Goal: Task Accomplishment & Management: Use online tool/utility

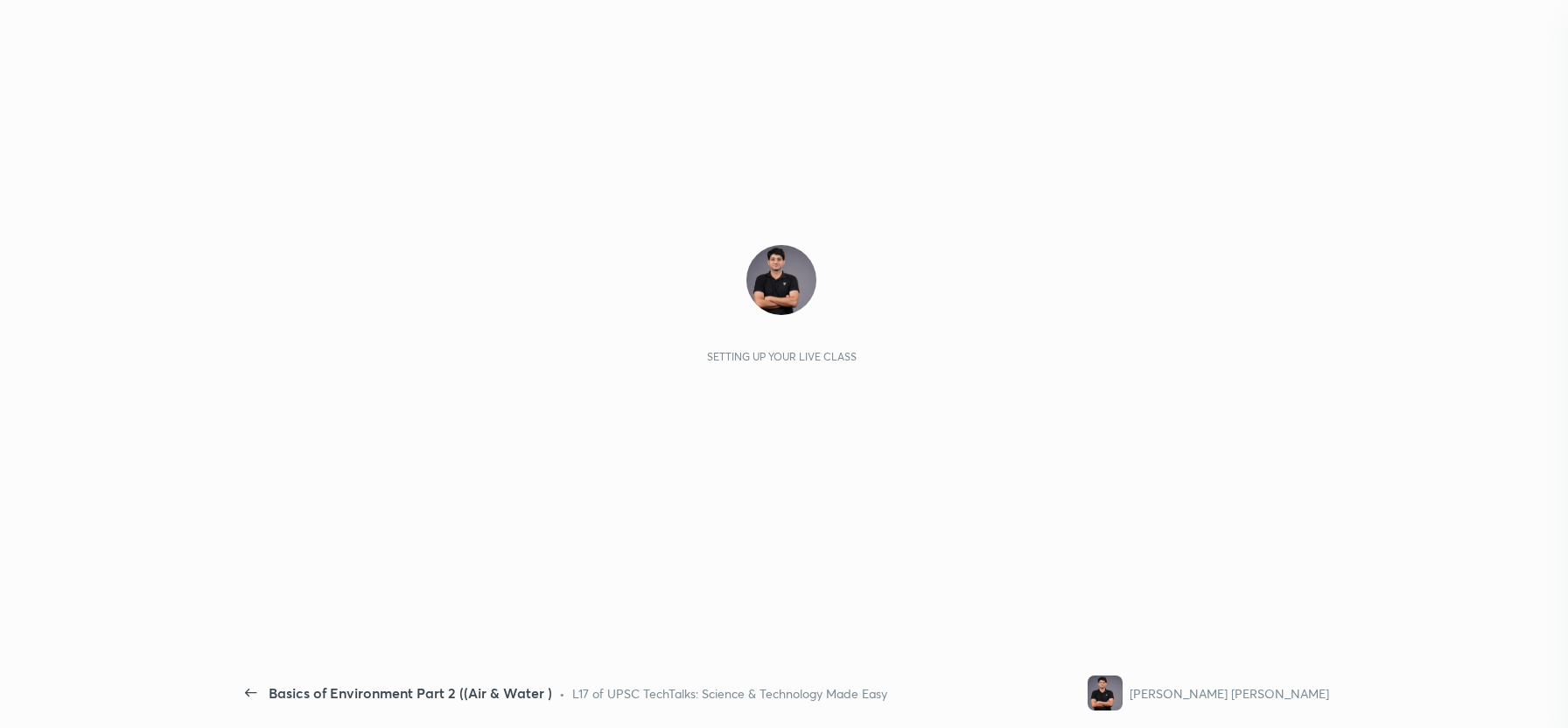
scroll to position [5, 6]
click at [805, 231] on div "Setting up your live class" at bounding box center [781, 350] width 1095 height 616
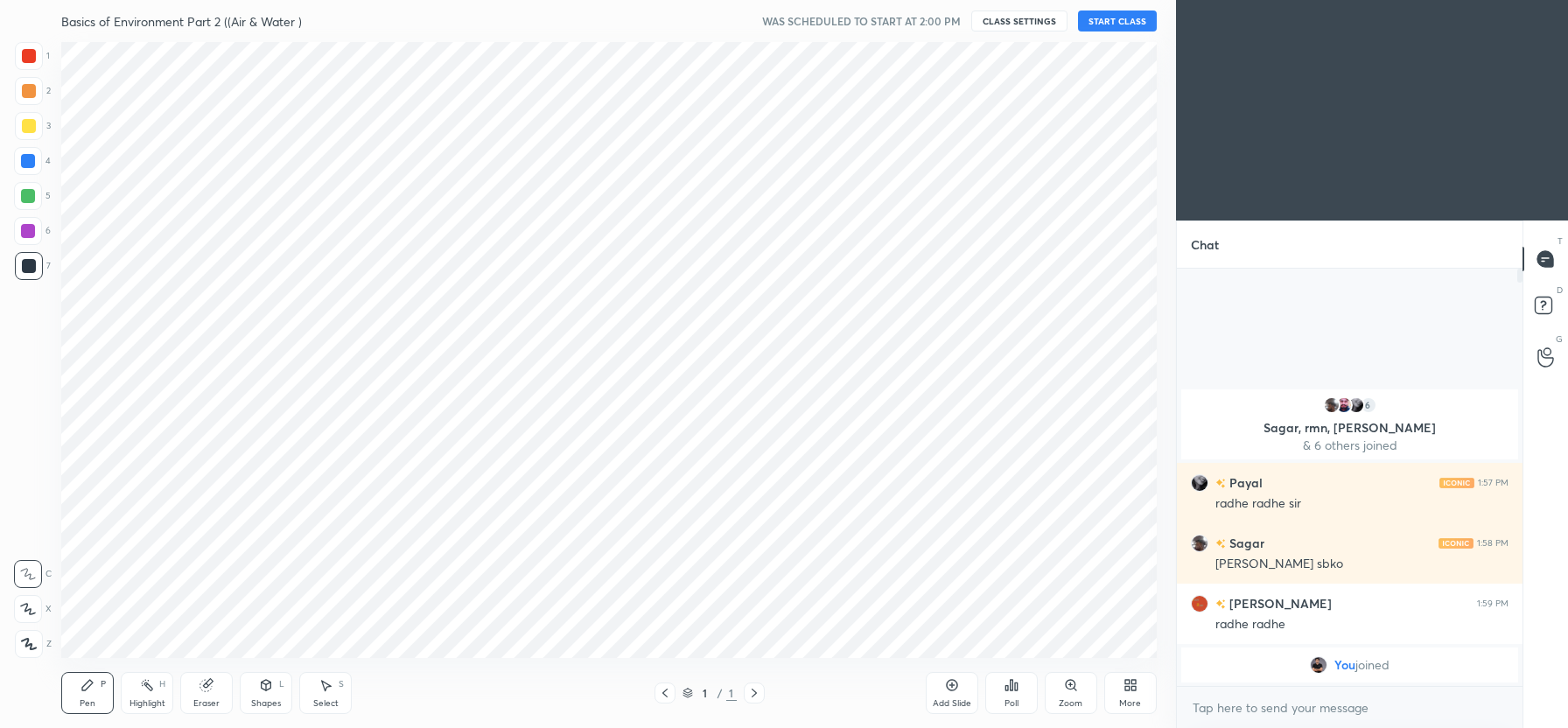
scroll to position [86900, 86394]
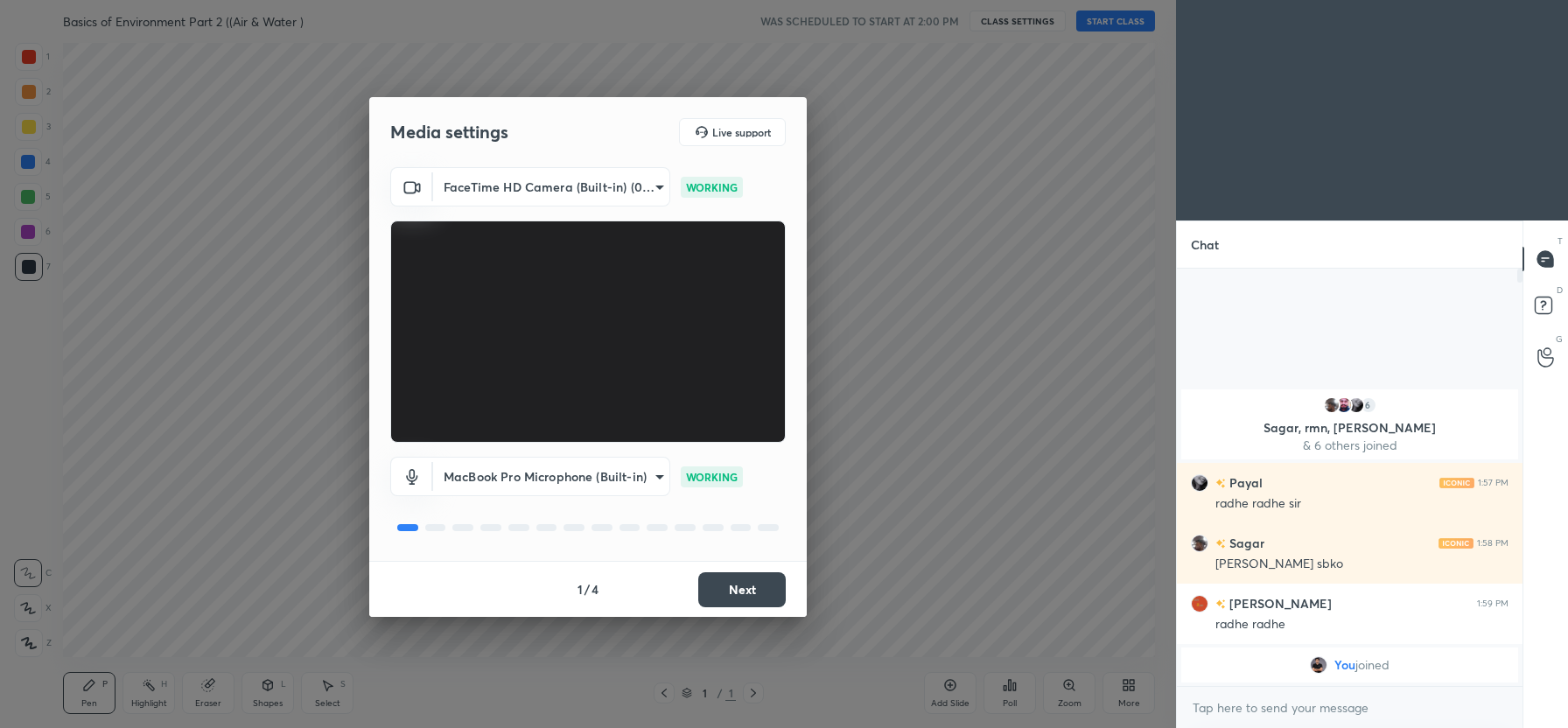
click at [741, 583] on button "Next" at bounding box center [742, 590] width 88 height 35
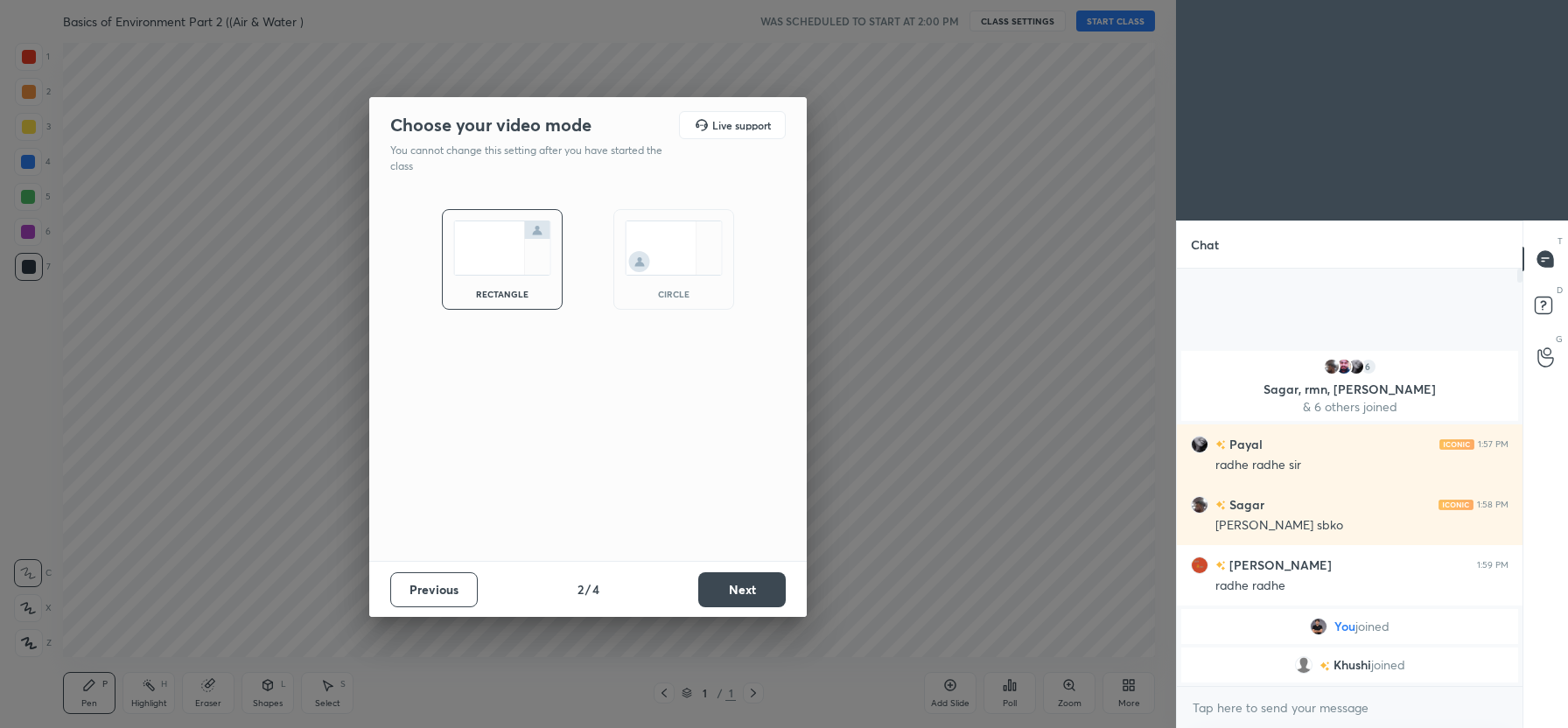
click at [746, 584] on button "Next" at bounding box center [742, 590] width 88 height 35
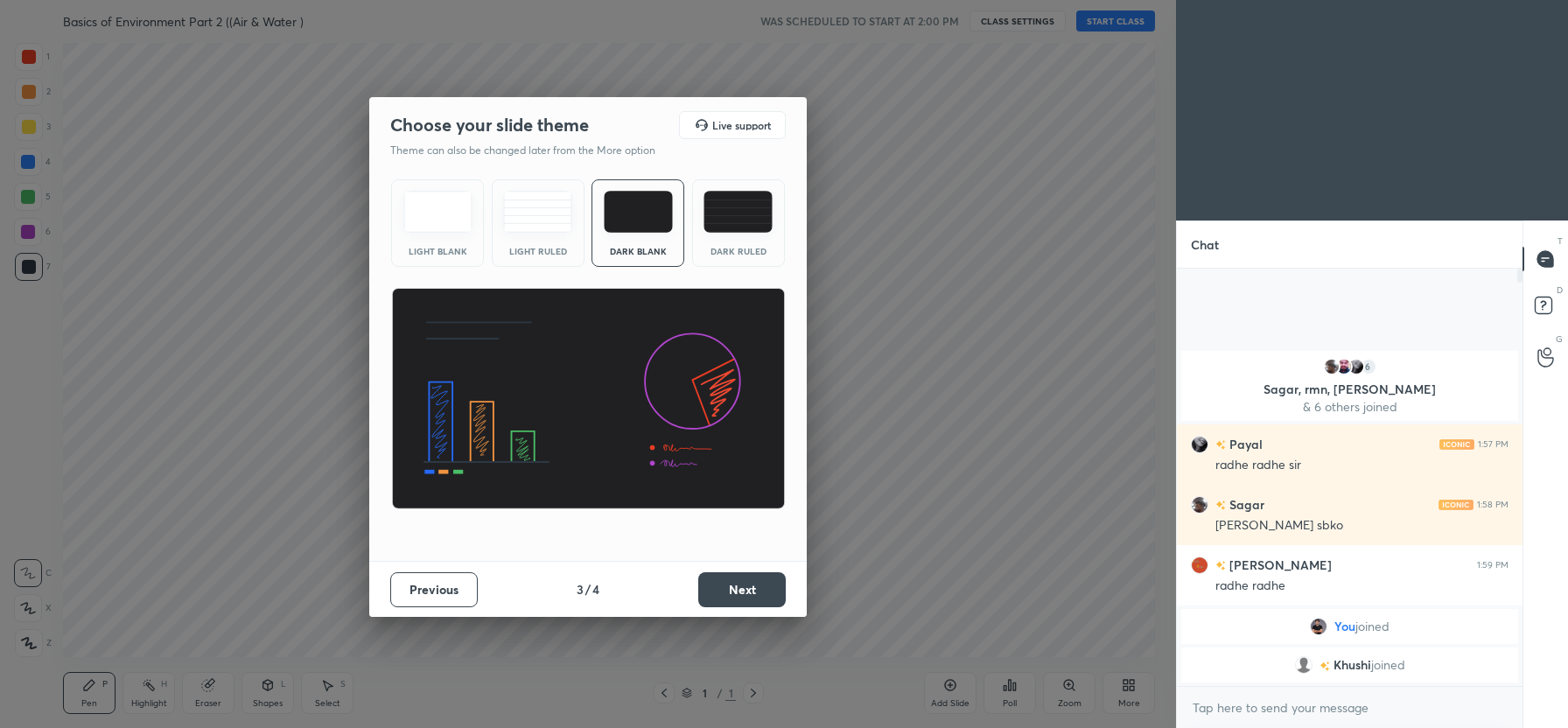
click at [746, 584] on button "Next" at bounding box center [742, 590] width 88 height 35
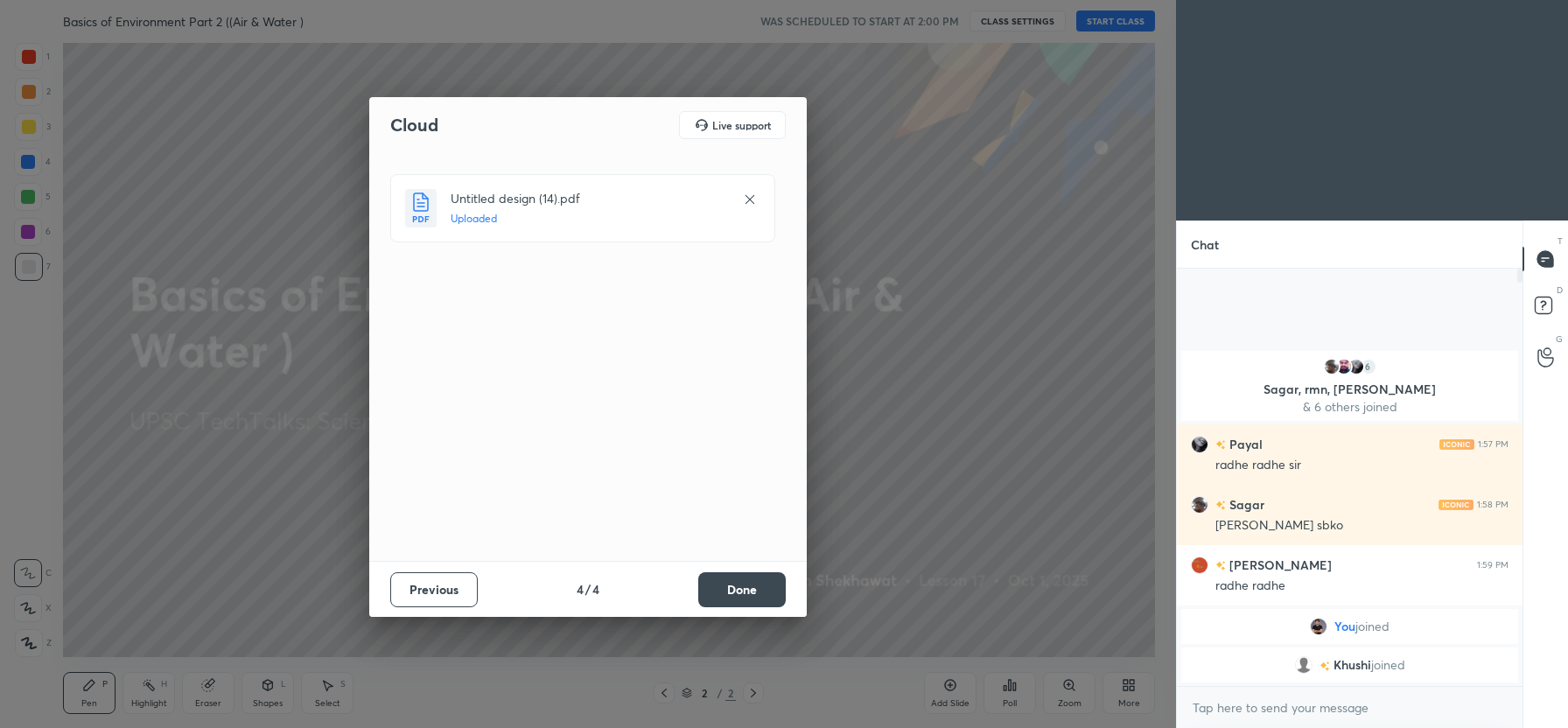
click at [763, 579] on button "Done" at bounding box center [742, 590] width 88 height 35
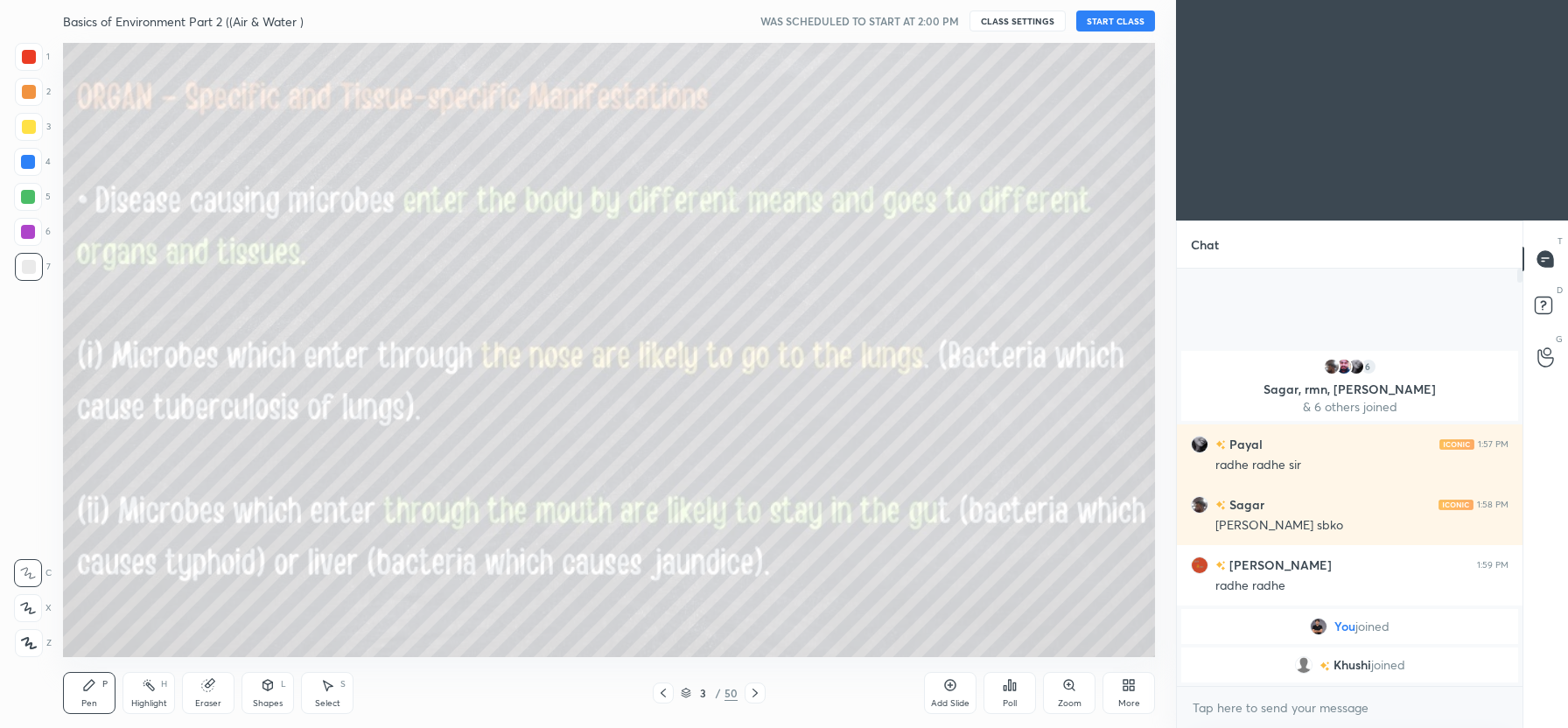
click at [1114, 16] on button "START CLASS" at bounding box center [1116, 21] width 79 height 21
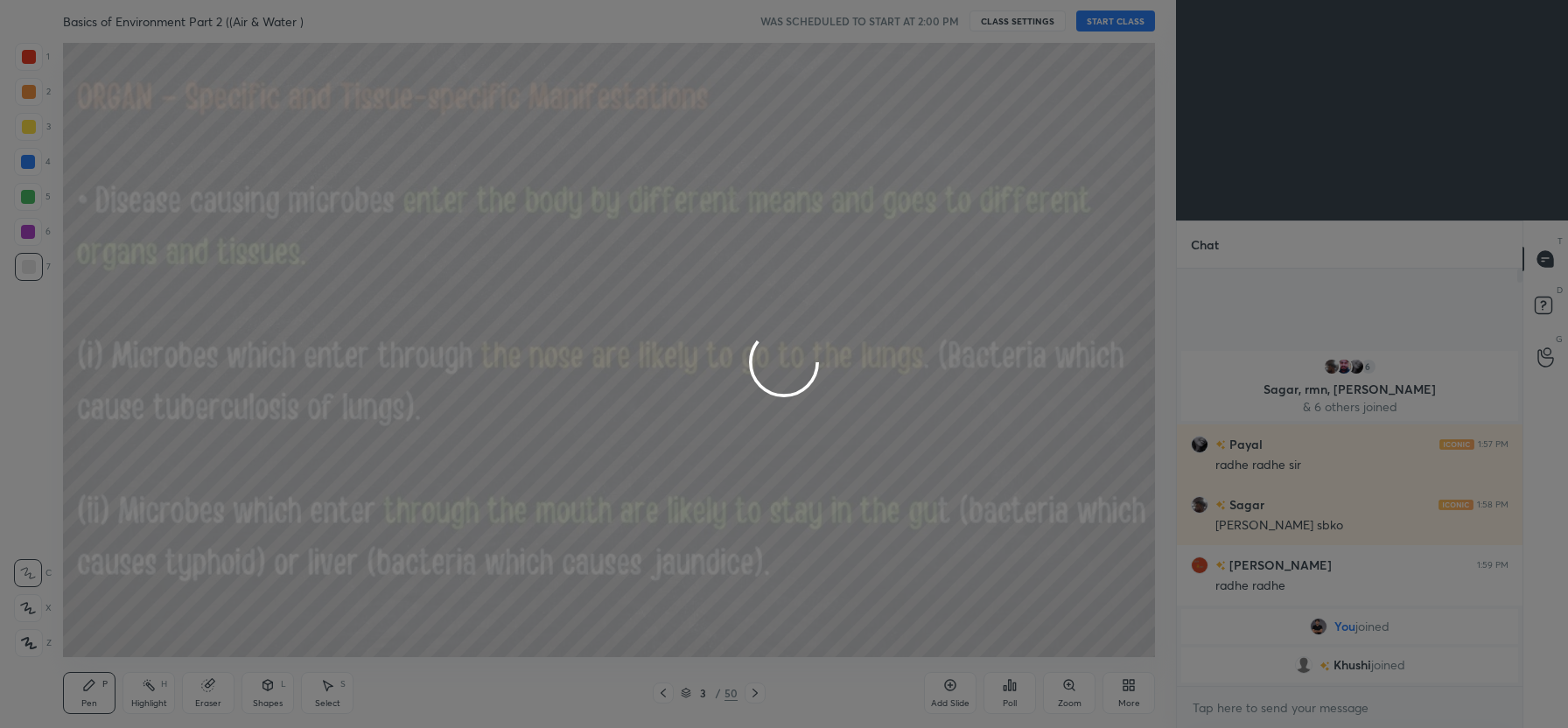
type textarea "x"
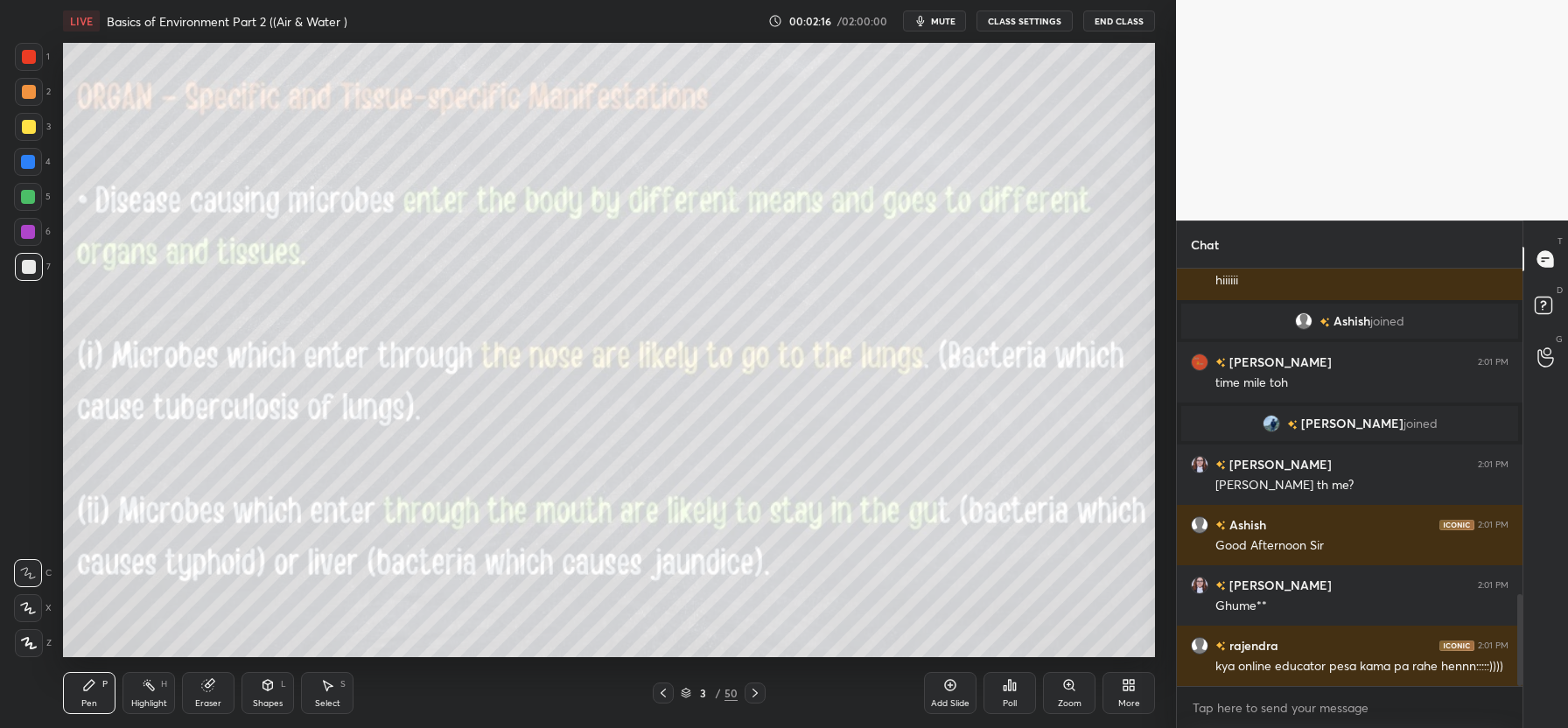
scroll to position [1519, 0]
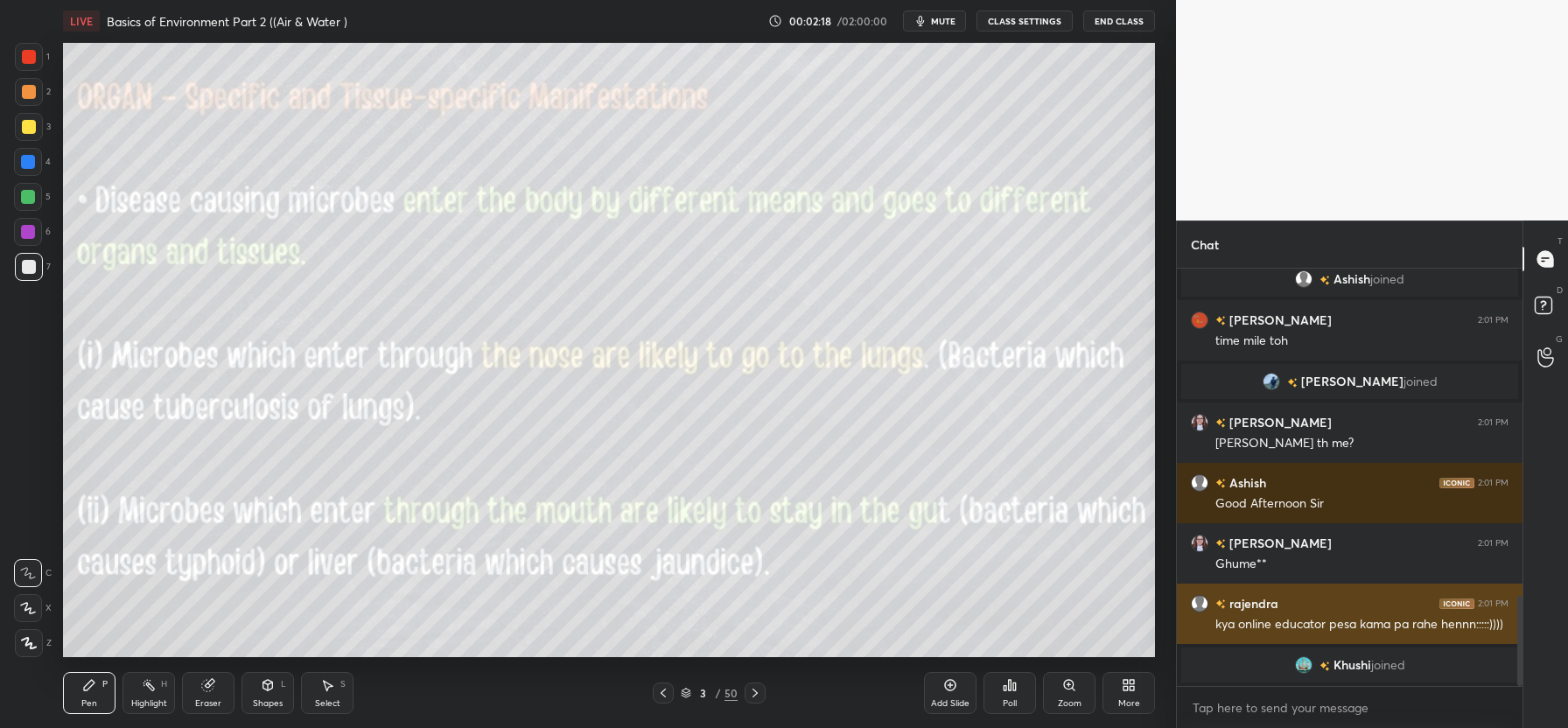
click at [1394, 640] on div "rajendra 2:01 PM kya online educator pesa kama pa rahe hennn:::::))))" at bounding box center [1349, 614] width 346 height 60
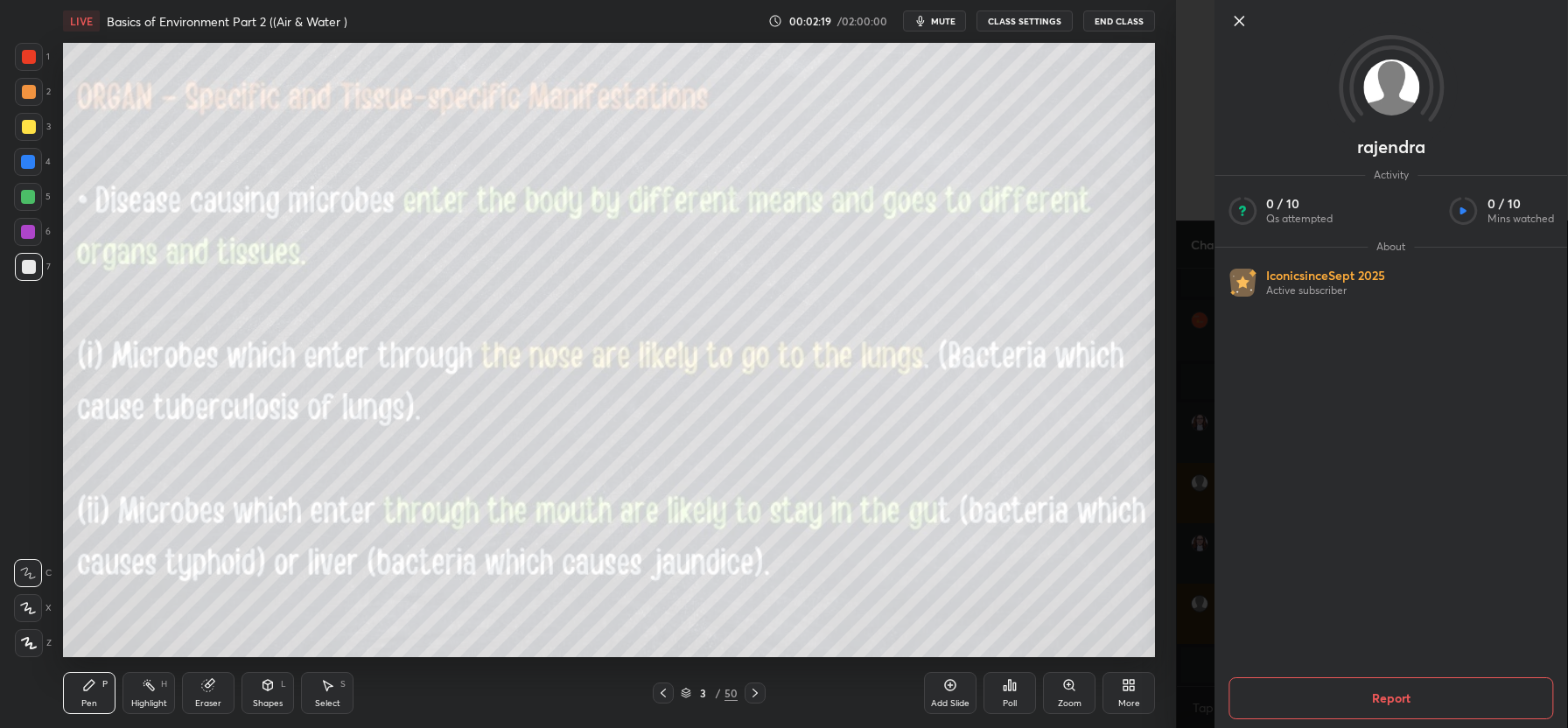
click at [1243, 24] on icon at bounding box center [1239, 21] width 9 height 9
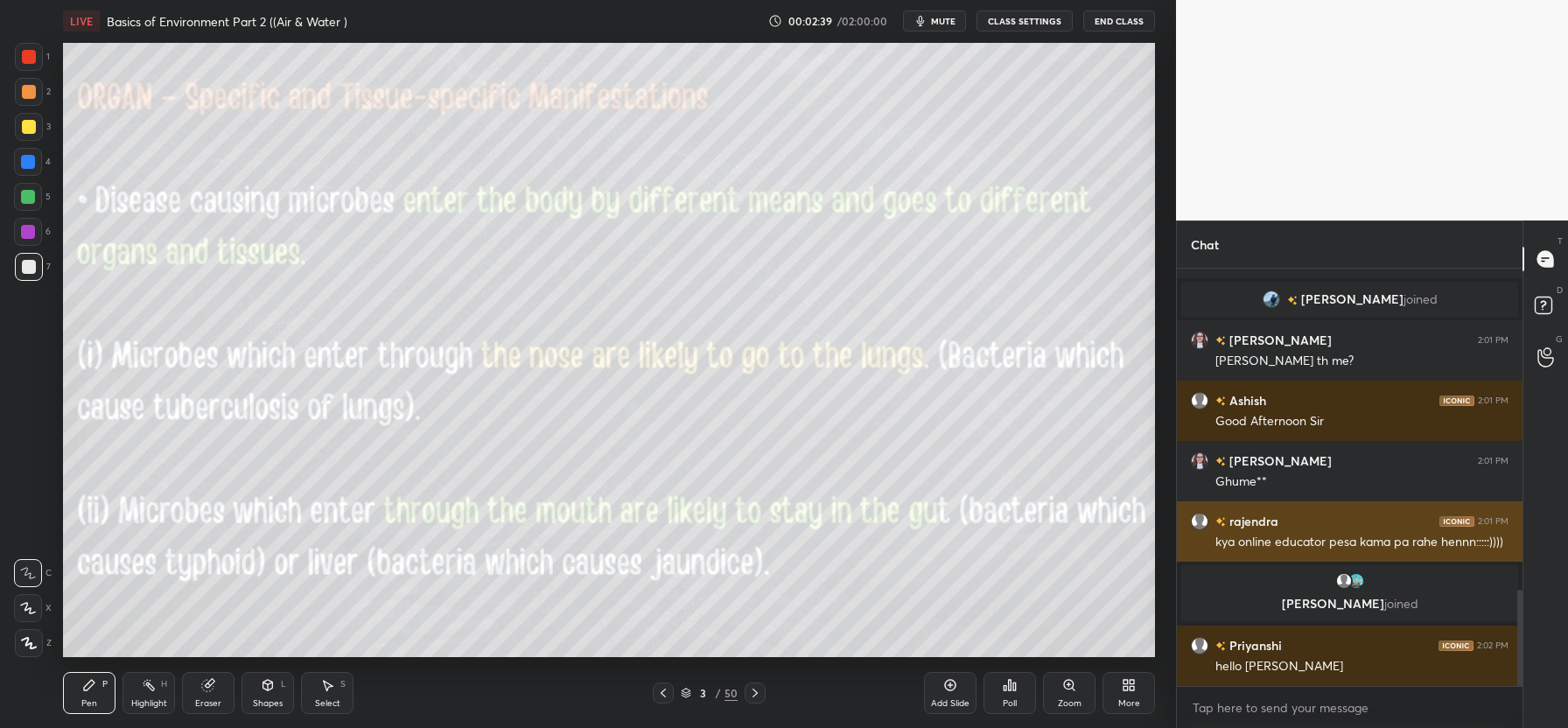
scroll to position [1386, 0]
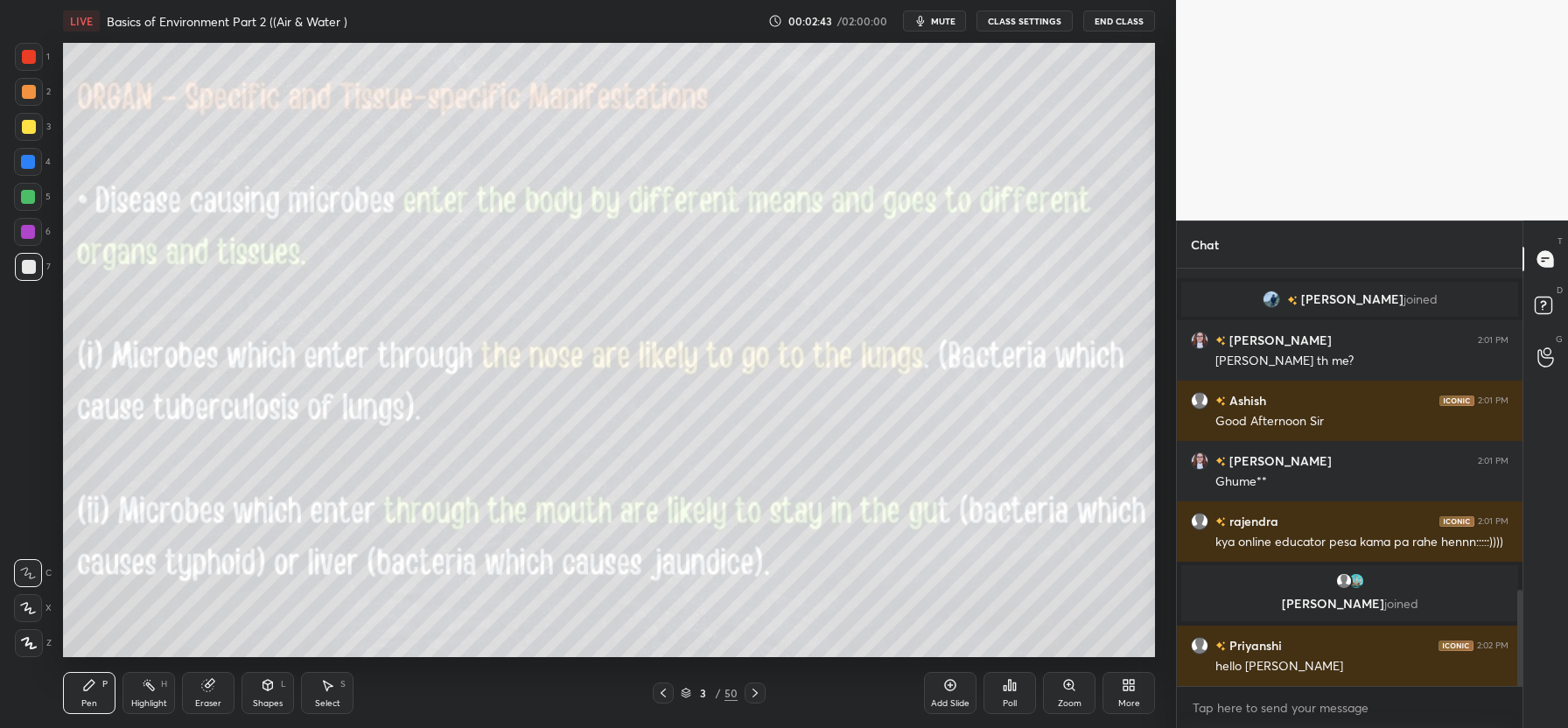
click at [31, 125] on div at bounding box center [29, 127] width 14 height 14
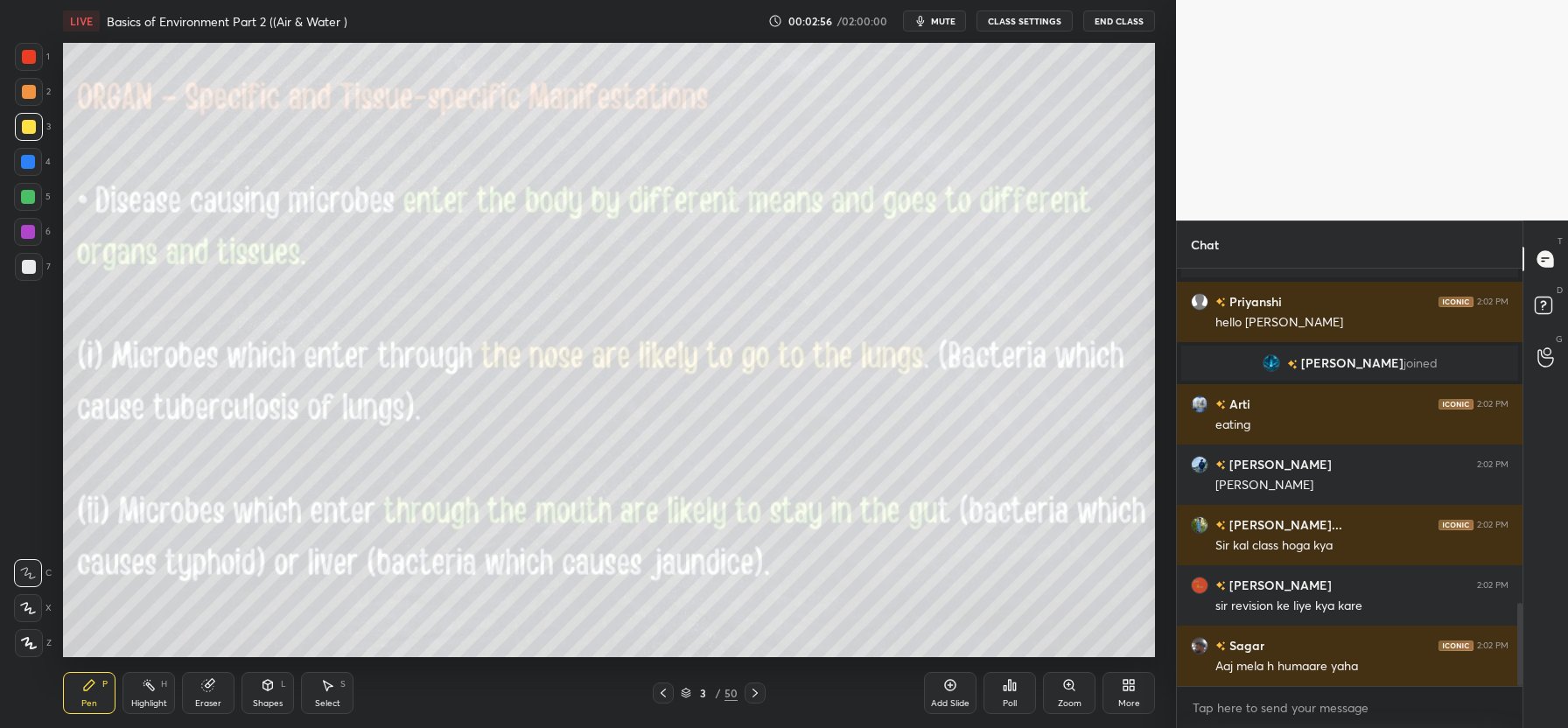
scroll to position [1722, 0]
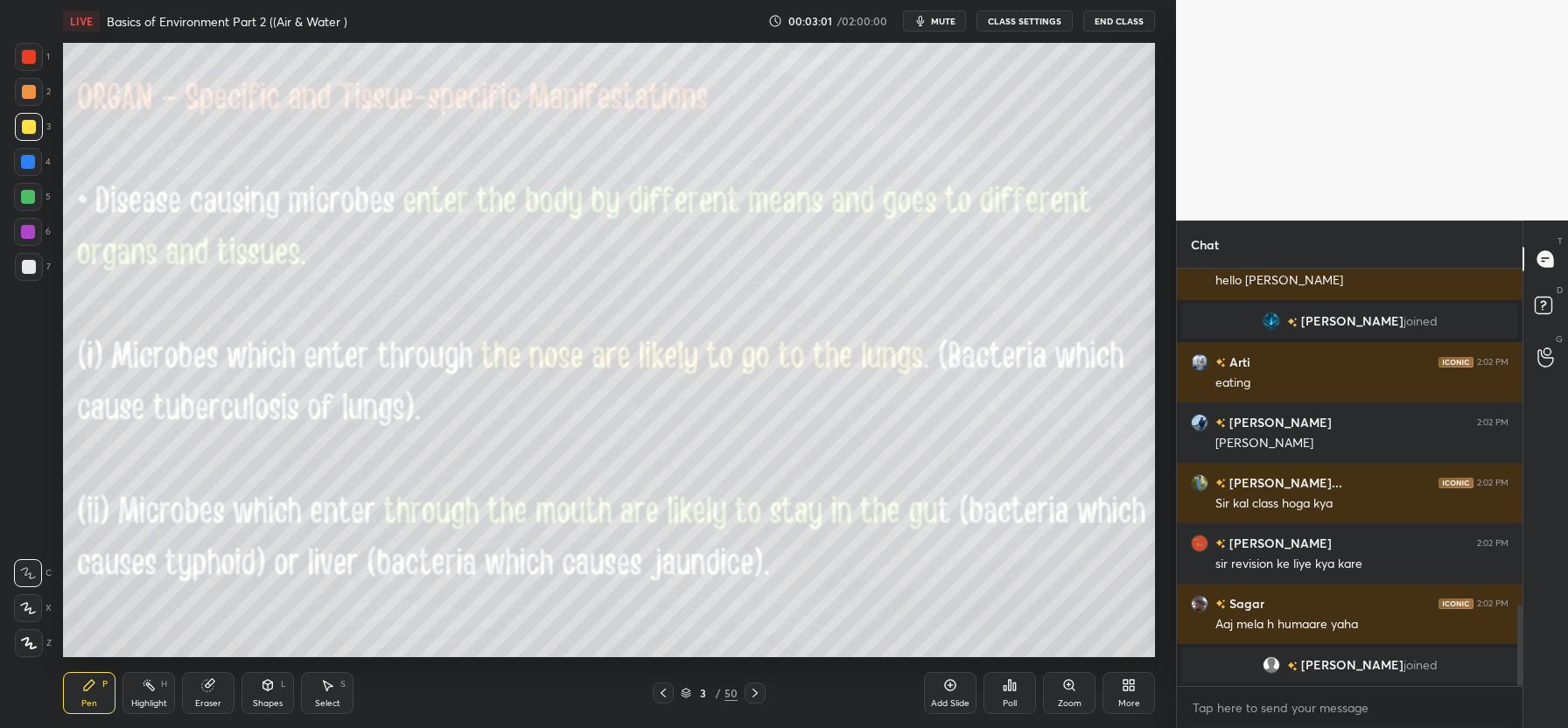
drag, startPoint x: 209, startPoint y: 693, endPoint x: 199, endPoint y: 690, distance: 10.4
click at [207, 691] on div "Eraser" at bounding box center [208, 693] width 52 height 42
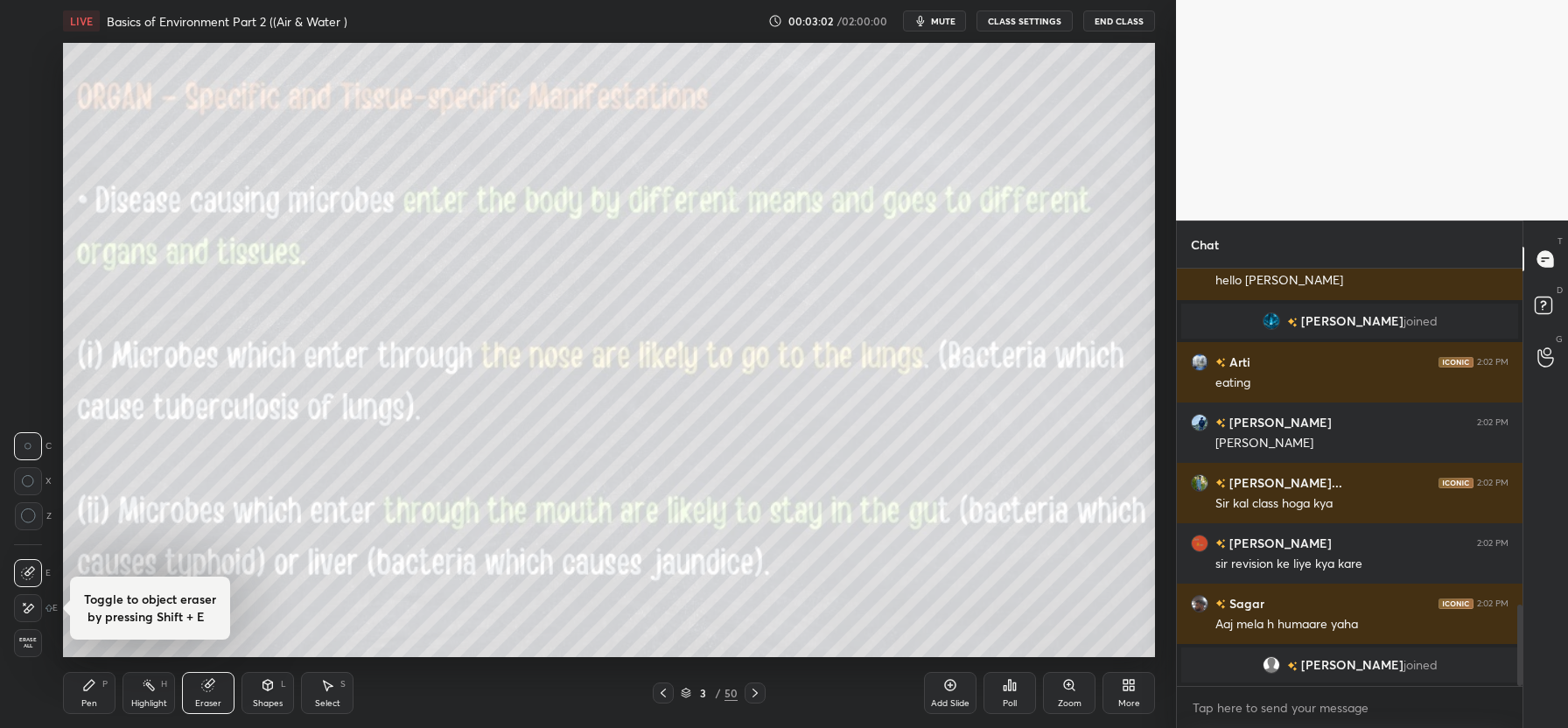
click at [28, 640] on span "Erase all" at bounding box center [28, 643] width 27 height 12
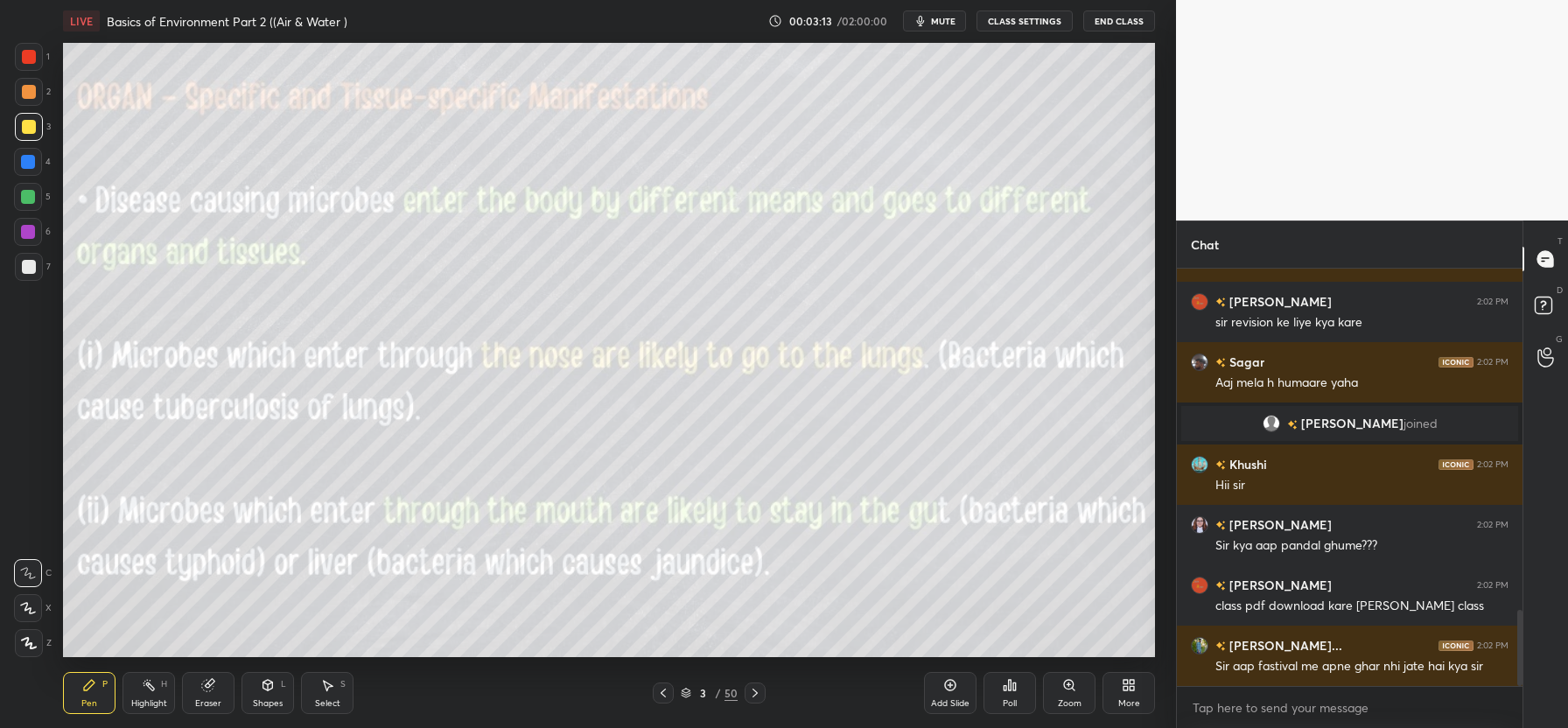
scroll to position [1906, 0]
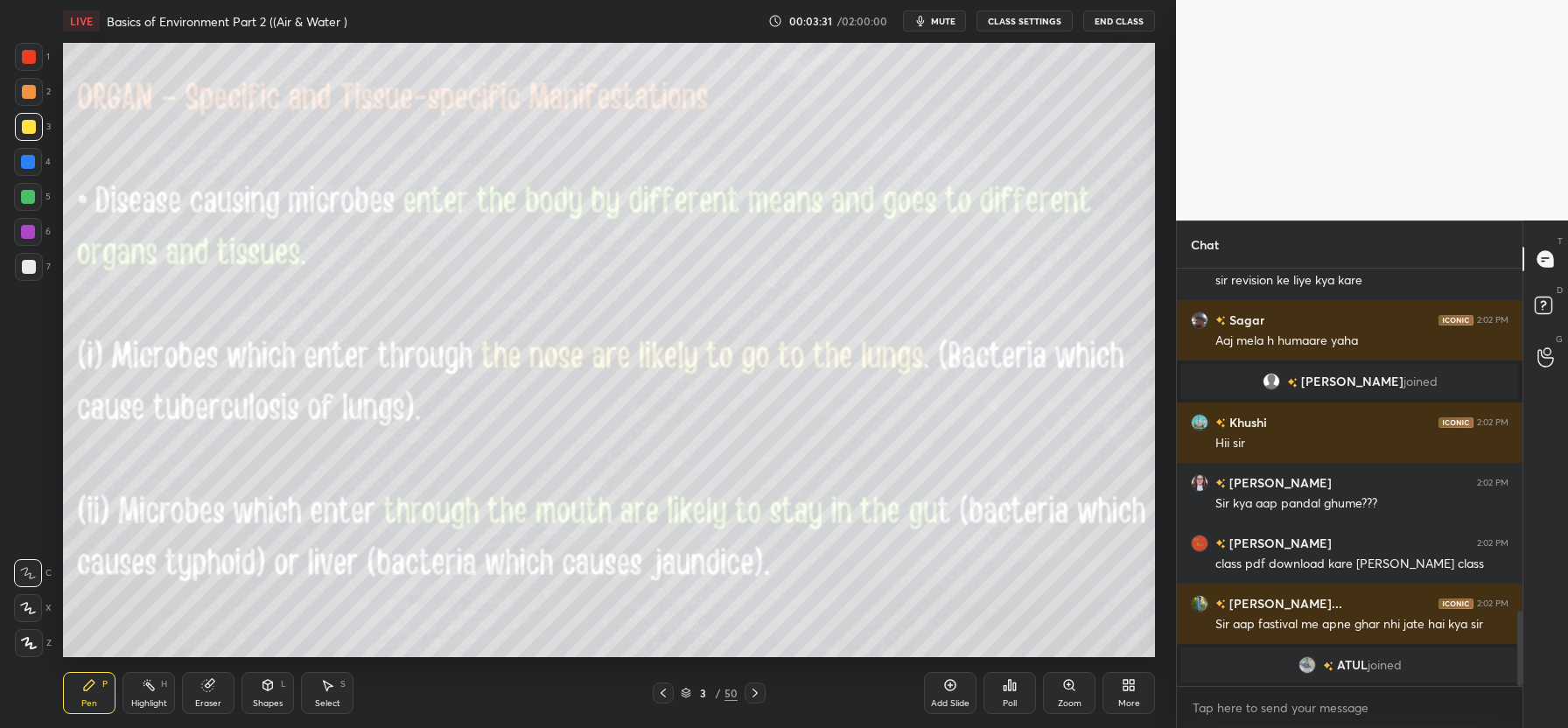
click at [216, 693] on div "Eraser" at bounding box center [208, 693] width 52 height 42
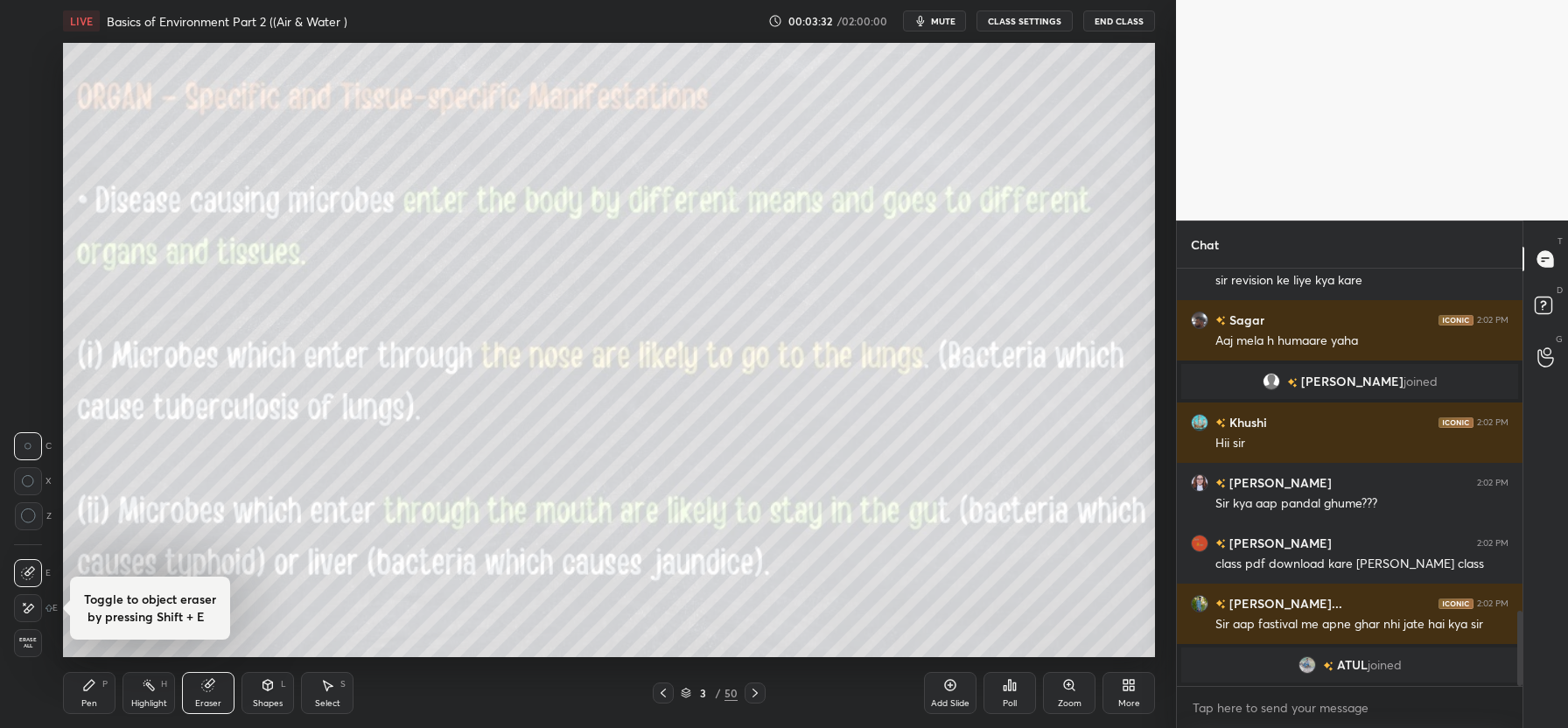
click at [30, 641] on span "Erase all" at bounding box center [28, 643] width 27 height 12
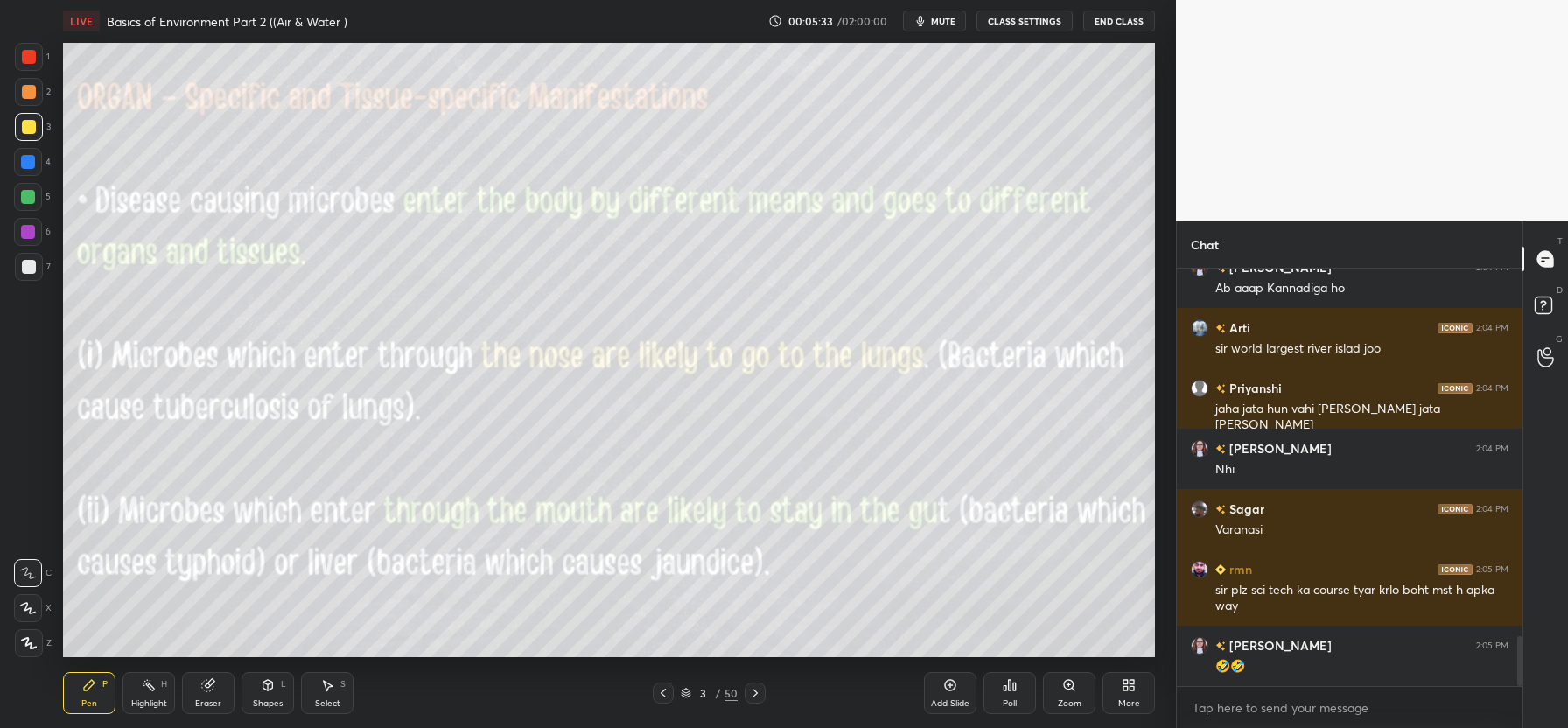
scroll to position [3090, 0]
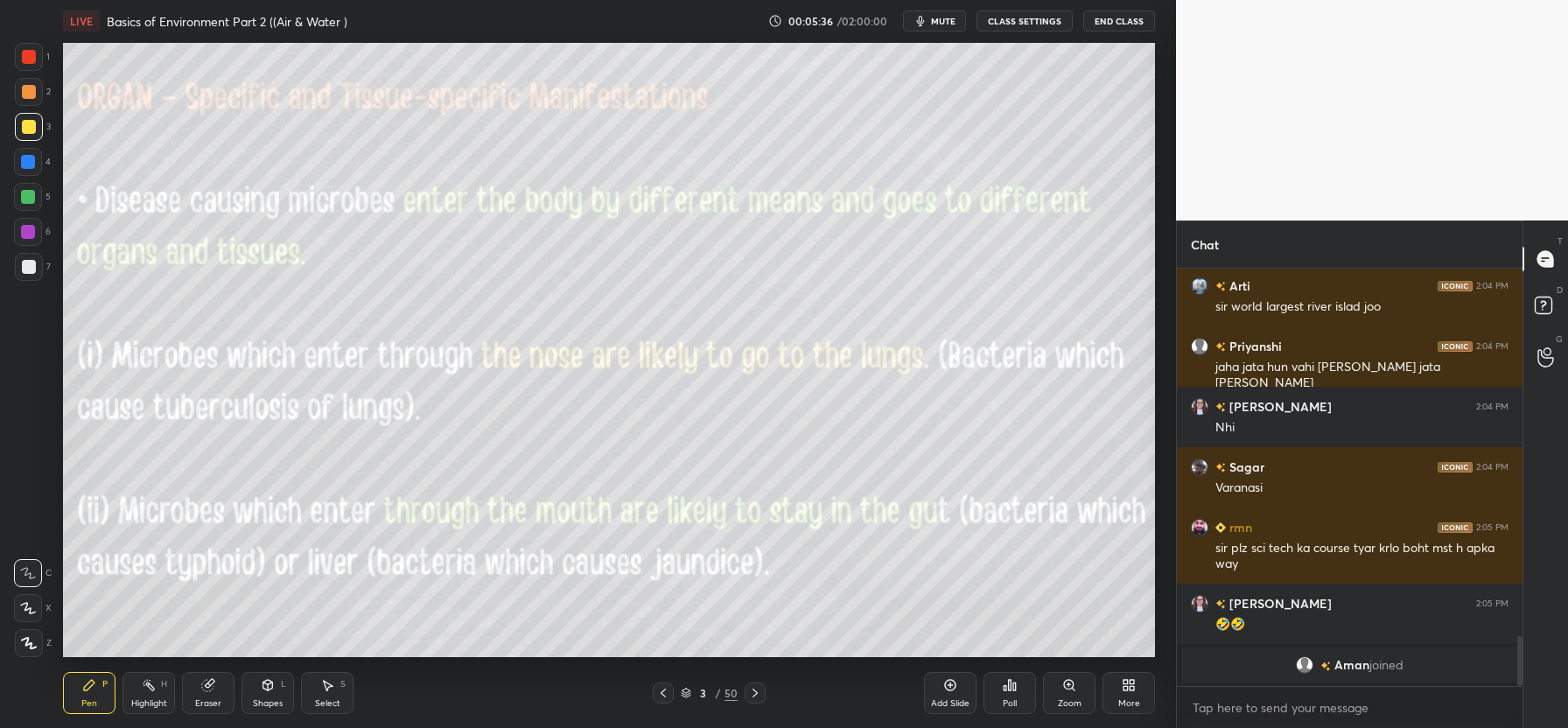
drag, startPoint x: 204, startPoint y: 695, endPoint x: 194, endPoint y: 691, distance: 10.8
click at [204, 696] on div "Eraser" at bounding box center [208, 693] width 52 height 42
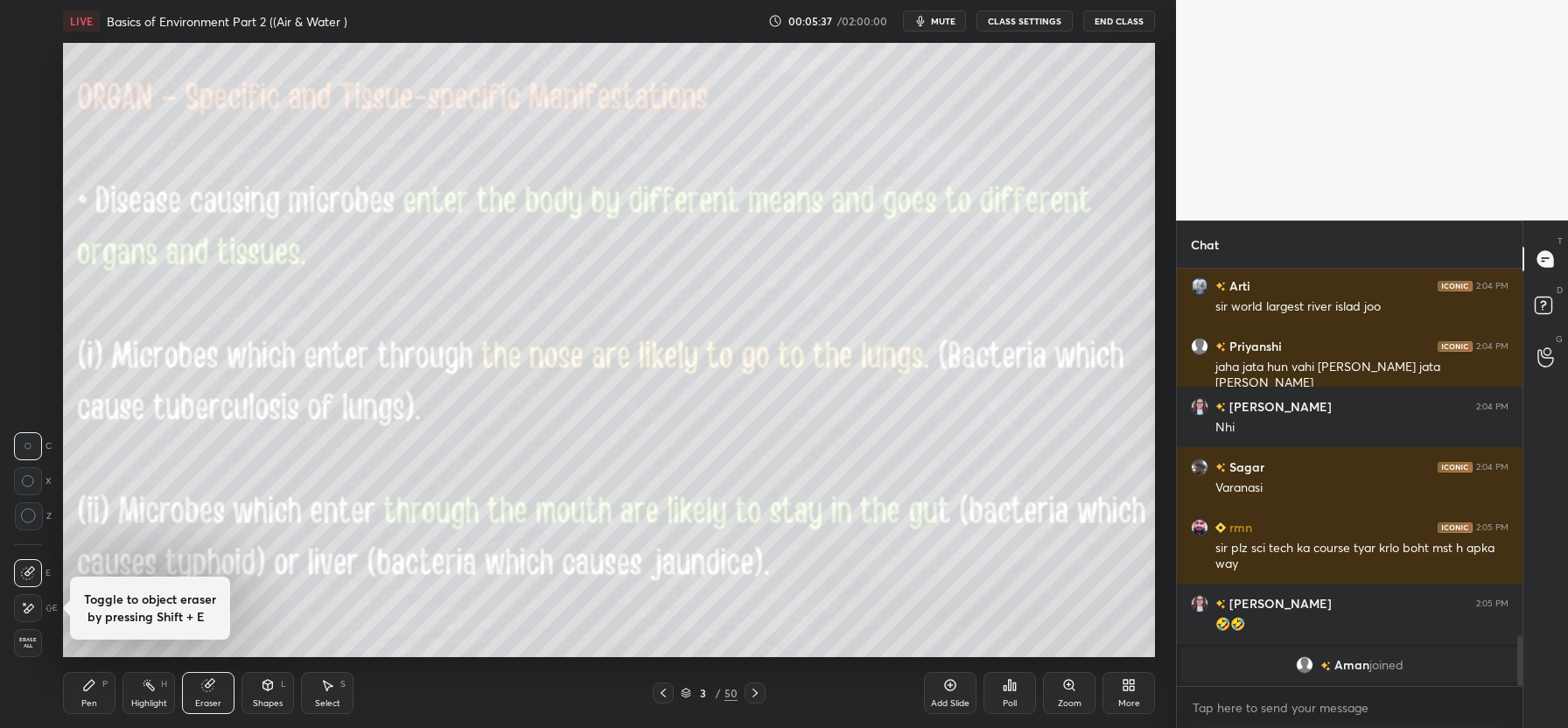
click at [28, 639] on span "Erase all" at bounding box center [28, 643] width 27 height 12
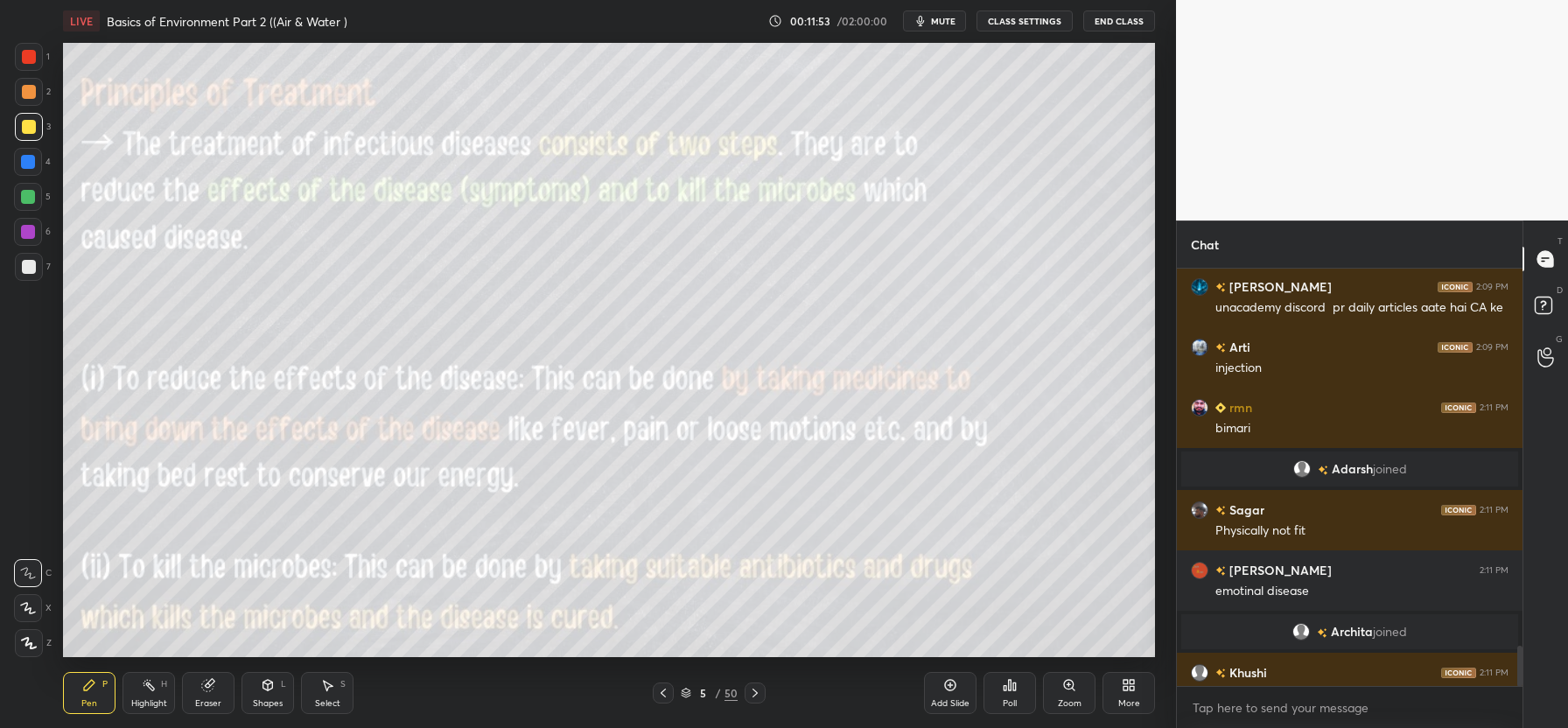
scroll to position [3949, 0]
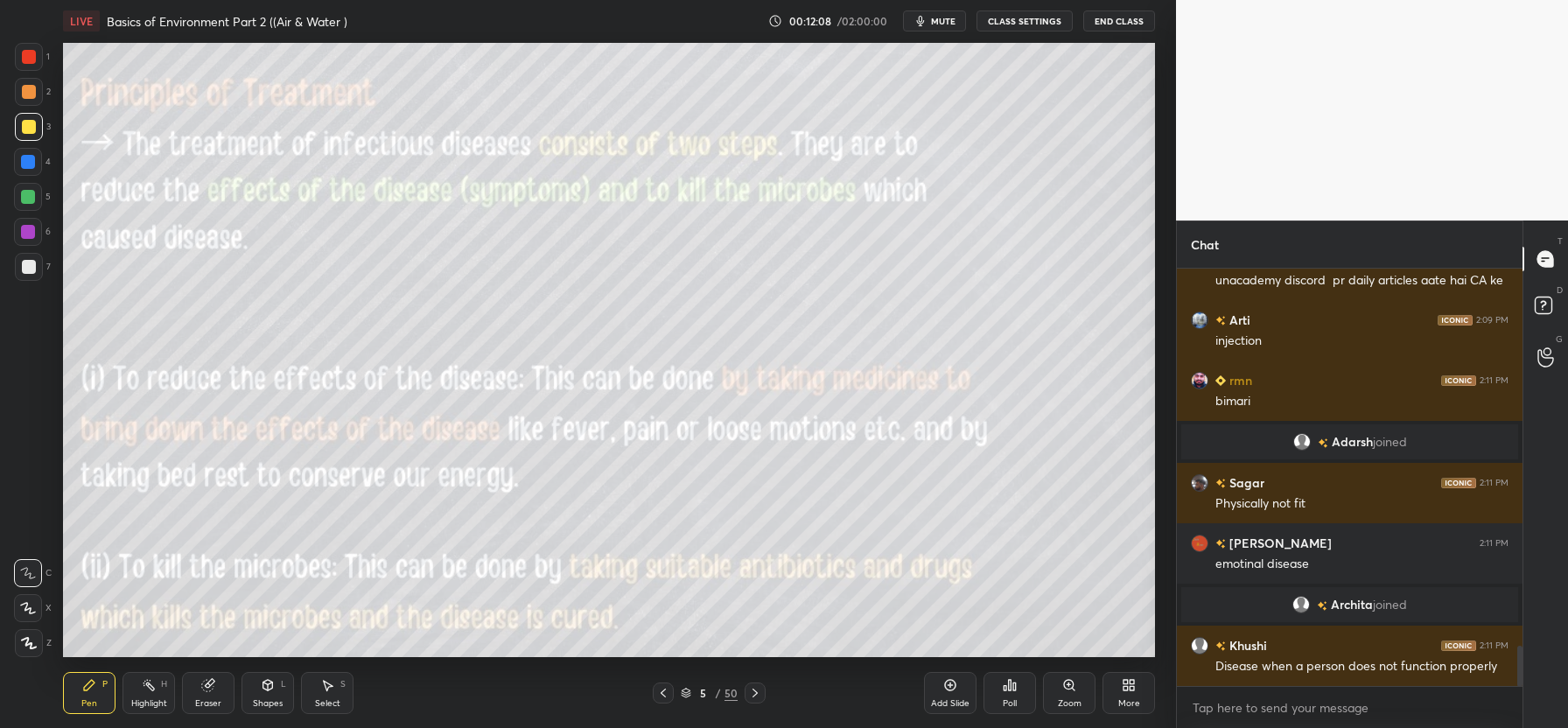
click at [1156, 397] on div "Setting up your live class Poll for secs No correct answer Start poll" at bounding box center [609, 350] width 1106 height 616
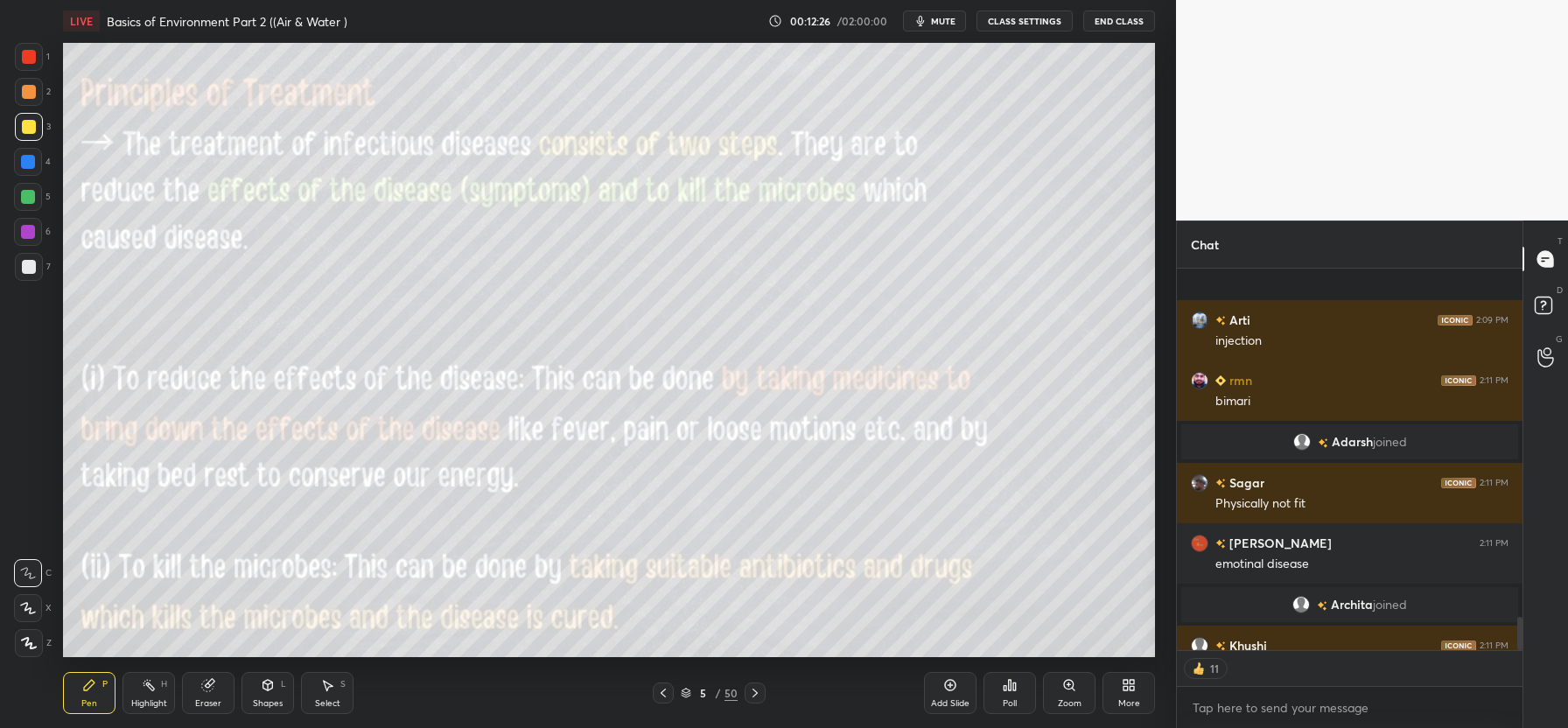
scroll to position [4046, 0]
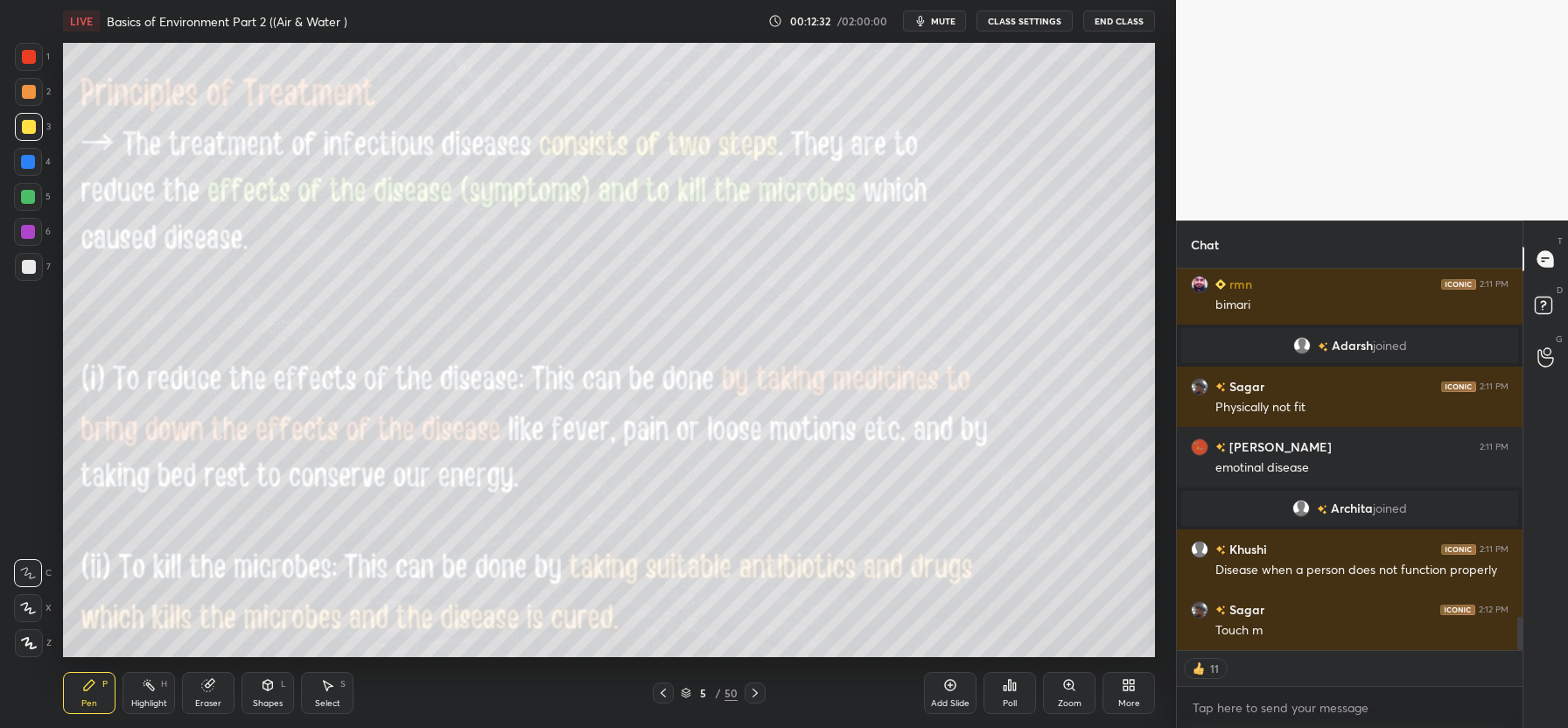
click at [220, 699] on div "Eraser" at bounding box center [208, 703] width 27 height 9
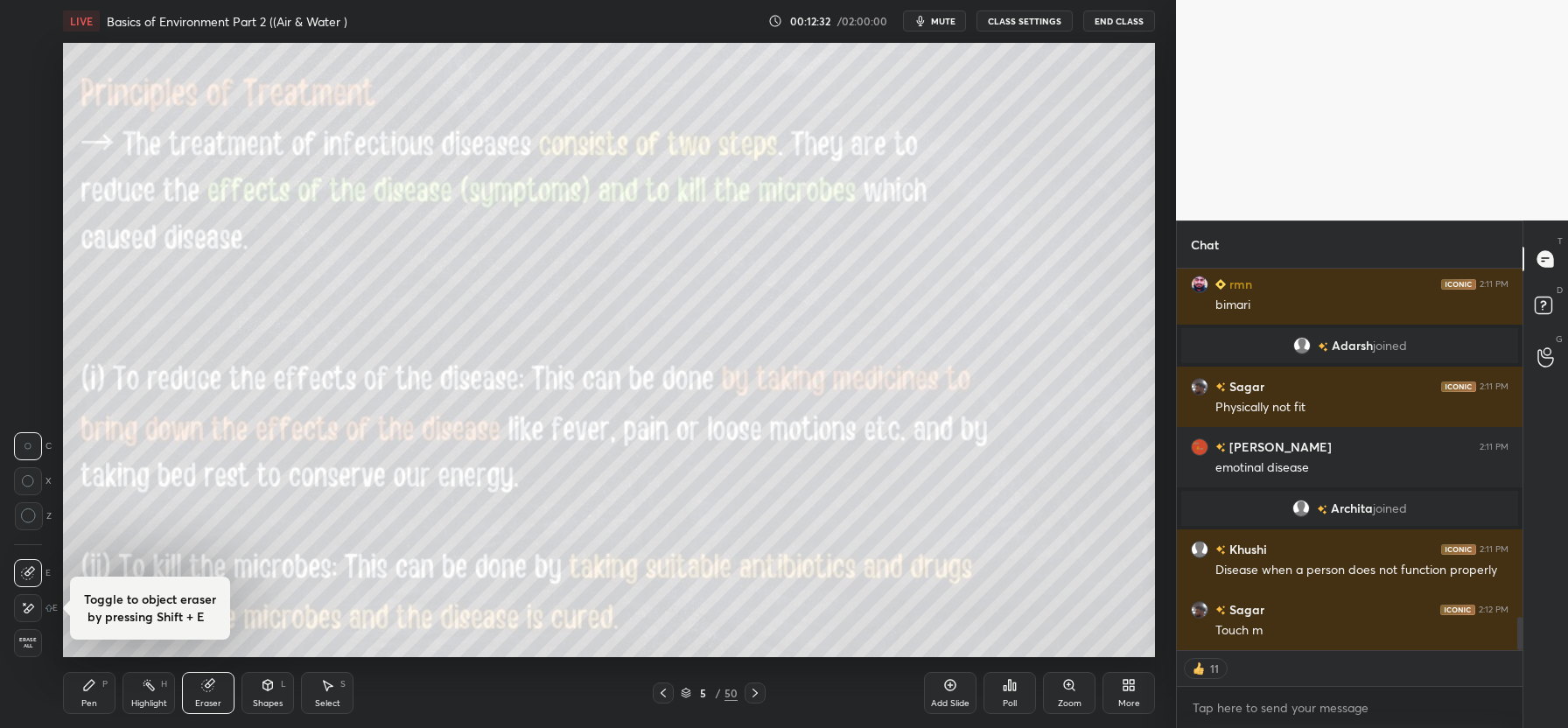
click at [30, 639] on span "Erase all" at bounding box center [28, 643] width 27 height 12
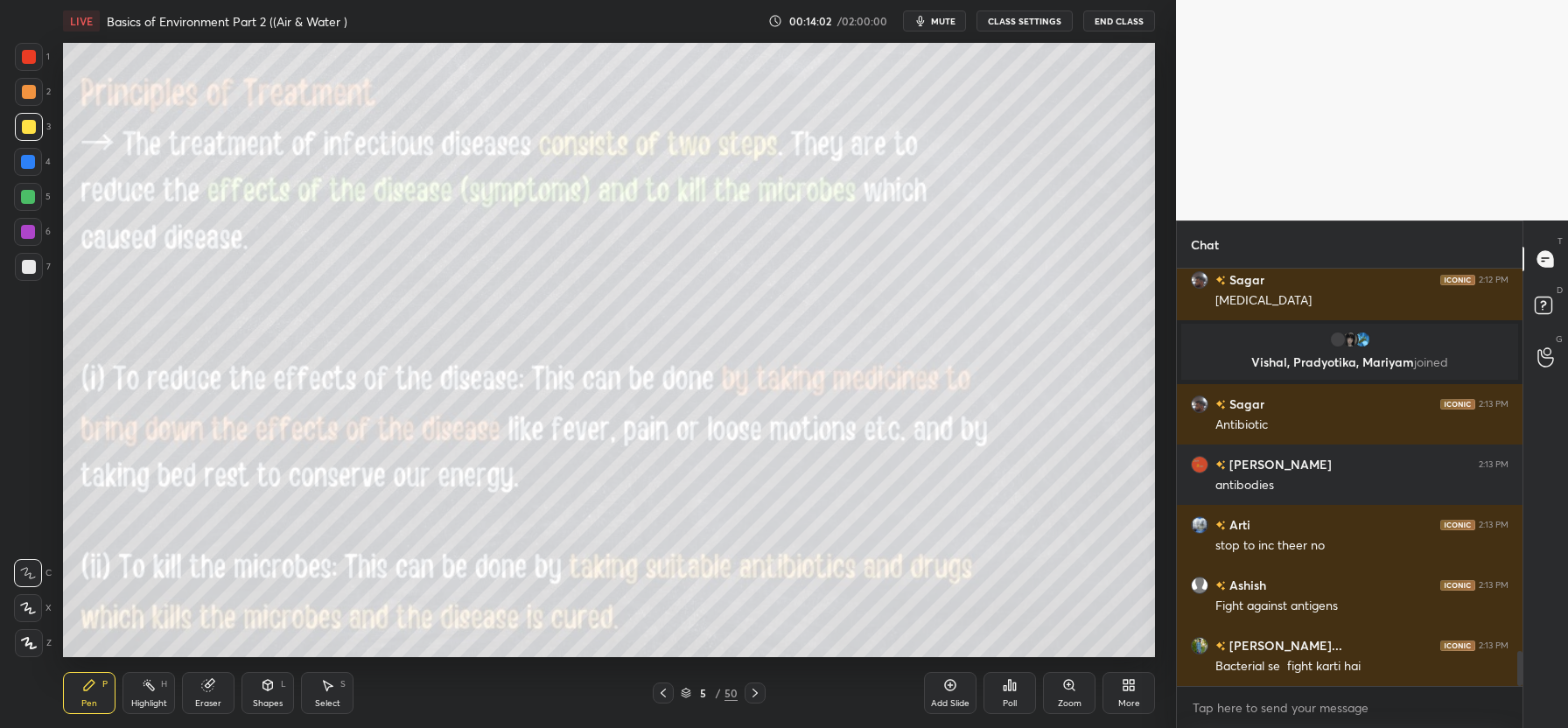
scroll to position [4584, 0]
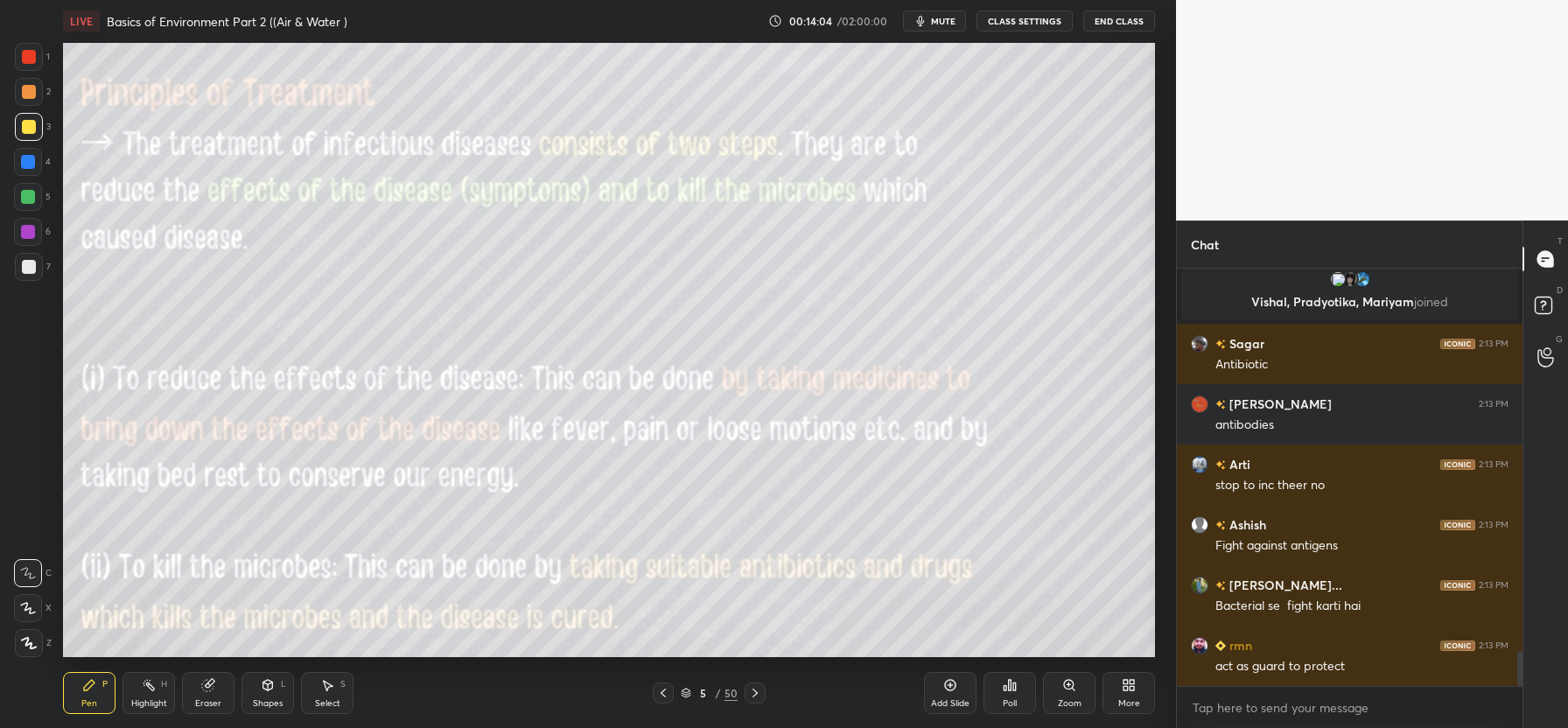
click at [208, 694] on div "Eraser" at bounding box center [208, 693] width 52 height 42
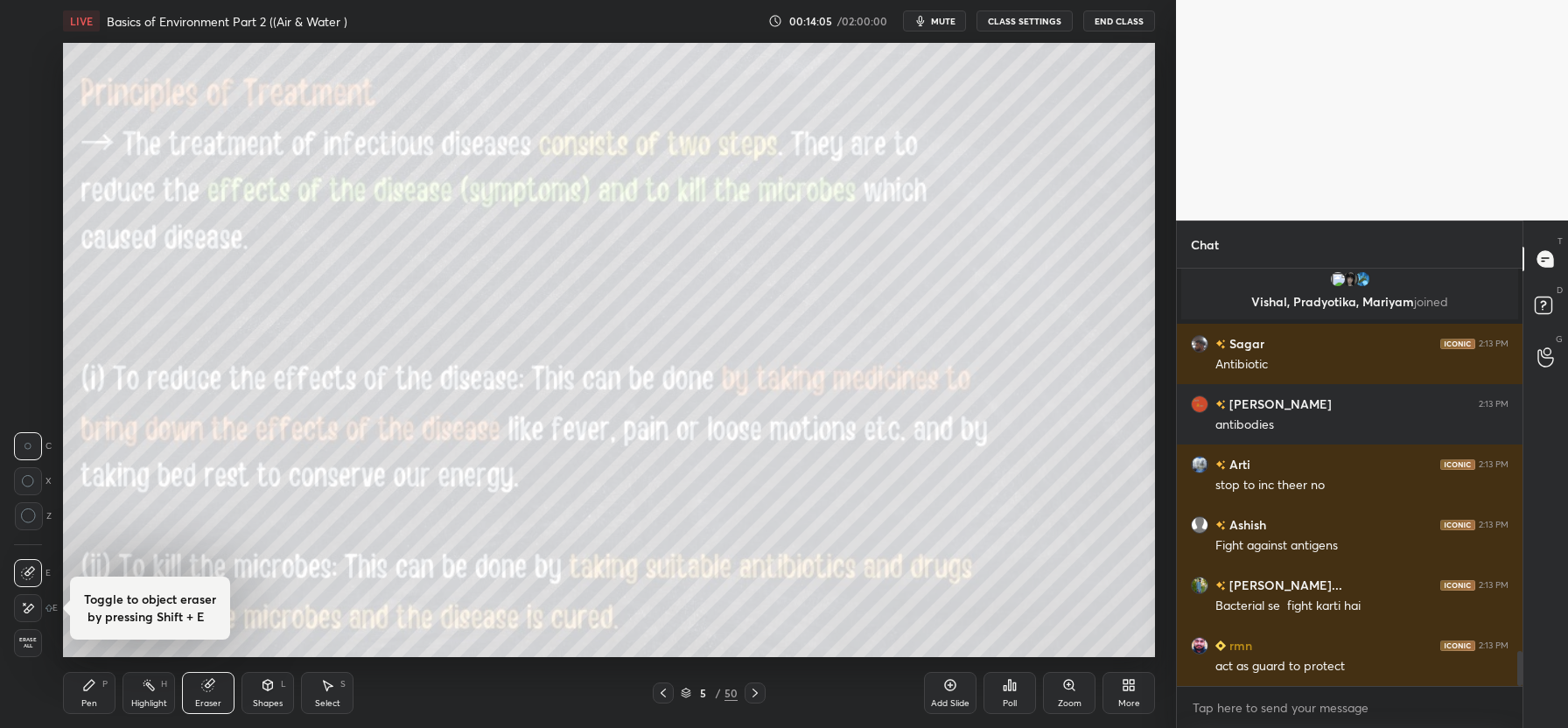
click at [25, 647] on span "Erase all" at bounding box center [28, 643] width 27 height 12
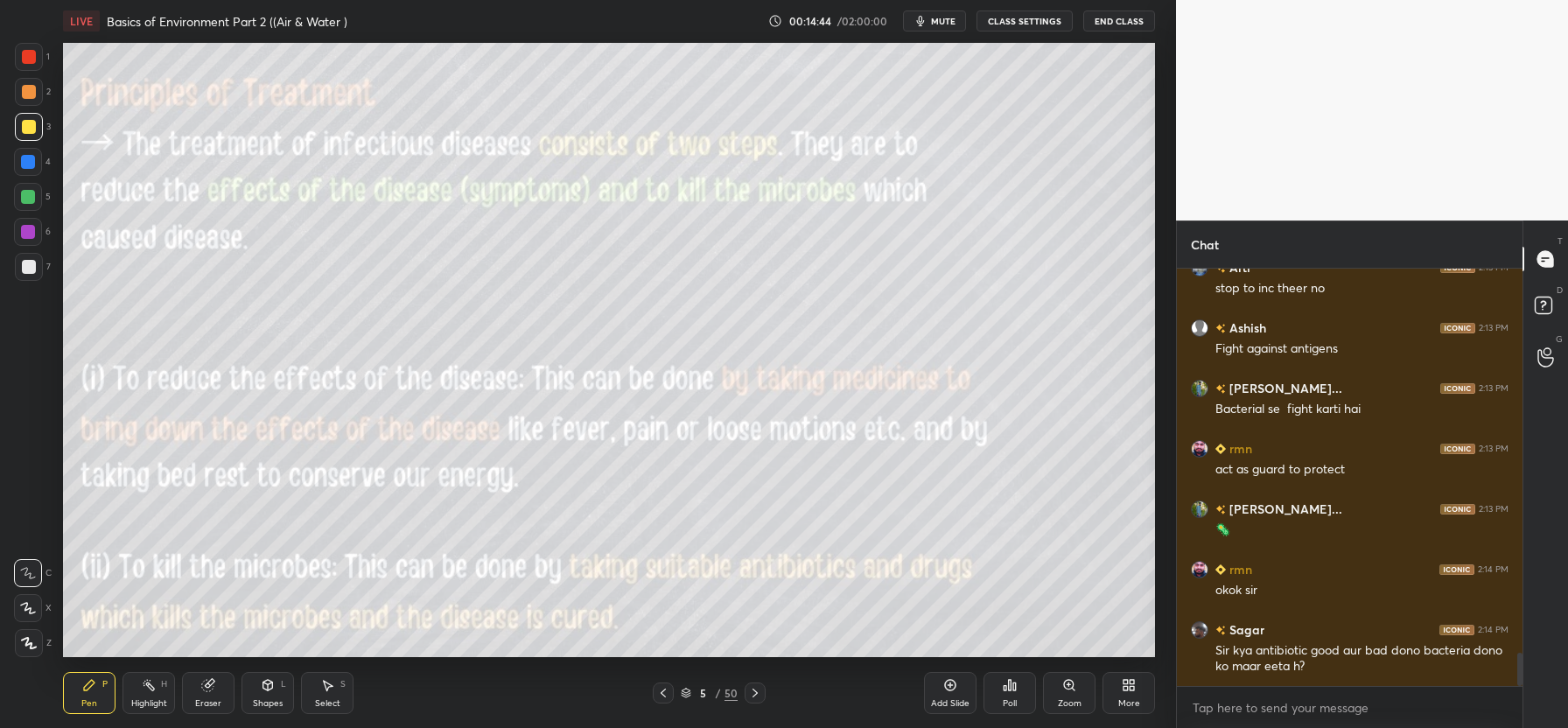
scroll to position [4842, 0]
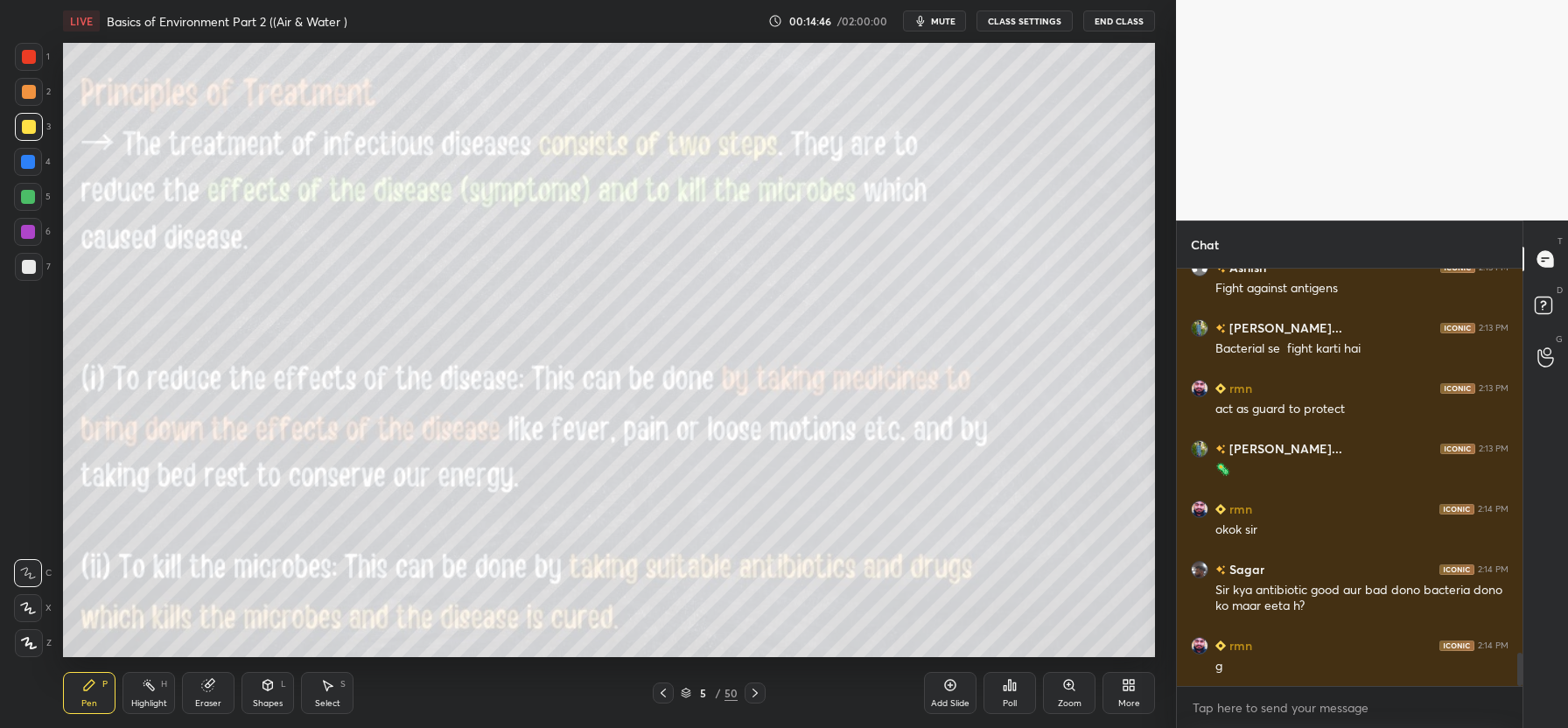
click at [216, 701] on div "Eraser" at bounding box center [208, 703] width 27 height 9
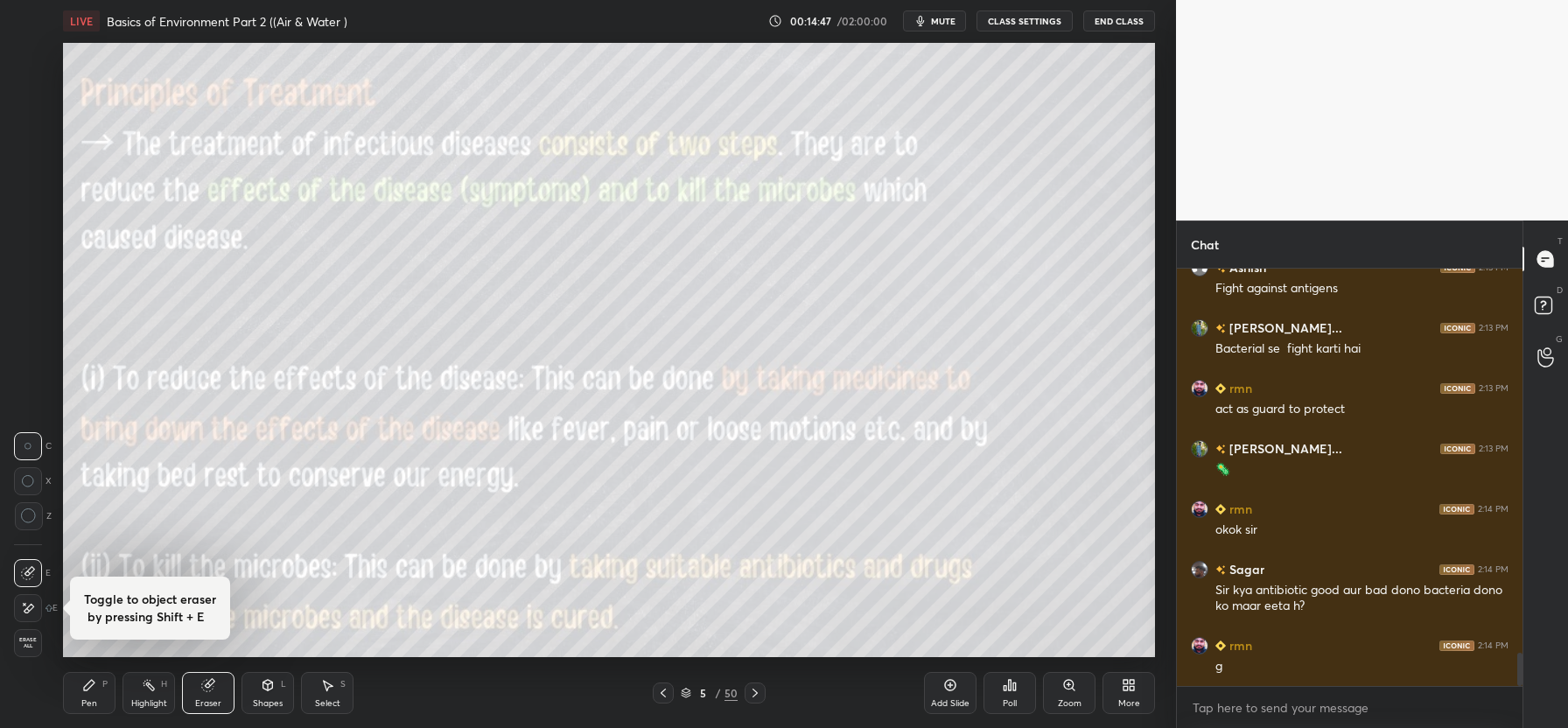
click at [31, 644] on span "Erase all" at bounding box center [28, 643] width 27 height 12
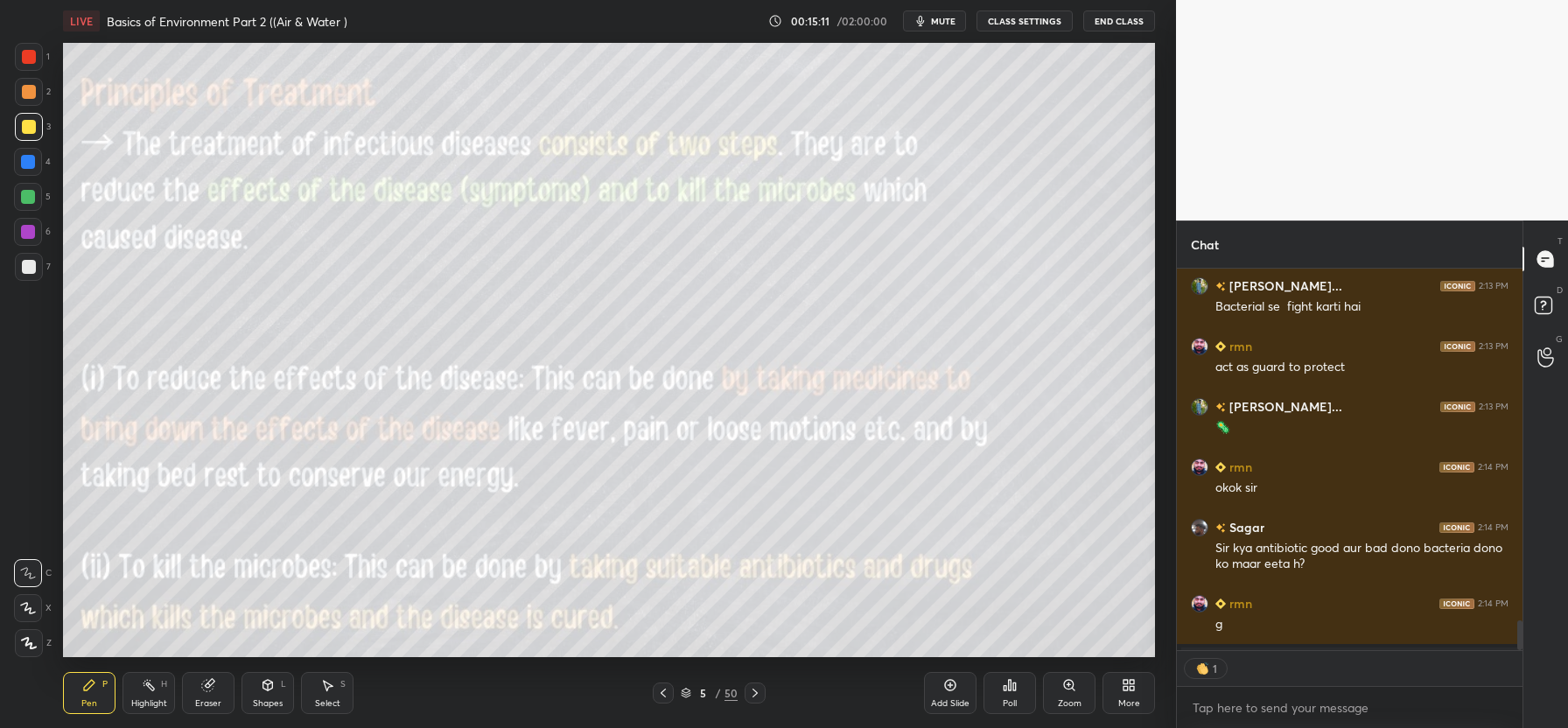
scroll to position [6, 6]
click at [759, 694] on icon at bounding box center [755, 693] width 14 height 14
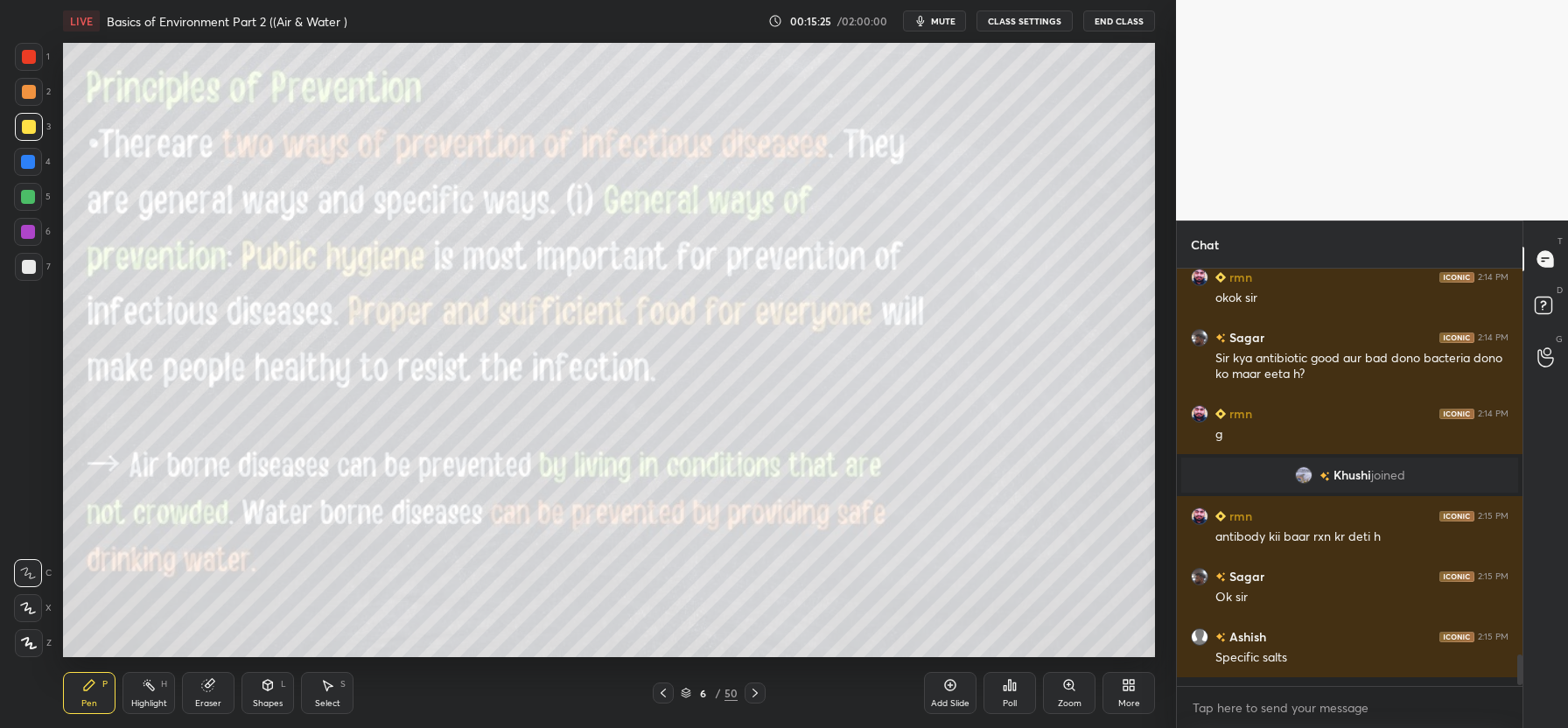
scroll to position [4953, 0]
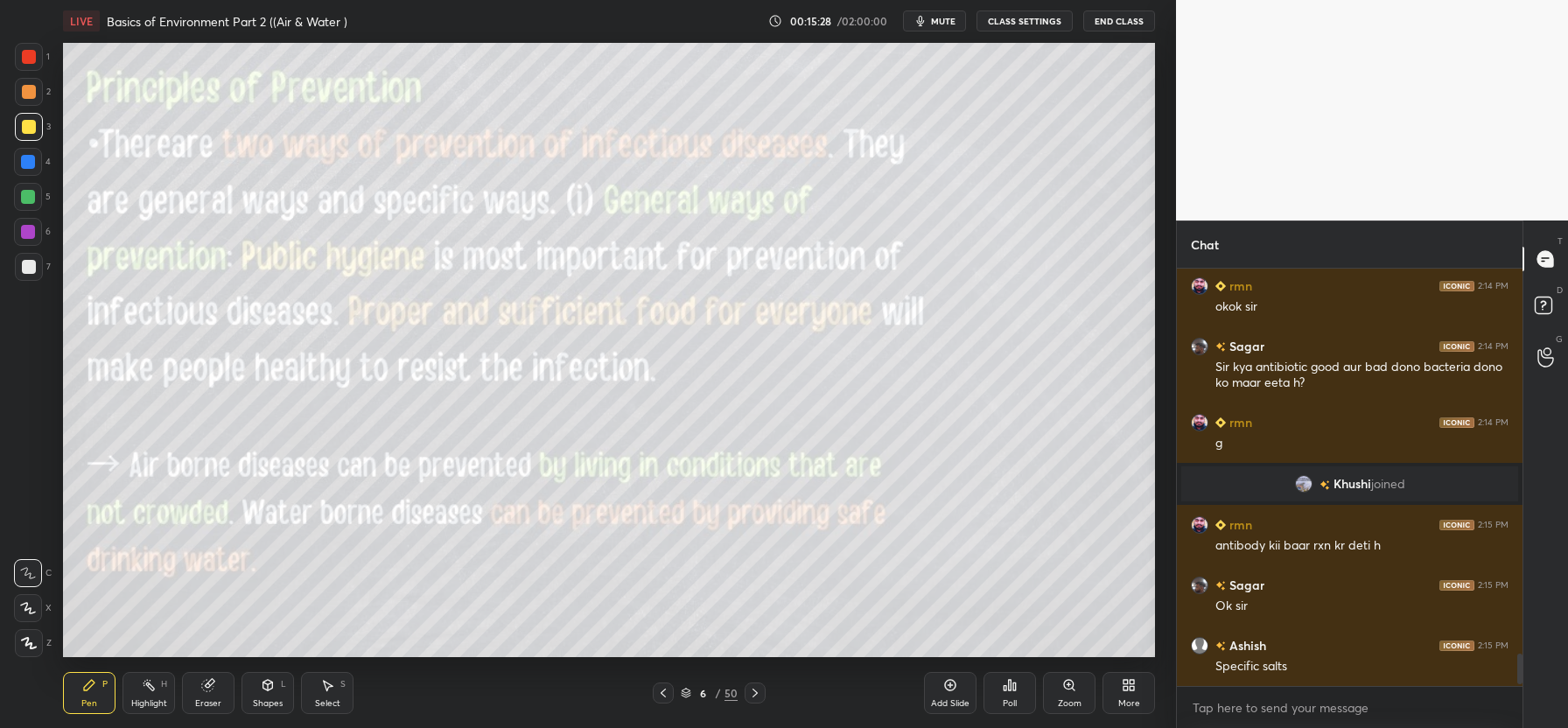
click at [668, 689] on icon at bounding box center [663, 693] width 14 height 14
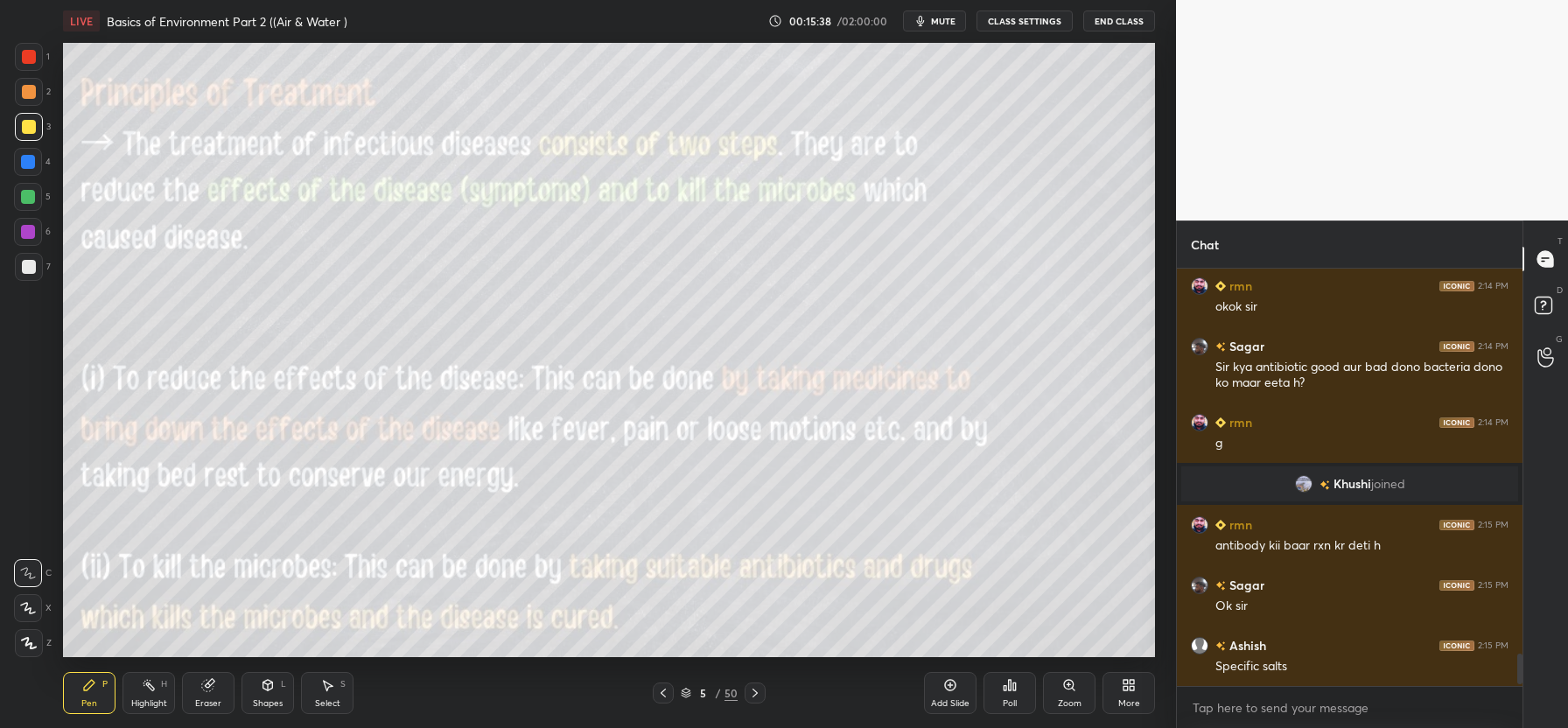
drag, startPoint x: 753, startPoint y: 694, endPoint x: 761, endPoint y: 688, distance: 10.0
click at [754, 695] on icon at bounding box center [755, 693] width 14 height 14
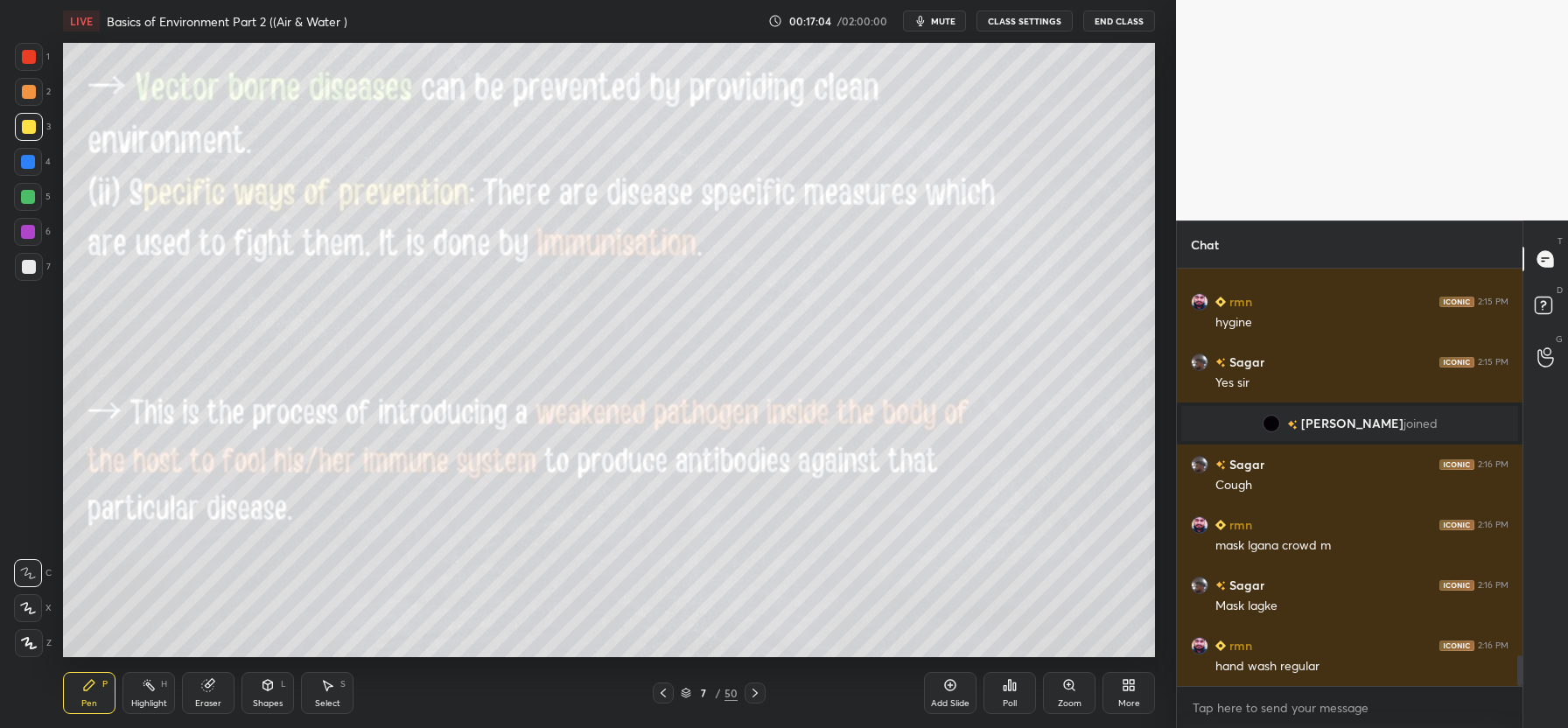
scroll to position [5303, 0]
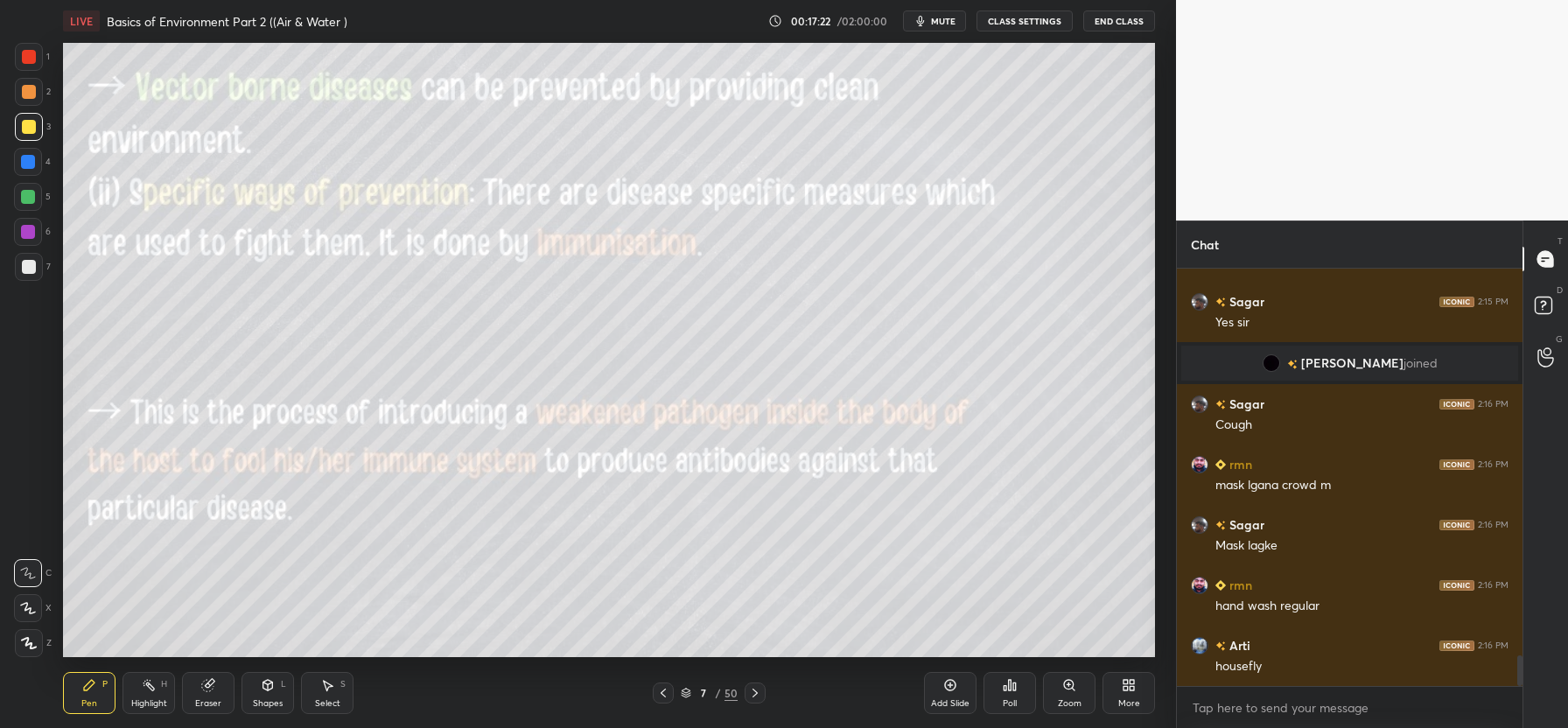
click at [213, 699] on div "Eraser" at bounding box center [208, 703] width 27 height 9
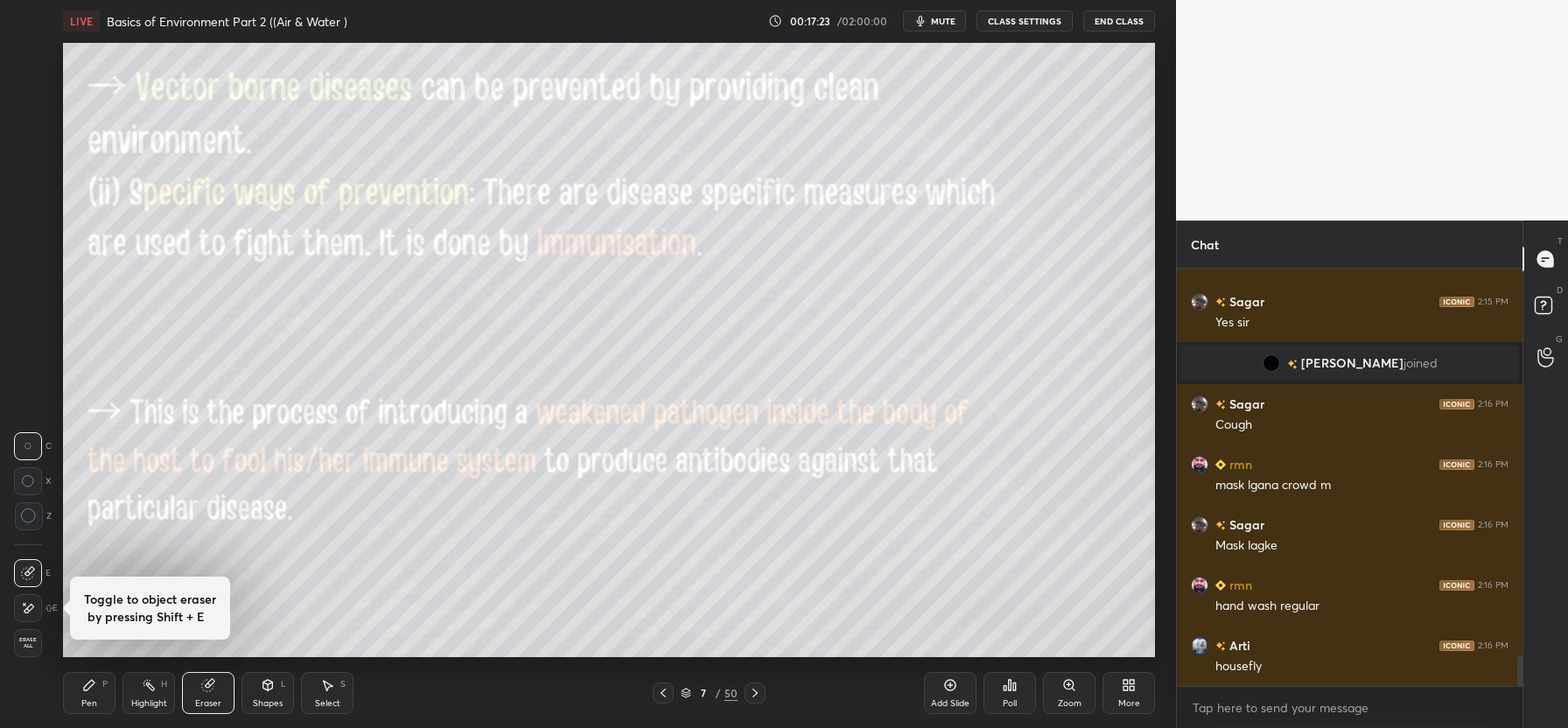
click at [28, 646] on span "Erase all" at bounding box center [28, 643] width 27 height 12
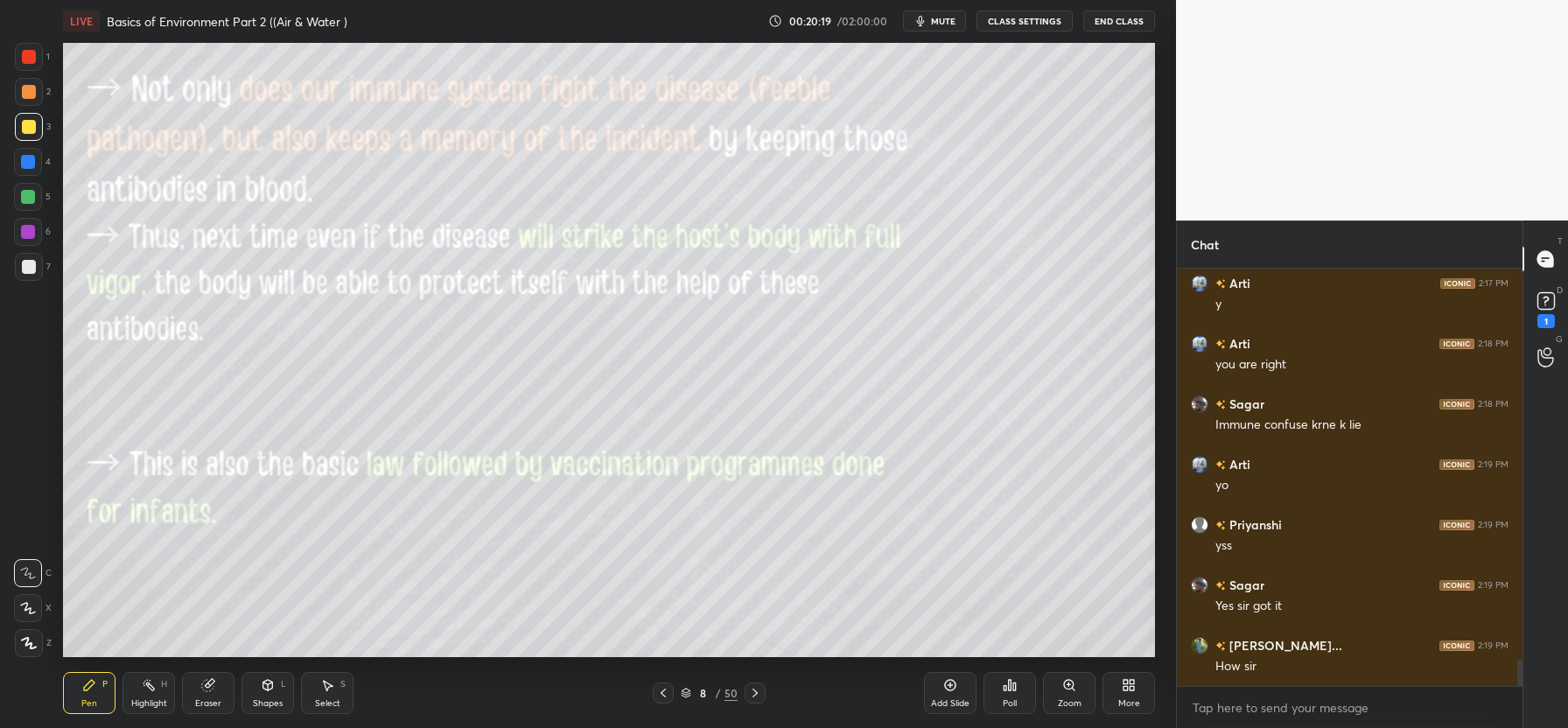
scroll to position [6331, 0]
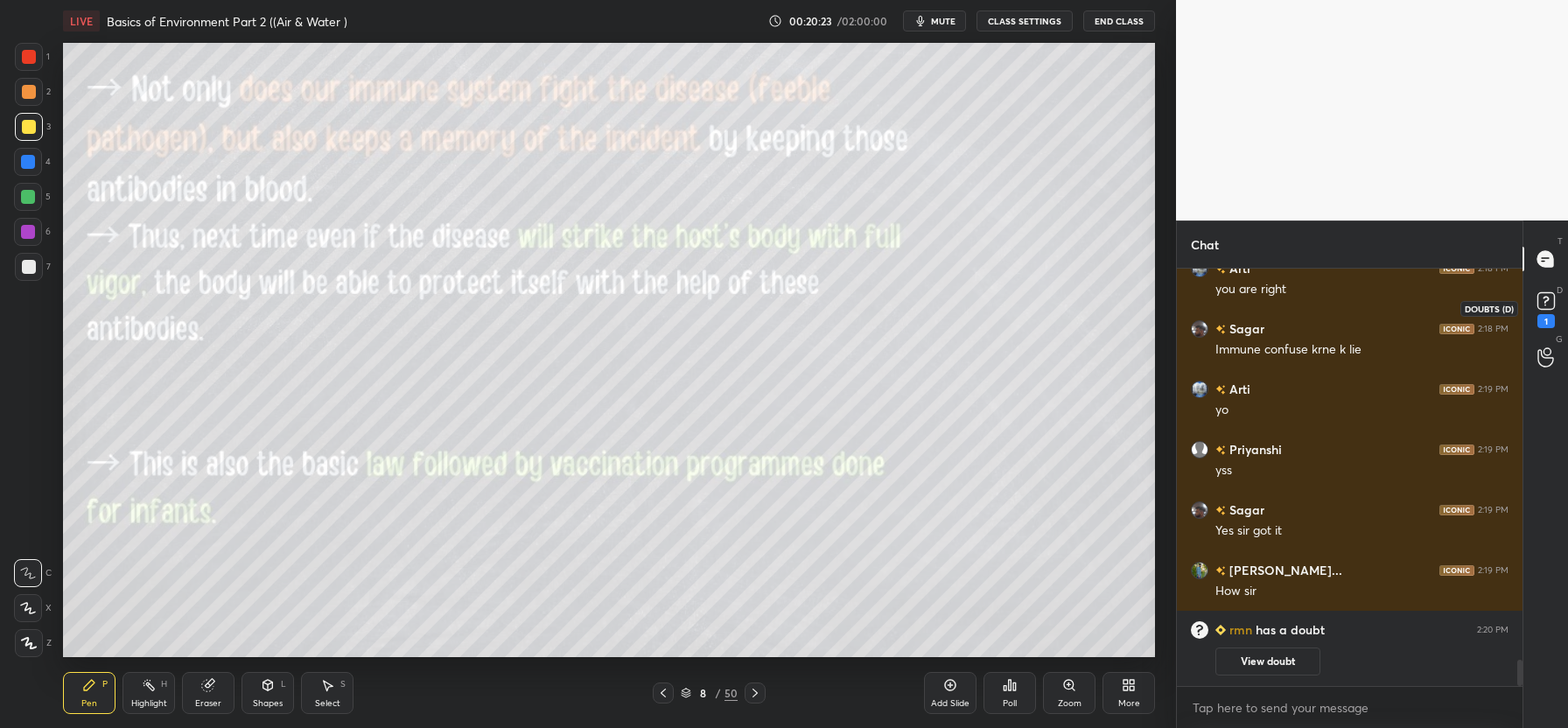
click at [1543, 299] on rect at bounding box center [1545, 301] width 17 height 17
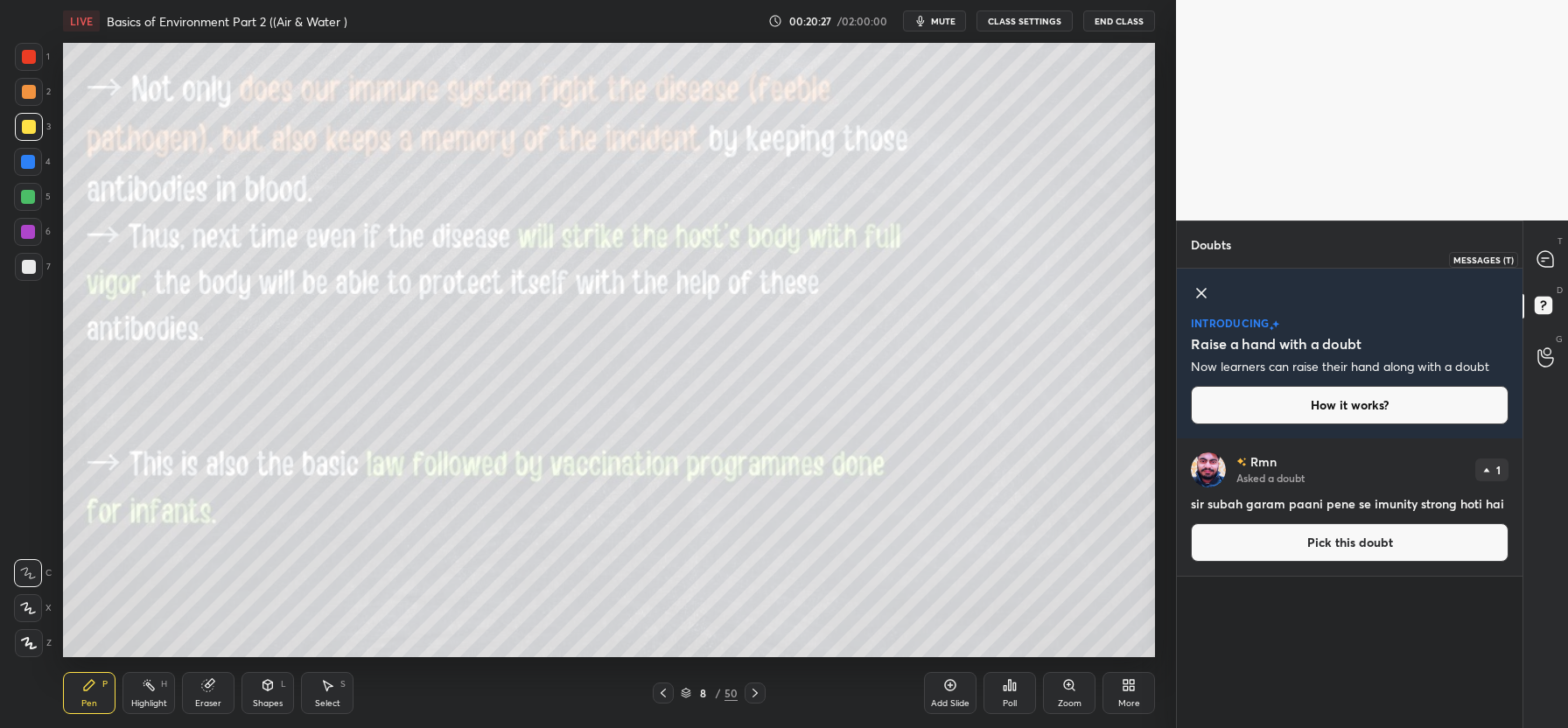
click at [1546, 263] on icon at bounding box center [1545, 259] width 16 height 16
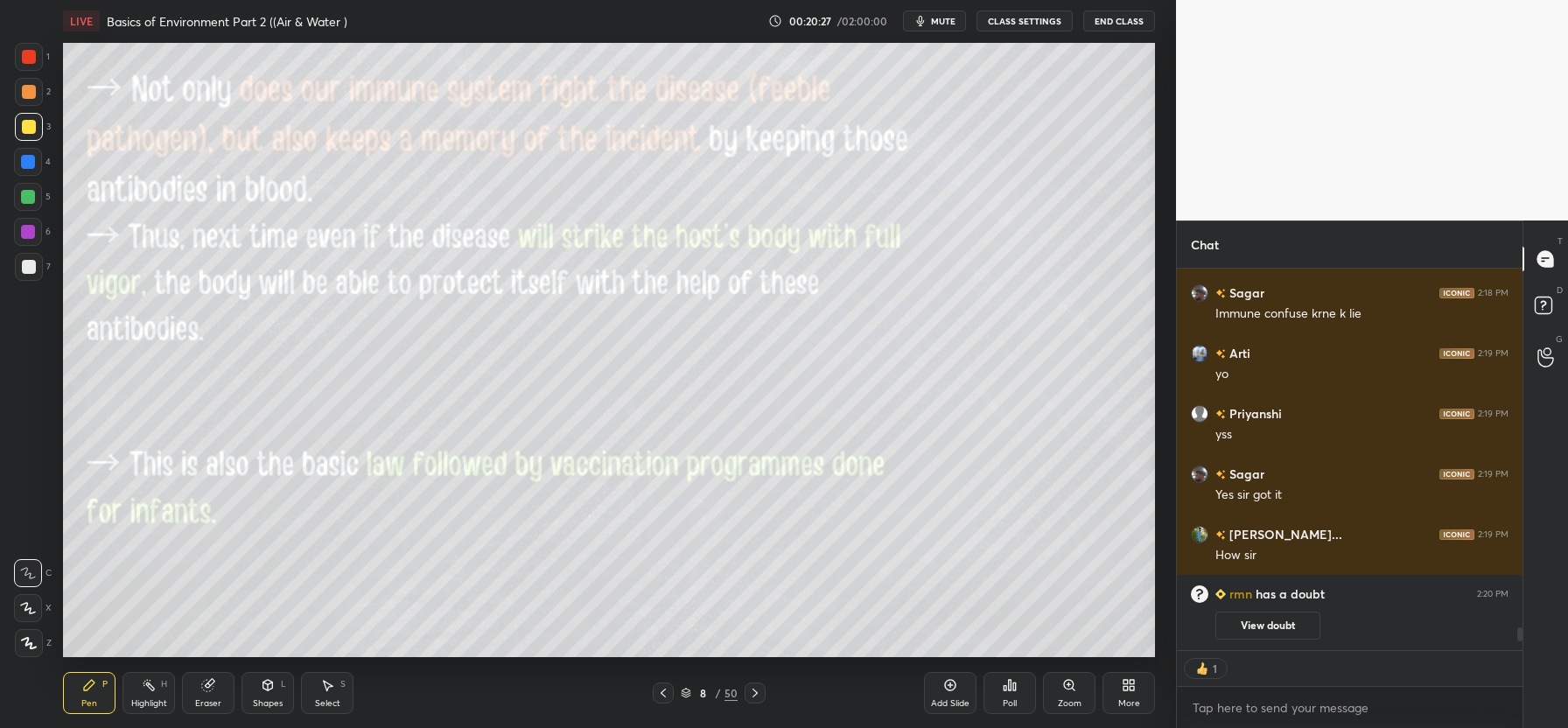
scroll to position [376, 341]
click at [1544, 316] on icon at bounding box center [1546, 308] width 32 height 32
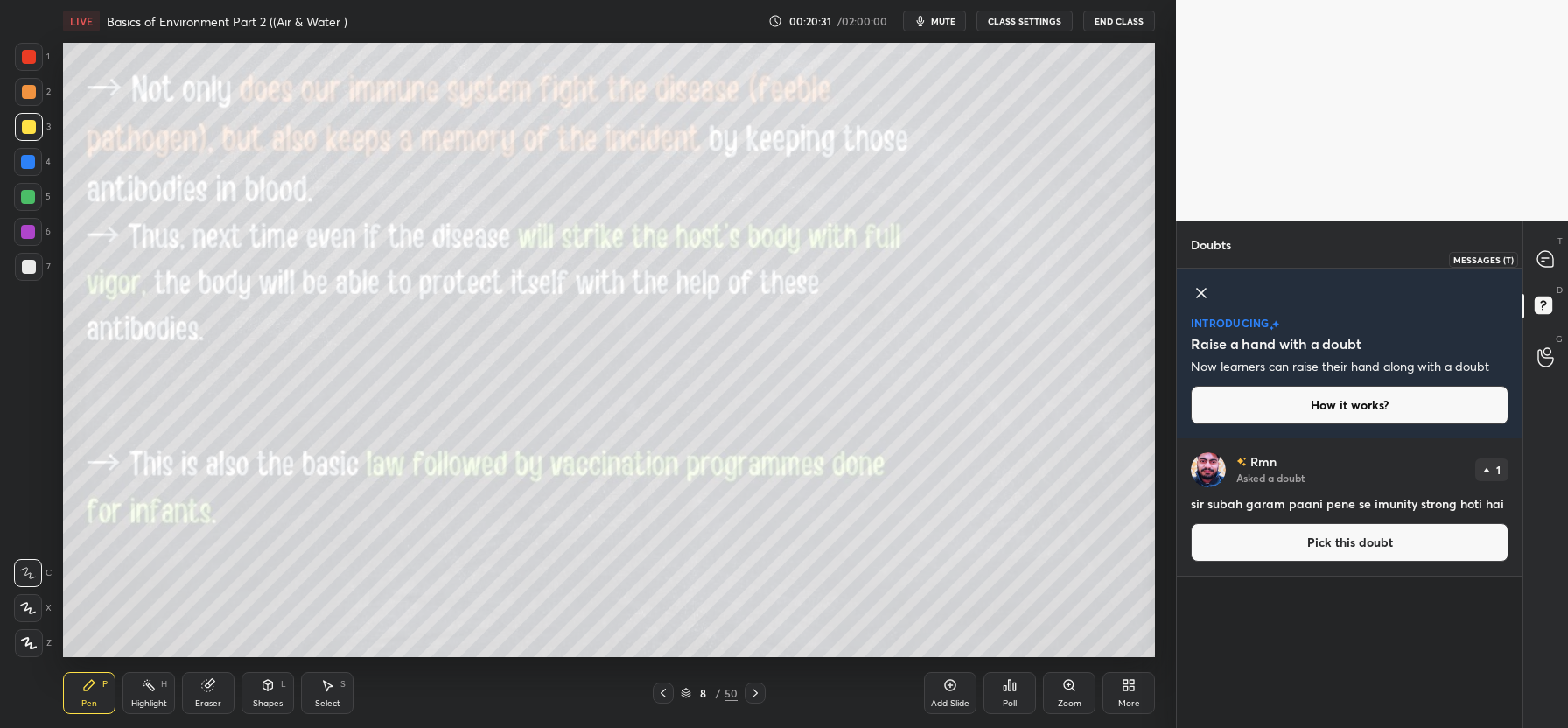
click at [1552, 255] on icon at bounding box center [1545, 259] width 16 height 16
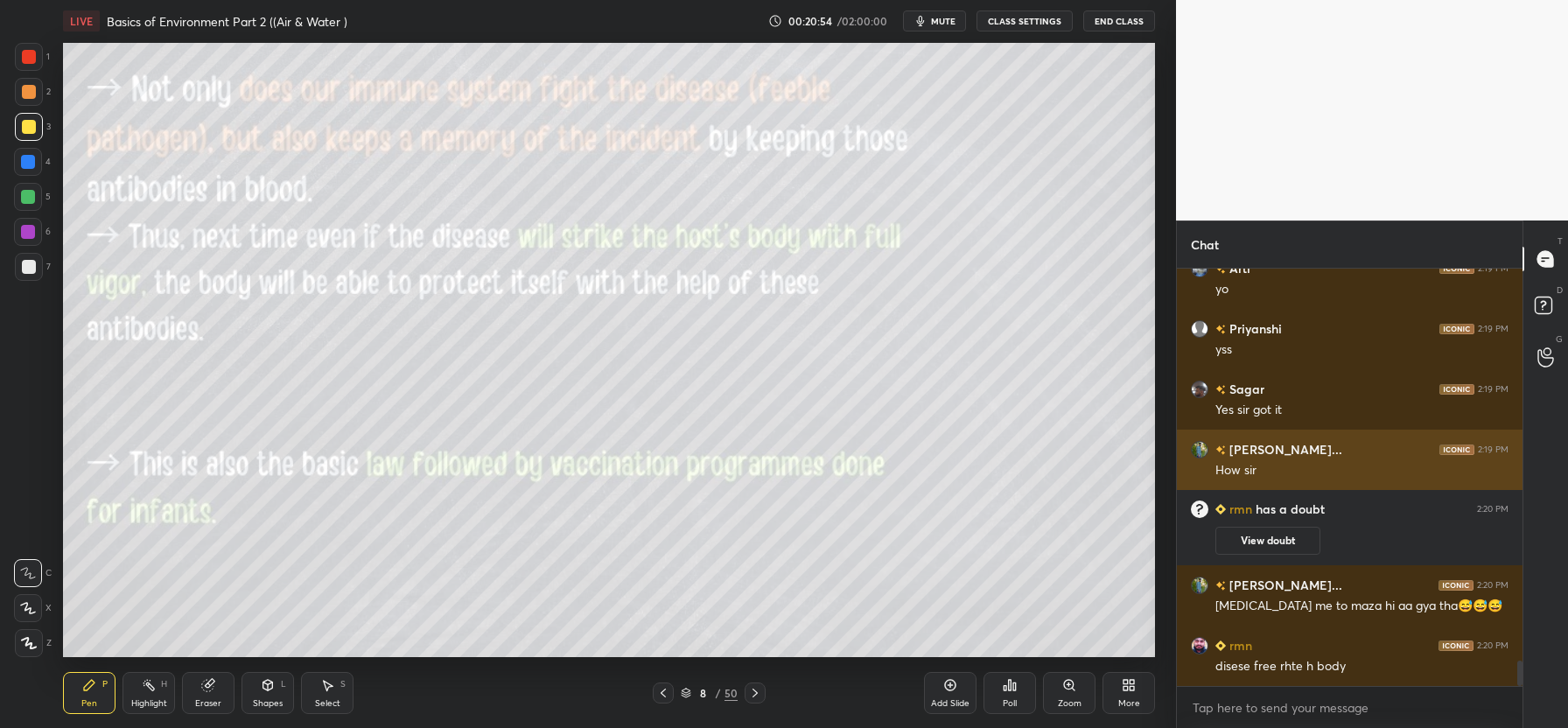
scroll to position [6496, 0]
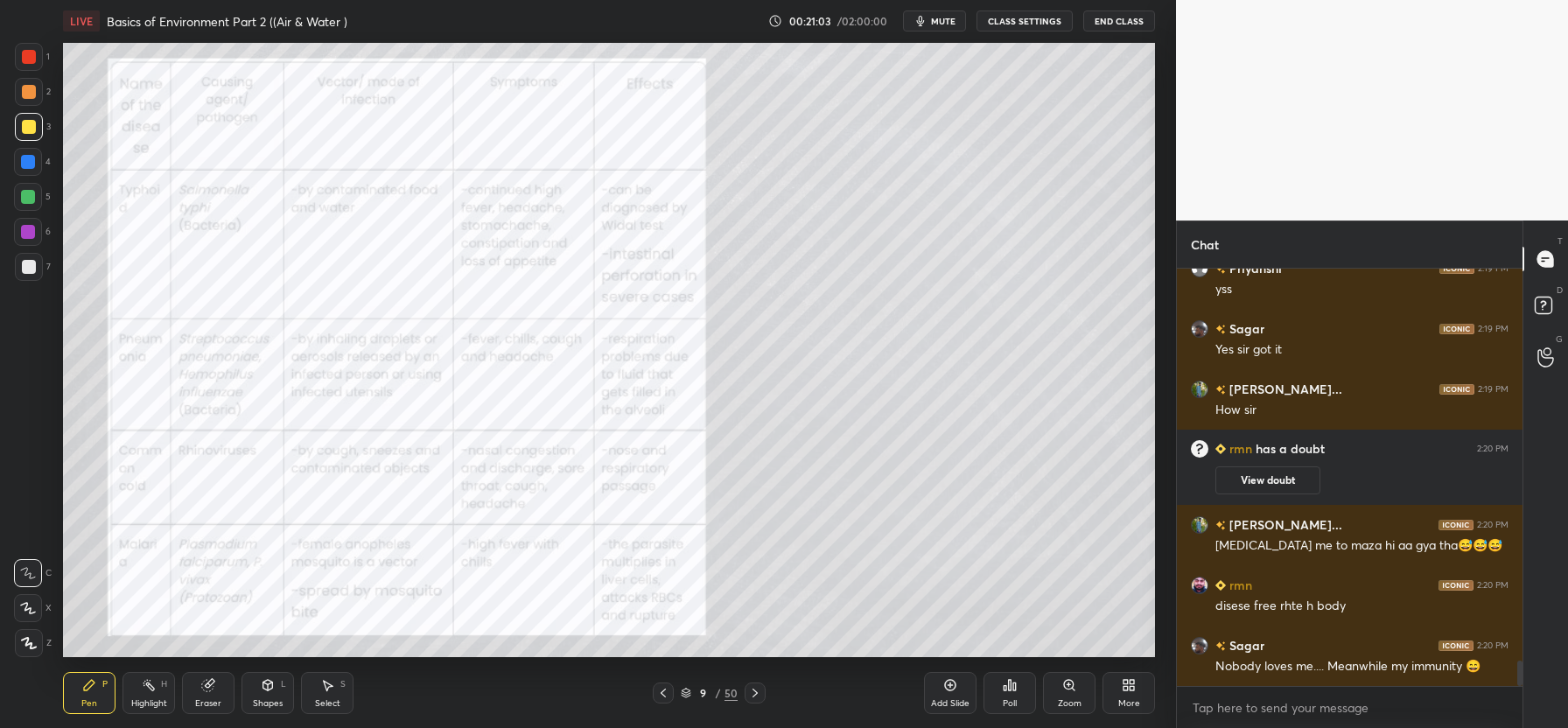
click at [29, 54] on div at bounding box center [29, 57] width 14 height 14
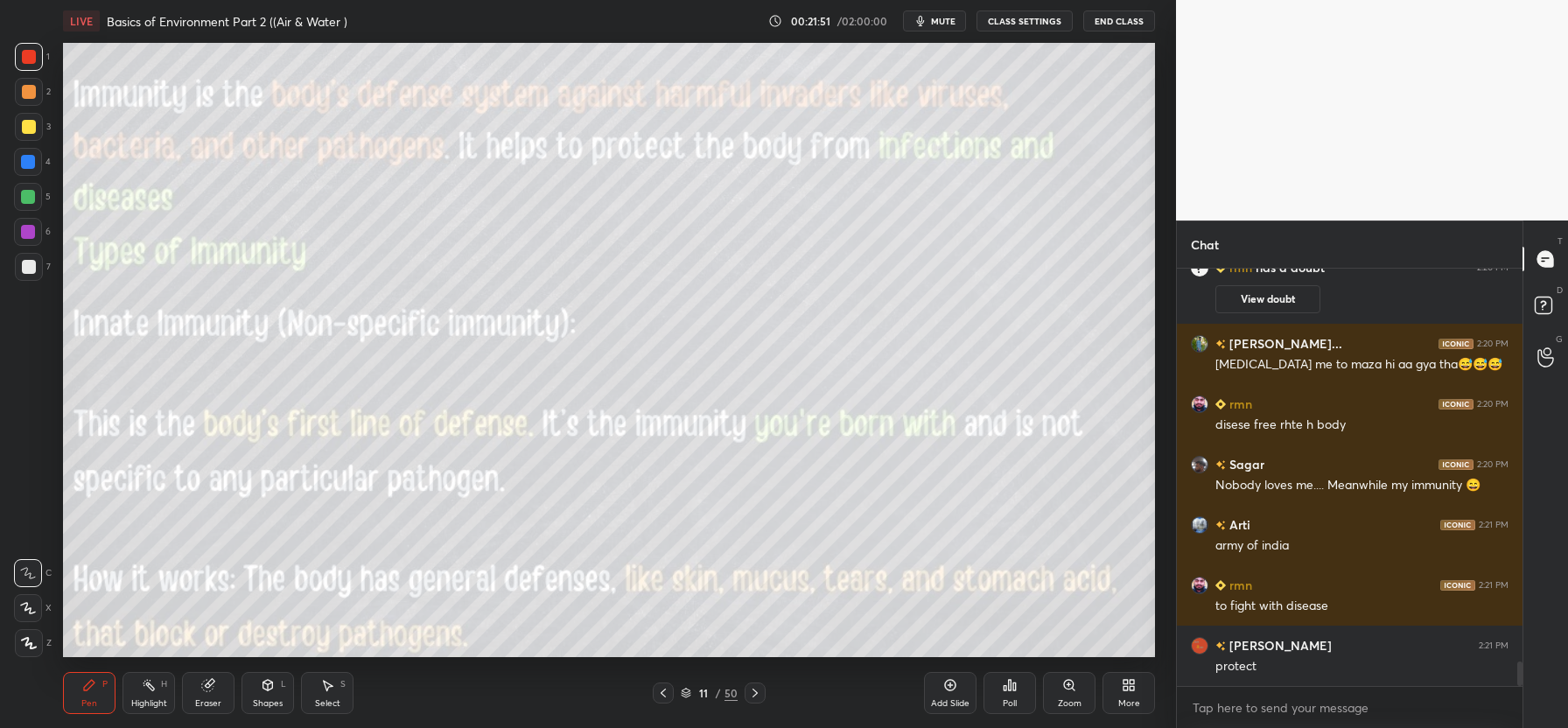
scroll to position [6737, 0]
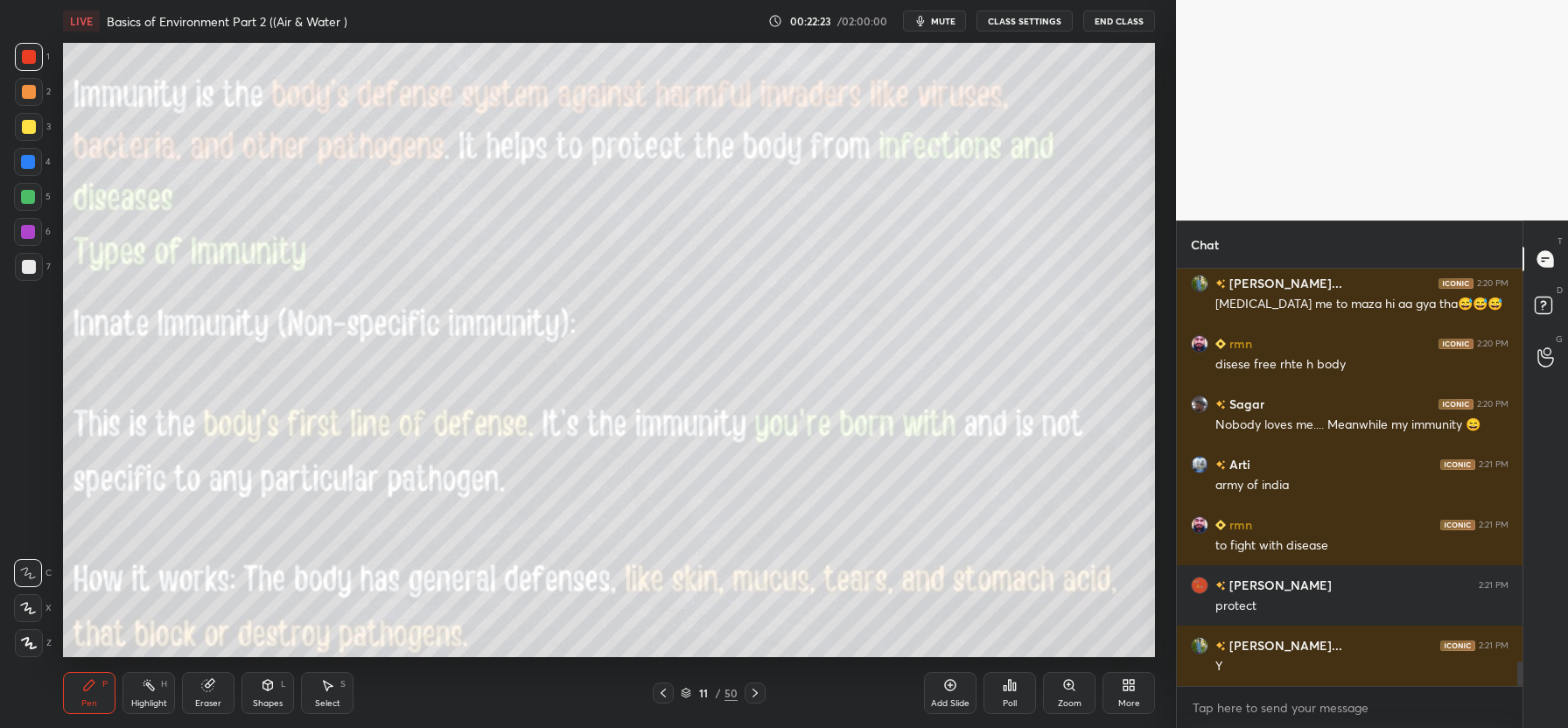
drag, startPoint x: 28, startPoint y: 126, endPoint x: 62, endPoint y: 119, distance: 34.7
click at [30, 124] on div at bounding box center [29, 127] width 14 height 14
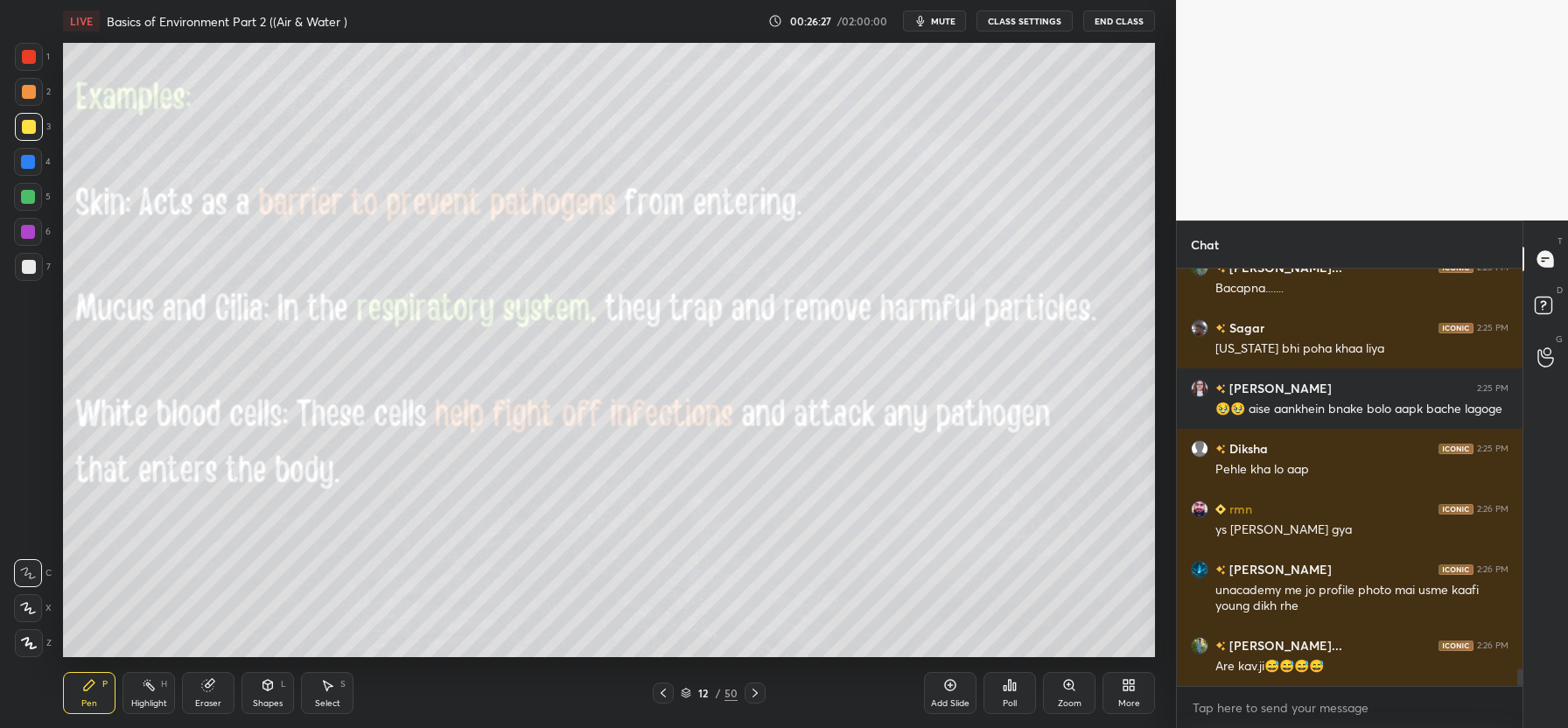
scroll to position [9547, 0]
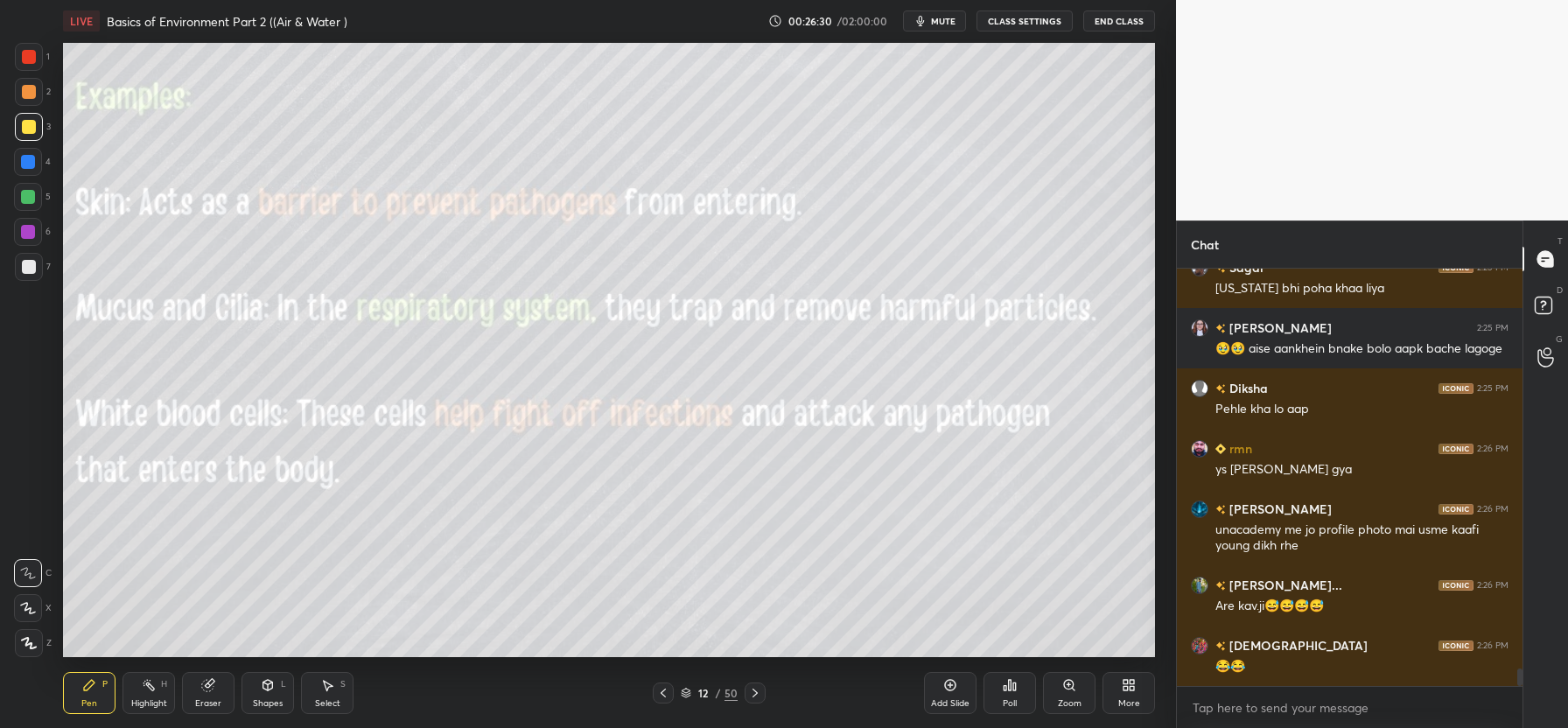
click at [663, 696] on icon at bounding box center [663, 693] width 14 height 14
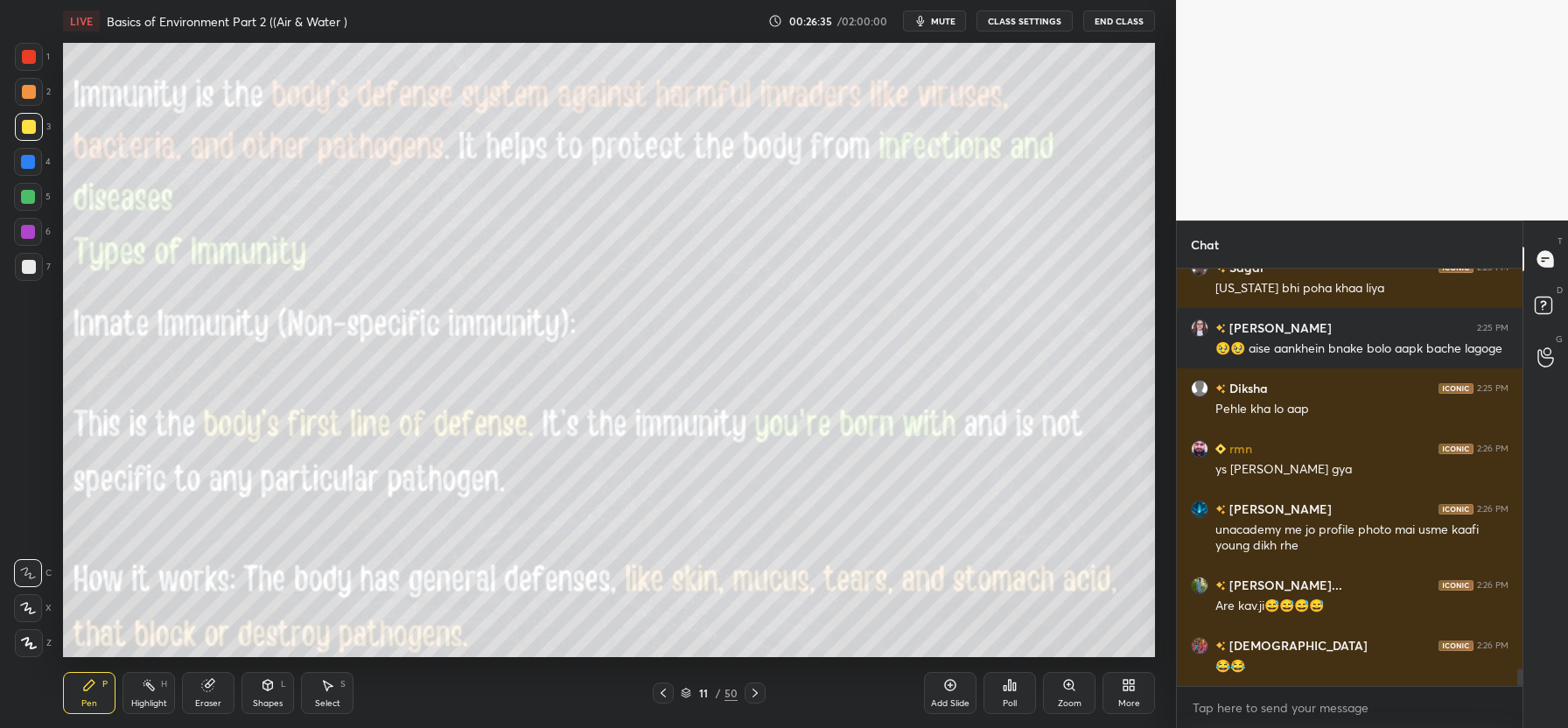
click at [756, 697] on icon at bounding box center [755, 693] width 14 height 14
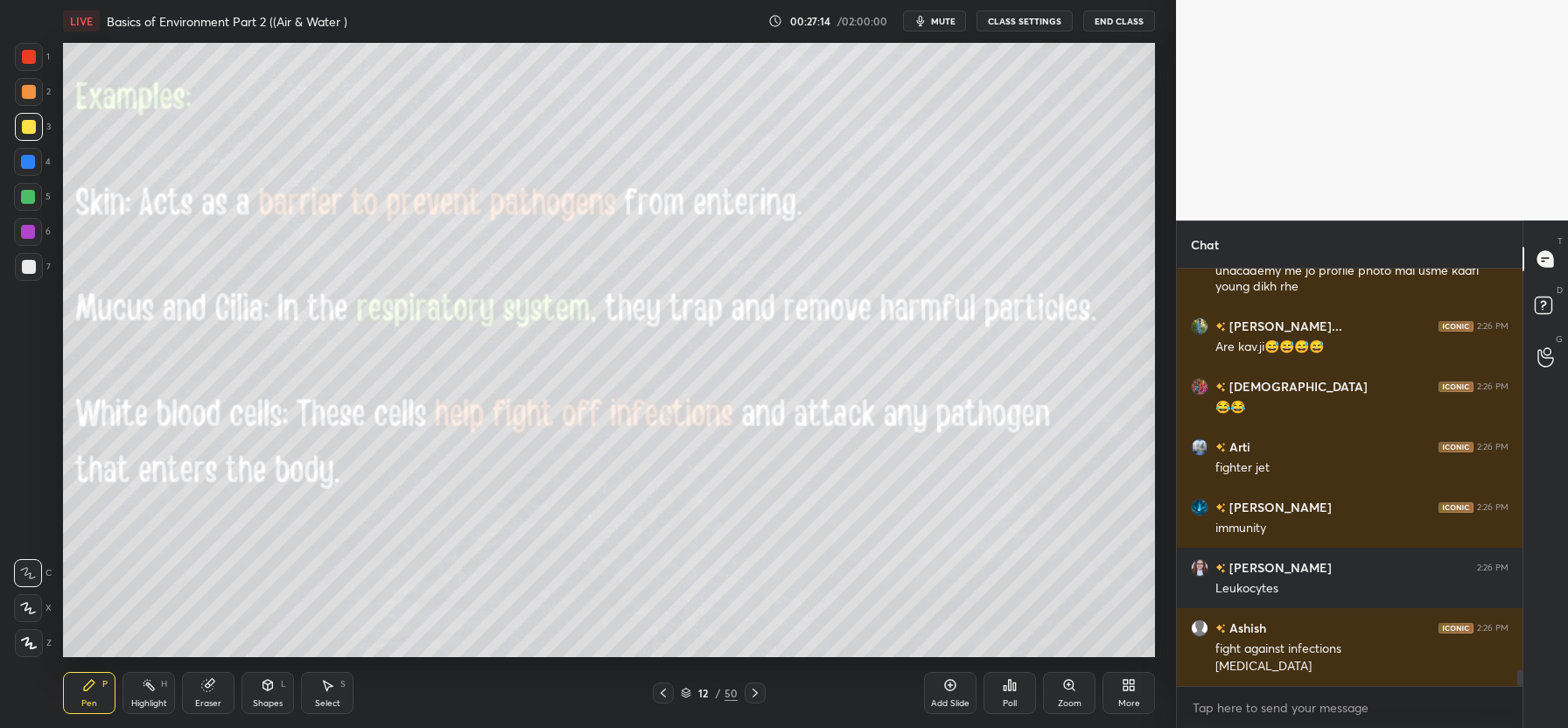
scroll to position [9866, 0]
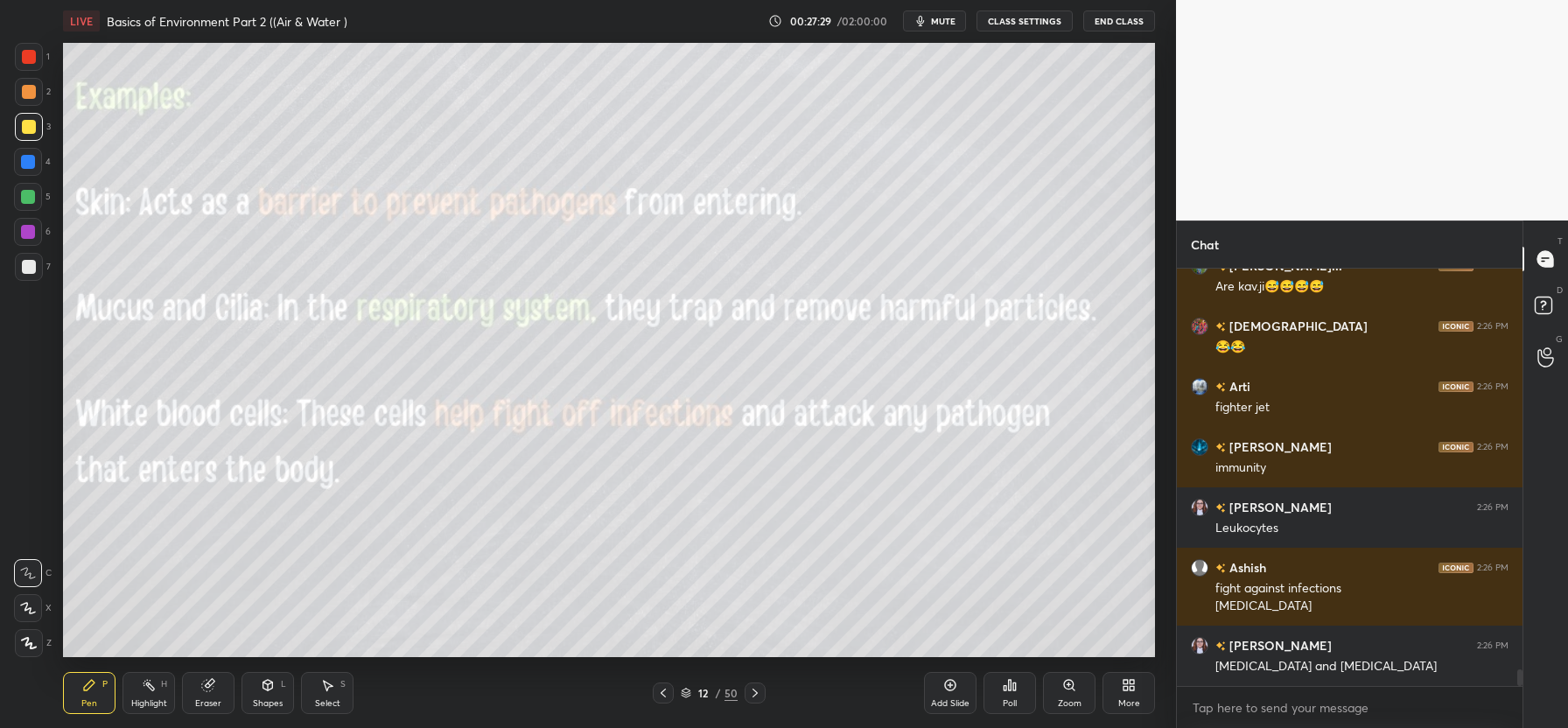
click at [204, 700] on div "Eraser" at bounding box center [208, 703] width 27 height 9
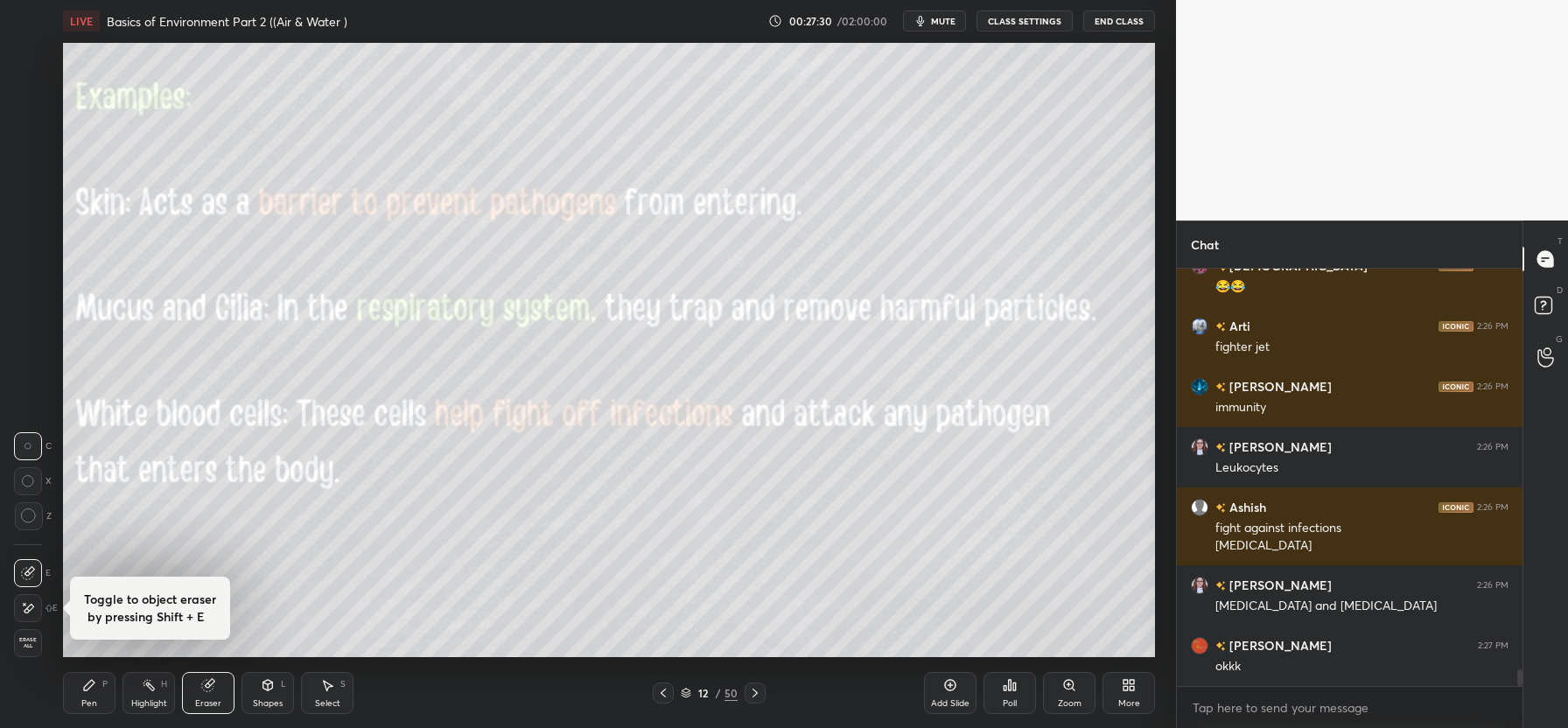
click at [30, 641] on span "Erase all" at bounding box center [28, 643] width 27 height 12
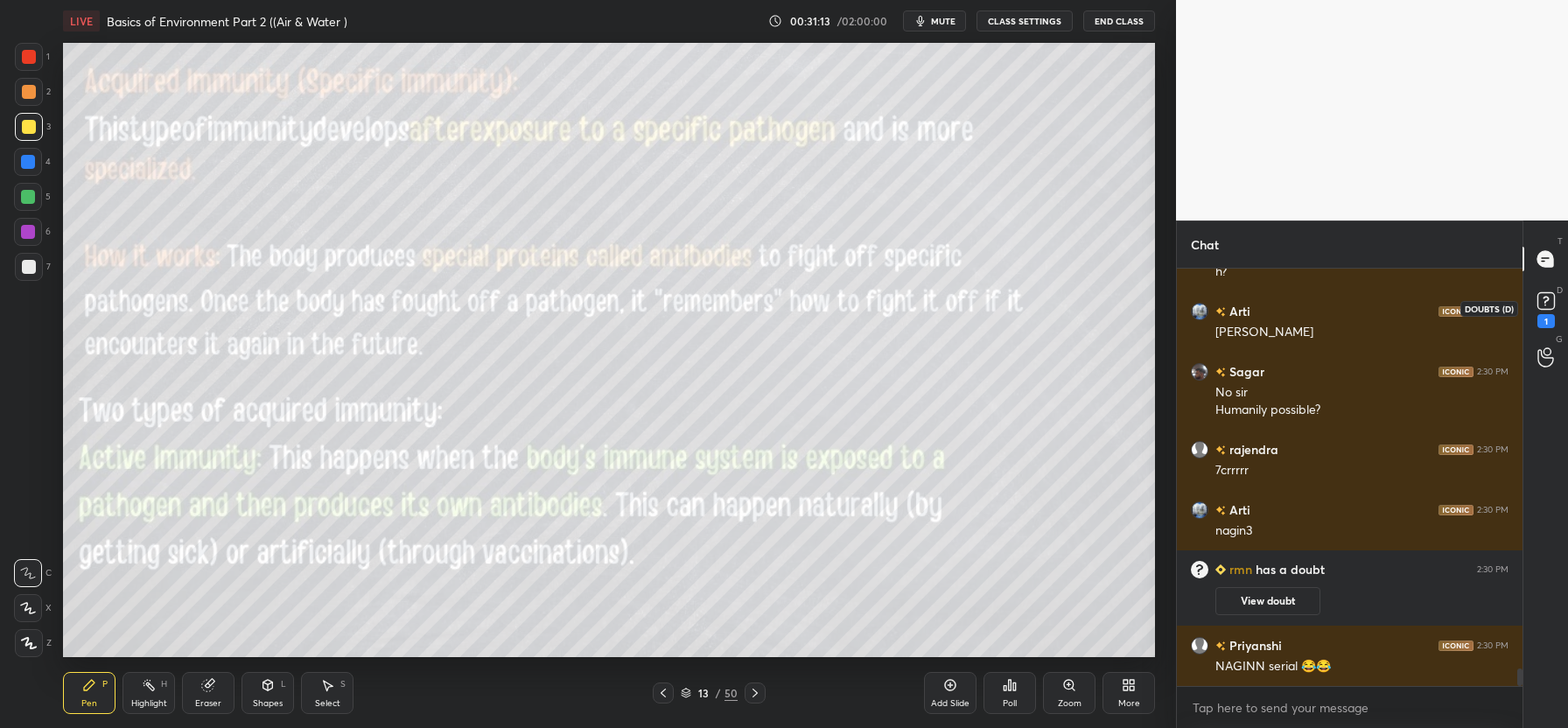
scroll to position [9752, 0]
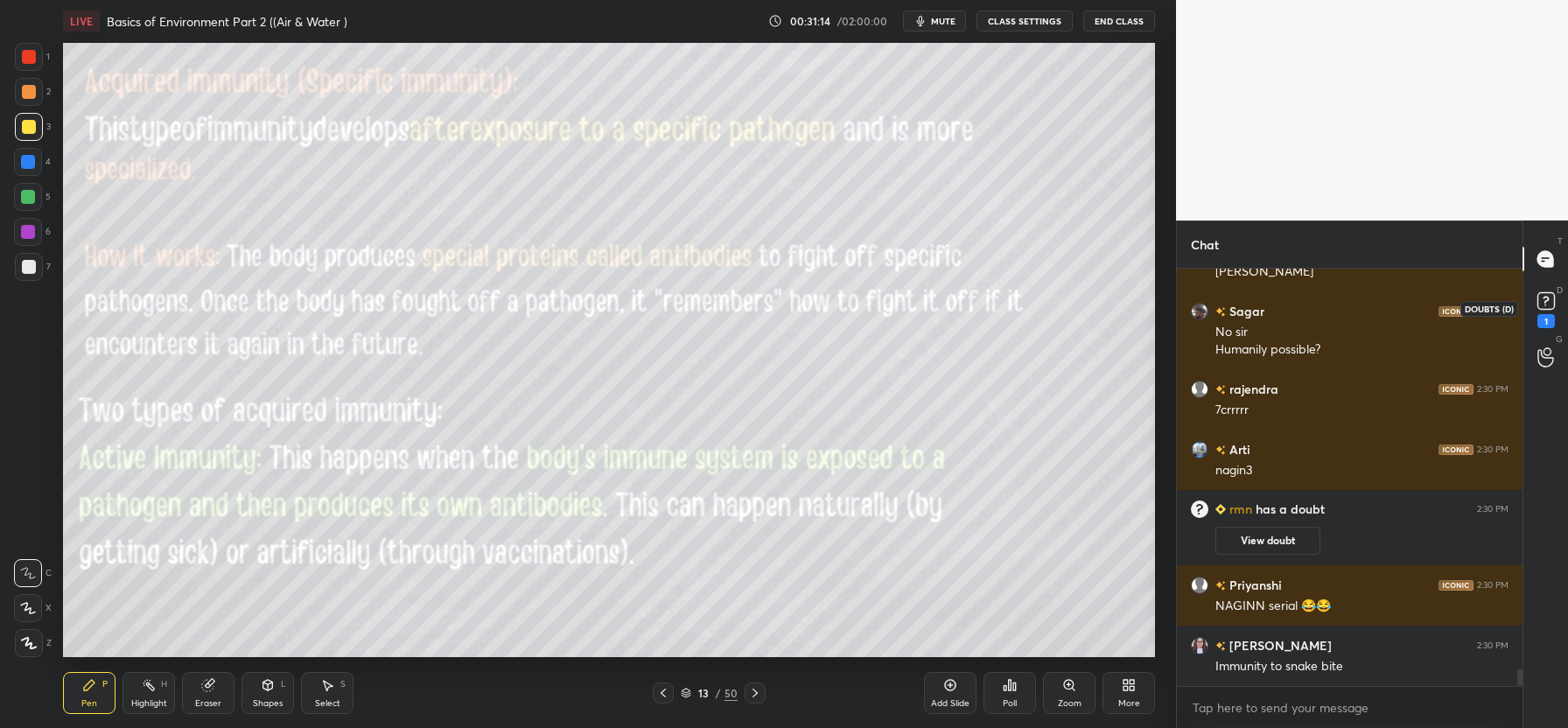
click at [1550, 302] on rect at bounding box center [1545, 301] width 17 height 17
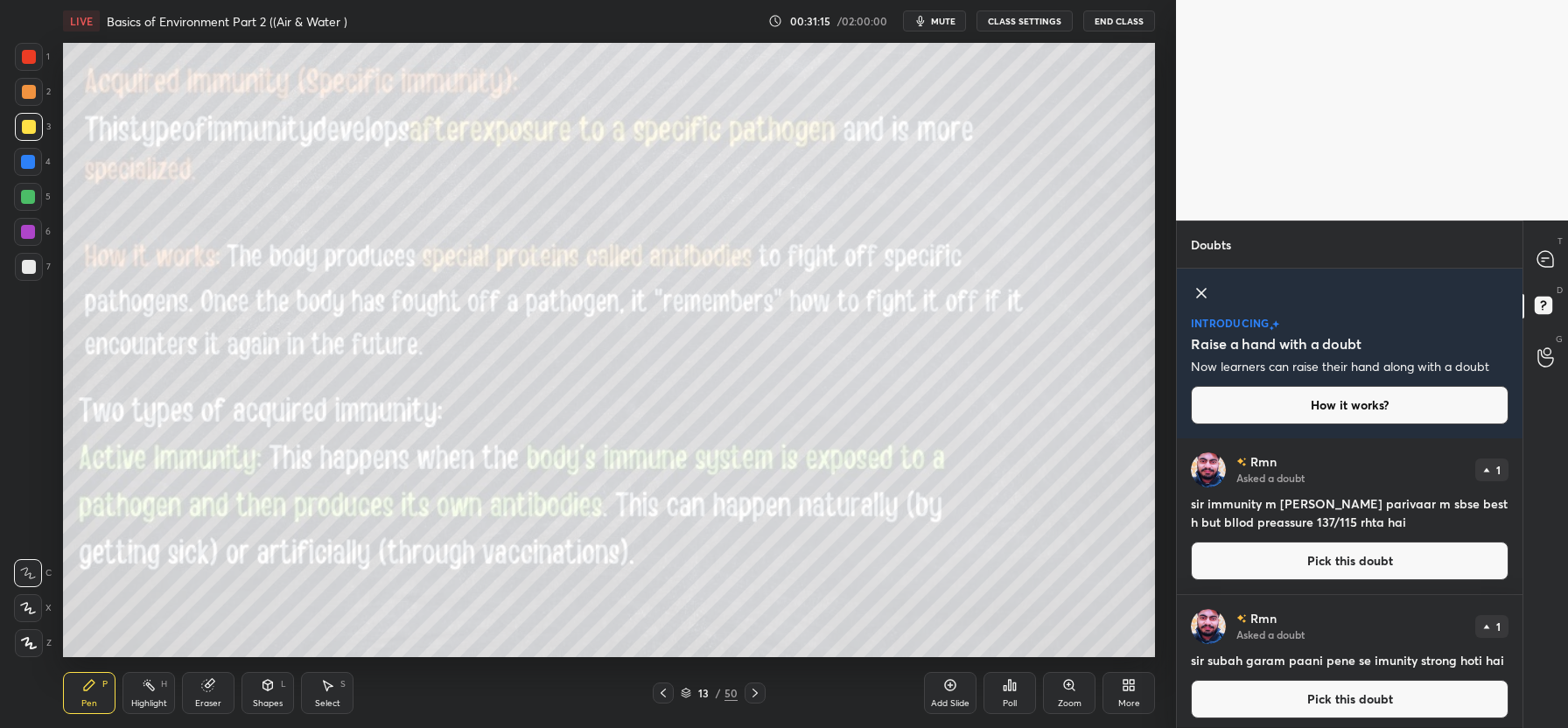
scroll to position [6, 0]
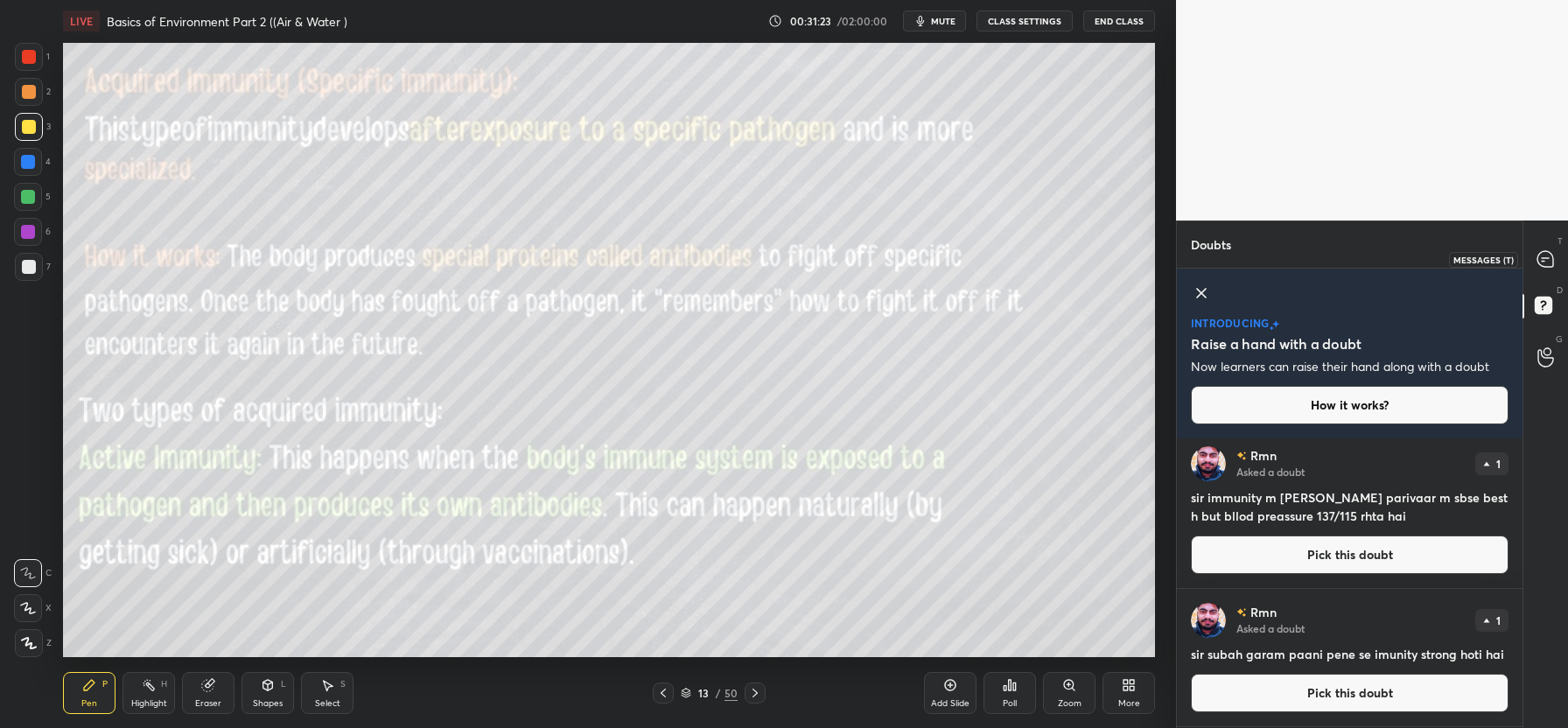
click at [1545, 262] on icon at bounding box center [1545, 259] width 16 height 16
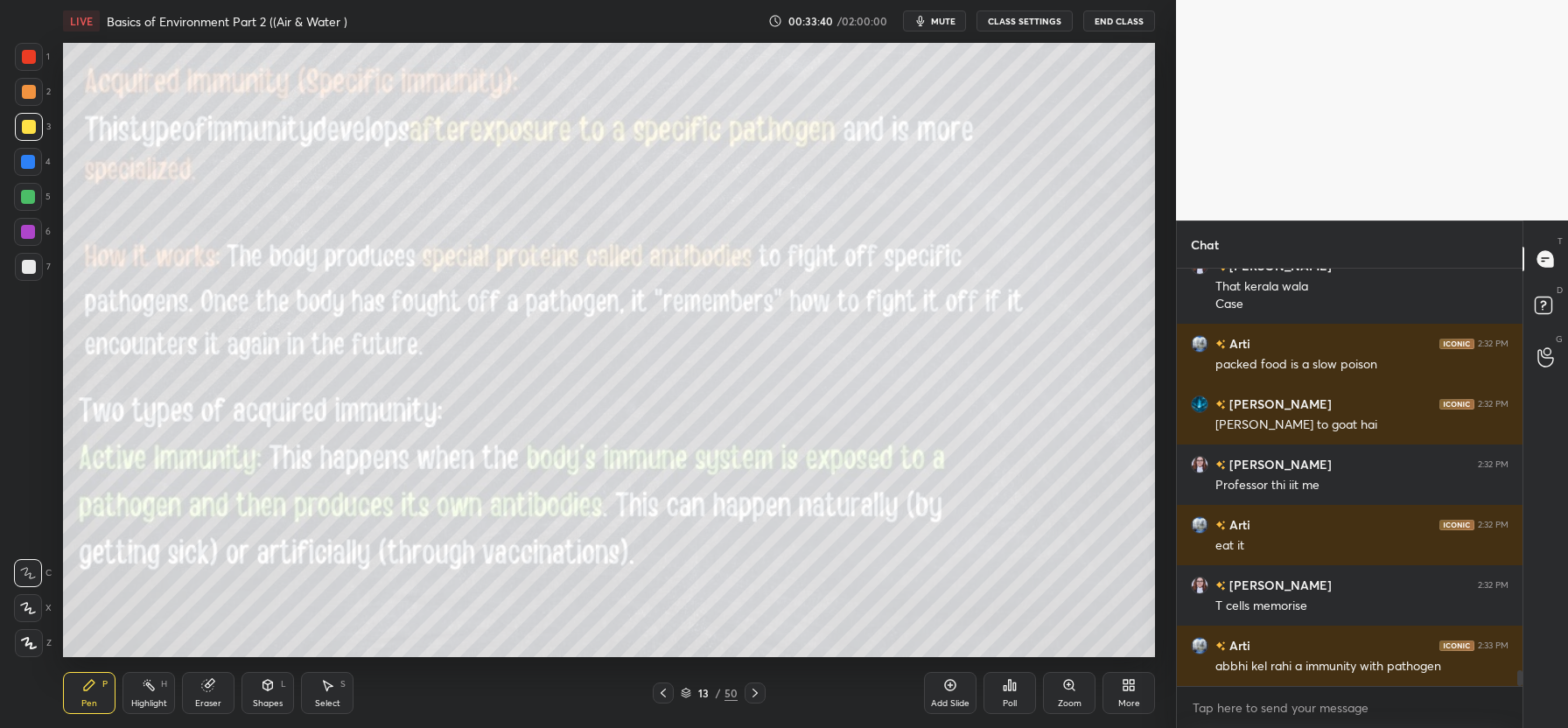
scroll to position [11012, 0]
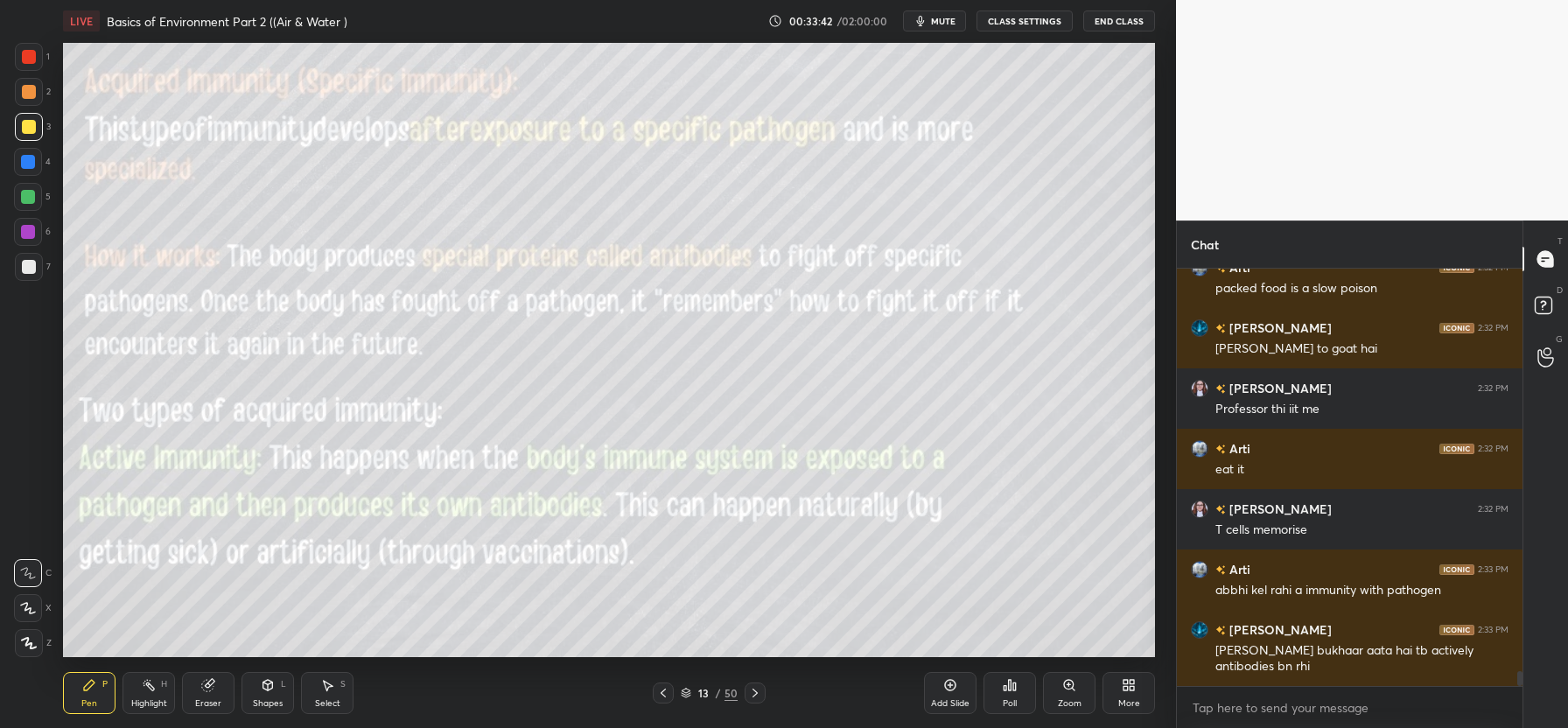
click at [952, 690] on icon at bounding box center [950, 686] width 12 height 12
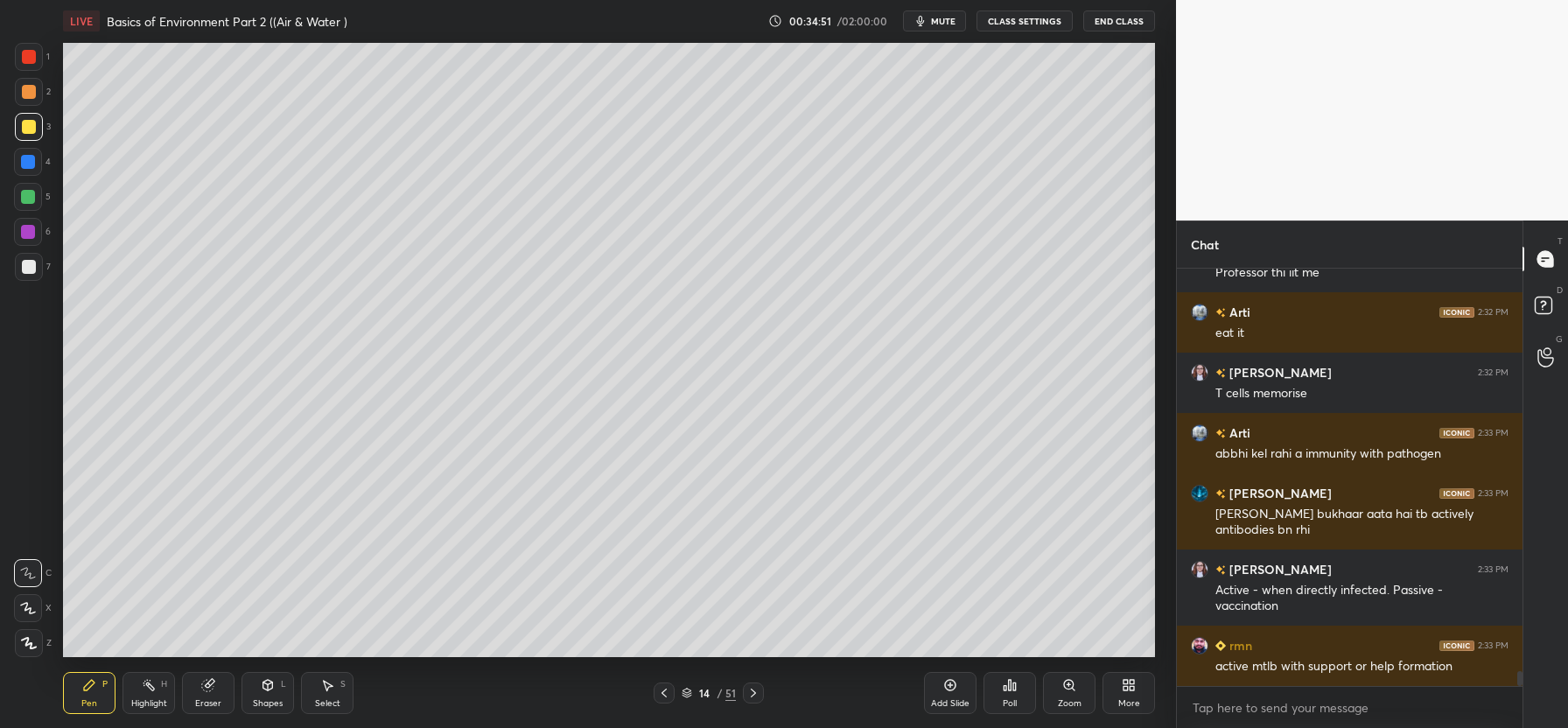
scroll to position [11209, 0]
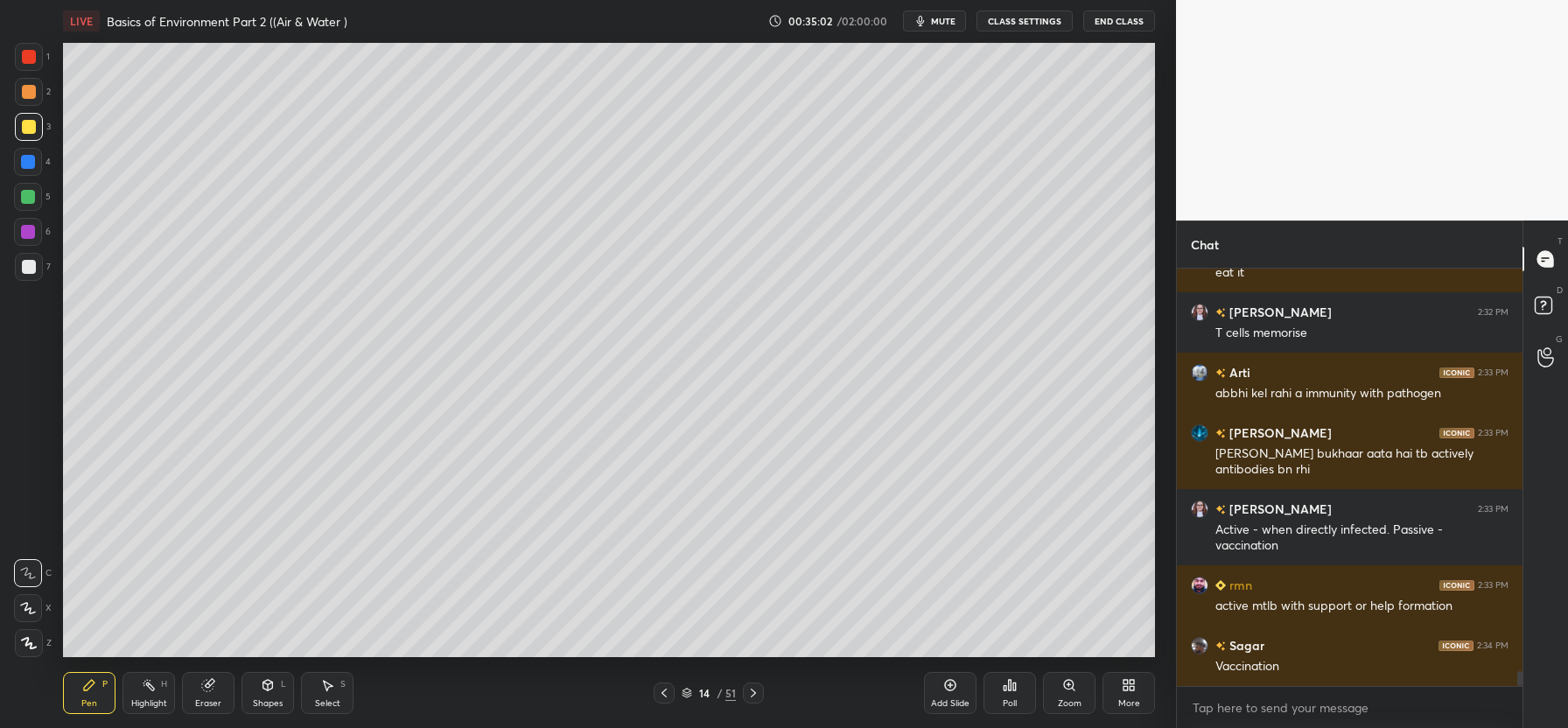
click at [659, 695] on icon at bounding box center [664, 693] width 14 height 14
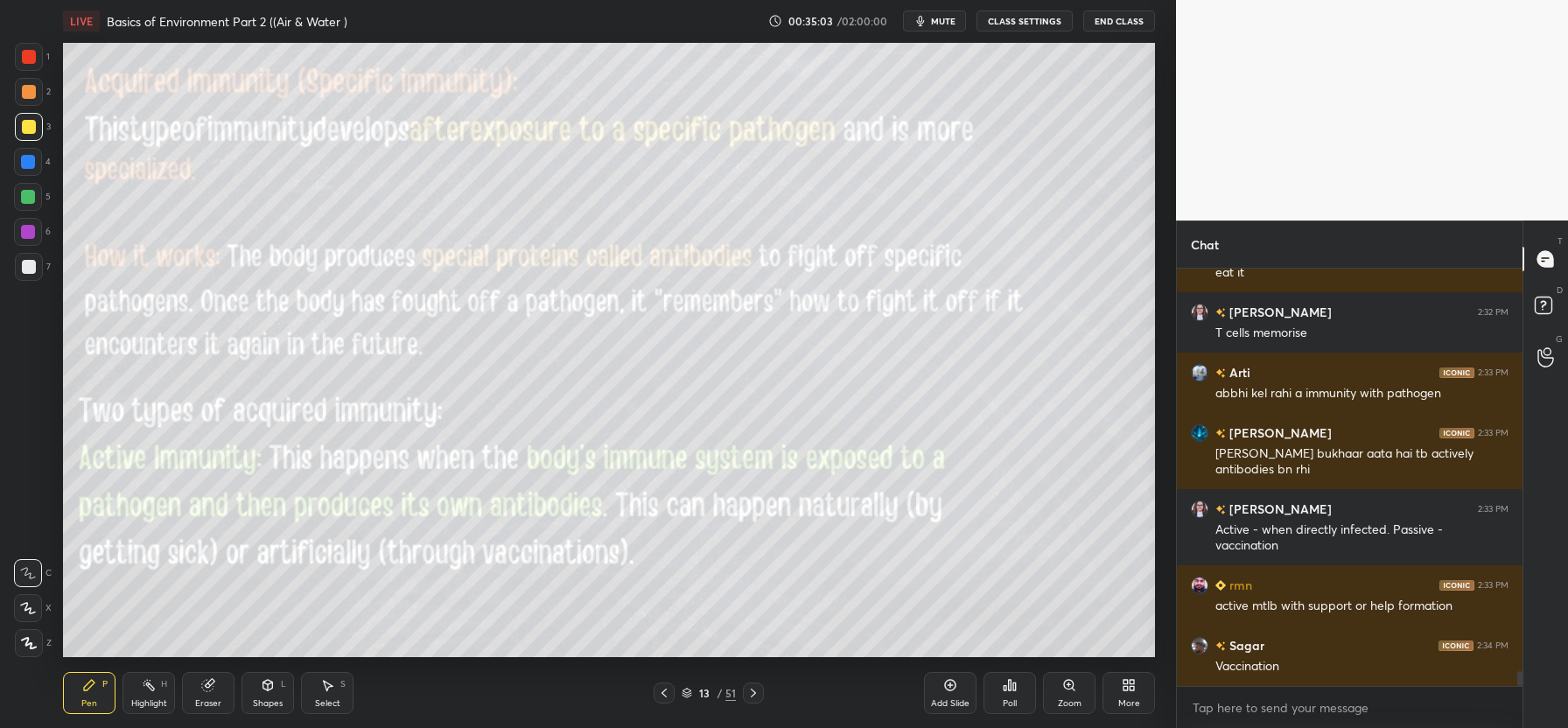
click at [749, 691] on icon at bounding box center [753, 693] width 14 height 14
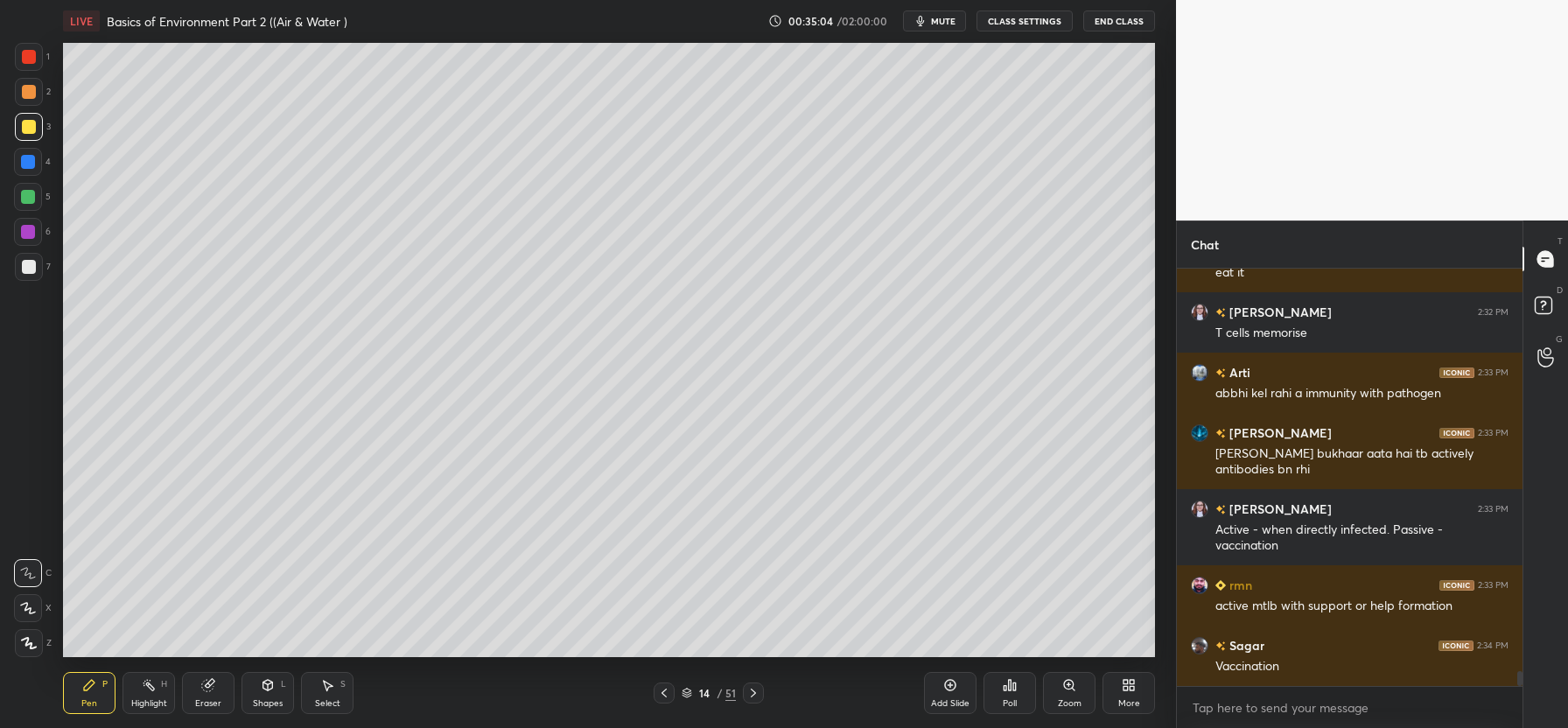
click at [749, 689] on icon at bounding box center [753, 693] width 14 height 14
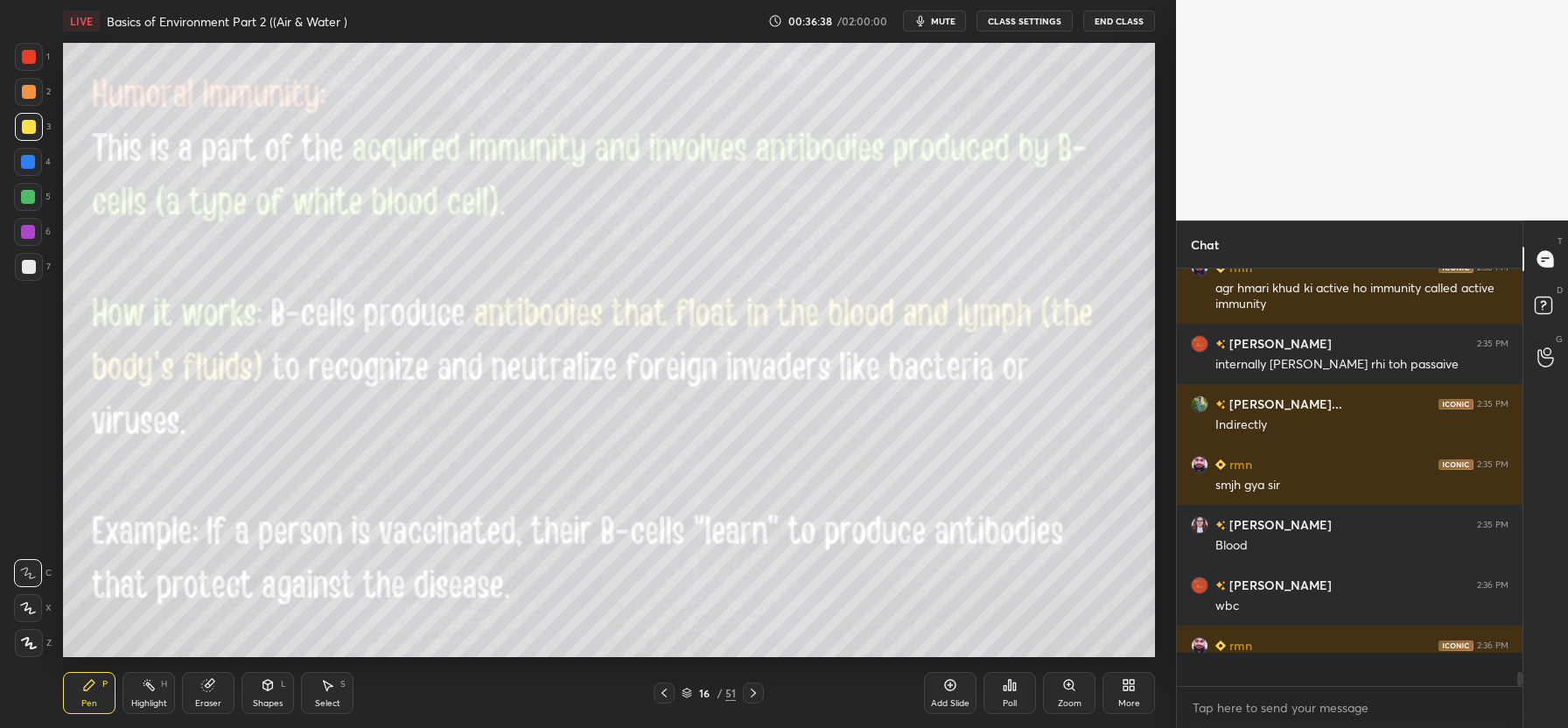
scroll to position [11723, 0]
click at [756, 694] on icon at bounding box center [753, 693] width 14 height 14
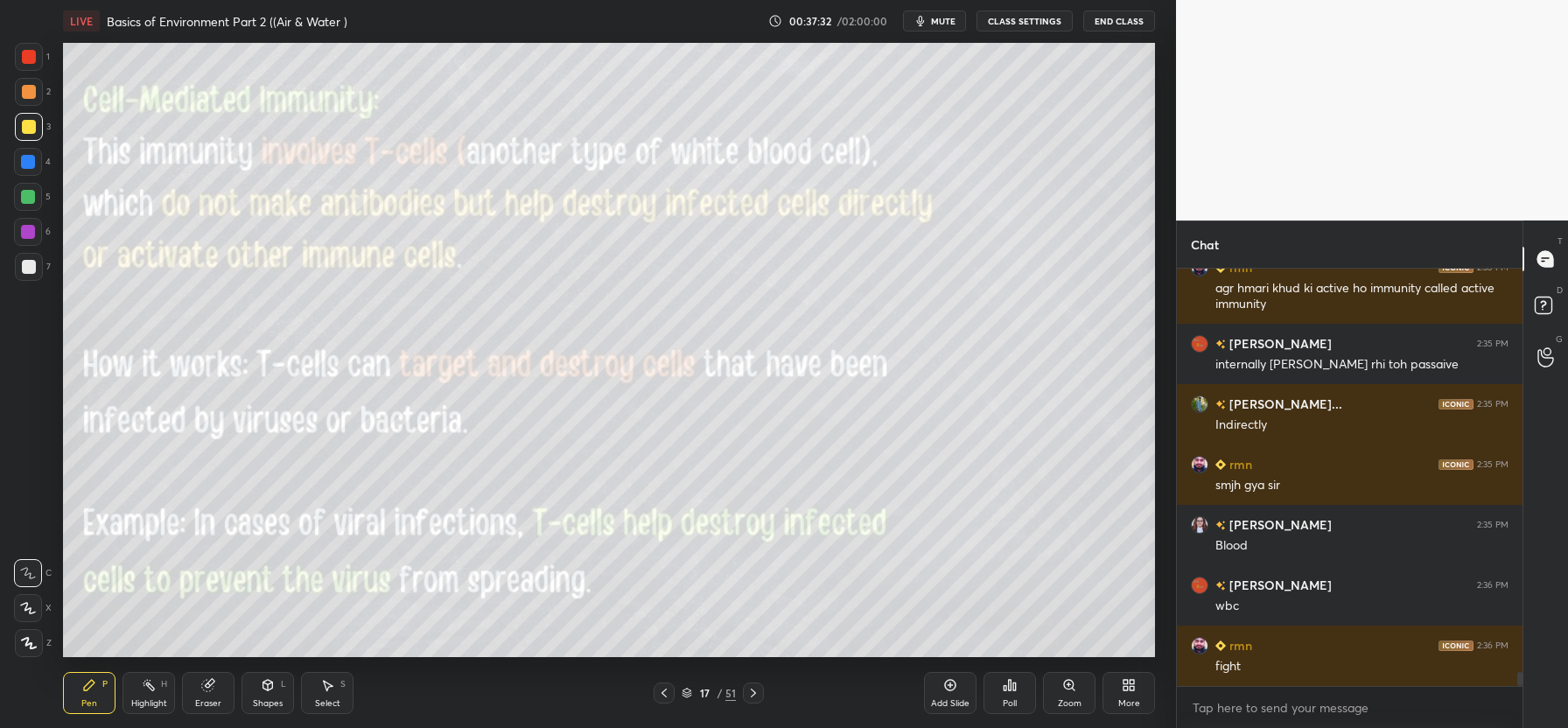
click at [663, 694] on icon at bounding box center [664, 693] width 14 height 14
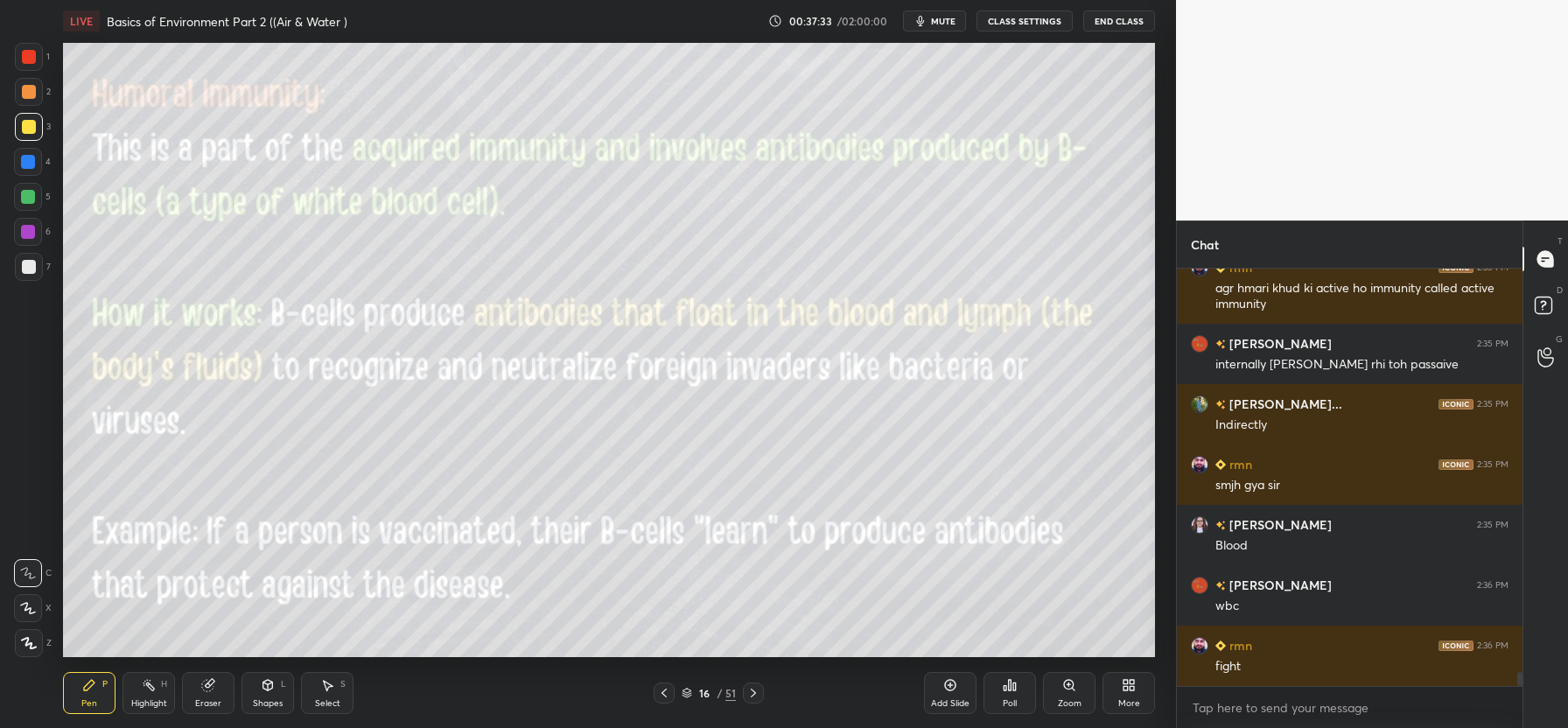
click at [751, 694] on icon at bounding box center [753, 693] width 14 height 14
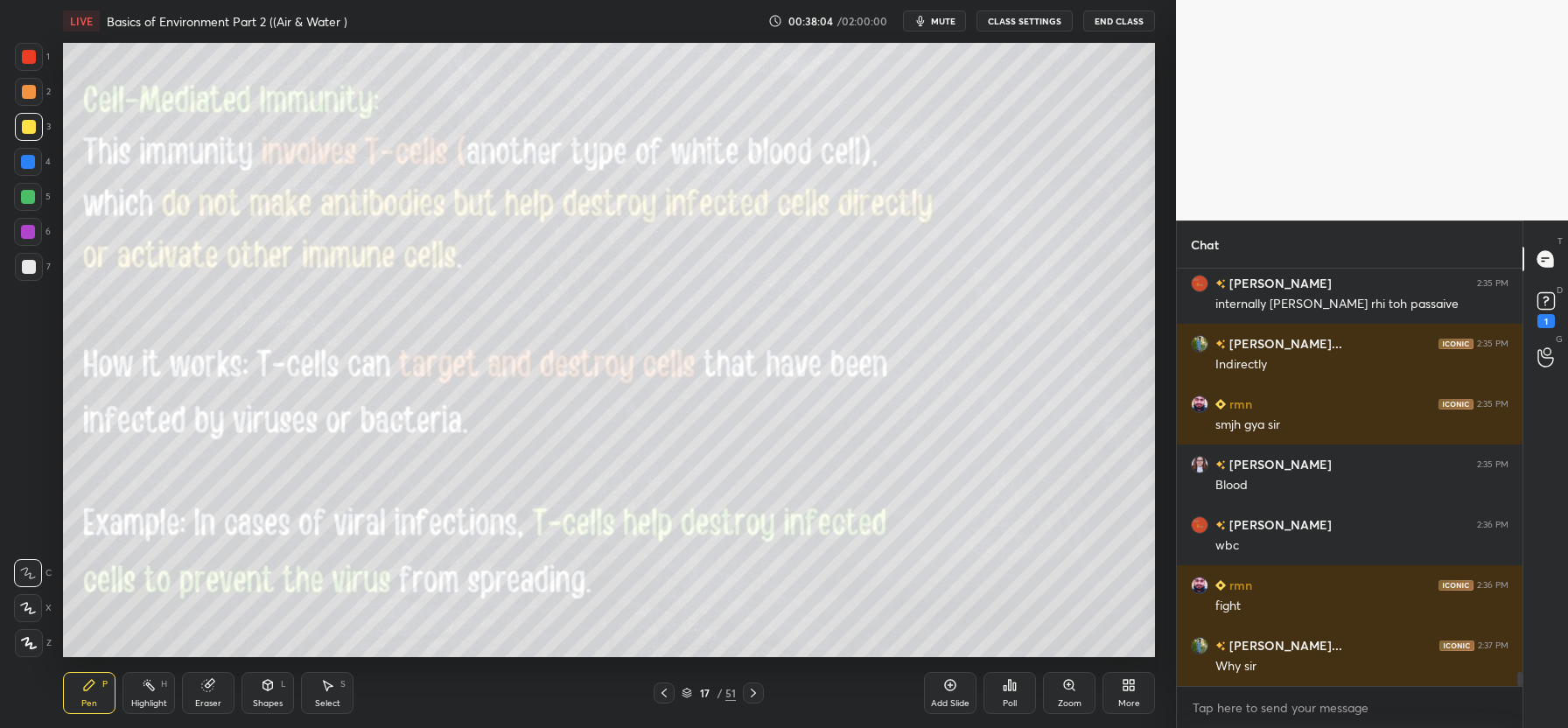
scroll to position [11859, 0]
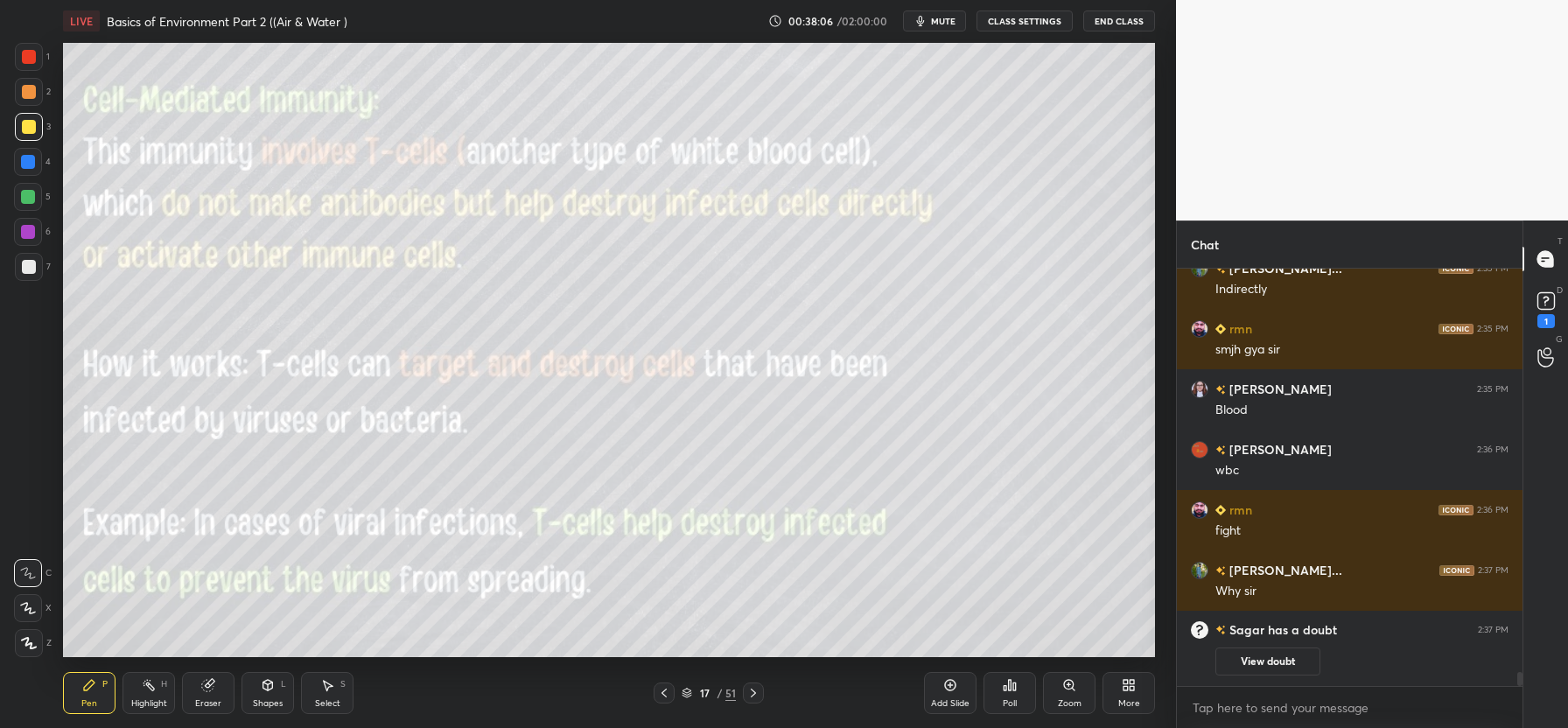
click at [216, 697] on div "Eraser" at bounding box center [208, 693] width 52 height 42
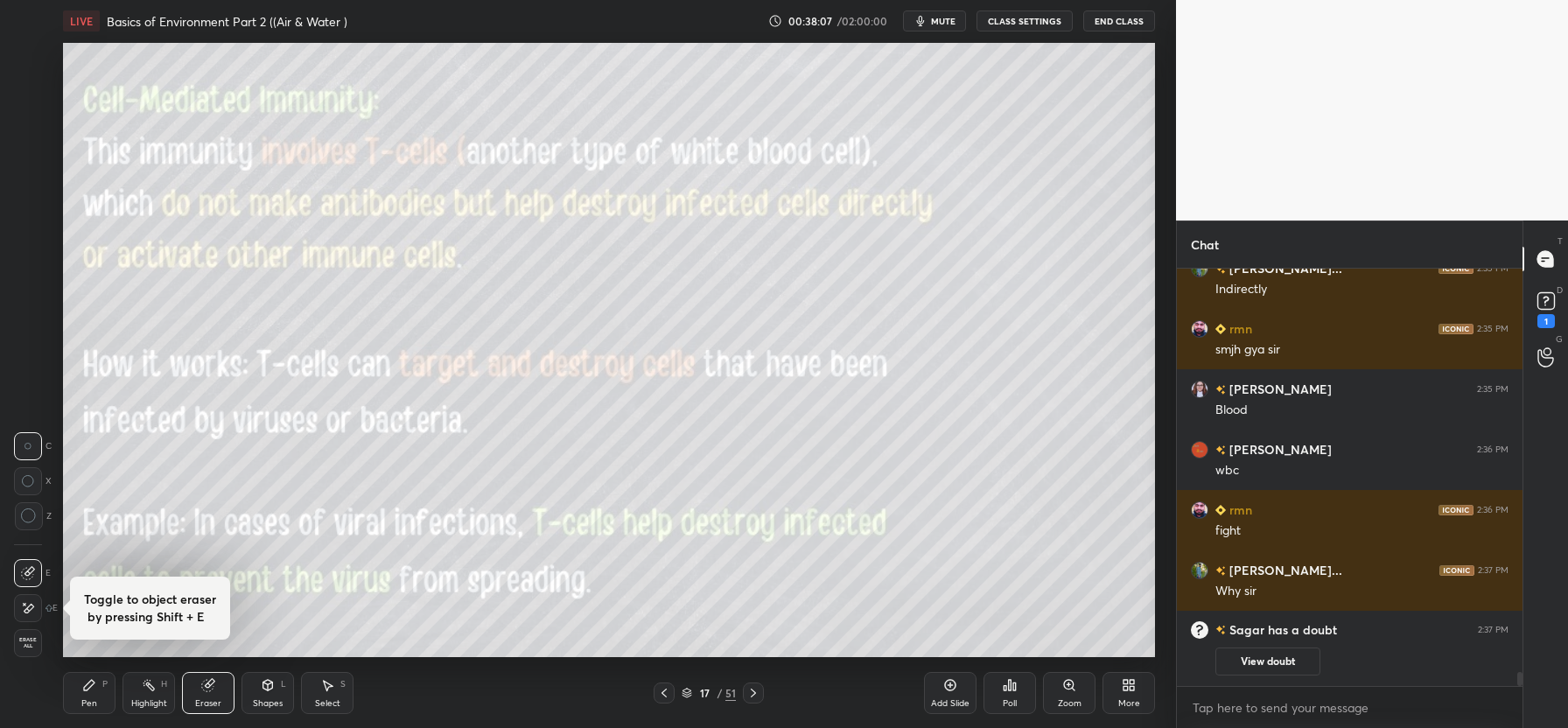
click at [23, 647] on span "Erase all" at bounding box center [28, 643] width 27 height 12
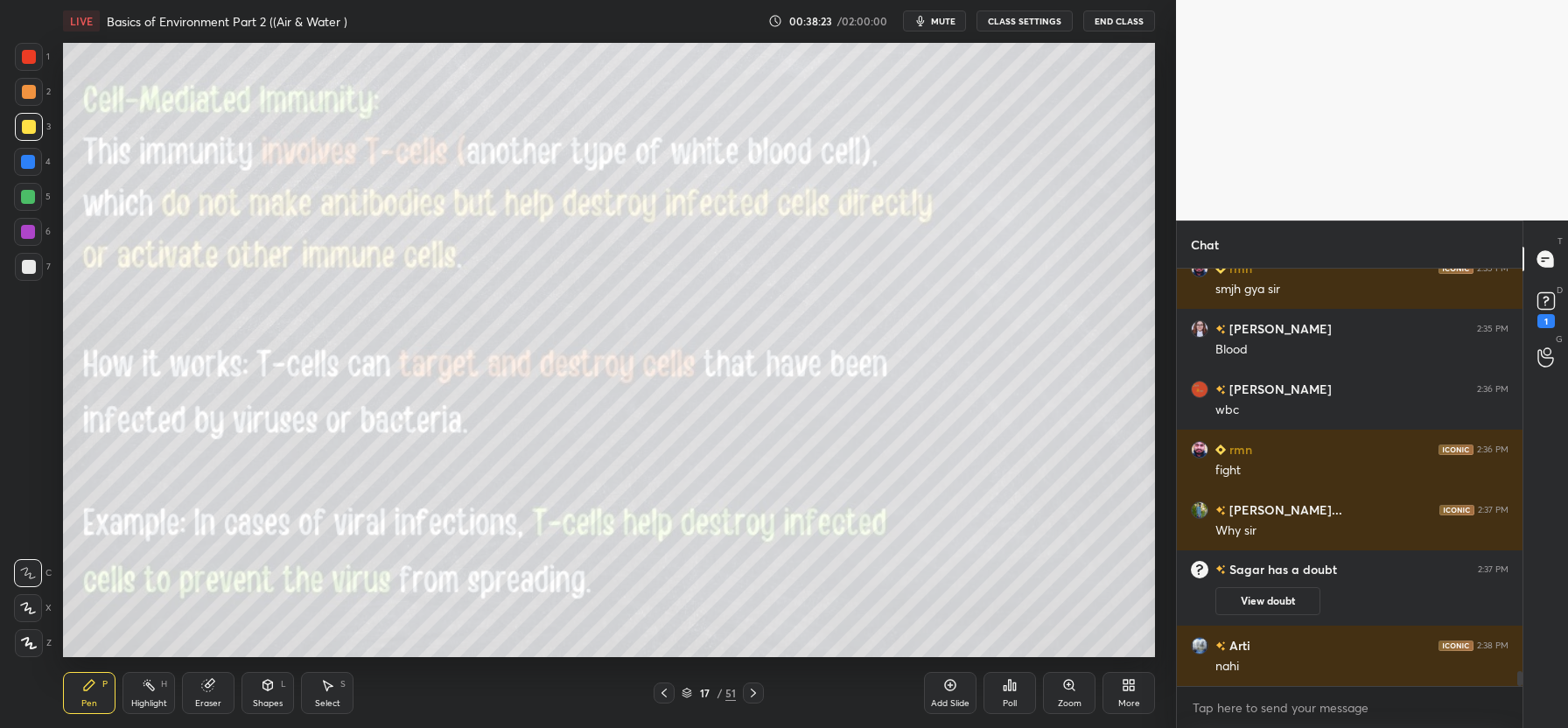
scroll to position [11036, 0]
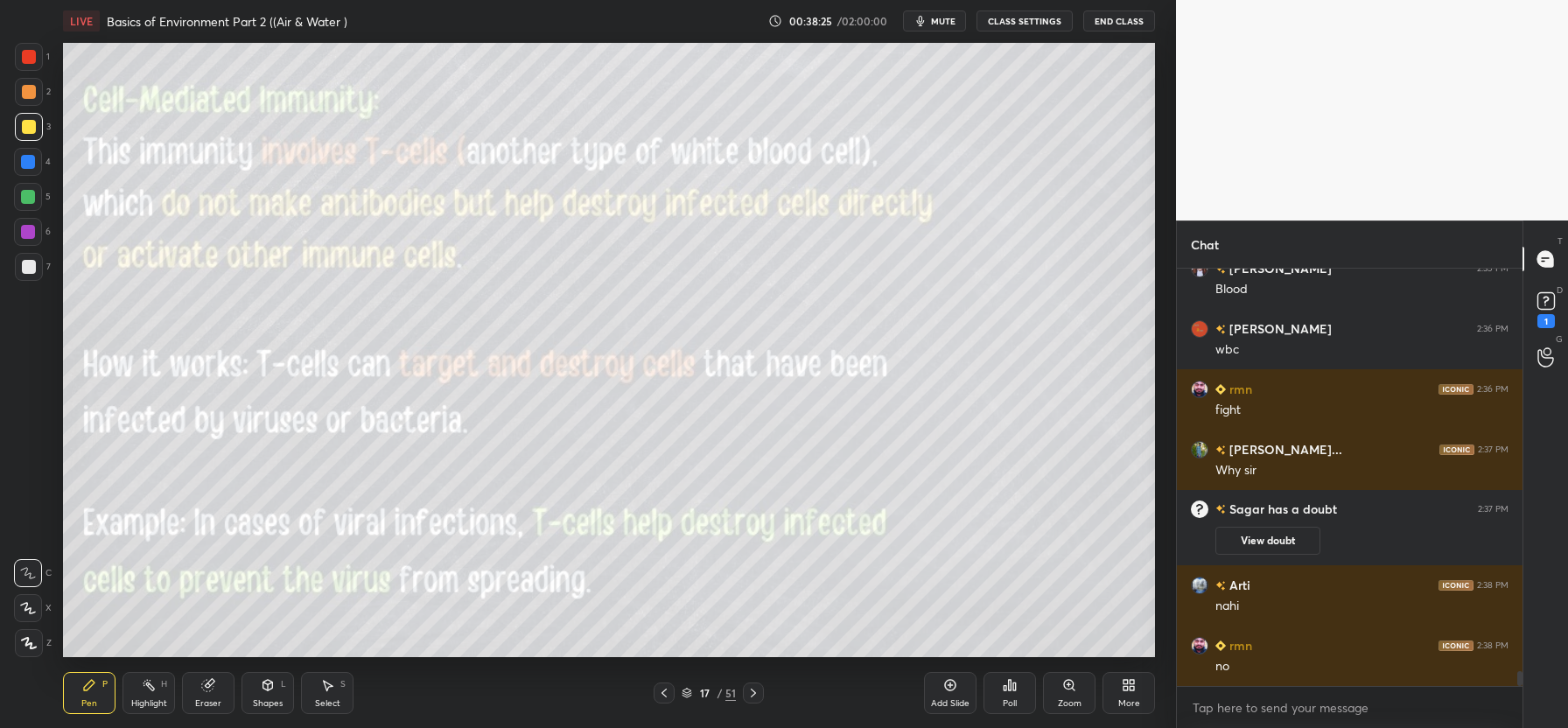
click at [214, 689] on icon at bounding box center [208, 686] width 14 height 14
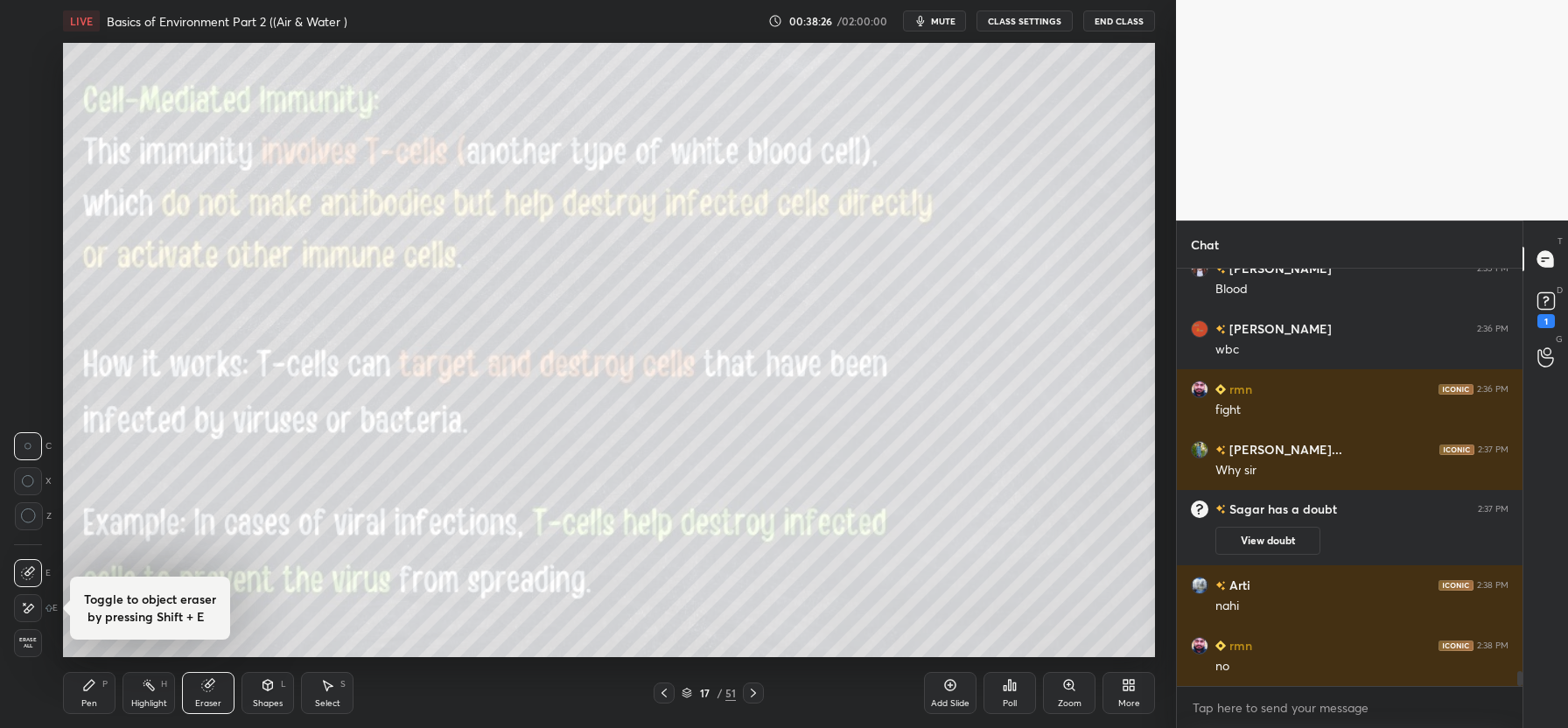
click at [20, 639] on span "Erase all" at bounding box center [28, 643] width 27 height 12
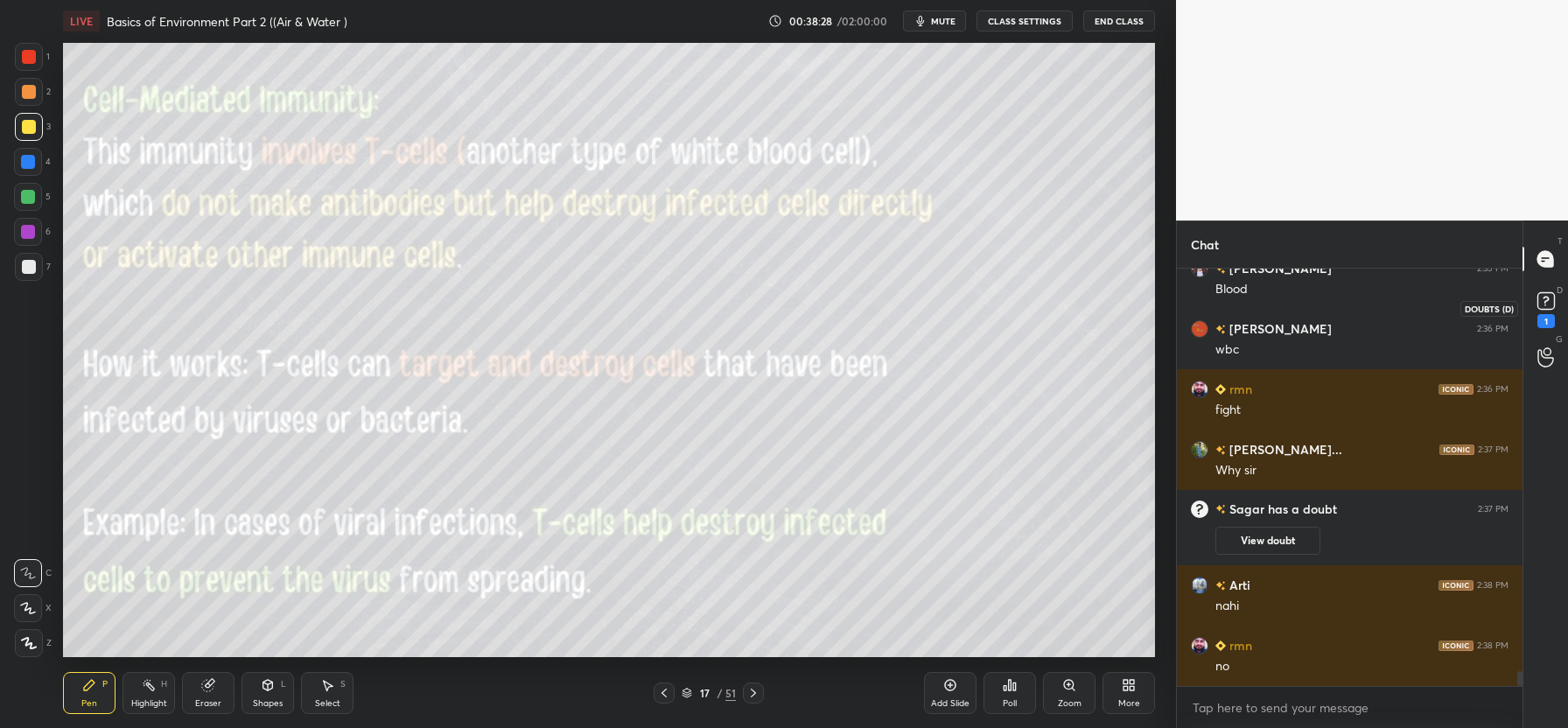
click at [1545, 301] on icon at bounding box center [1545, 299] width 6 height 7
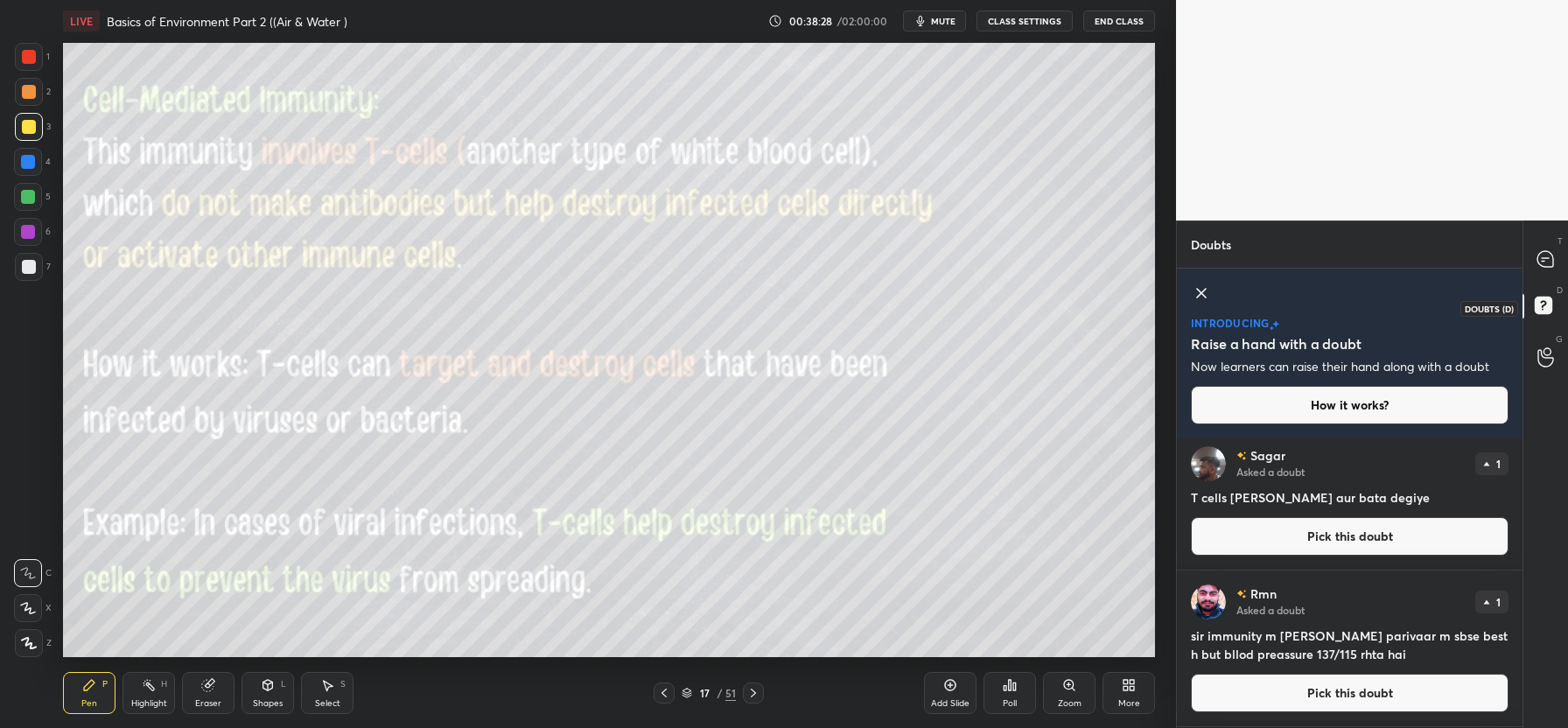
scroll to position [0, 0]
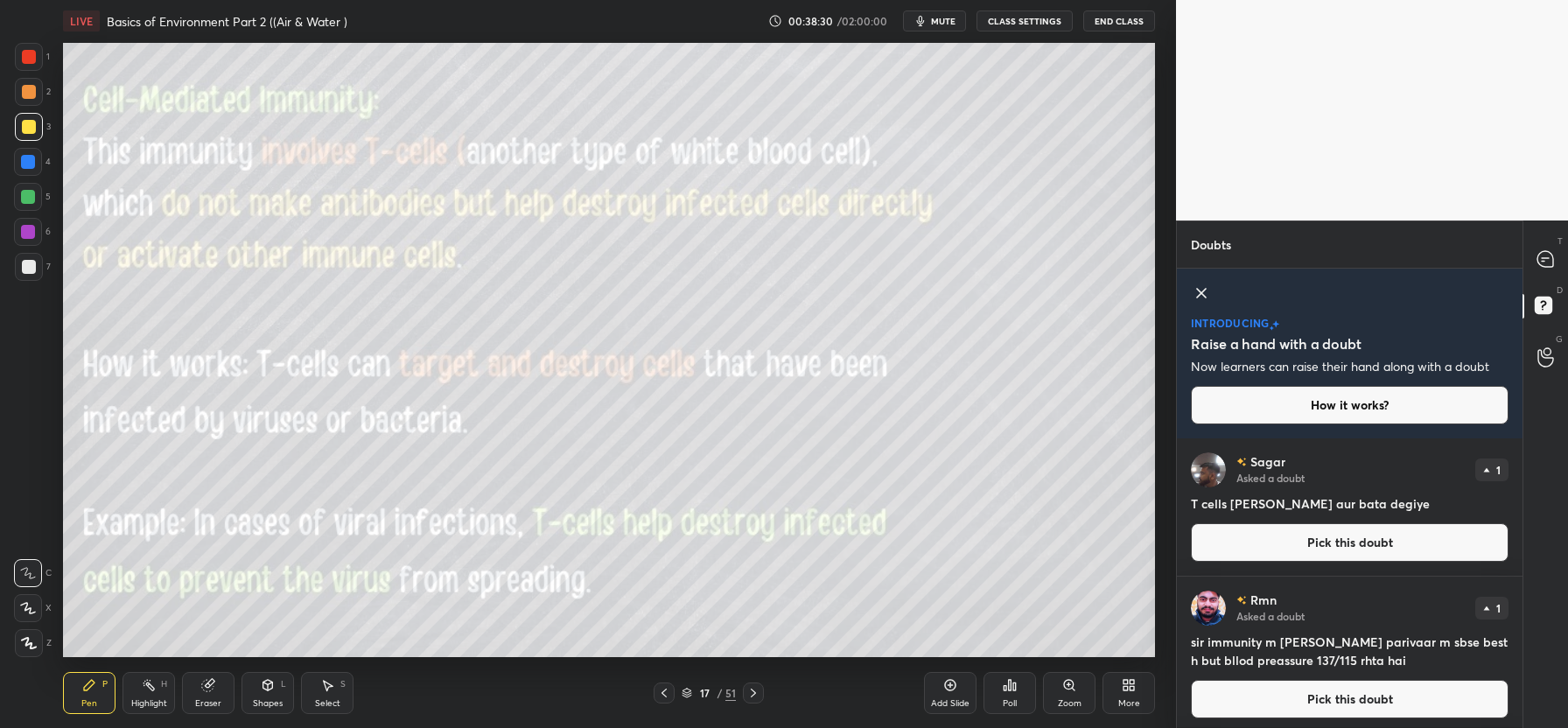
click at [1367, 545] on button "Pick this doubt" at bounding box center [1349, 542] width 317 height 38
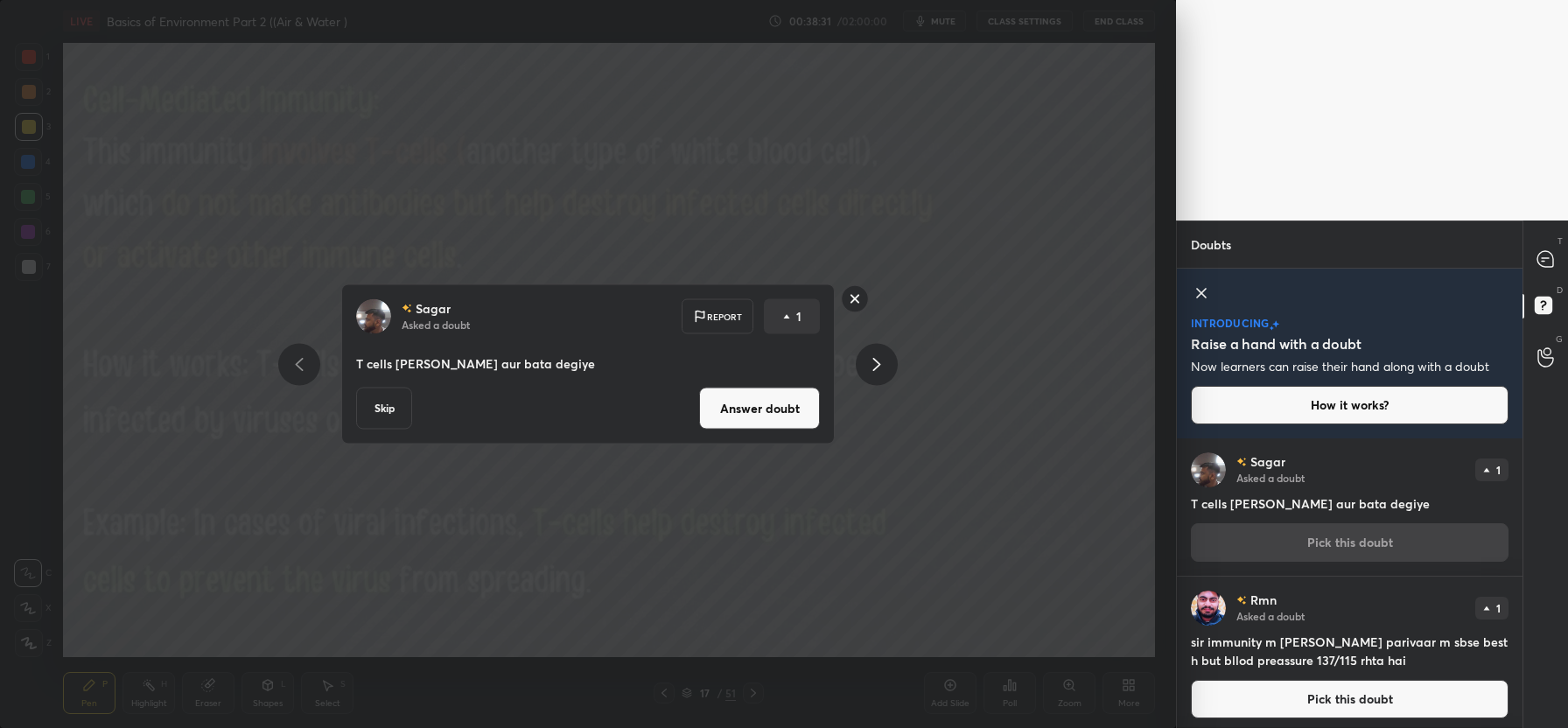
click at [805, 419] on button "Answer doubt" at bounding box center [759, 409] width 121 height 42
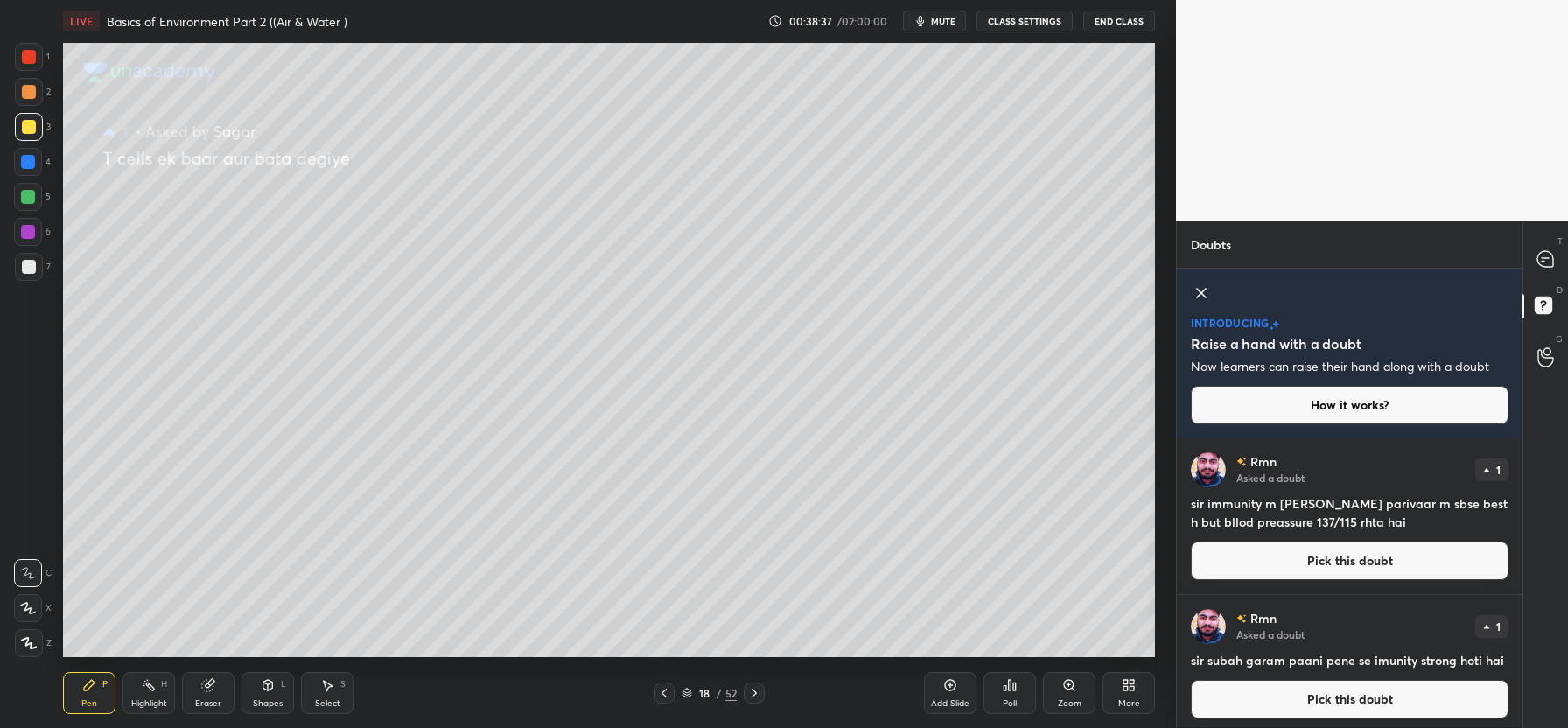
click at [1295, 577] on button "Pick this doubt" at bounding box center [1349, 561] width 317 height 38
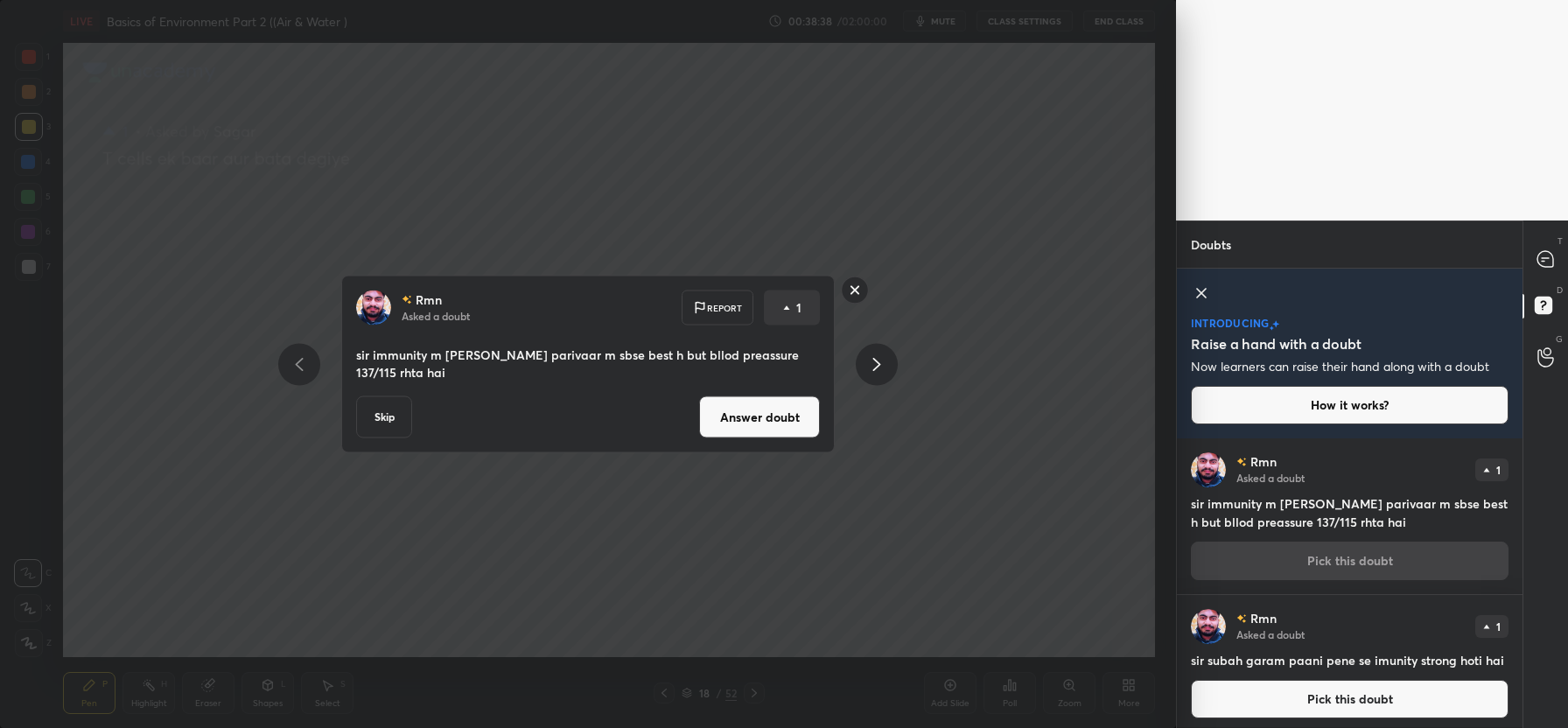
click at [764, 420] on button "Answer doubt" at bounding box center [759, 417] width 121 height 42
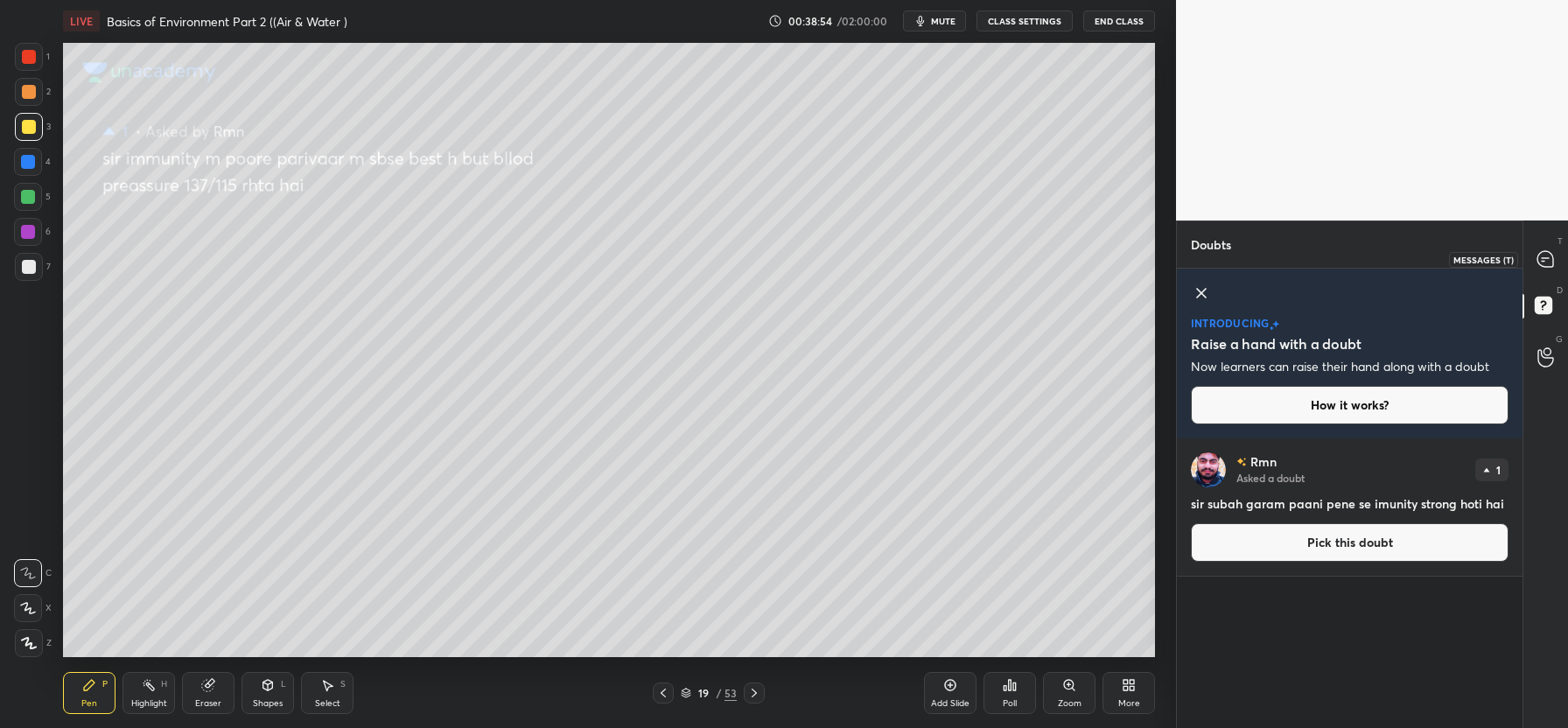
click at [1541, 264] on icon at bounding box center [1545, 259] width 16 height 16
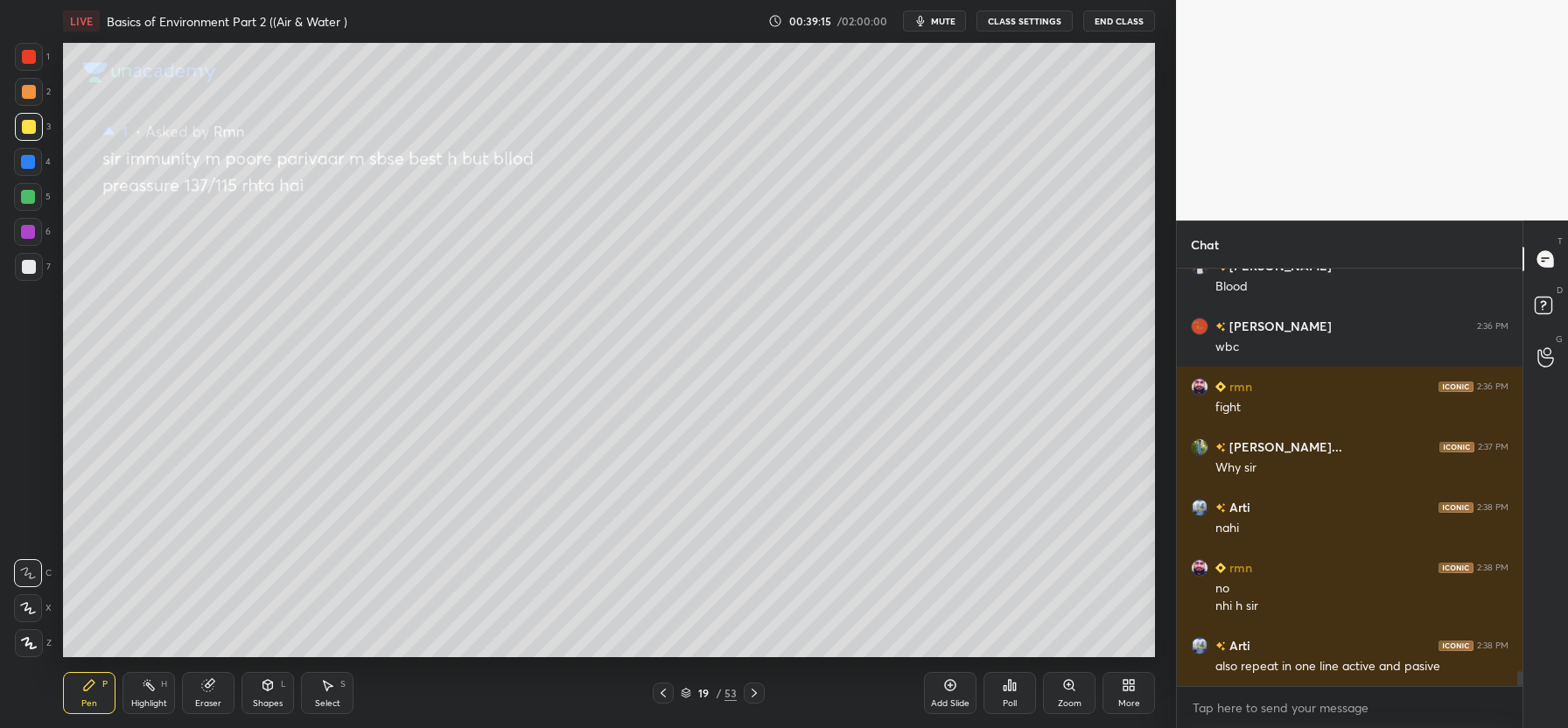
scroll to position [11388, 0]
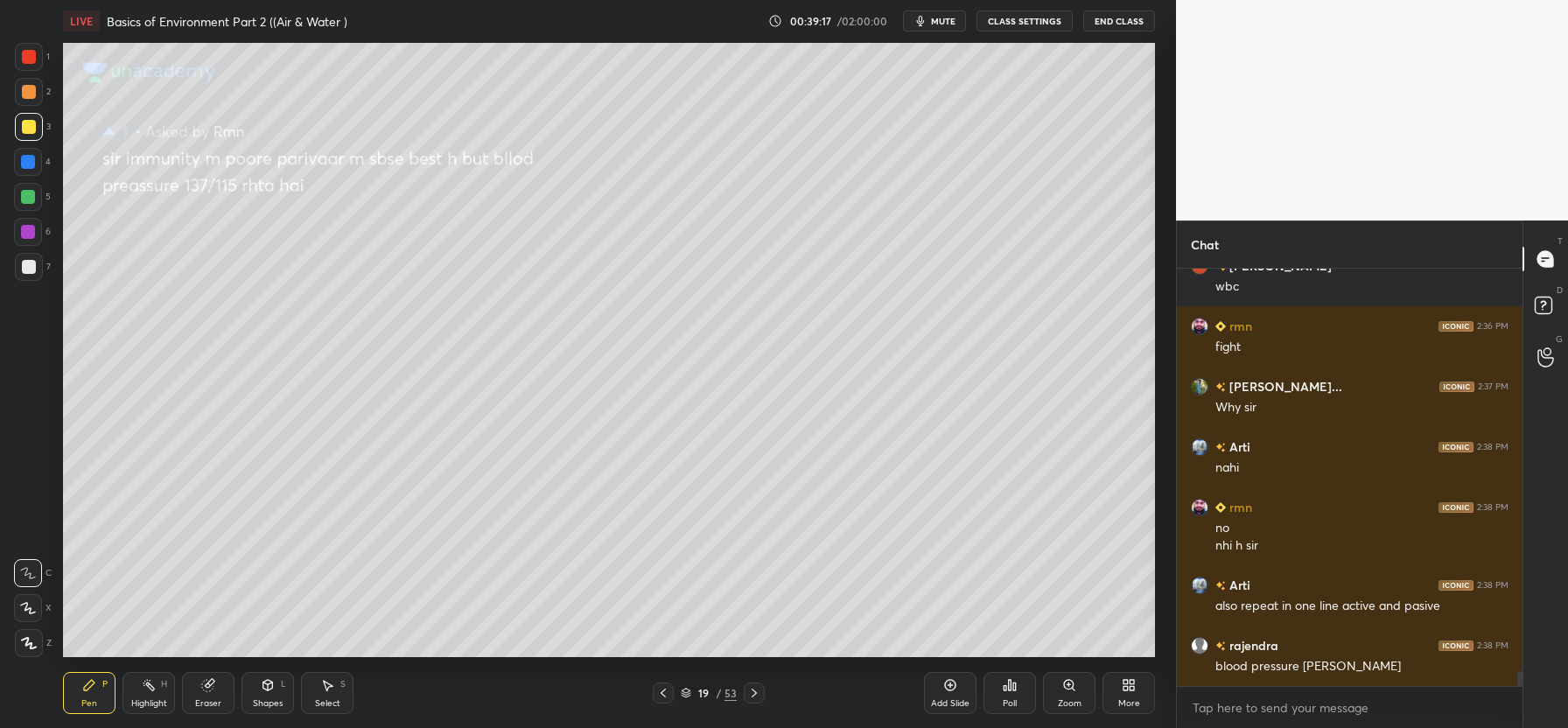
click at [211, 692] on icon at bounding box center [208, 686] width 14 height 14
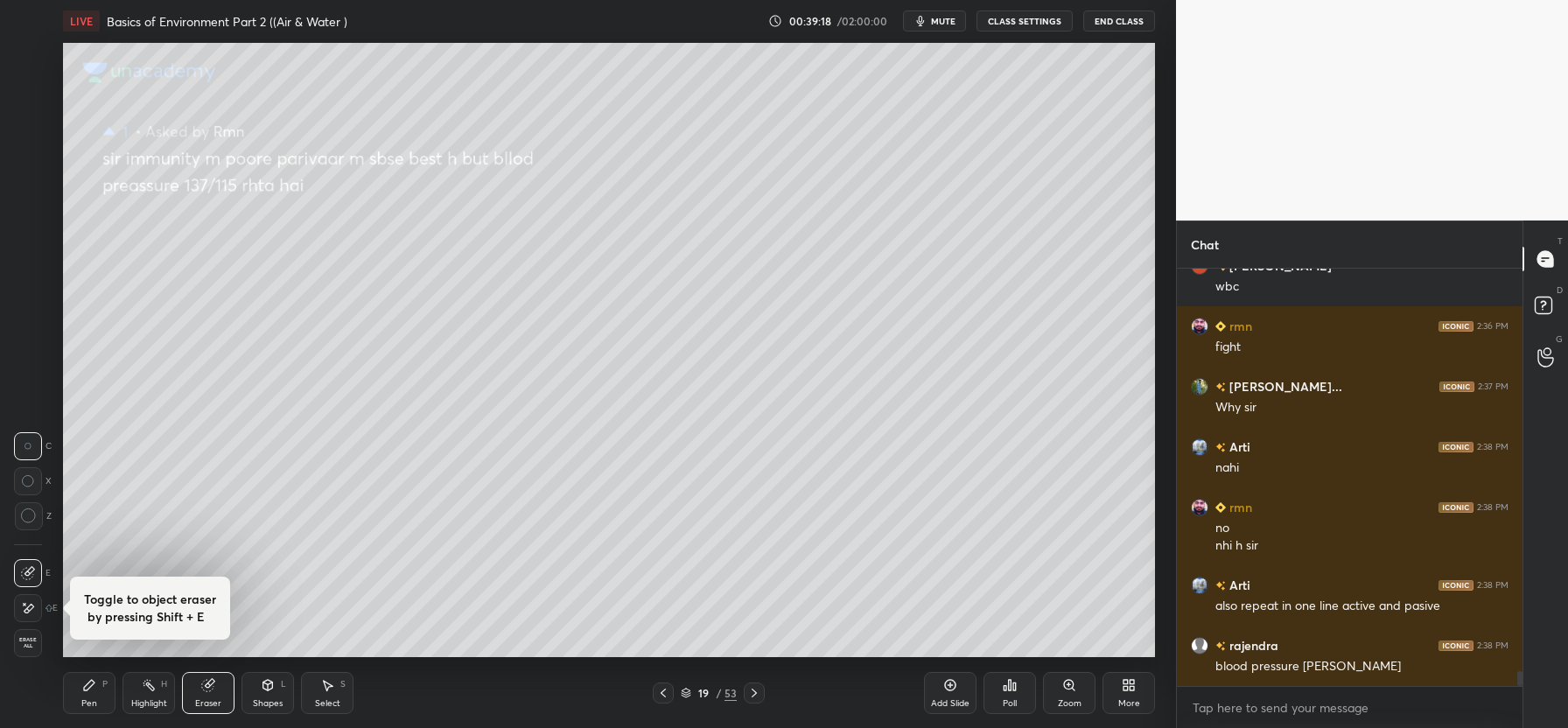
click at [36, 647] on span "Erase all" at bounding box center [28, 643] width 27 height 12
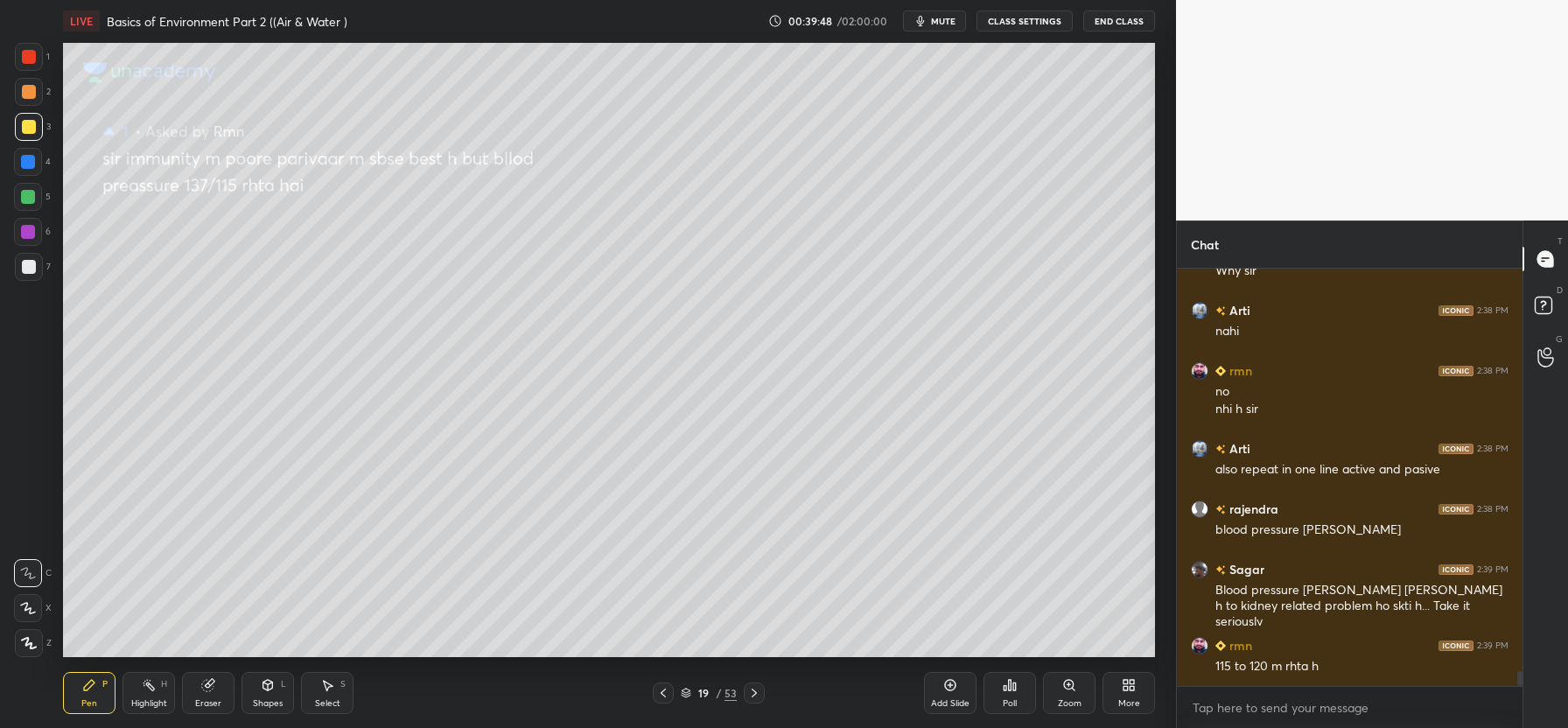
scroll to position [11585, 0]
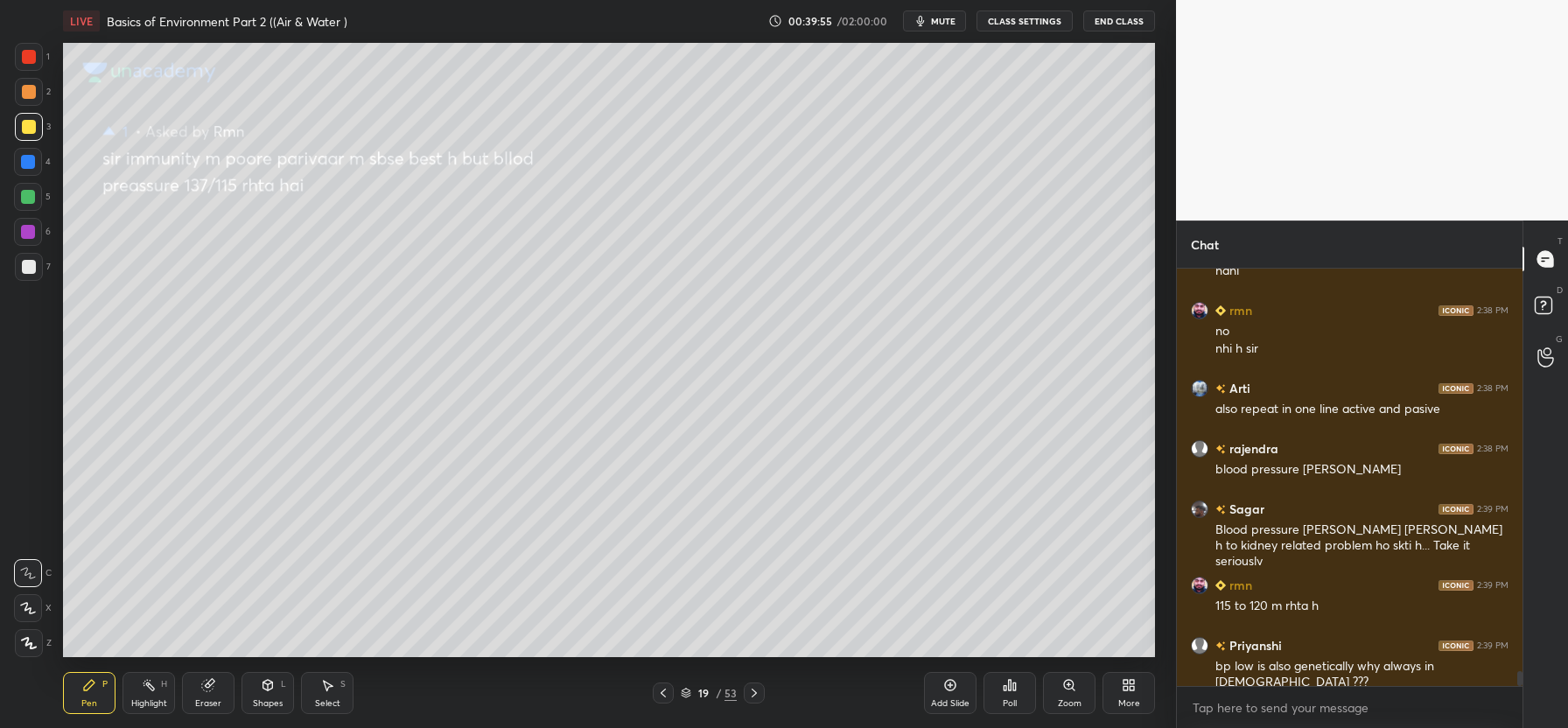
click at [205, 693] on div "Eraser" at bounding box center [208, 693] width 52 height 42
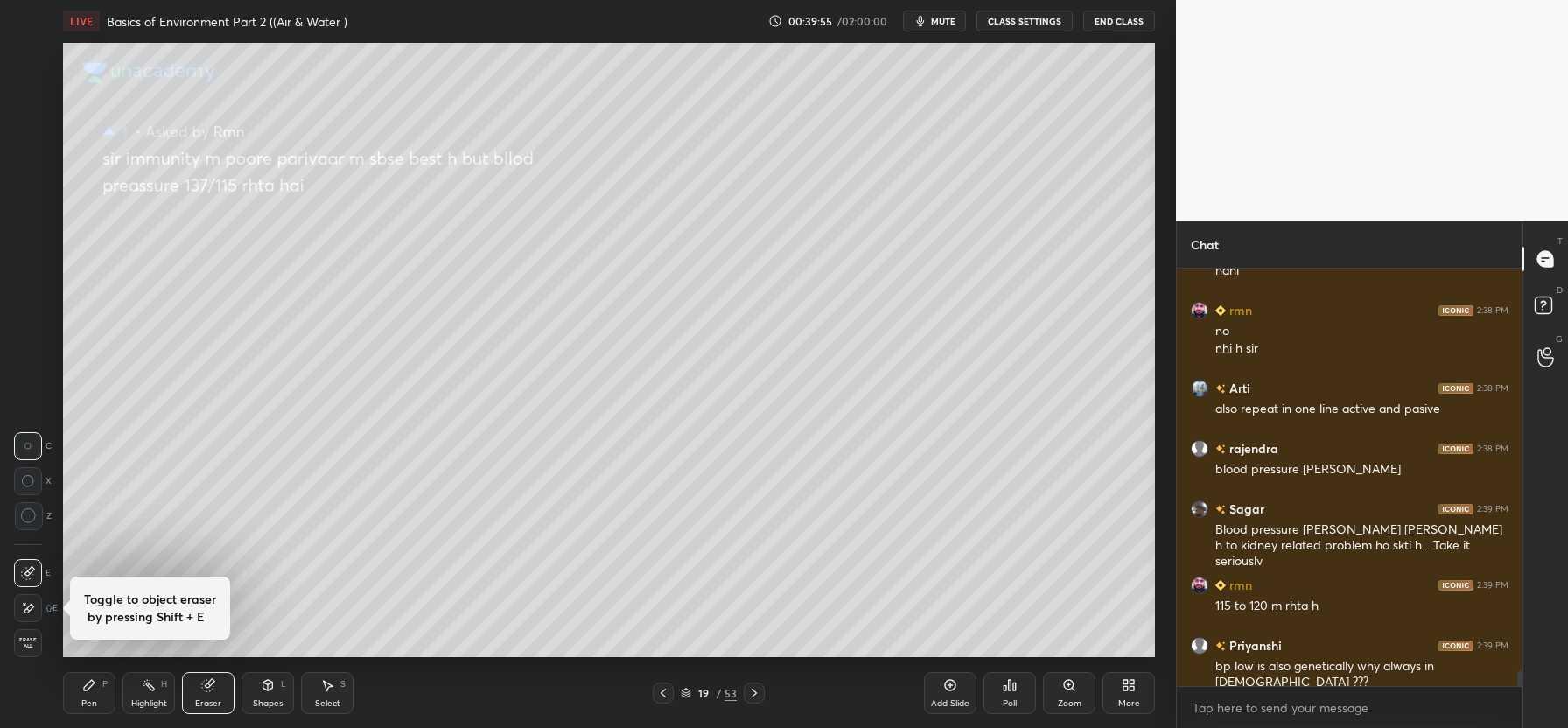
click at [35, 643] on span "Erase all" at bounding box center [28, 643] width 27 height 12
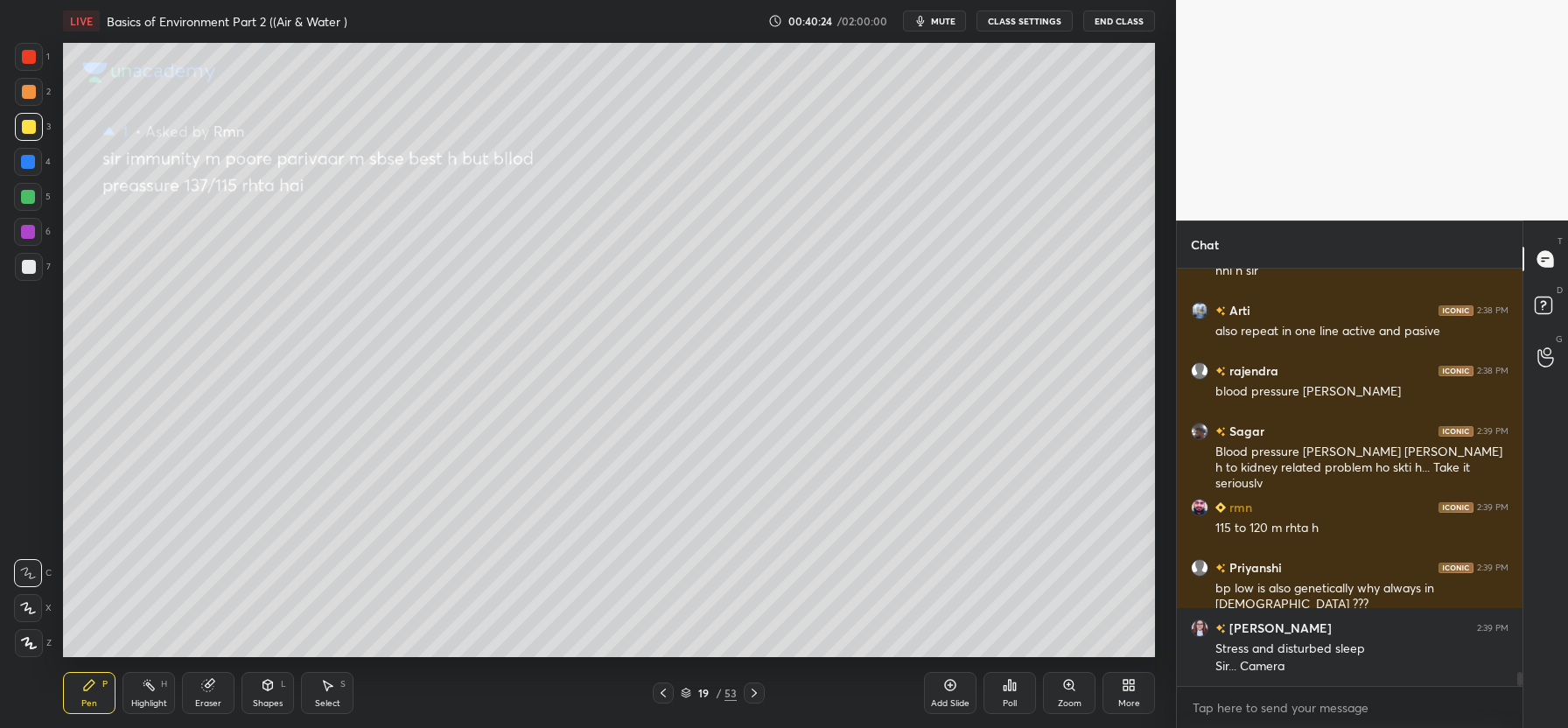
scroll to position [11723, 0]
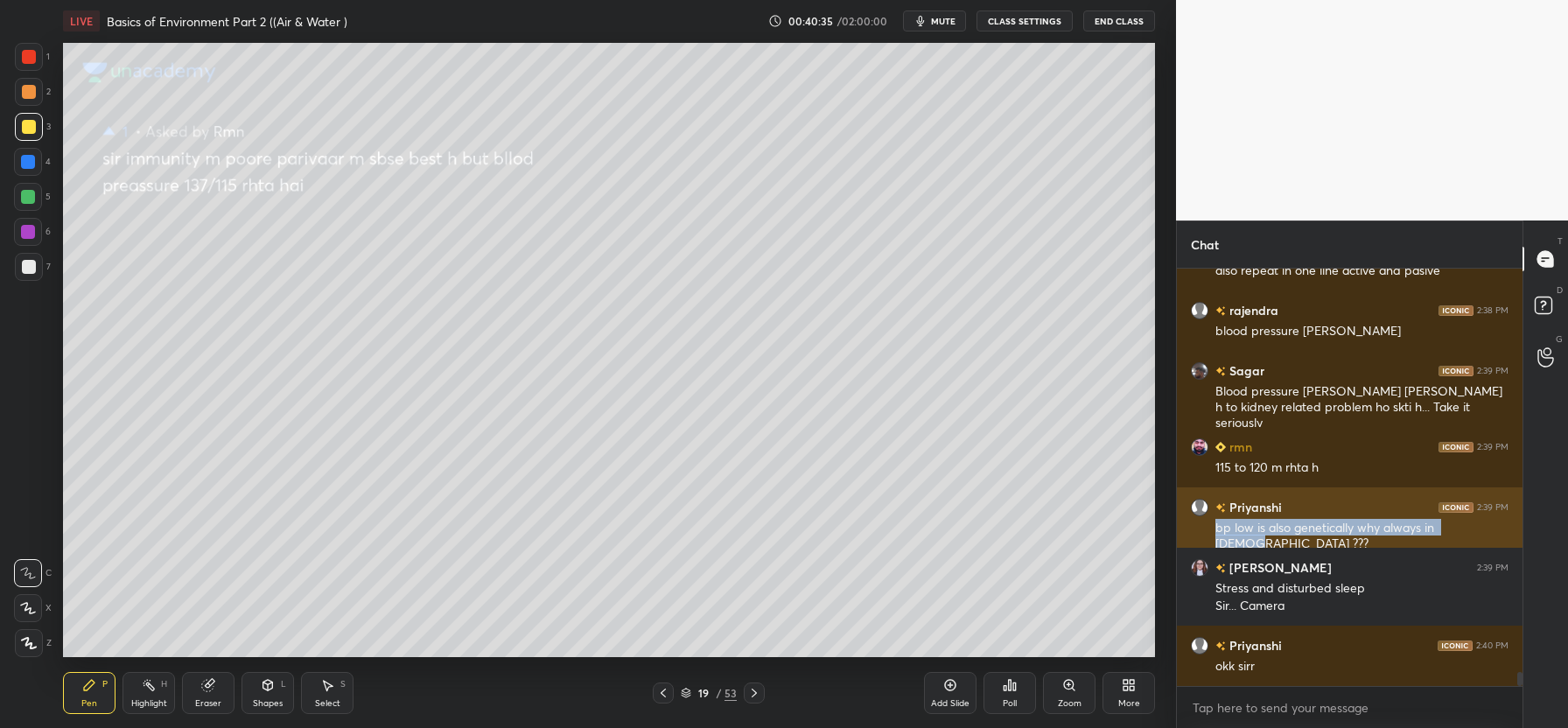
copy div "bp low is also genetically why always in [DEMOGRAPHIC_DATA]"
drag, startPoint x: 1212, startPoint y: 528, endPoint x: 1479, endPoint y: 524, distance: 267.0
click at [1479, 524] on div "[PERSON_NAME] 2:39 PM bp low is also genetically why always in [DEMOGRAPHIC_DAT…" at bounding box center [1349, 525] width 346 height 76
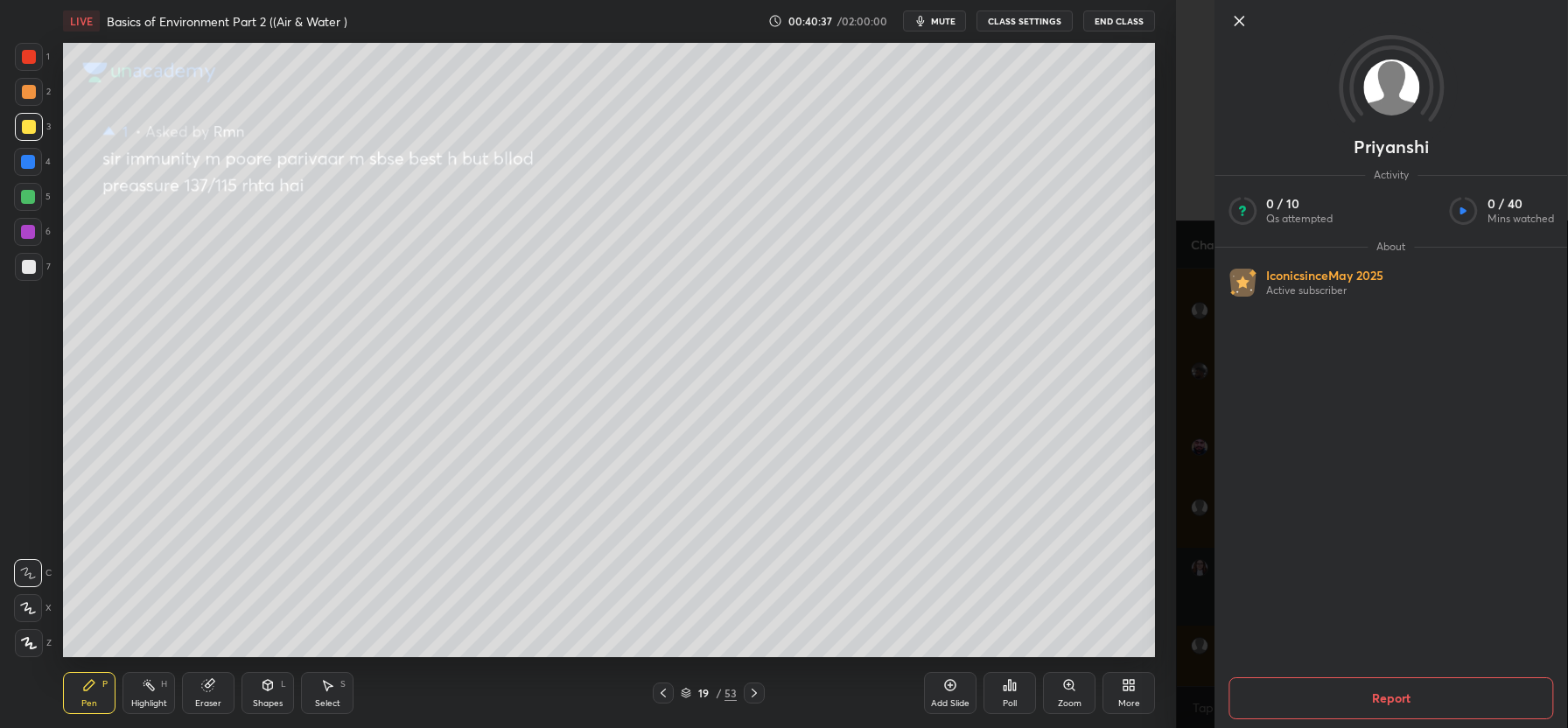
click at [1243, 18] on icon at bounding box center [1239, 21] width 9 height 9
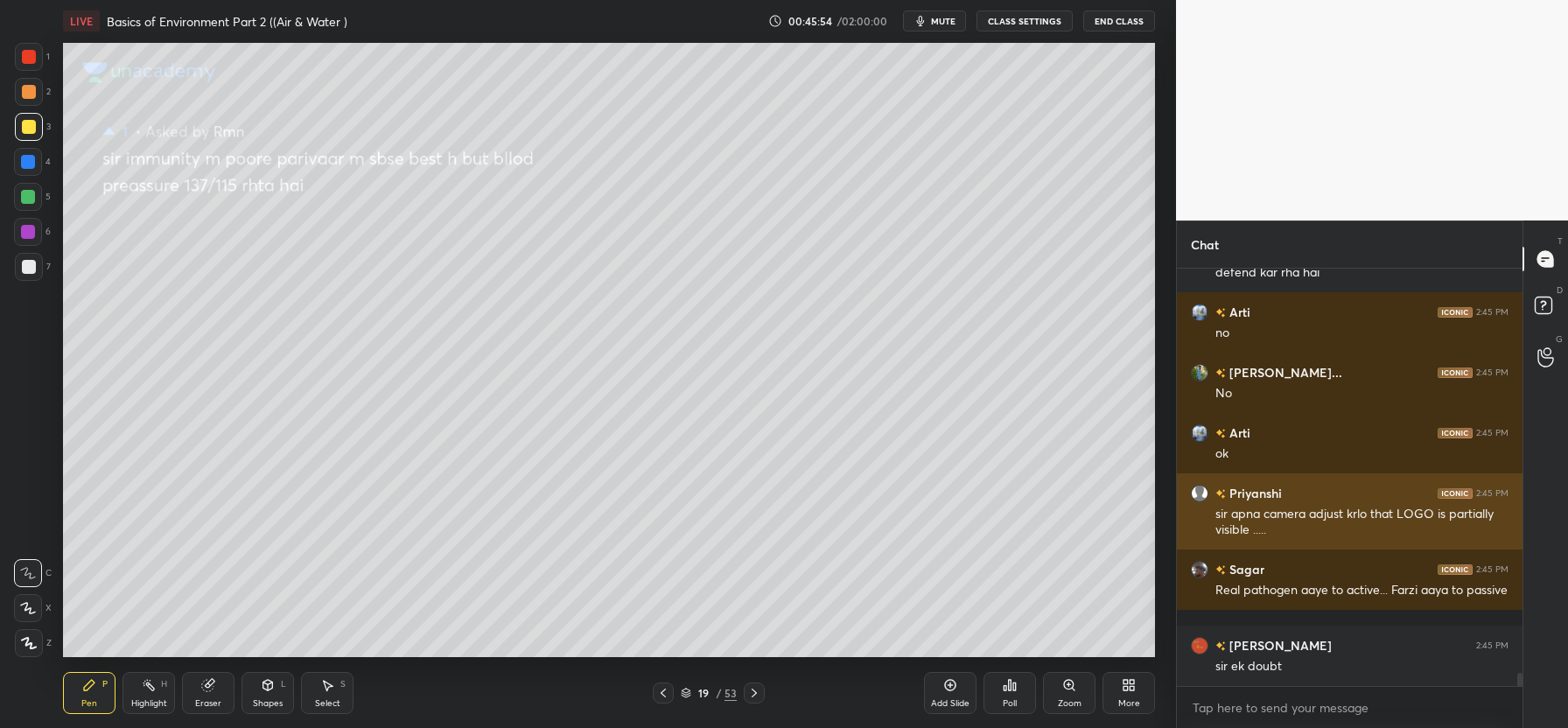
scroll to position [12830, 0]
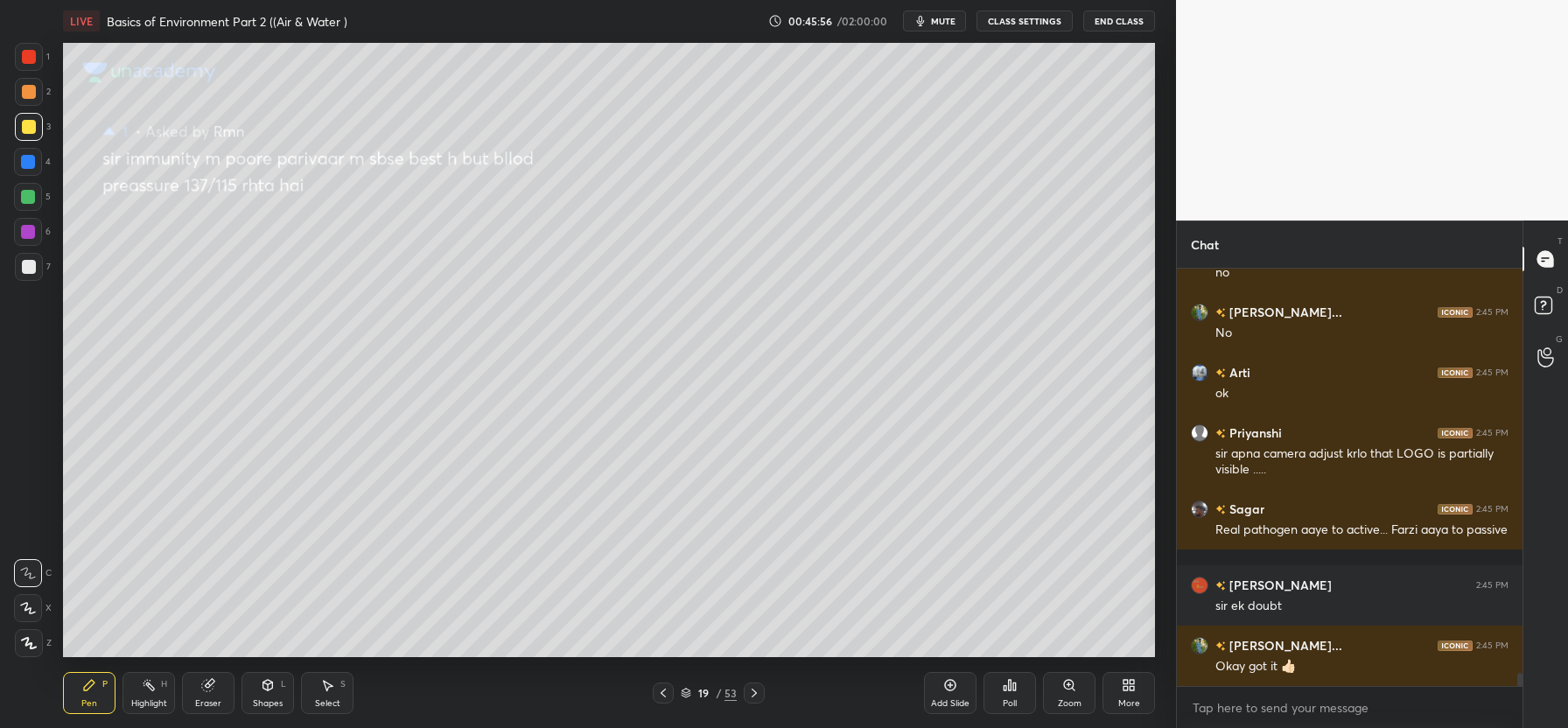
click at [659, 692] on icon at bounding box center [663, 693] width 14 height 14
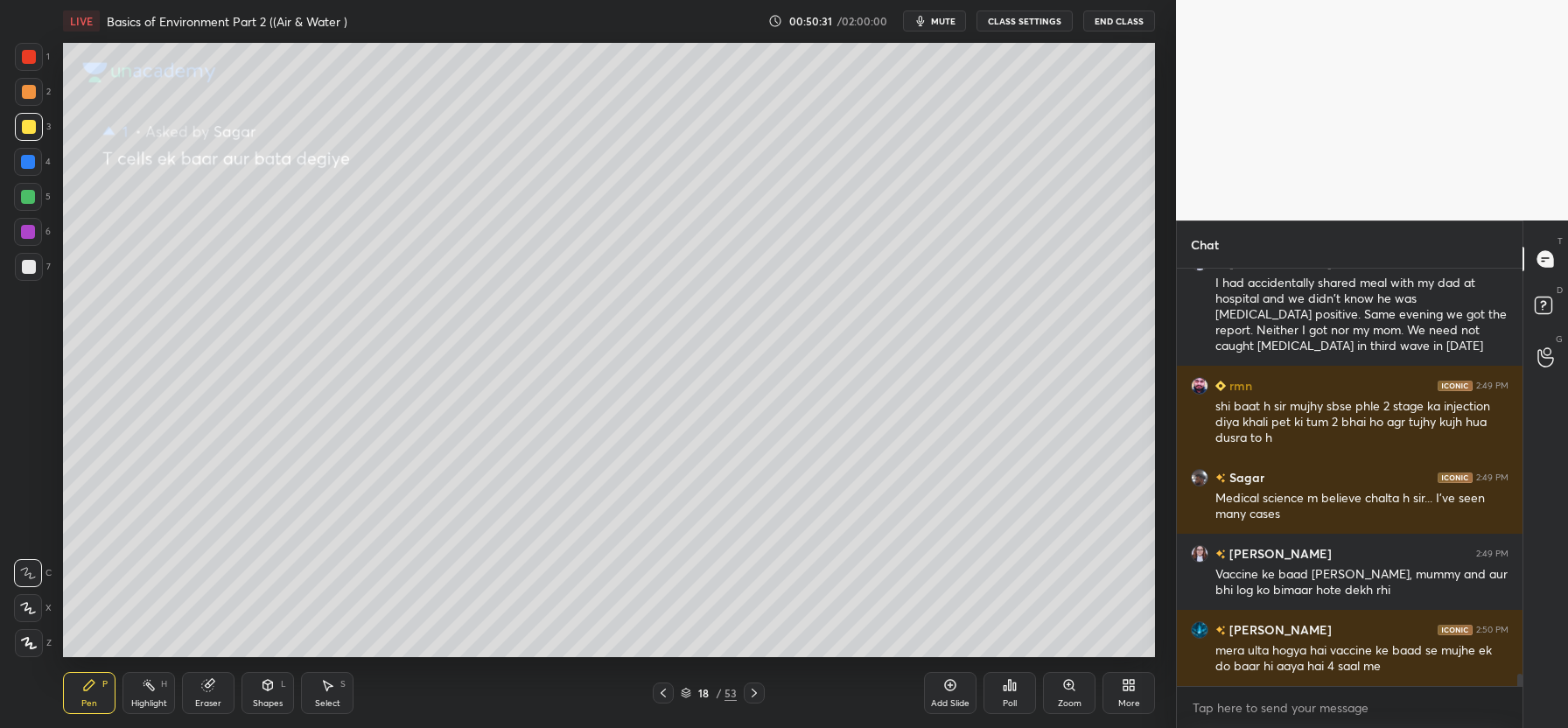
scroll to position [13958, 0]
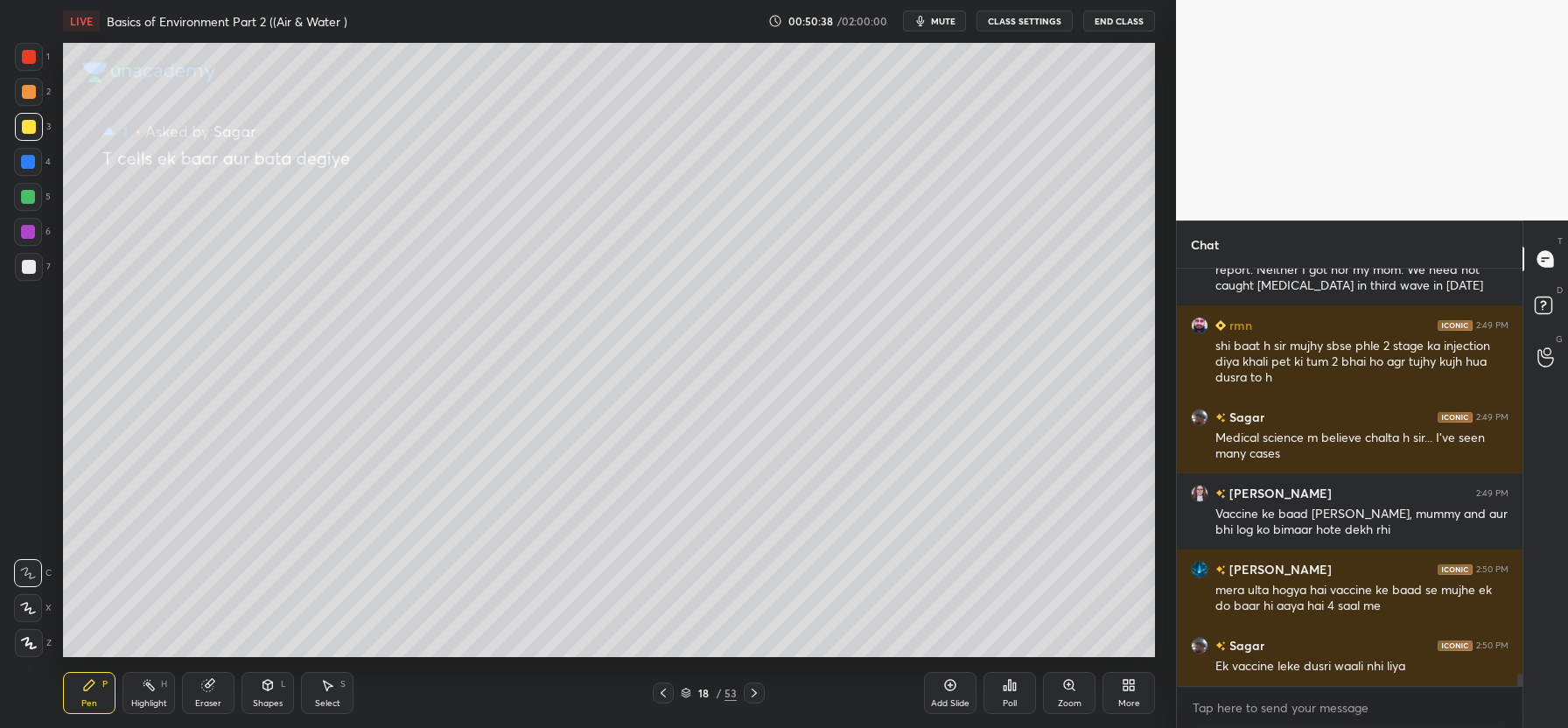
click at [607, 24] on div "LIVE Basics of Environment Part 2 ((Air & Water ) 00:50:38 / 02:00:00 mute CLAS…" at bounding box center [609, 364] width 1106 height 728
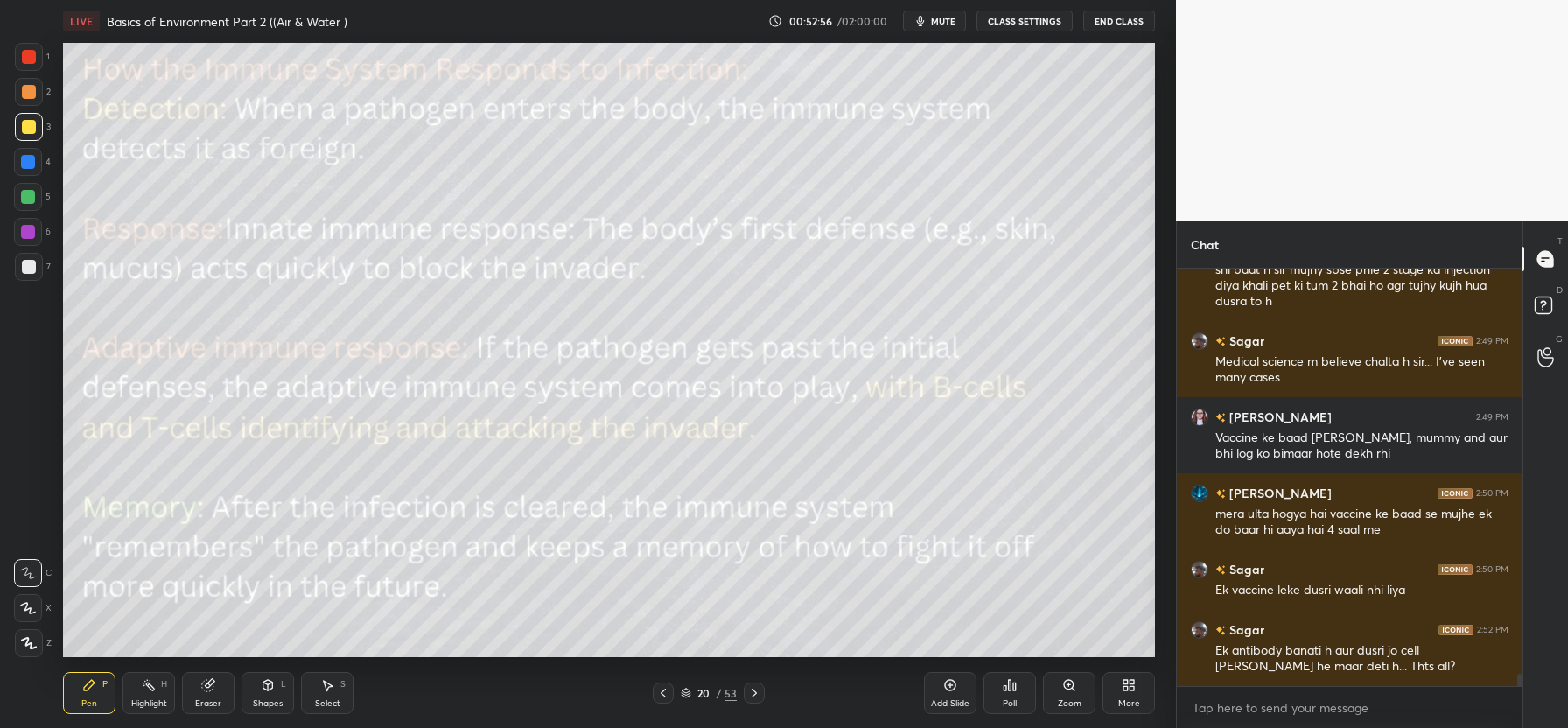
click at [323, 25] on div "LIVE Basics of Environment Part 2 ((Air & Water ) 00:52:56 / 02:00:00 mute CLAS…" at bounding box center [609, 364] width 1106 height 728
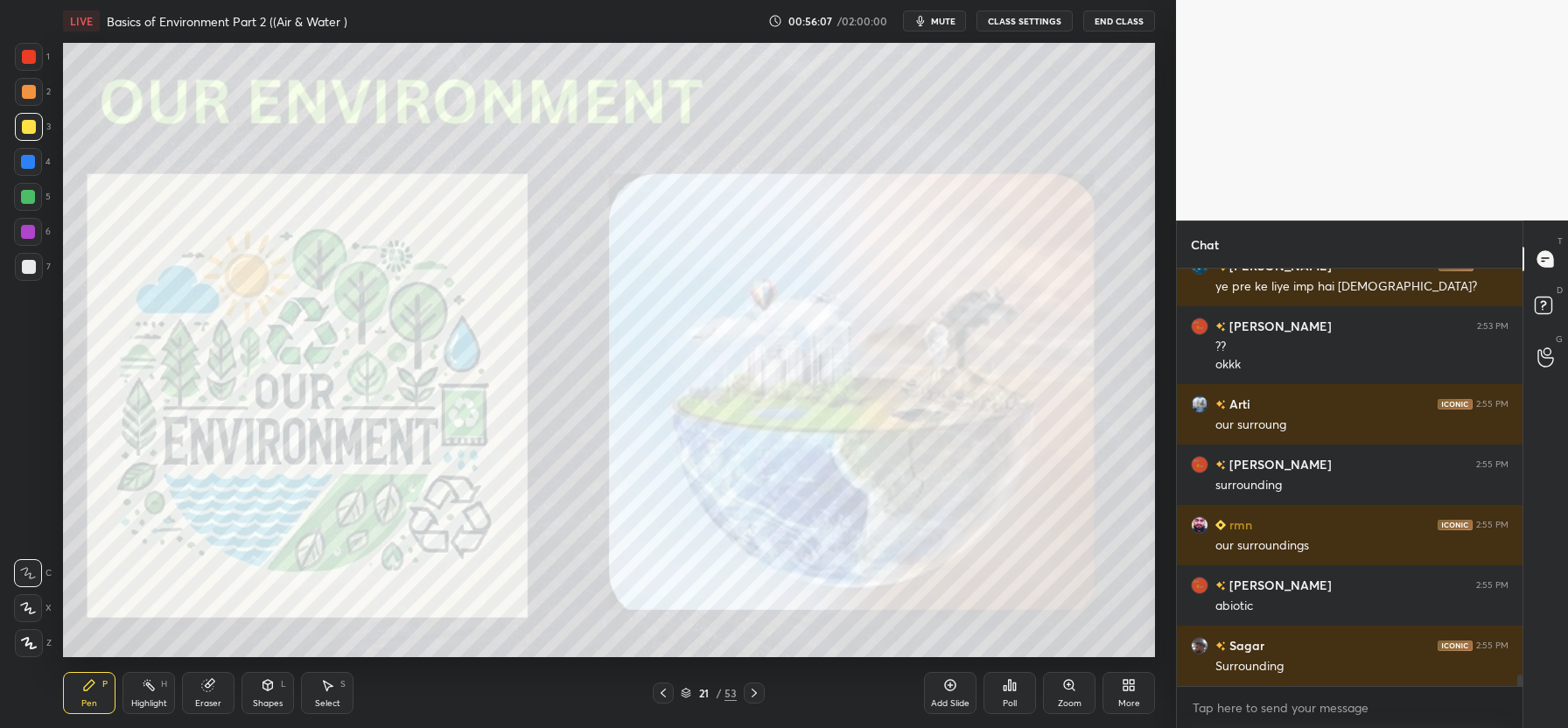
scroll to position [14611, 0]
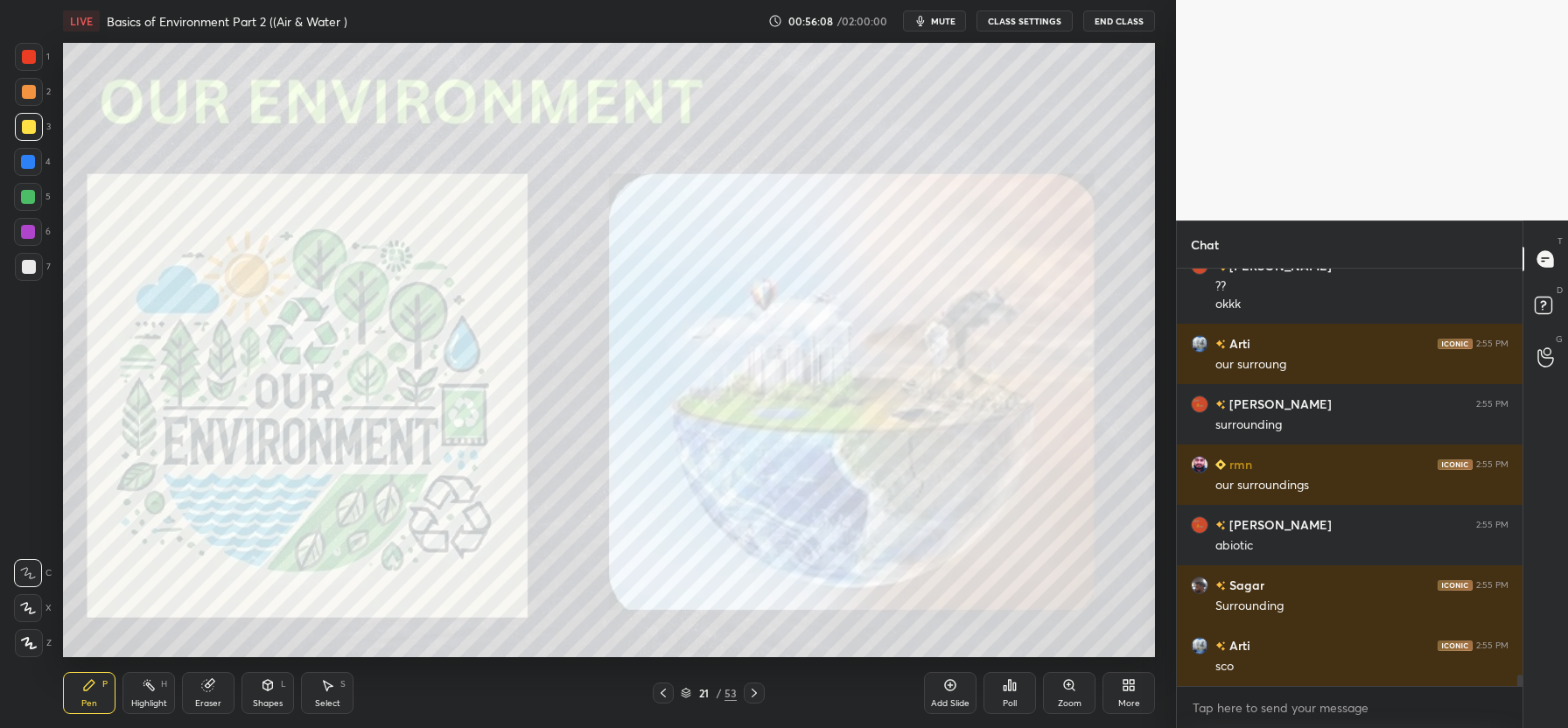
click at [952, 692] on div "Add Slide" at bounding box center [949, 693] width 52 height 42
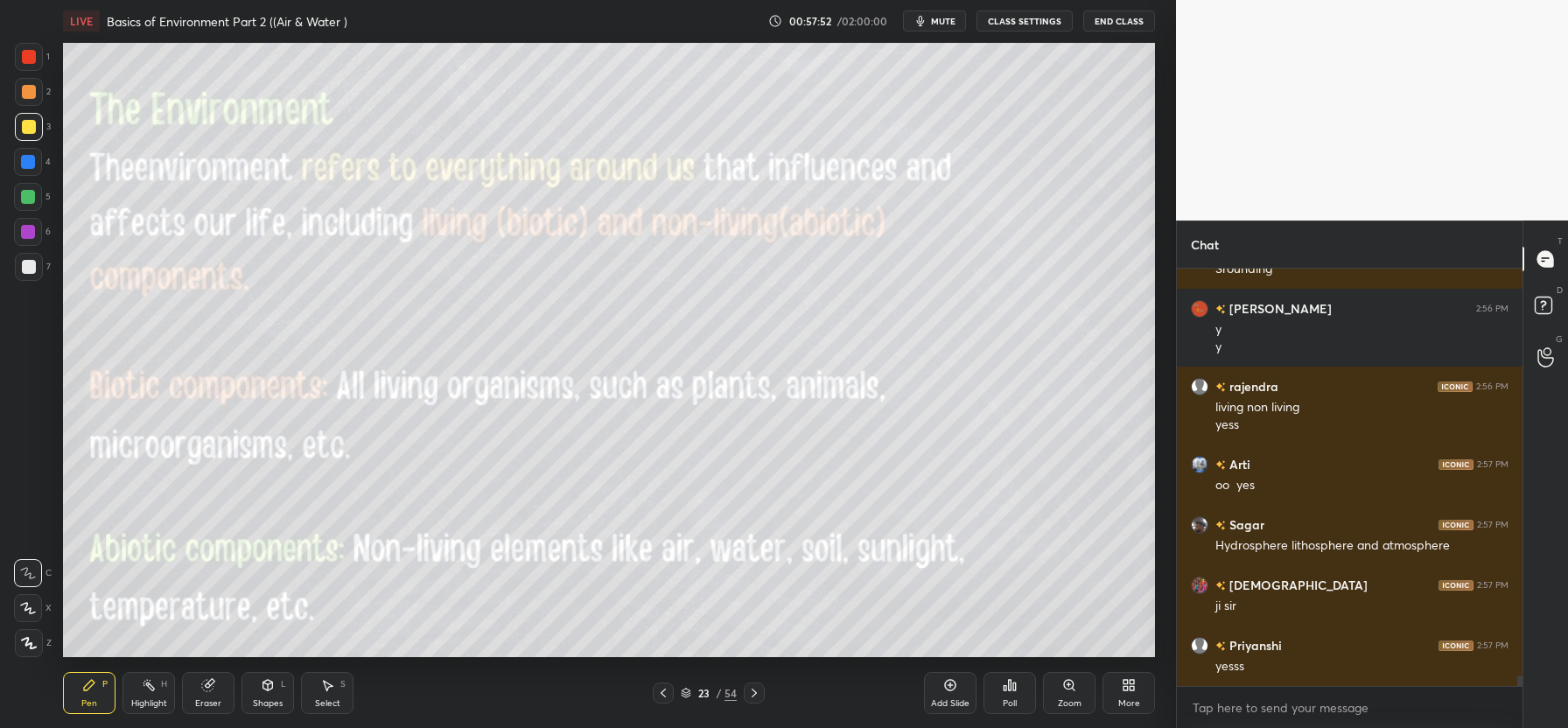
scroll to position [15841, 0]
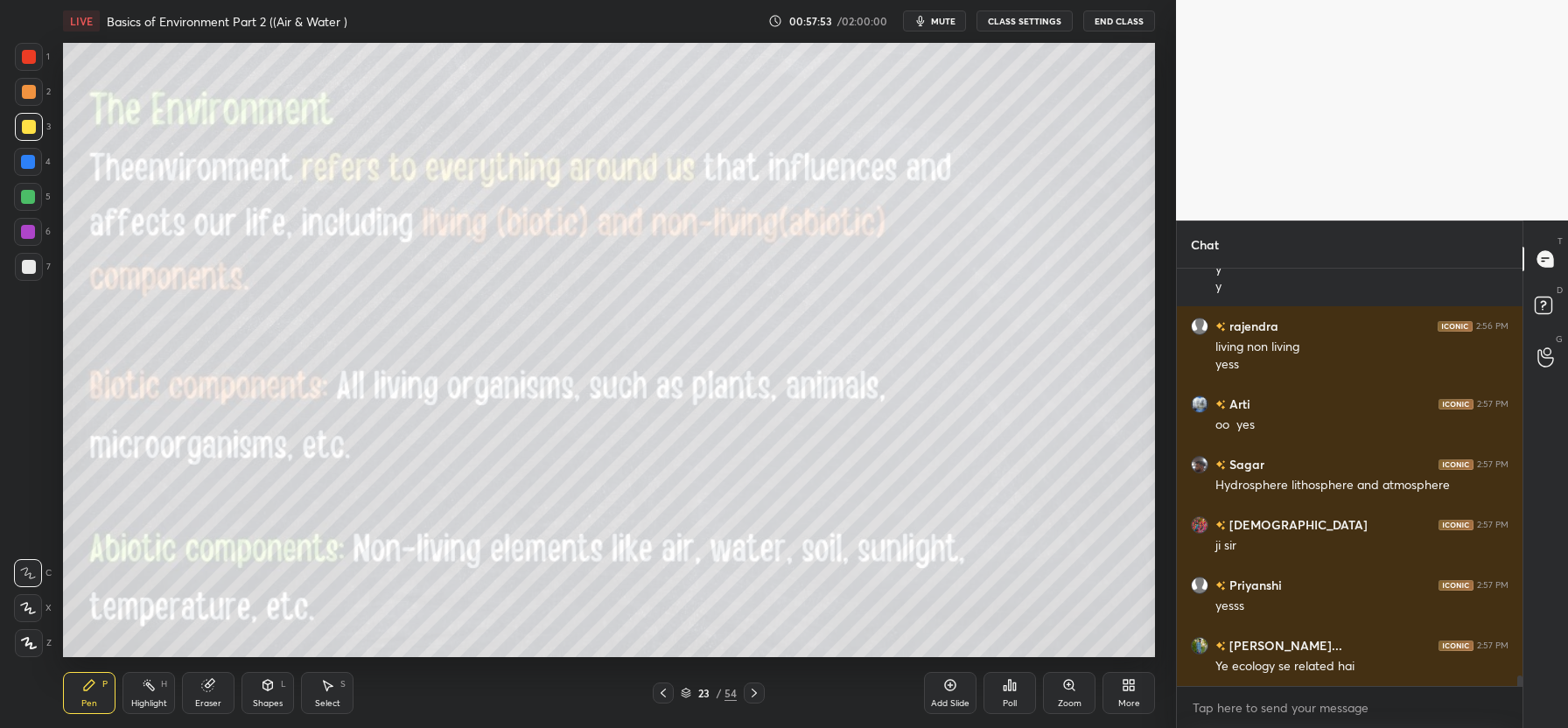
click at [761, 701] on div at bounding box center [753, 693] width 21 height 21
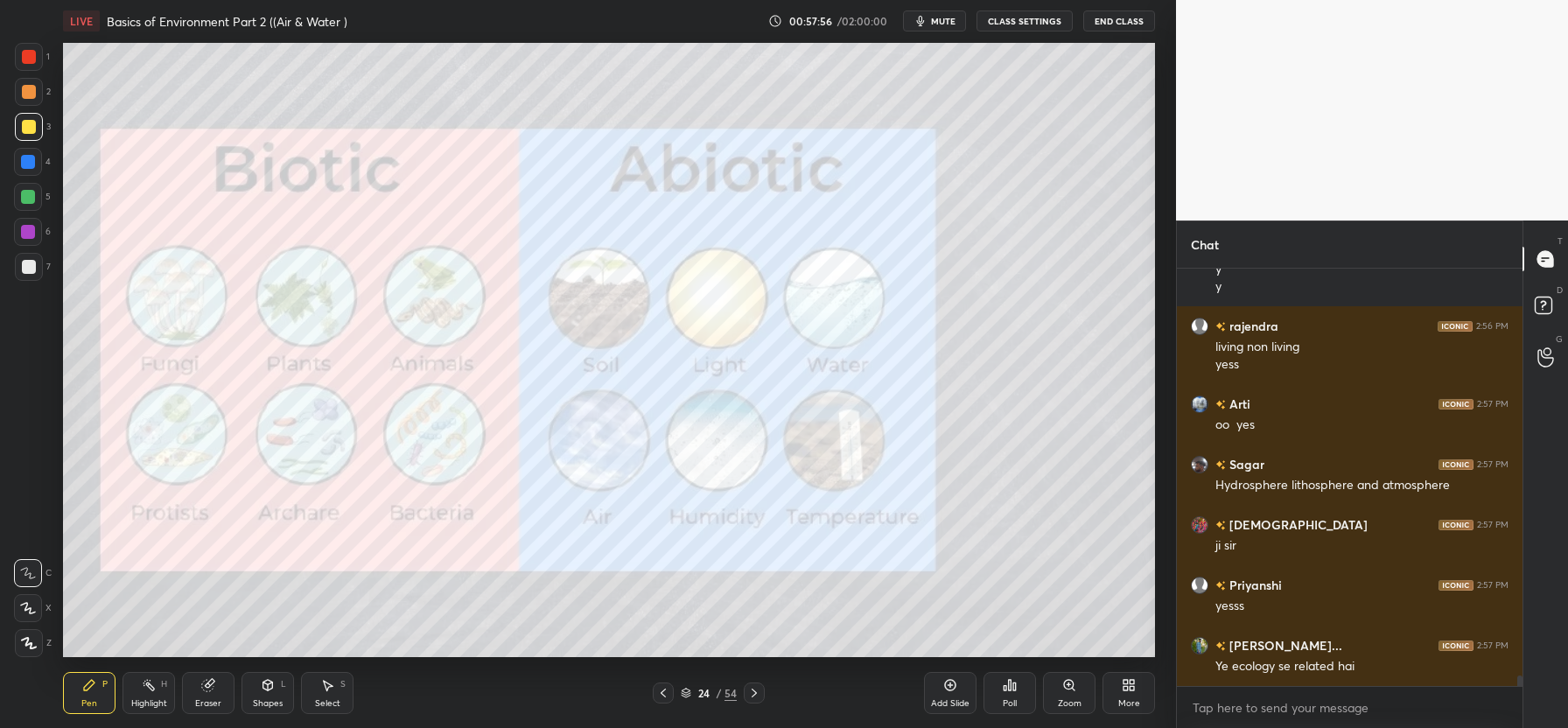
click at [31, 52] on div at bounding box center [29, 57] width 14 height 14
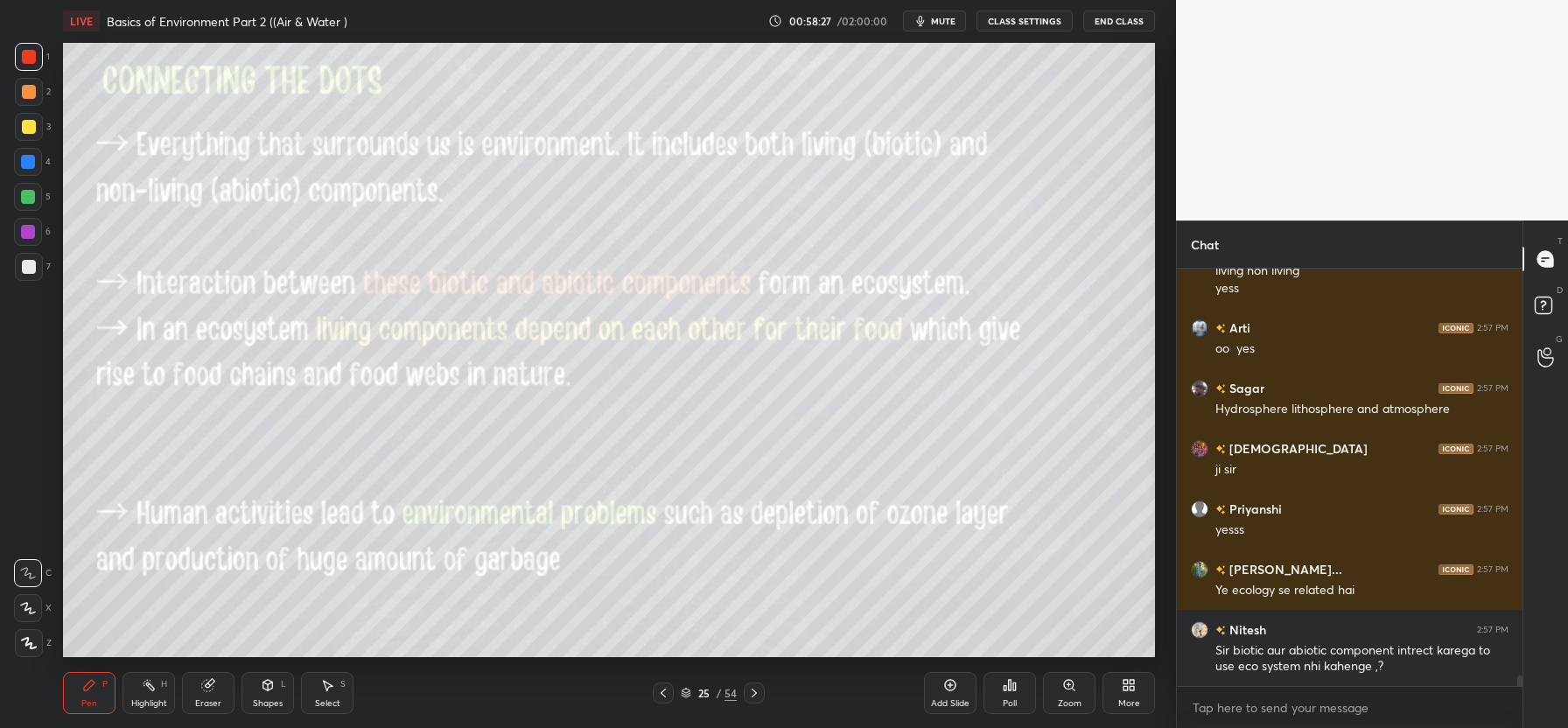
scroll to position [15977, 0]
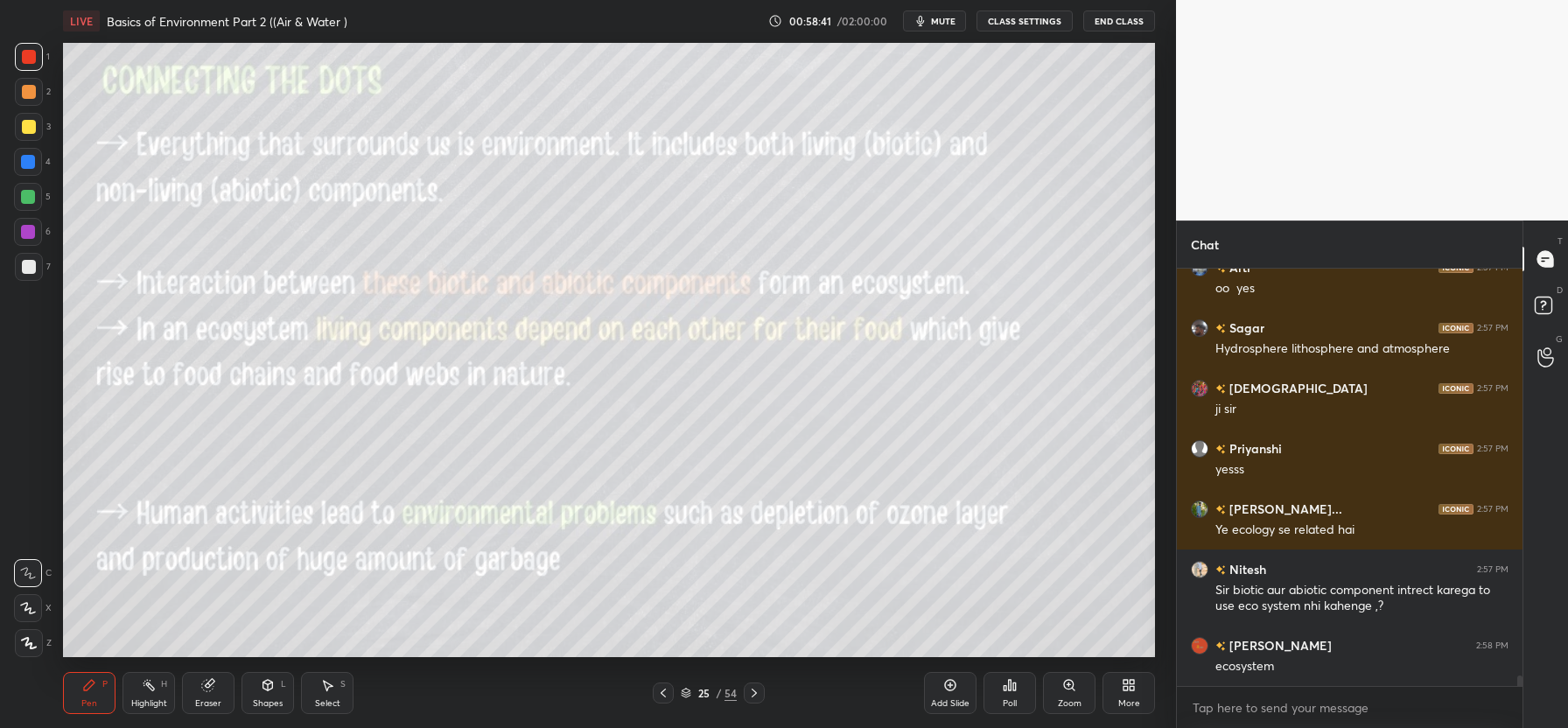
click at [944, 693] on div "Add Slide" at bounding box center [949, 693] width 52 height 42
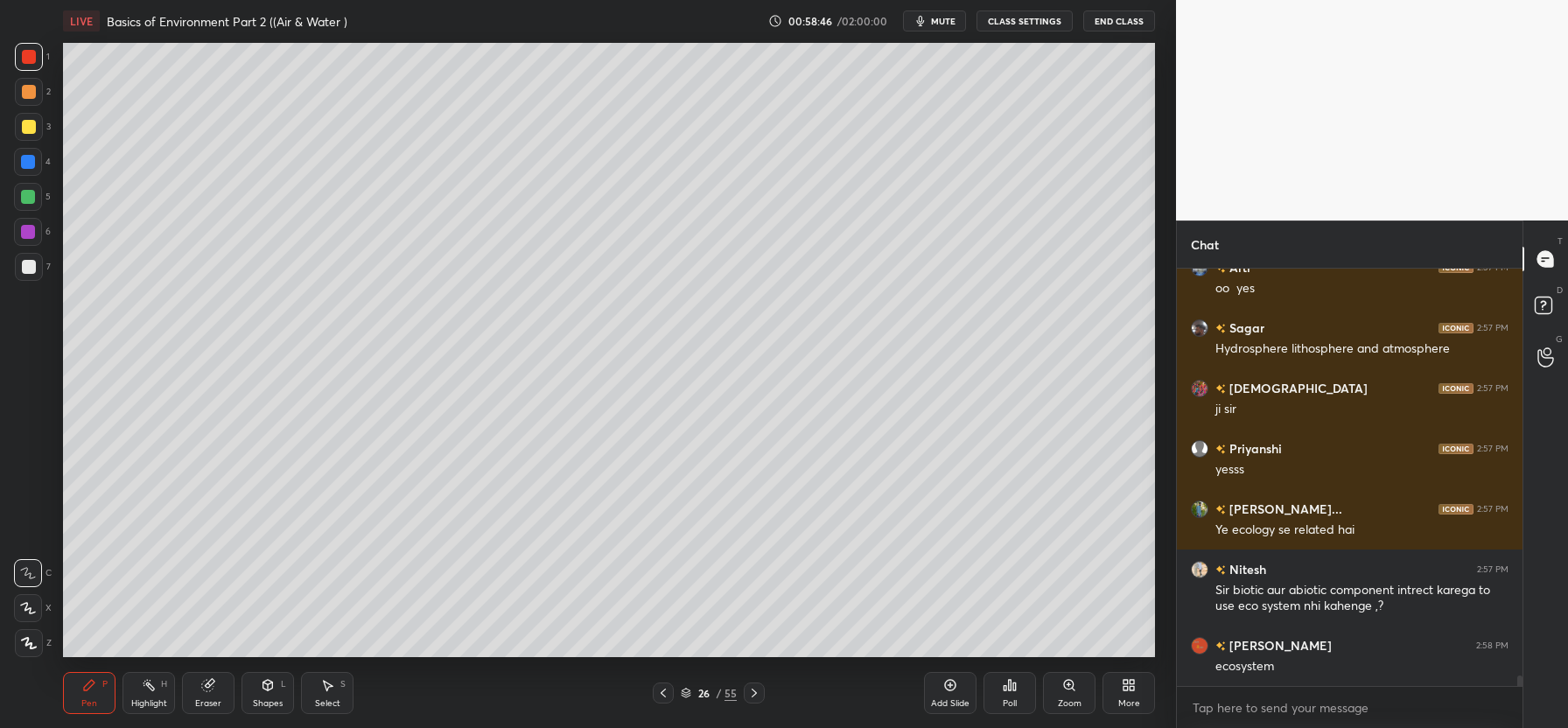
click at [31, 126] on div at bounding box center [29, 127] width 14 height 14
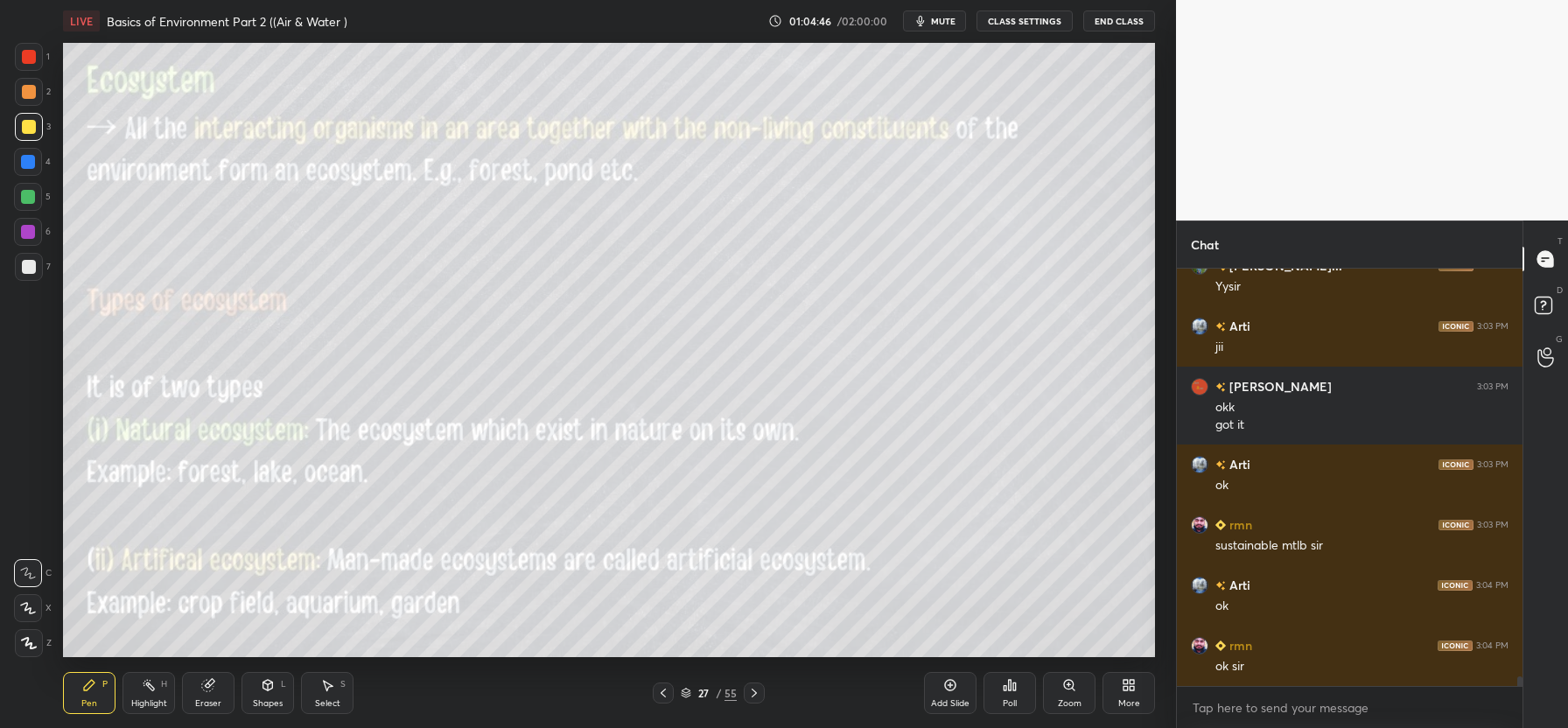
scroll to position [17246, 0]
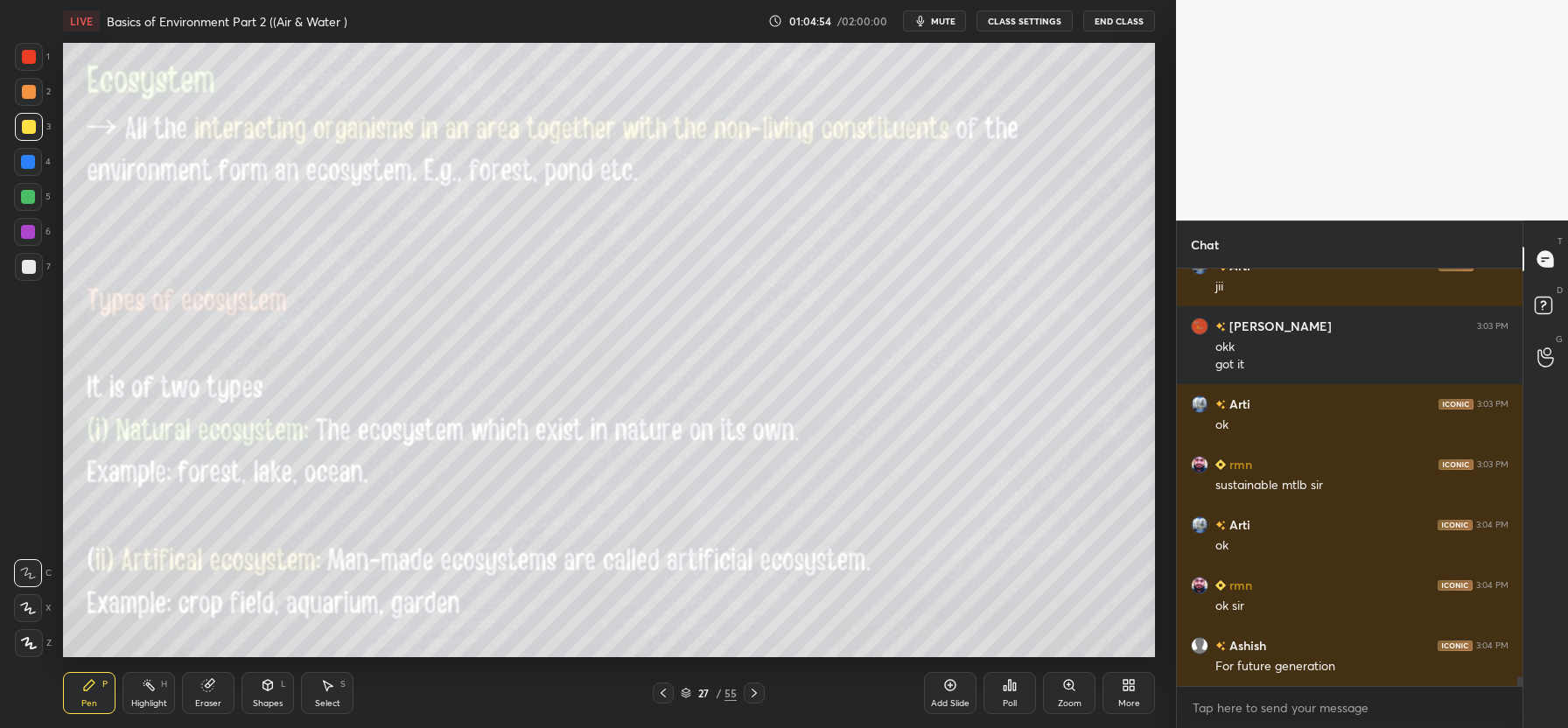
click at [947, 17] on span "mute" at bounding box center [943, 21] width 25 height 12
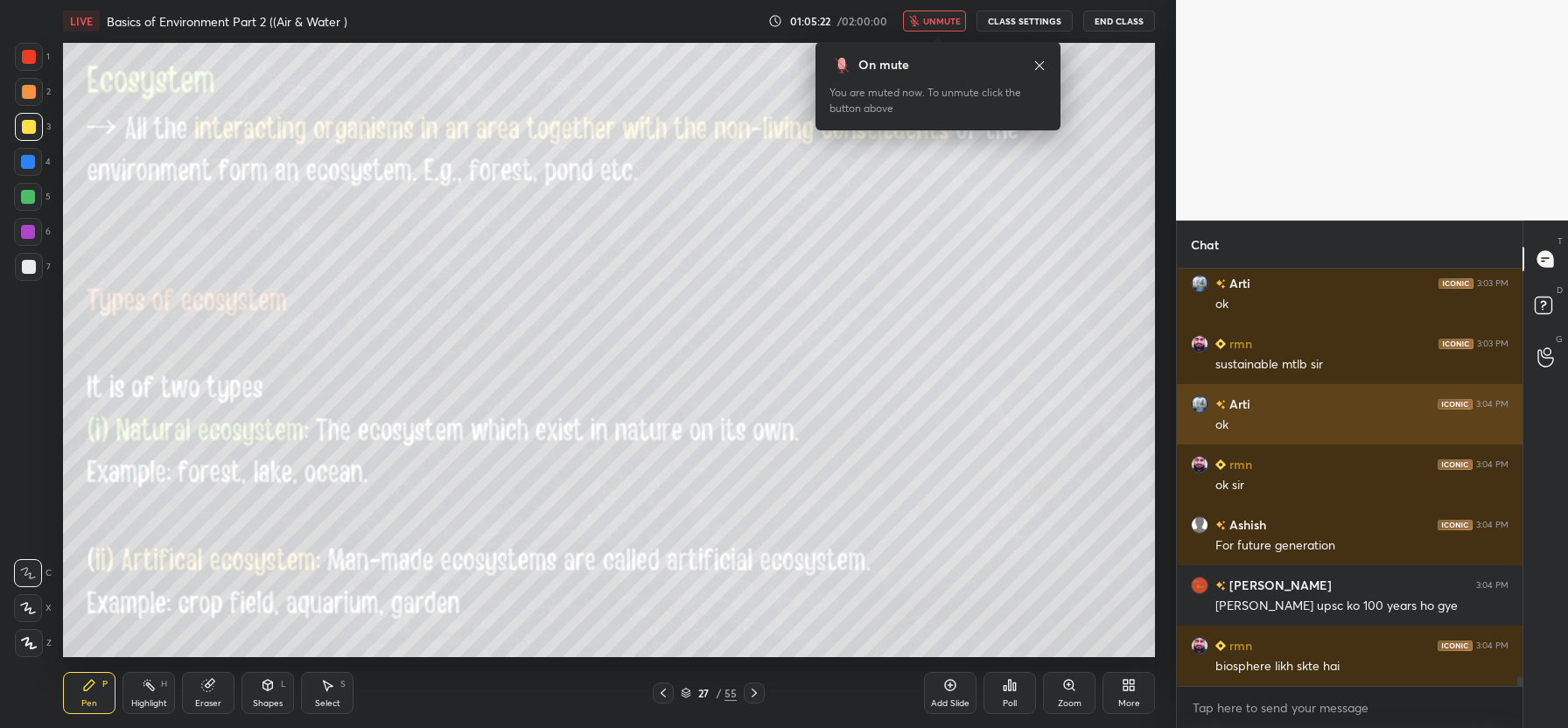
scroll to position [17443, 0]
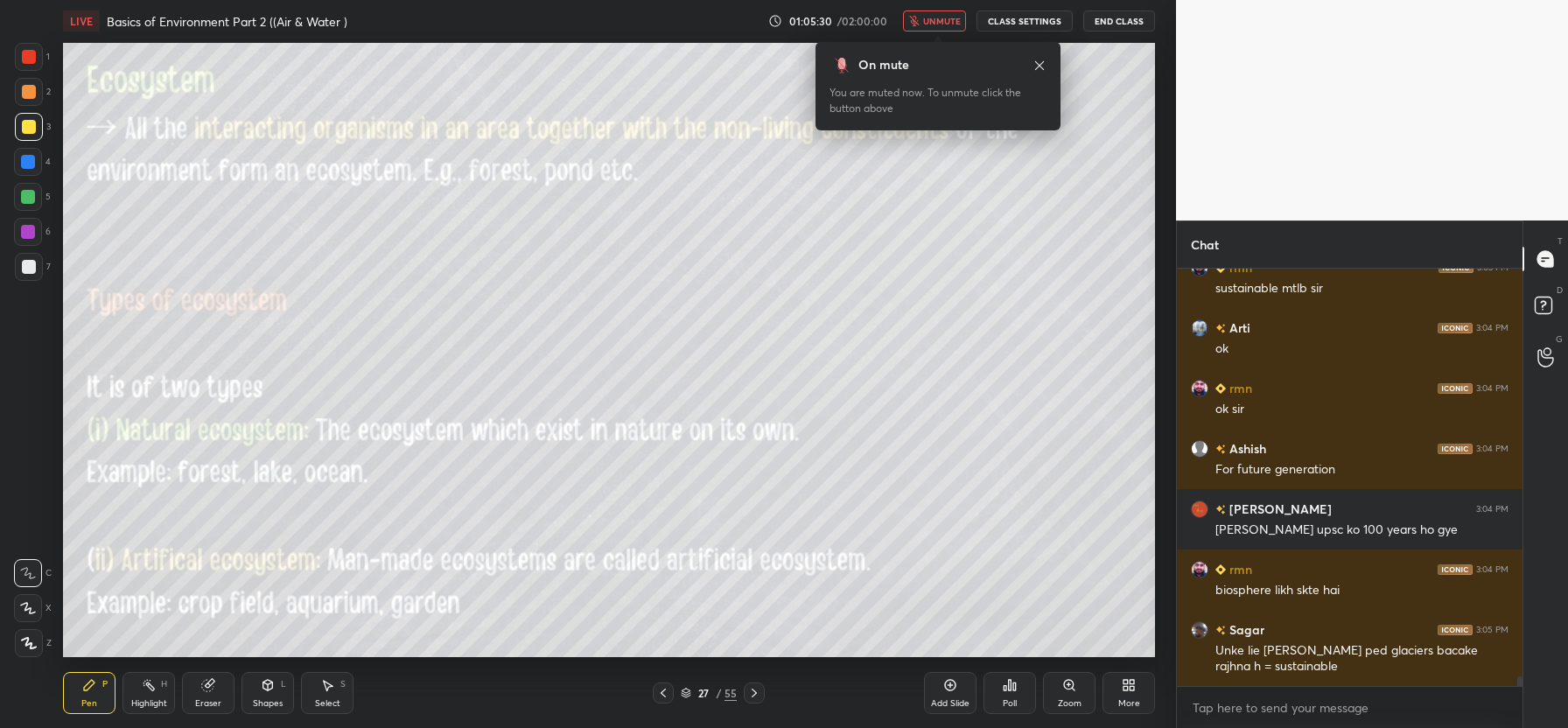
click at [1036, 59] on icon at bounding box center [1039, 66] width 14 height 14
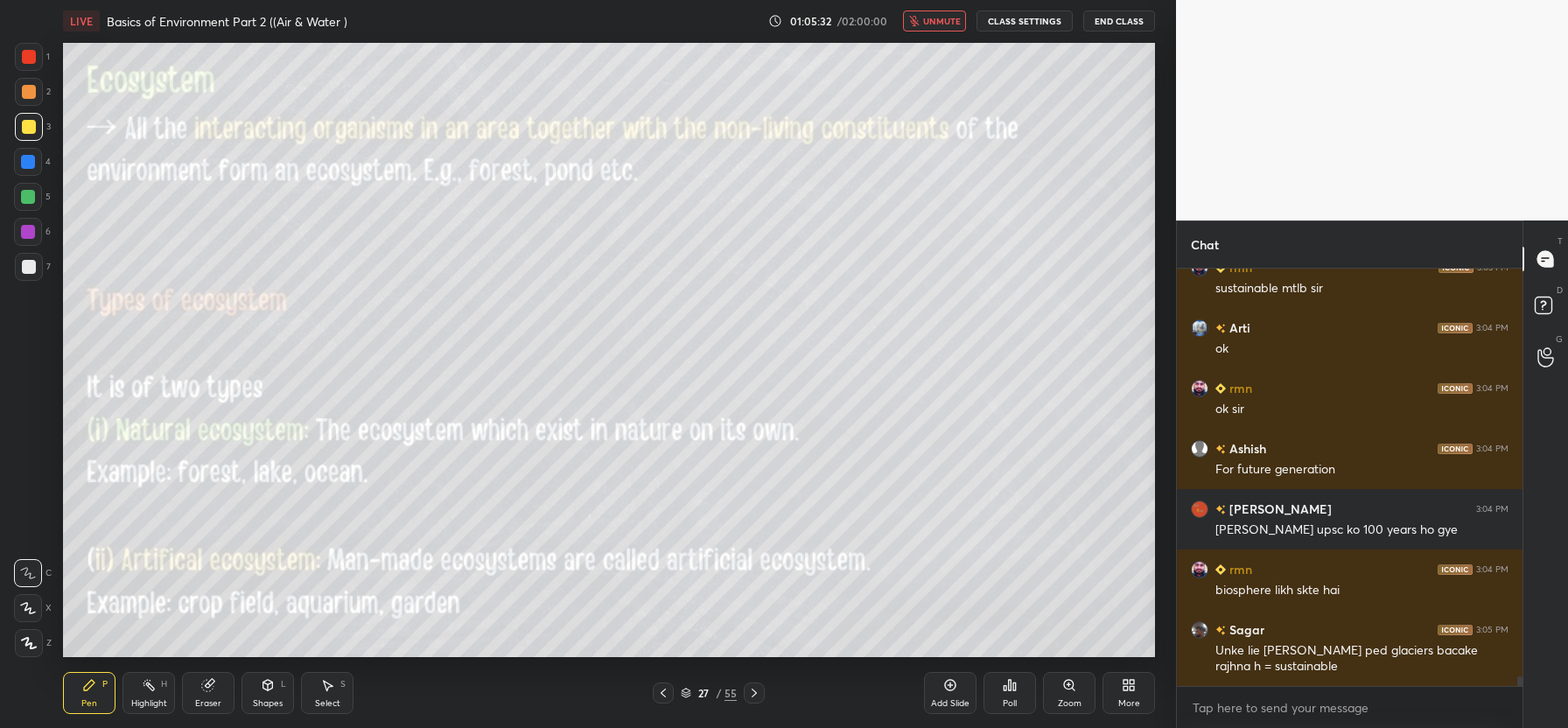
click at [937, 24] on span "unmute" at bounding box center [942, 21] width 37 height 12
click at [663, 691] on icon at bounding box center [663, 693] width 5 height 9
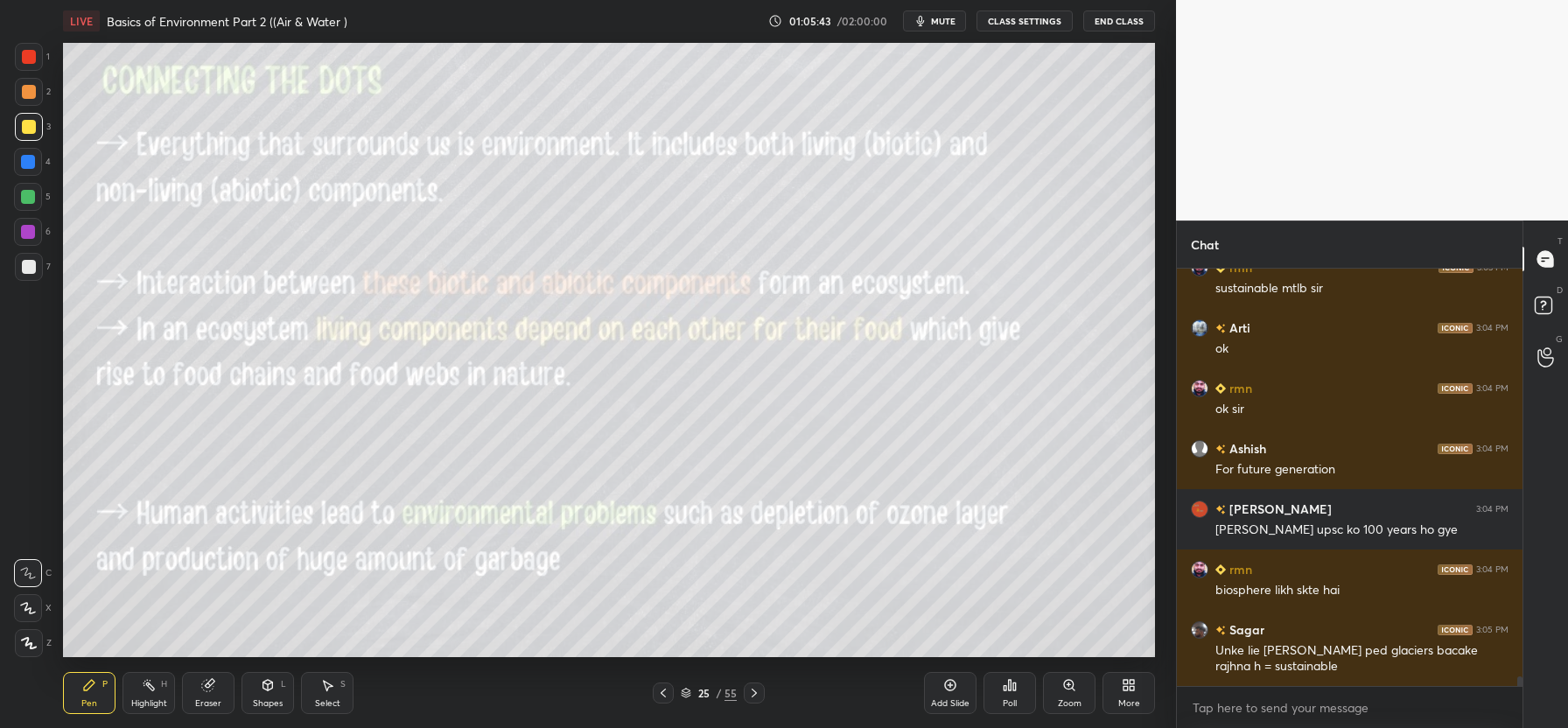
click at [663, 691] on icon at bounding box center [663, 693] width 5 height 9
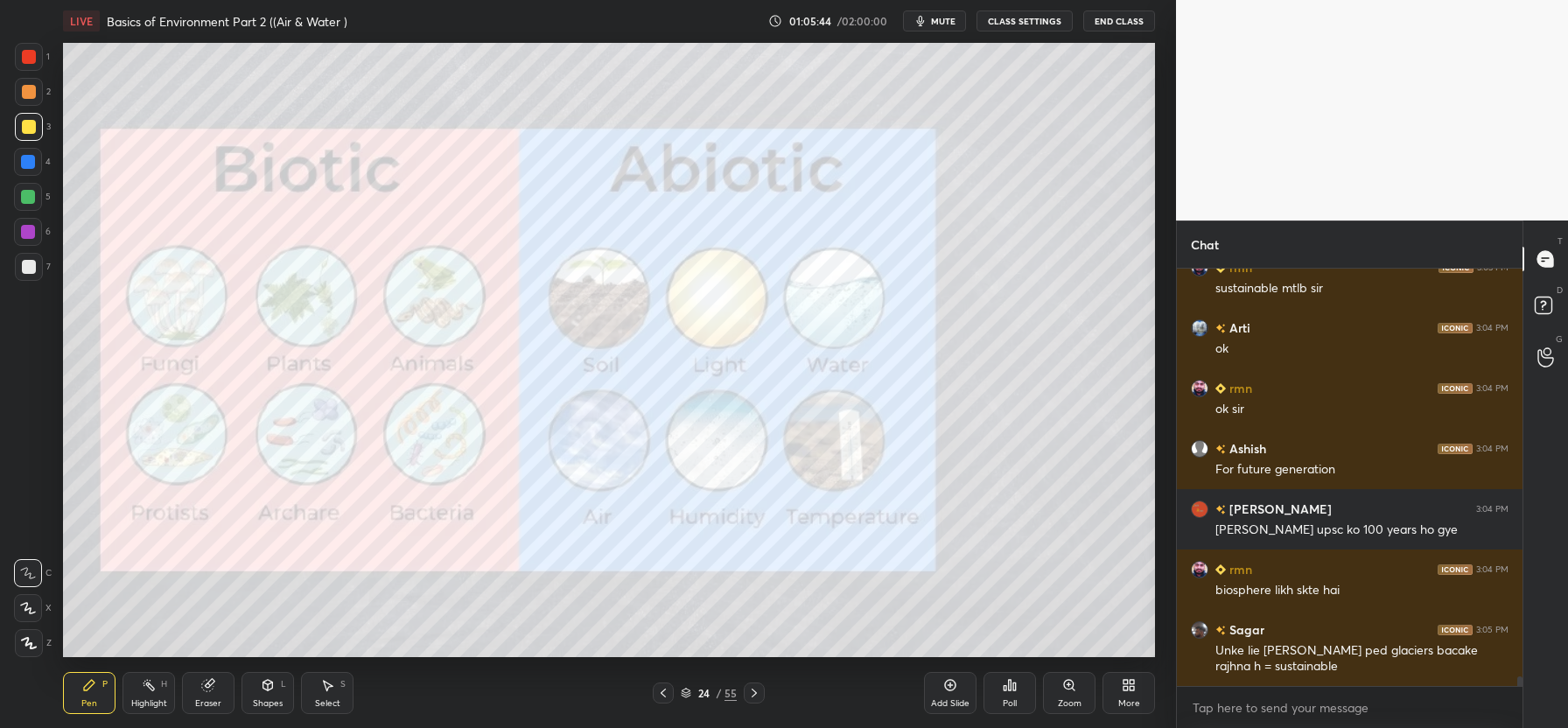
click at [663, 691] on icon at bounding box center [663, 693] width 5 height 9
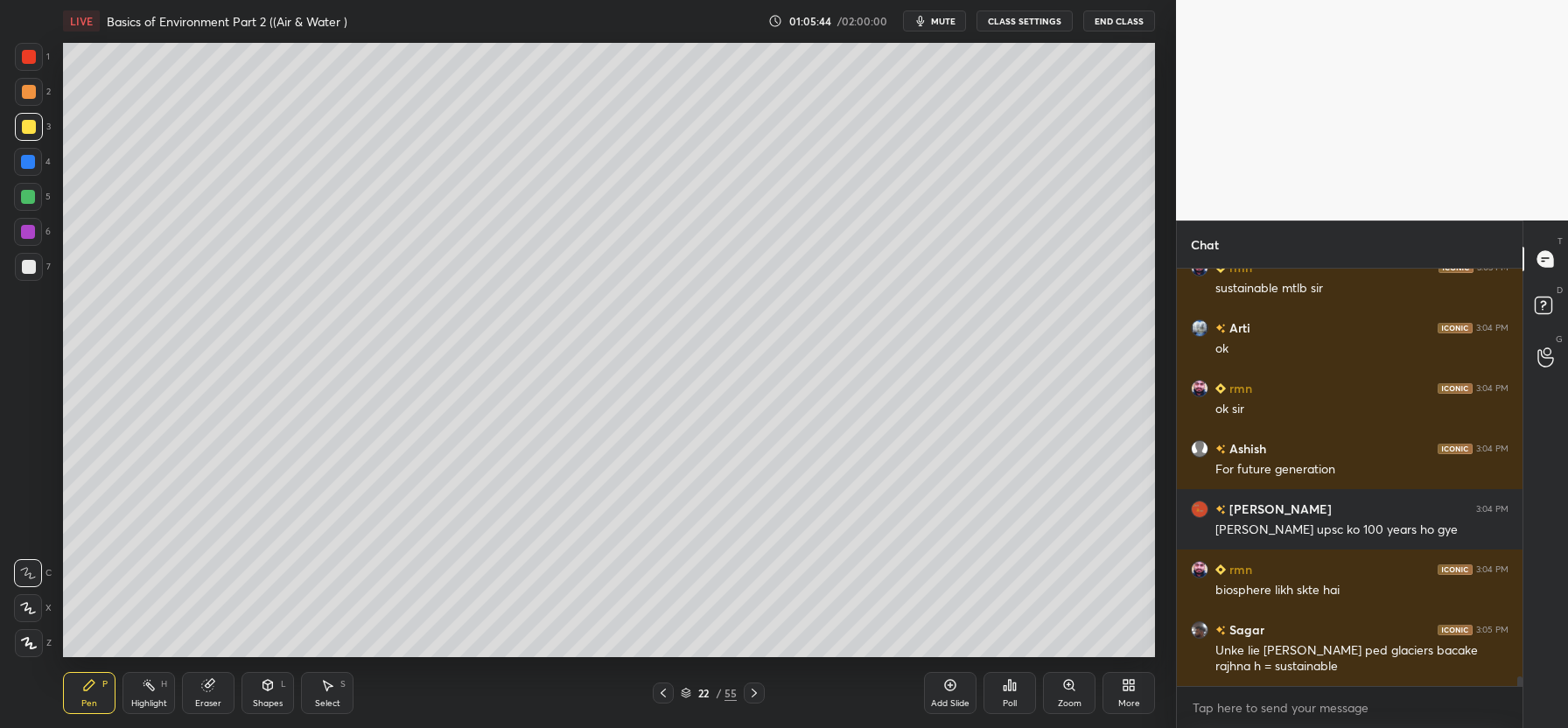
scroll to position [17505, 0]
click at [663, 691] on icon at bounding box center [663, 693] width 5 height 9
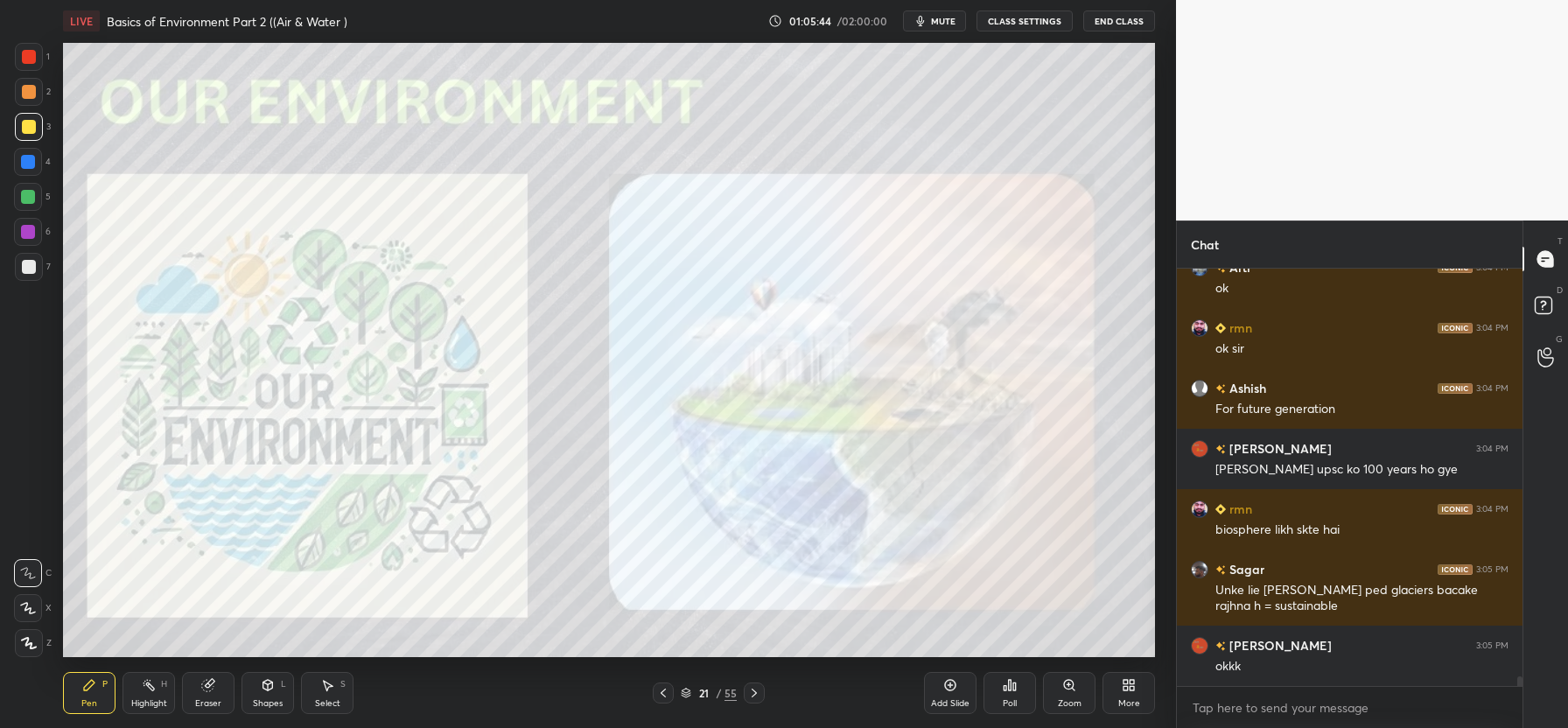
click at [663, 691] on icon at bounding box center [663, 693] width 5 height 9
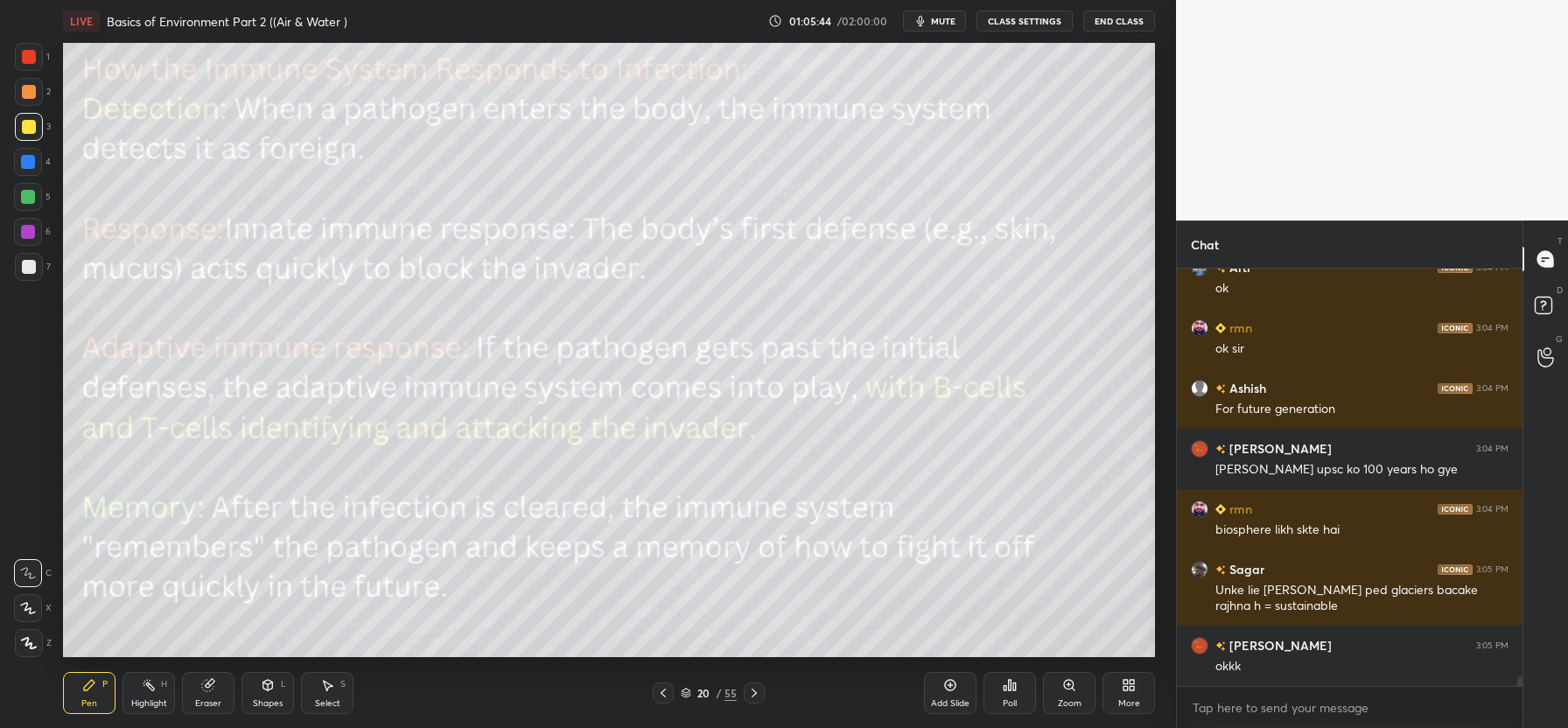
click at [663, 691] on icon at bounding box center [663, 693] width 5 height 9
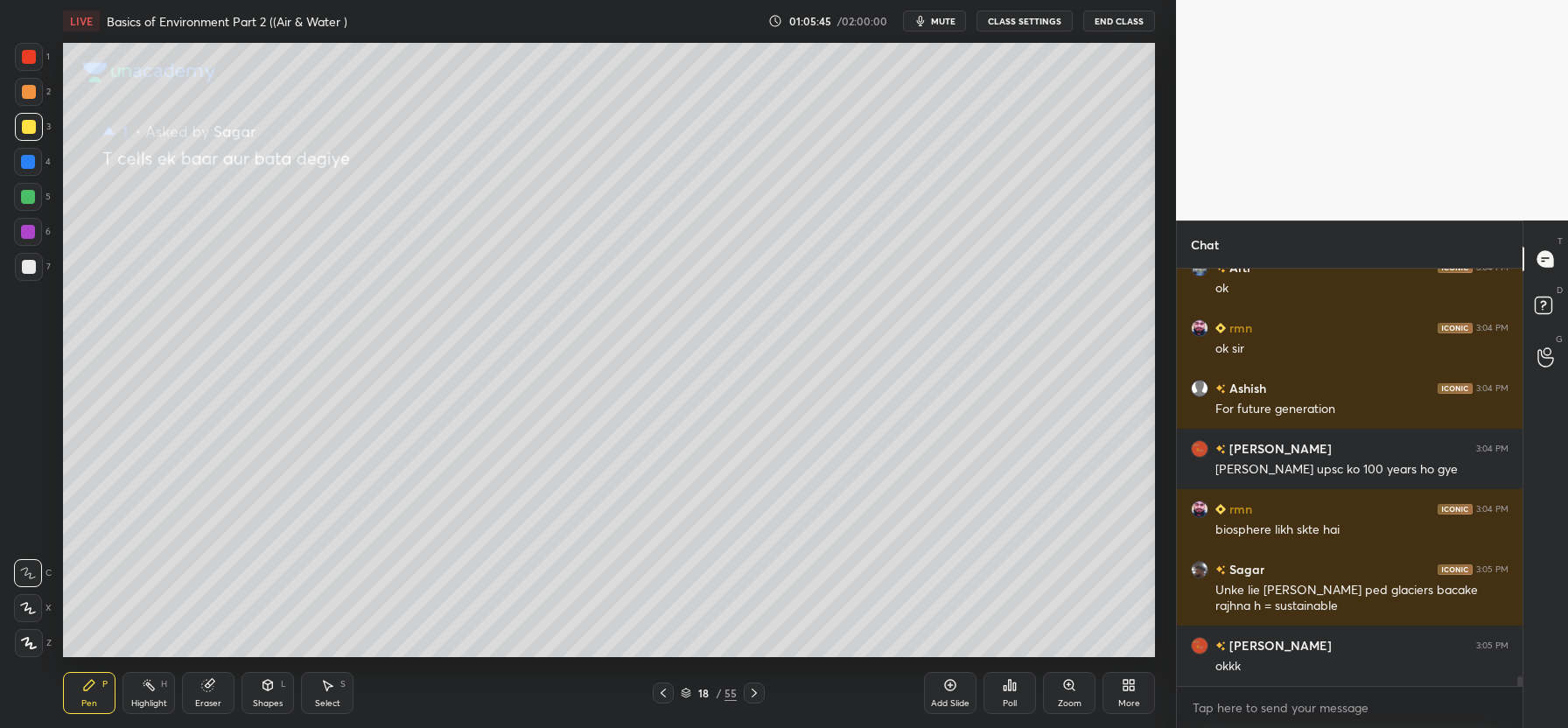
click at [663, 691] on icon at bounding box center [663, 693] width 5 height 9
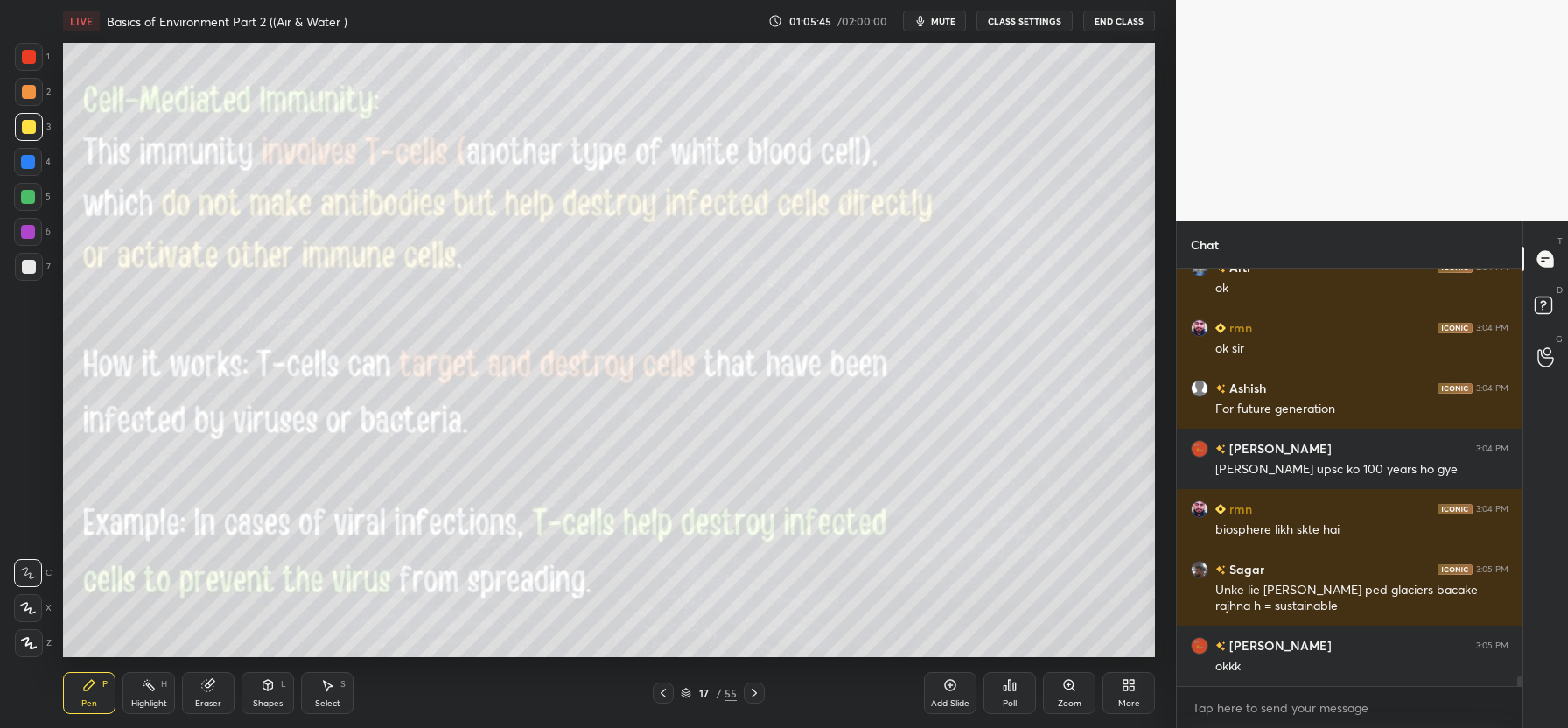
click at [663, 691] on icon at bounding box center [663, 693] width 5 height 9
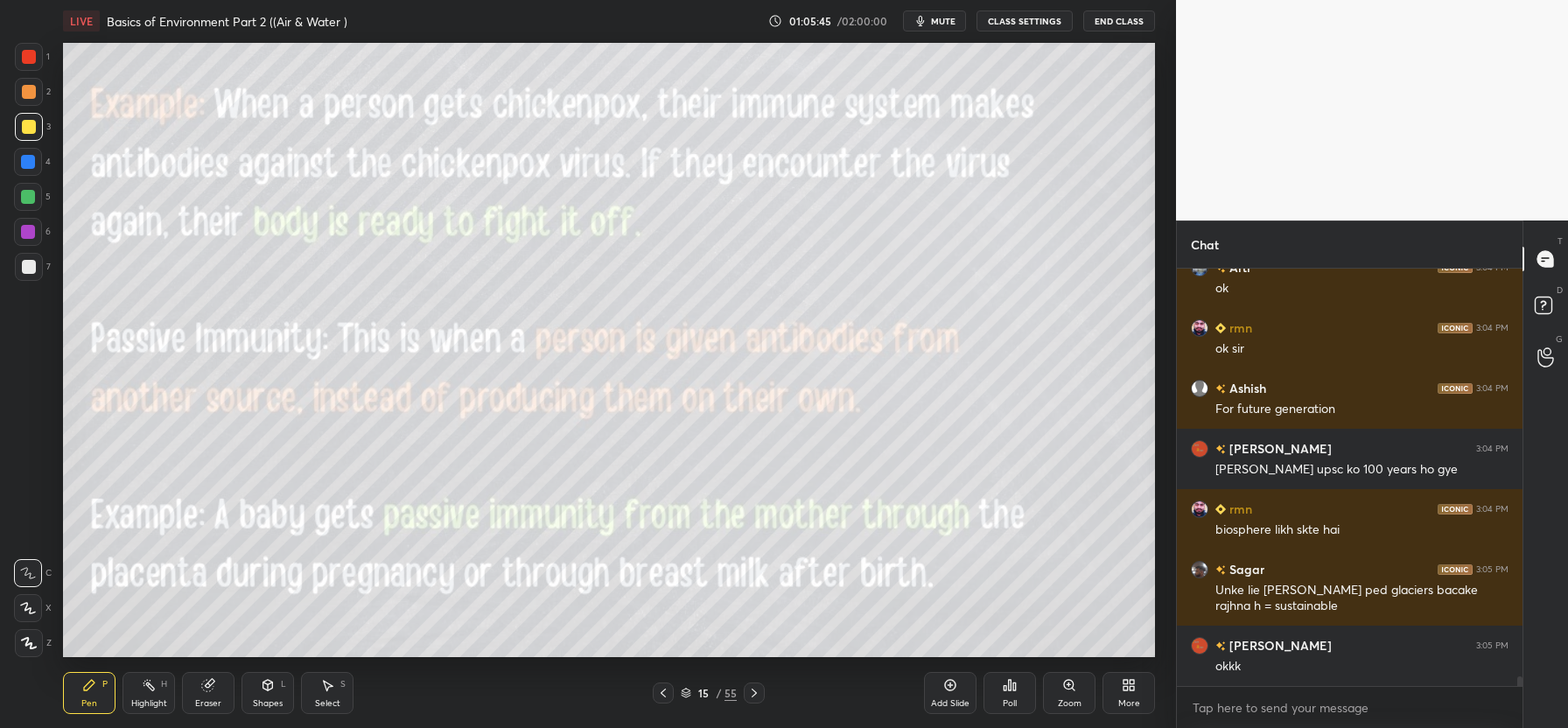
click at [663, 691] on icon at bounding box center [663, 693] width 5 height 9
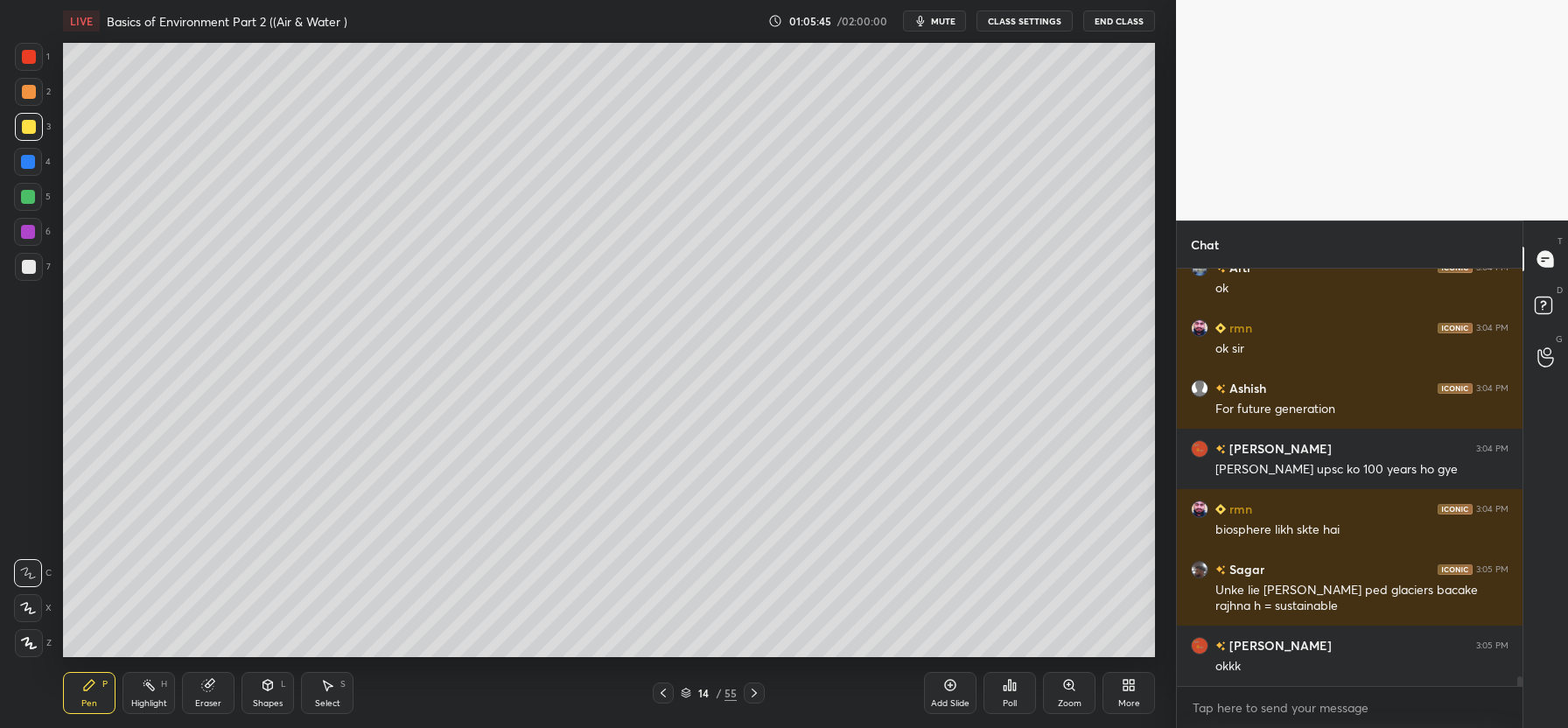
click at [663, 691] on icon at bounding box center [663, 693] width 5 height 9
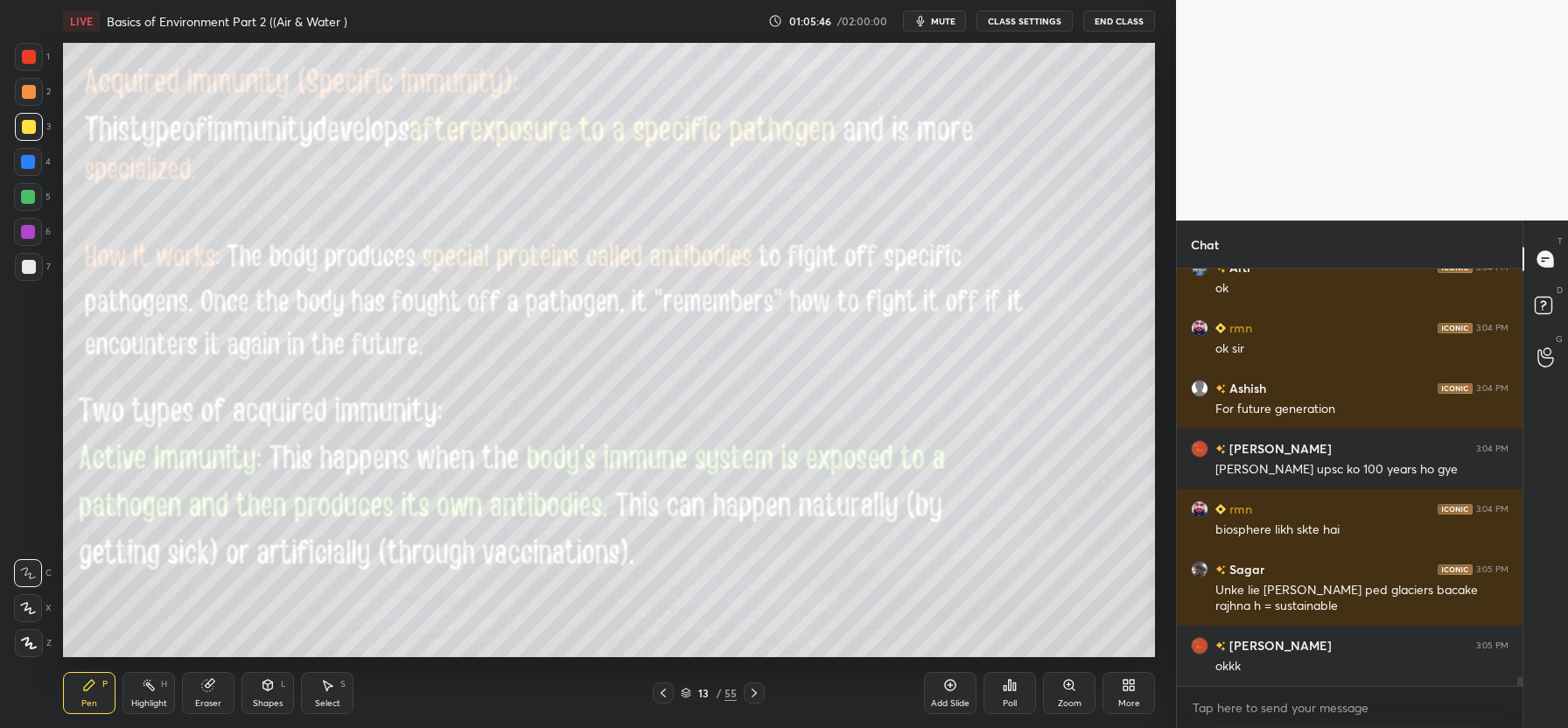
click at [663, 691] on icon at bounding box center [663, 693] width 5 height 9
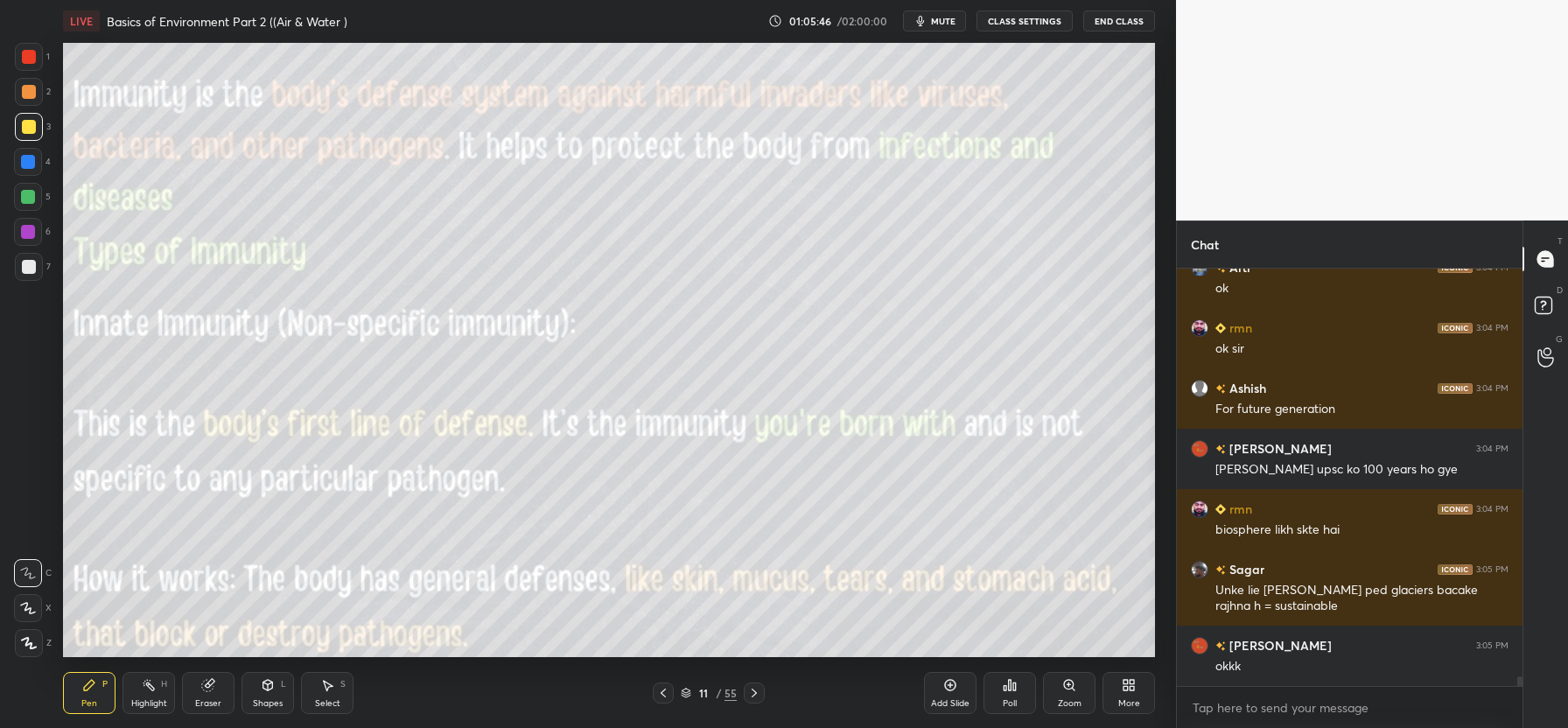
click at [663, 691] on icon at bounding box center [663, 693] width 5 height 9
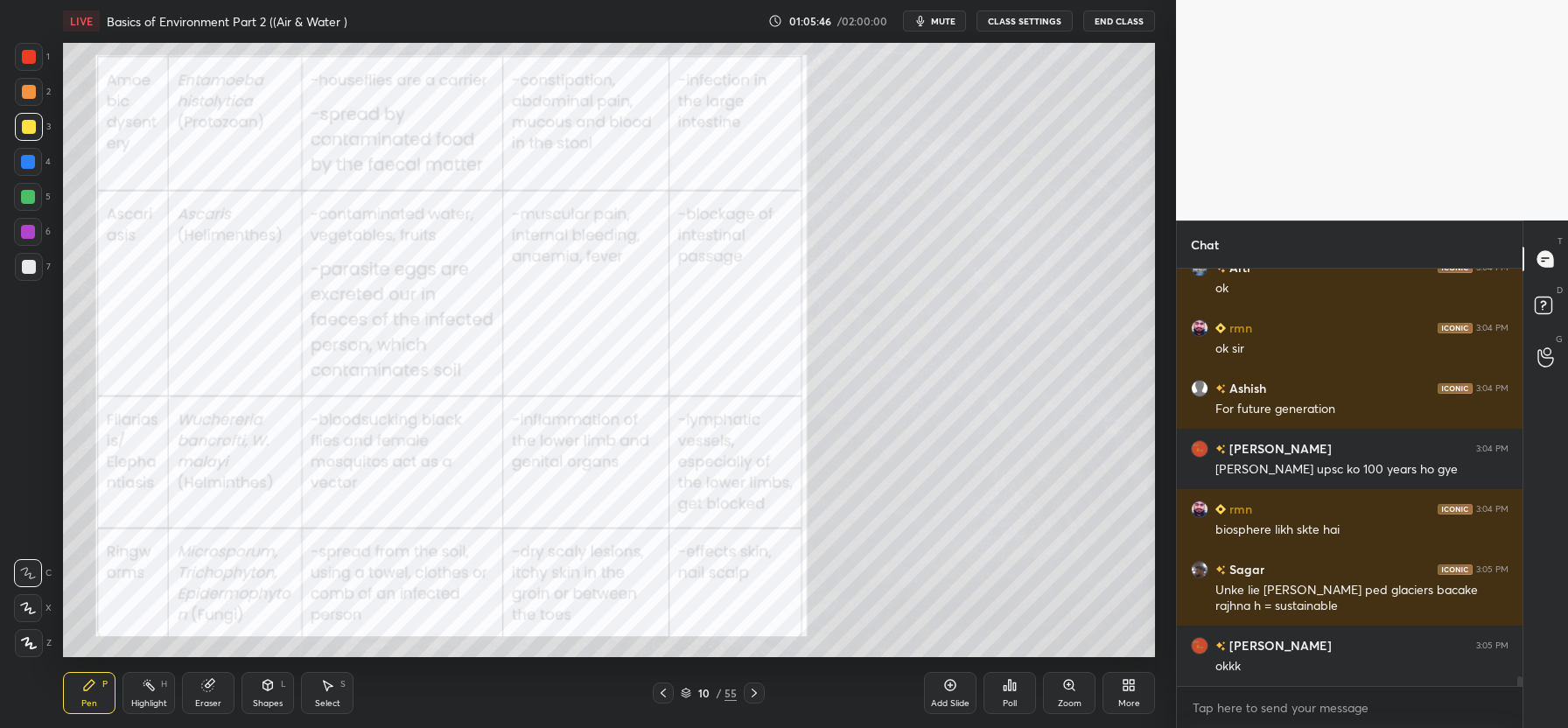
click at [663, 691] on icon at bounding box center [663, 693] width 5 height 9
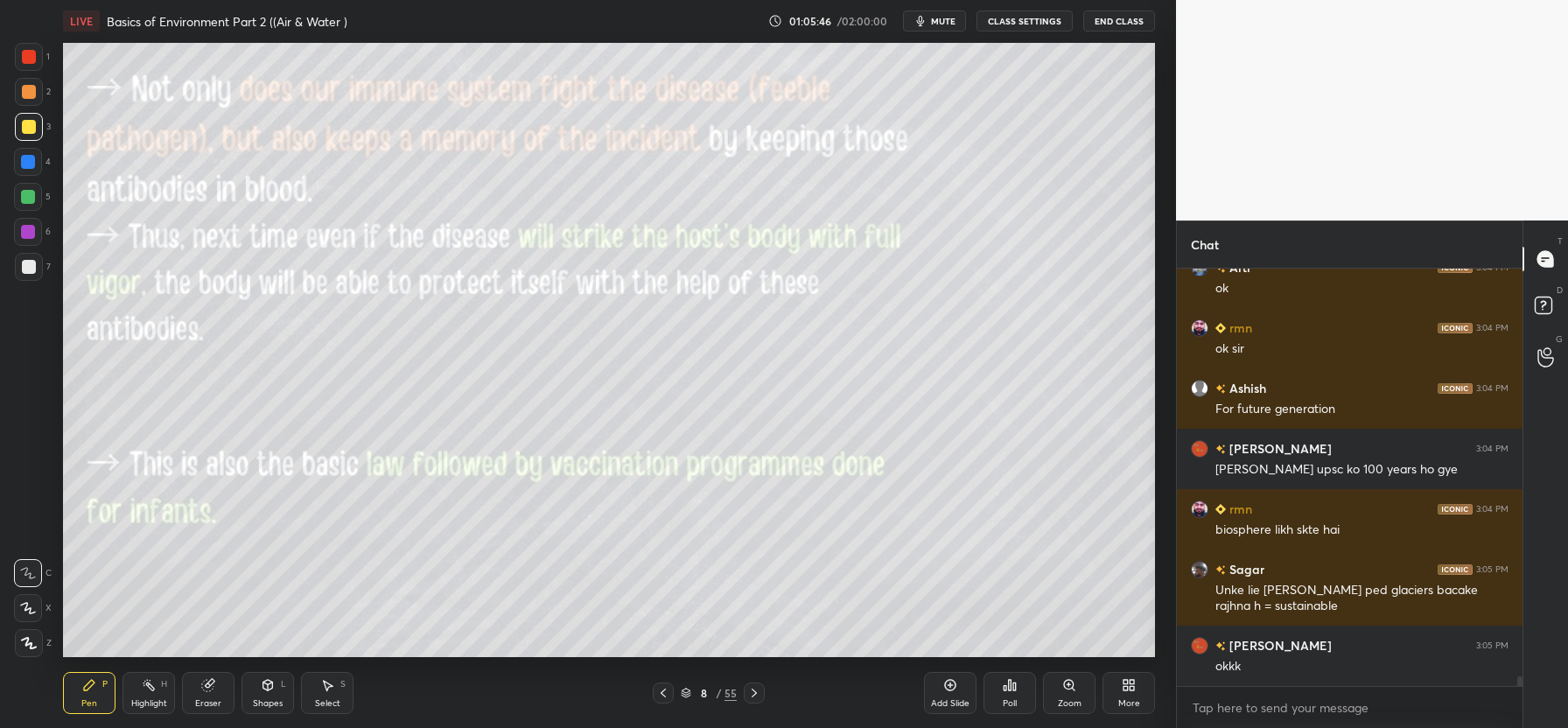
click at [663, 691] on icon at bounding box center [663, 693] width 5 height 9
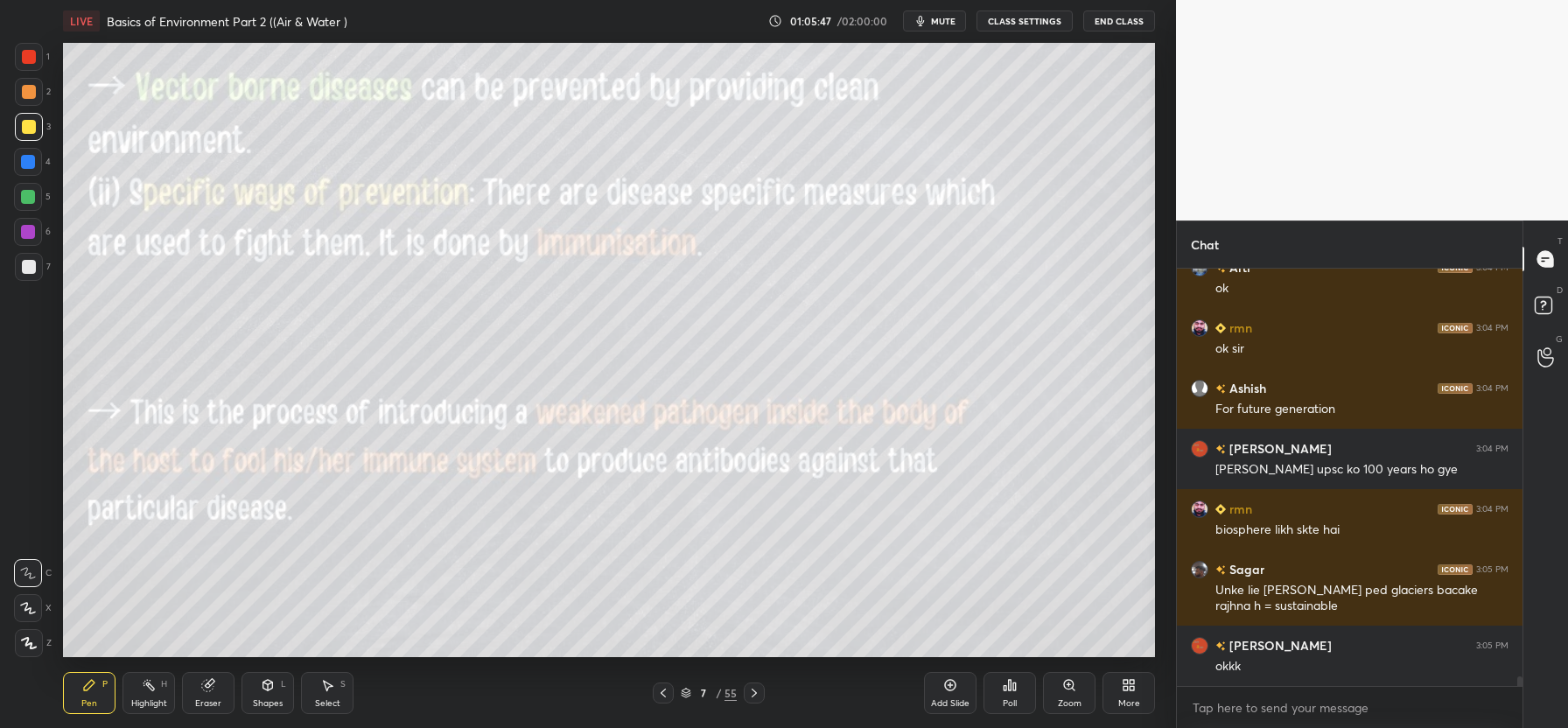
click at [663, 691] on icon at bounding box center [663, 693] width 5 height 9
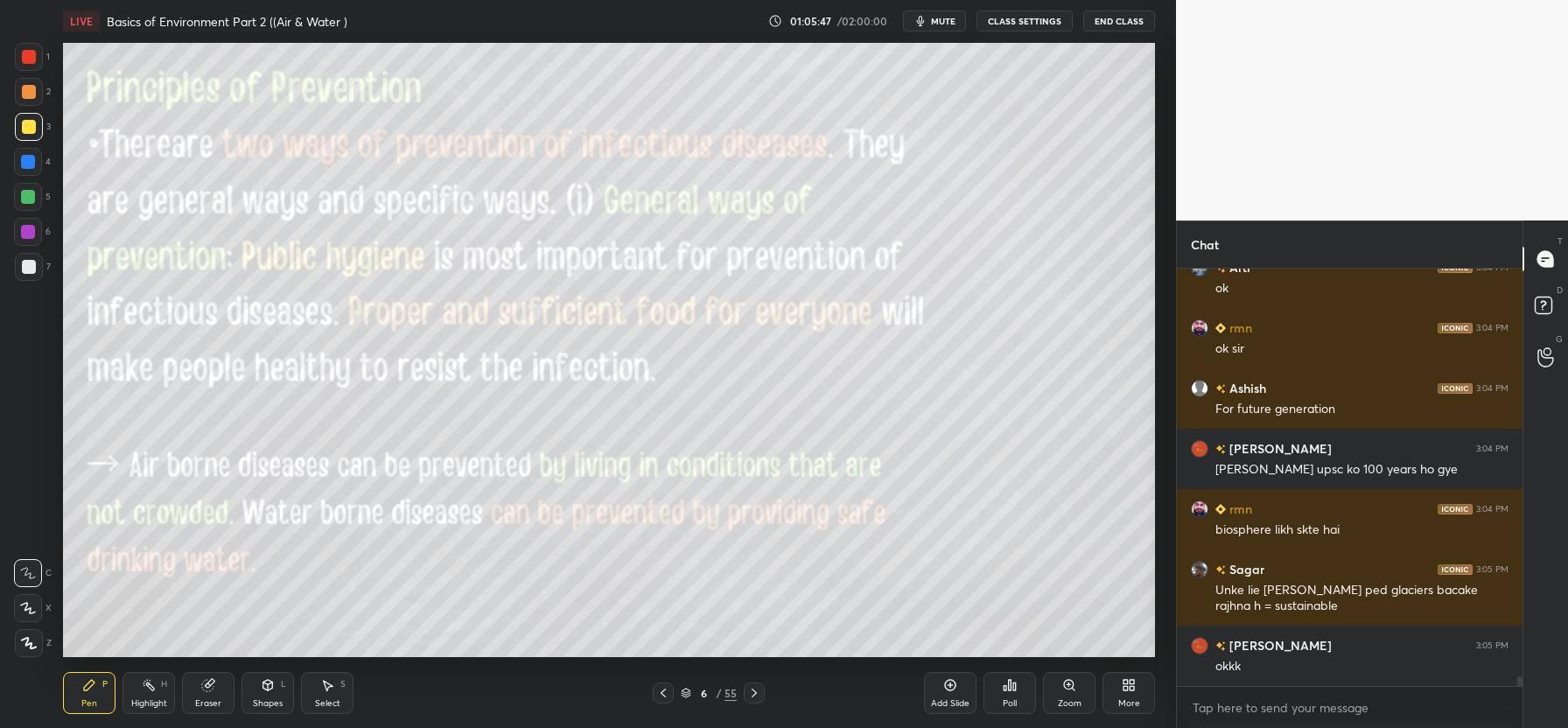
click at [663, 691] on icon at bounding box center [663, 693] width 5 height 9
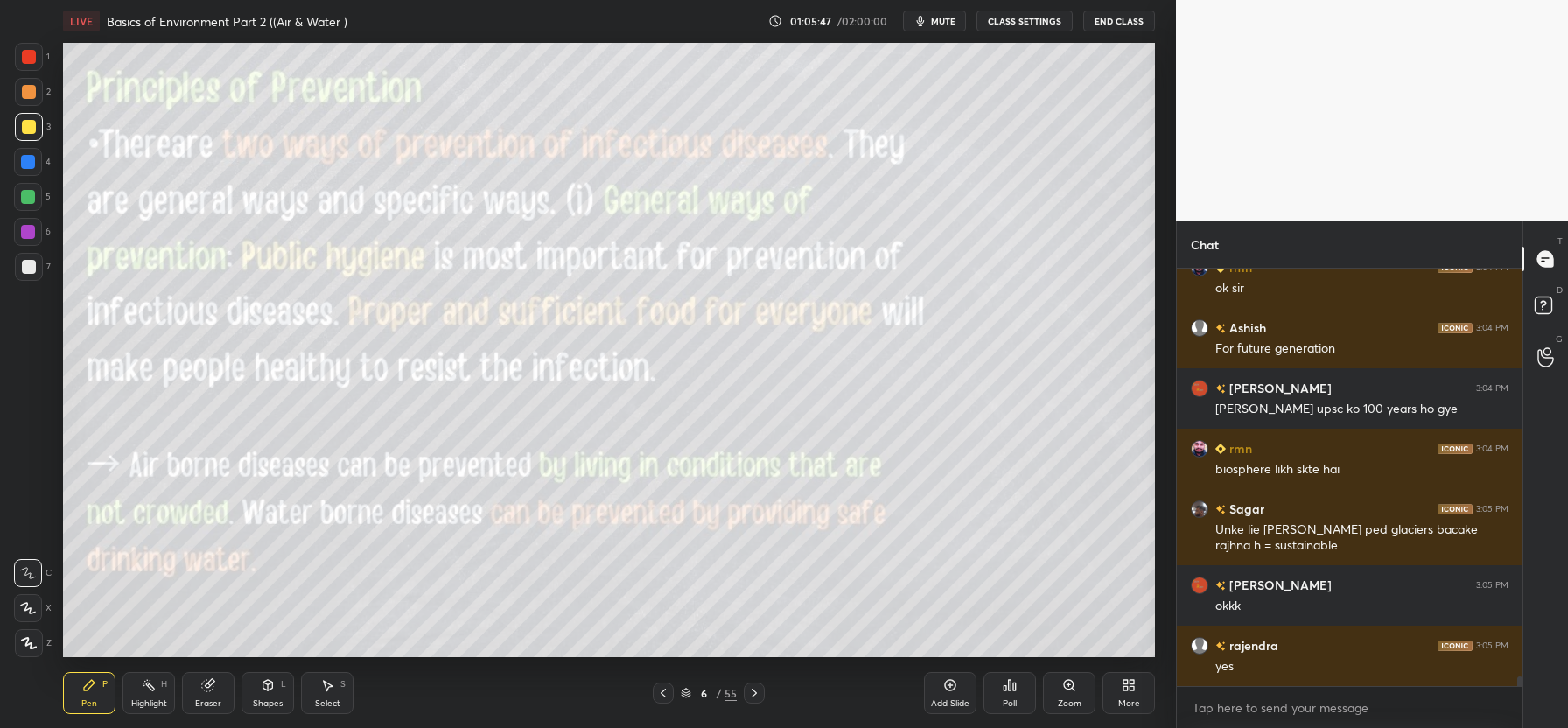
click at [663, 691] on icon at bounding box center [663, 693] width 5 height 9
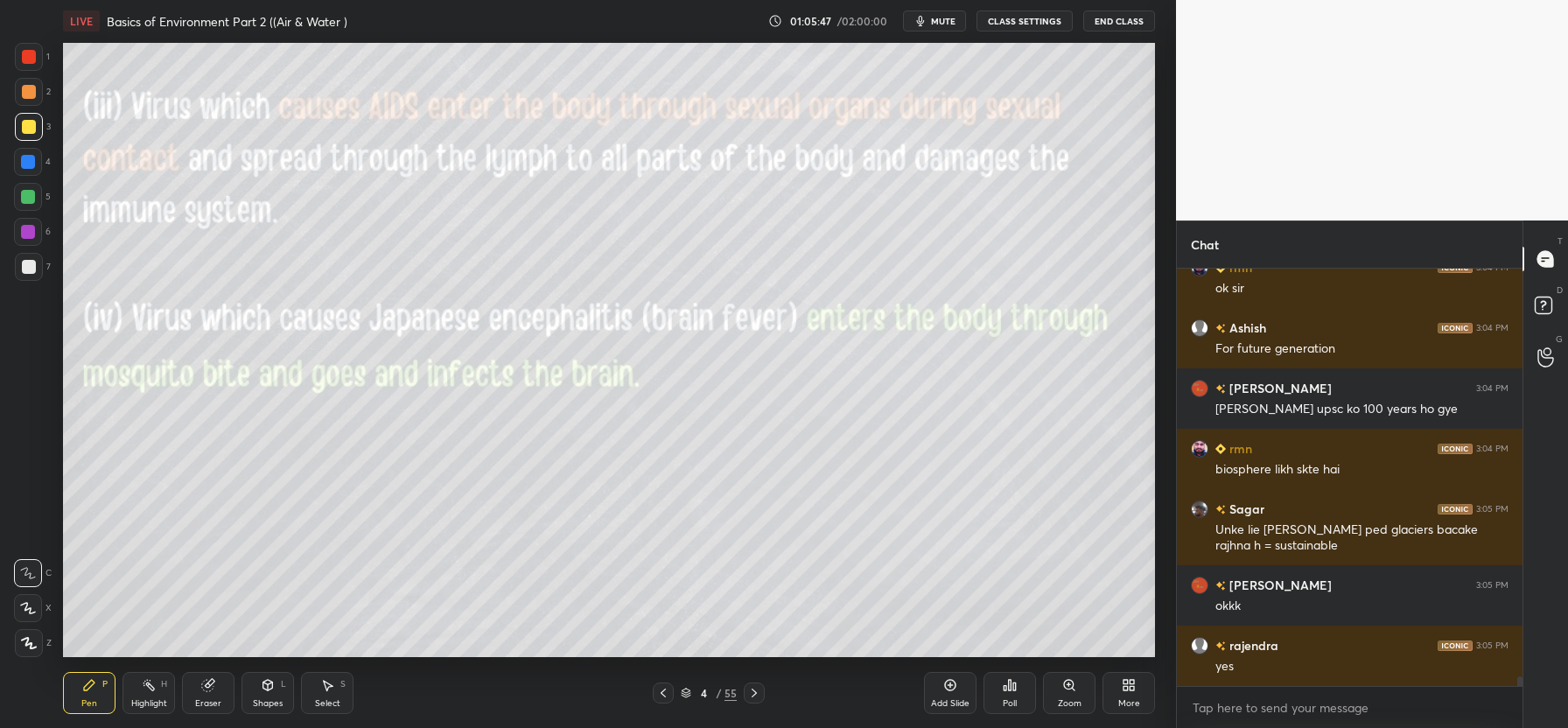
click at [663, 691] on icon at bounding box center [663, 693] width 5 height 9
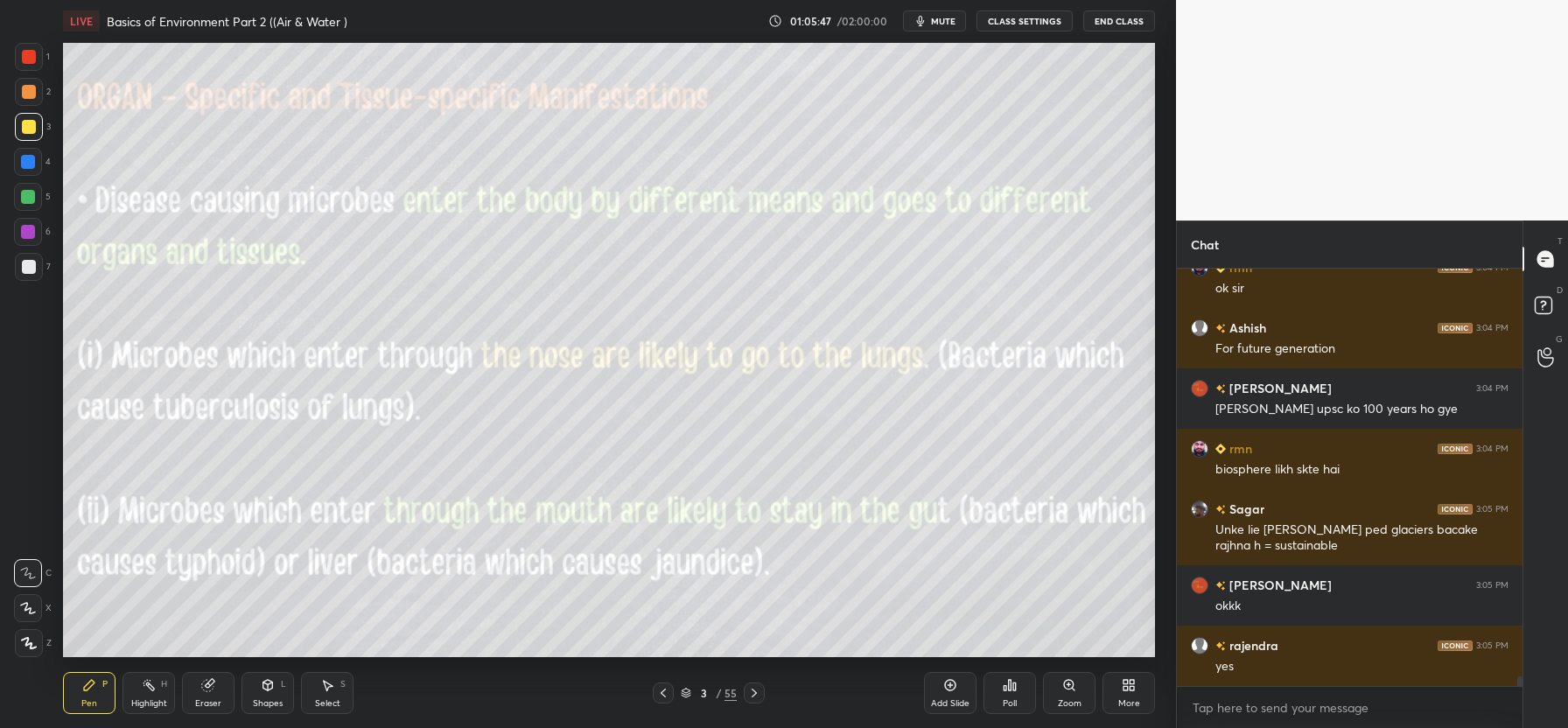
click at [663, 691] on icon at bounding box center [663, 693] width 5 height 9
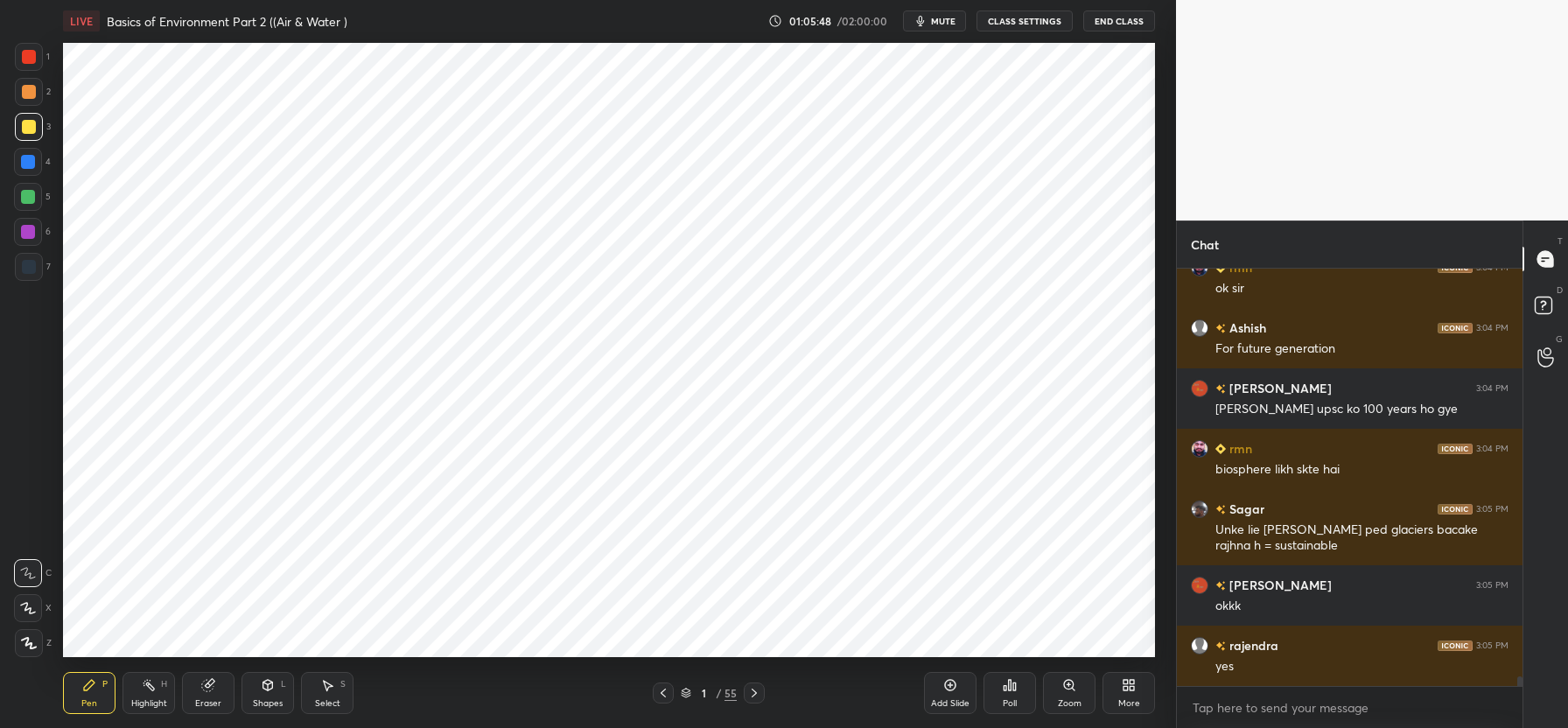
click at [663, 691] on icon at bounding box center [663, 693] width 5 height 9
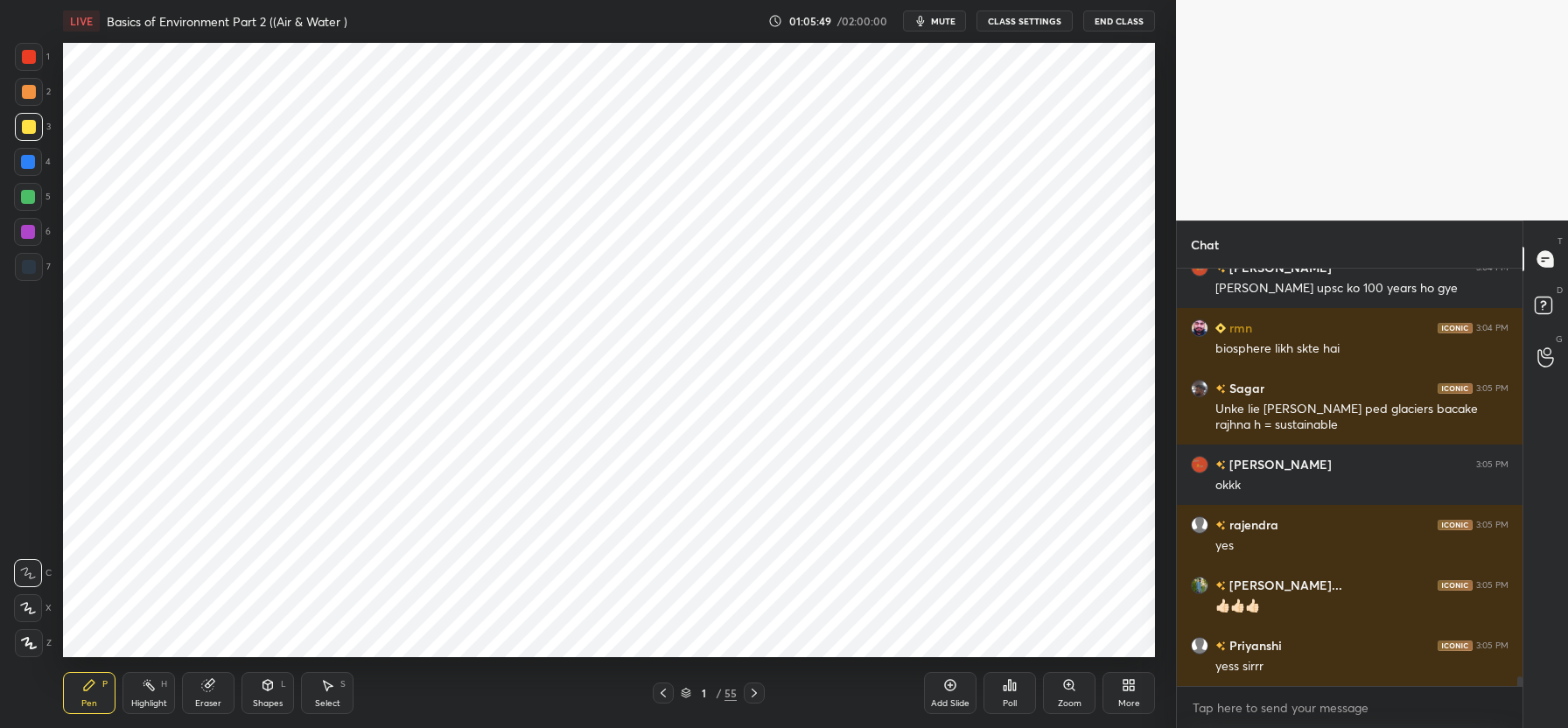
click at [754, 698] on icon at bounding box center [754, 693] width 14 height 14
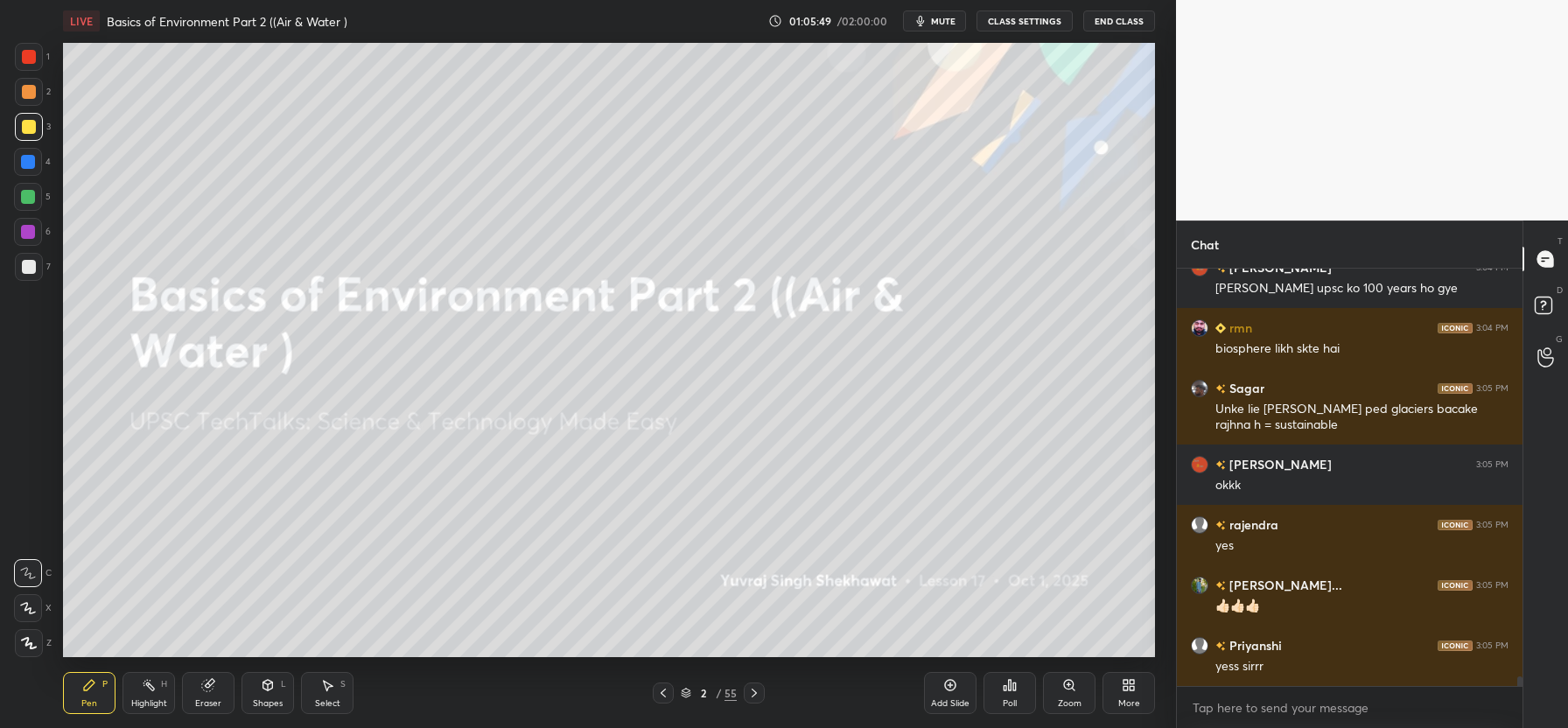
click at [754, 698] on icon at bounding box center [754, 693] width 14 height 14
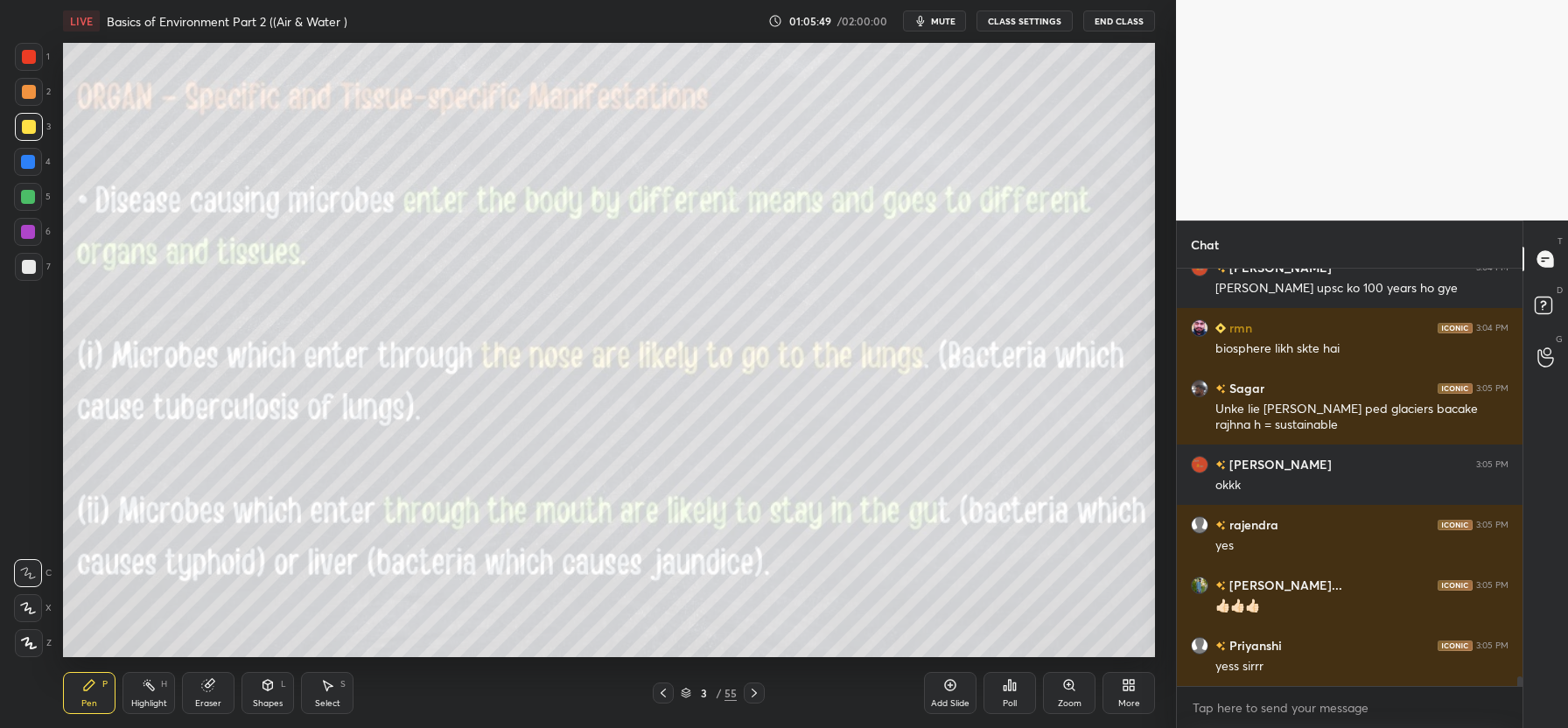
click at [754, 698] on icon at bounding box center [754, 693] width 14 height 14
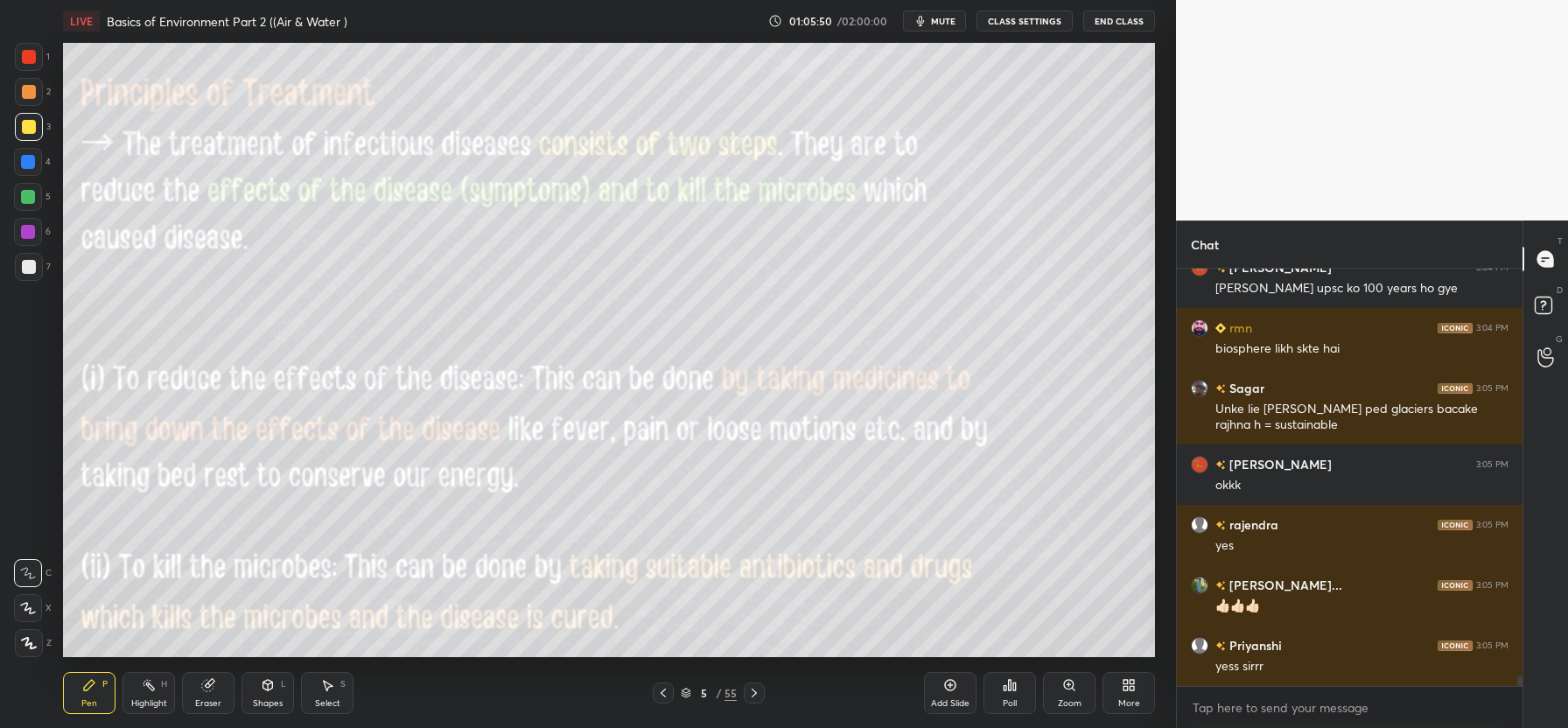
click at [754, 698] on icon at bounding box center [754, 693] width 14 height 14
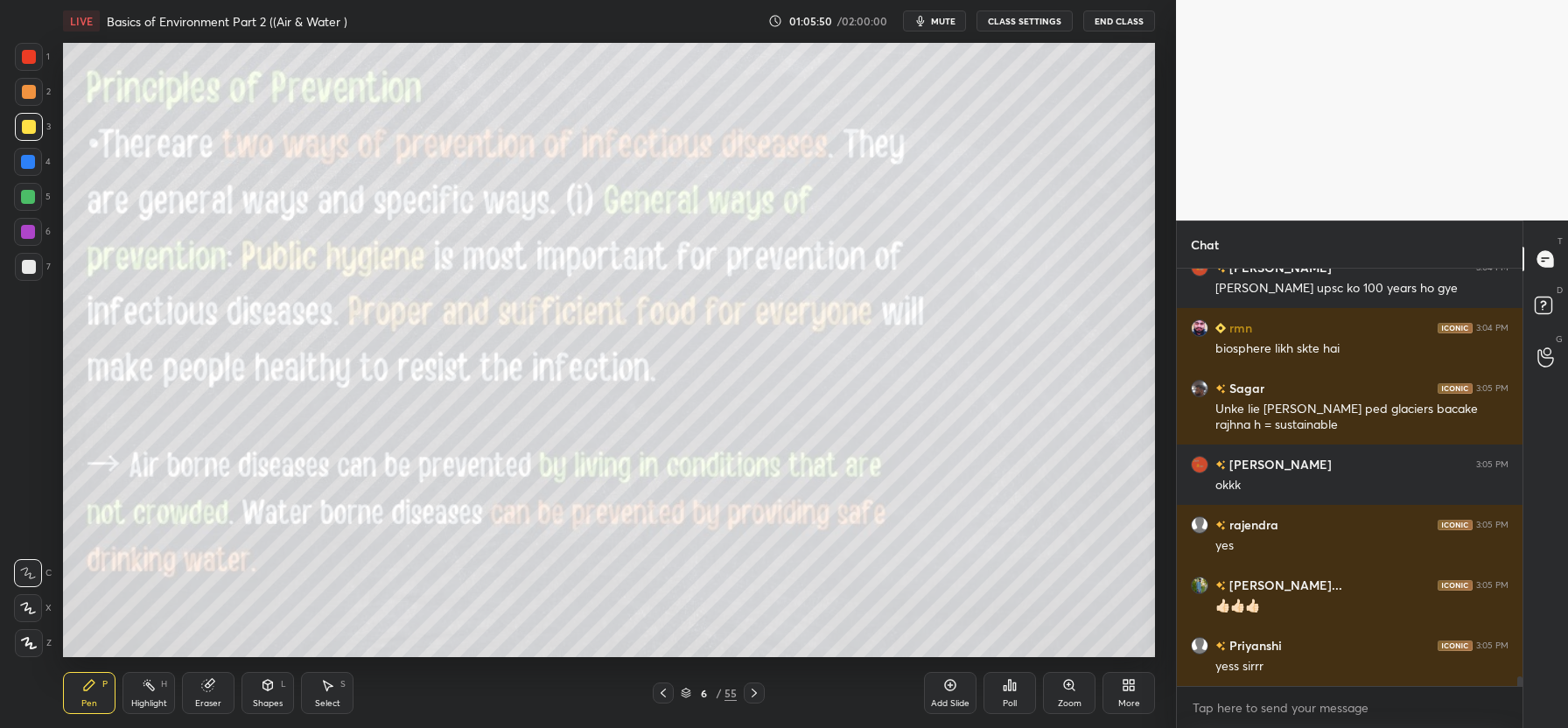
click at [754, 698] on icon at bounding box center [754, 693] width 14 height 14
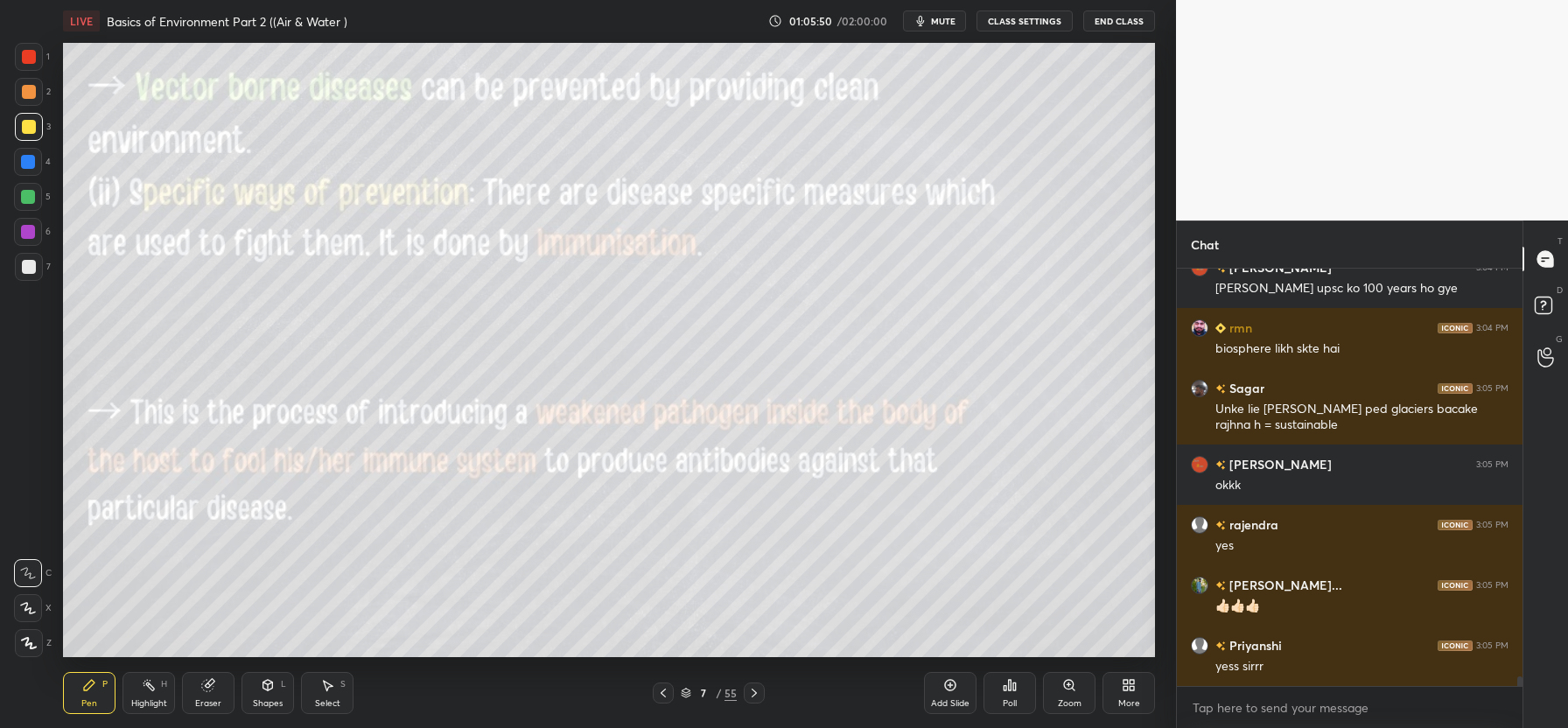
click at [754, 698] on icon at bounding box center [754, 693] width 14 height 14
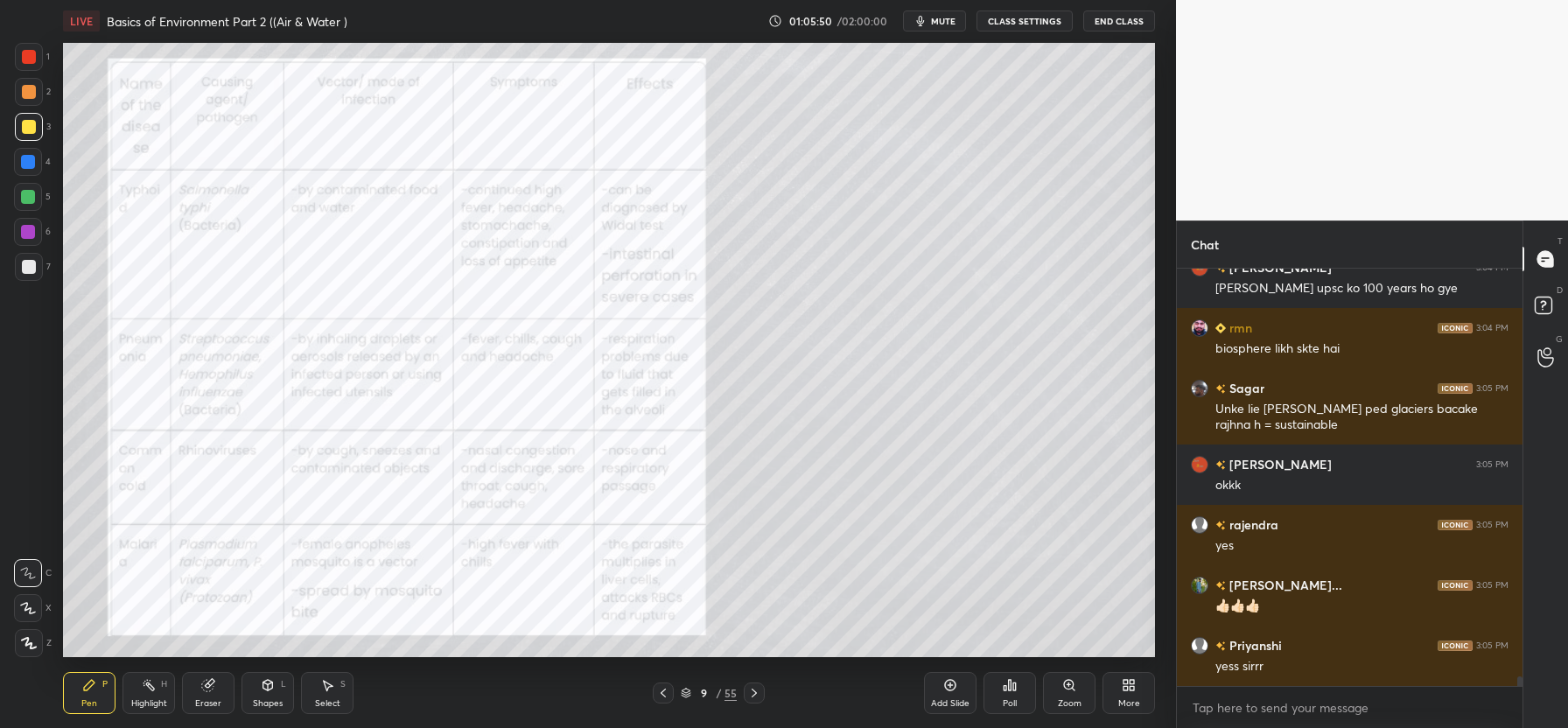
click at [754, 698] on icon at bounding box center [754, 693] width 14 height 14
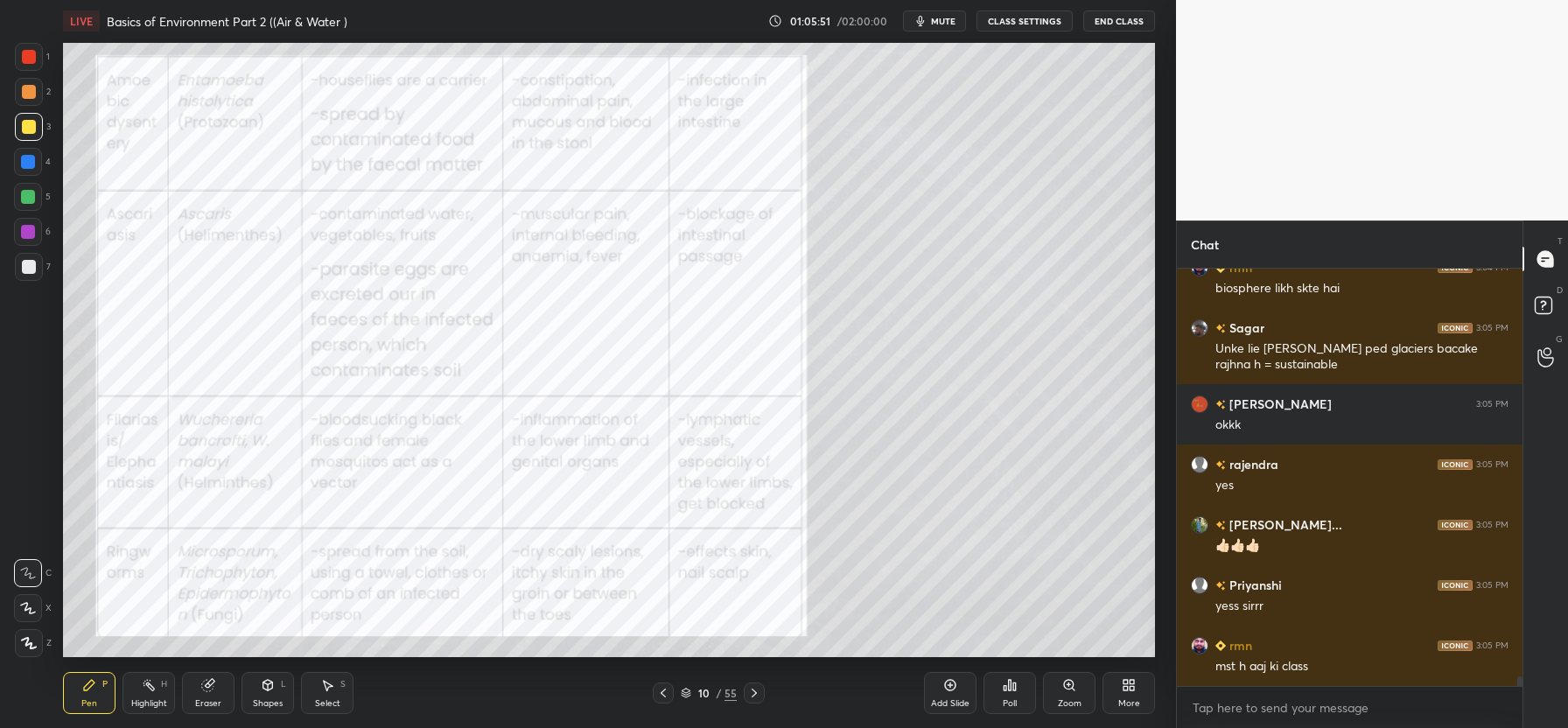
click at [754, 698] on icon at bounding box center [754, 693] width 14 height 14
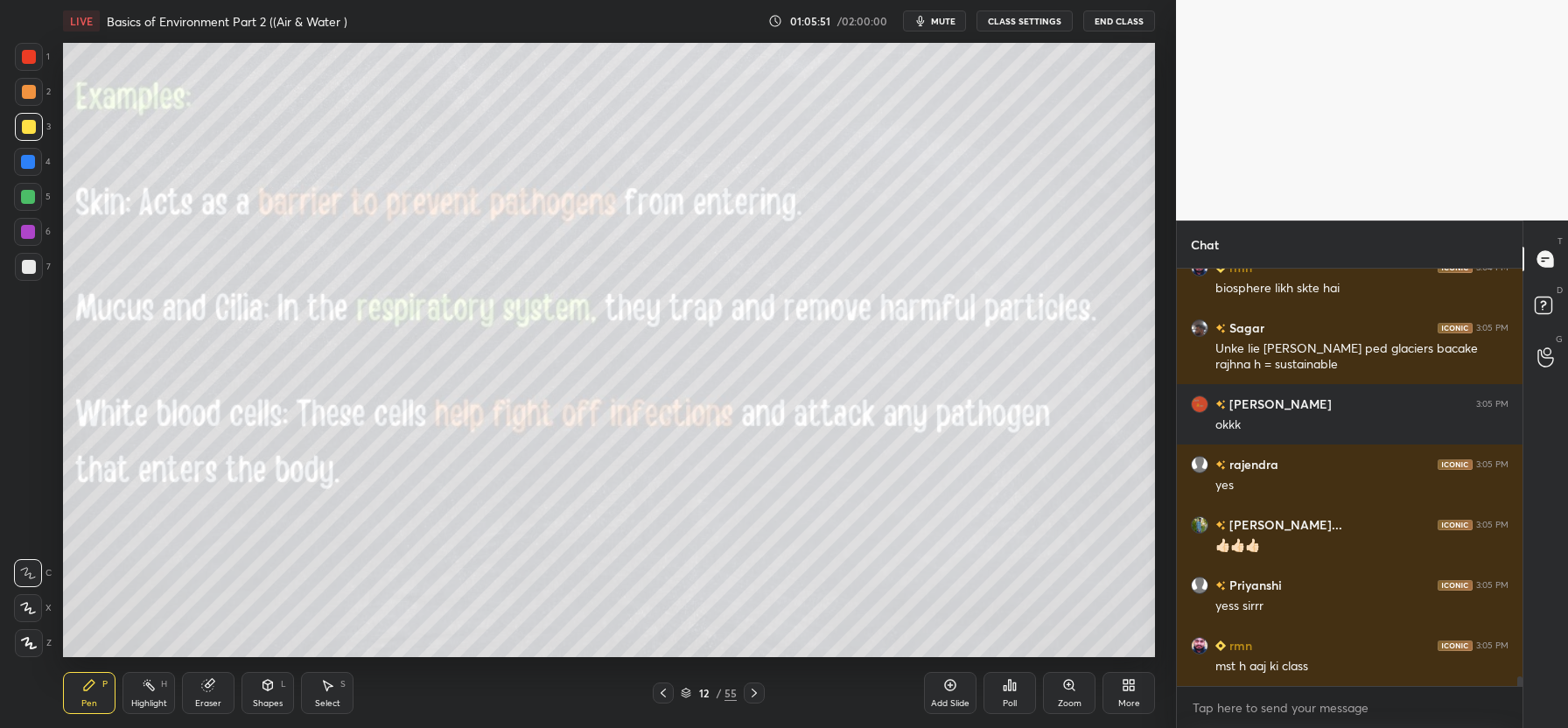
click at [754, 698] on icon at bounding box center [754, 693] width 14 height 14
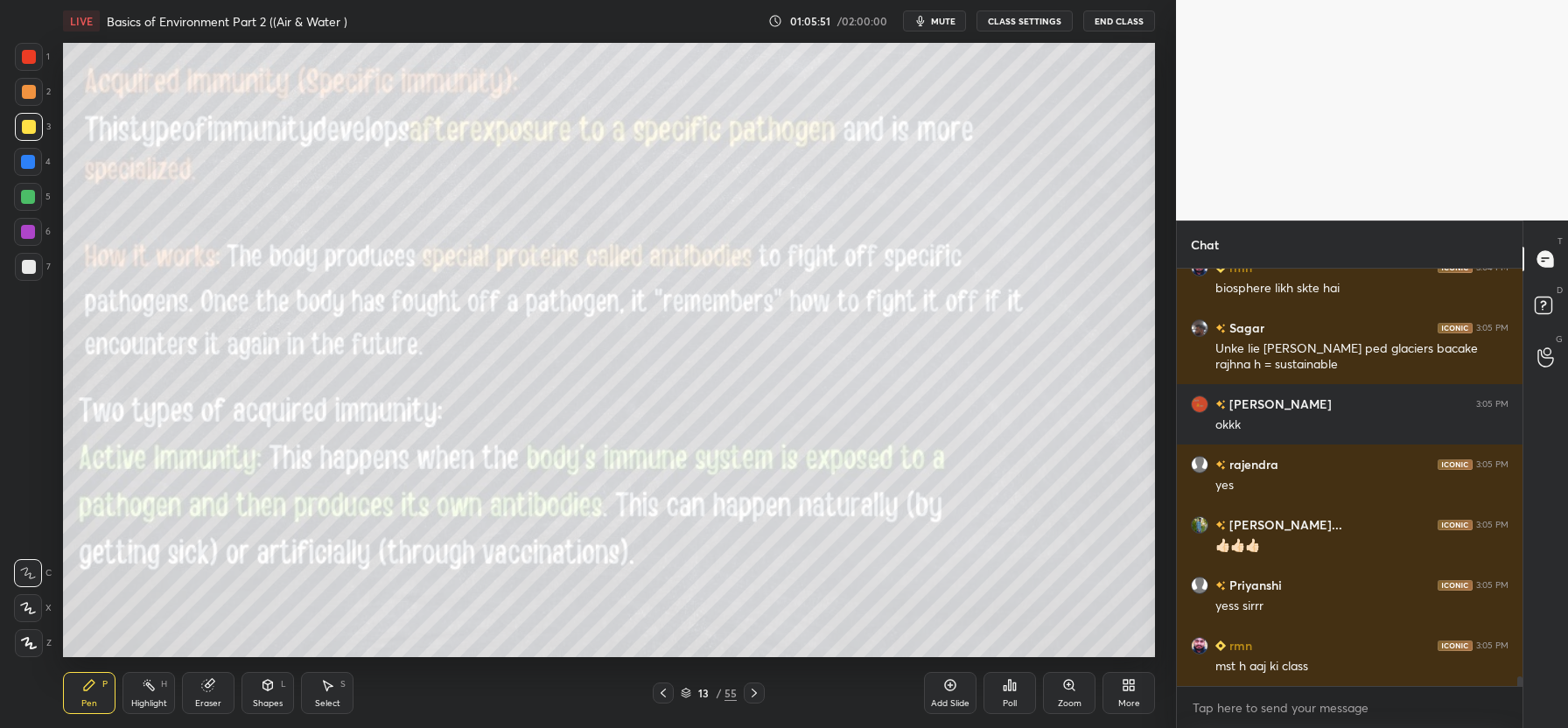
click at [754, 698] on icon at bounding box center [754, 693] width 14 height 14
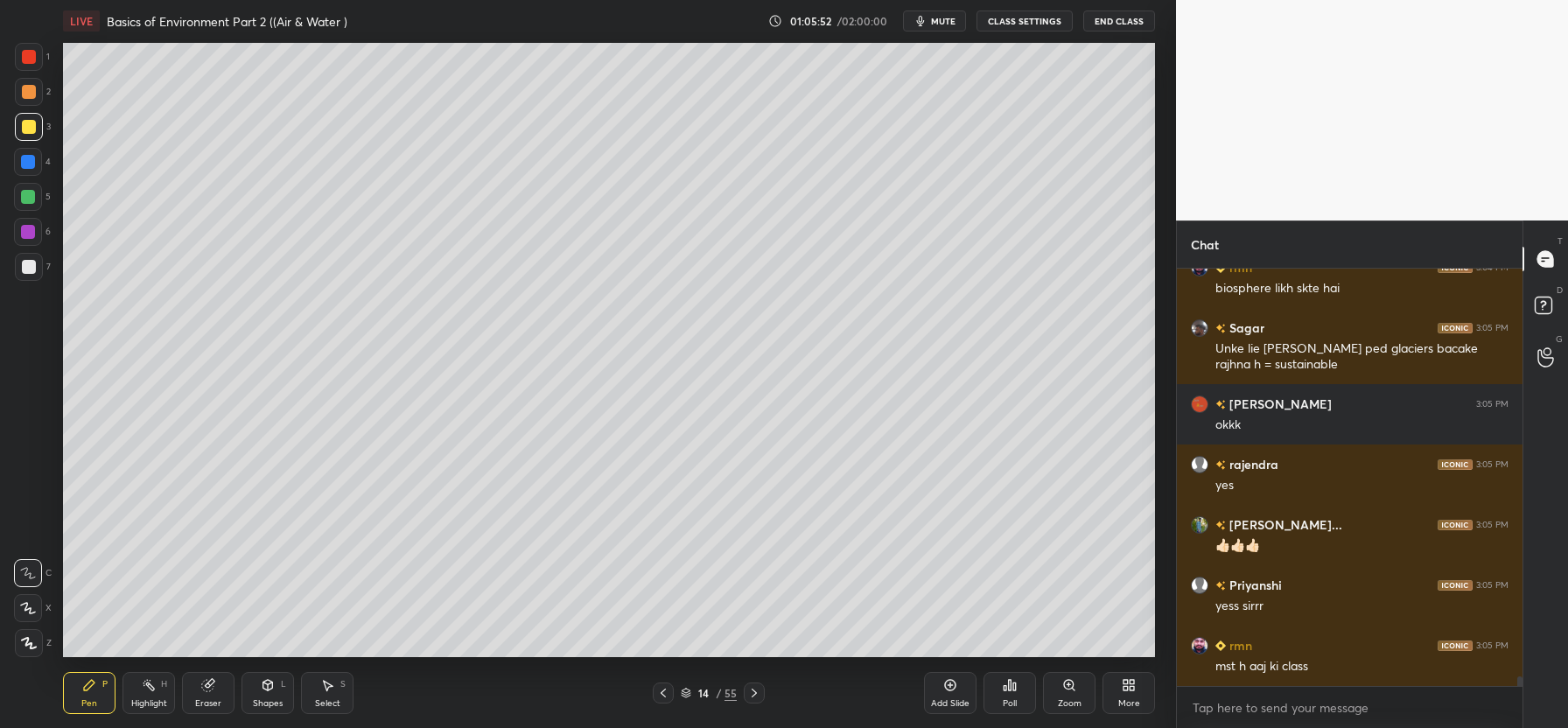
click at [754, 698] on icon at bounding box center [754, 693] width 14 height 14
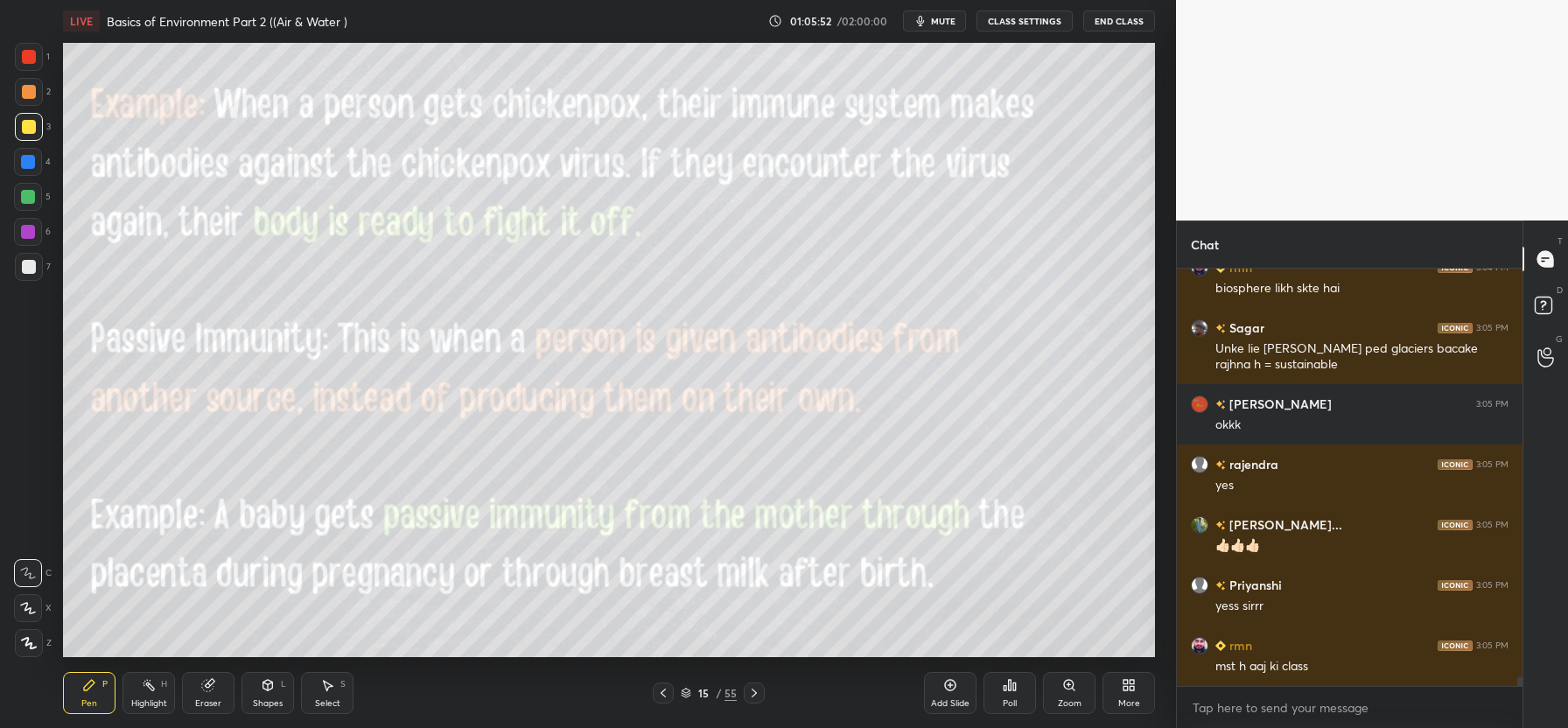
click at [754, 698] on icon at bounding box center [754, 693] width 14 height 14
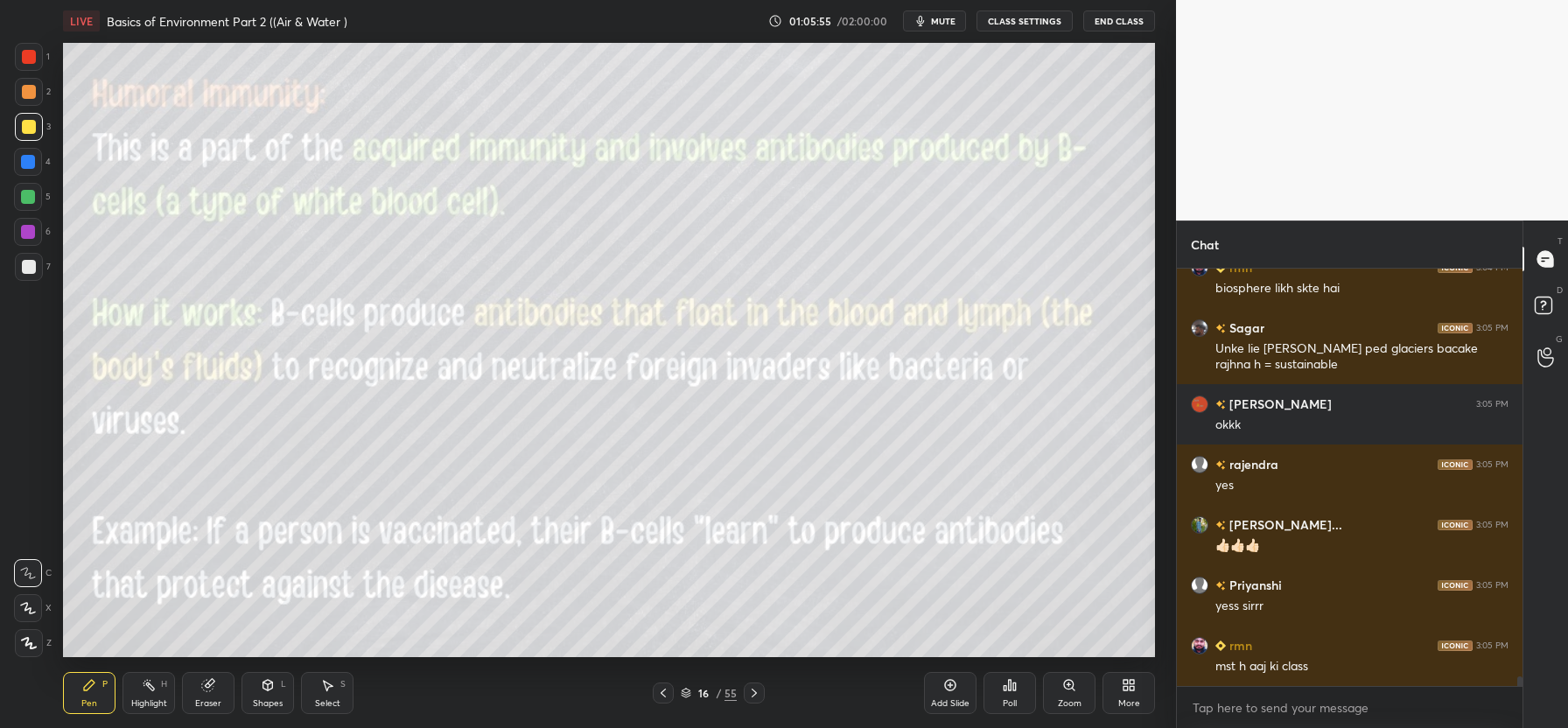
click at [754, 698] on icon at bounding box center [754, 693] width 14 height 14
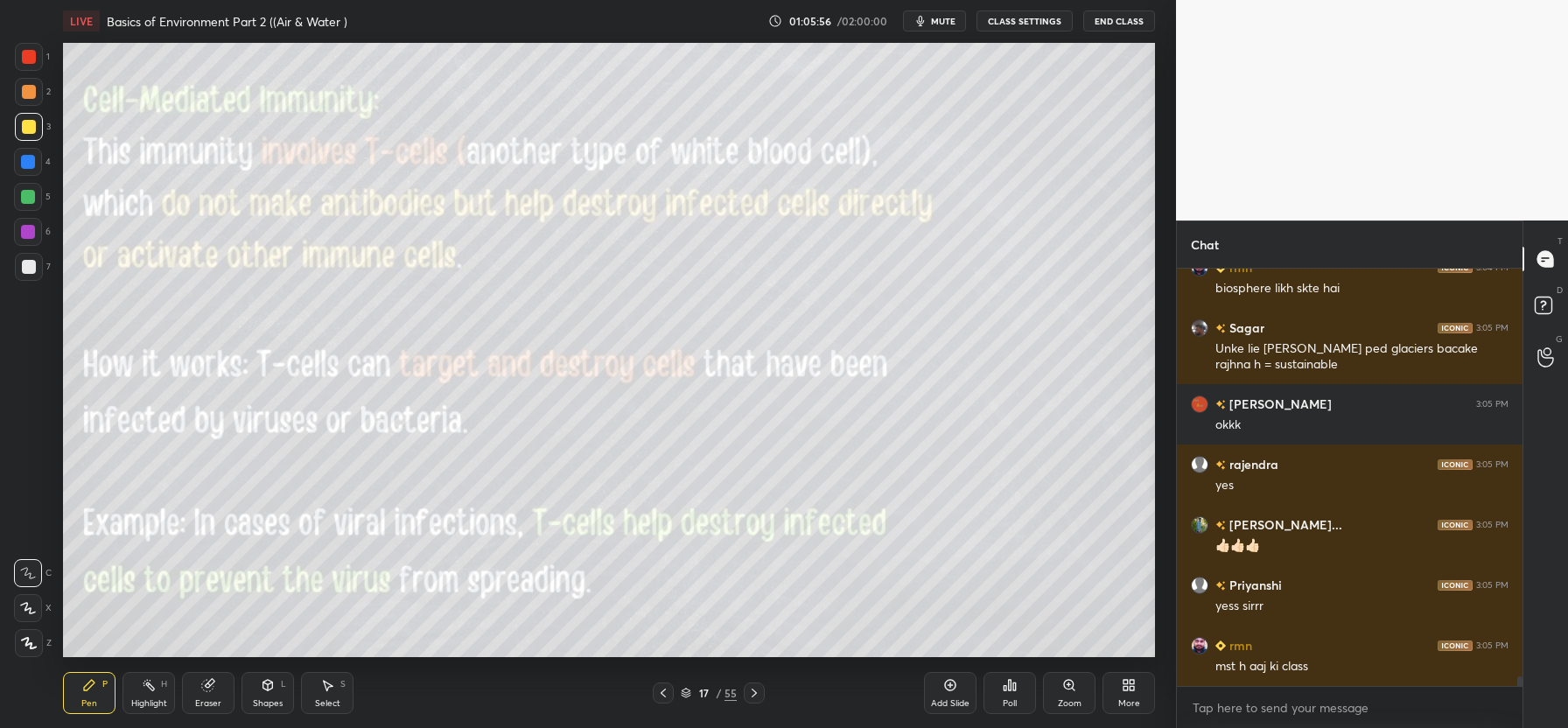
scroll to position [17806, 0]
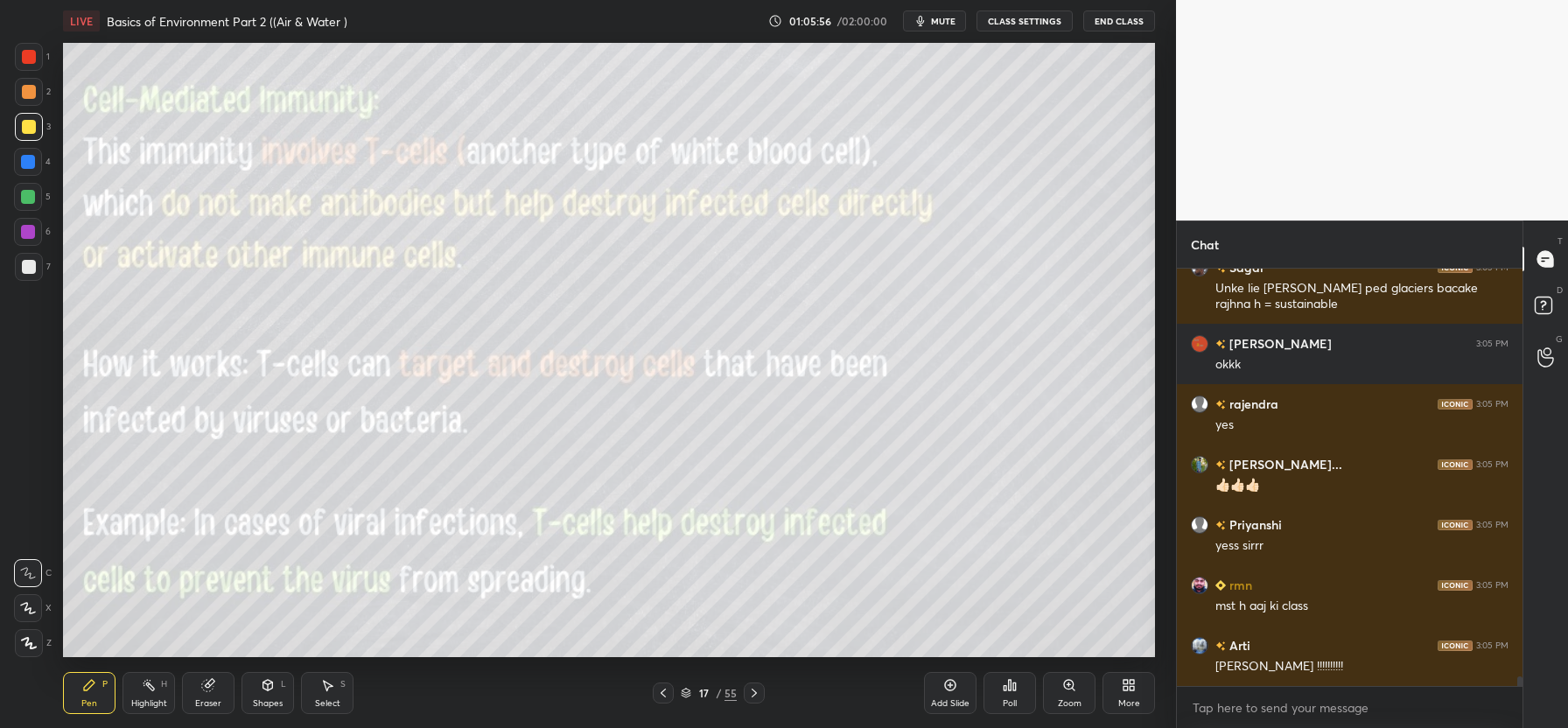
click at [754, 698] on icon at bounding box center [754, 693] width 14 height 14
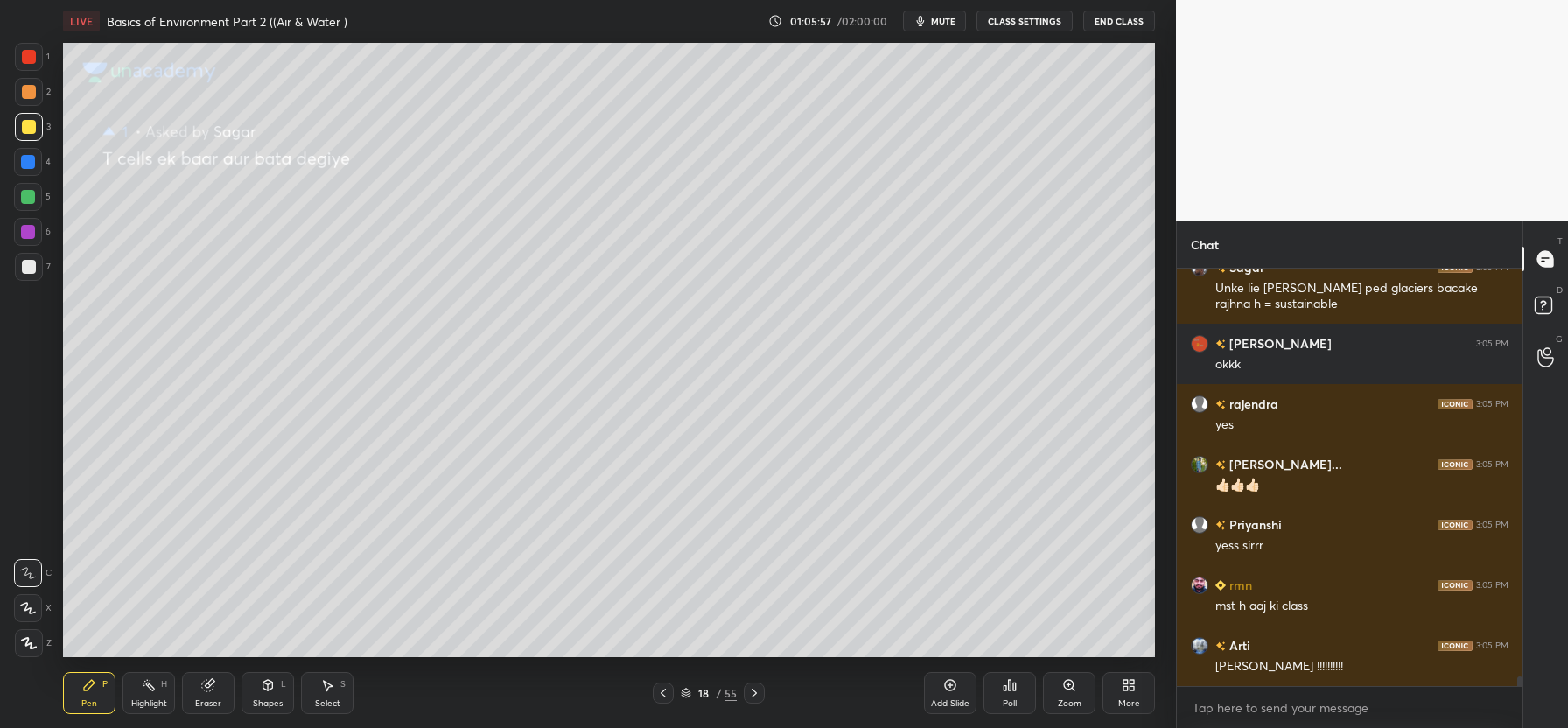
click at [754, 698] on icon at bounding box center [754, 693] width 14 height 14
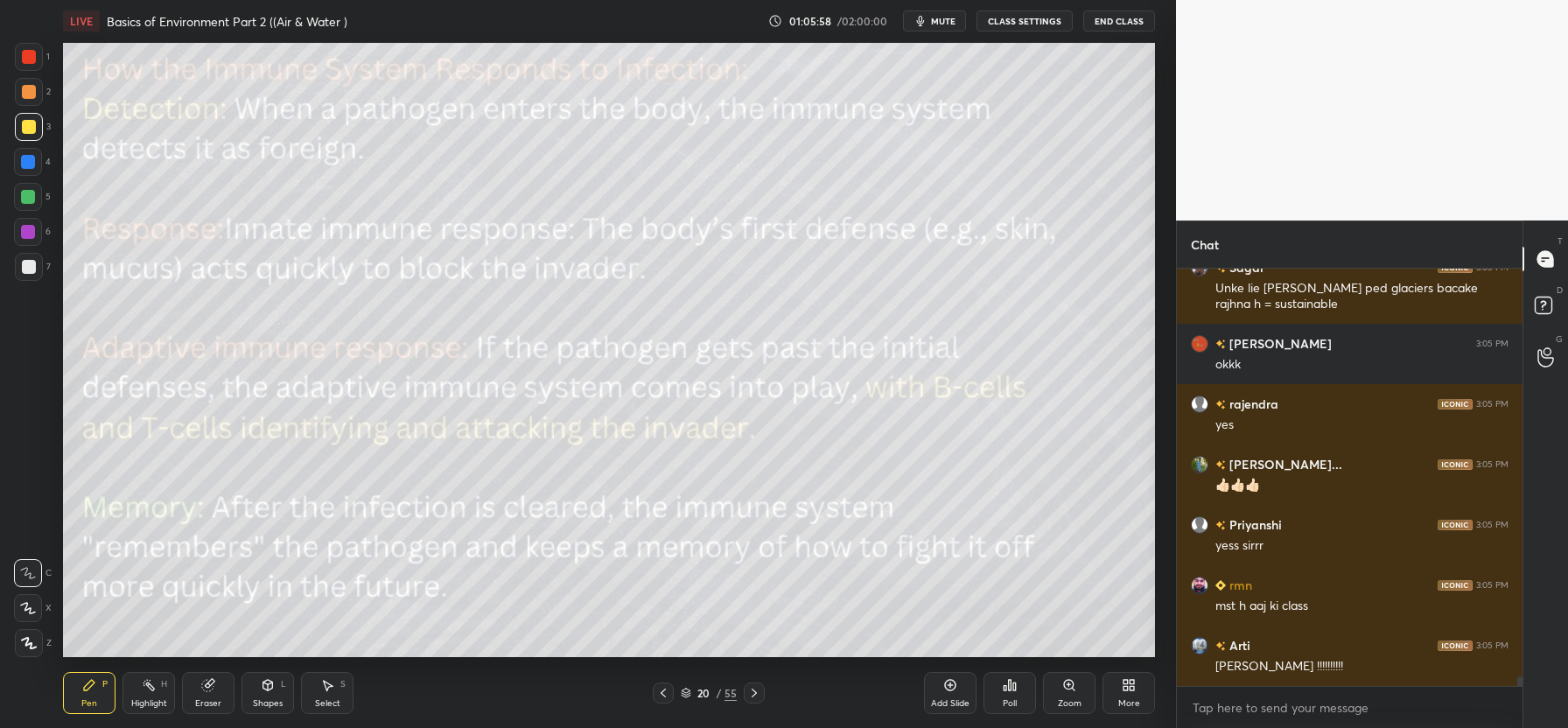
click at [754, 698] on icon at bounding box center [754, 693] width 14 height 14
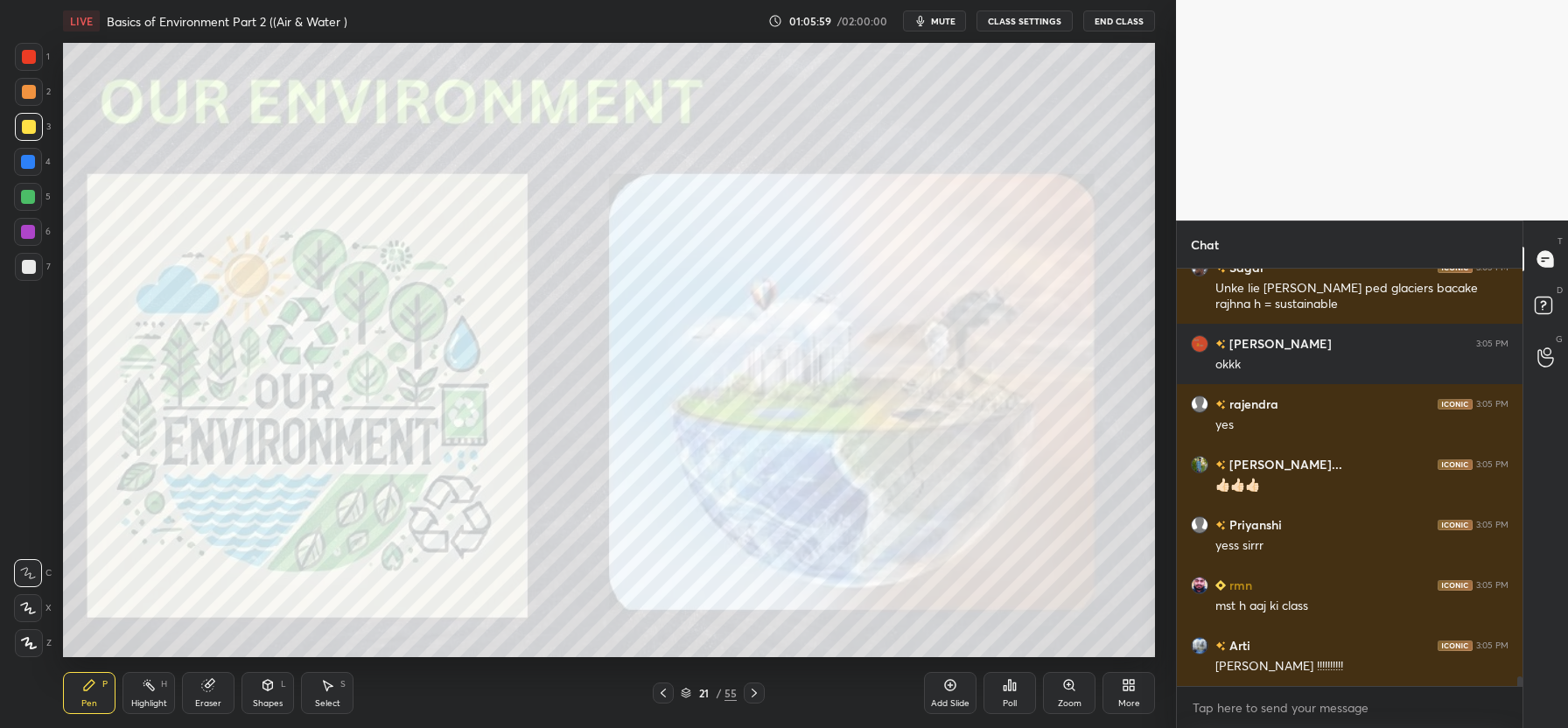
click at [754, 698] on icon at bounding box center [754, 693] width 14 height 14
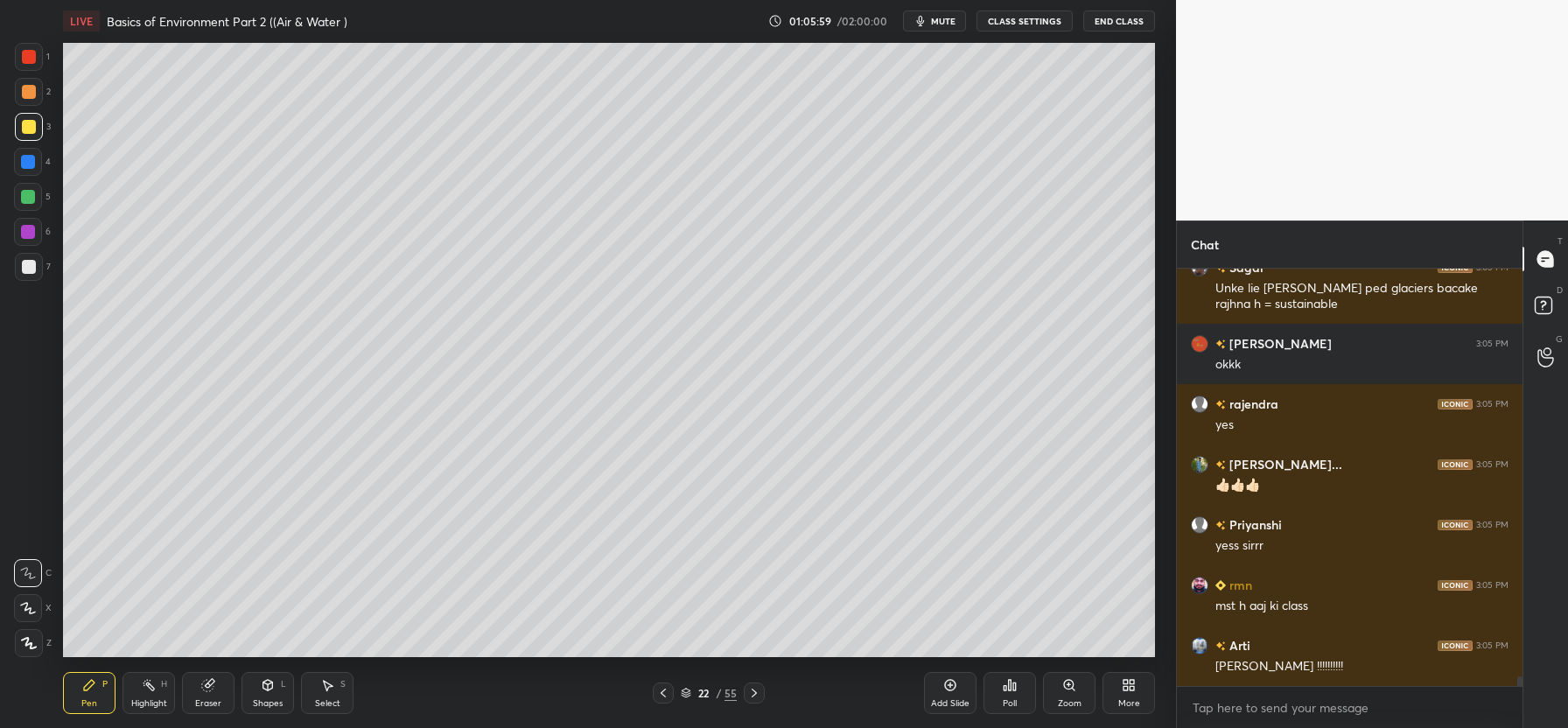
click at [754, 698] on icon at bounding box center [754, 693] width 14 height 14
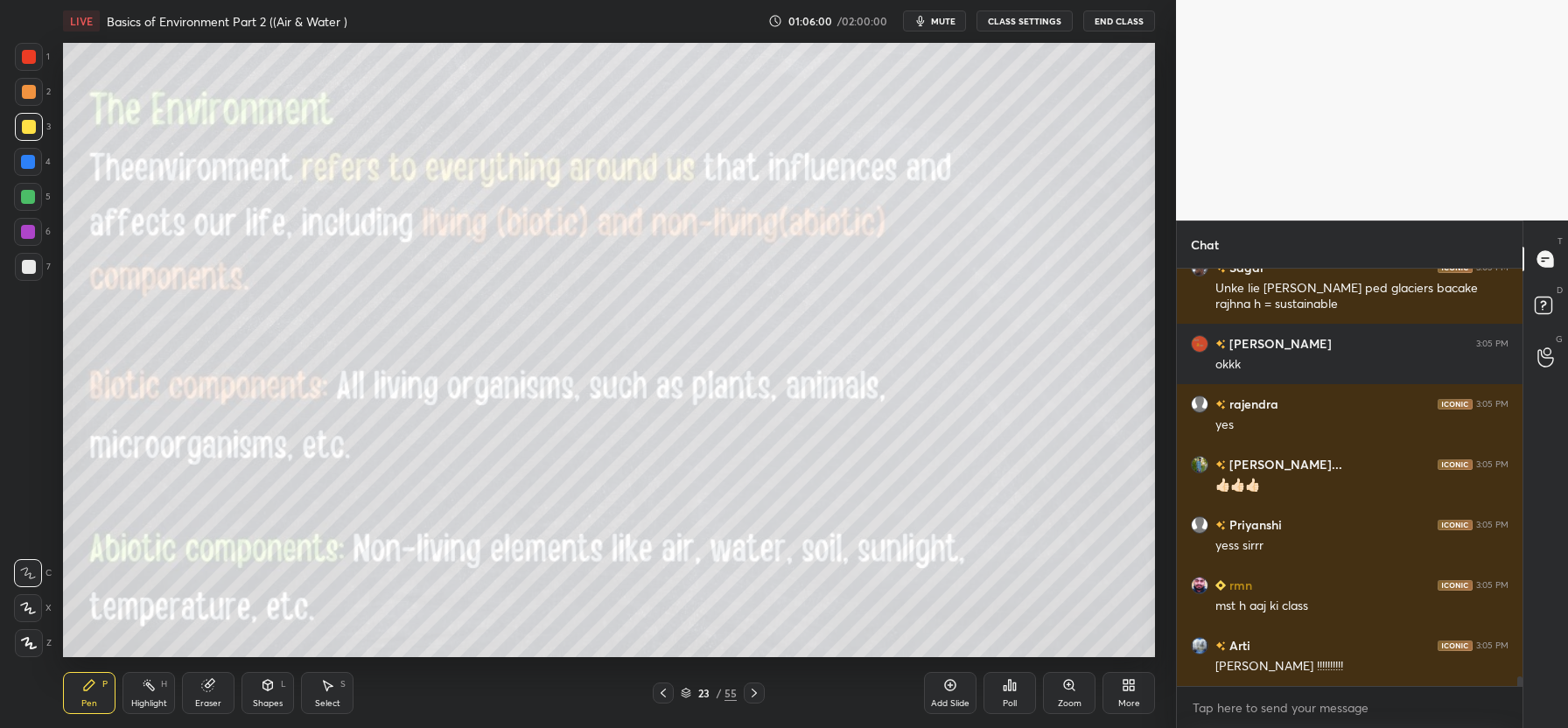
click at [754, 698] on icon at bounding box center [754, 693] width 14 height 14
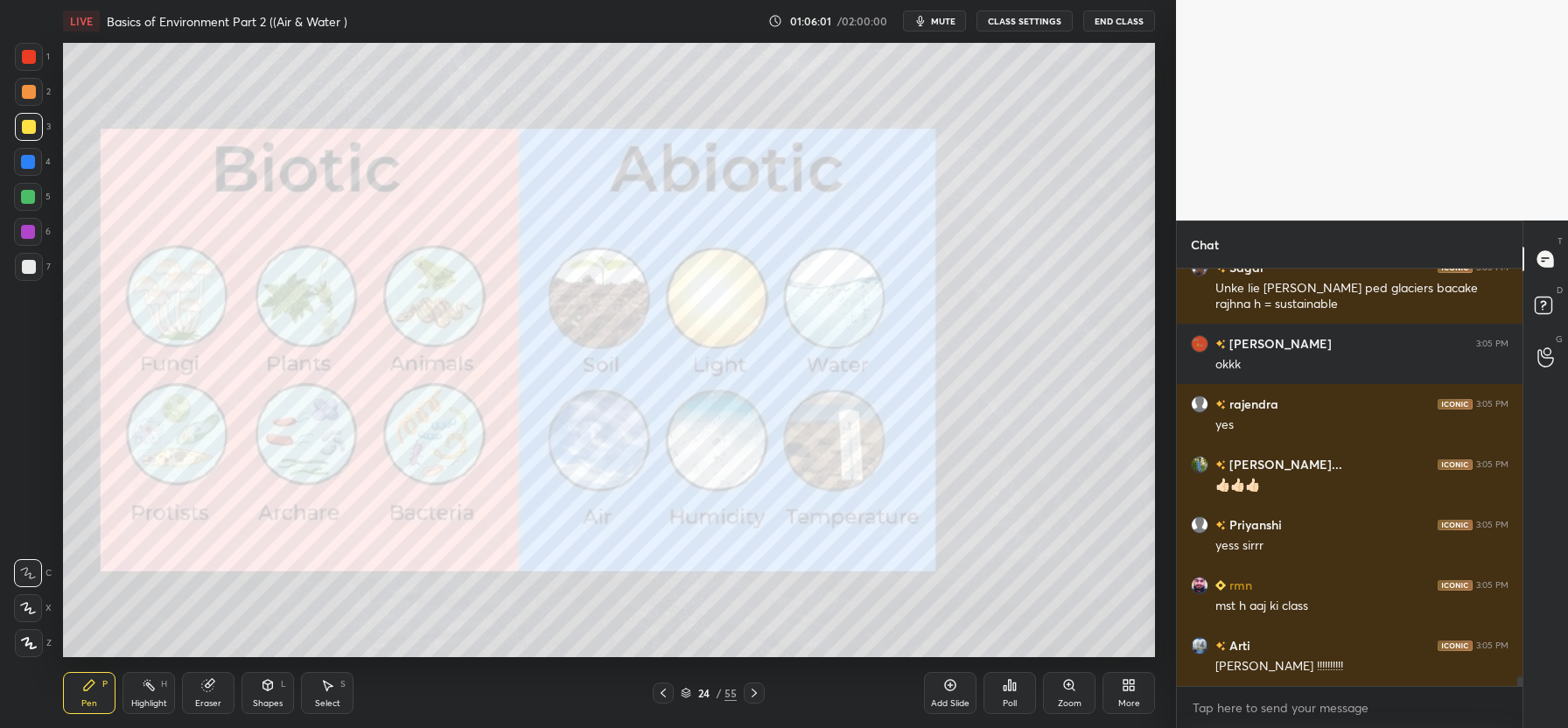
click at [754, 698] on icon at bounding box center [754, 693] width 14 height 14
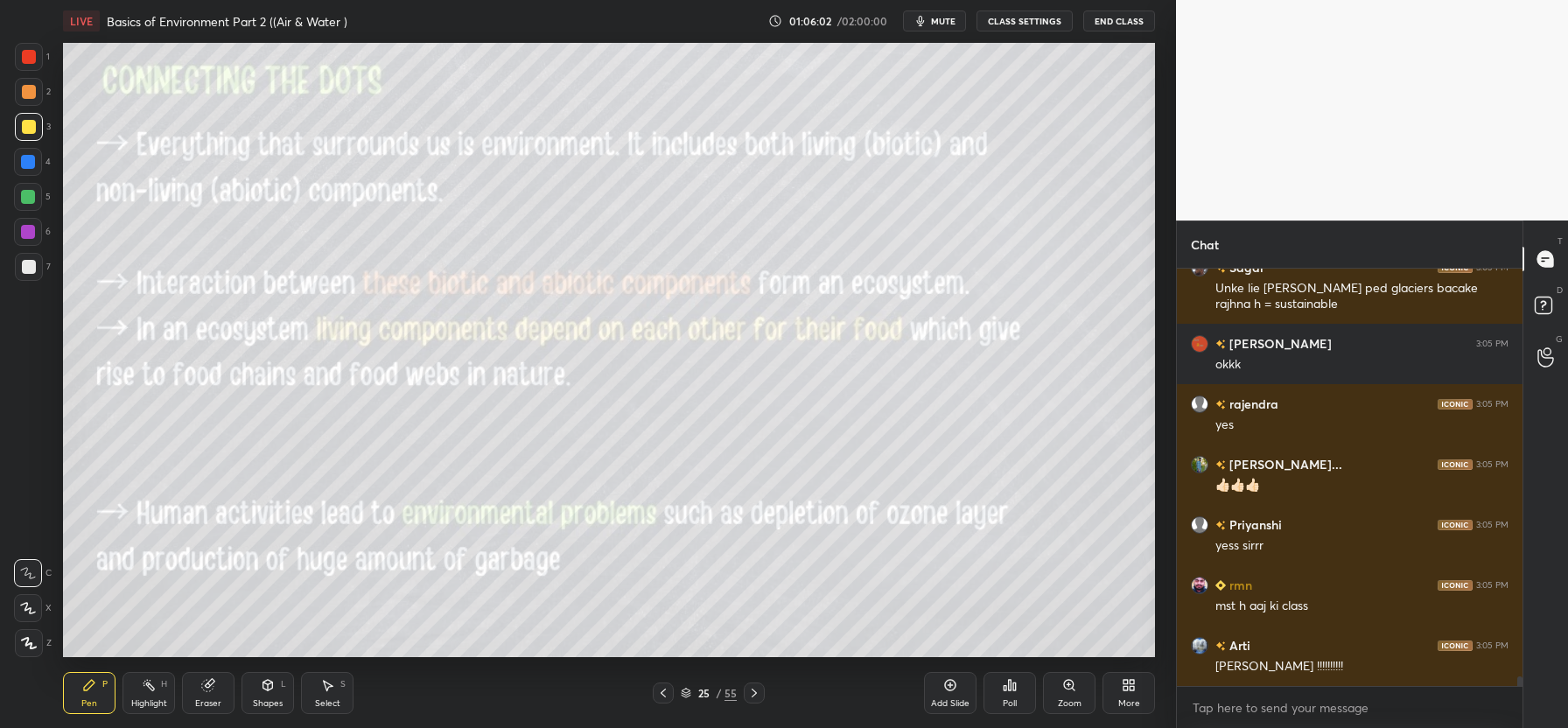
click at [754, 698] on icon at bounding box center [754, 693] width 14 height 14
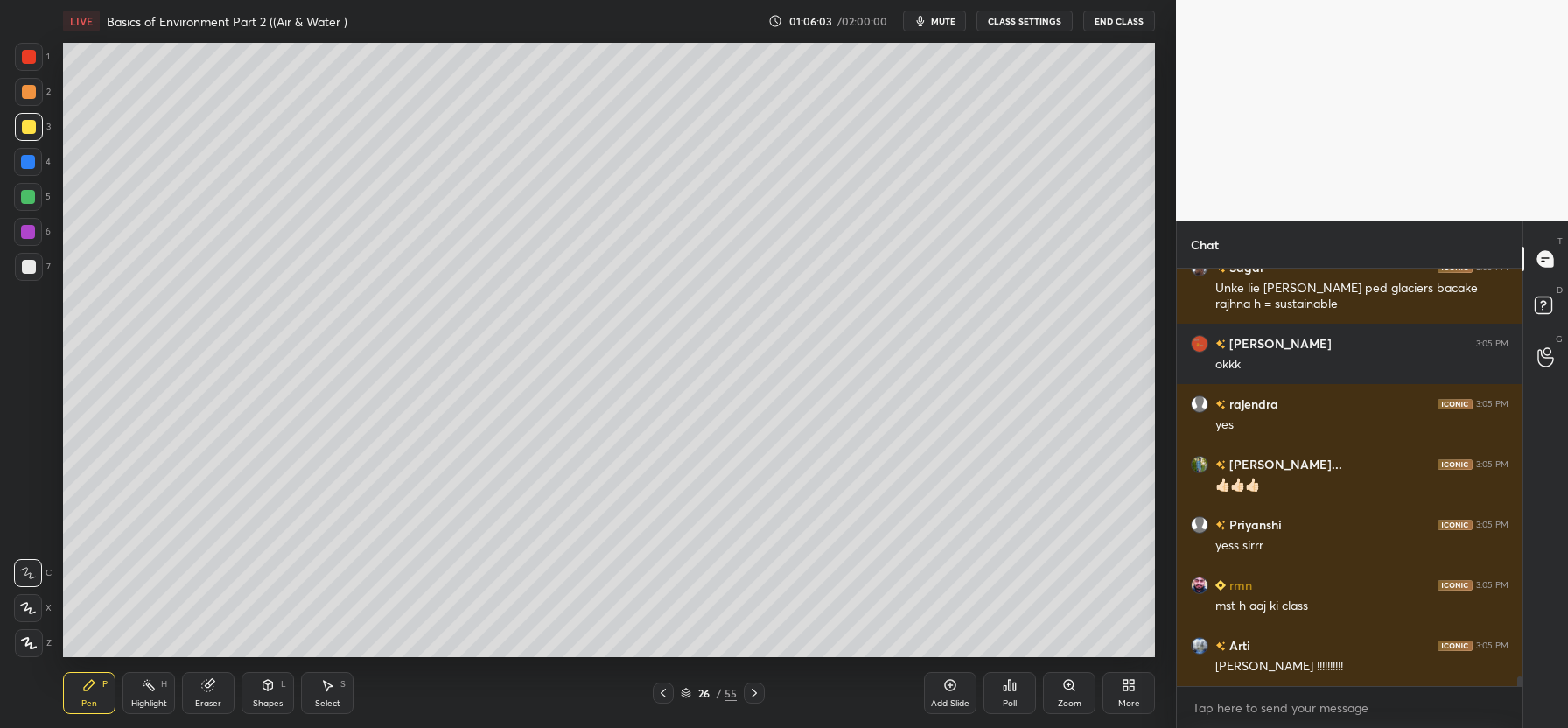
click at [754, 698] on icon at bounding box center [754, 693] width 14 height 14
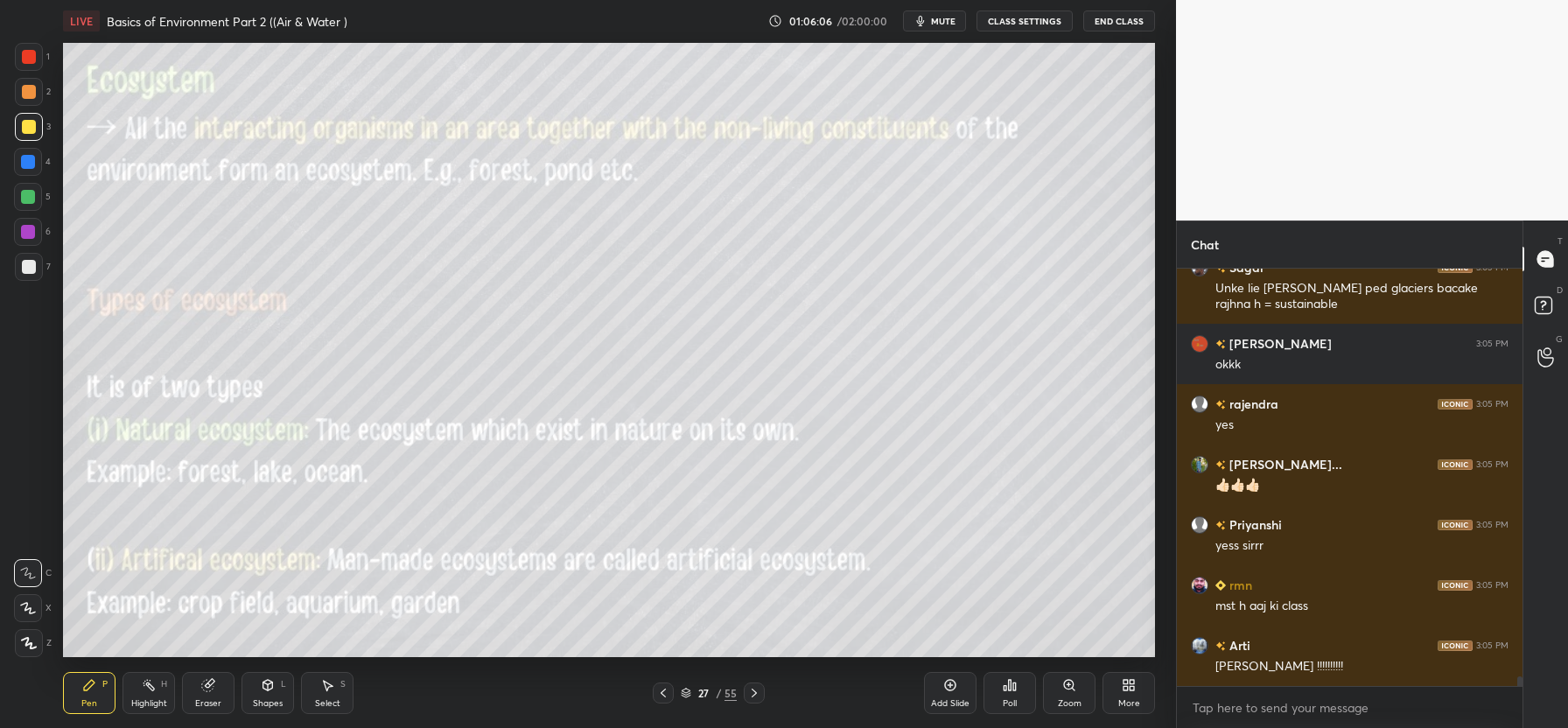
click at [671, 694] on div at bounding box center [663, 693] width 21 height 21
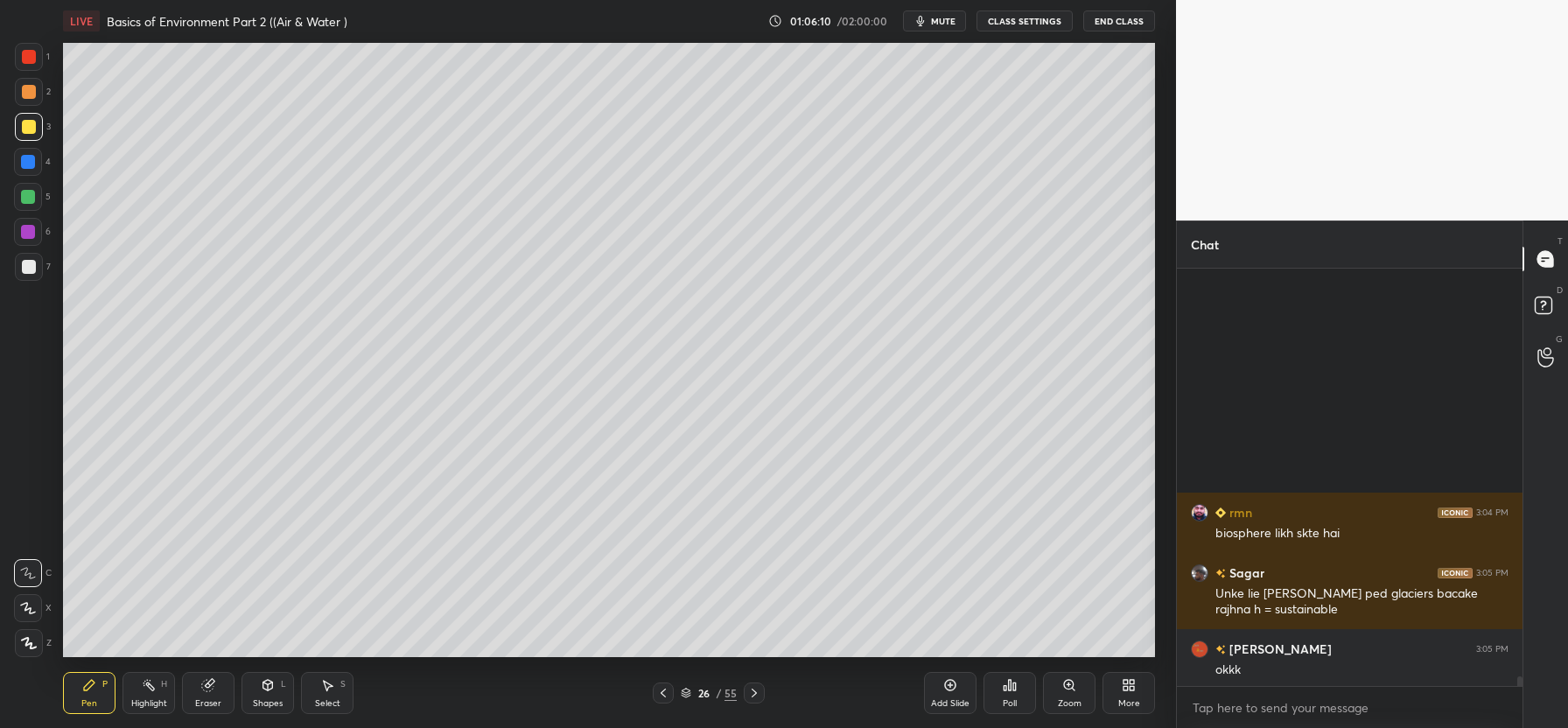
scroll to position [17823, 0]
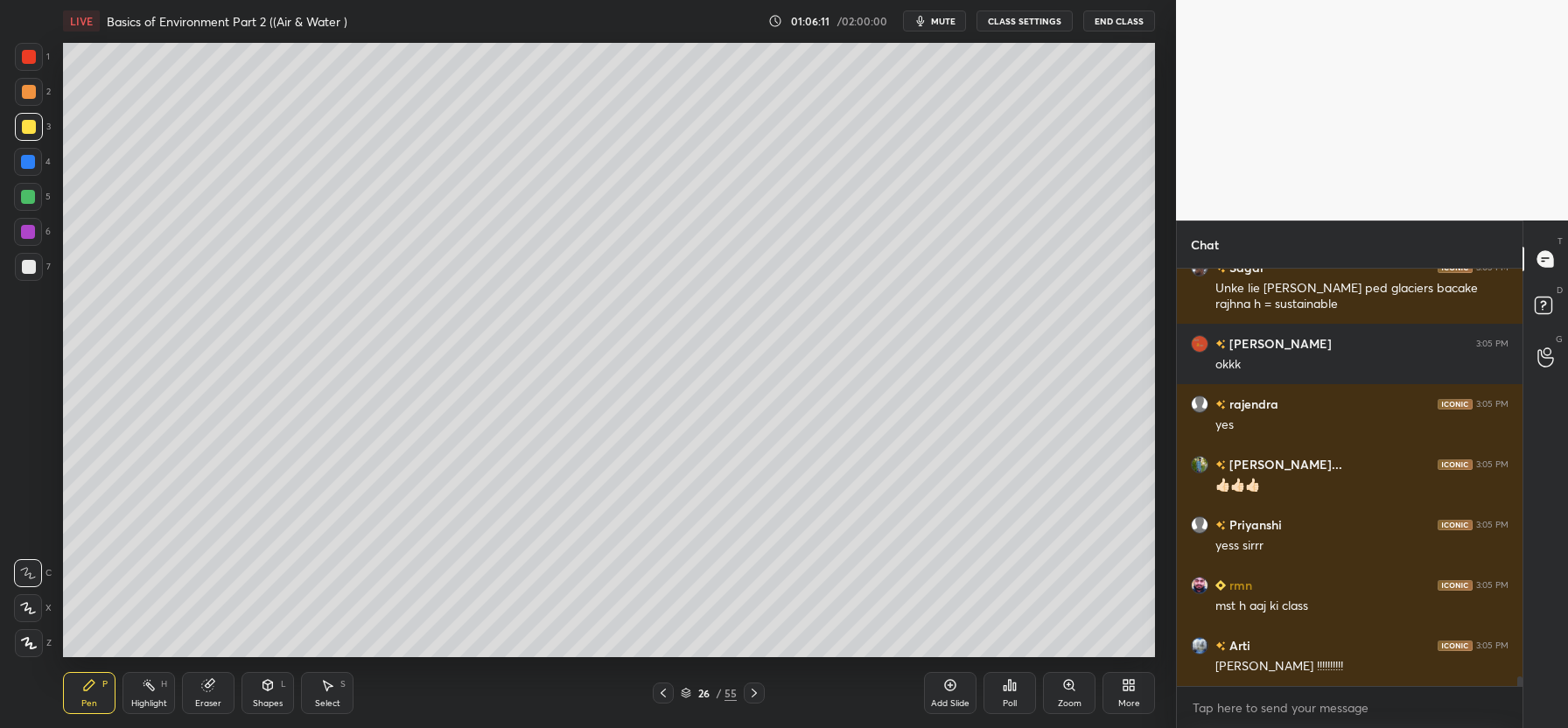
click at [1005, 695] on div "Poll" at bounding box center [1010, 693] width 52 height 42
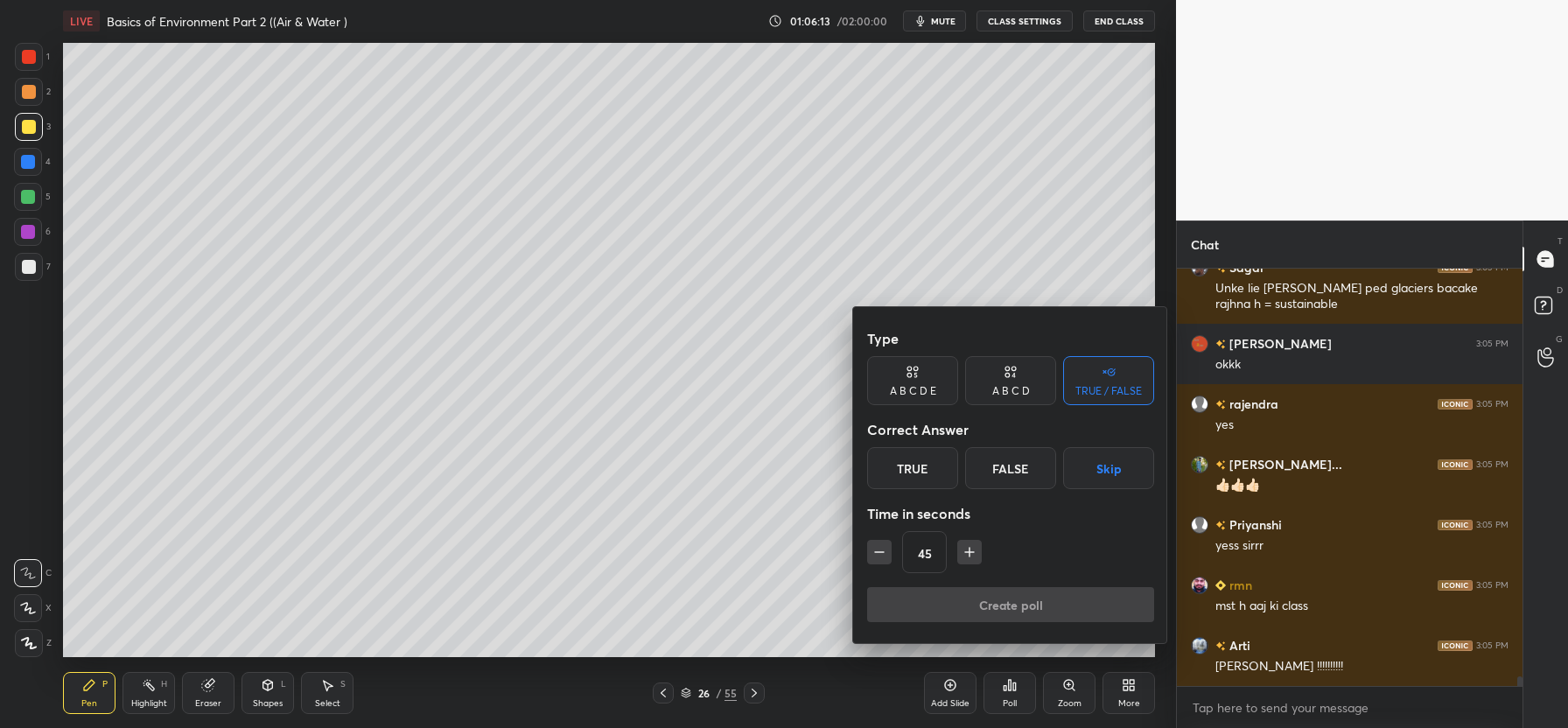
click at [925, 472] on div "True" at bounding box center [912, 468] width 91 height 42
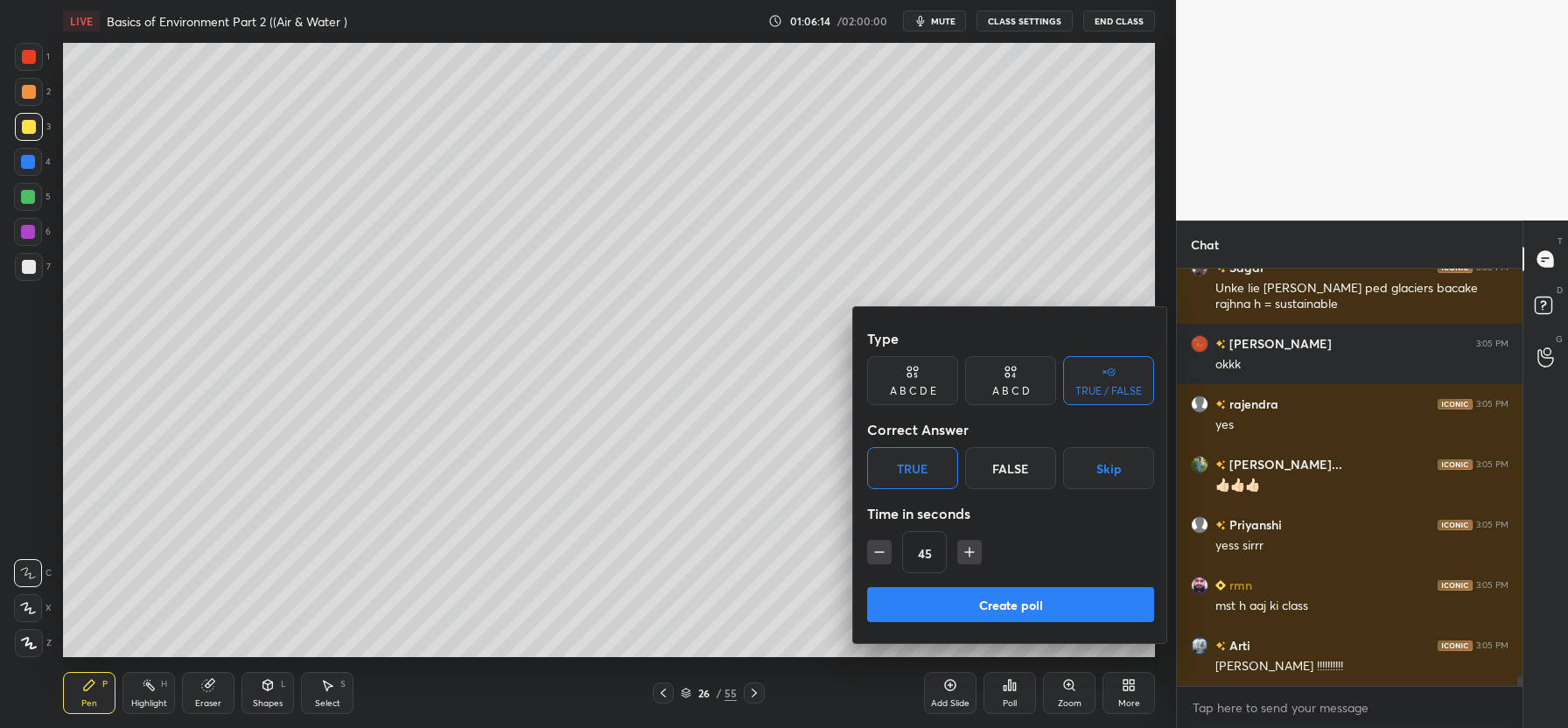
click at [1059, 610] on button "Create poll" at bounding box center [1010, 605] width 287 height 35
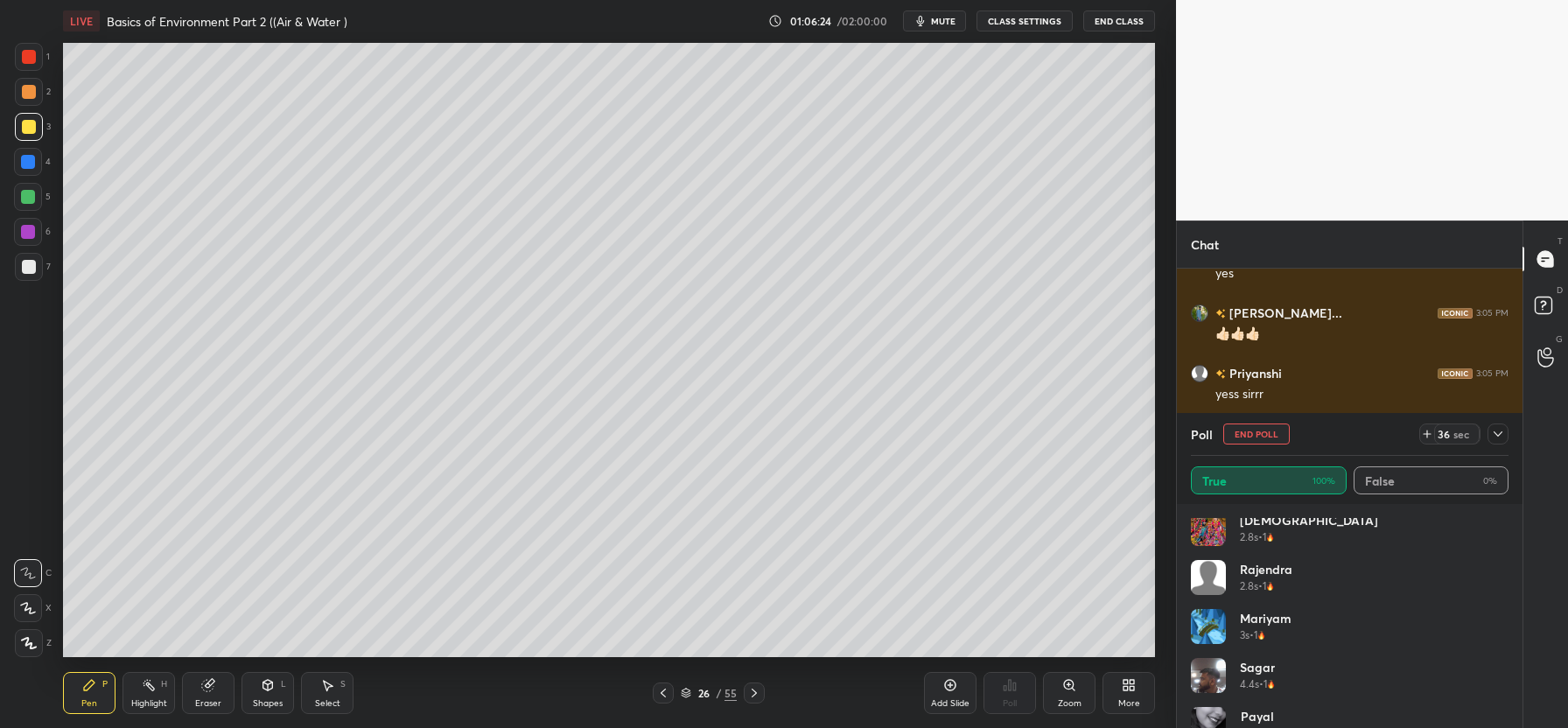
scroll to position [574, 0]
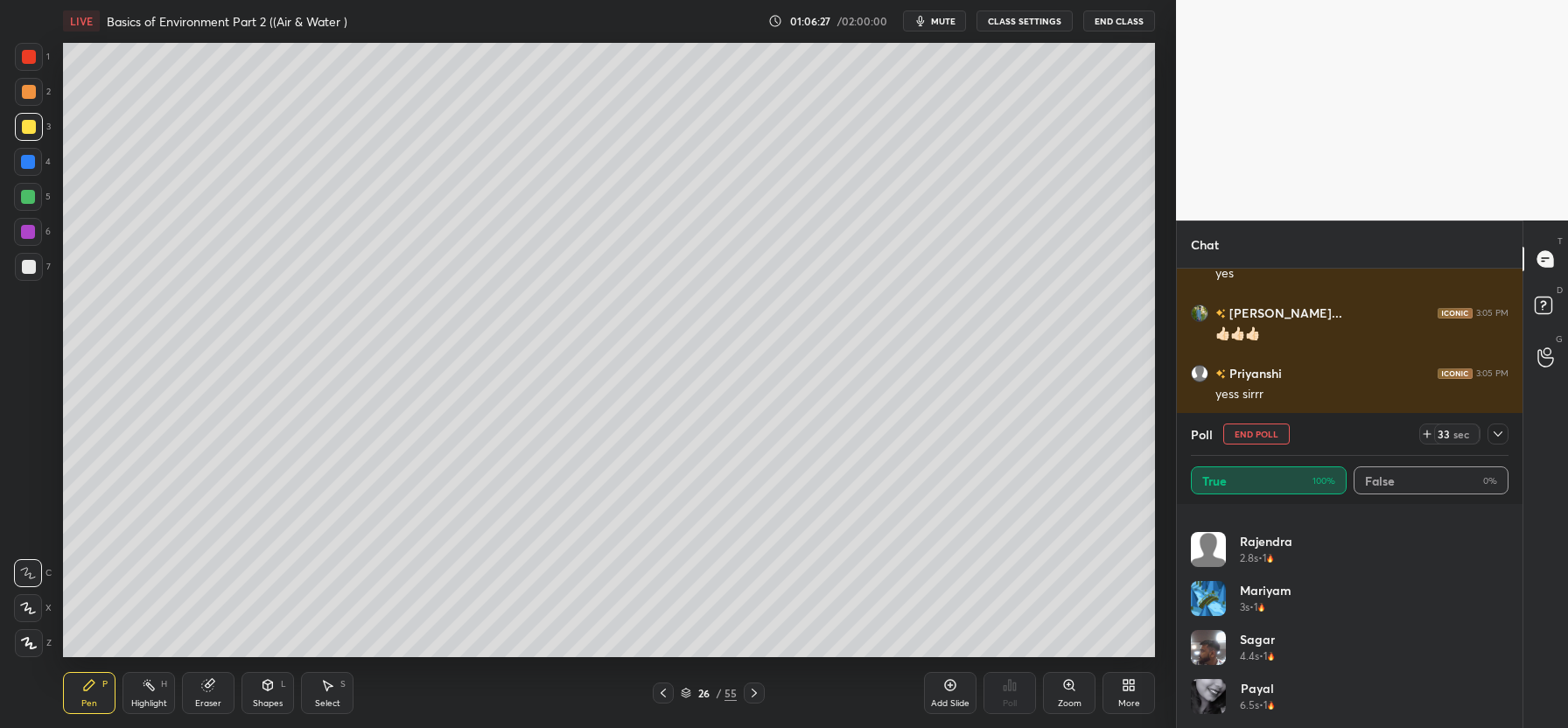
click at [1254, 434] on button "End Poll" at bounding box center [1257, 433] width 67 height 21
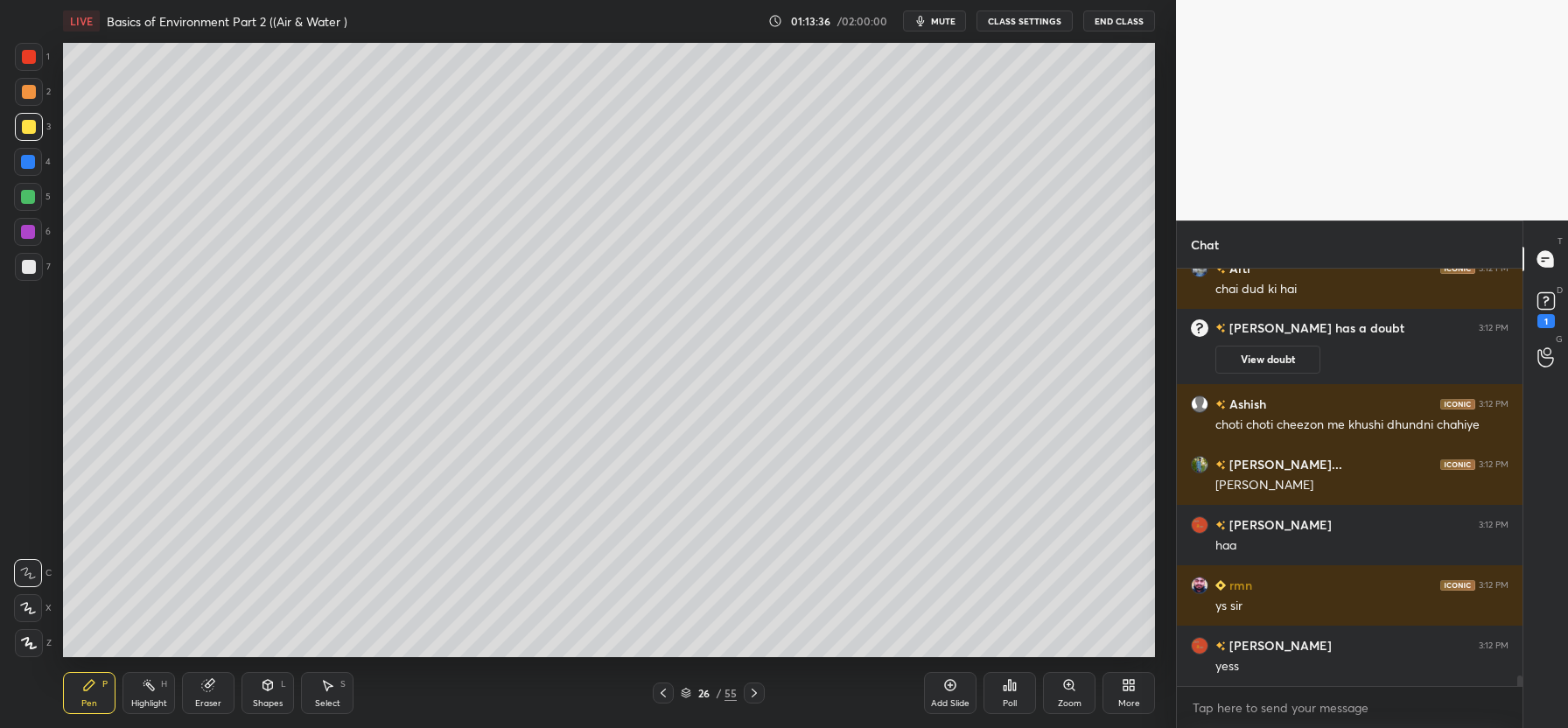
scroll to position [16813, 0]
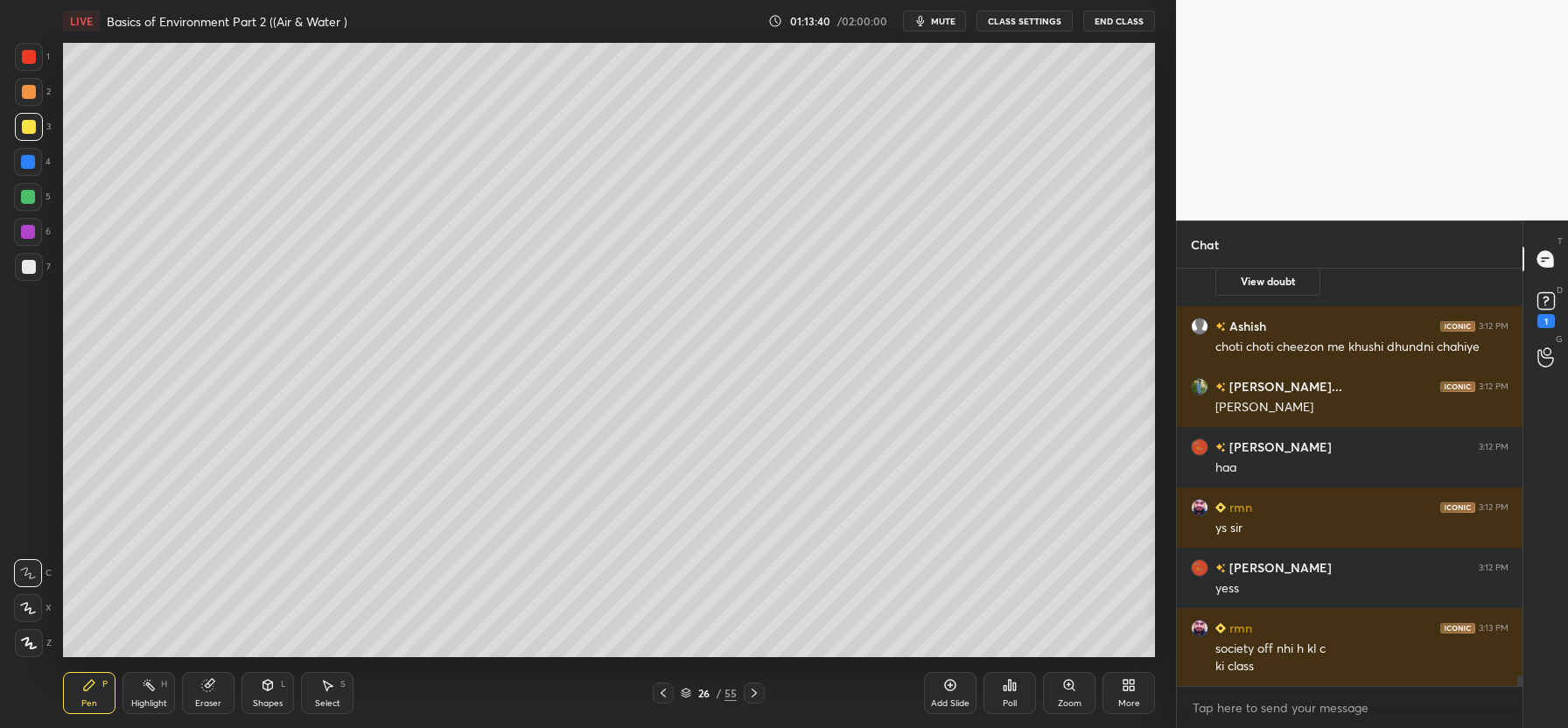
click at [749, 693] on icon at bounding box center [754, 693] width 14 height 14
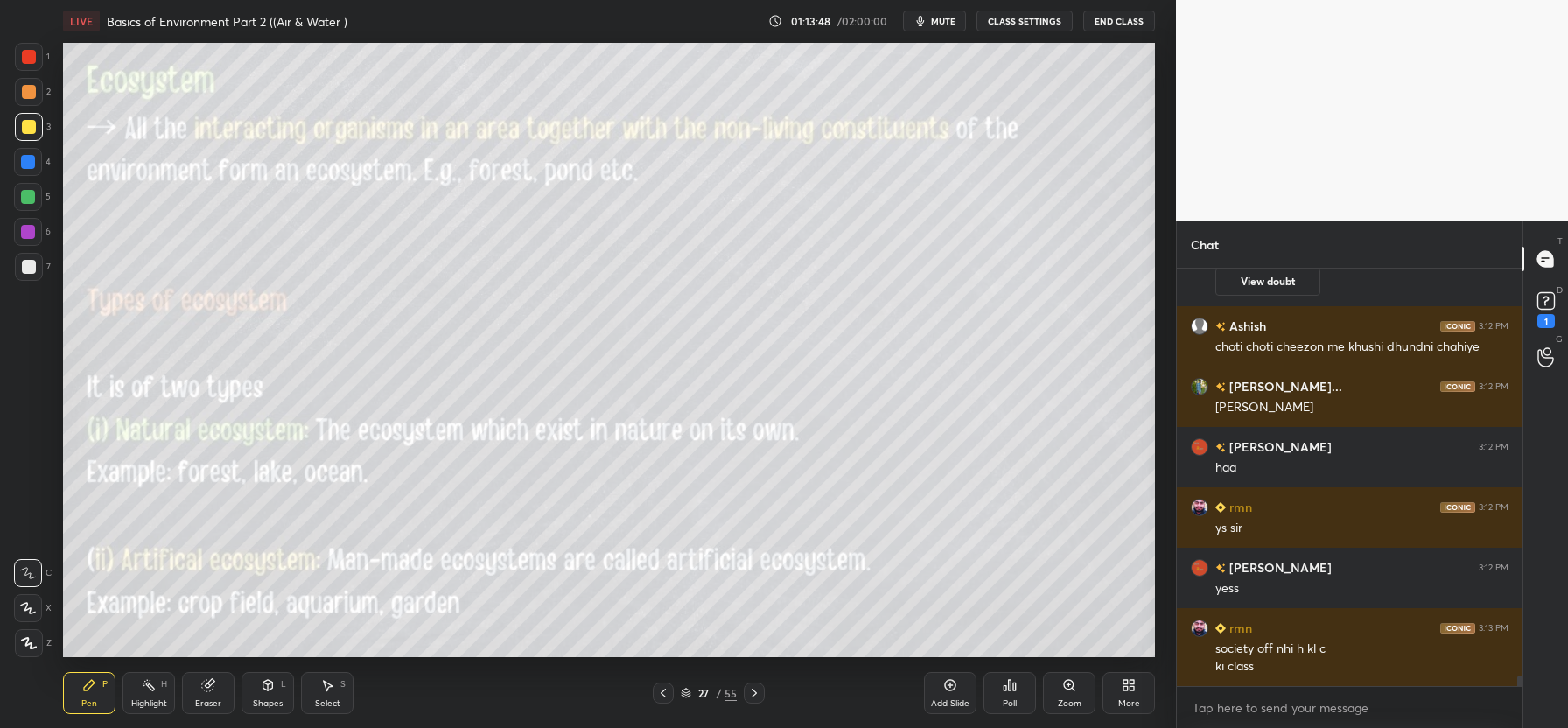
scroll to position [16873, 0]
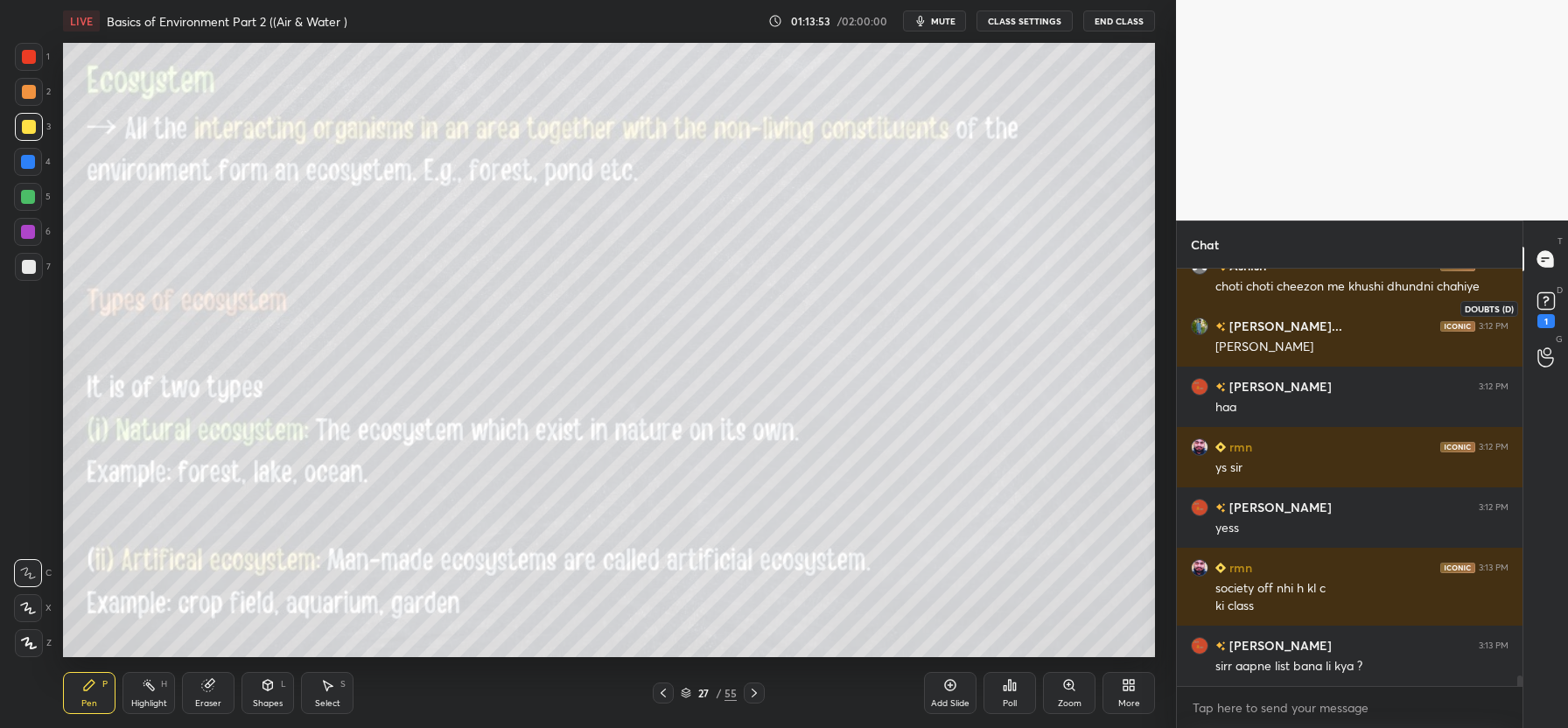
click at [1537, 300] on rect at bounding box center [1545, 301] width 17 height 17
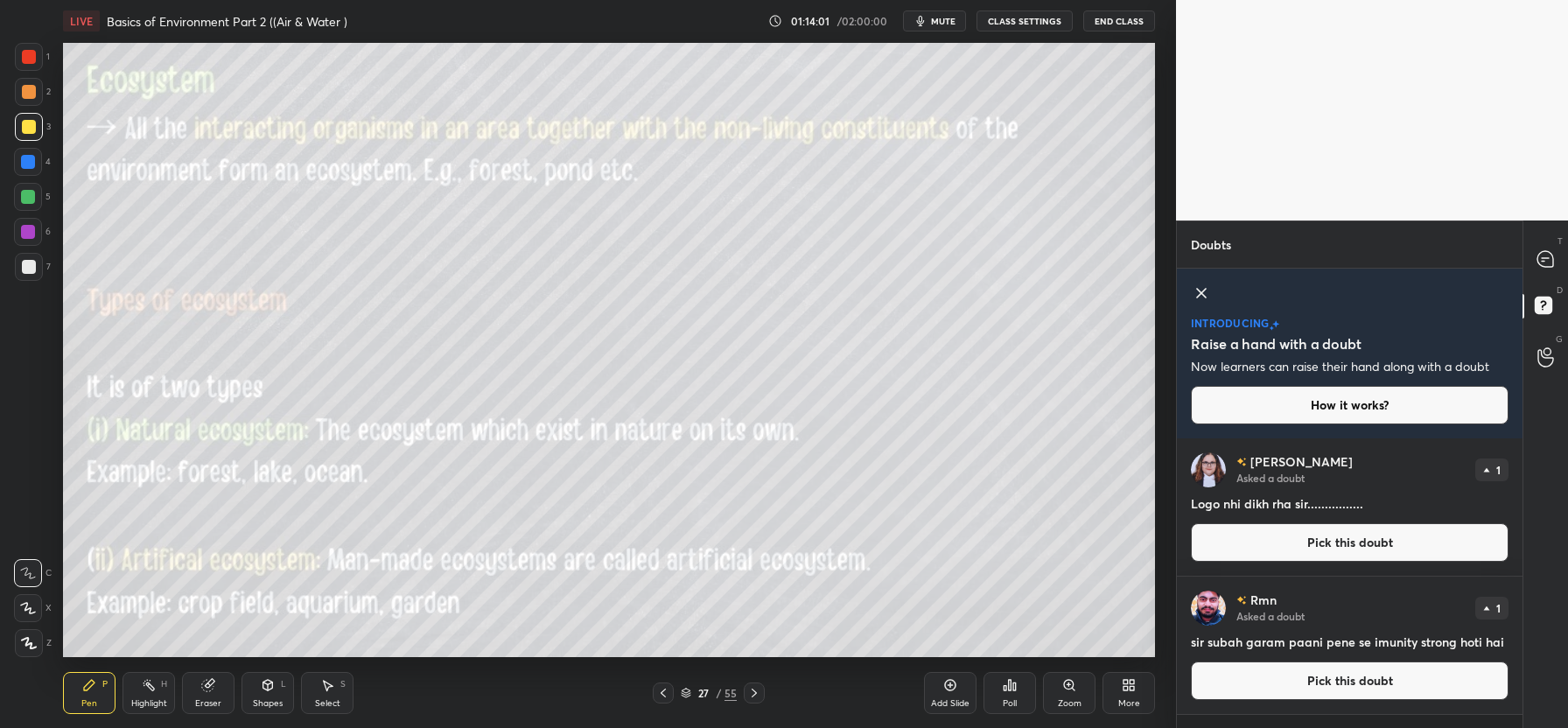
click at [1337, 541] on button "Pick this doubt" at bounding box center [1349, 542] width 317 height 38
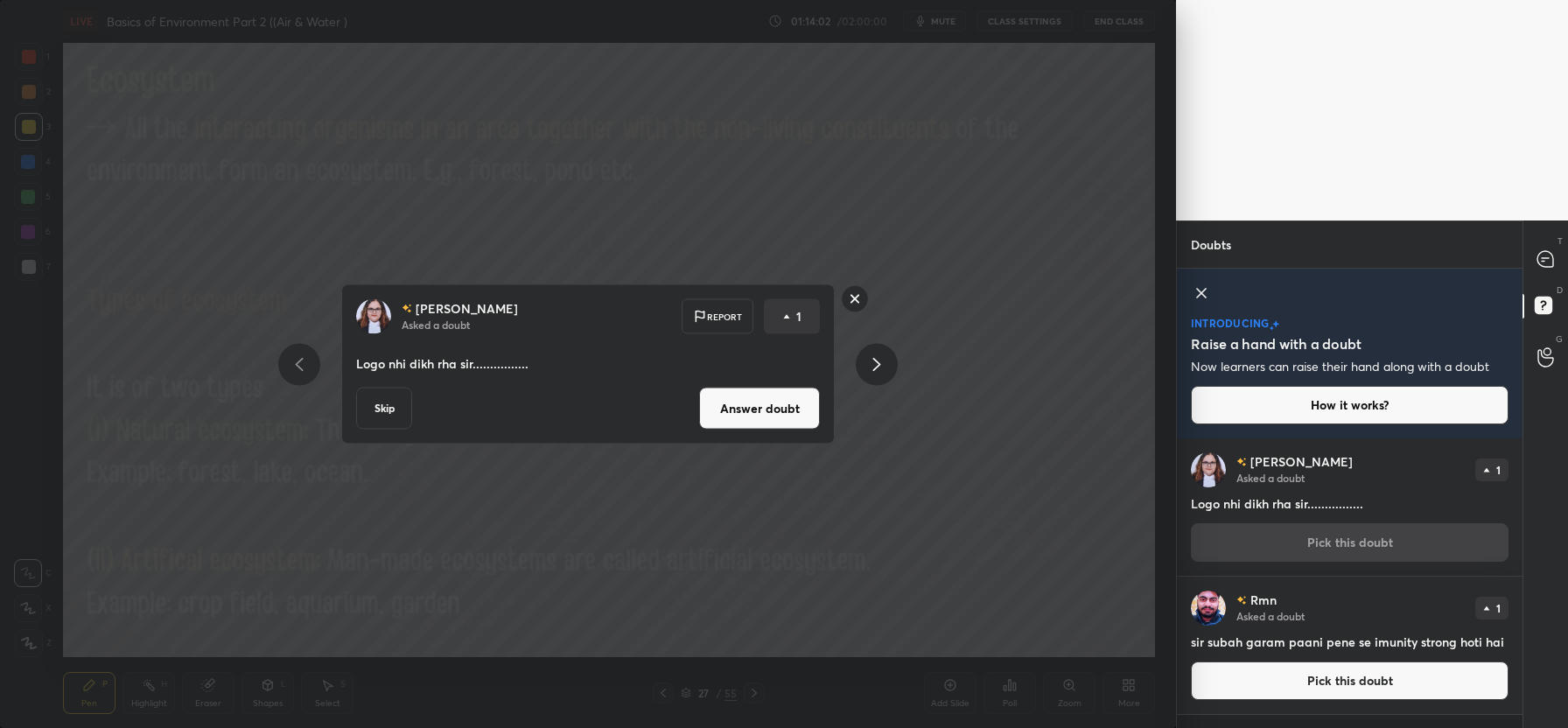
click at [796, 408] on button "Answer doubt" at bounding box center [759, 409] width 121 height 42
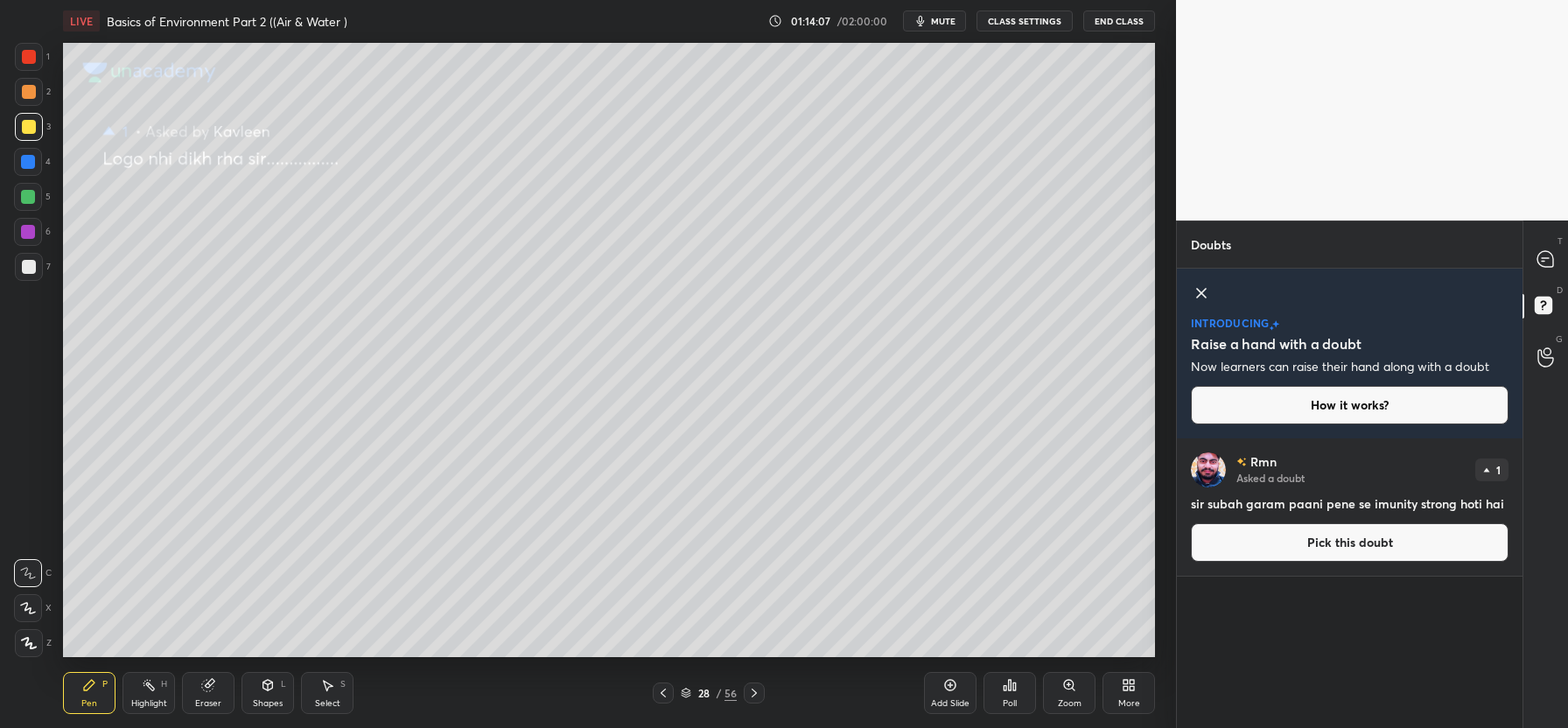
click at [1351, 547] on button "Pick this doubt" at bounding box center [1349, 542] width 317 height 38
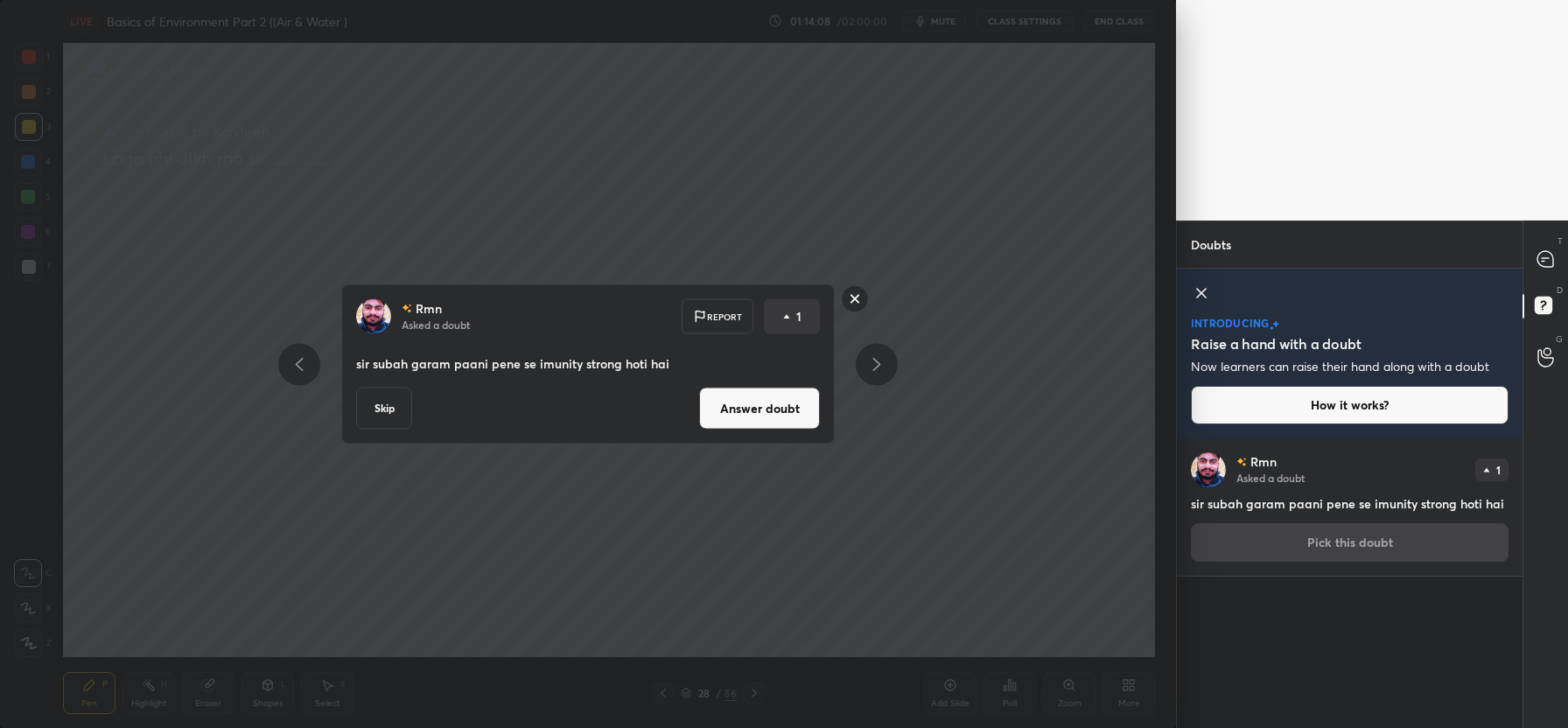
click at [780, 414] on button "Answer doubt" at bounding box center [759, 409] width 121 height 42
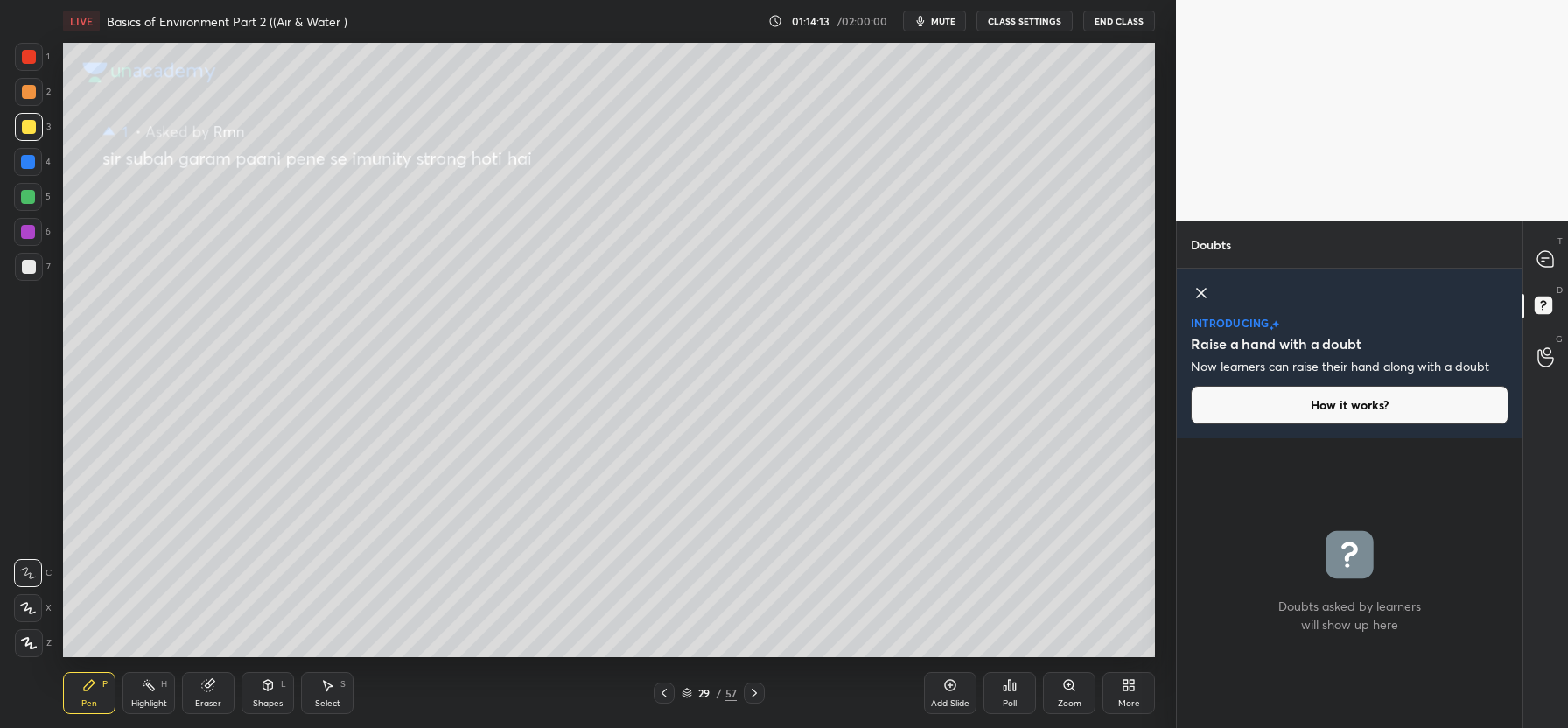
click at [1201, 301] on icon at bounding box center [1201, 293] width 21 height 21
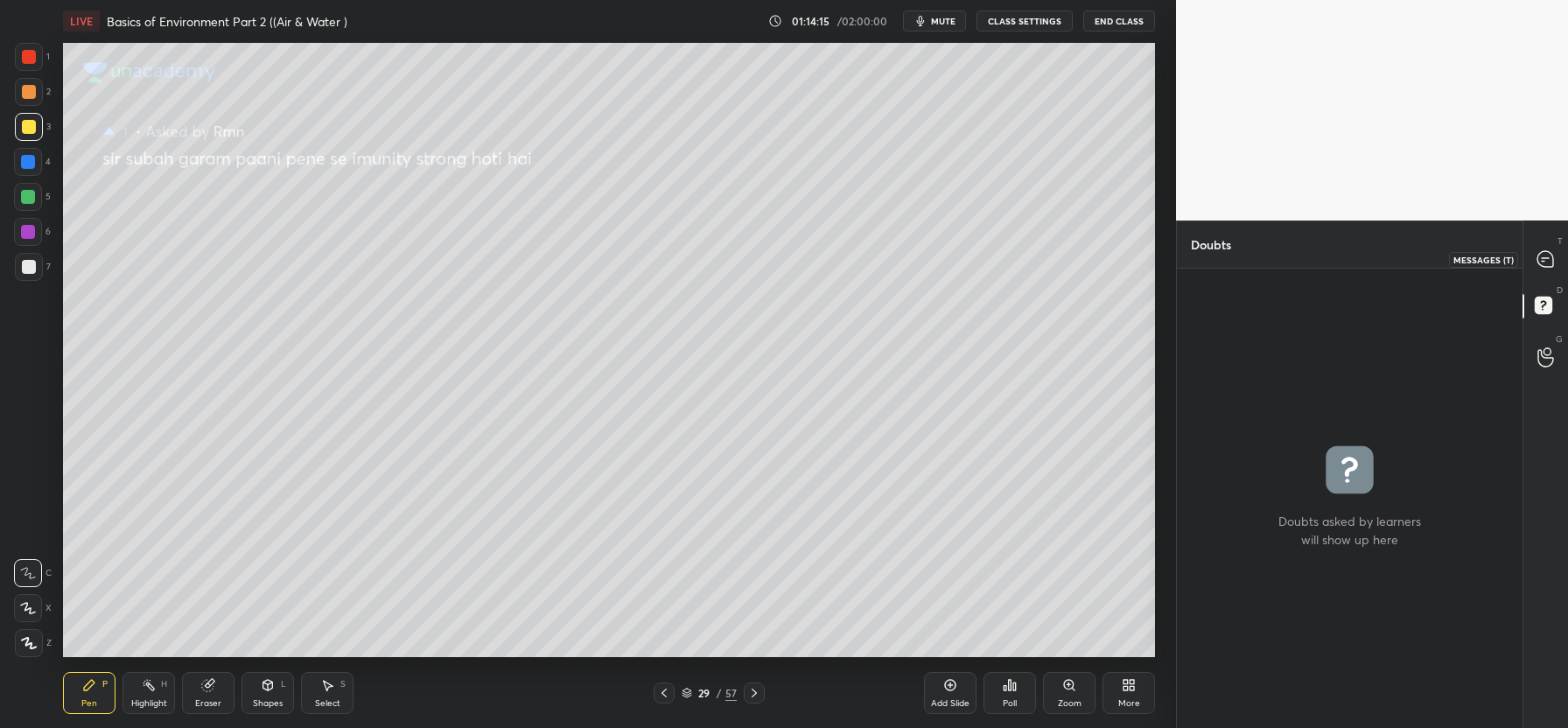
click at [1550, 260] on icon at bounding box center [1545, 259] width 16 height 16
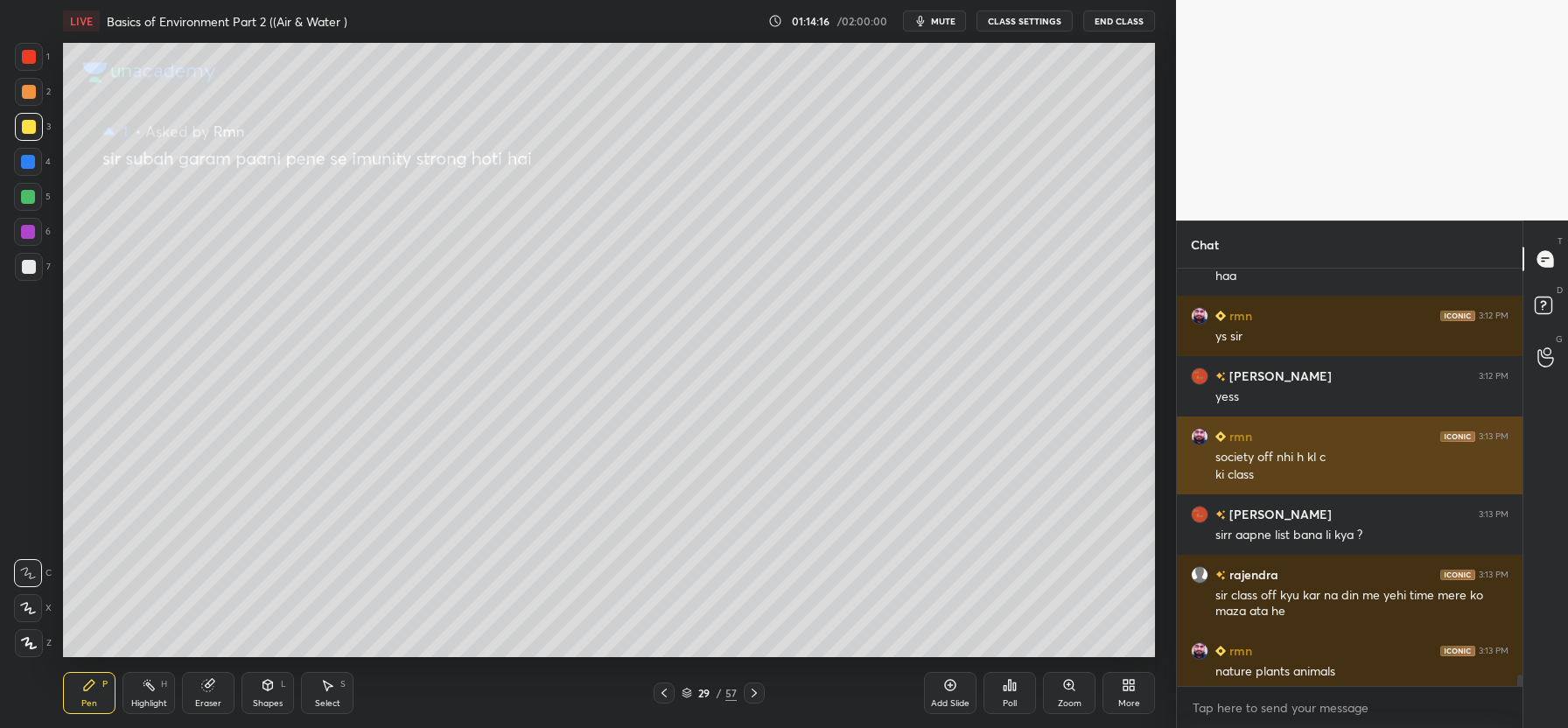
scroll to position [17285, 0]
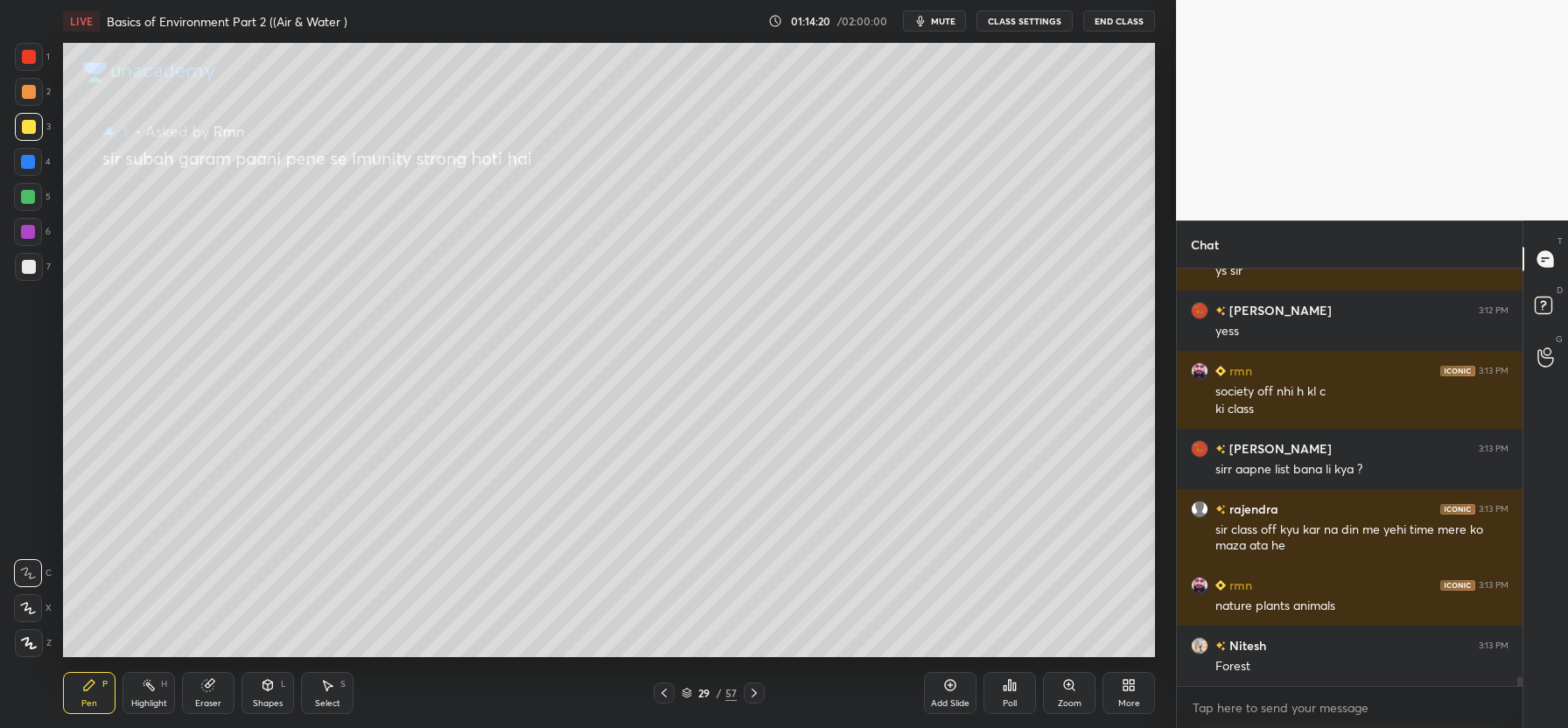
click at [665, 695] on icon at bounding box center [664, 693] width 14 height 14
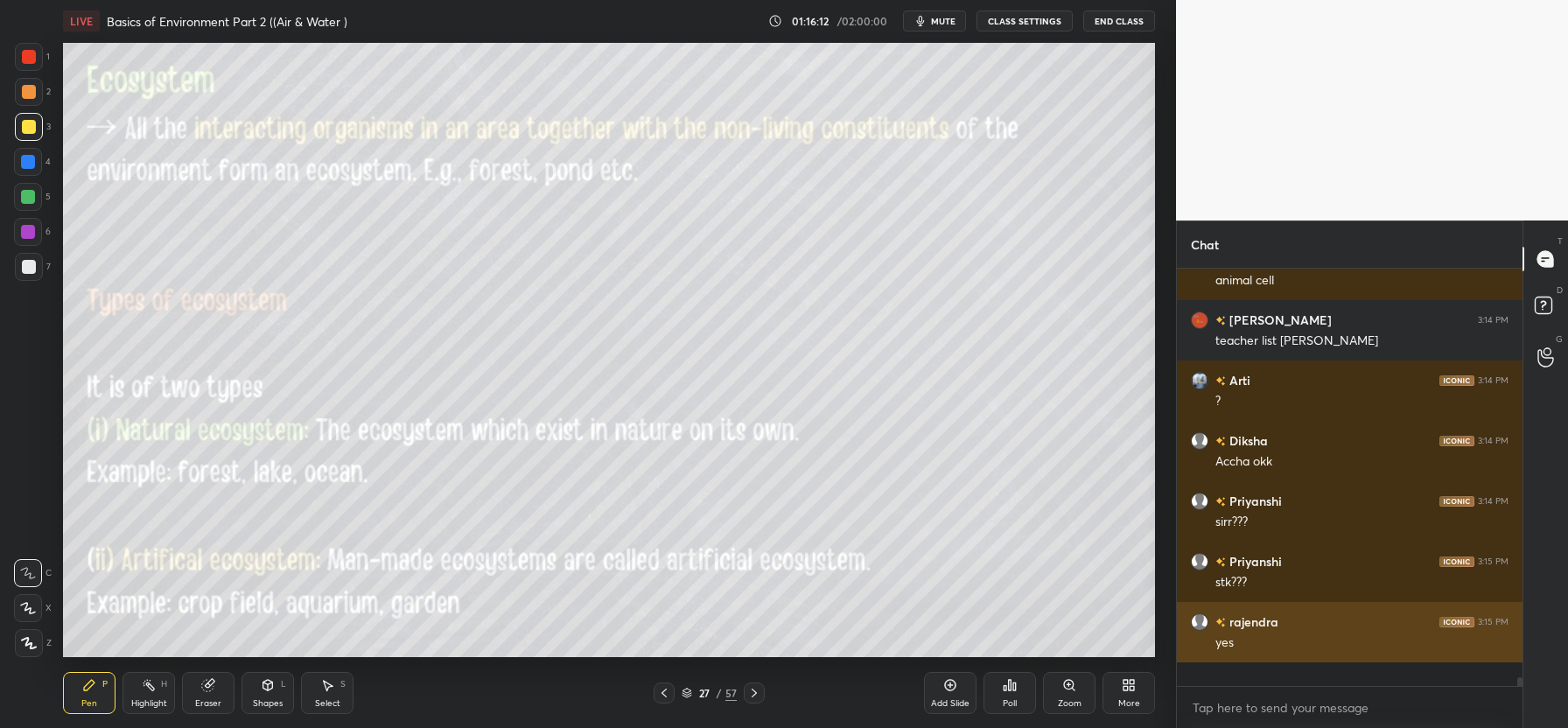
scroll to position [17889, 0]
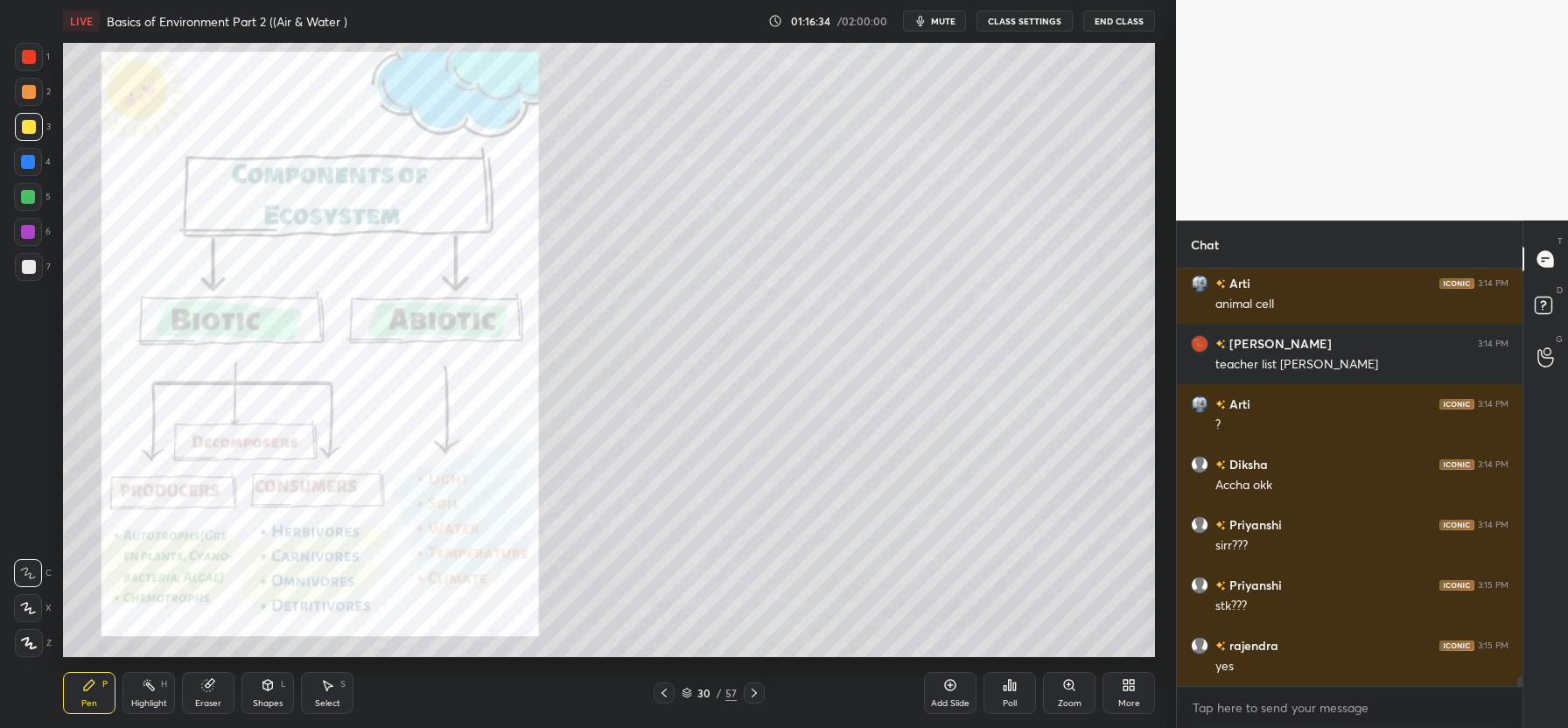
click at [23, 51] on div at bounding box center [29, 57] width 14 height 14
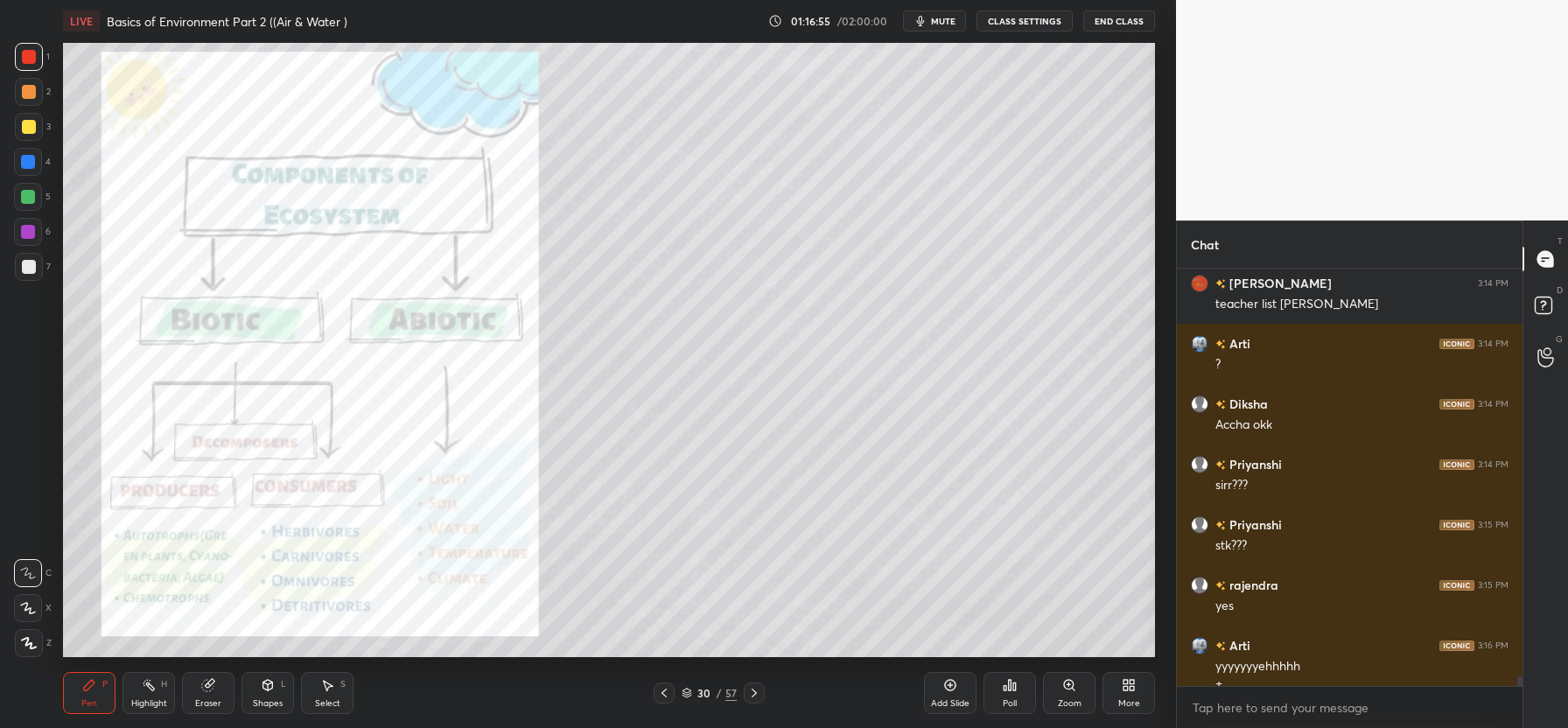
scroll to position [17967, 0]
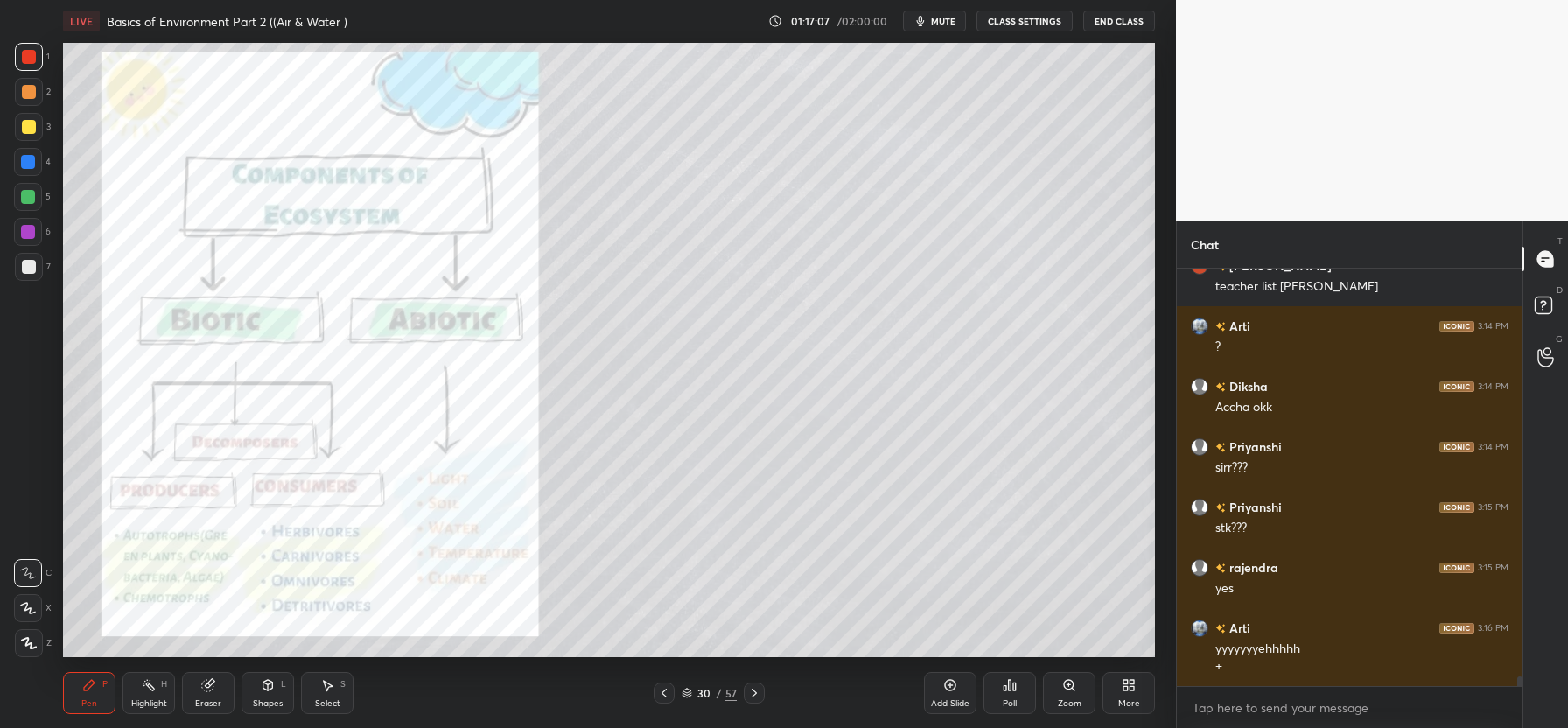
click at [27, 120] on div at bounding box center [29, 127] width 14 height 14
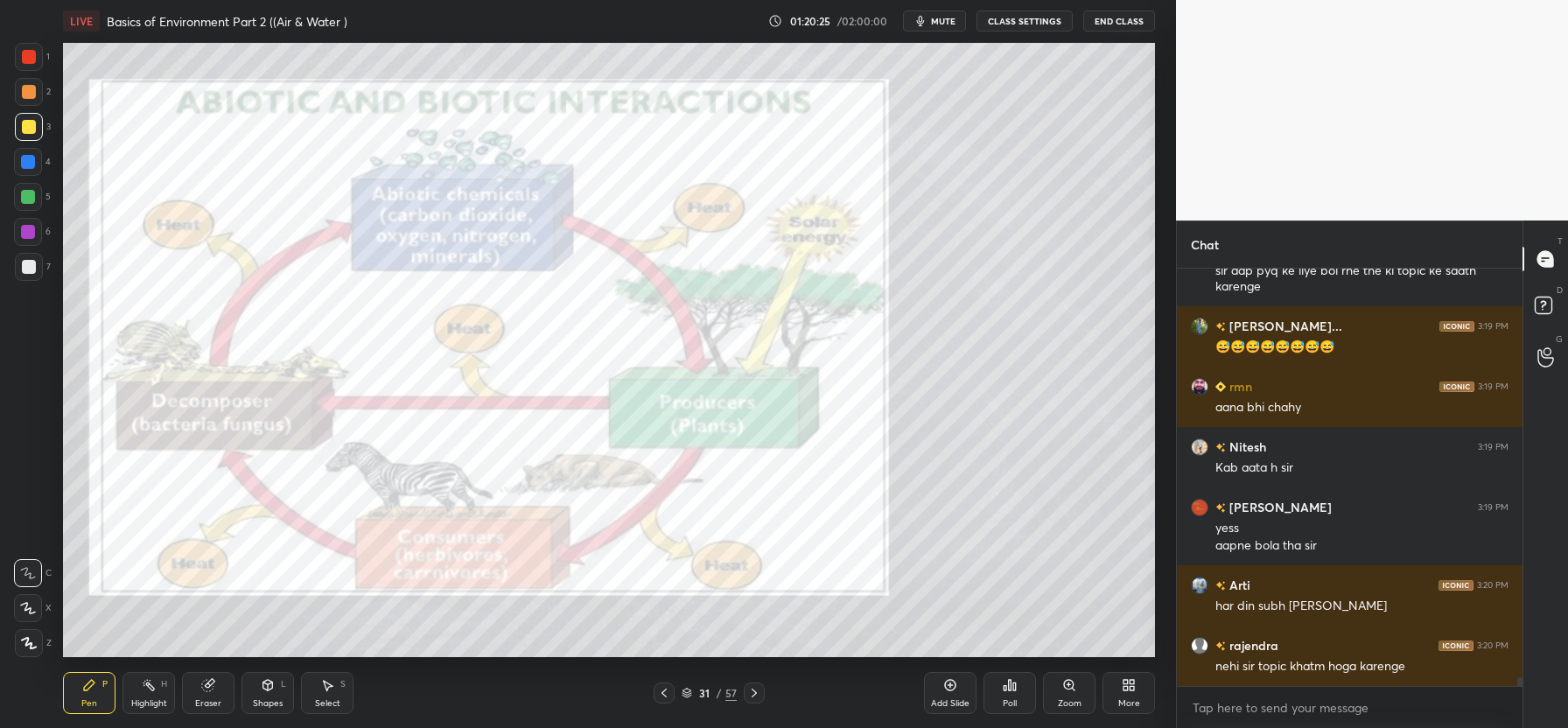
scroll to position [19395, 0]
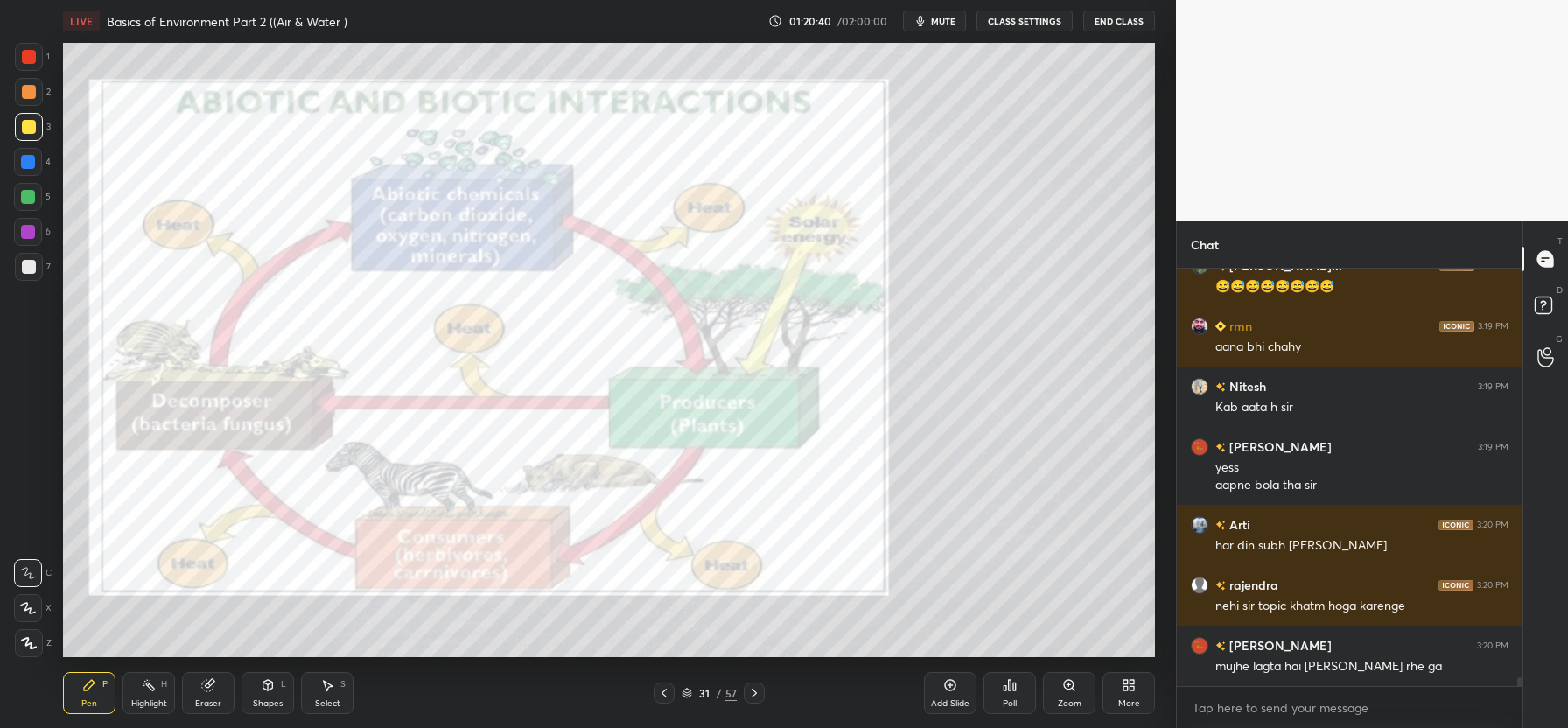
click at [755, 694] on icon at bounding box center [753, 693] width 5 height 9
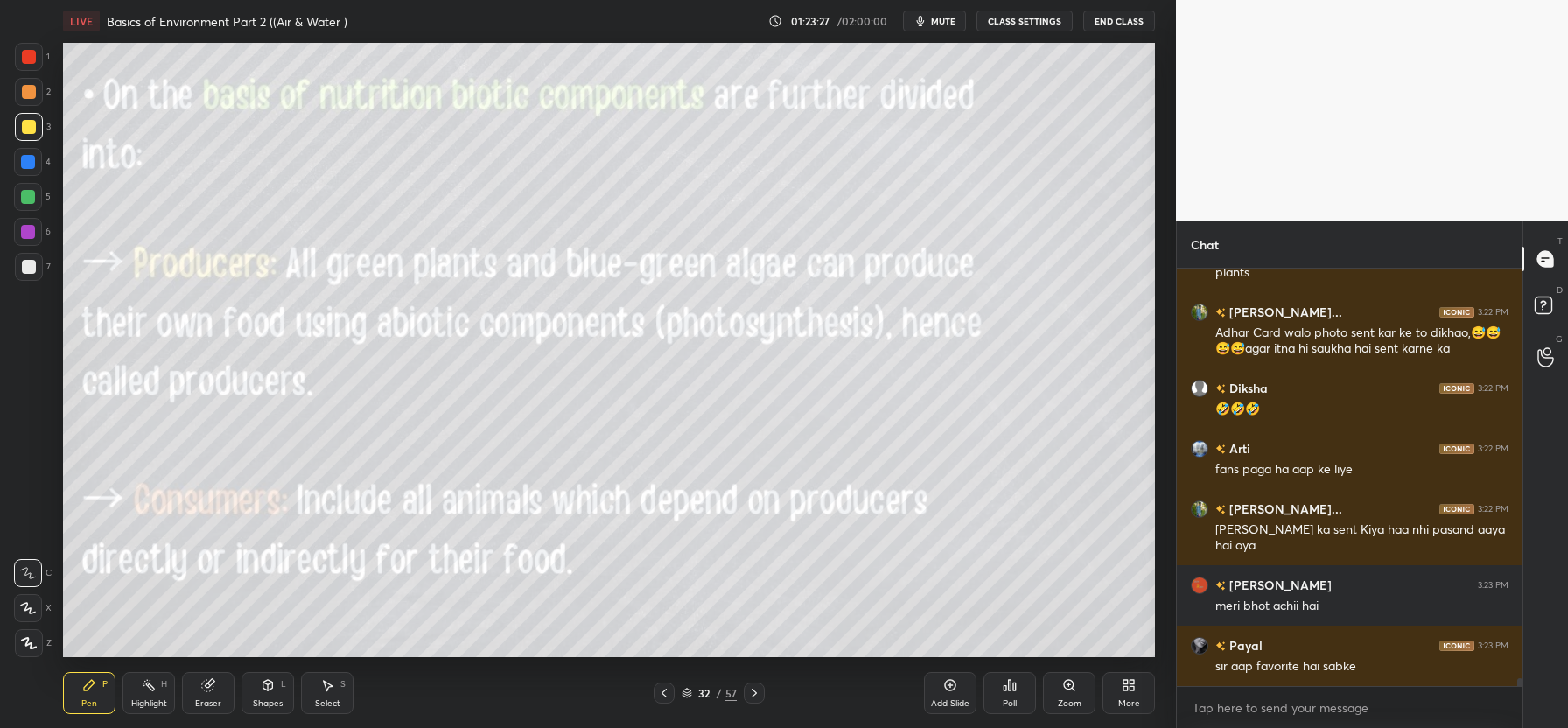
scroll to position [21436, 0]
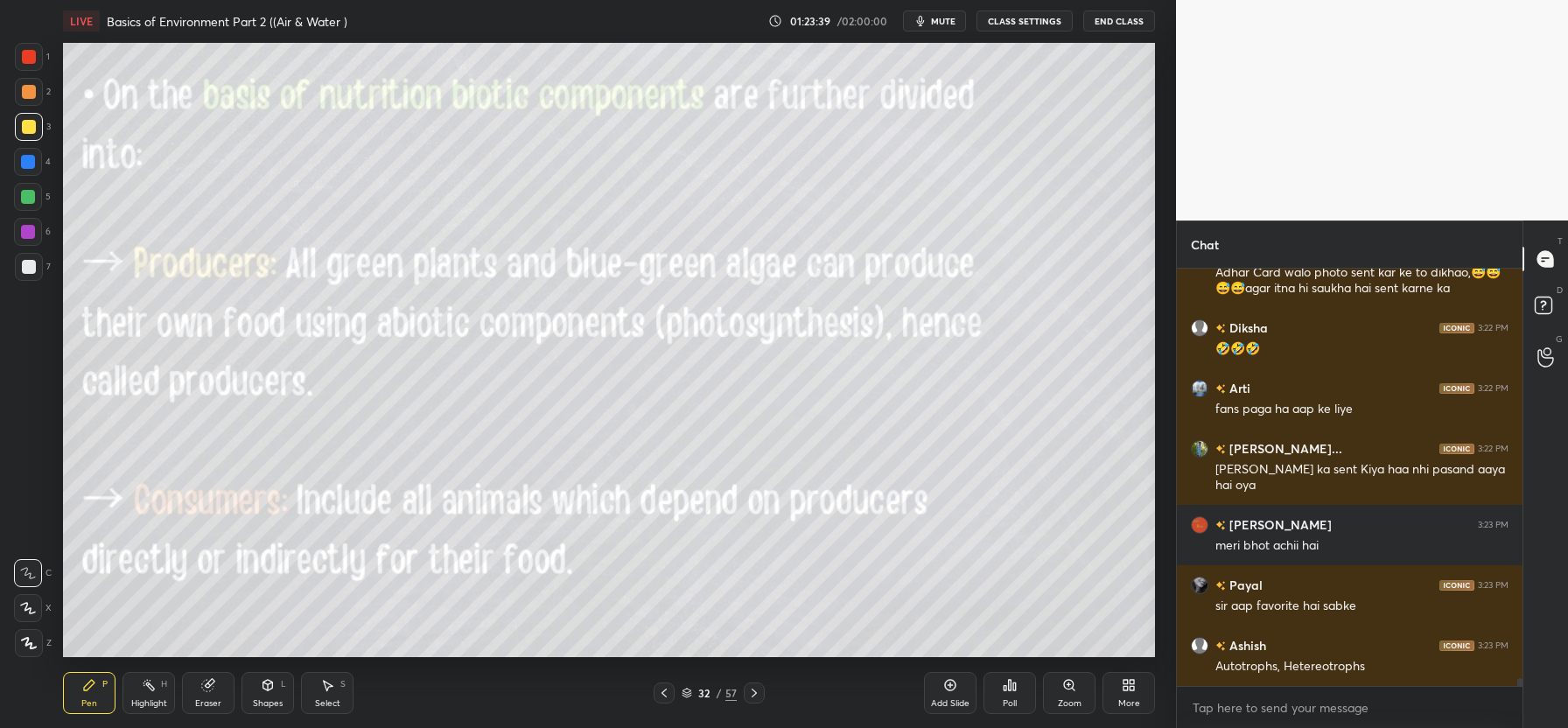
click at [210, 693] on div "Eraser" at bounding box center [208, 693] width 52 height 42
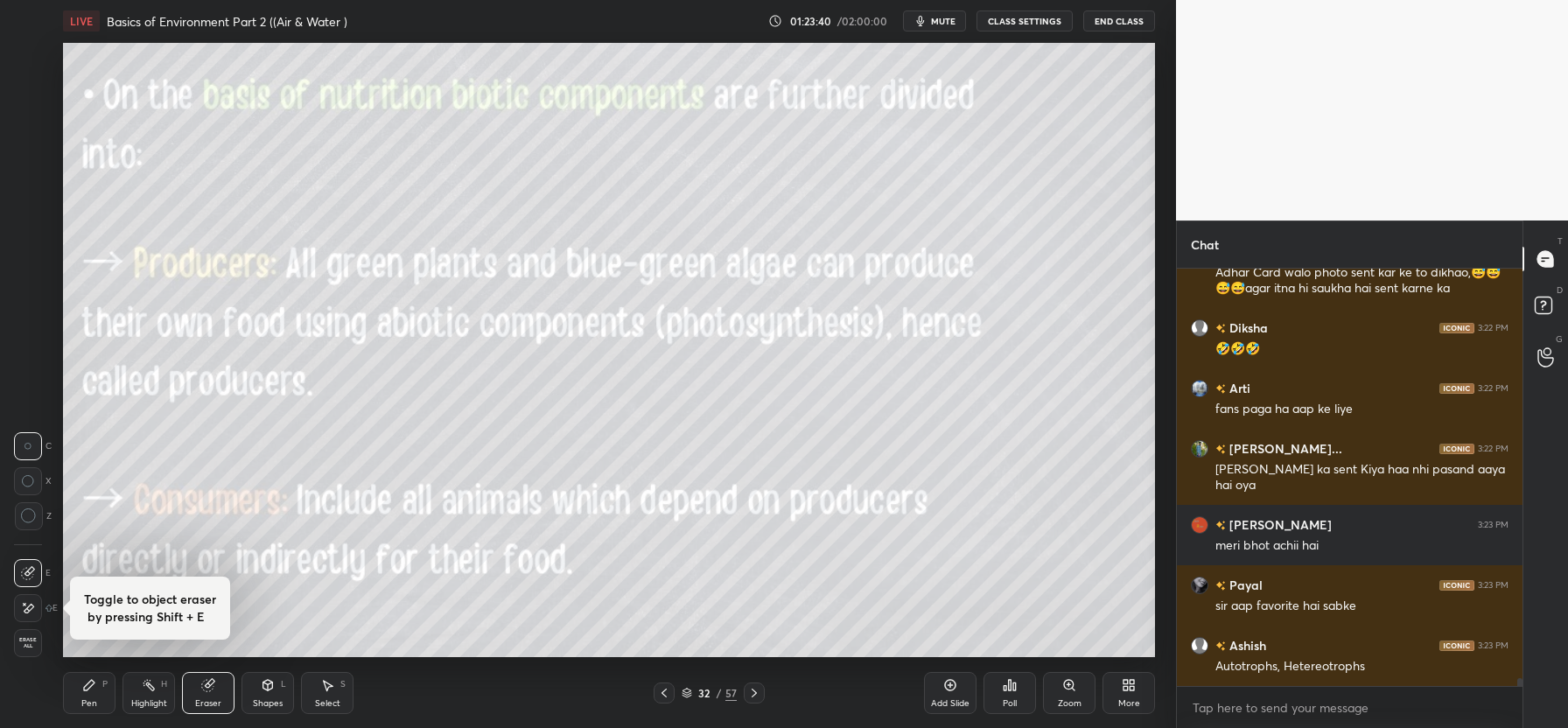
click at [27, 649] on span "Erase all" at bounding box center [28, 643] width 27 height 12
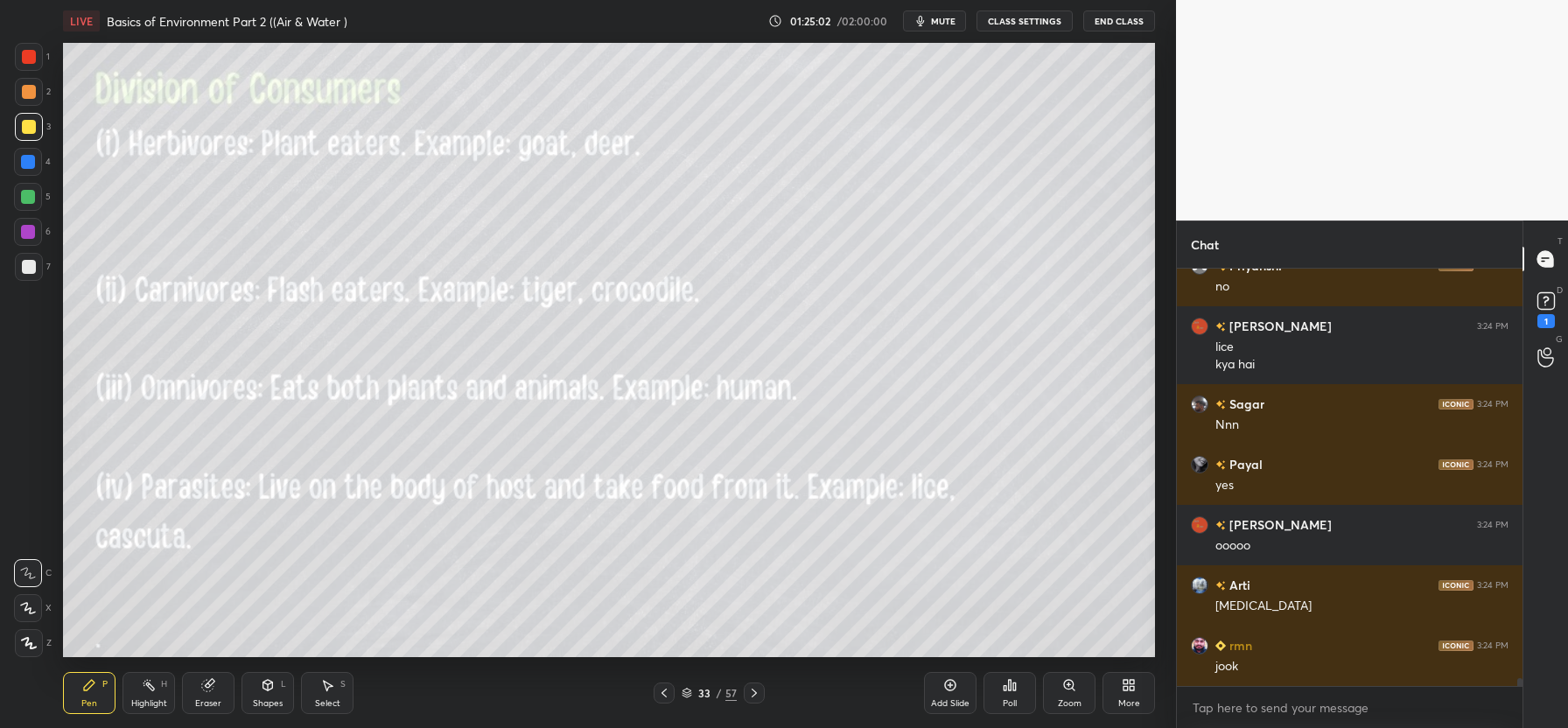
scroll to position [21544, 0]
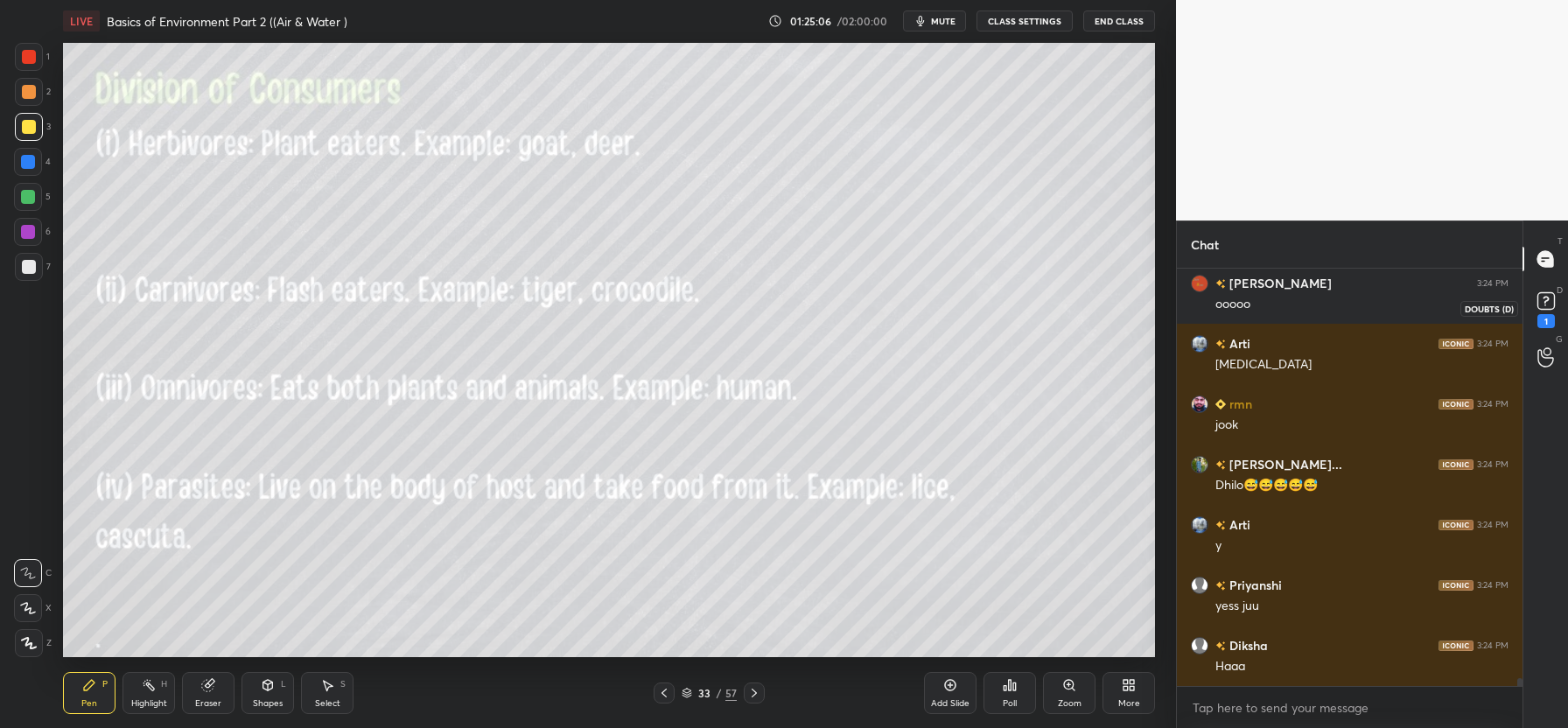
click at [1542, 305] on rect at bounding box center [1545, 301] width 17 height 17
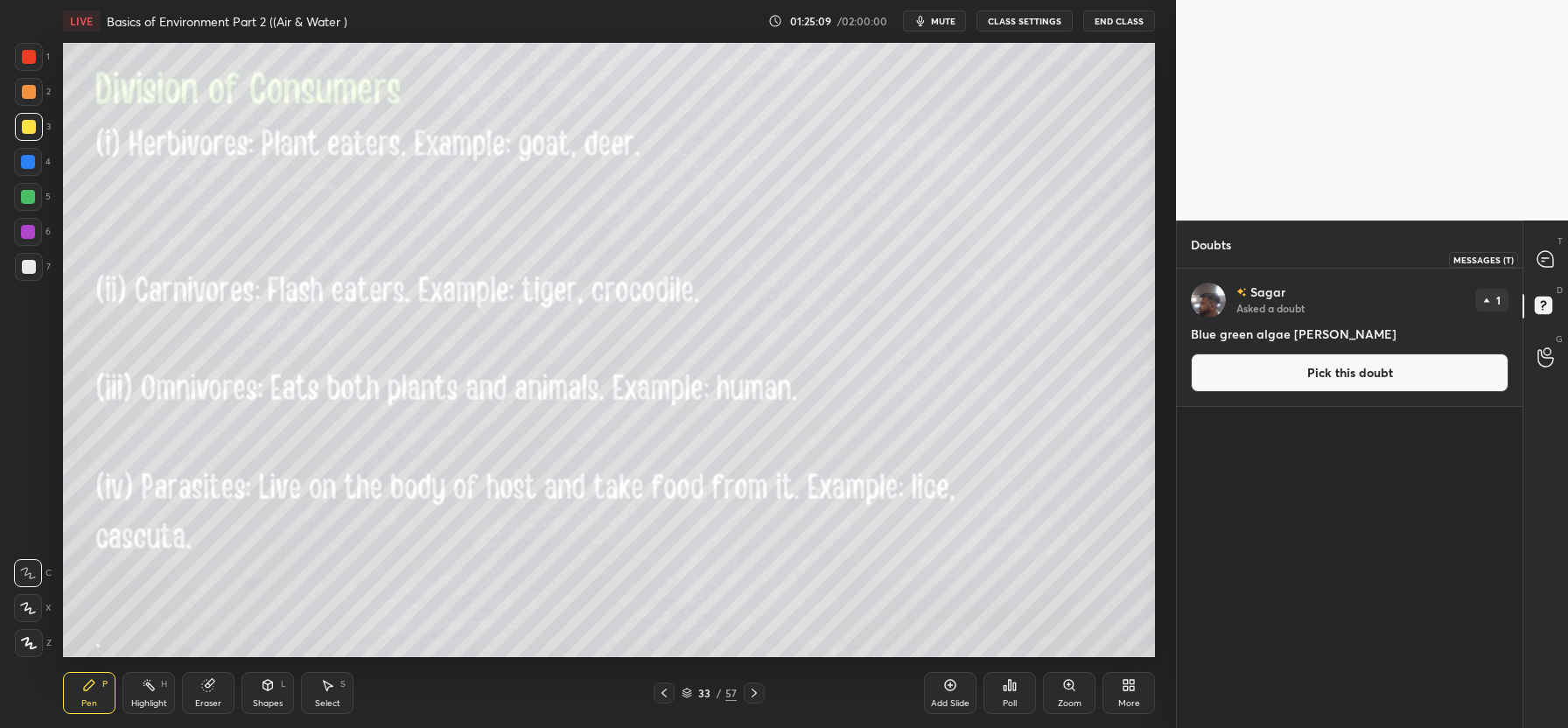
click at [1551, 268] on icon at bounding box center [1545, 259] width 19 height 19
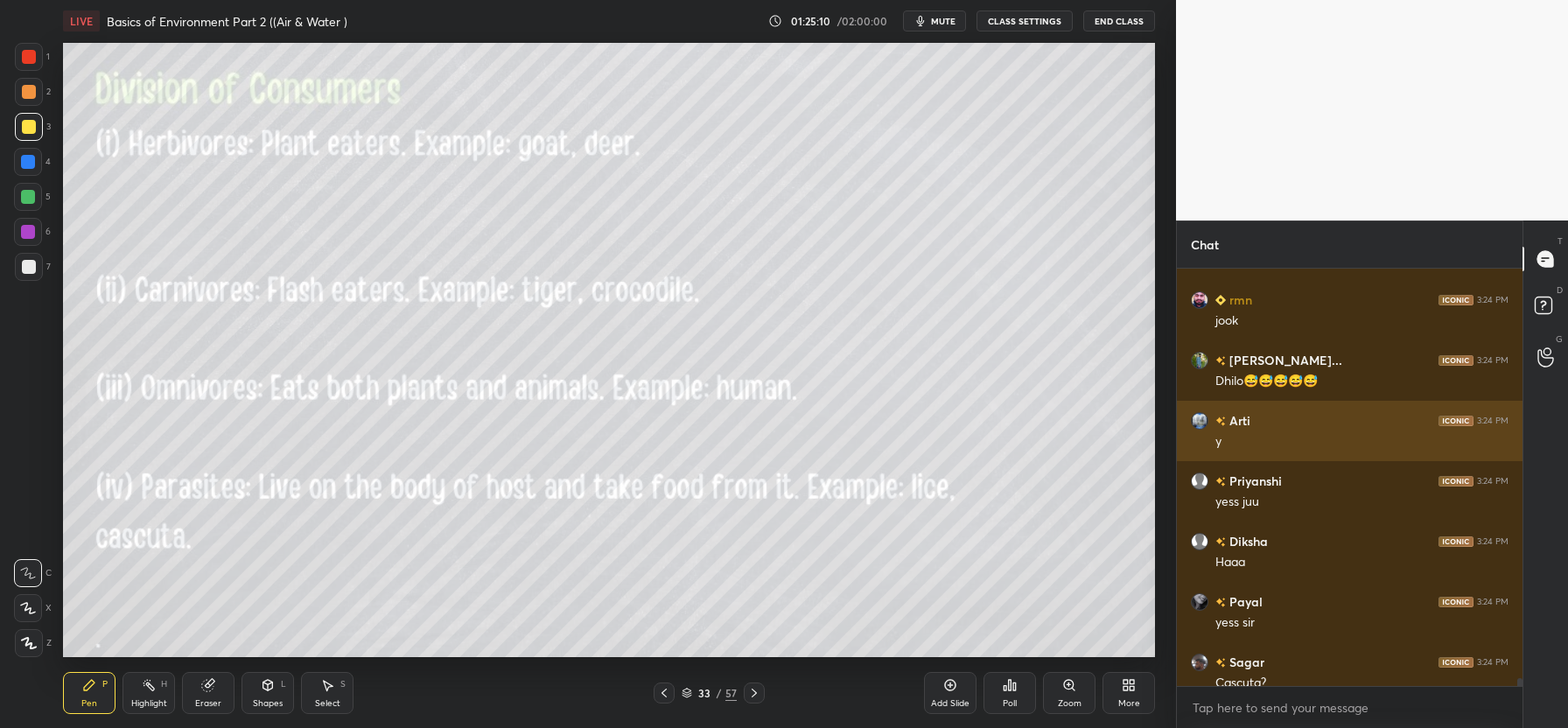
scroll to position [21998, 0]
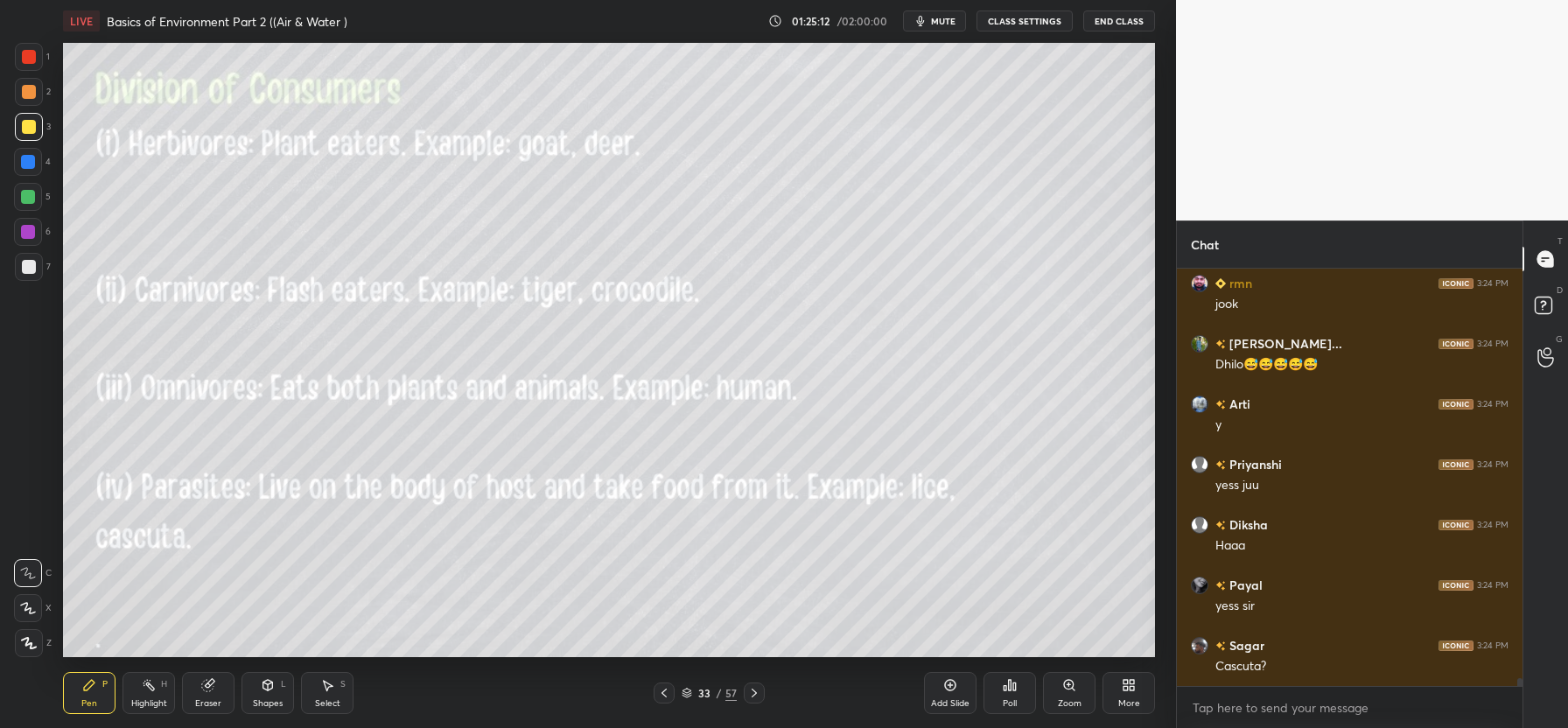
click at [664, 687] on icon at bounding box center [664, 693] width 14 height 14
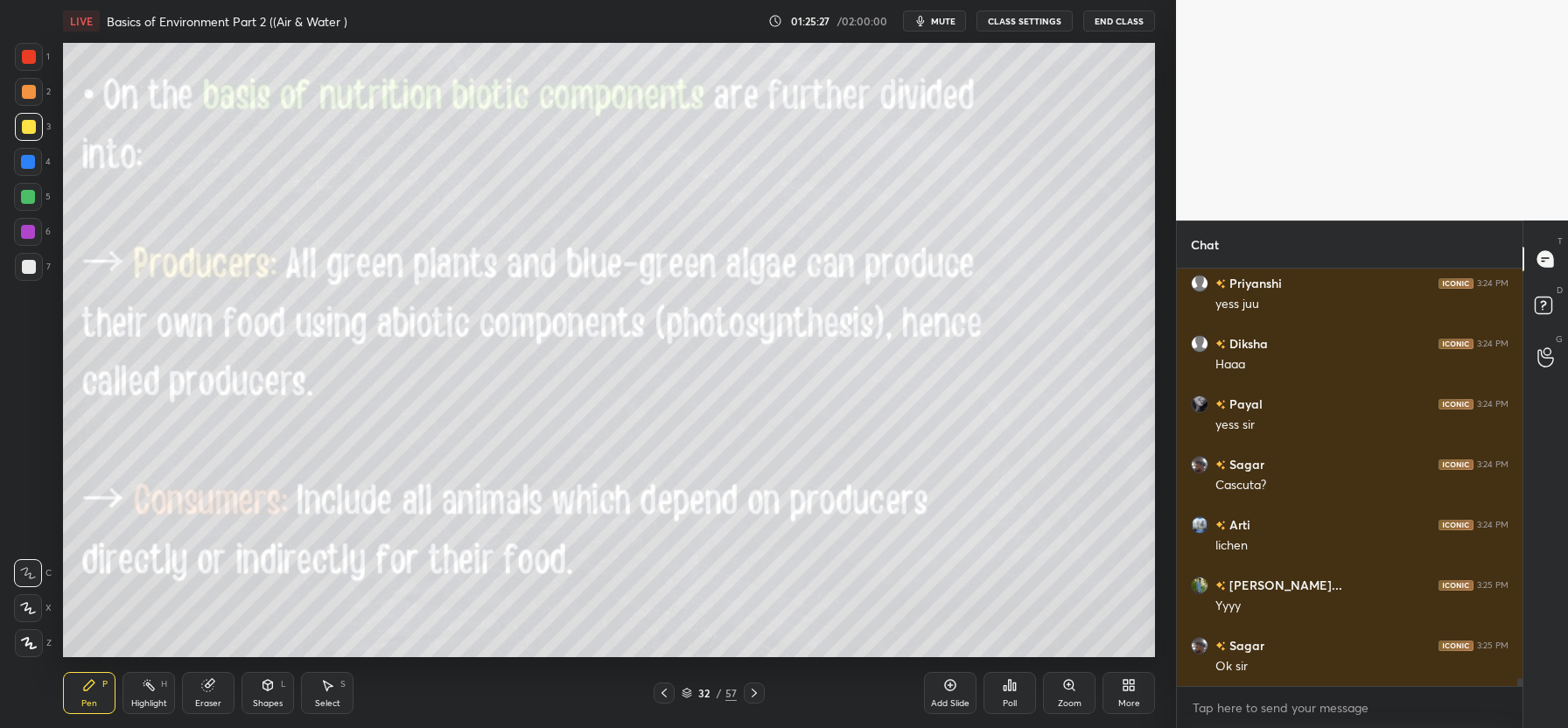
scroll to position [22239, 0]
click at [215, 694] on div "Eraser" at bounding box center [208, 693] width 52 height 42
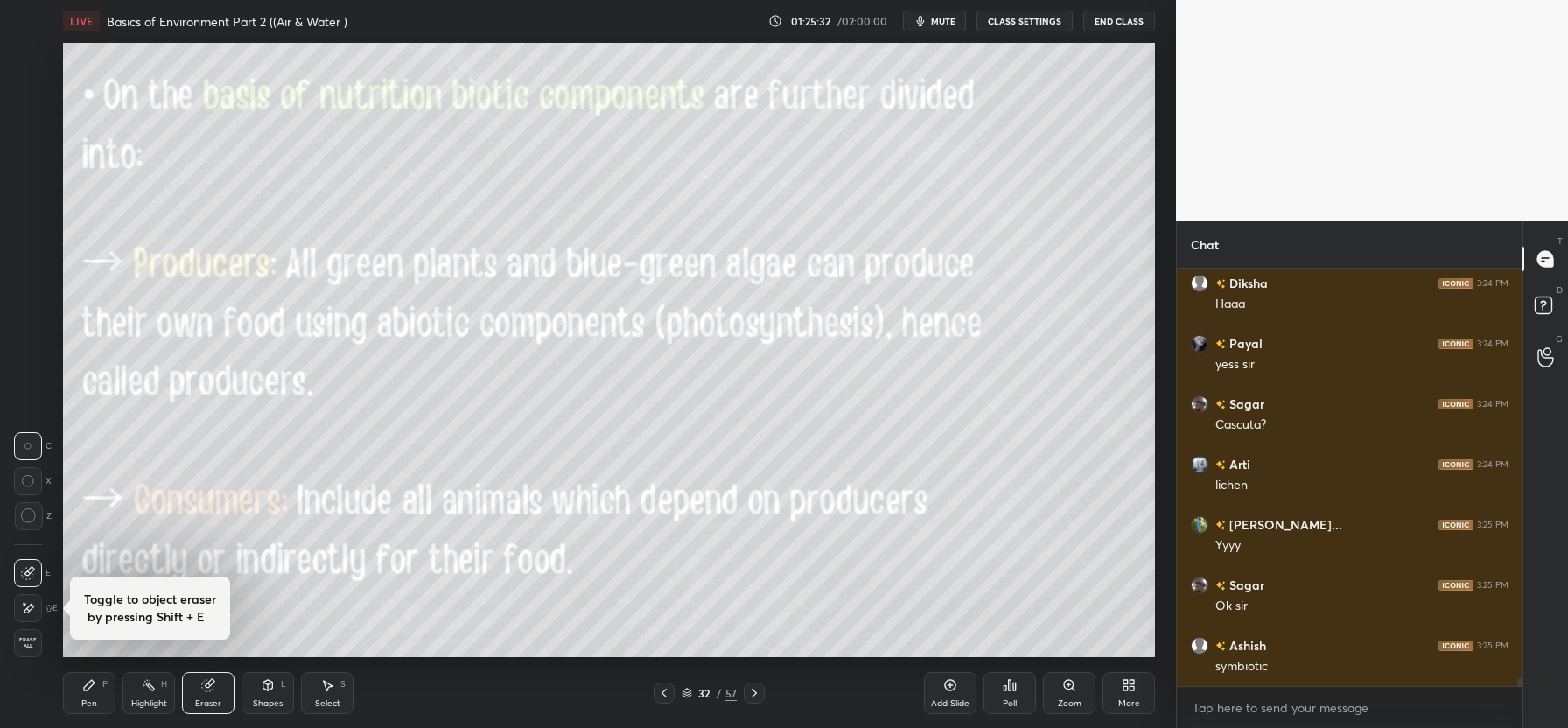
click at [33, 641] on span "Erase all" at bounding box center [28, 643] width 27 height 12
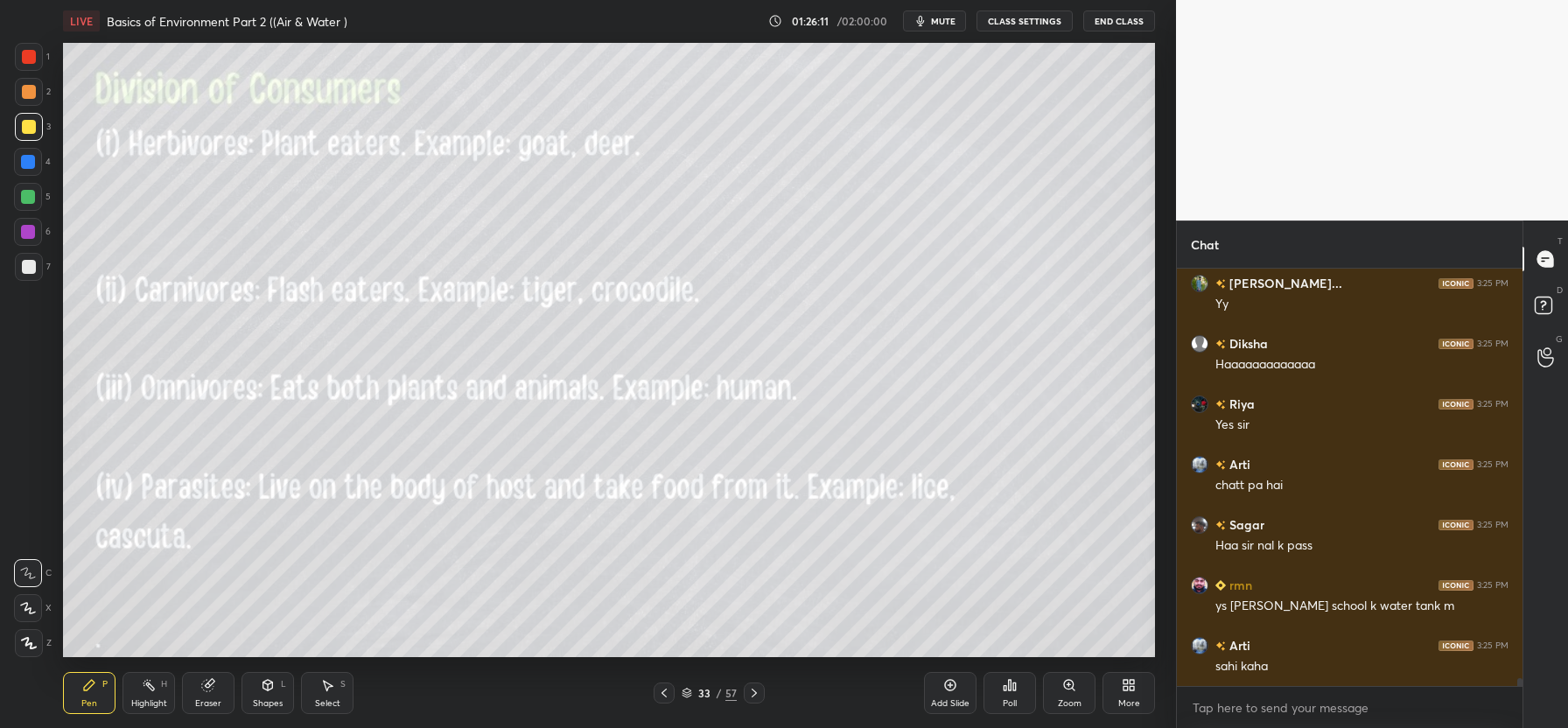
scroll to position [22861, 0]
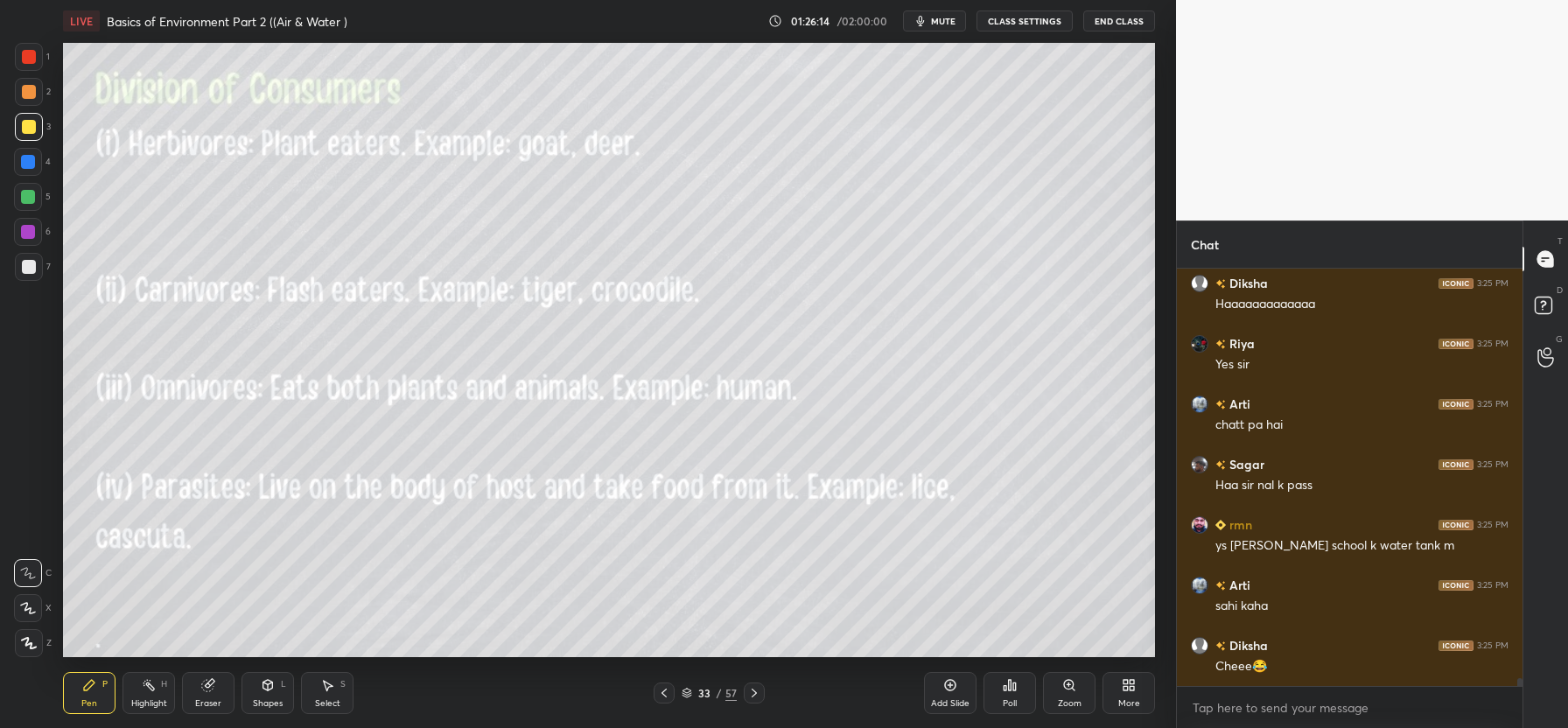
click at [1126, 693] on div "More" at bounding box center [1128, 693] width 52 height 42
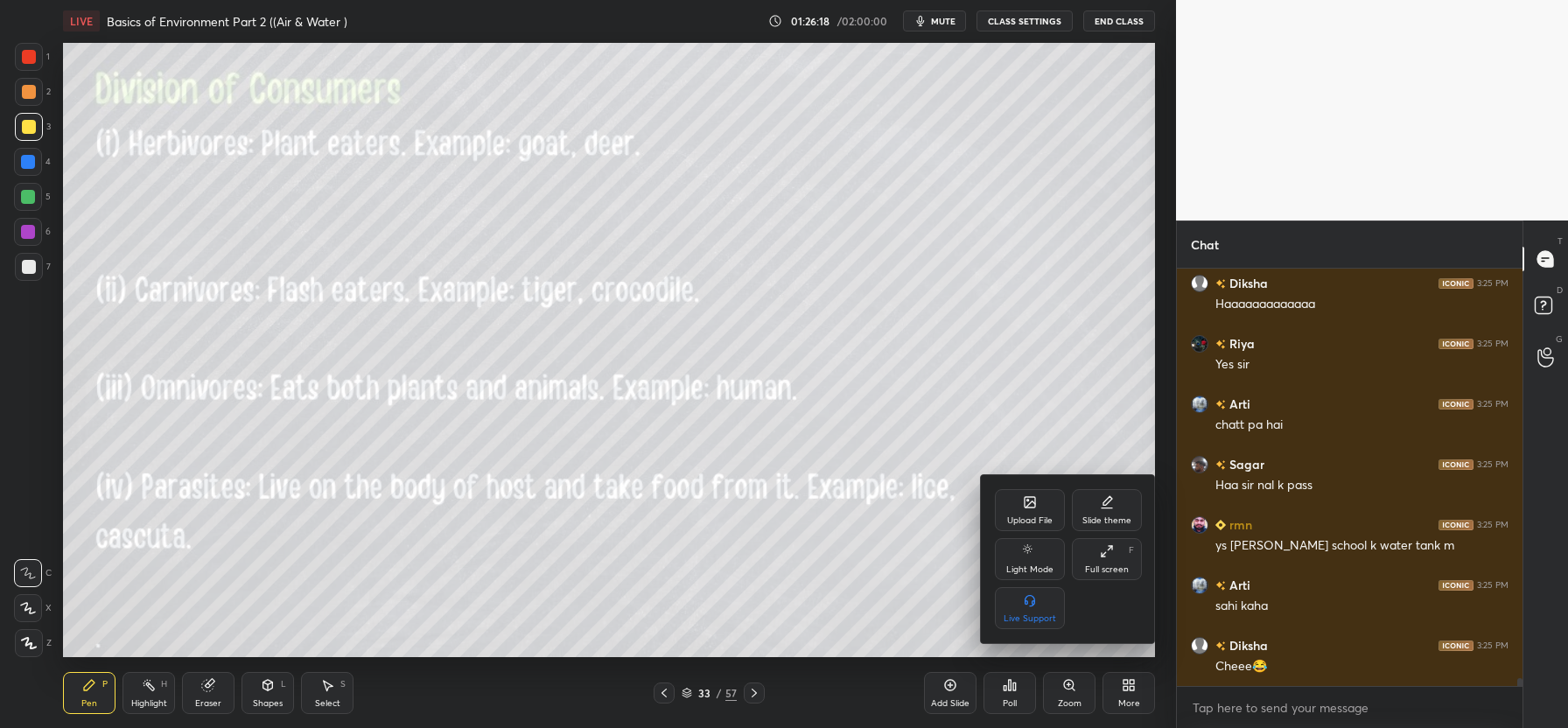
click at [1031, 504] on icon at bounding box center [1030, 504] width 10 height 6
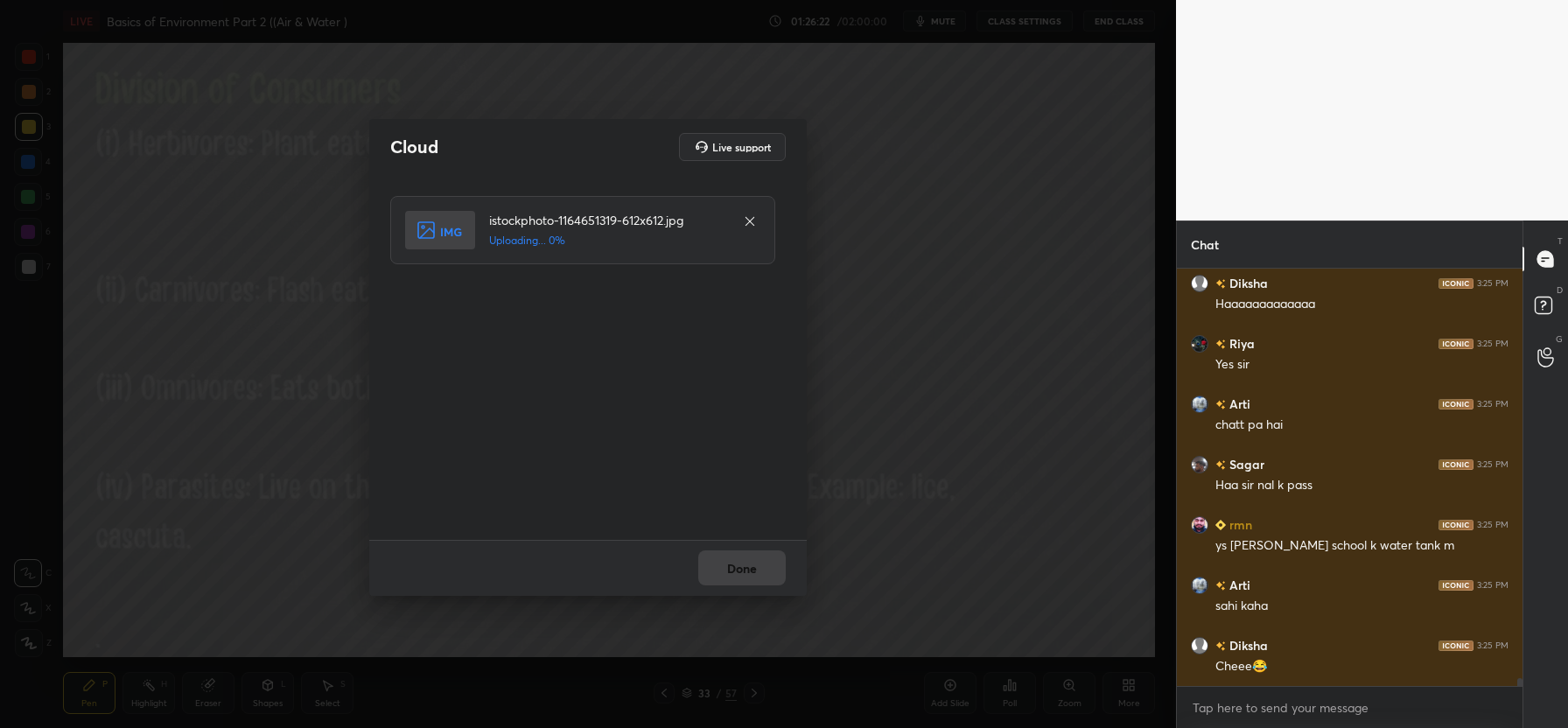
scroll to position [22921, 0]
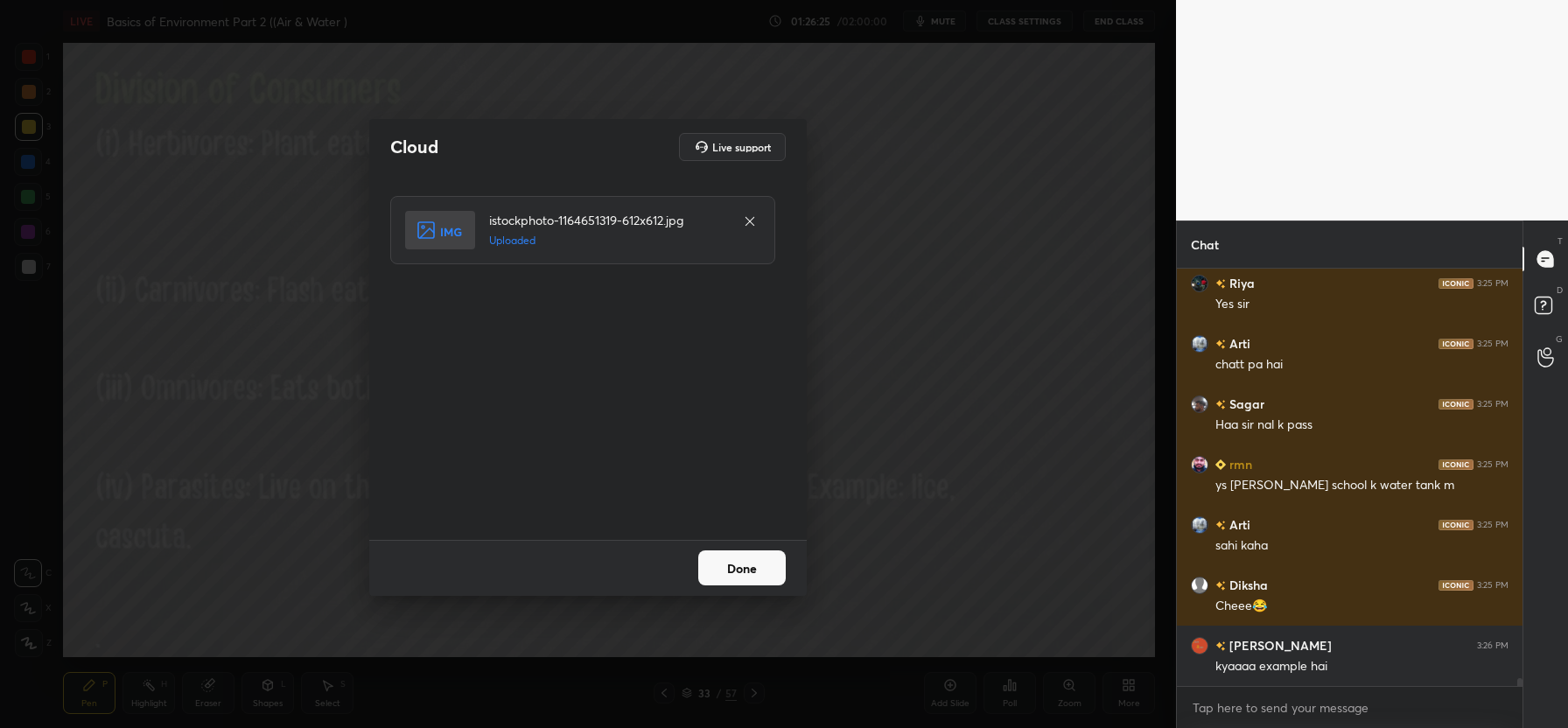
click at [749, 574] on button "Done" at bounding box center [742, 568] width 88 height 35
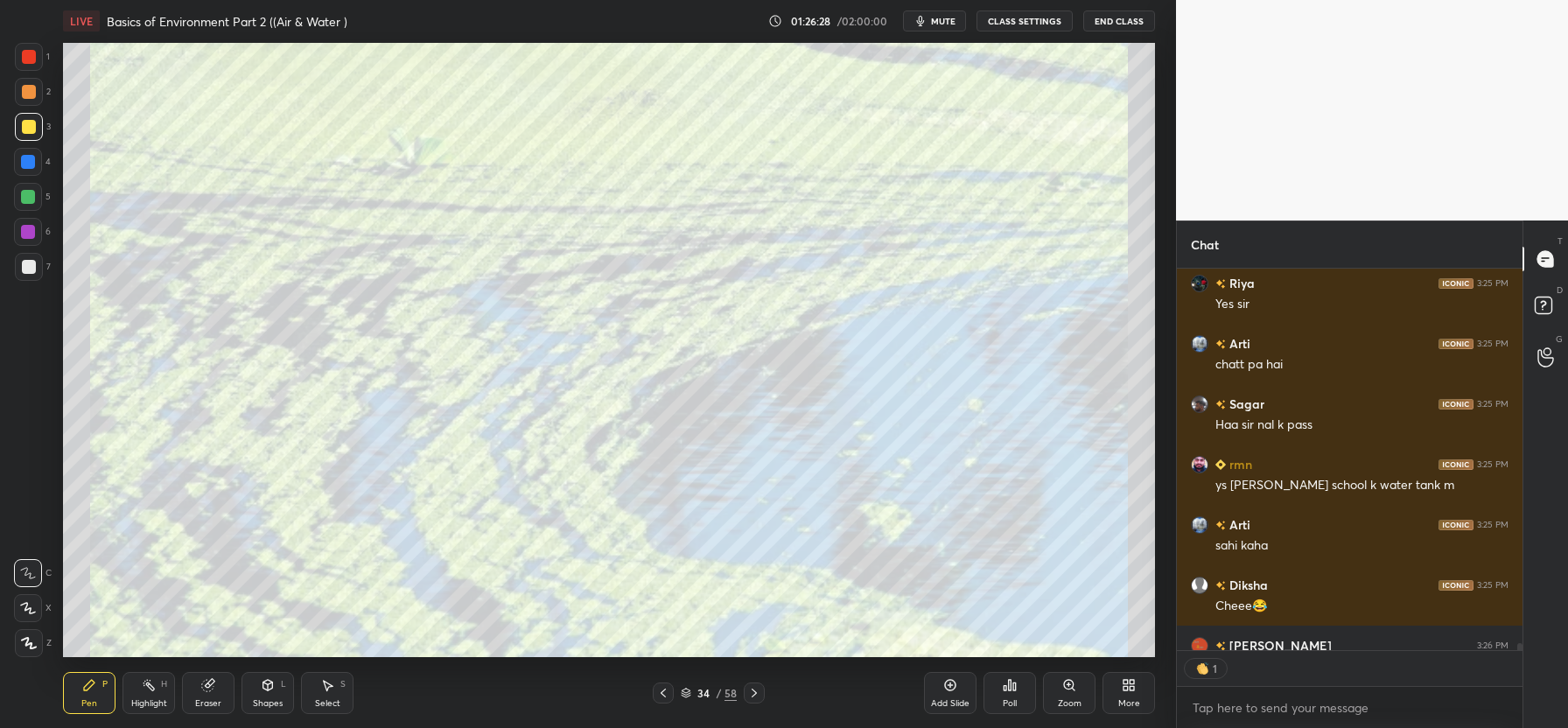
scroll to position [376, 341]
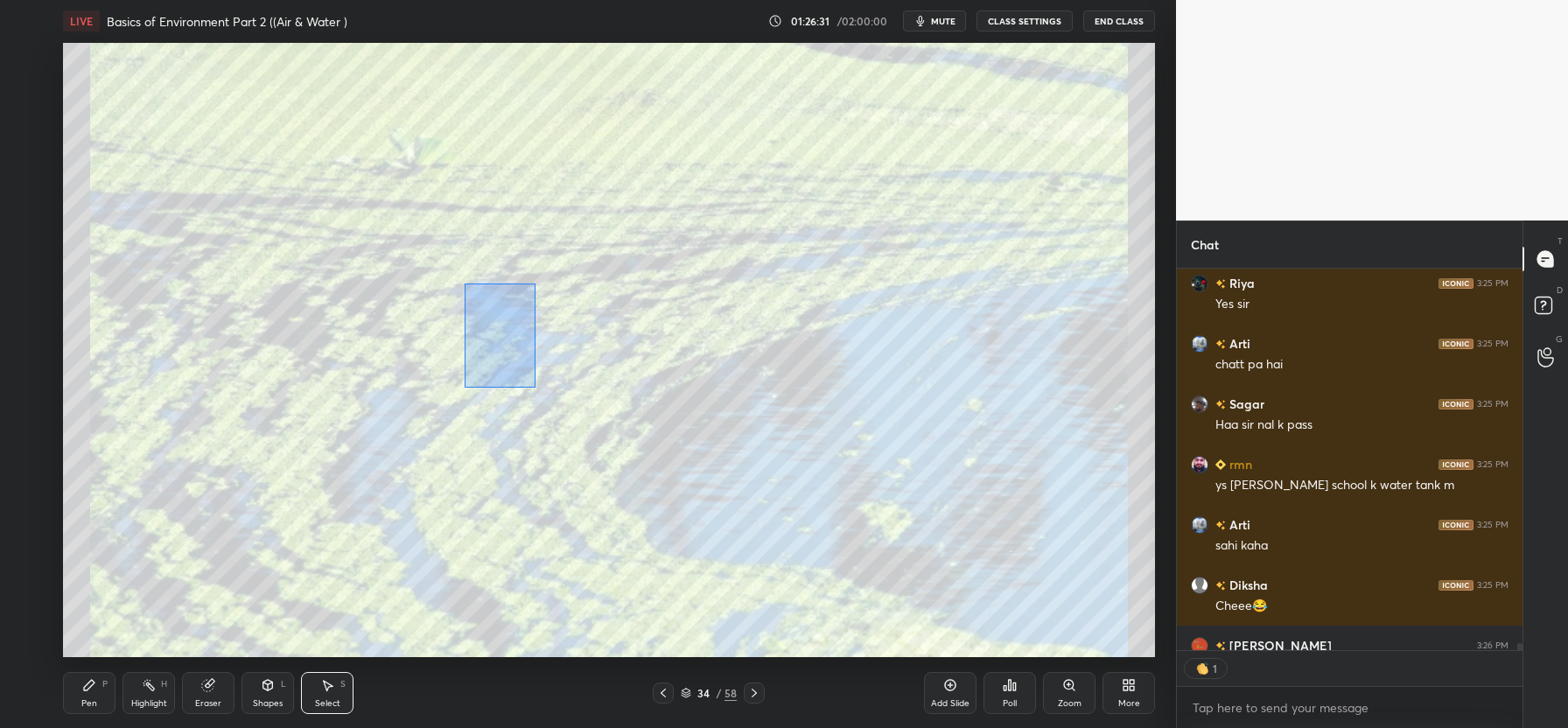
drag, startPoint x: 453, startPoint y: 272, endPoint x: 431, endPoint y: 332, distance: 63.9
click at [409, 301] on div "0 ° Undo Copy Duplicate Duplicate to new slide Delete" at bounding box center [609, 351] width 1092 height 615
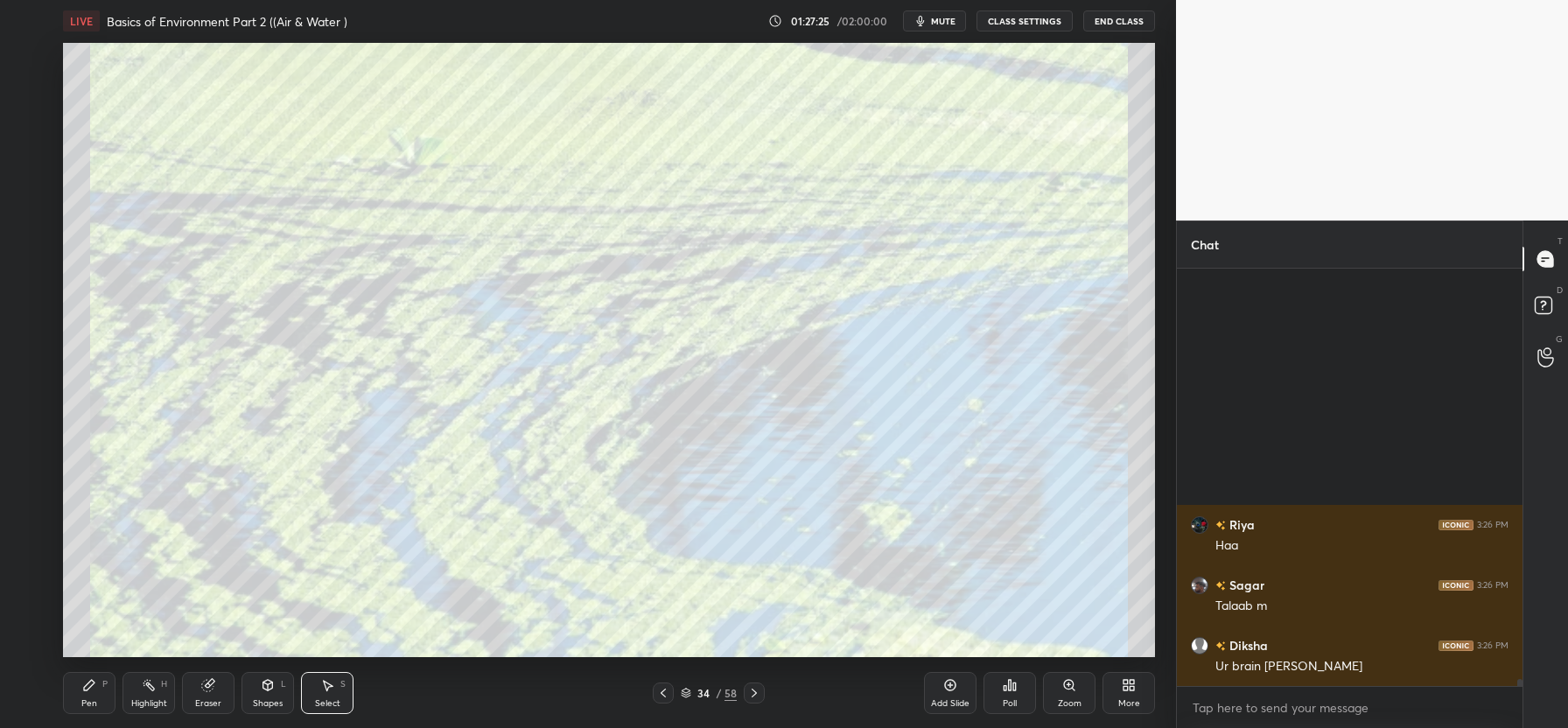
scroll to position [23645, 0]
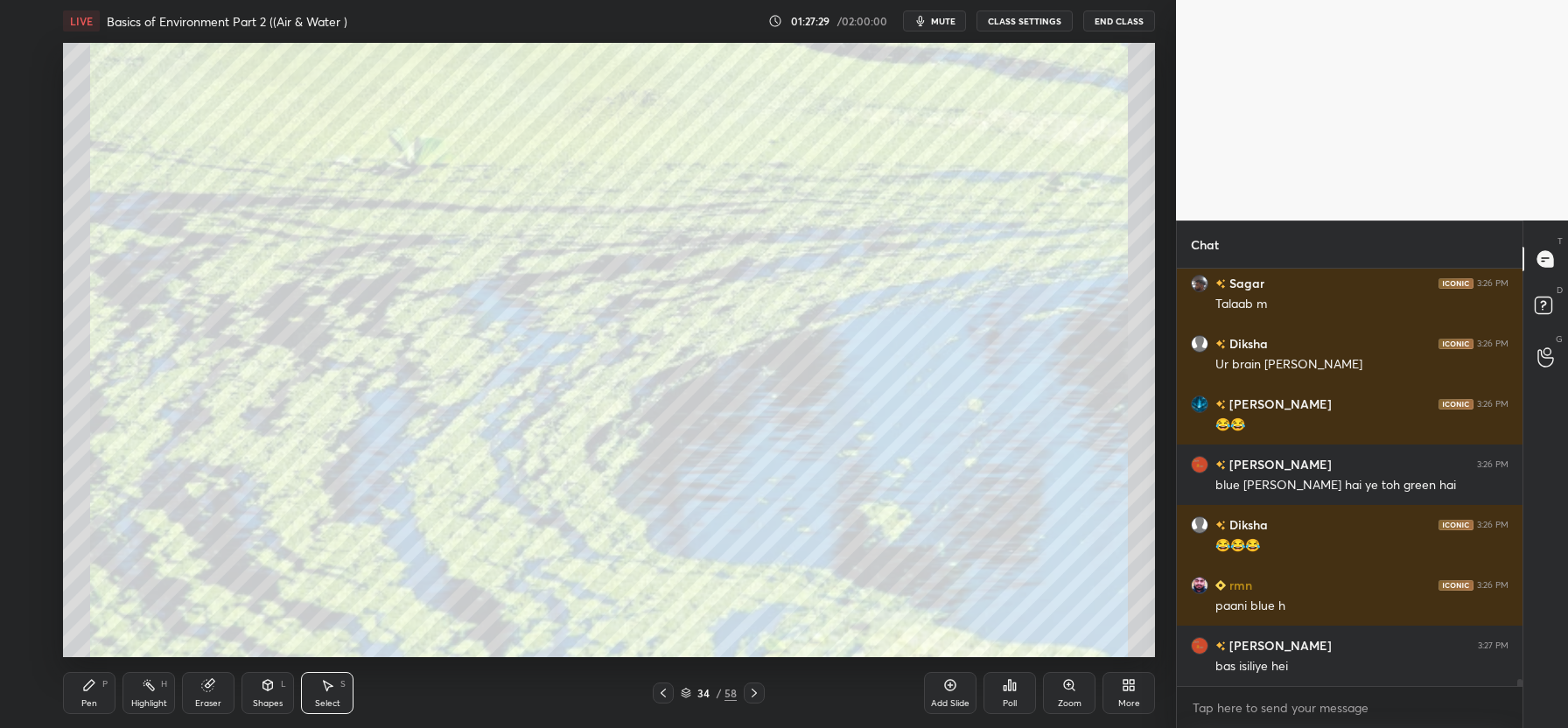
click at [1135, 690] on icon at bounding box center [1129, 686] width 14 height 14
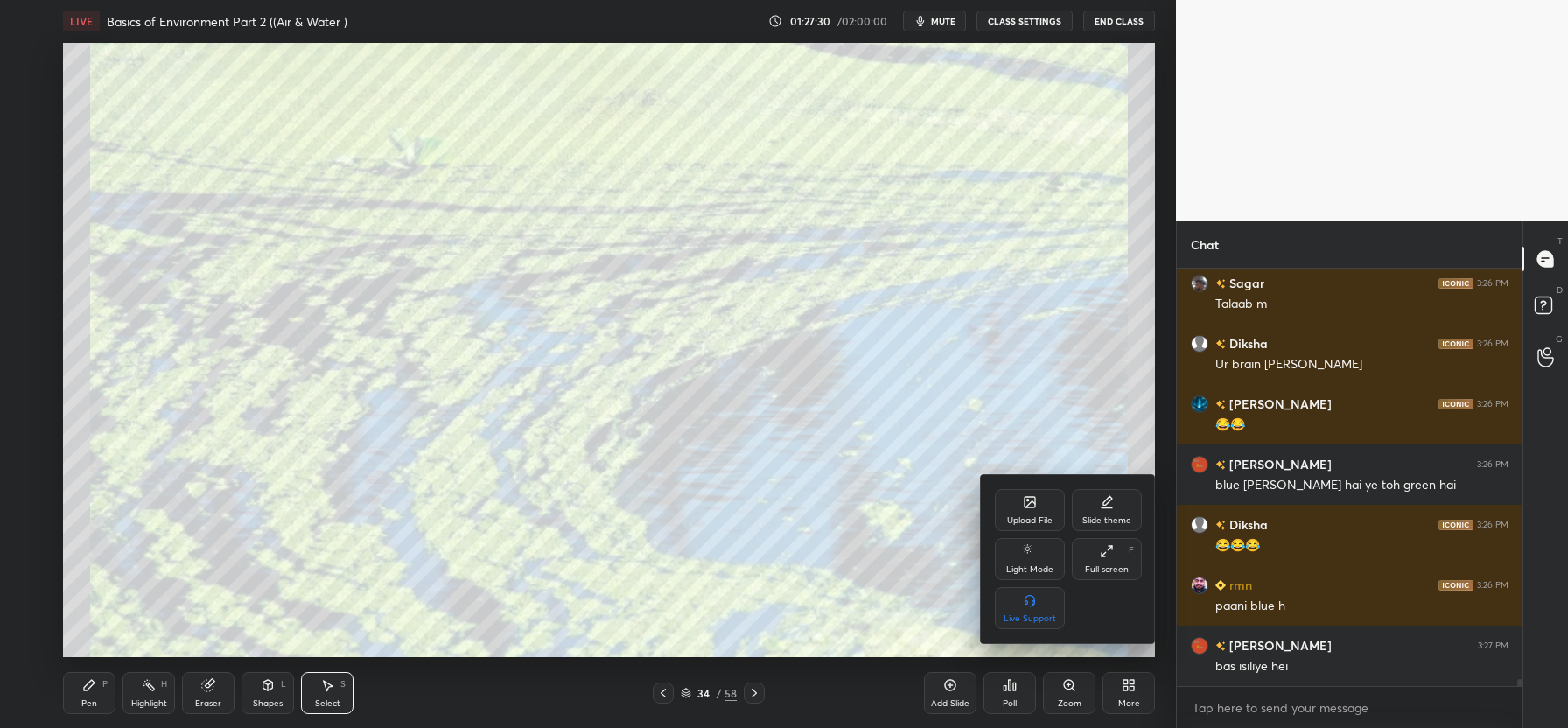
scroll to position [23706, 0]
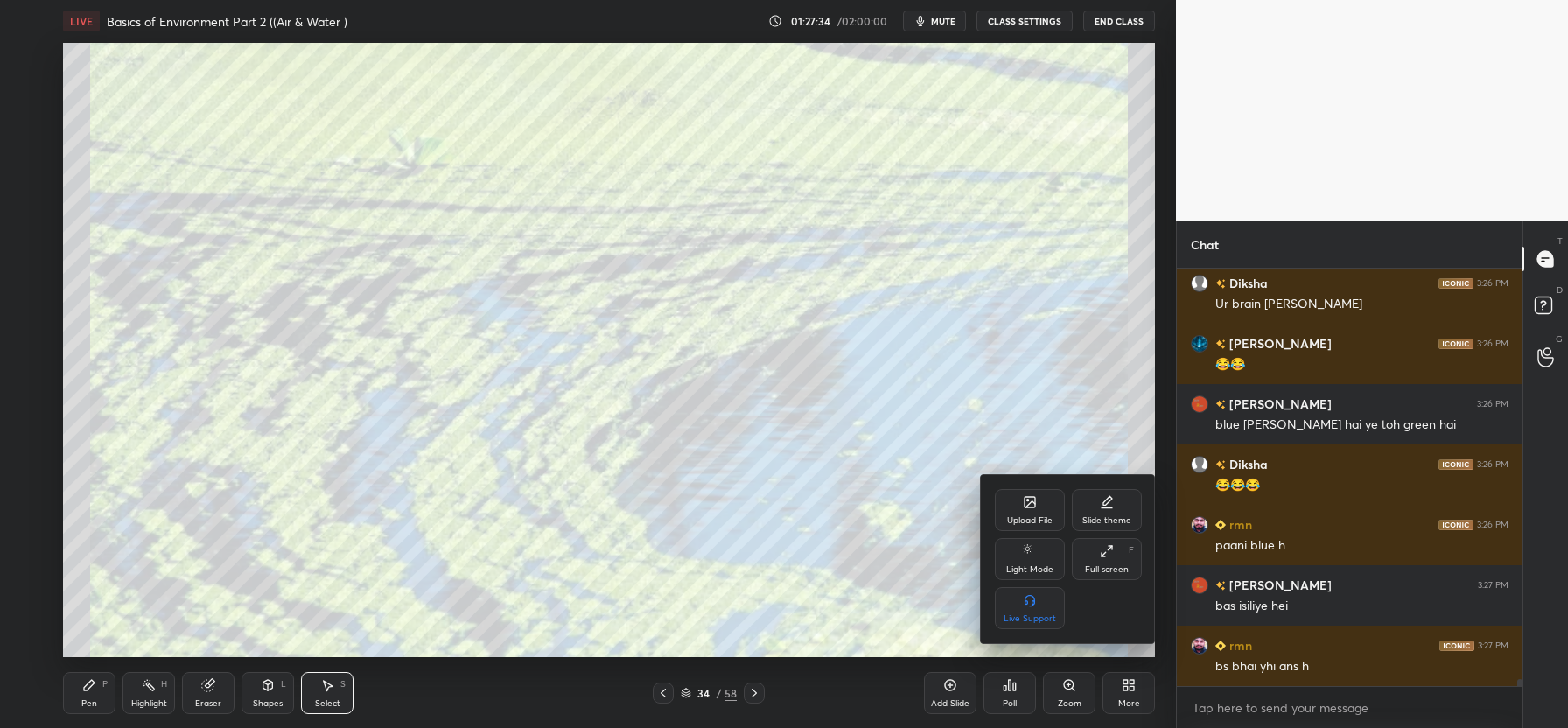
click at [1015, 513] on div "Upload File" at bounding box center [1029, 510] width 70 height 42
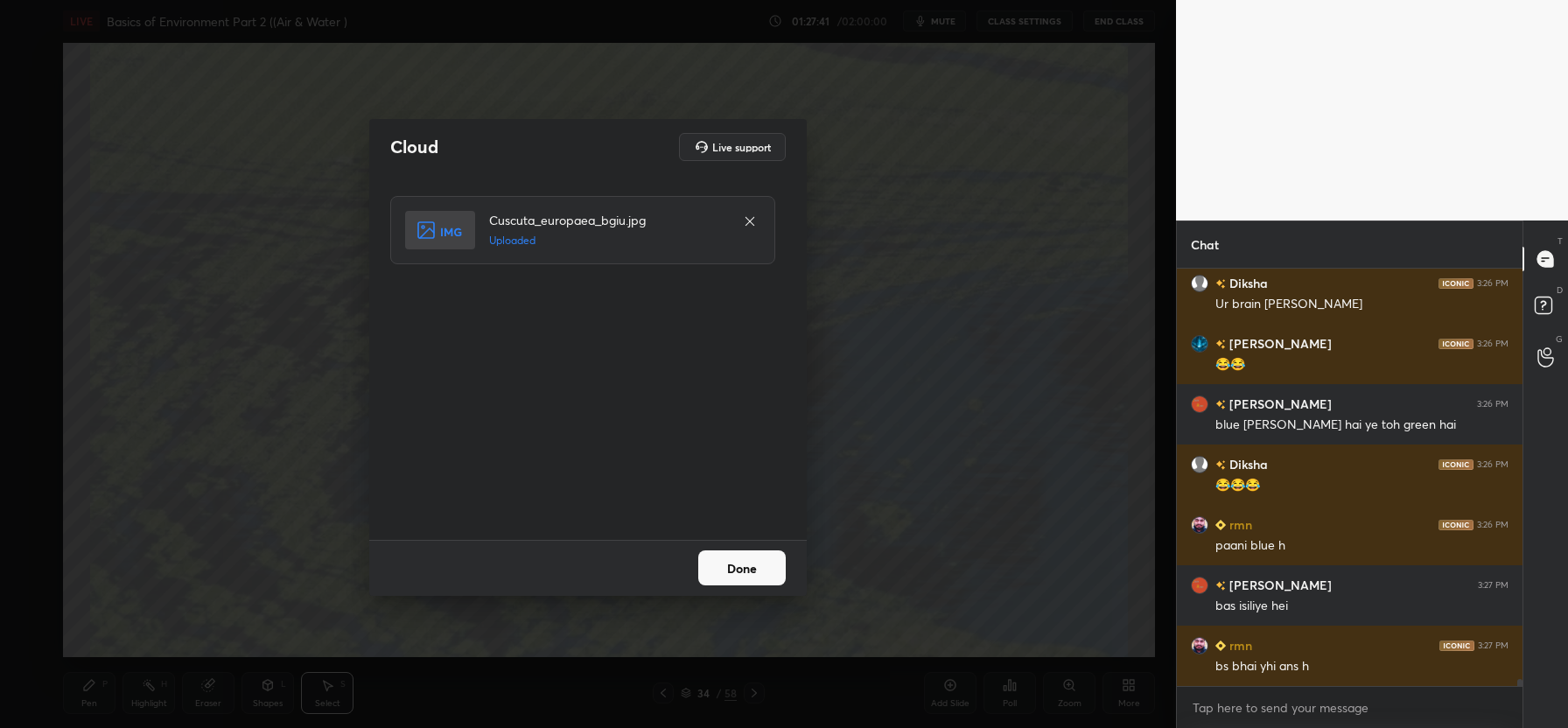
click at [741, 569] on button "Done" at bounding box center [742, 568] width 88 height 35
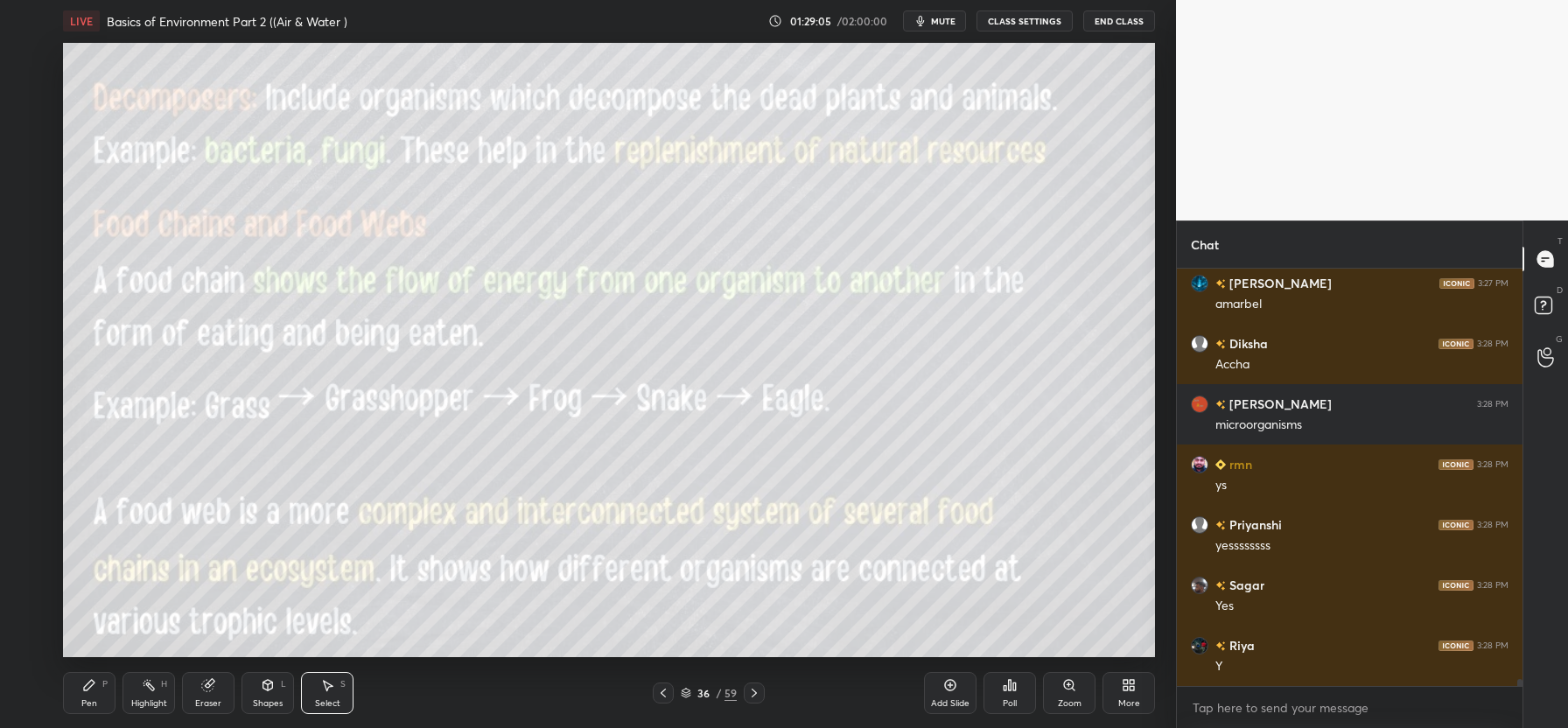
scroll to position [24370, 0]
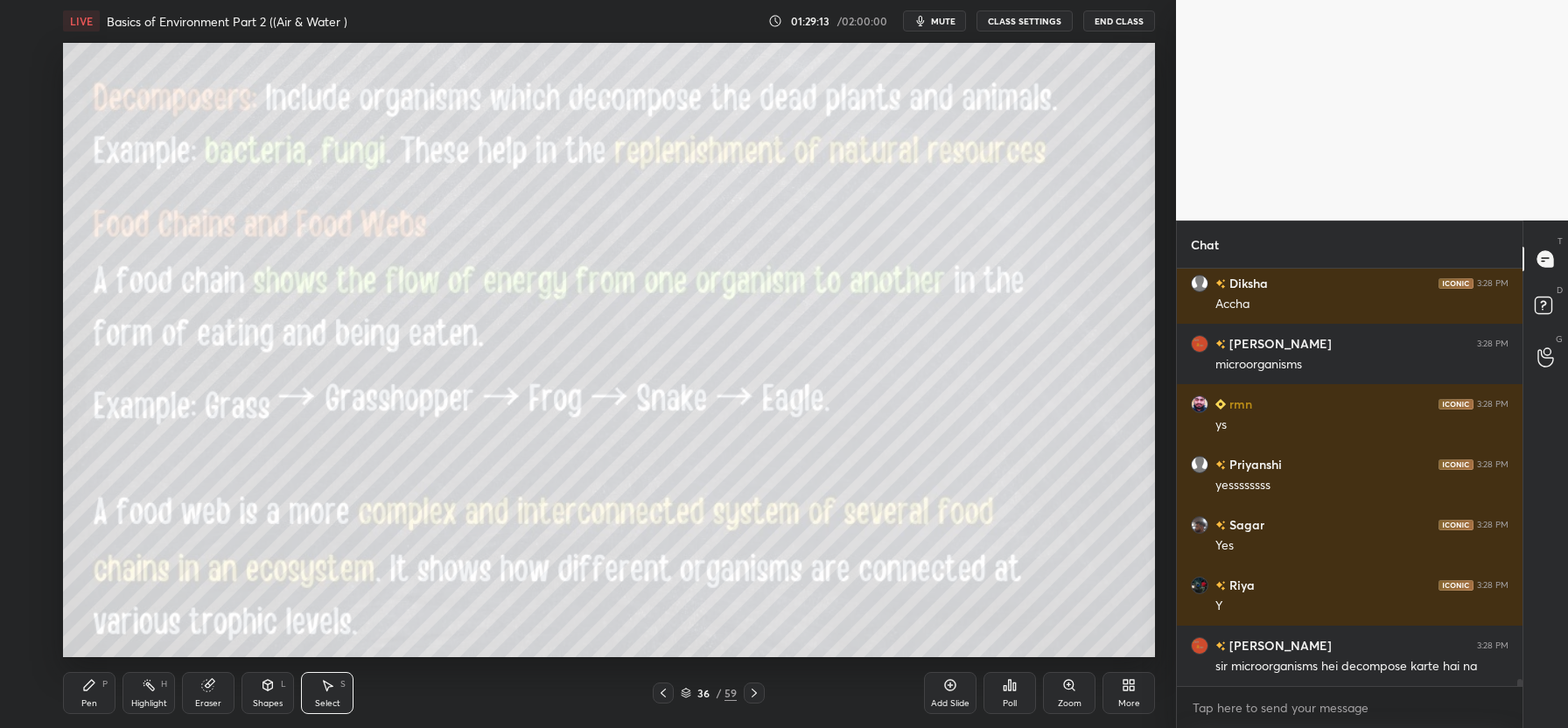
click at [557, 435] on div "0 ° Undo Copy Duplicate Duplicate to new slide Delete" at bounding box center [609, 351] width 1092 height 615
click at [98, 694] on div "Pen P" at bounding box center [89, 693] width 52 height 42
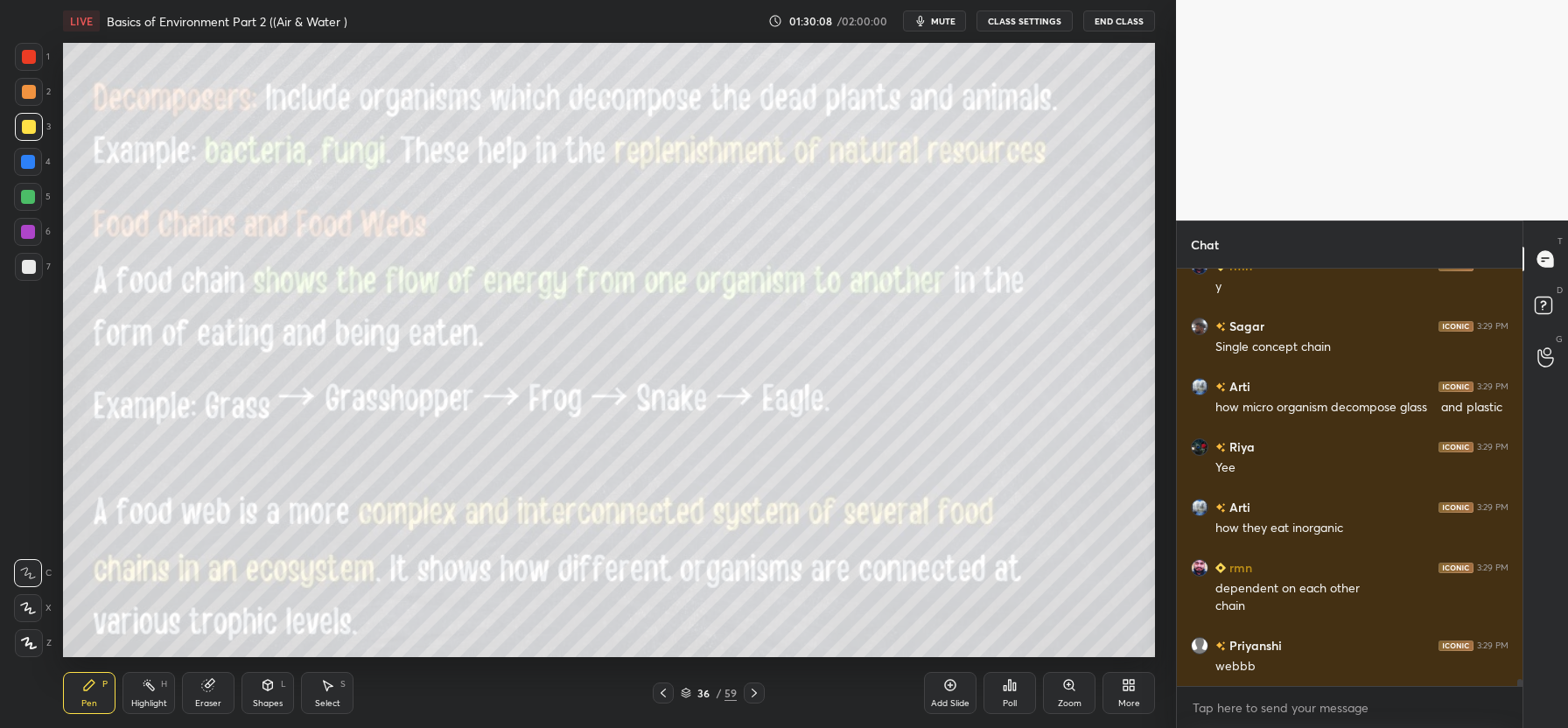
scroll to position [24870, 0]
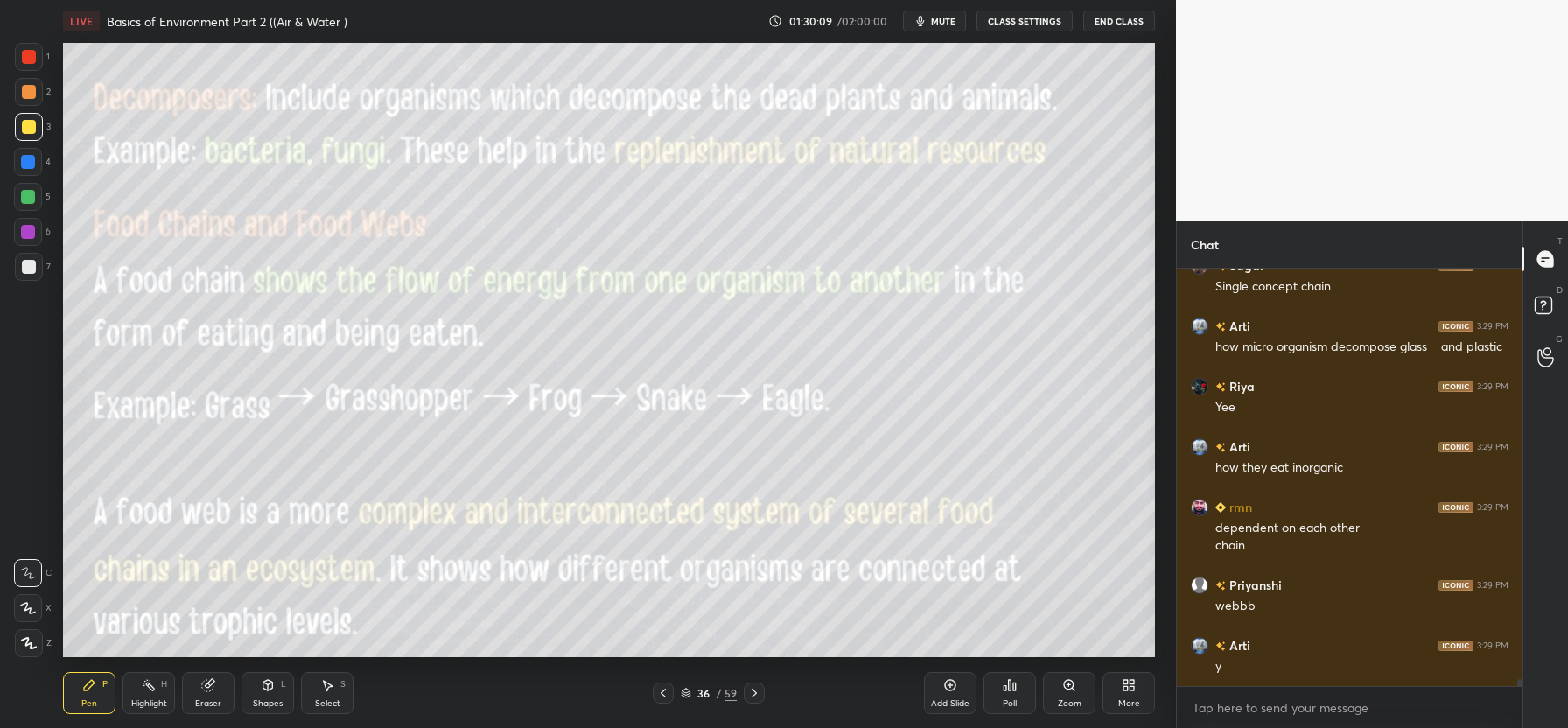
click at [212, 685] on icon at bounding box center [208, 686] width 14 height 14
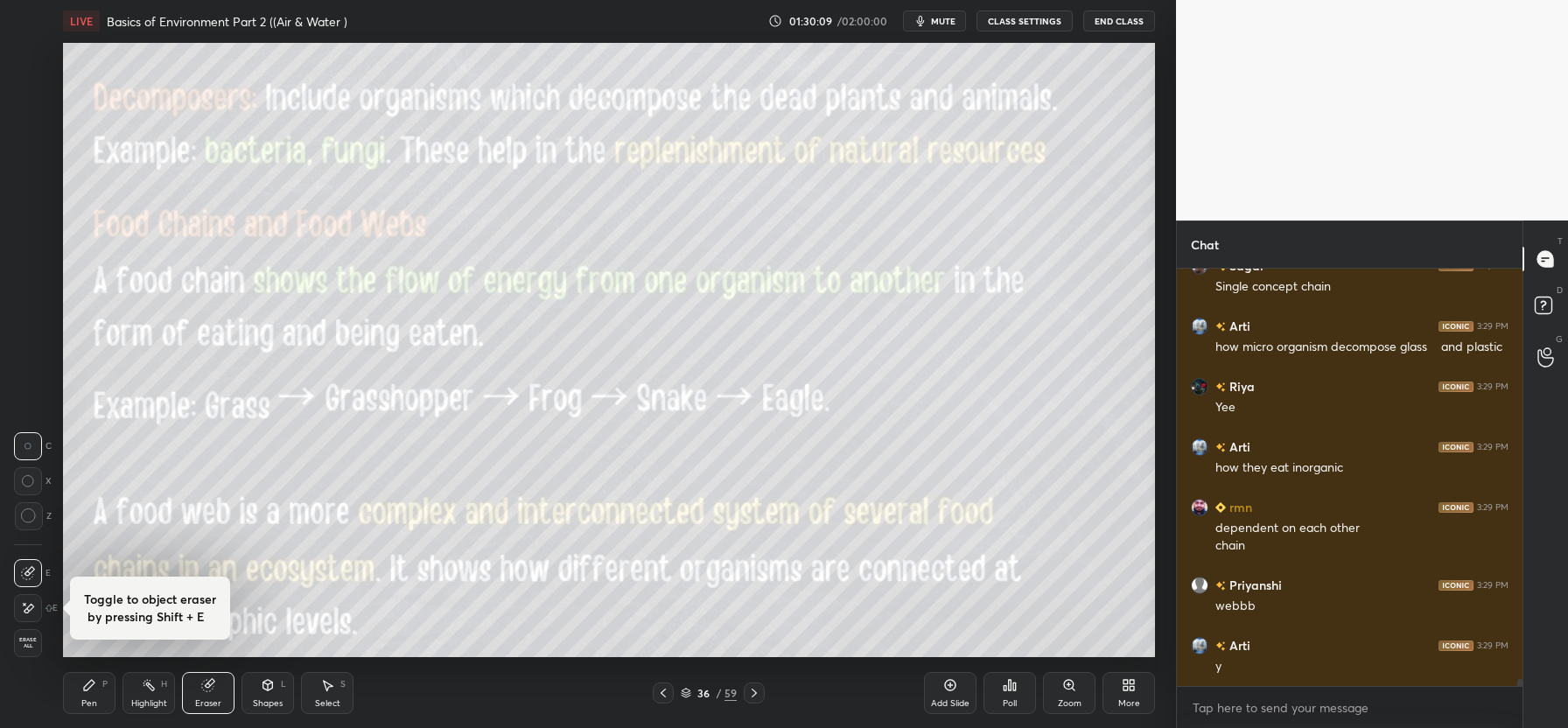
drag, startPoint x: 29, startPoint y: 640, endPoint x: 35, endPoint y: 628, distance: 13.4
click at [30, 642] on span "Erase all" at bounding box center [28, 643] width 27 height 12
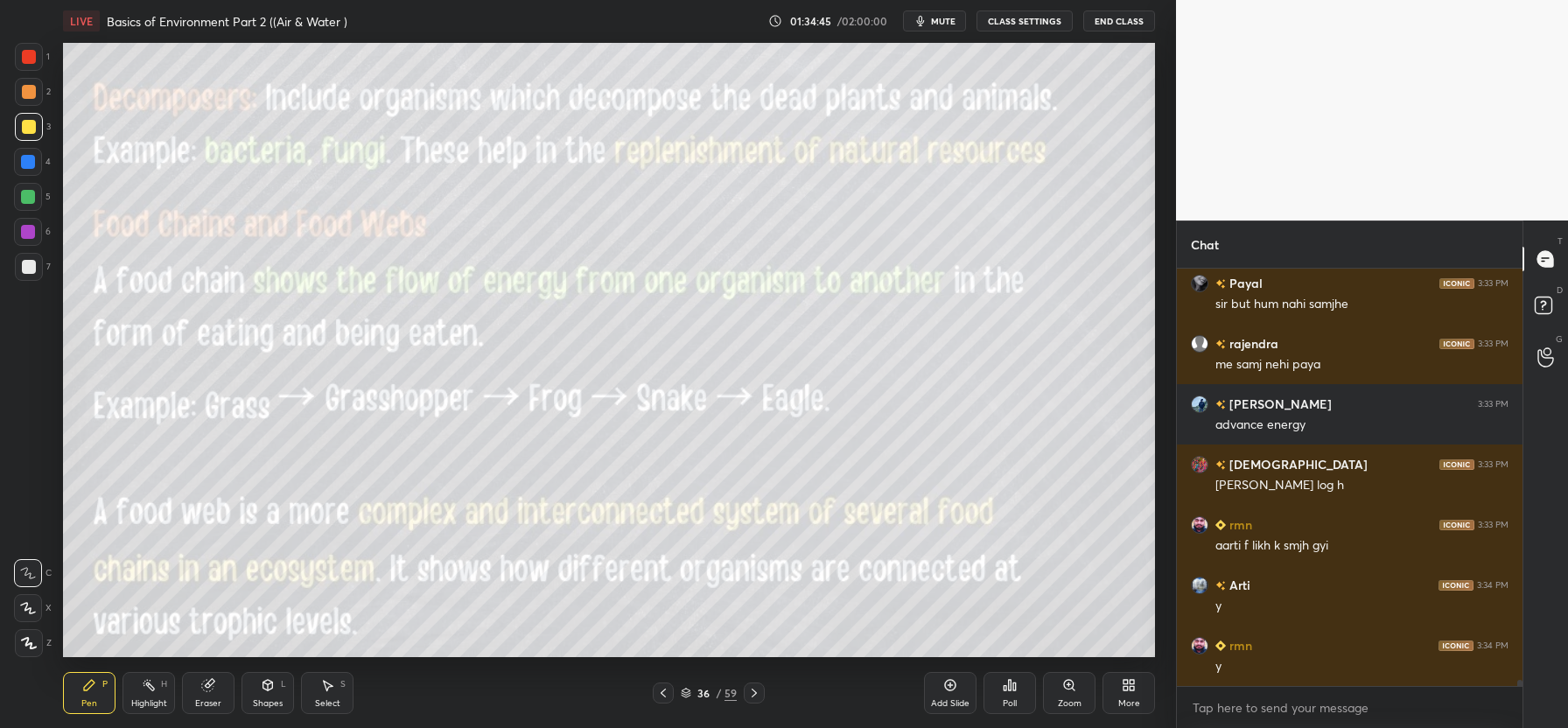
scroll to position [28433, 0]
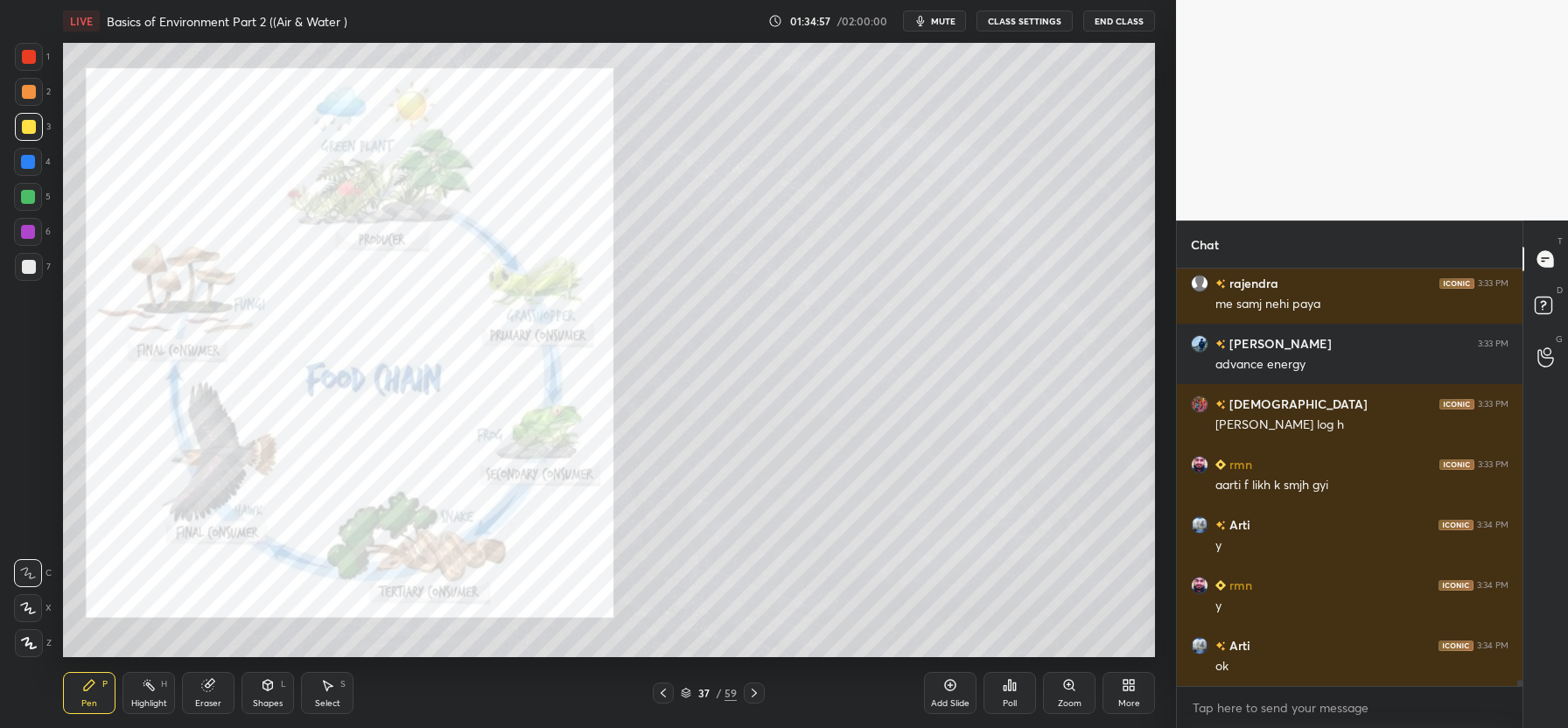
click at [33, 58] on div at bounding box center [29, 57] width 14 height 14
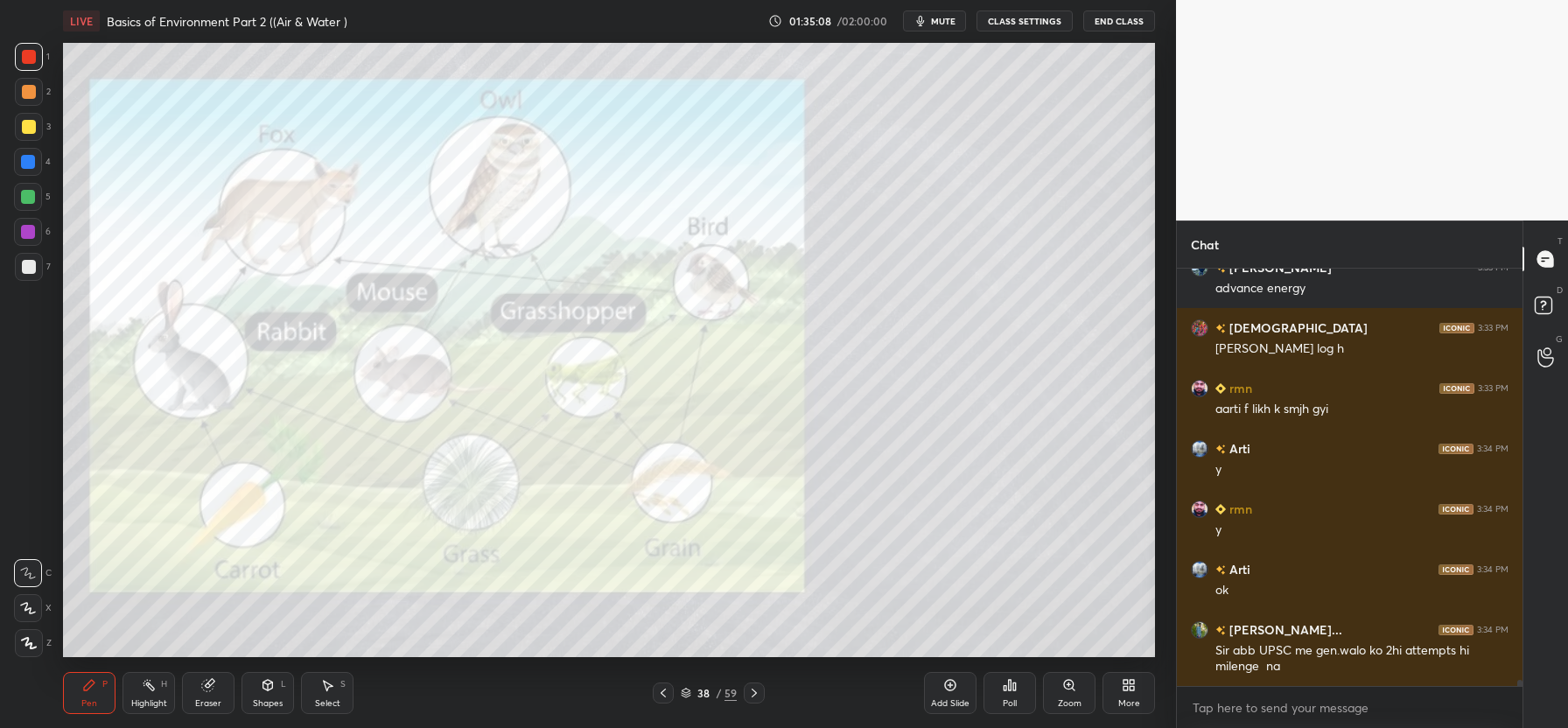
drag, startPoint x: 28, startPoint y: 133, endPoint x: 36, endPoint y: 130, distance: 8.5
click at [28, 130] on div at bounding box center [29, 127] width 14 height 14
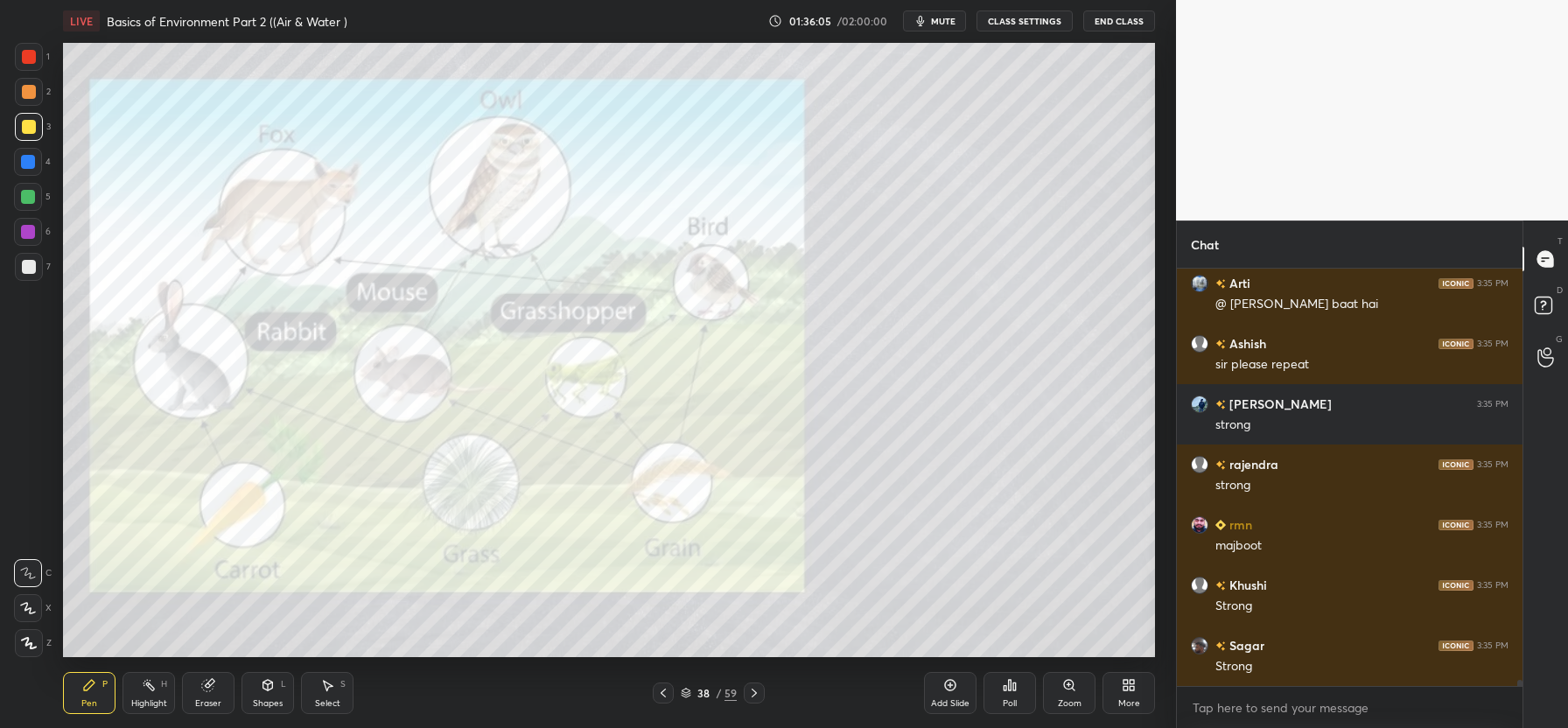
scroll to position [29129, 0]
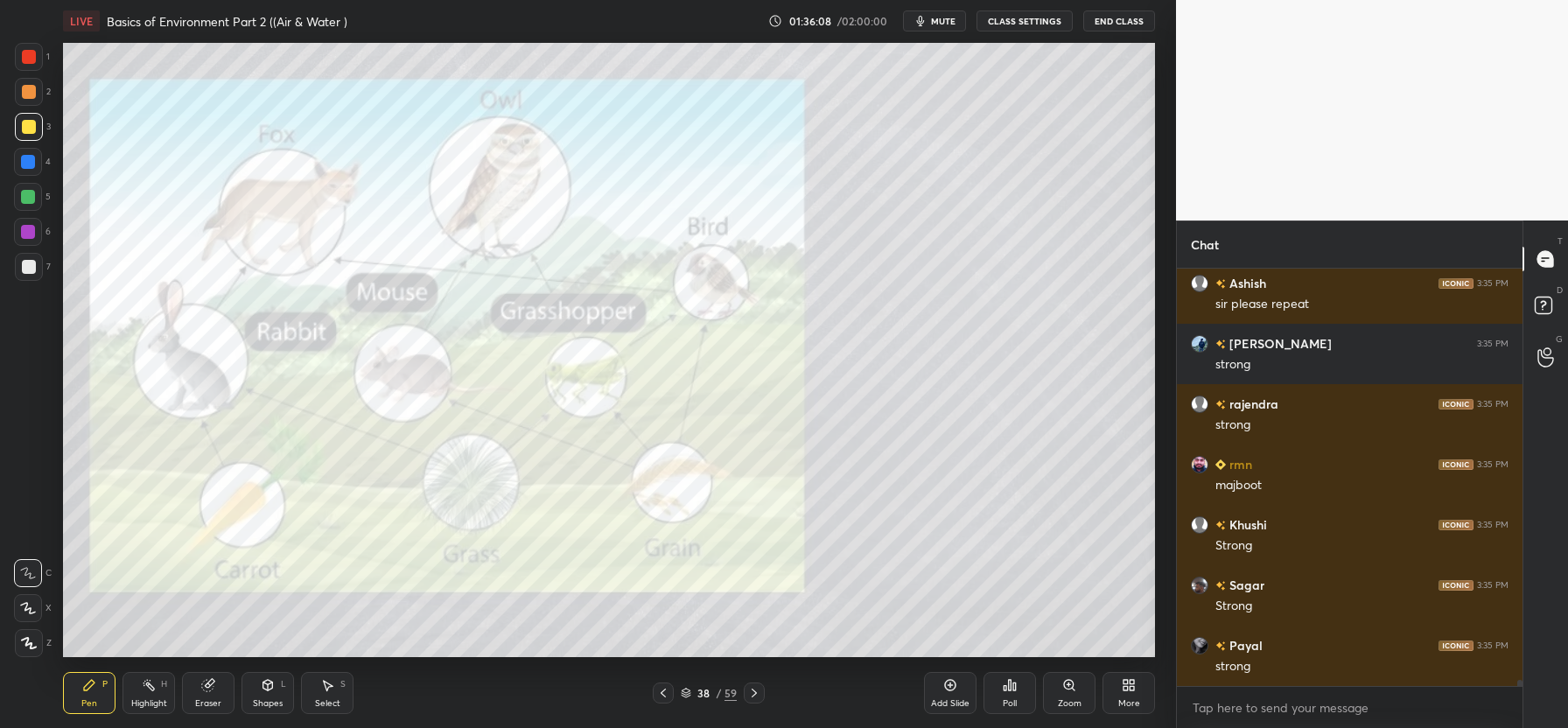
click at [20, 50] on div at bounding box center [29, 57] width 28 height 28
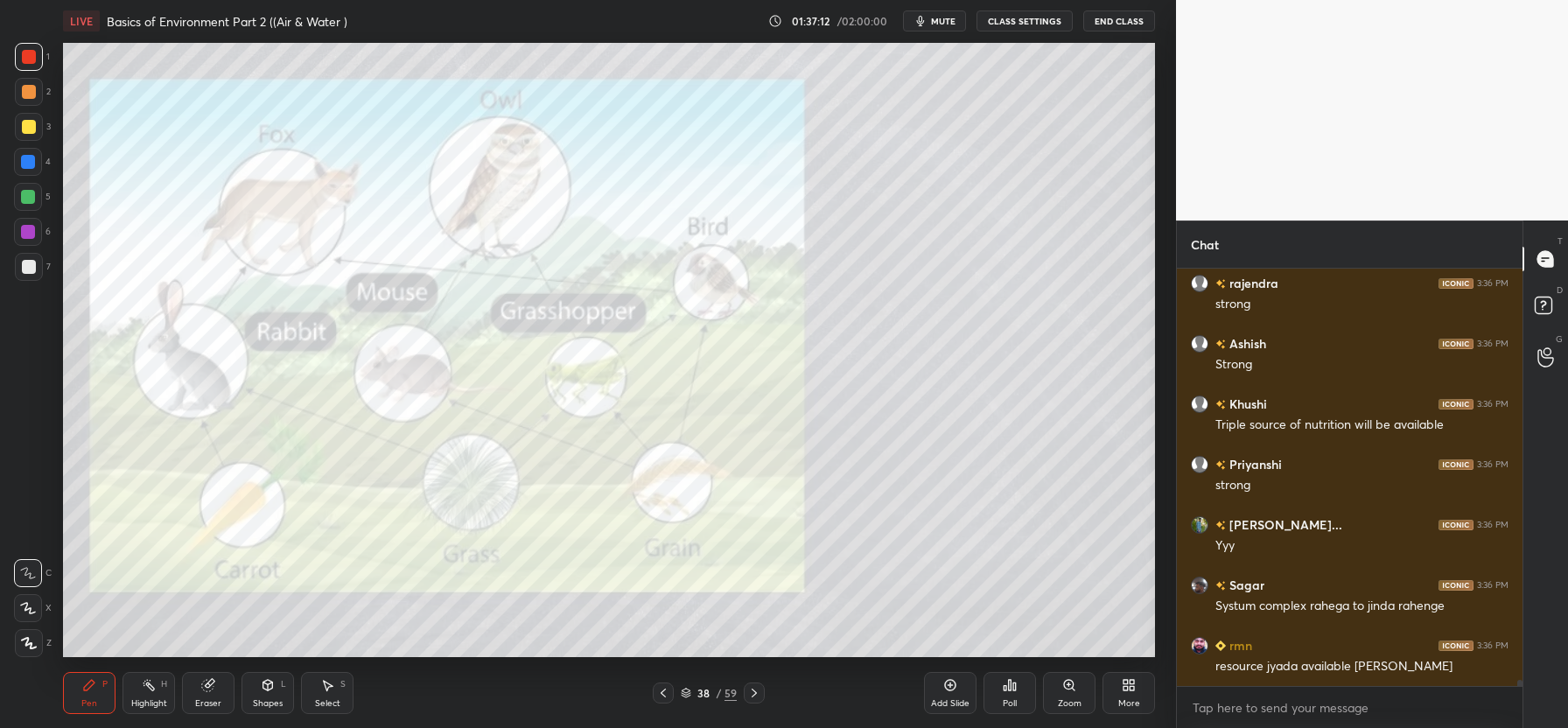
scroll to position [29914, 0]
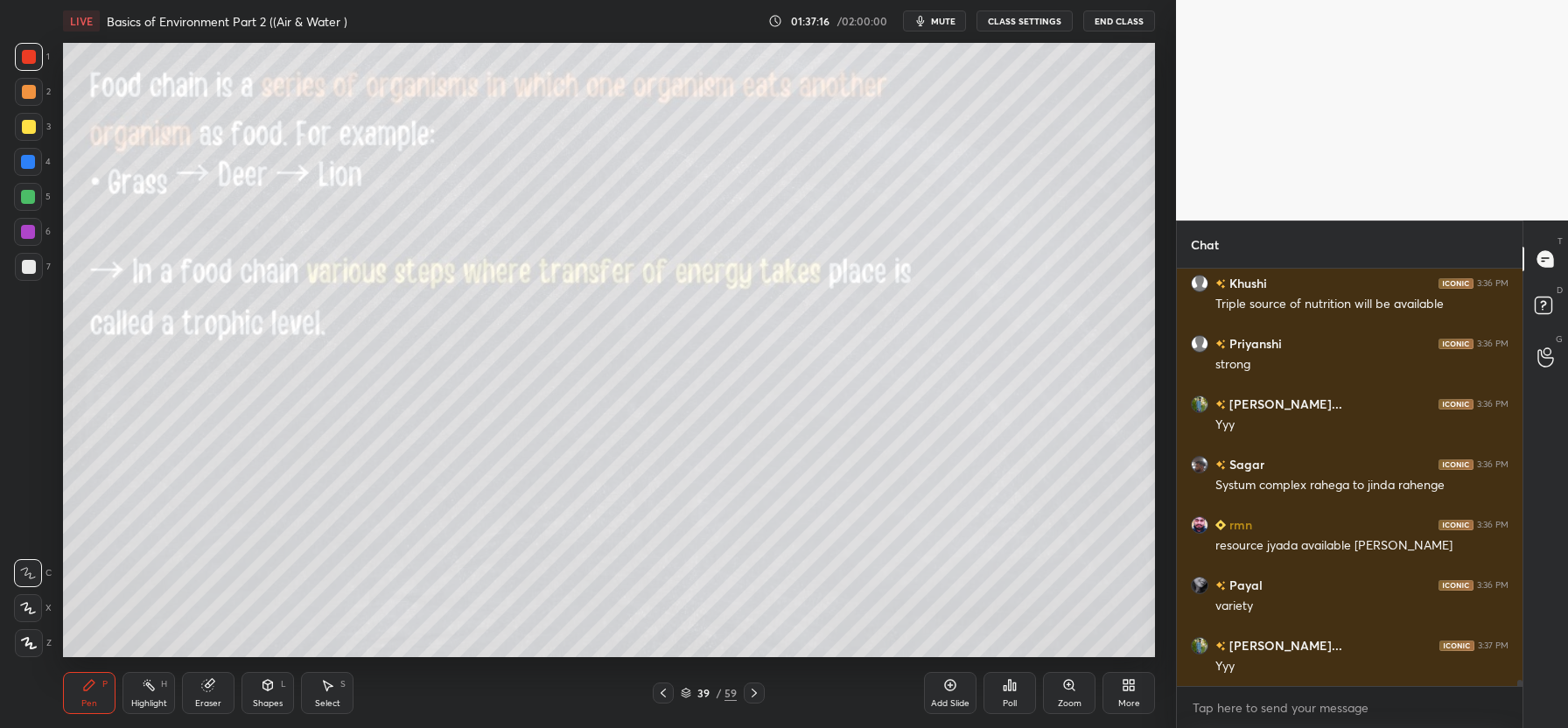
click at [441, 4] on div "LIVE Basics of Environment Part 2 ((Air & Water ) 01:37:16 / 02:00:00 mute CLAS…" at bounding box center [609, 364] width 1106 height 728
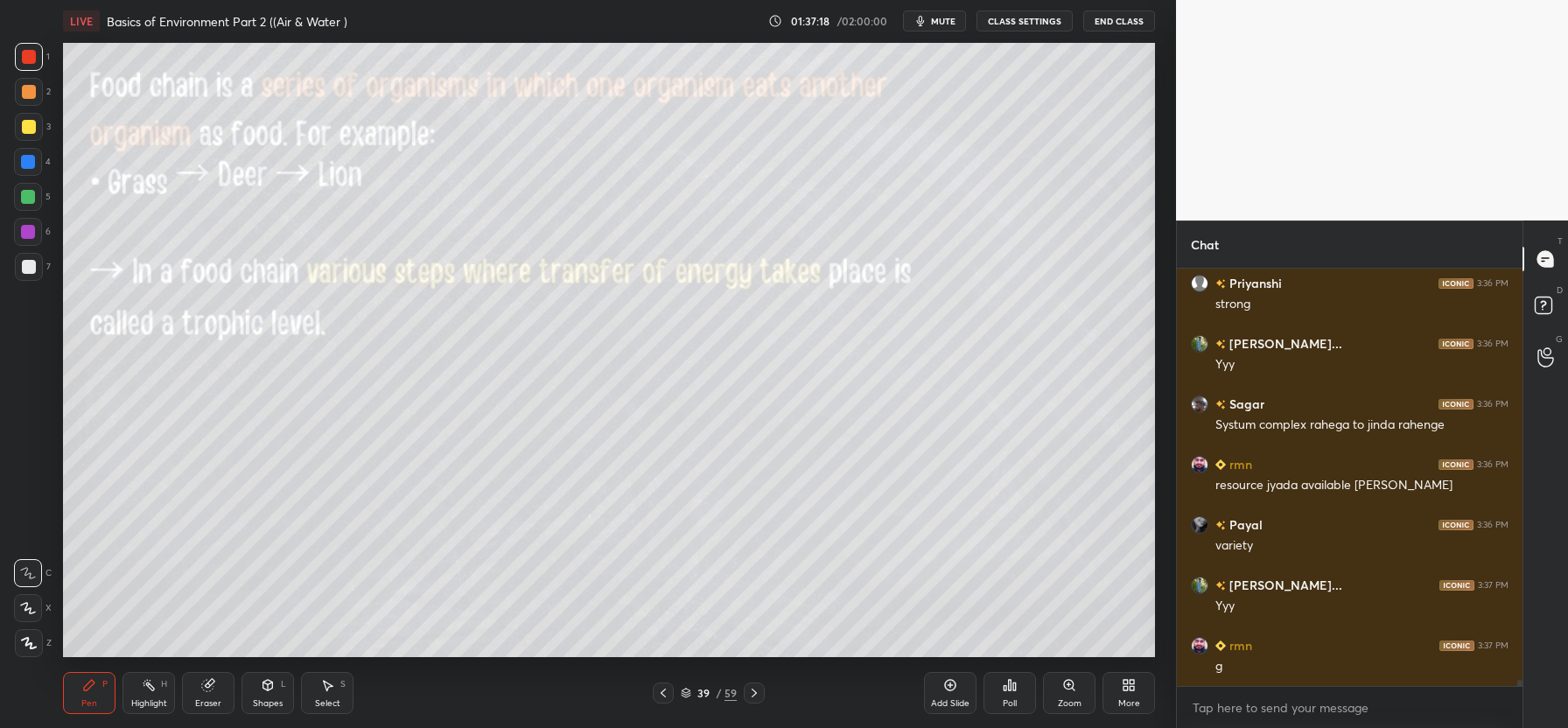
click at [34, 121] on div at bounding box center [29, 127] width 14 height 14
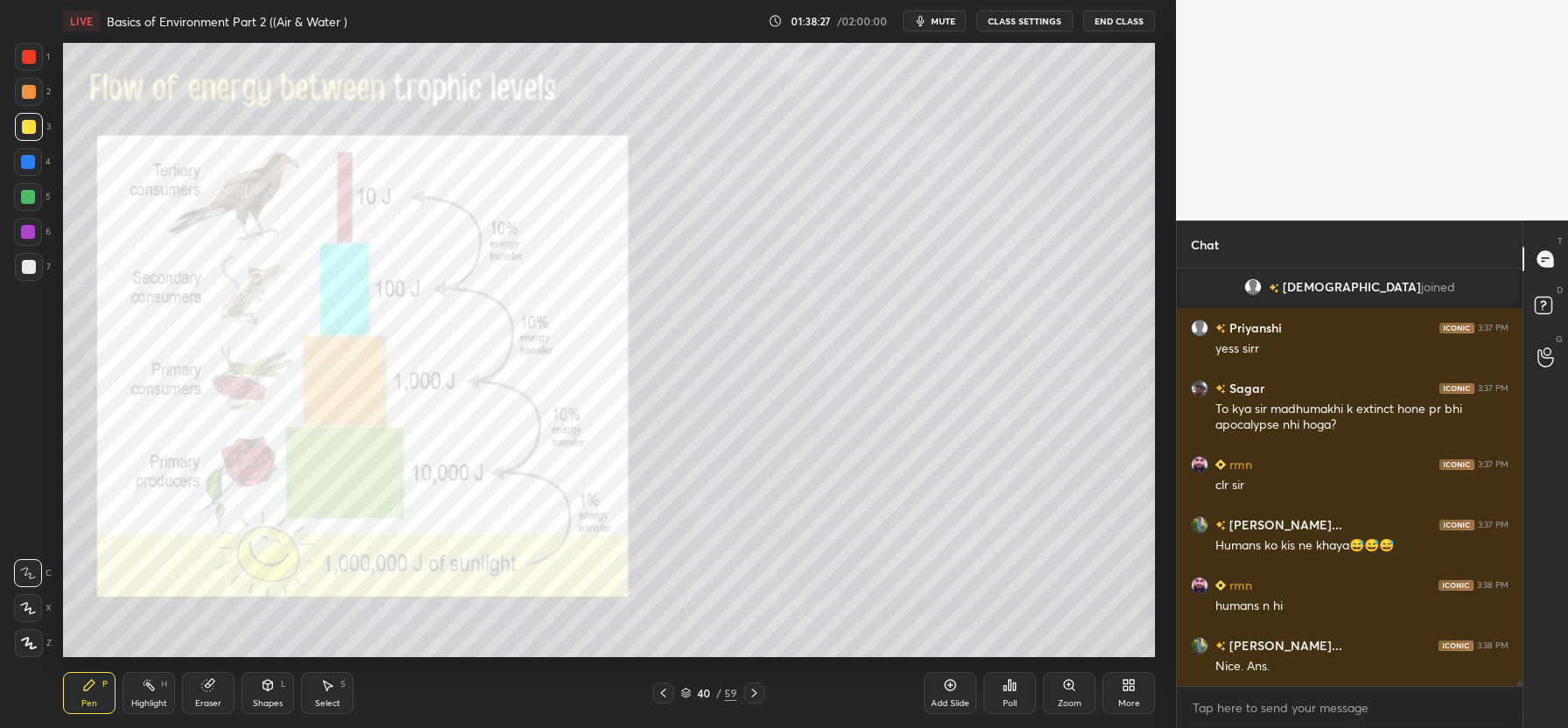
scroll to position [27362, 0]
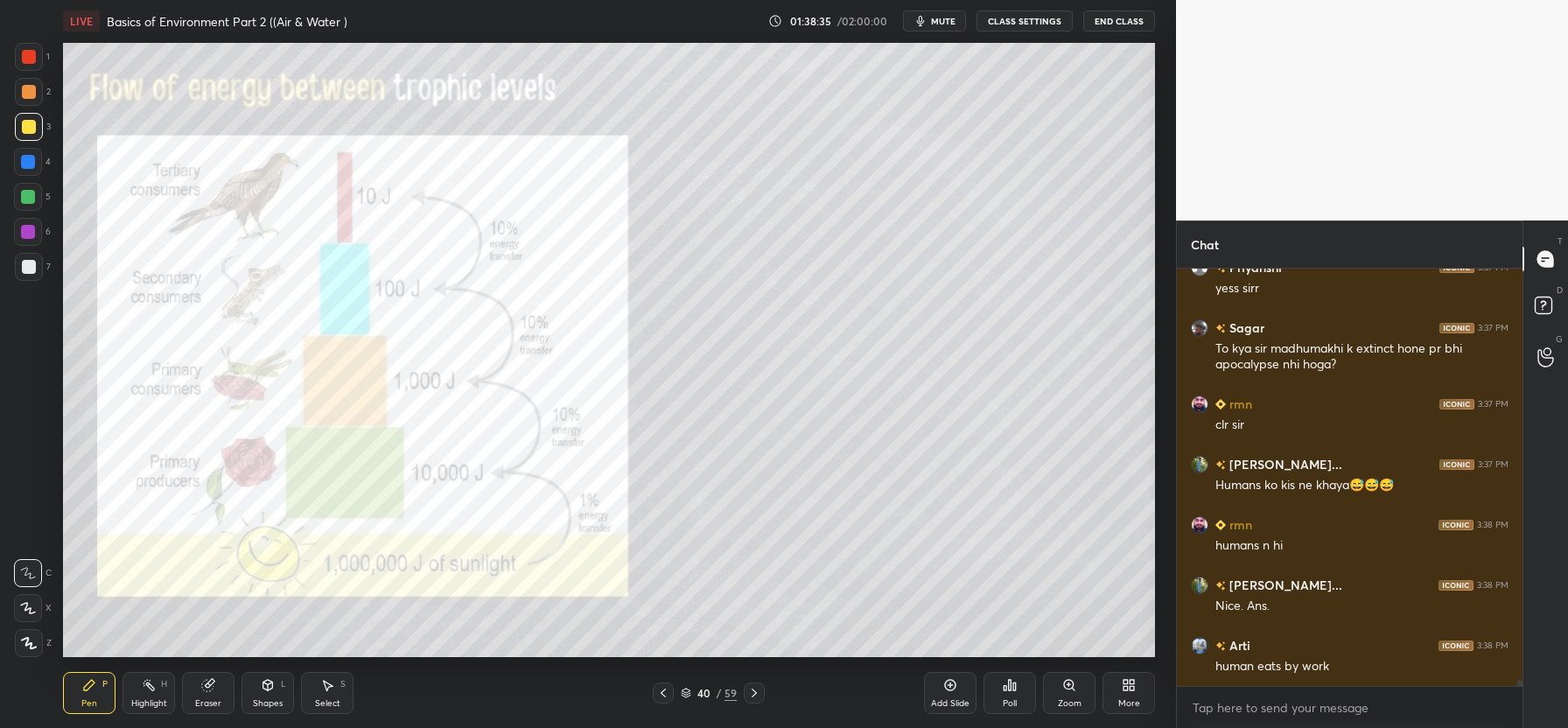
click at [29, 56] on div at bounding box center [29, 57] width 14 height 14
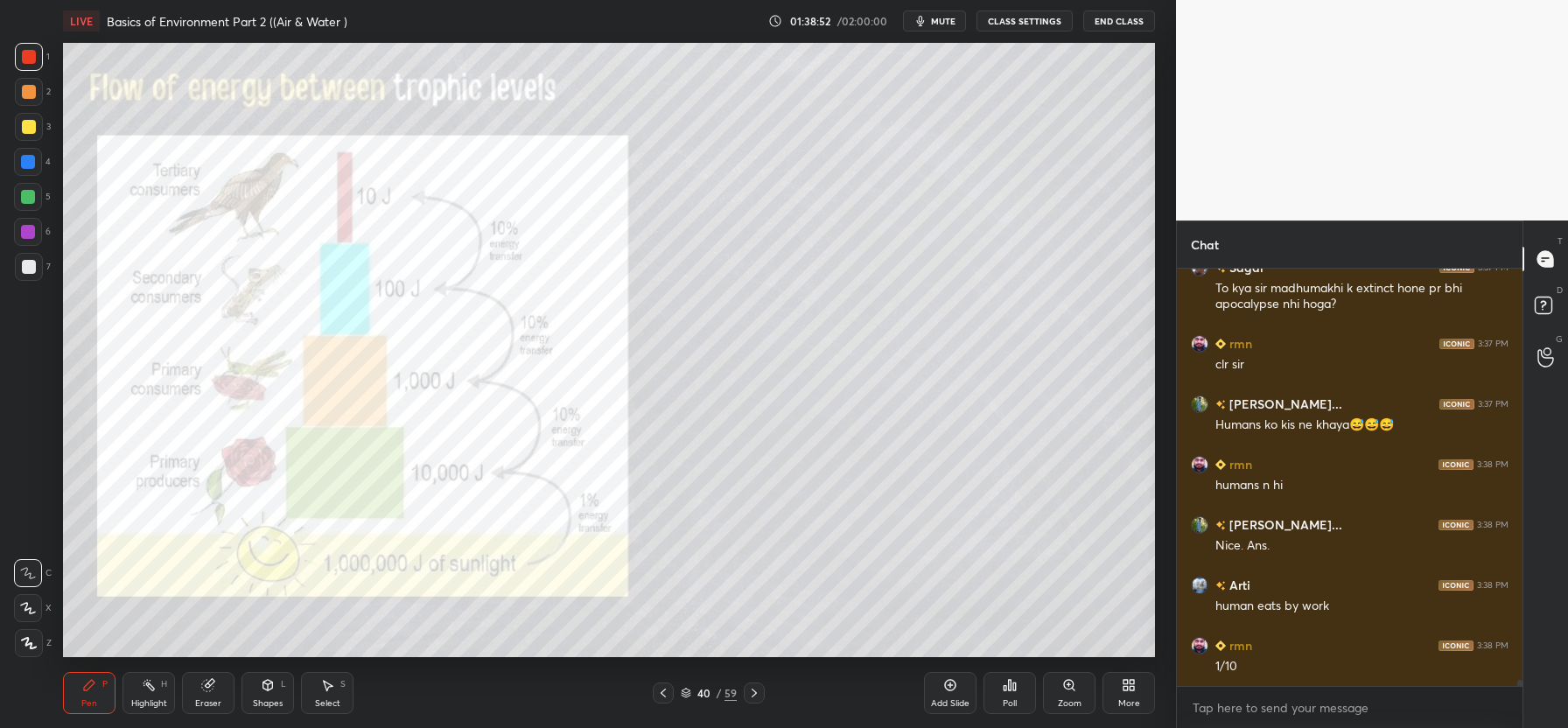
click at [37, 126] on div at bounding box center [29, 127] width 28 height 28
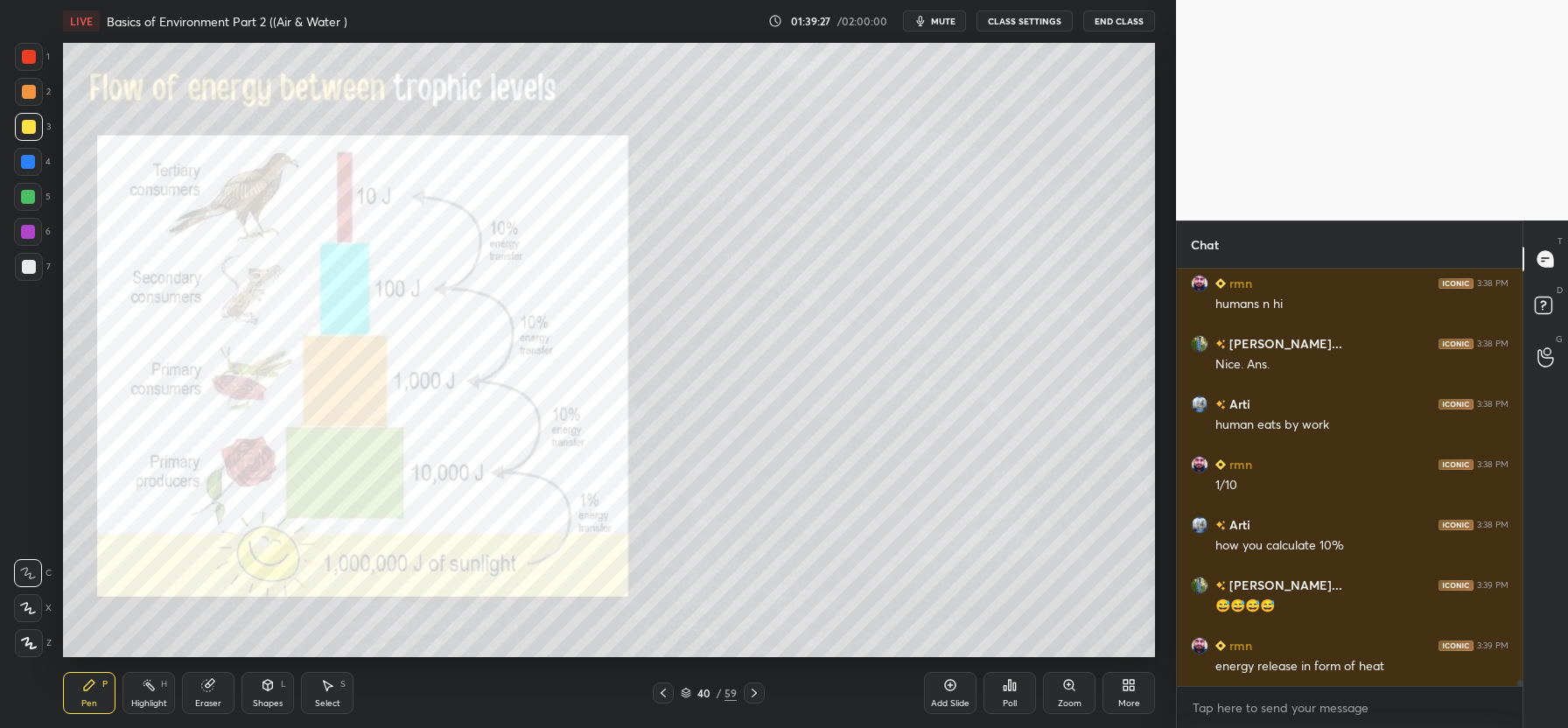
scroll to position [27663, 0]
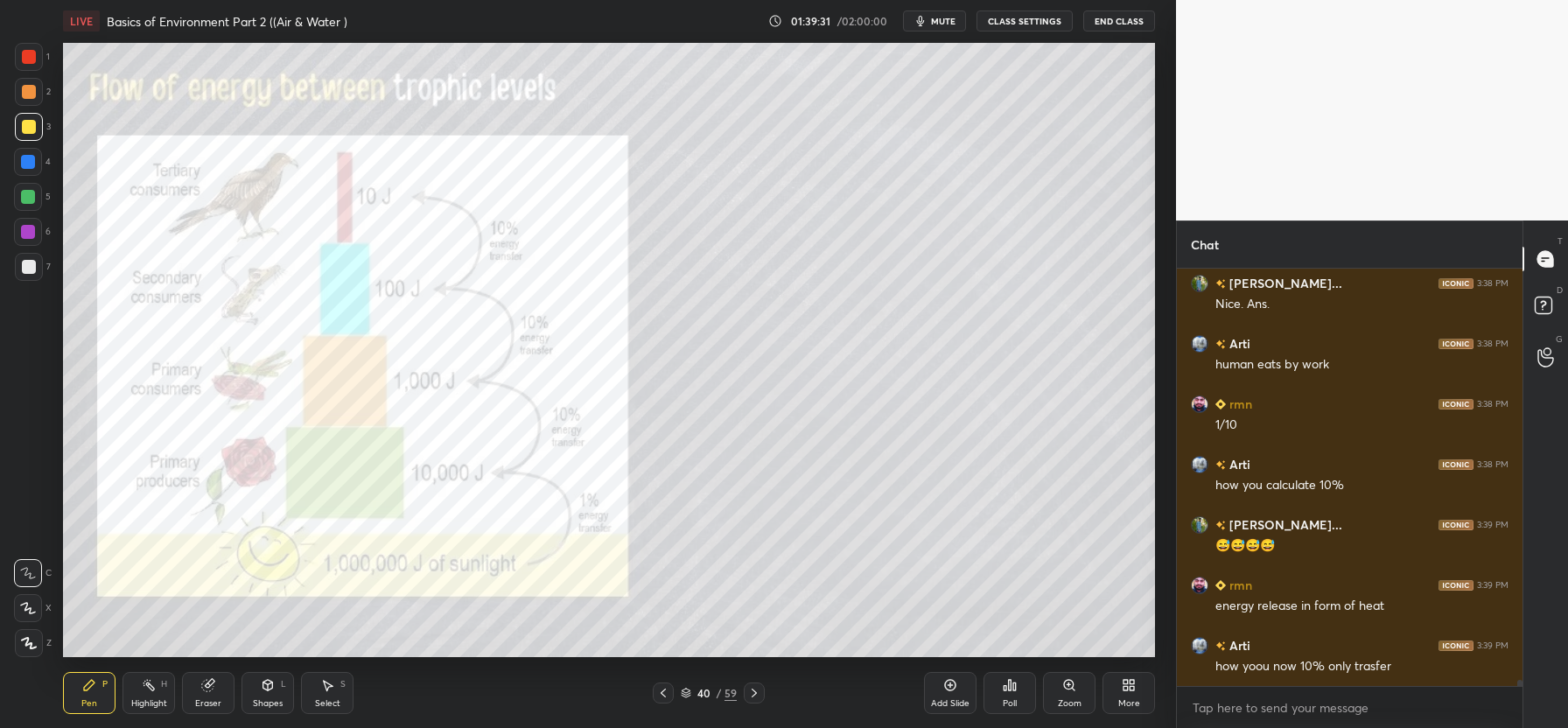
click at [216, 691] on div "Eraser" at bounding box center [208, 693] width 52 height 42
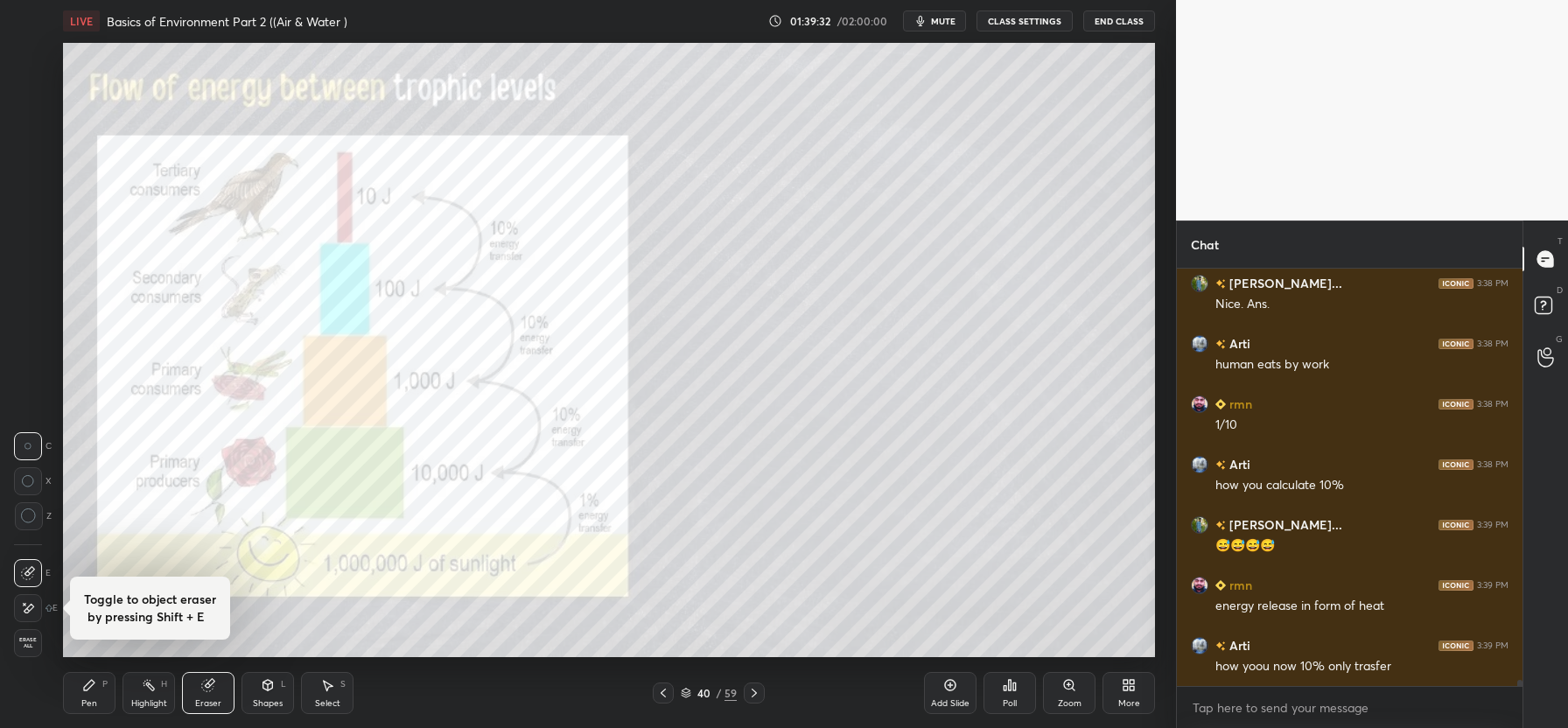
click at [24, 645] on span "Erase all" at bounding box center [28, 643] width 27 height 12
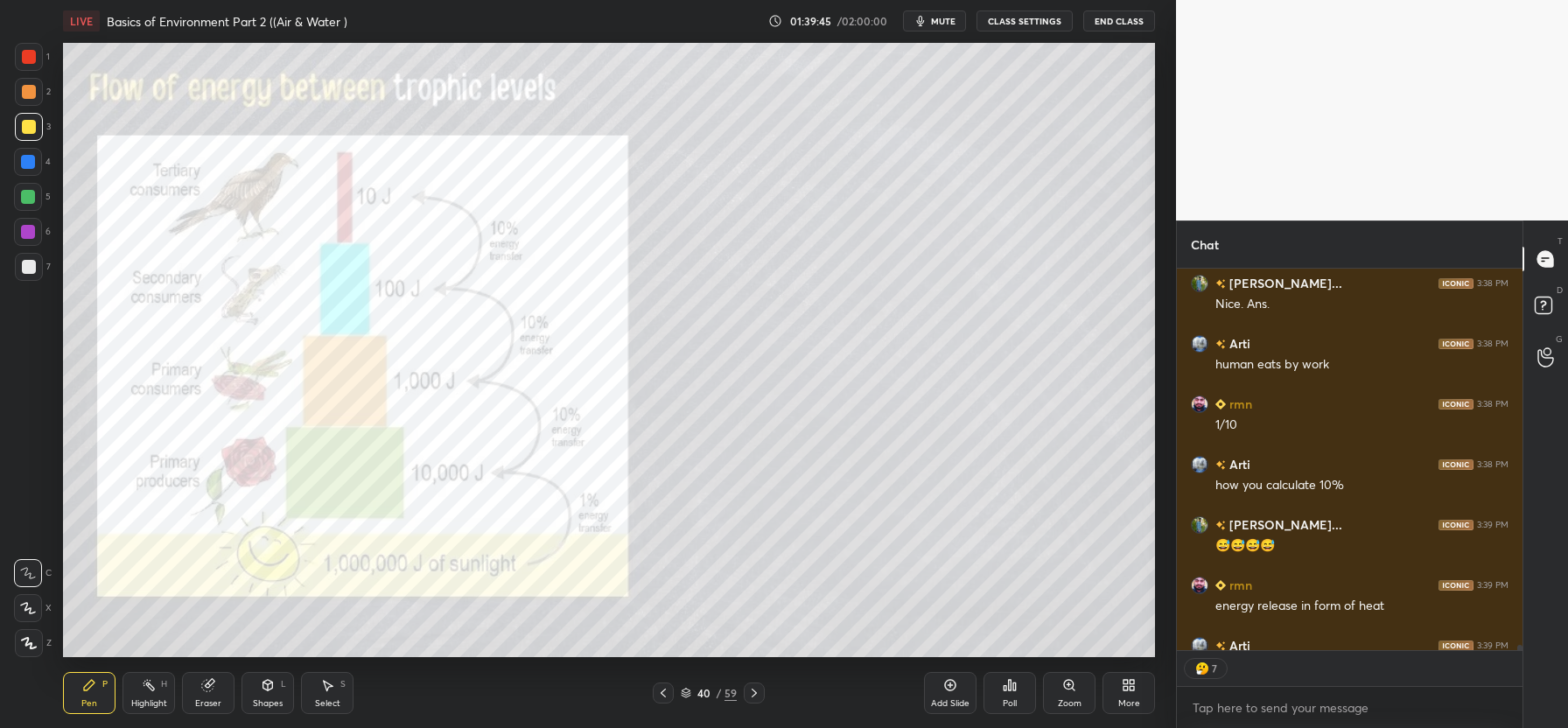
scroll to position [27760, 0]
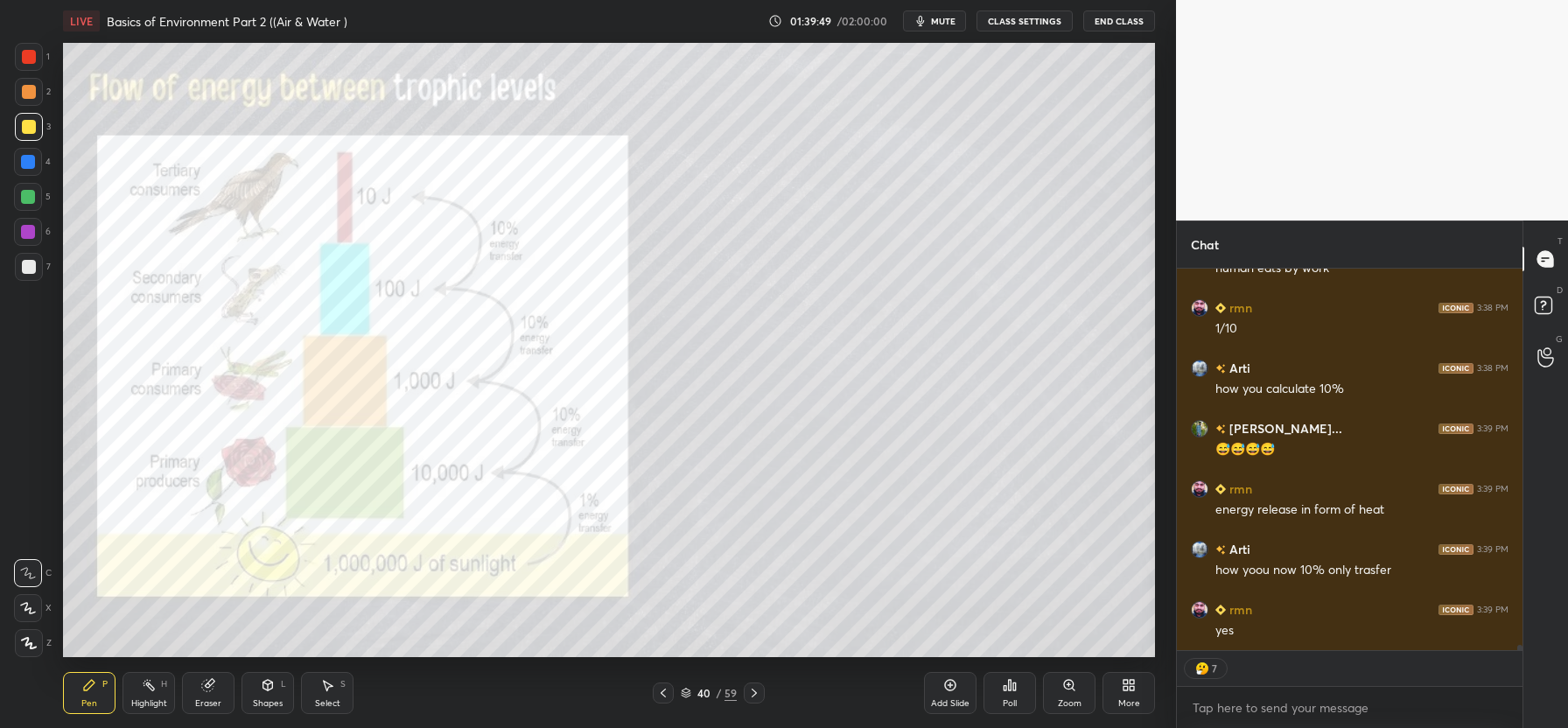
click at [28, 64] on div at bounding box center [29, 57] width 28 height 28
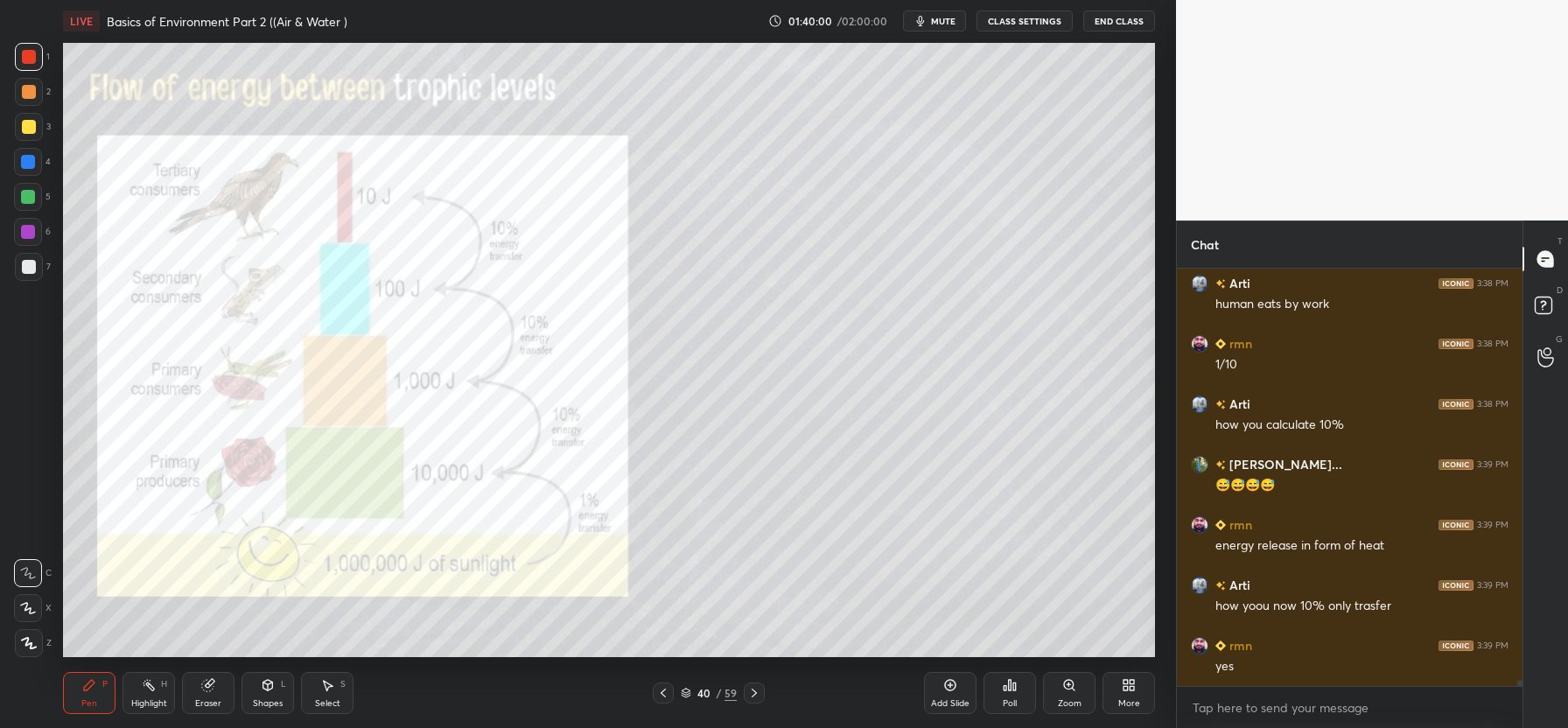
scroll to position [27784, 0]
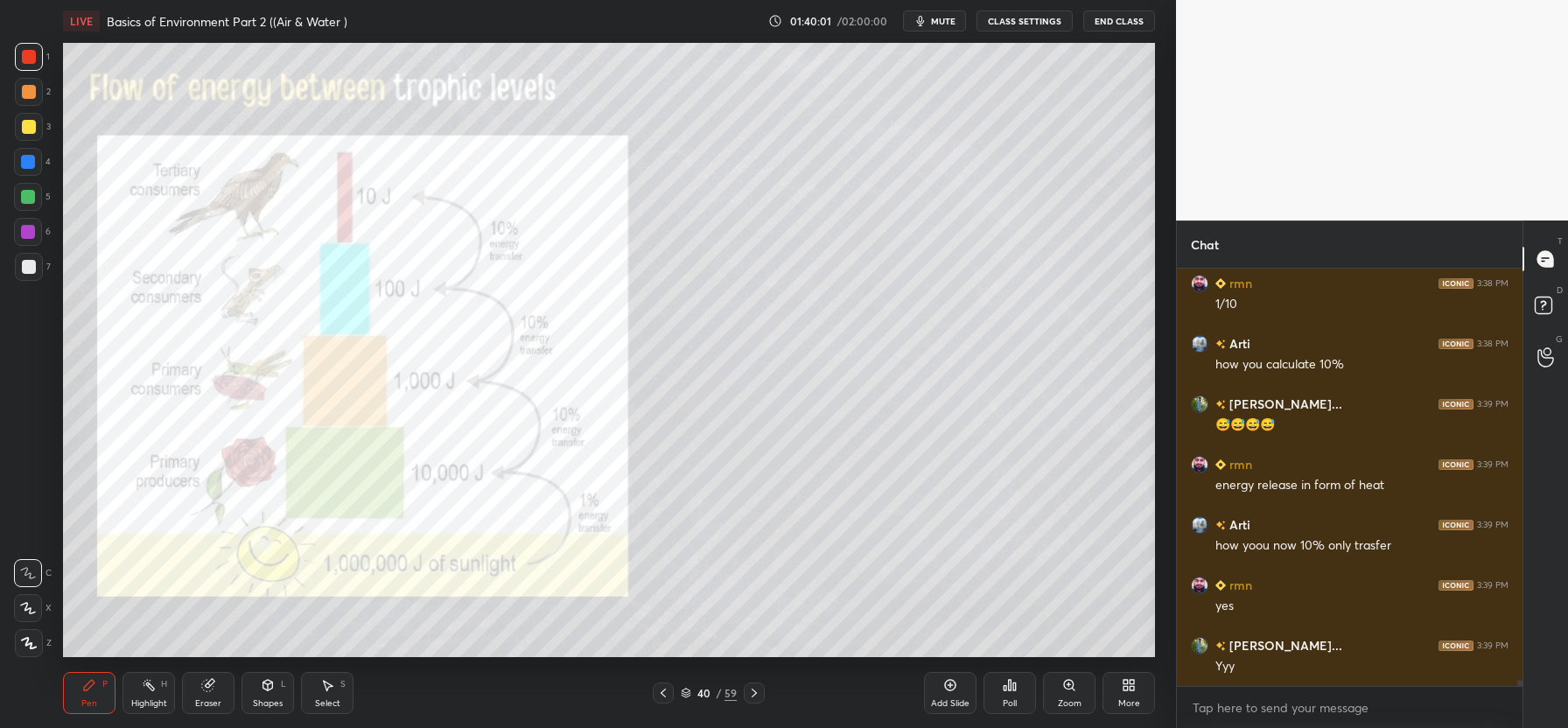
click at [31, 122] on div at bounding box center [29, 127] width 14 height 14
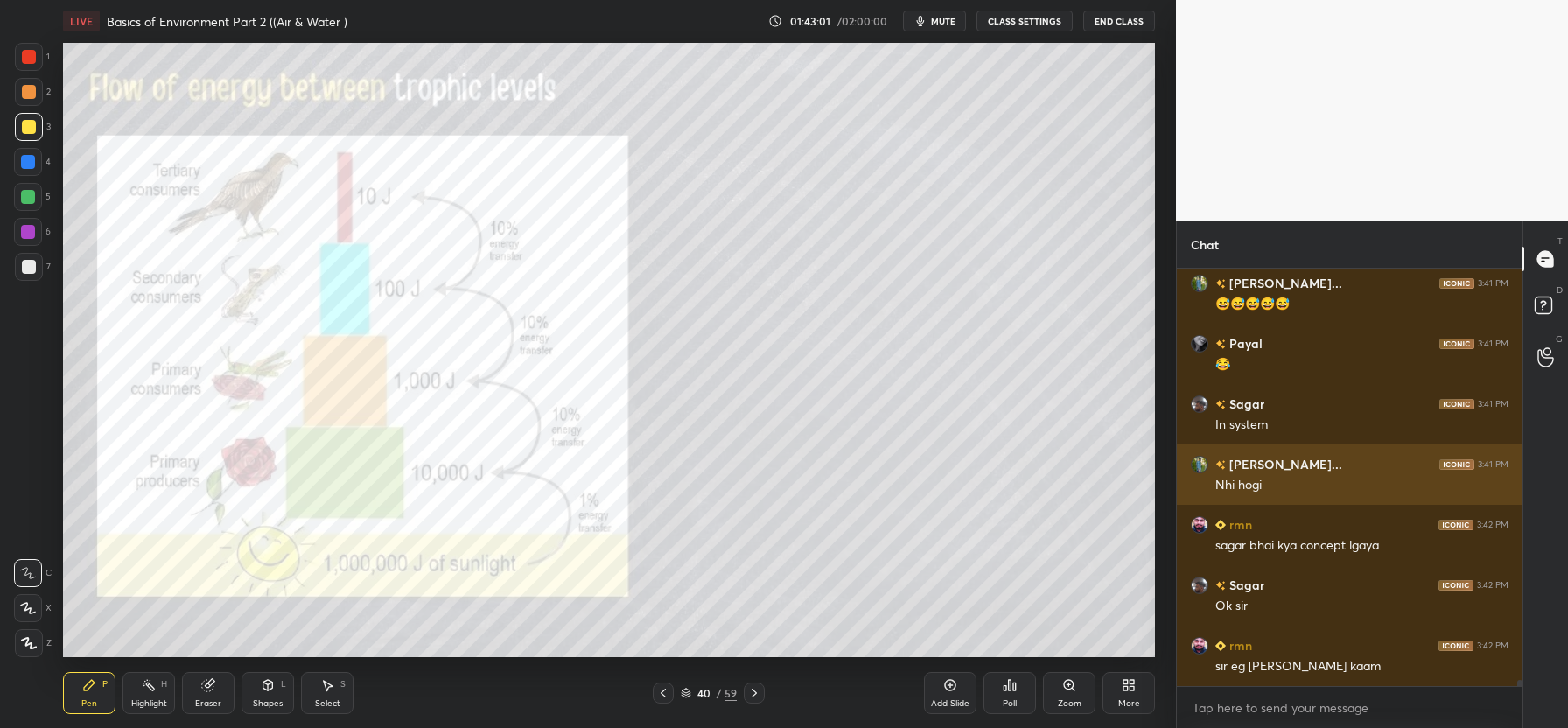
scroll to position [28931, 0]
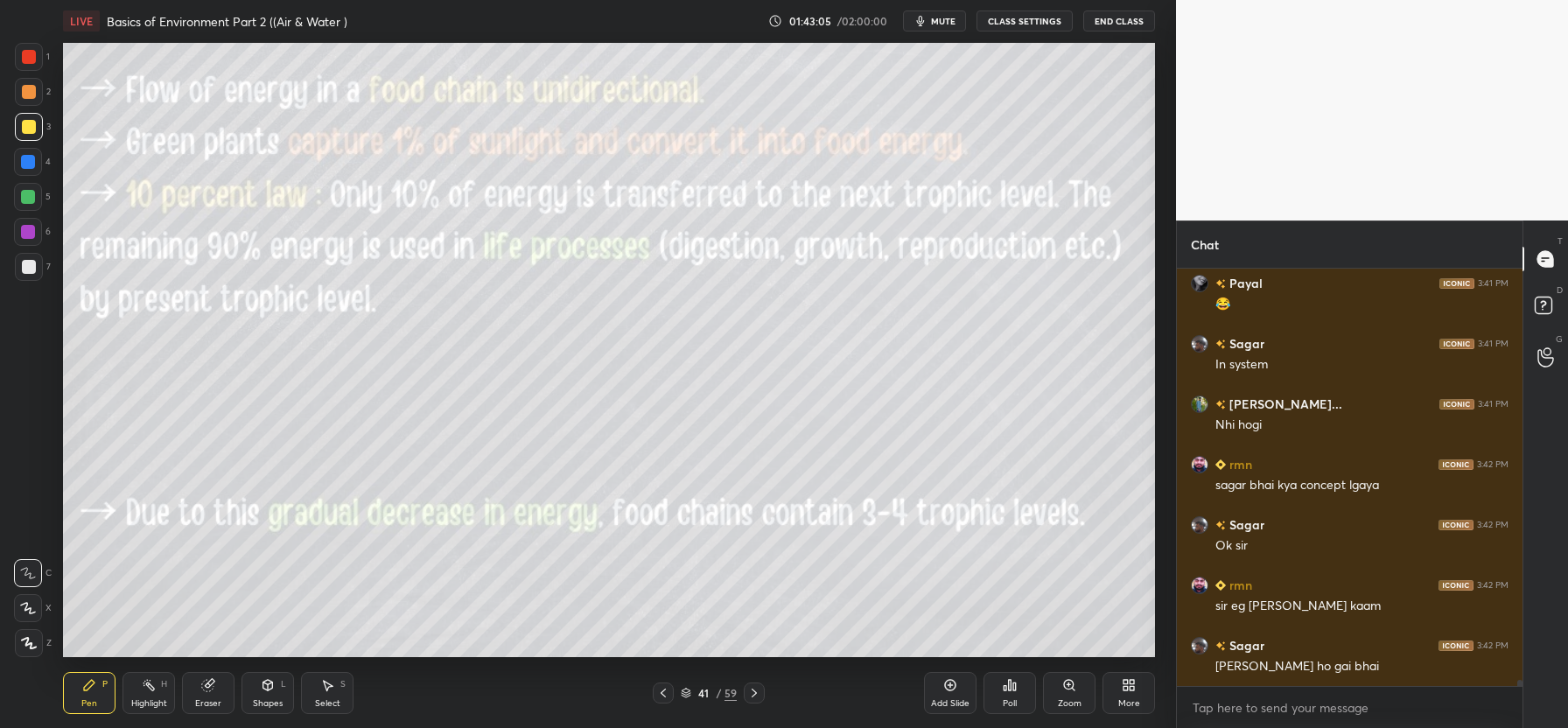
click at [751, 35] on div "LIVE Basics of Environment Part 2 ((Air & Water ) 01:43:05 / 02:00:00 mute CLAS…" at bounding box center [609, 364] width 1106 height 728
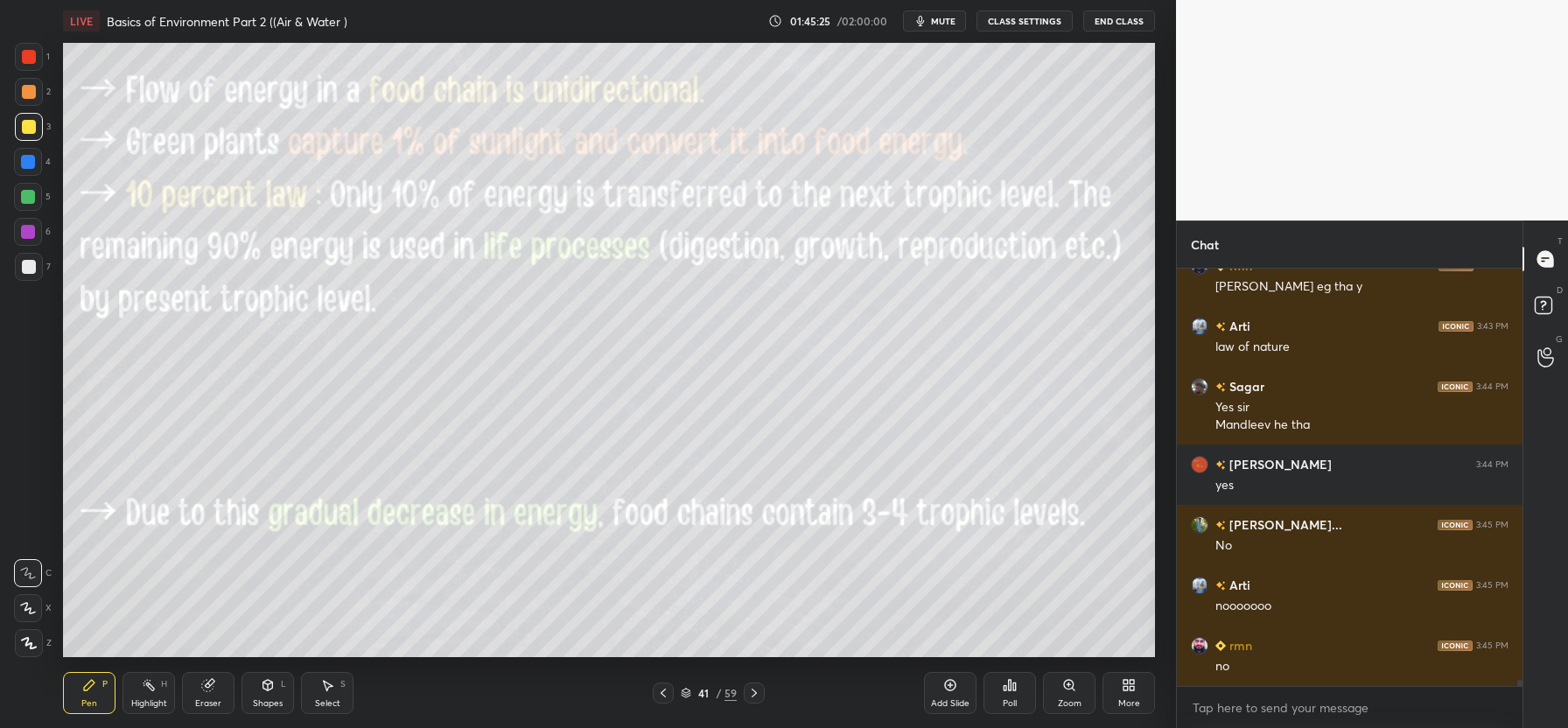
scroll to position [29829, 0]
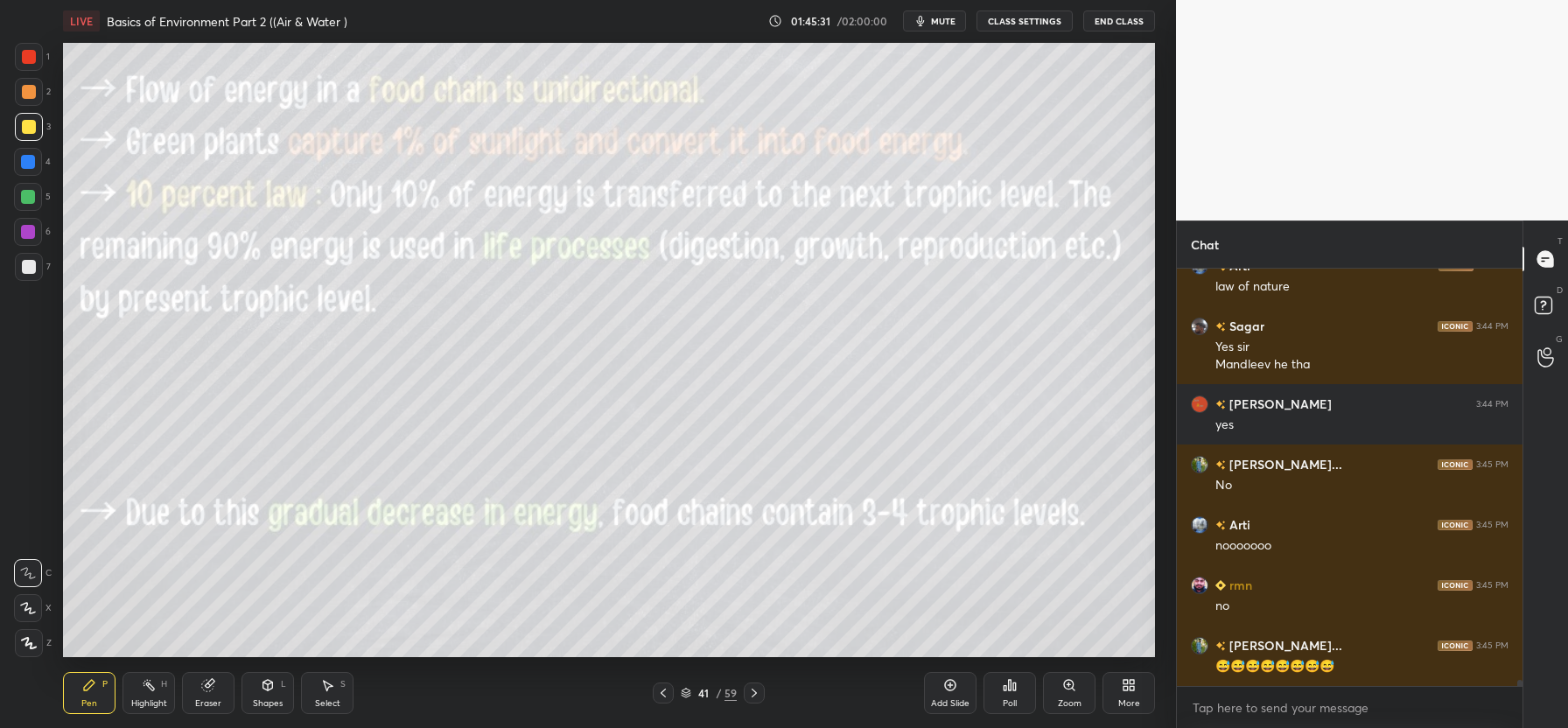
click at [915, 23] on button "mute" at bounding box center [935, 21] width 63 height 21
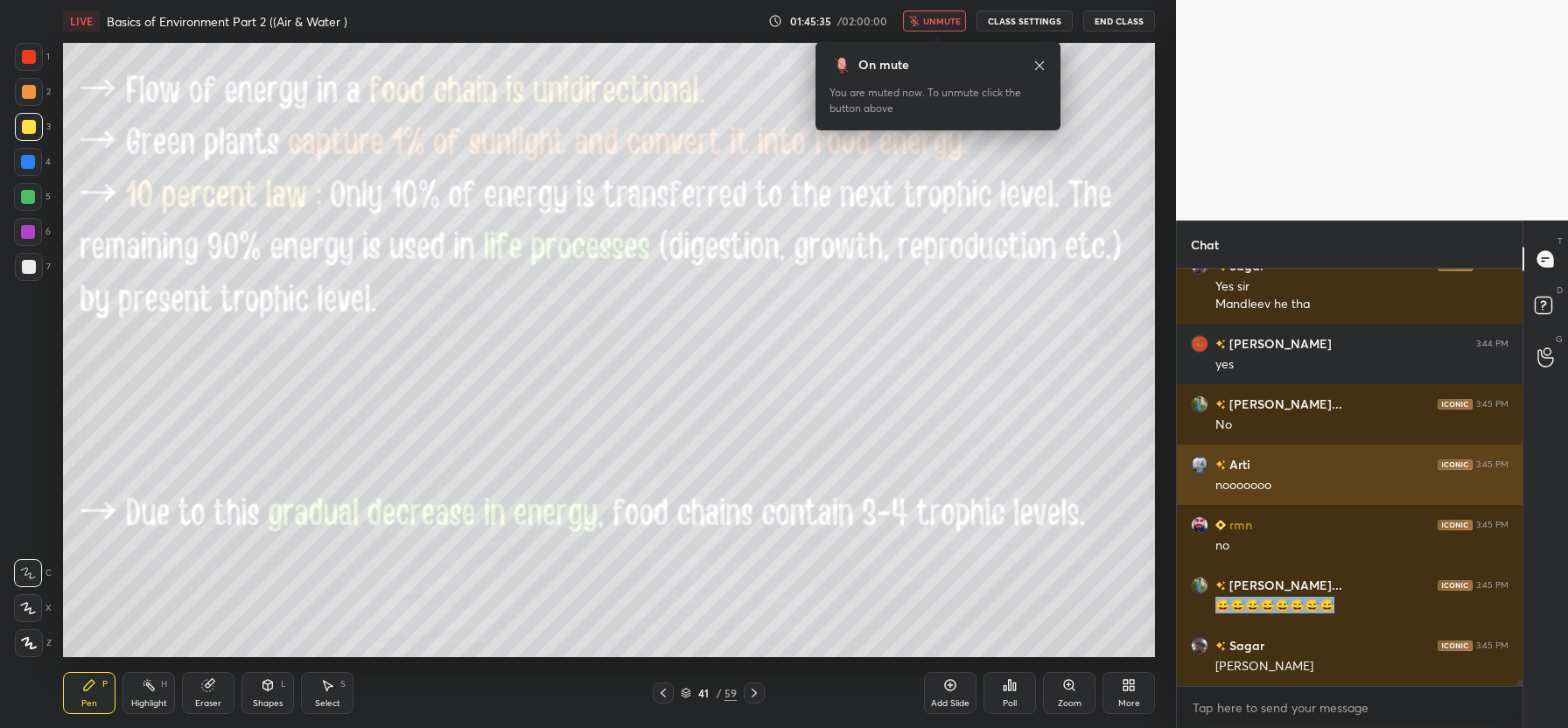
drag, startPoint x: 1356, startPoint y: 618, endPoint x: 1356, endPoint y: 459, distance: 159.0
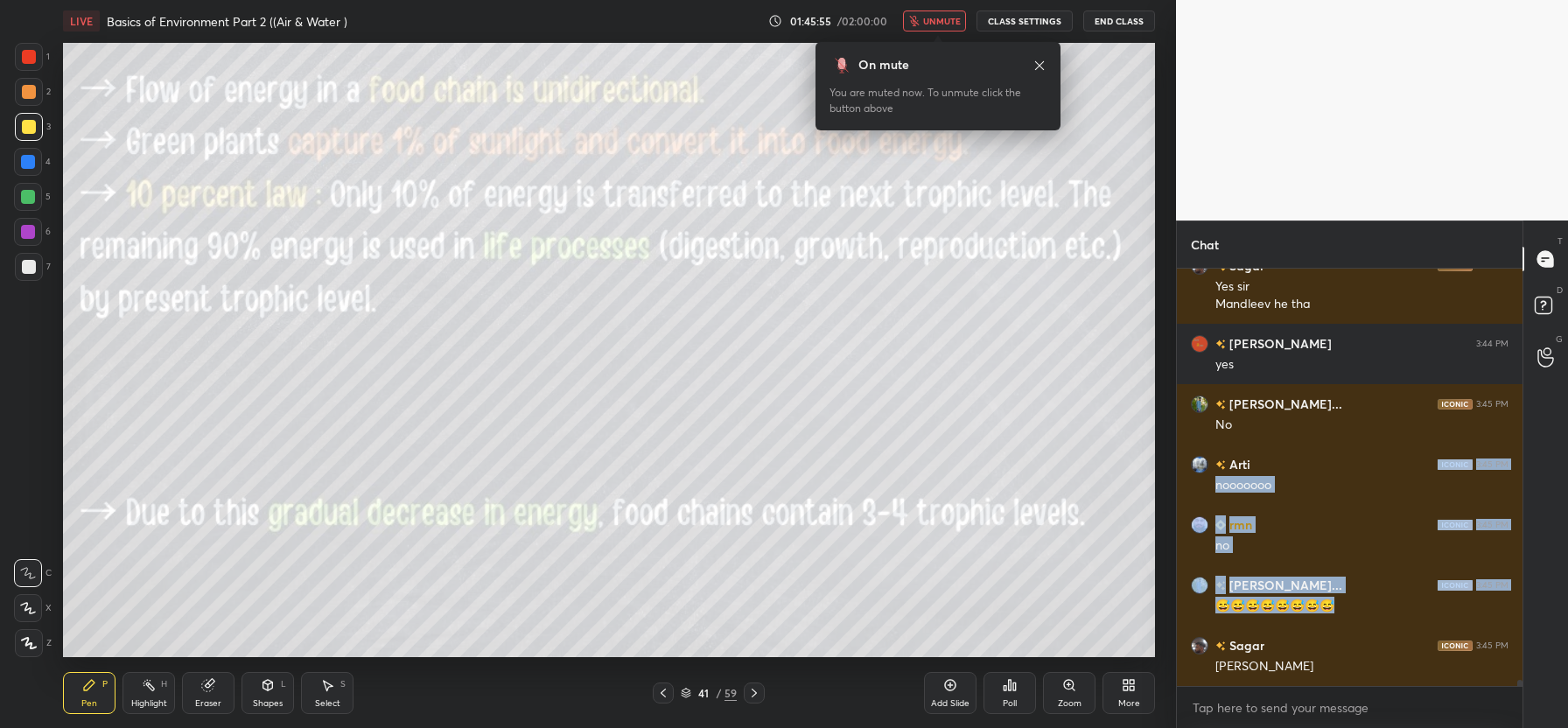
click at [1040, 64] on icon at bounding box center [1039, 66] width 14 height 14
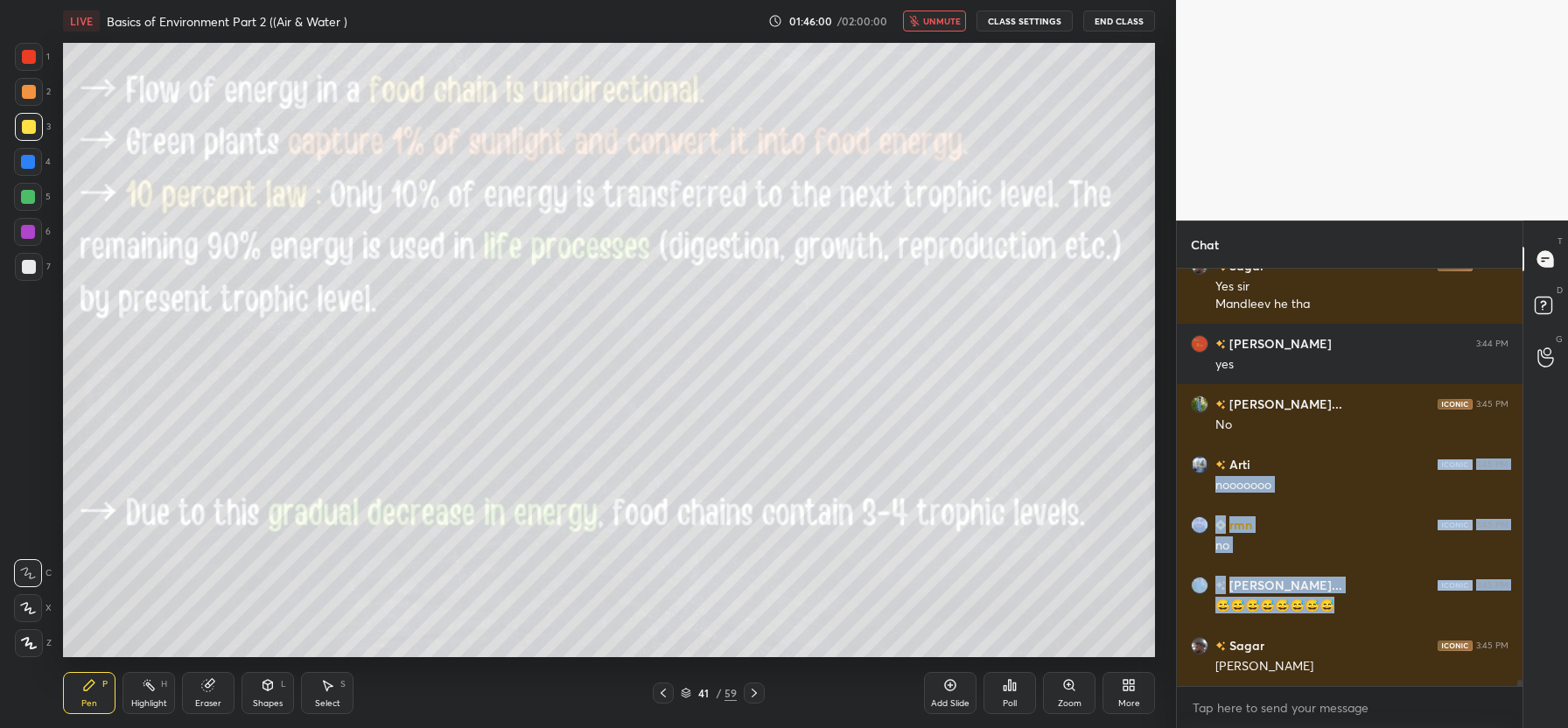
click at [938, 21] on span "unmute" at bounding box center [942, 21] width 37 height 12
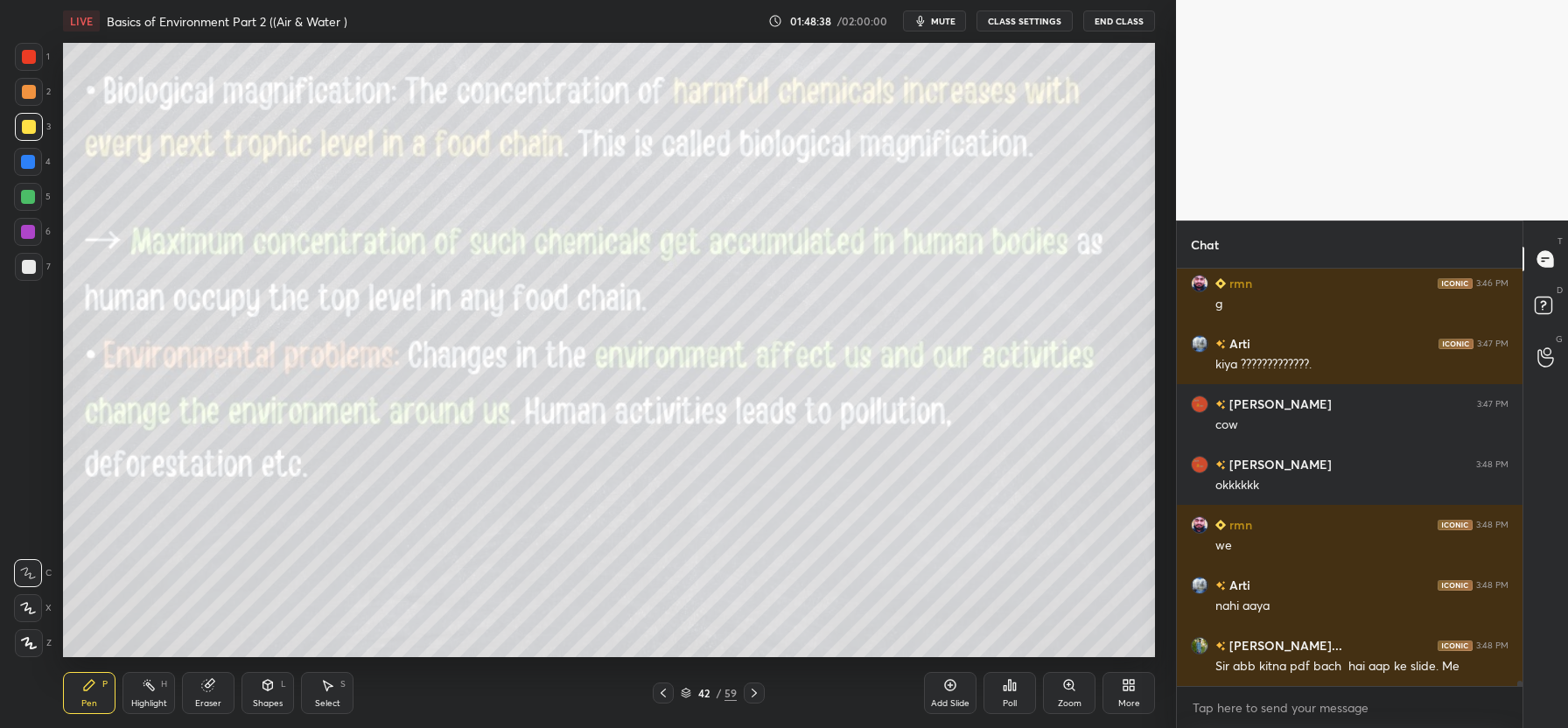
scroll to position [30493, 0]
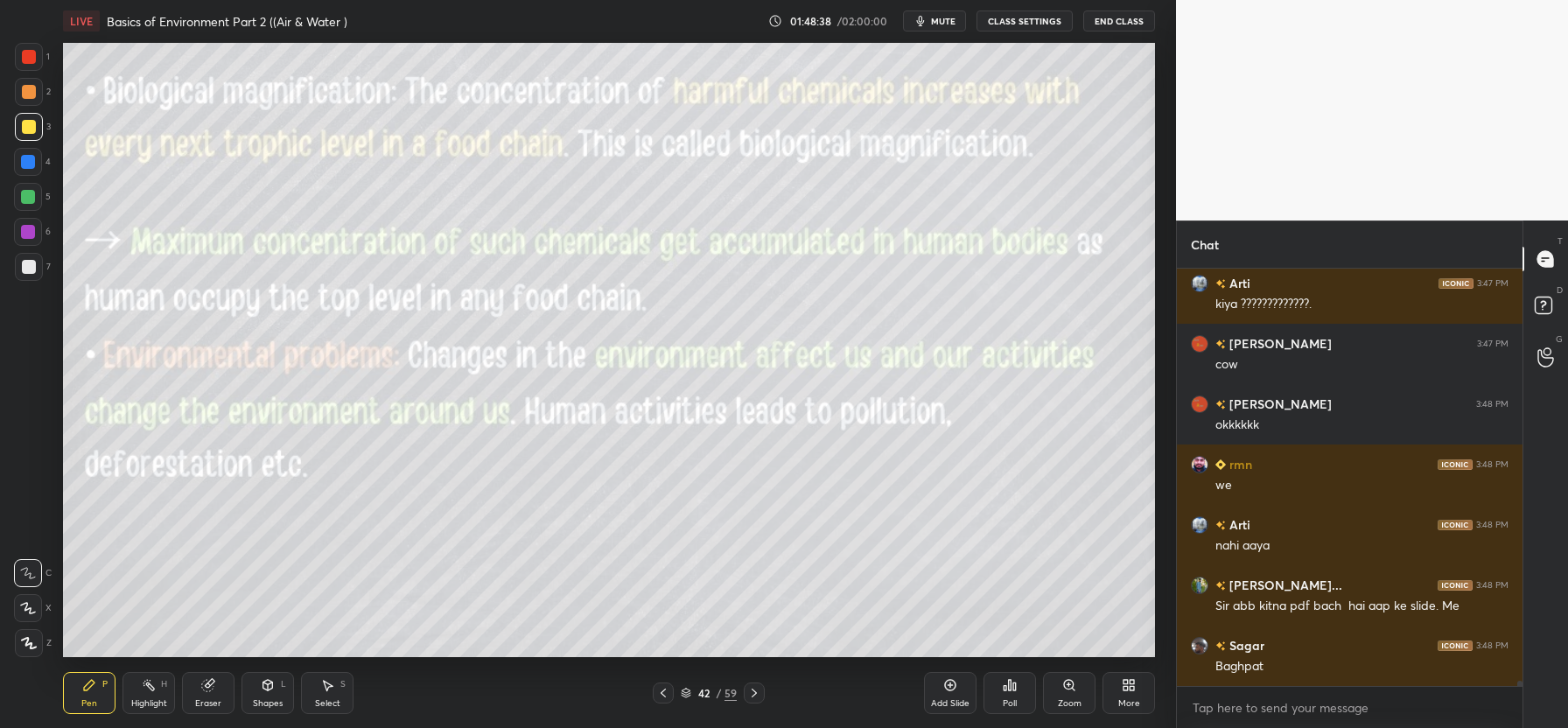
click at [214, 695] on div "Eraser" at bounding box center [208, 693] width 52 height 42
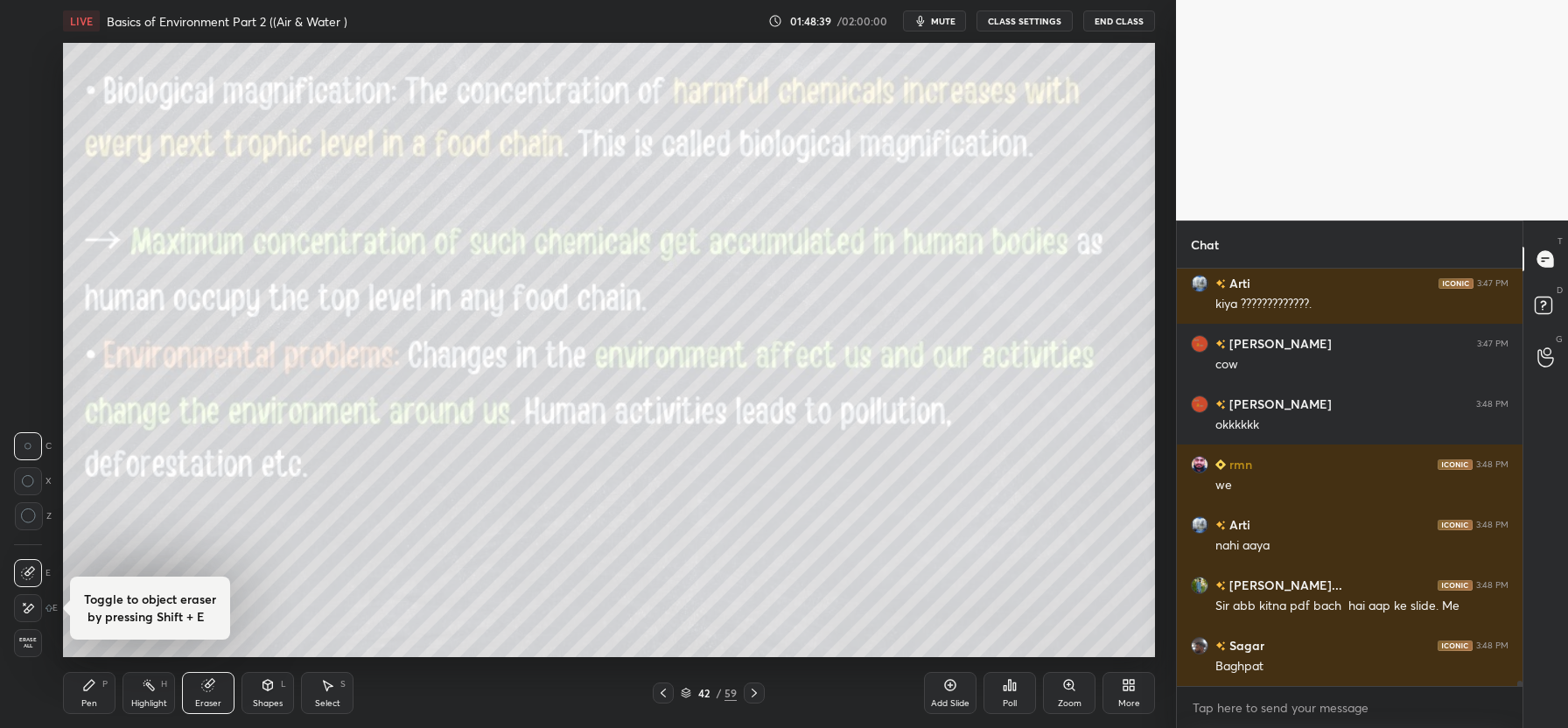
drag, startPoint x: 28, startPoint y: 643, endPoint x: 50, endPoint y: 622, distance: 30.4
click at [29, 644] on span "Erase all" at bounding box center [28, 643] width 27 height 12
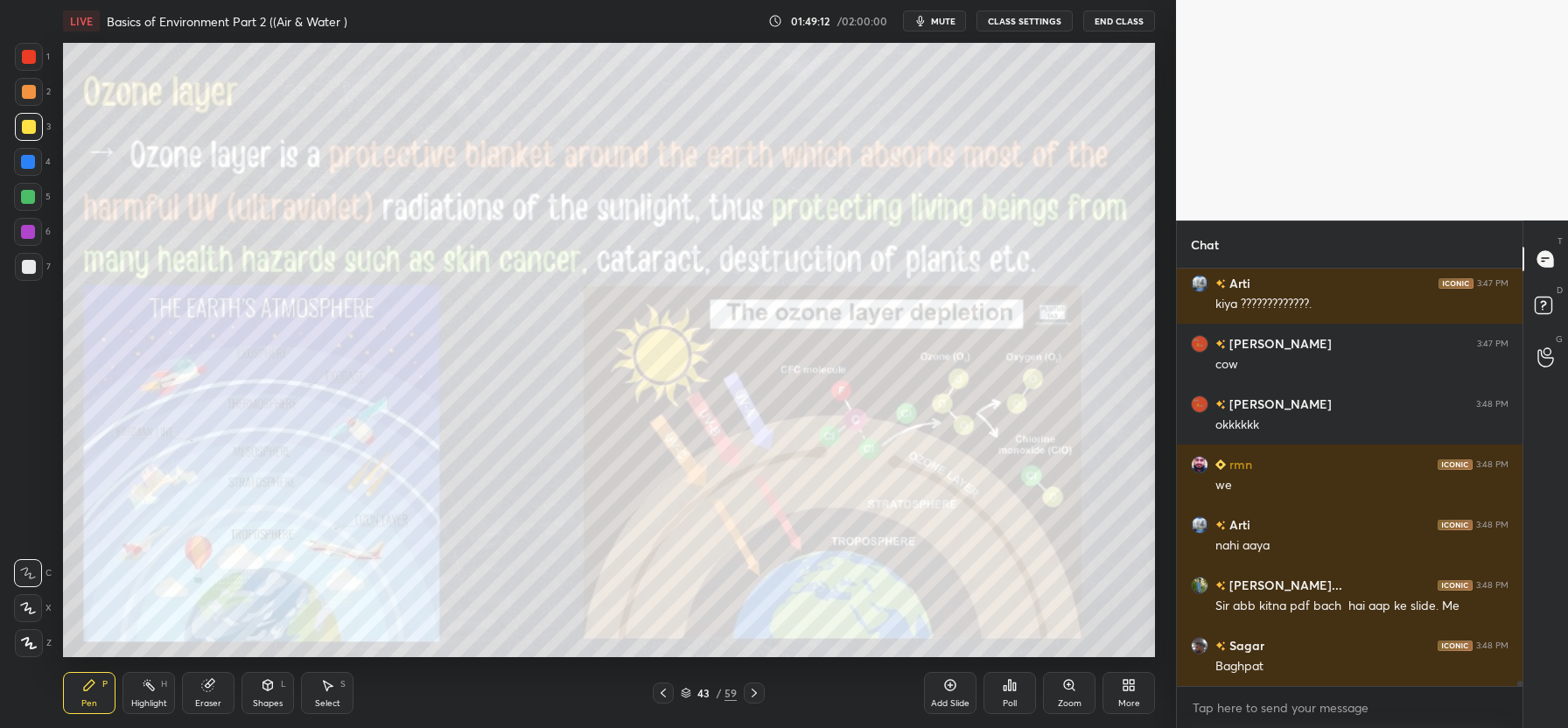
click at [661, 693] on icon at bounding box center [663, 693] width 5 height 9
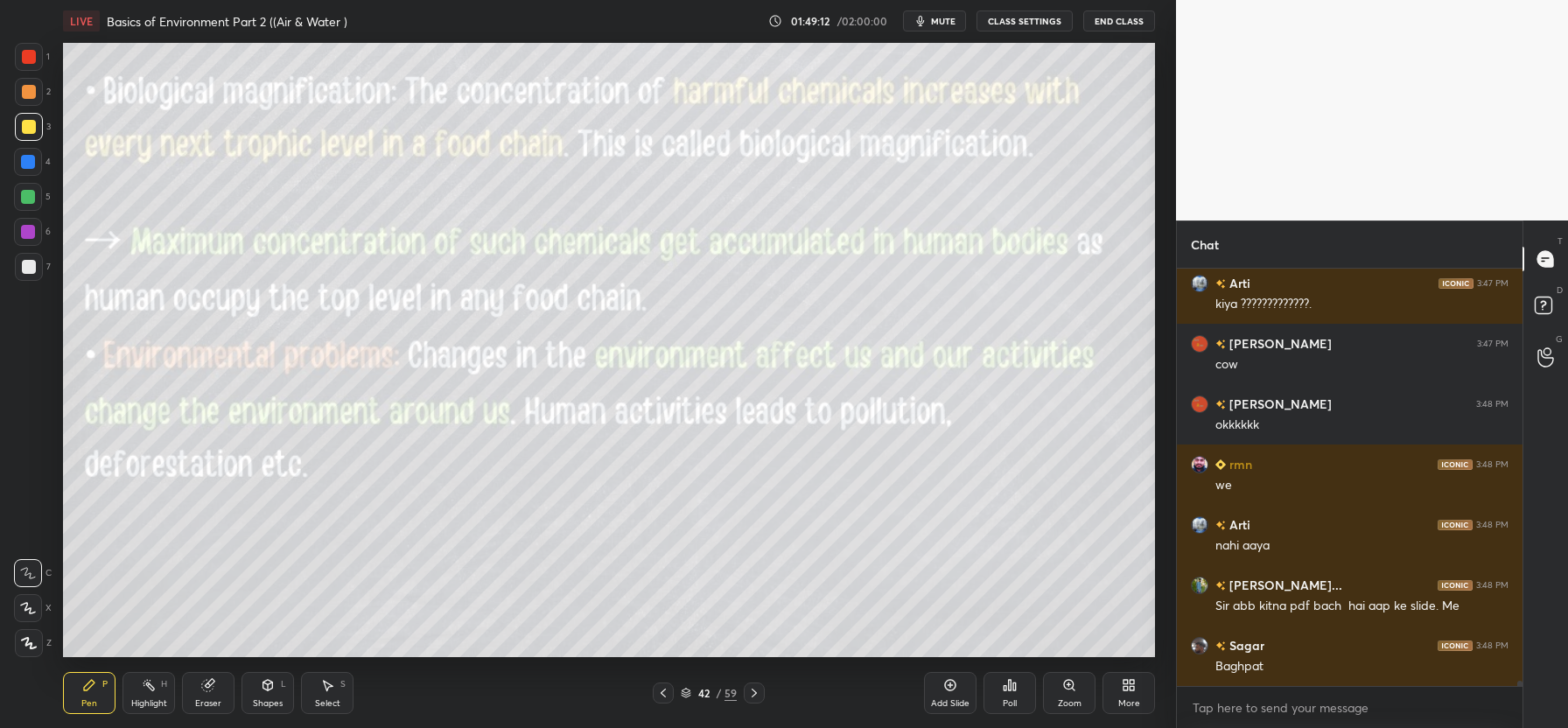
click at [661, 693] on icon at bounding box center [663, 693] width 5 height 9
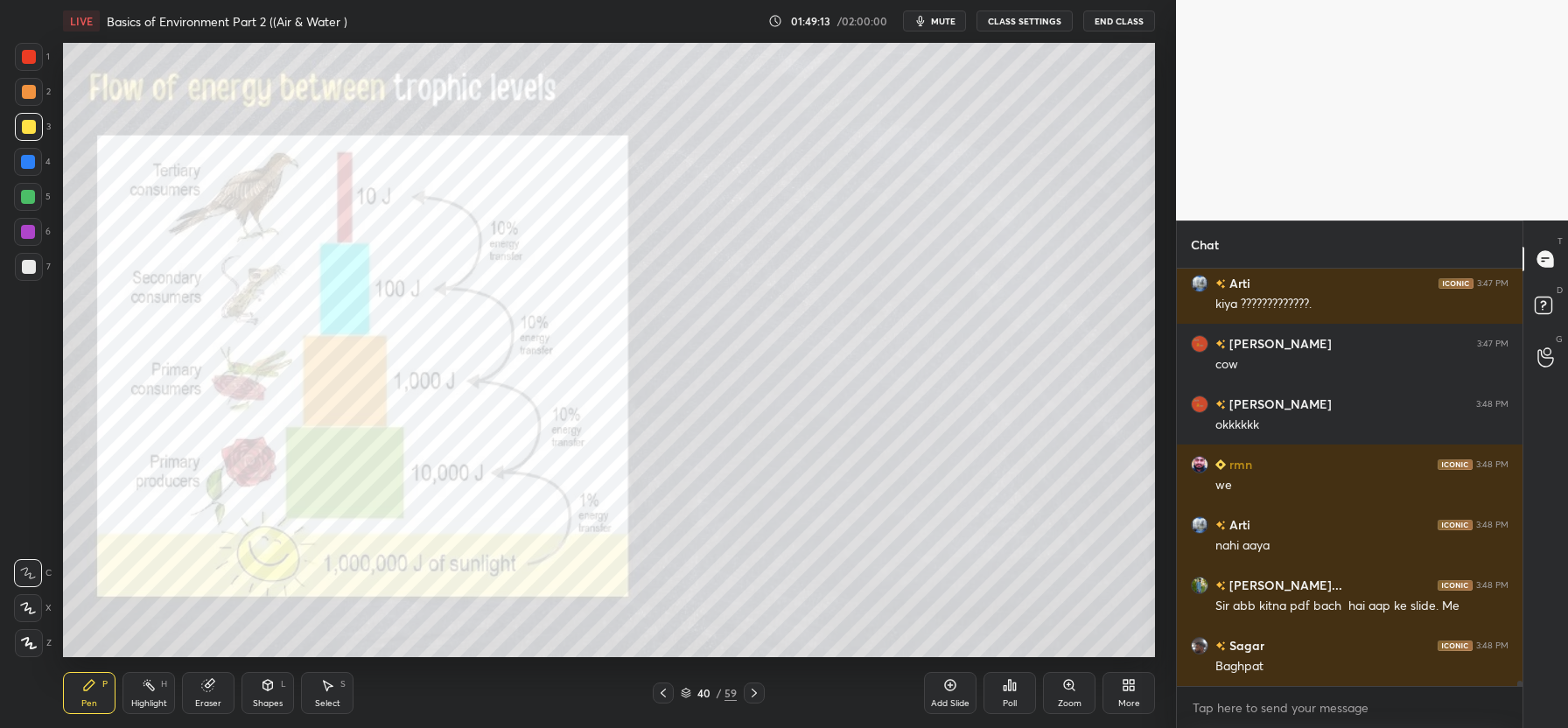
click at [661, 693] on icon at bounding box center [663, 693] width 5 height 9
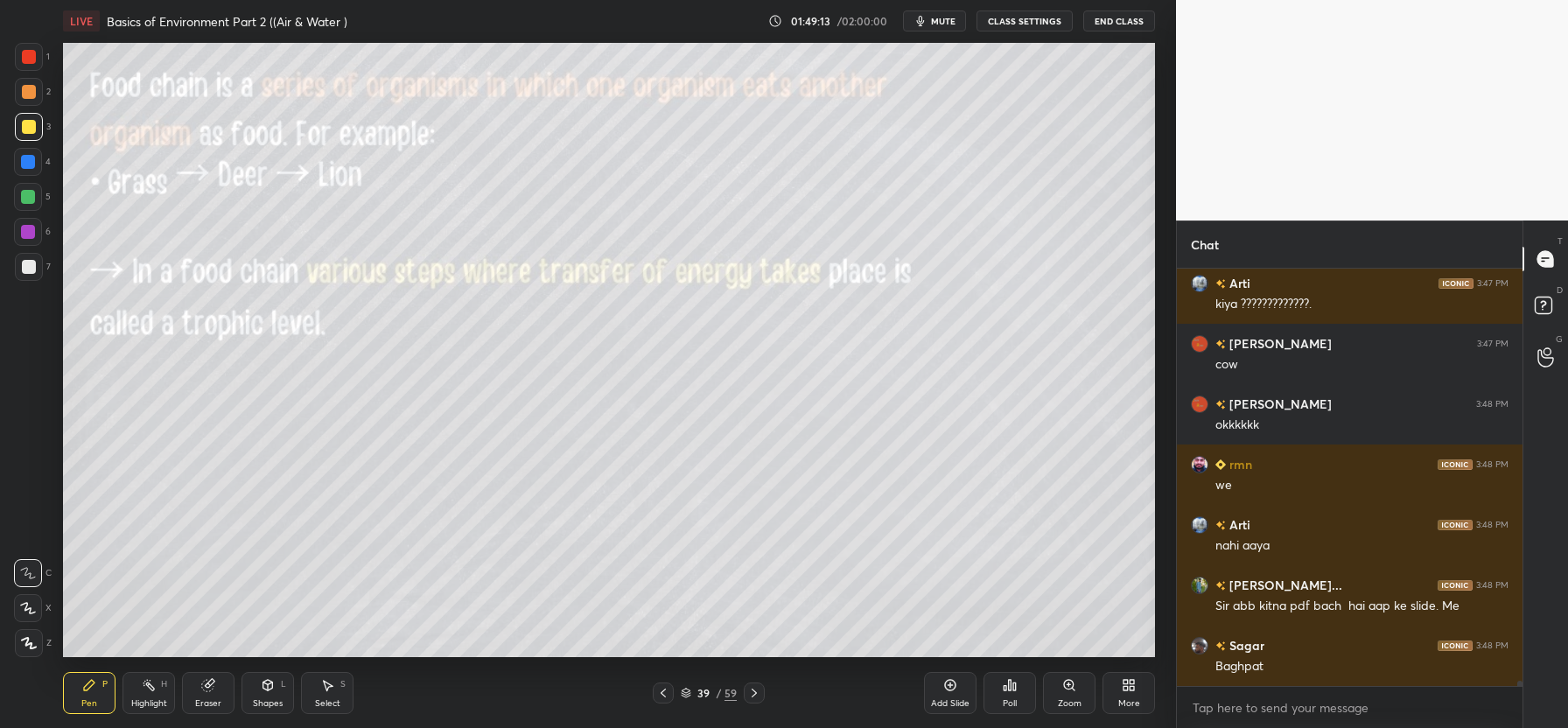
click at [661, 693] on icon at bounding box center [663, 693] width 5 height 9
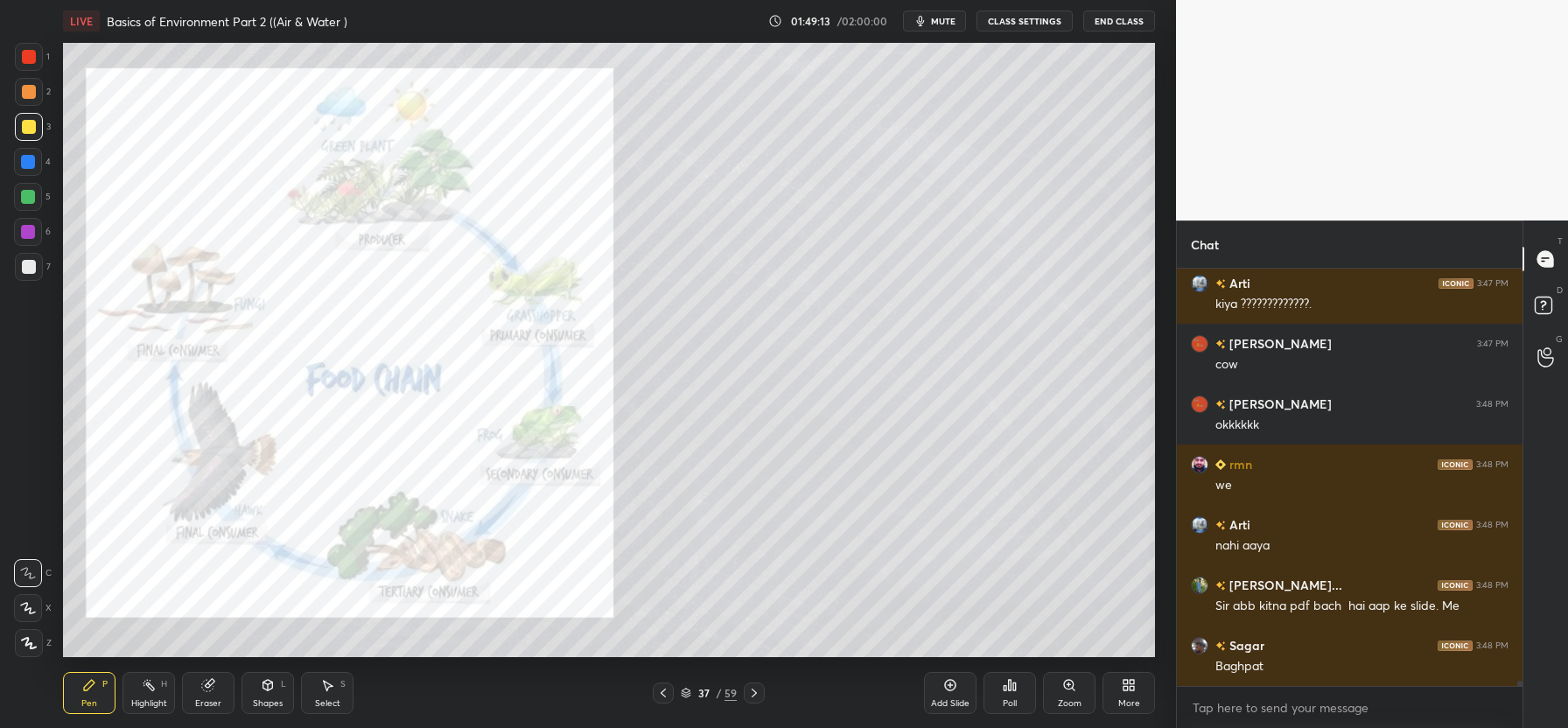
click at [661, 693] on icon at bounding box center [663, 693] width 5 height 9
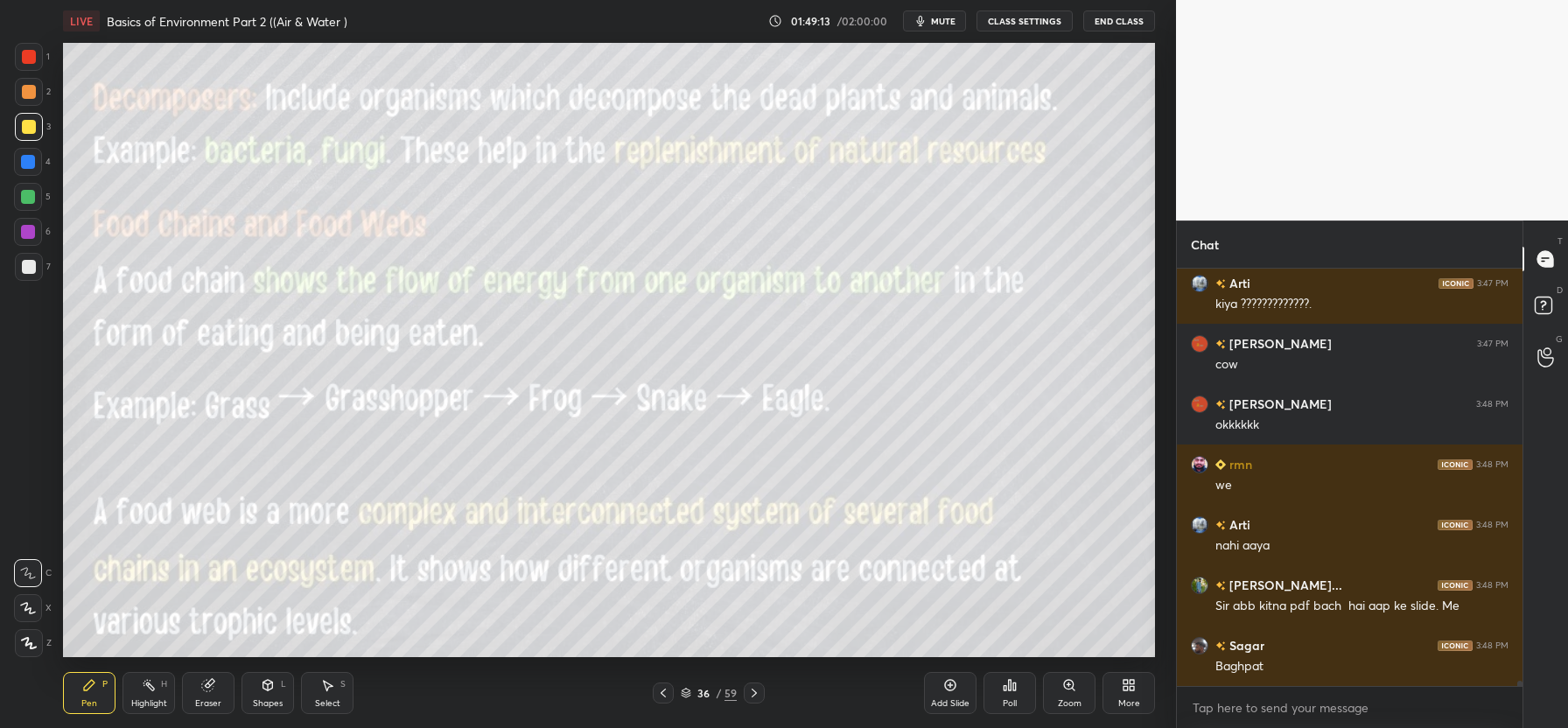
click at [661, 693] on icon at bounding box center [663, 693] width 5 height 9
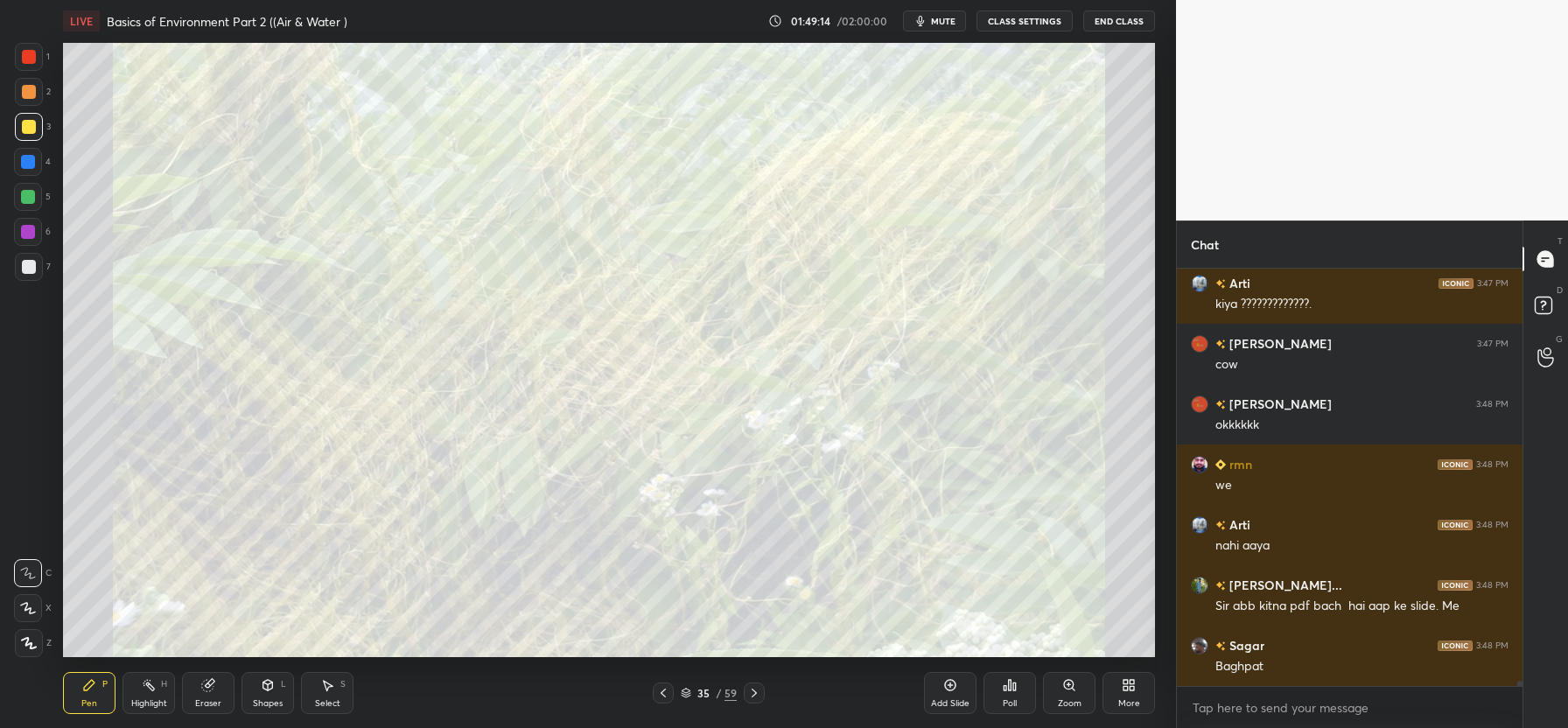
click at [661, 693] on icon at bounding box center [663, 693] width 5 height 9
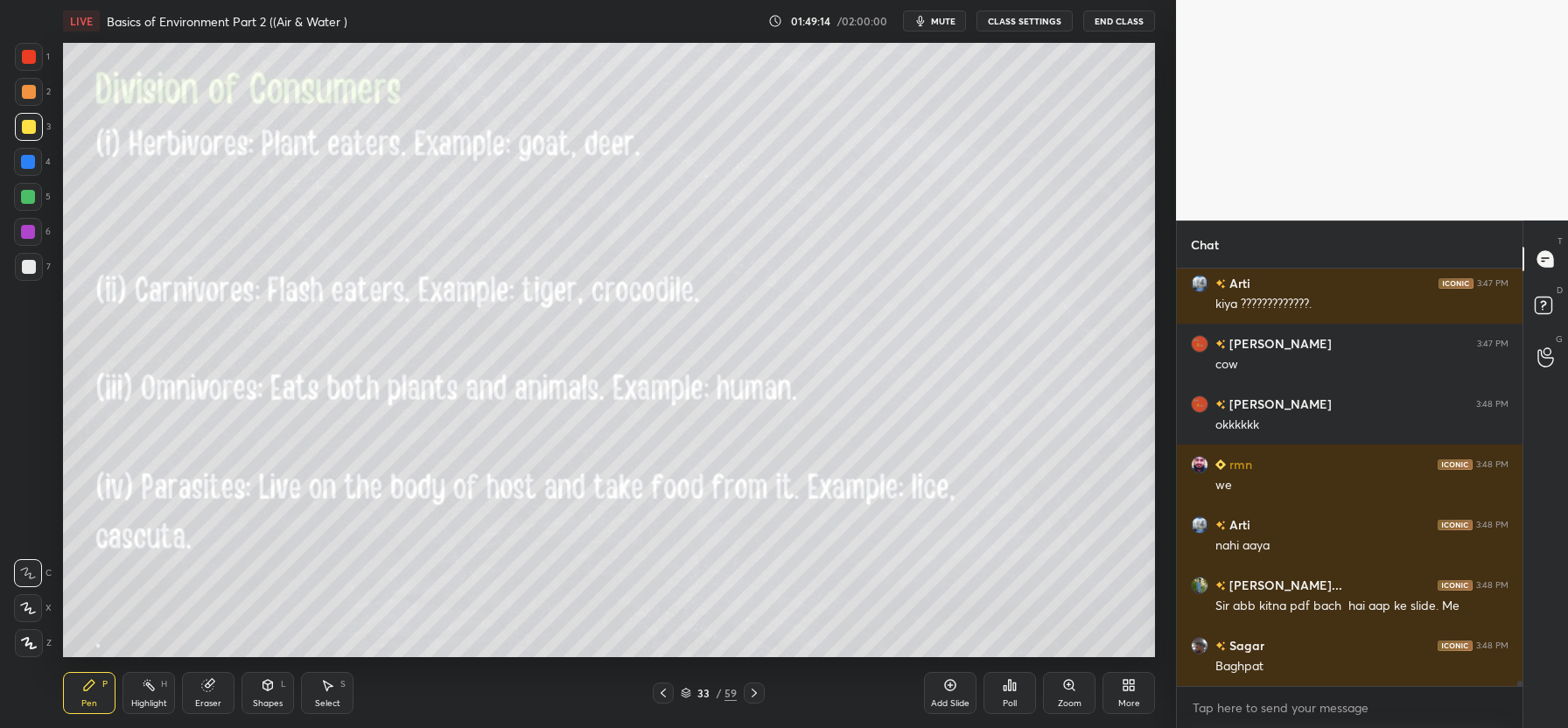
click at [661, 693] on icon at bounding box center [663, 693] width 5 height 9
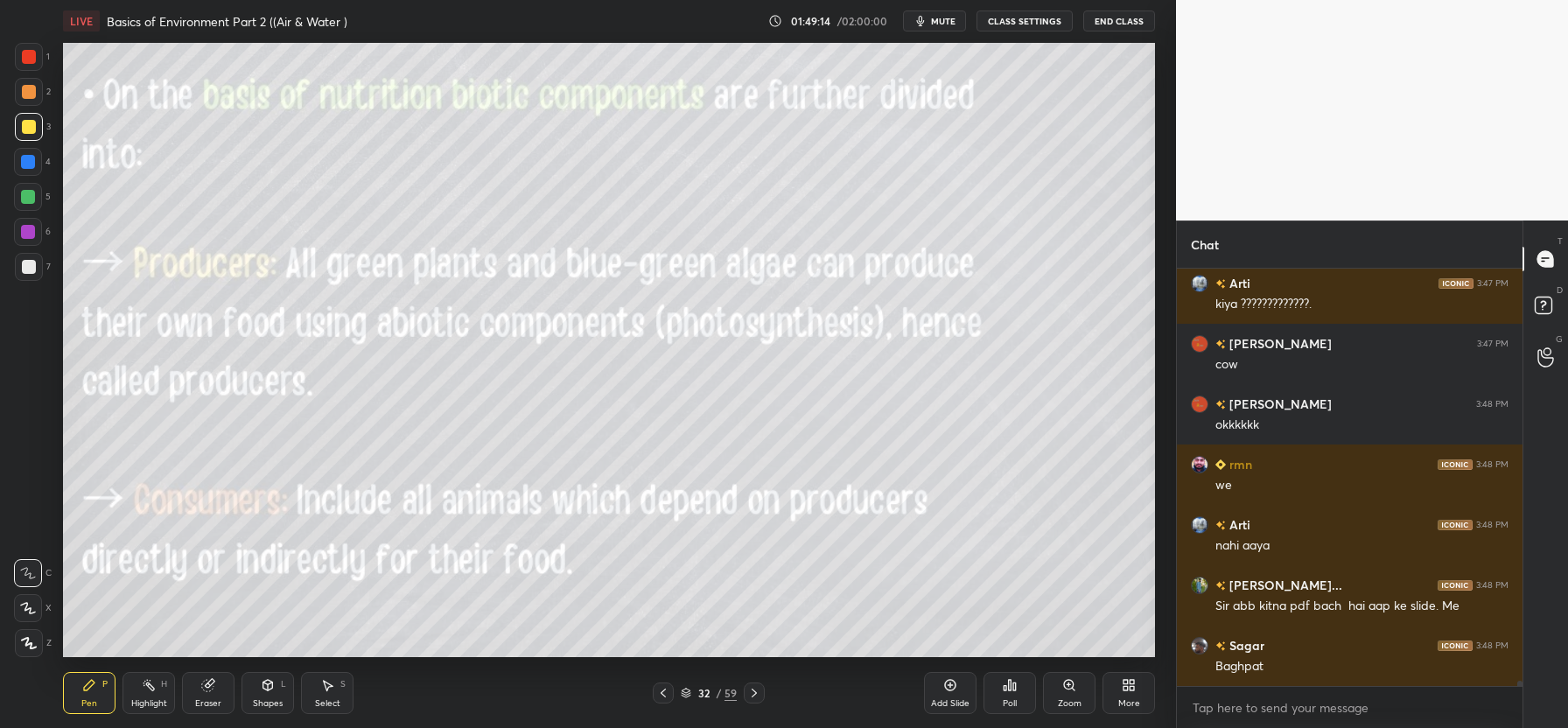
click at [661, 693] on icon at bounding box center [663, 693] width 5 height 9
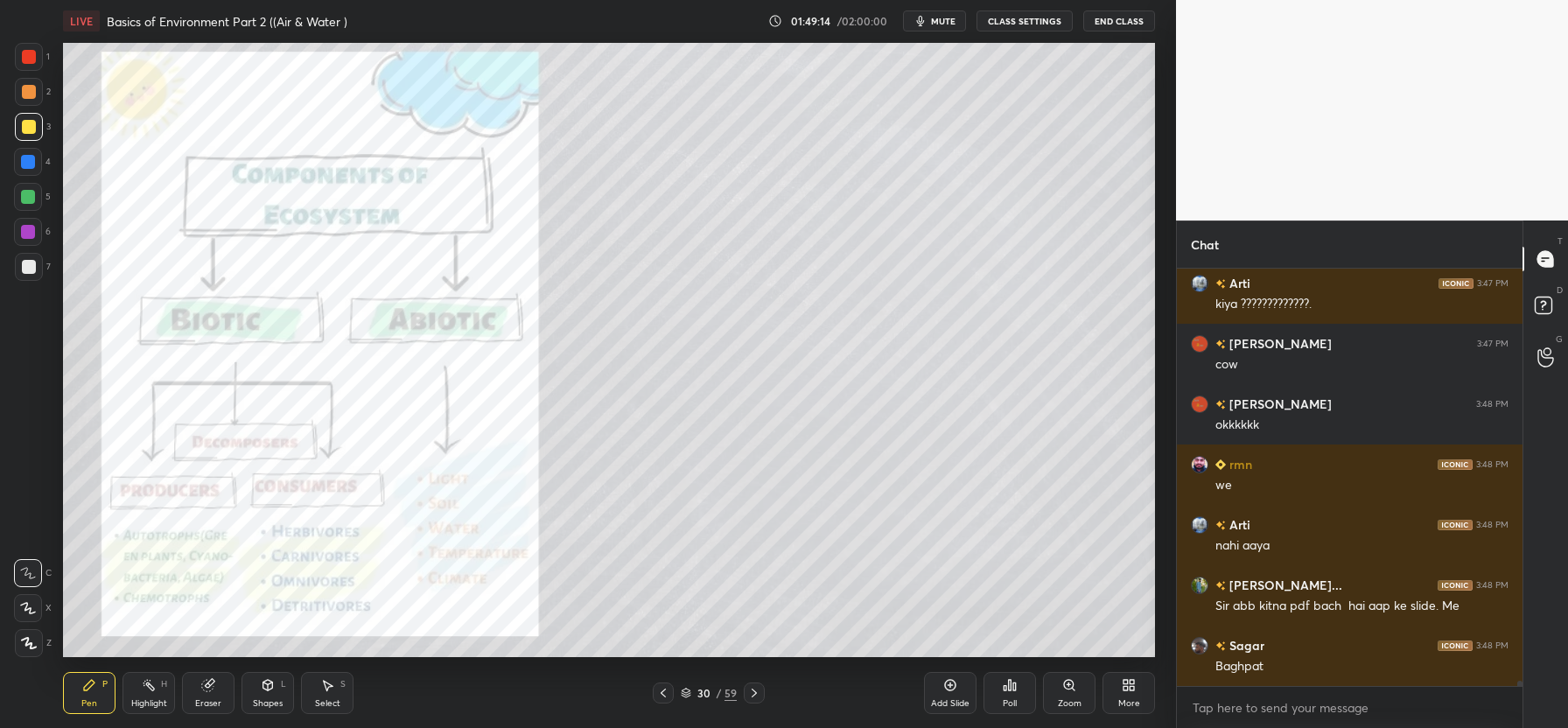
click at [661, 693] on icon at bounding box center [663, 693] width 5 height 9
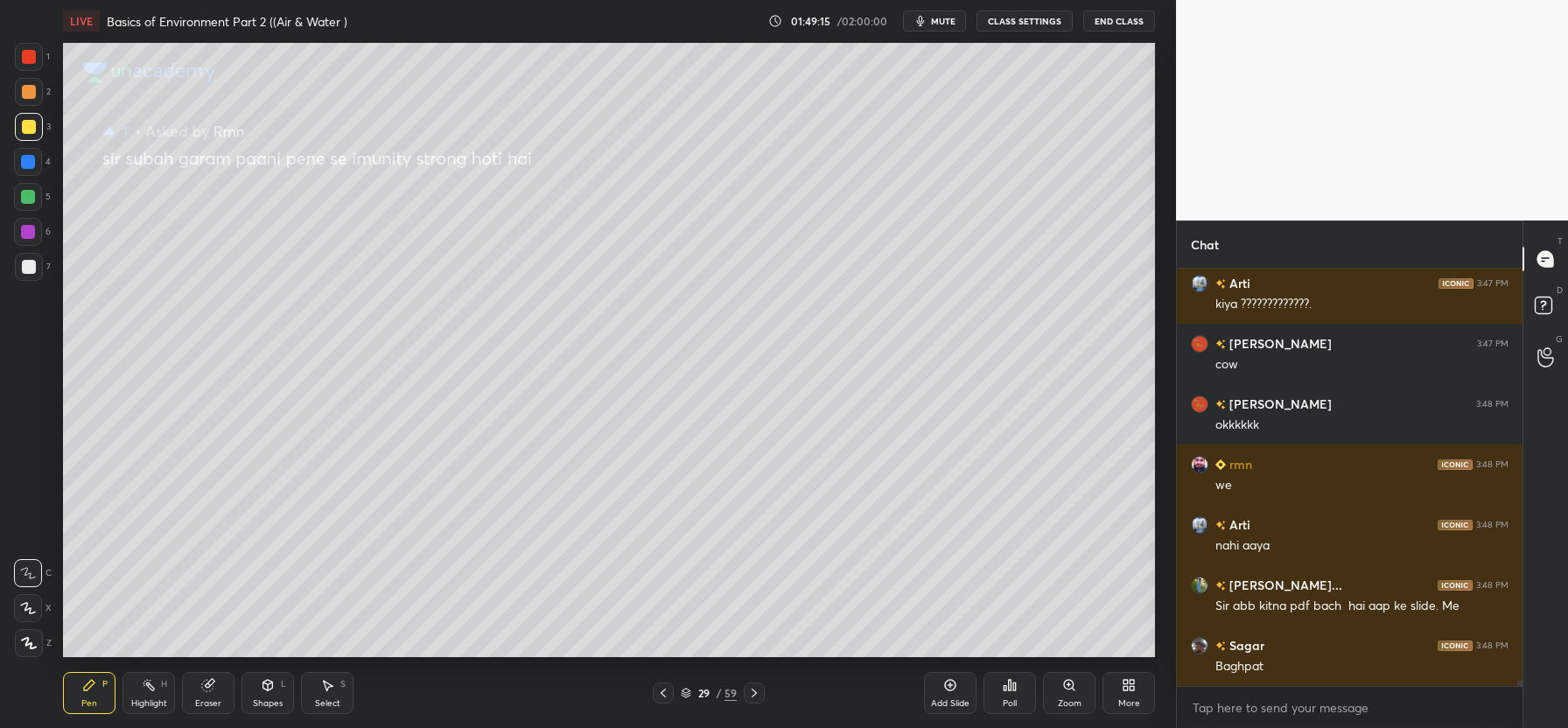
click at [661, 693] on icon at bounding box center [663, 693] width 5 height 9
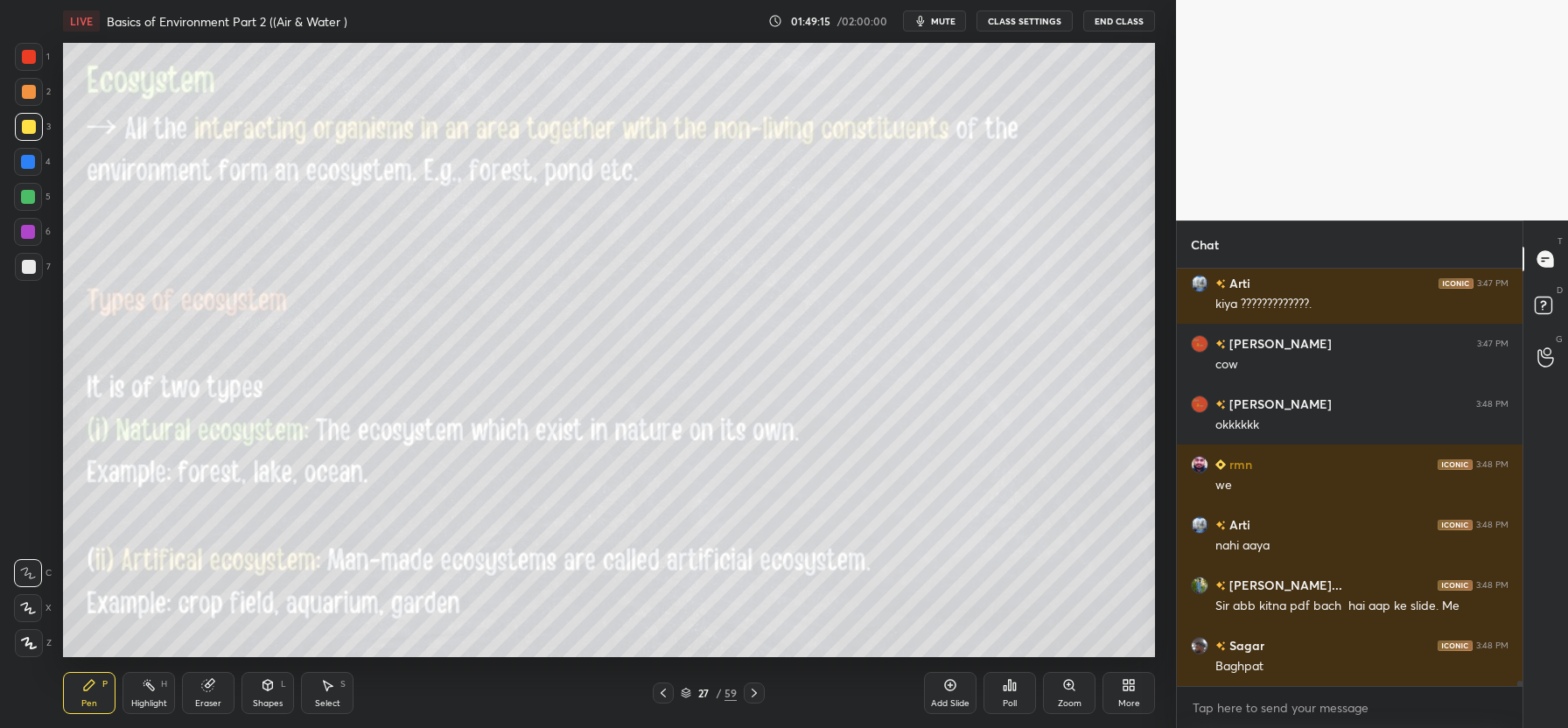
click at [661, 693] on icon at bounding box center [663, 693] width 5 height 9
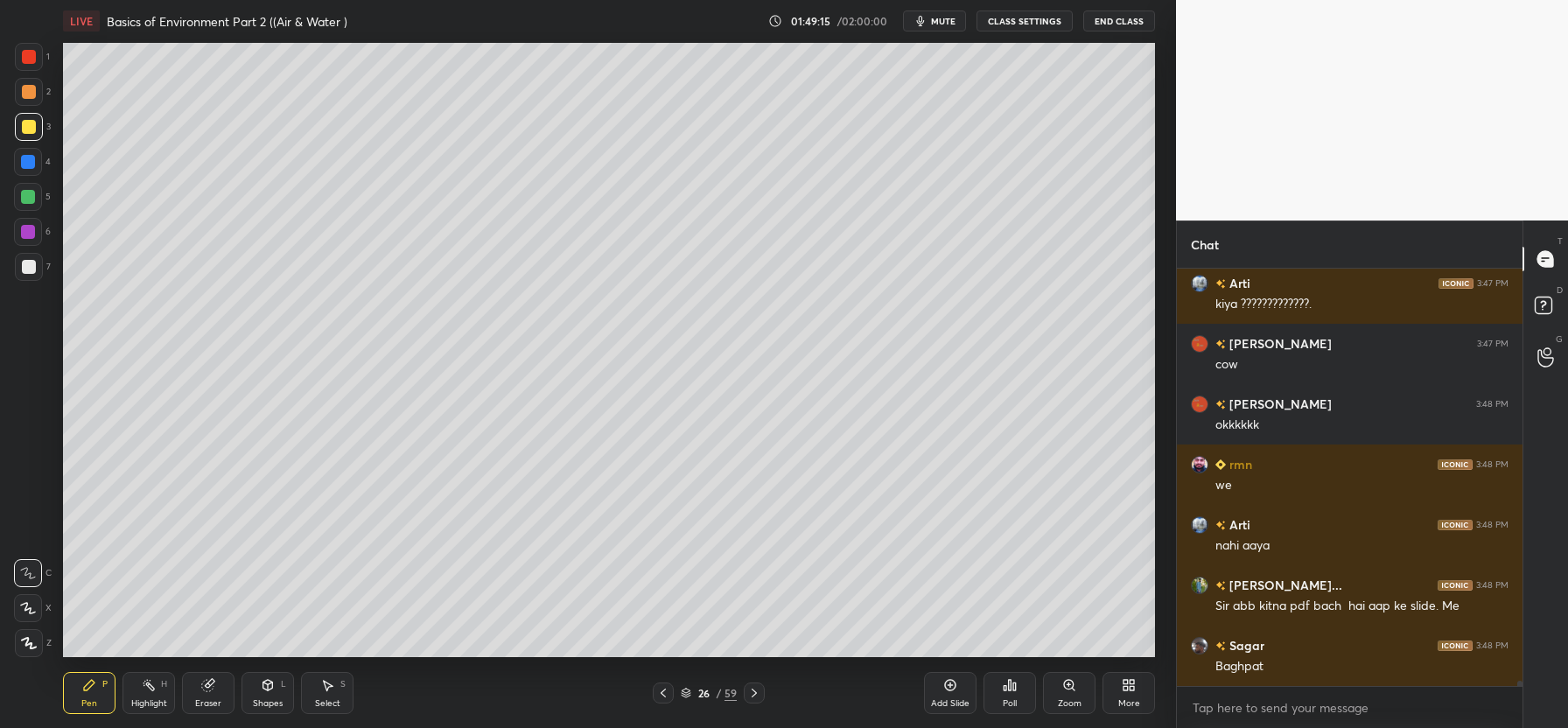
click at [661, 693] on icon at bounding box center [663, 693] width 5 height 9
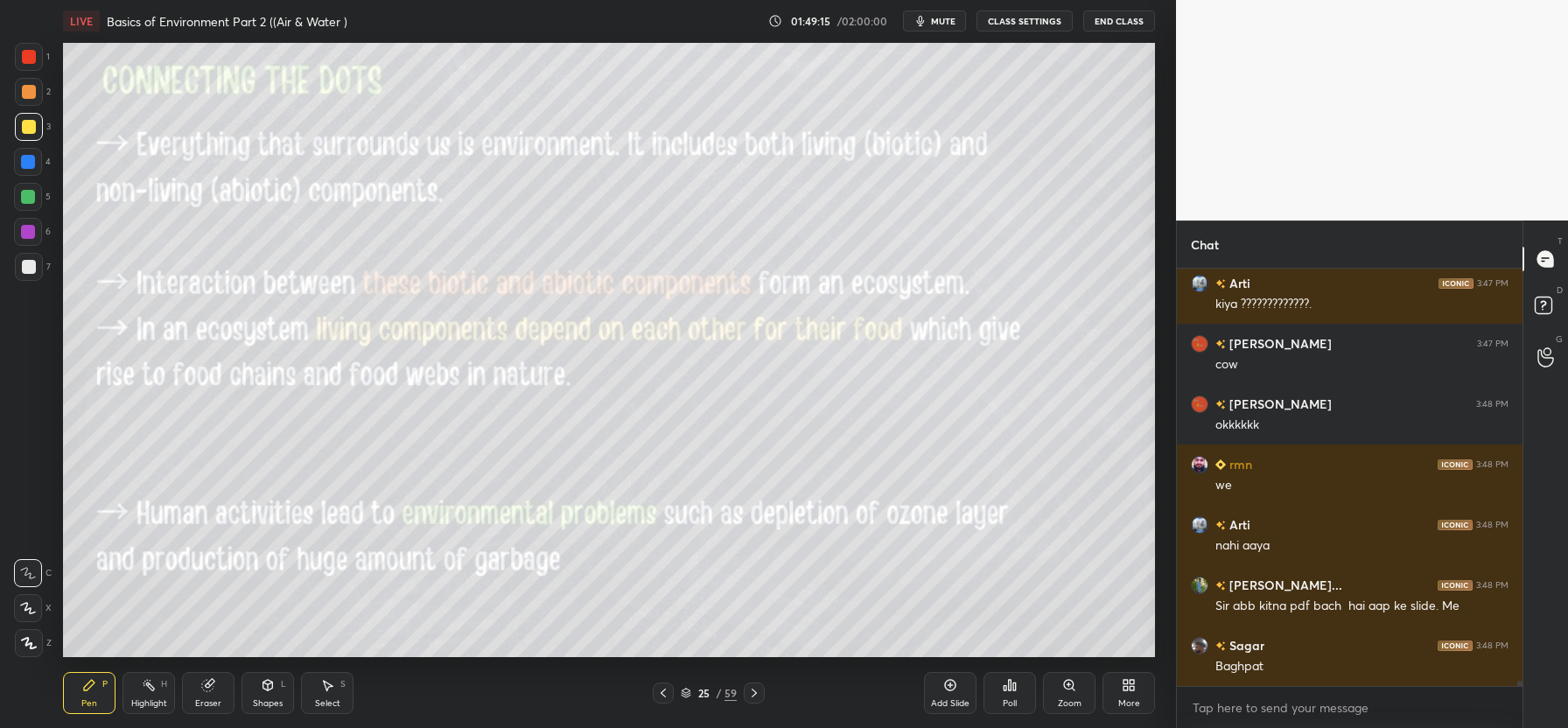
click at [661, 693] on icon at bounding box center [663, 693] width 5 height 9
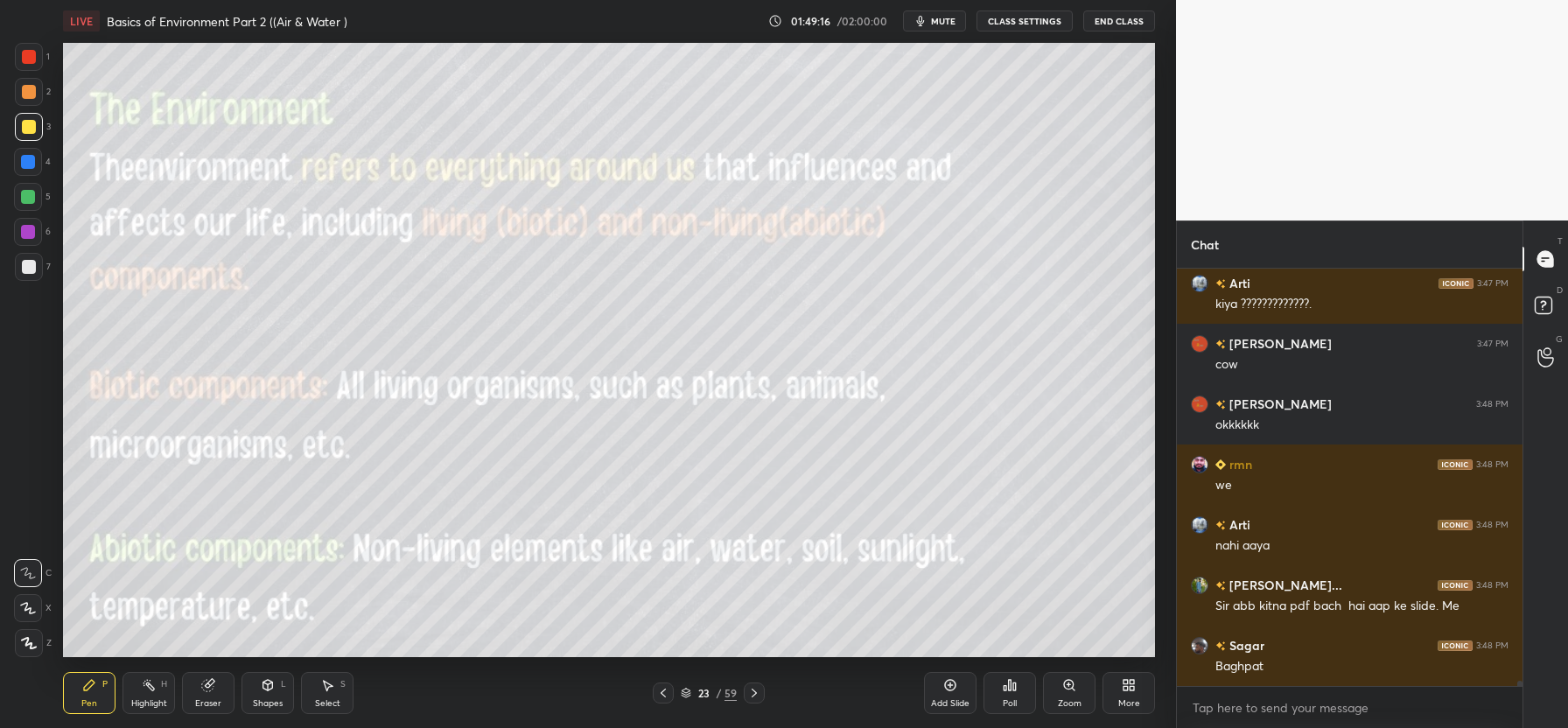
scroll to position [30553, 0]
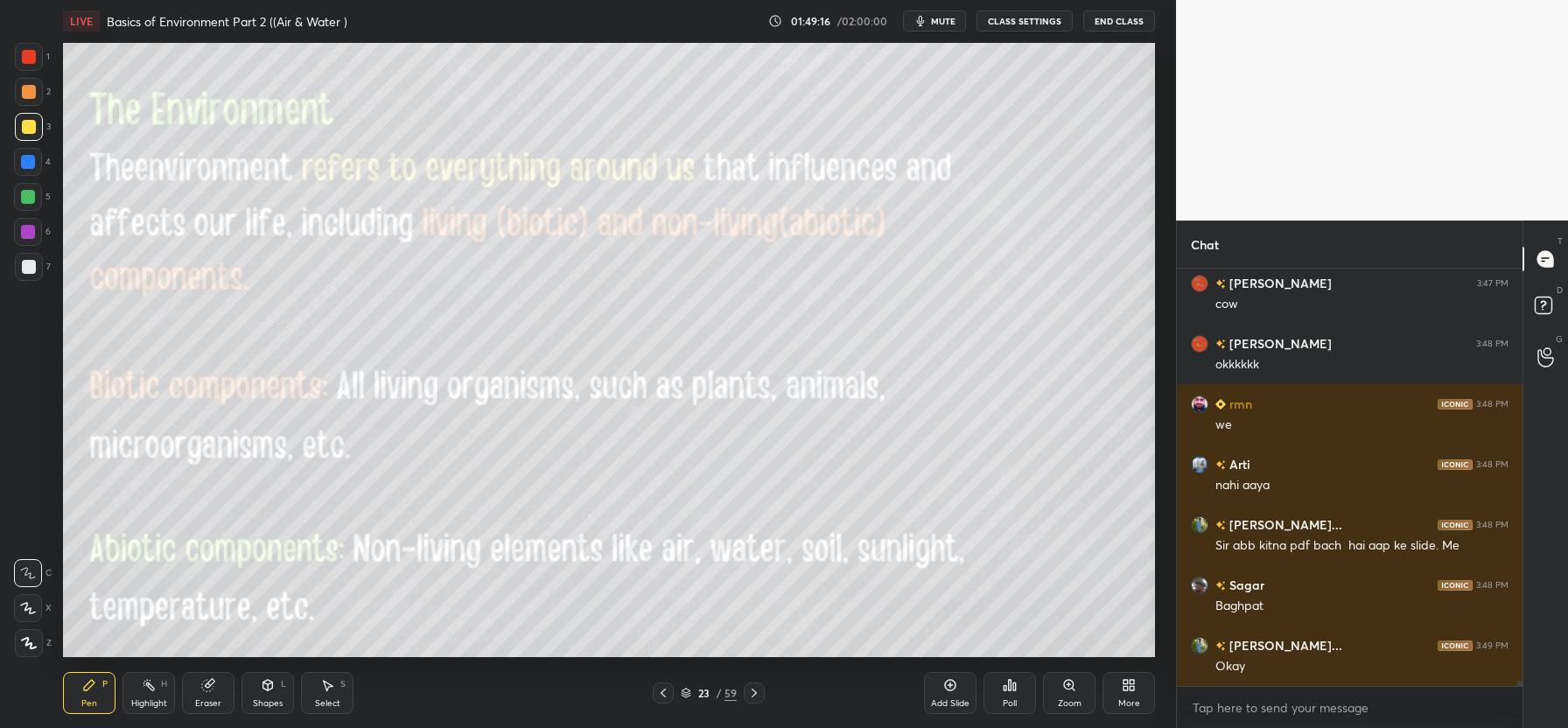
click at [661, 693] on icon at bounding box center [663, 693] width 5 height 9
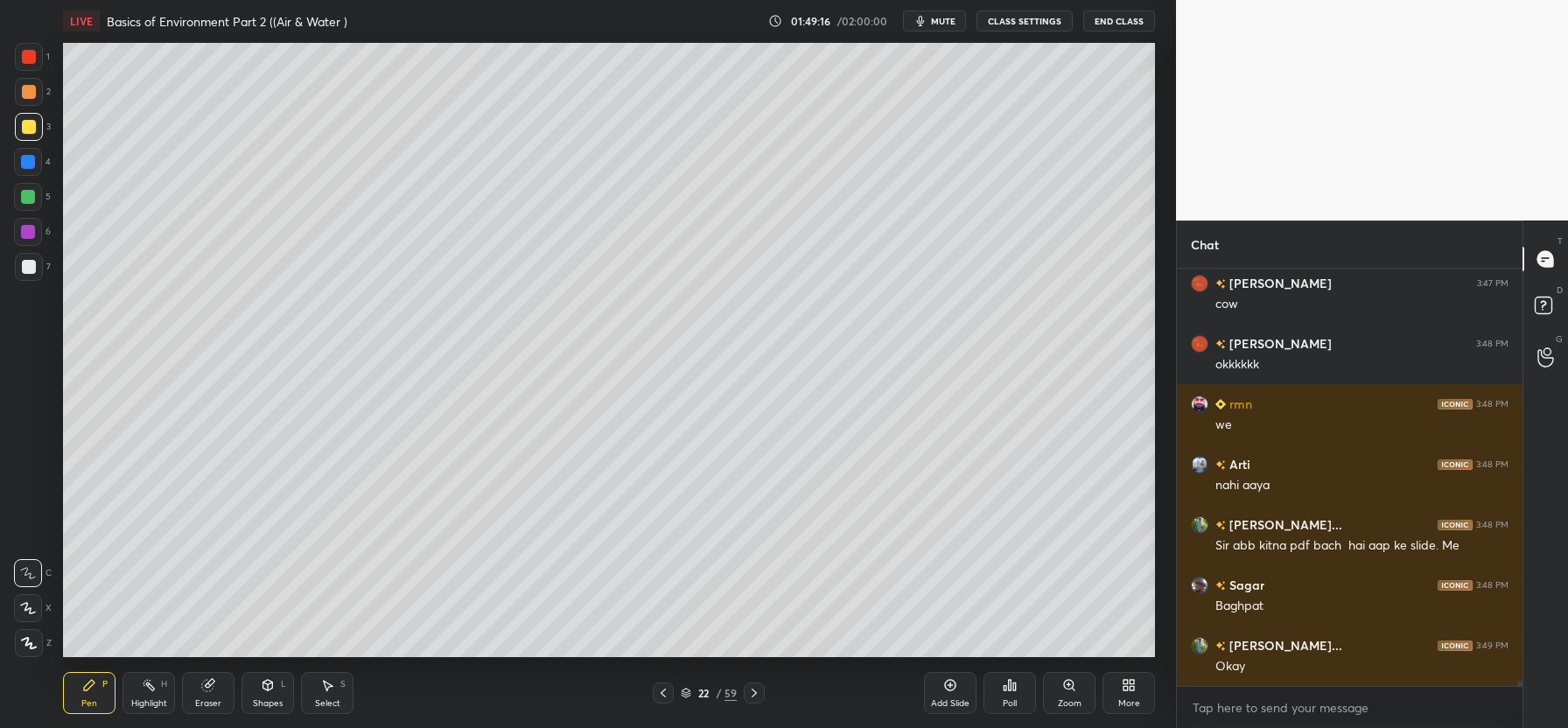
click at [661, 693] on icon at bounding box center [663, 693] width 5 height 9
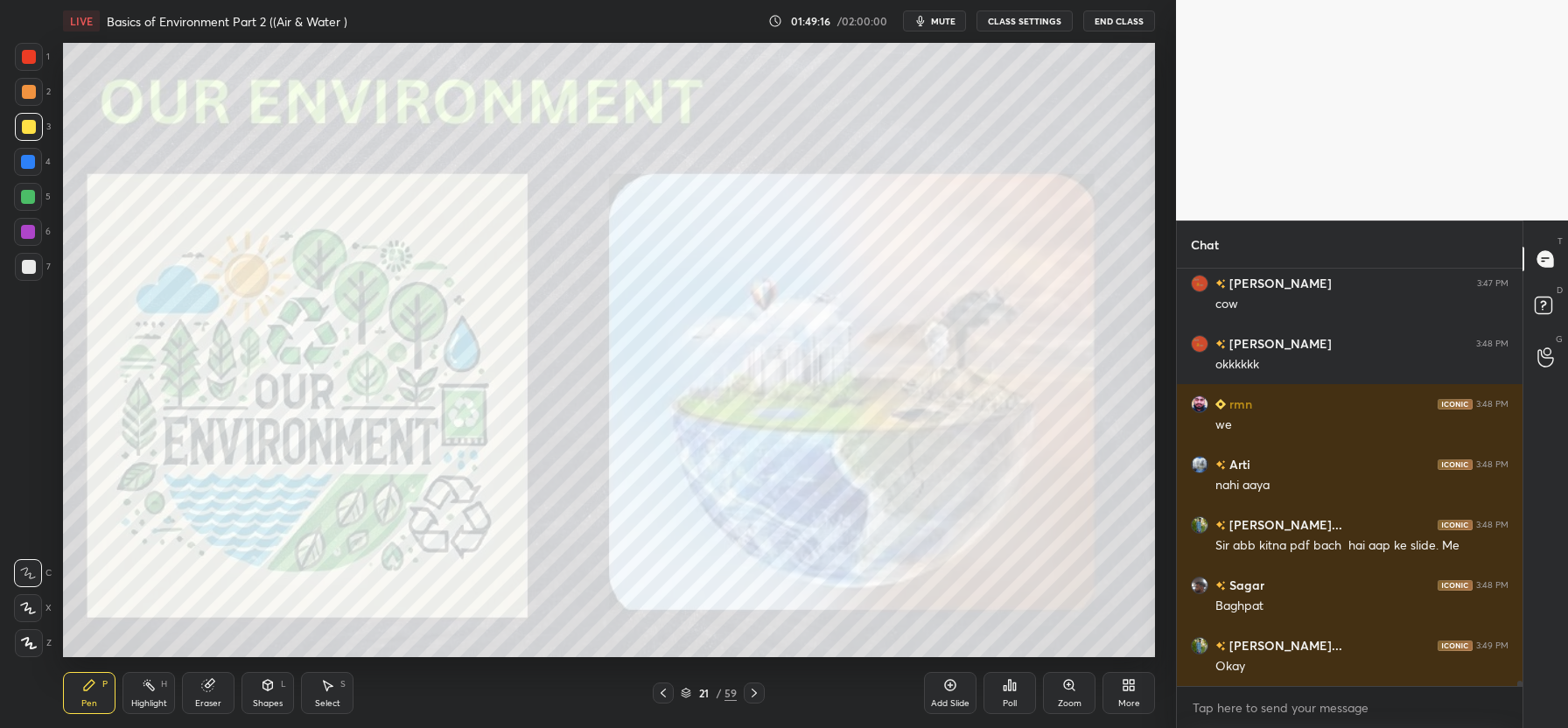
click at [661, 693] on icon at bounding box center [663, 693] width 5 height 9
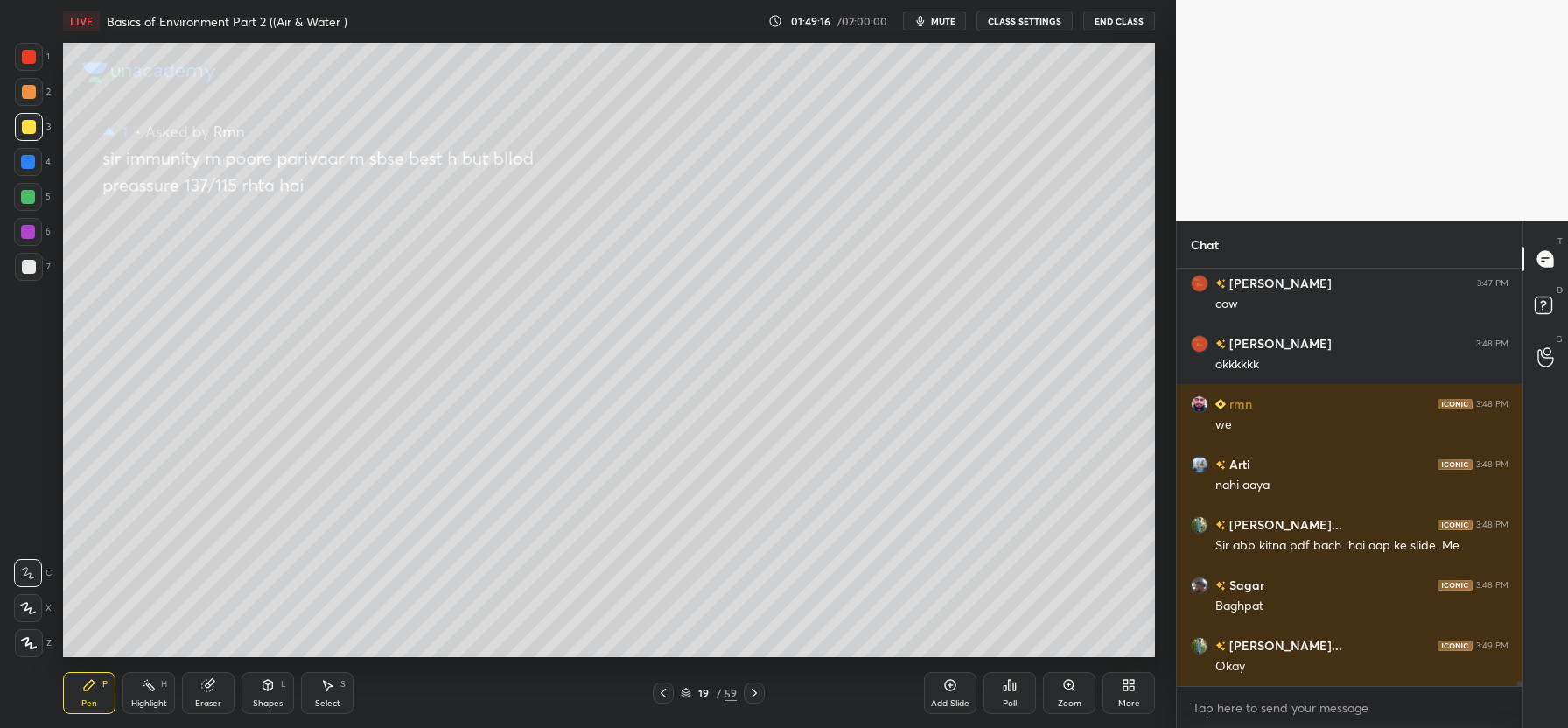
click at [661, 693] on icon at bounding box center [663, 693] width 5 height 9
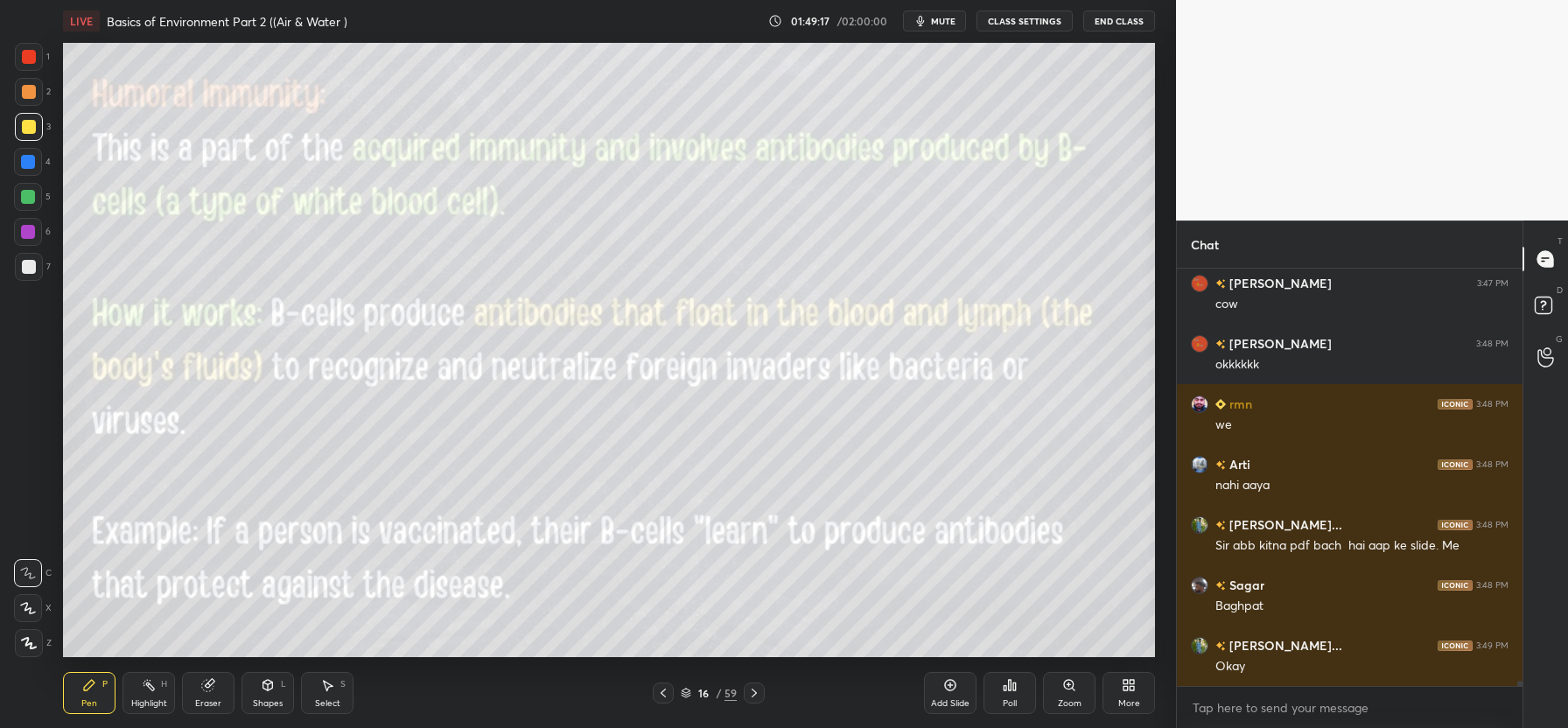
click at [661, 693] on icon at bounding box center [663, 693] width 5 height 9
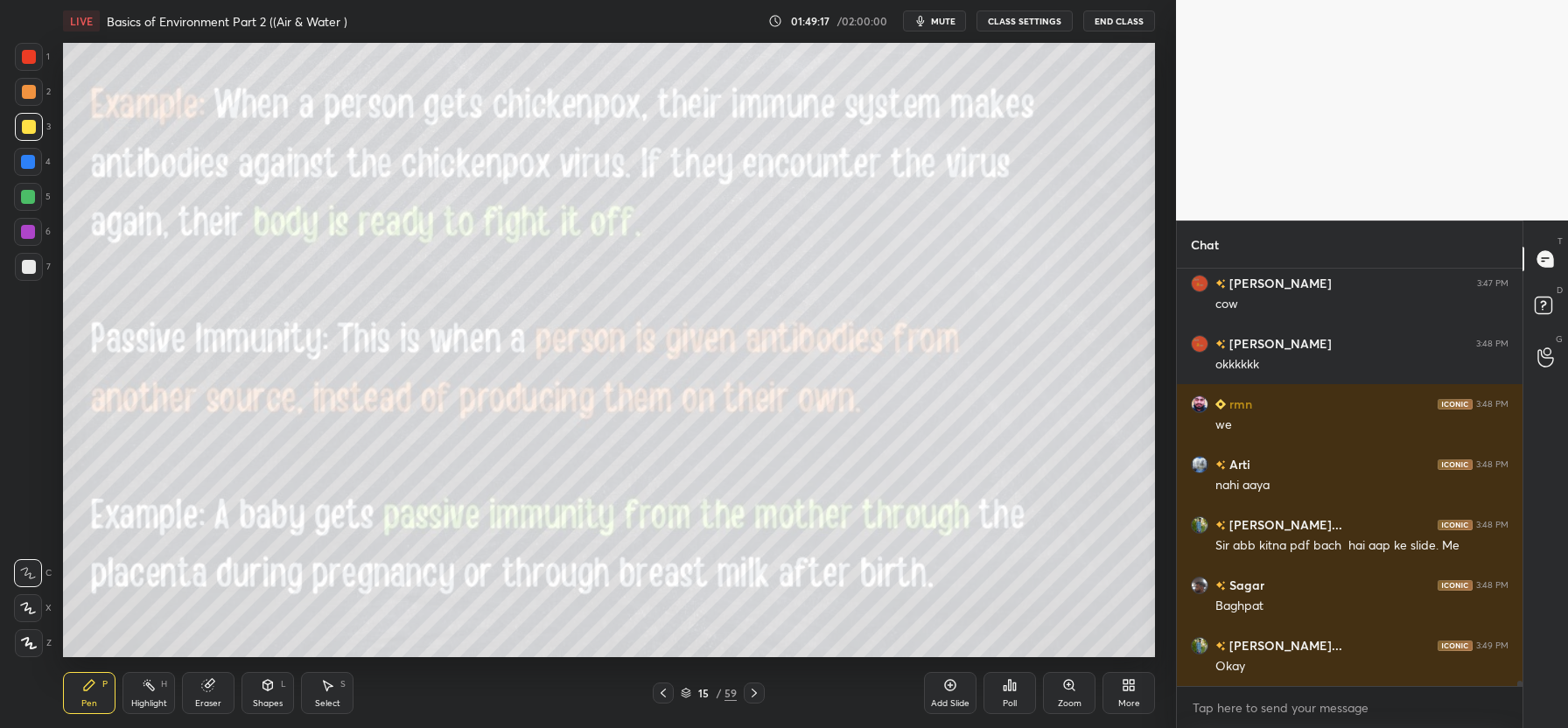
click at [661, 693] on icon at bounding box center [663, 693] width 5 height 9
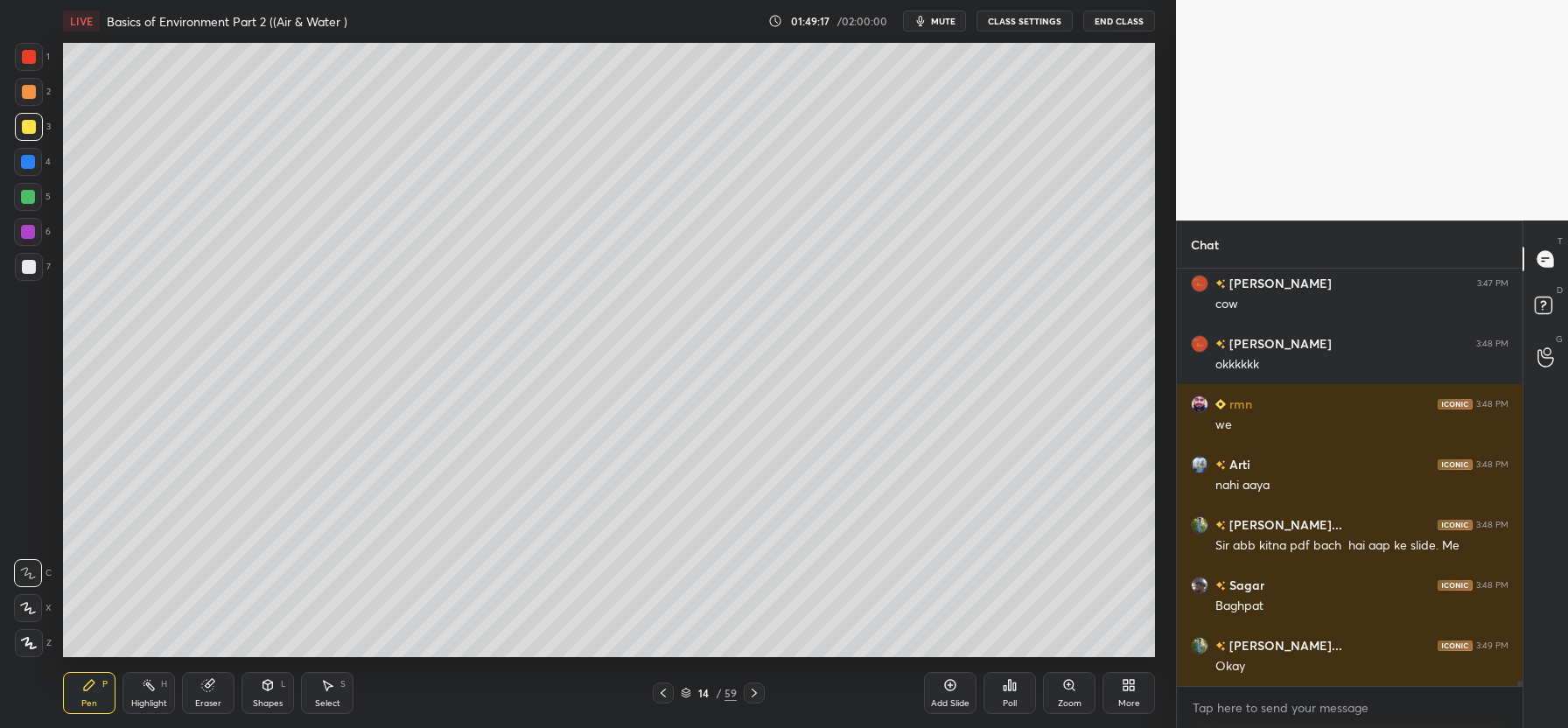
click at [661, 693] on icon at bounding box center [663, 693] width 5 height 9
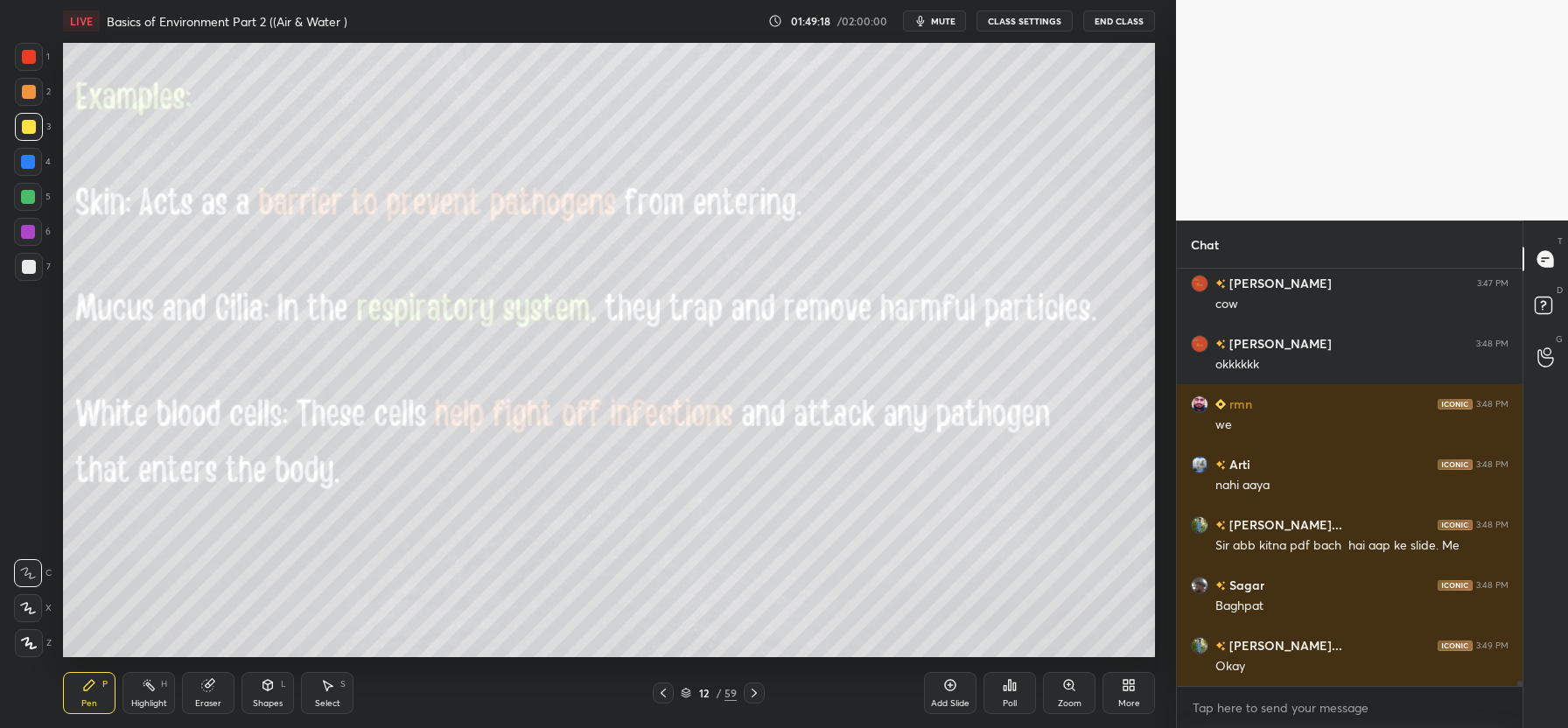
click at [661, 693] on icon at bounding box center [663, 693] width 5 height 9
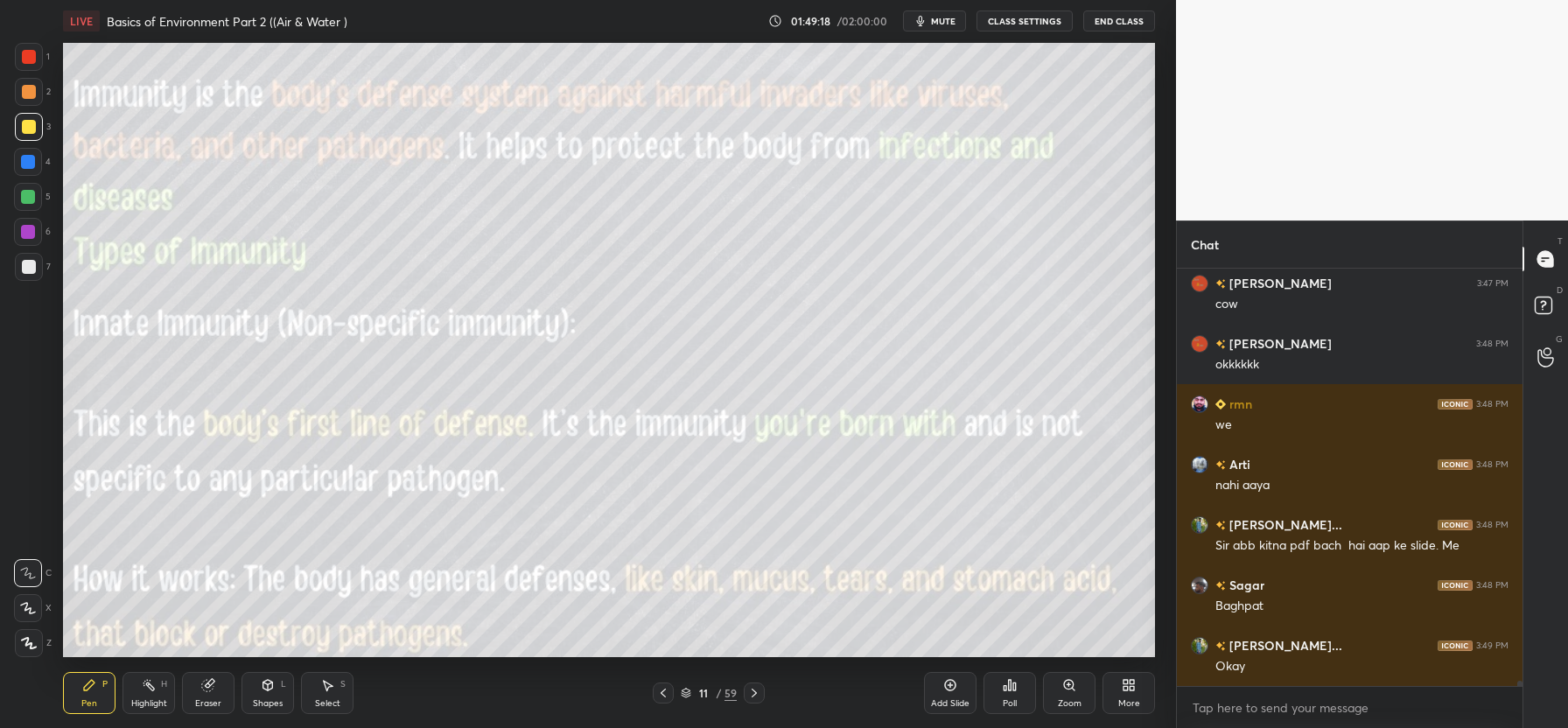
click at [661, 693] on icon at bounding box center [663, 693] width 5 height 9
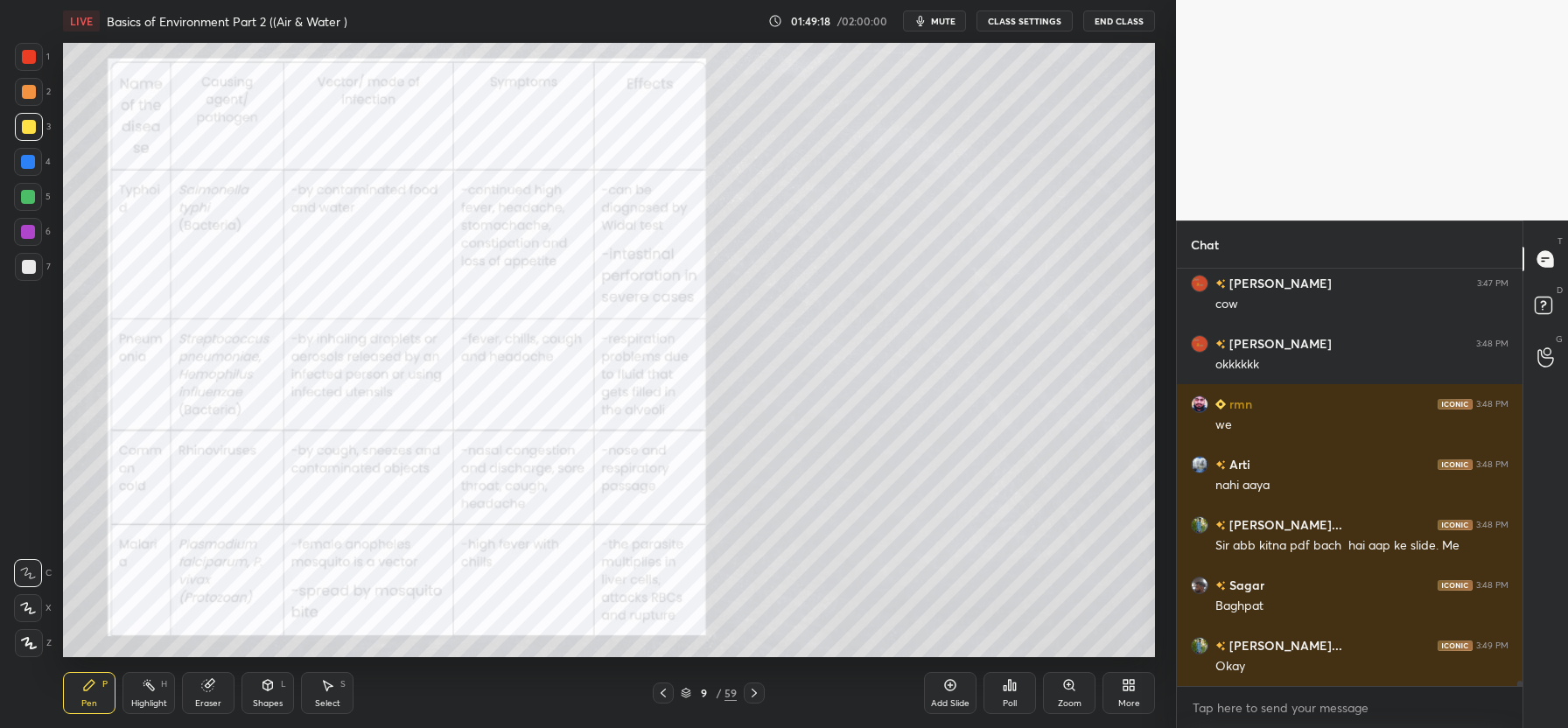
click at [661, 693] on icon at bounding box center [663, 693] width 5 height 9
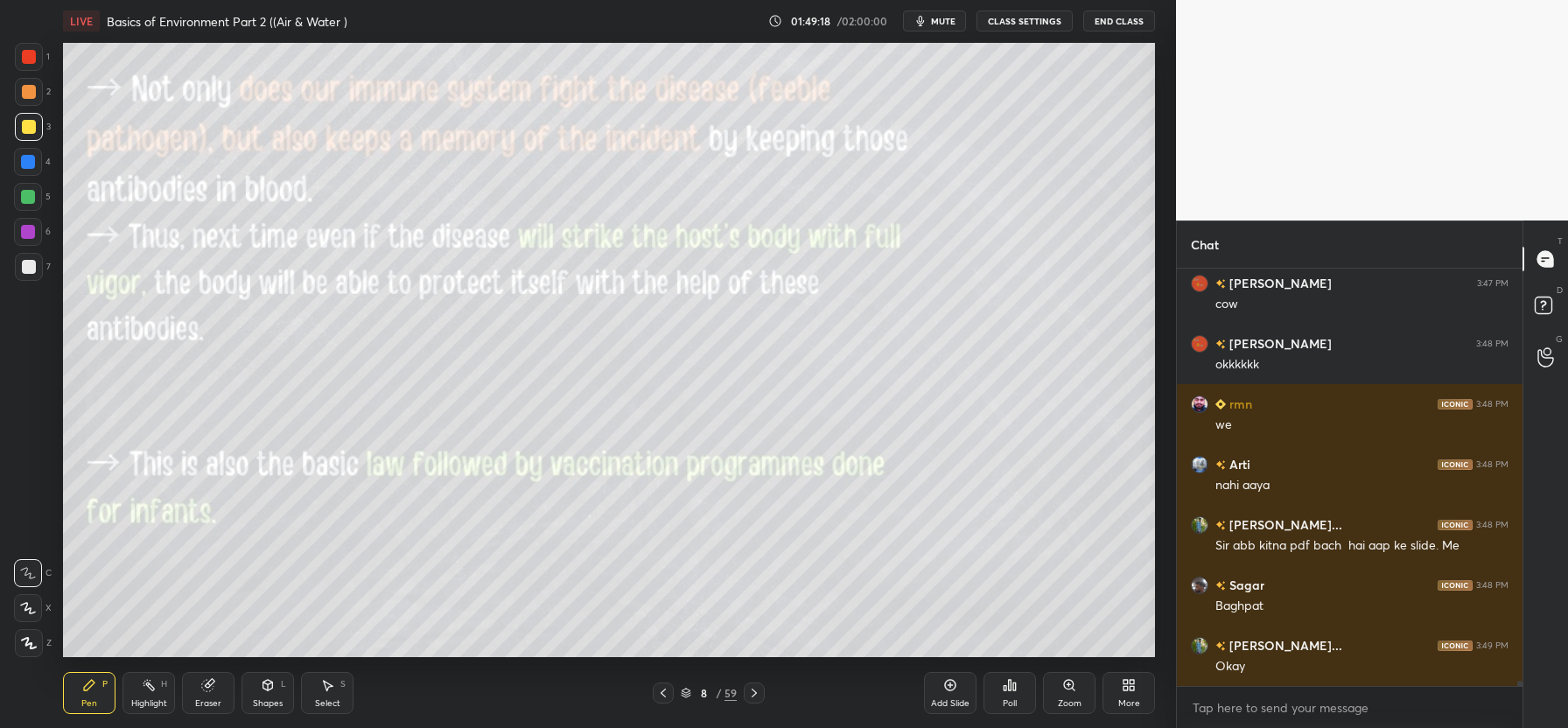
click at [661, 693] on icon at bounding box center [663, 693] width 5 height 9
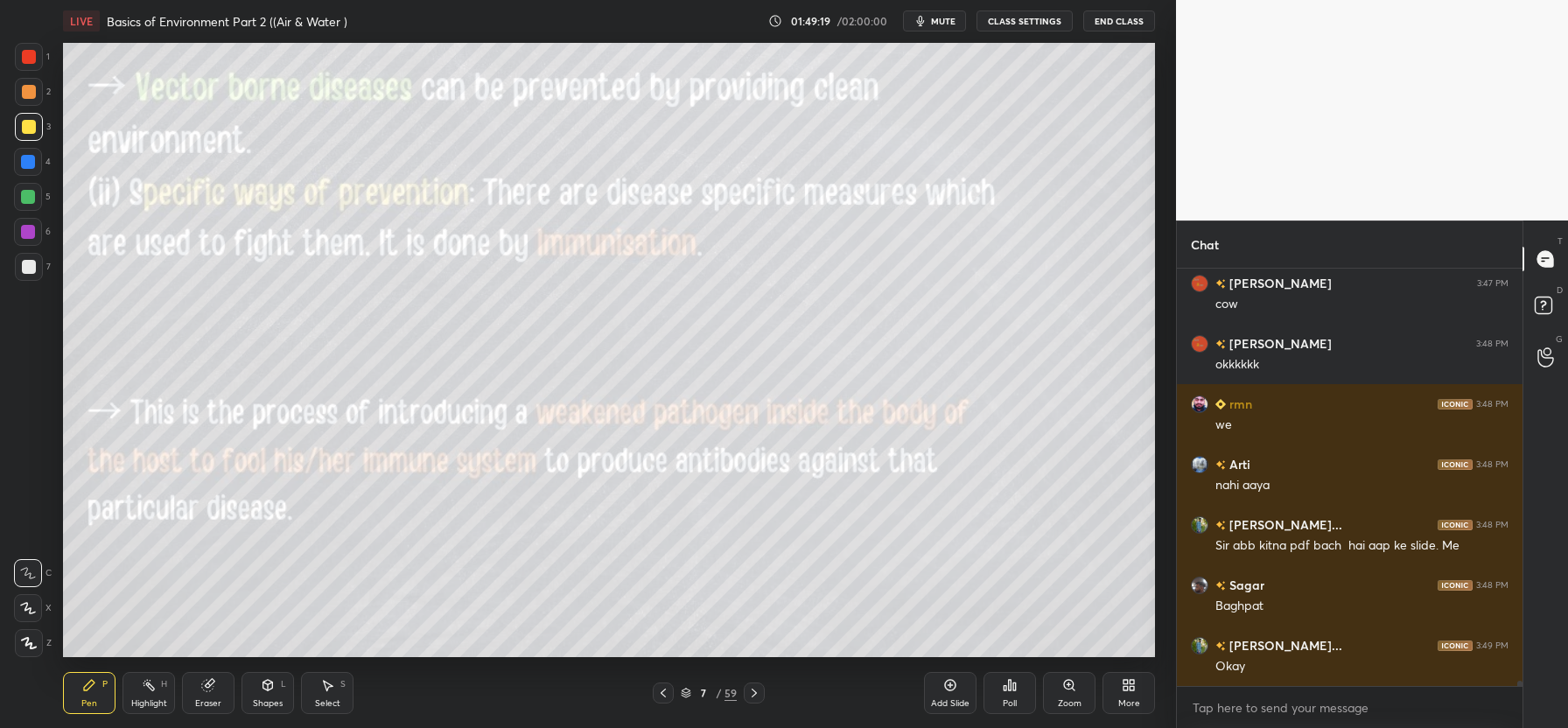
click at [661, 693] on icon at bounding box center [663, 693] width 5 height 9
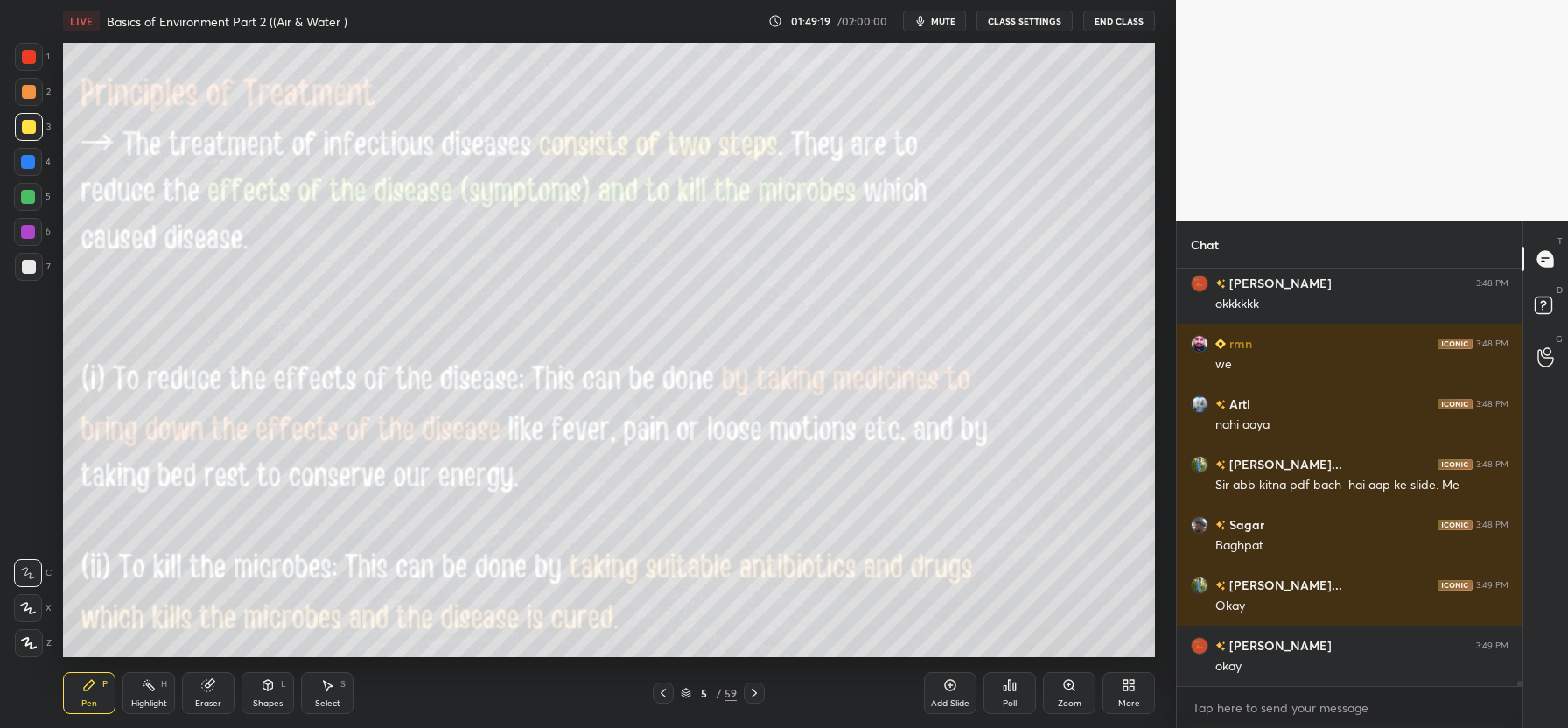
click at [661, 693] on icon at bounding box center [663, 693] width 5 height 9
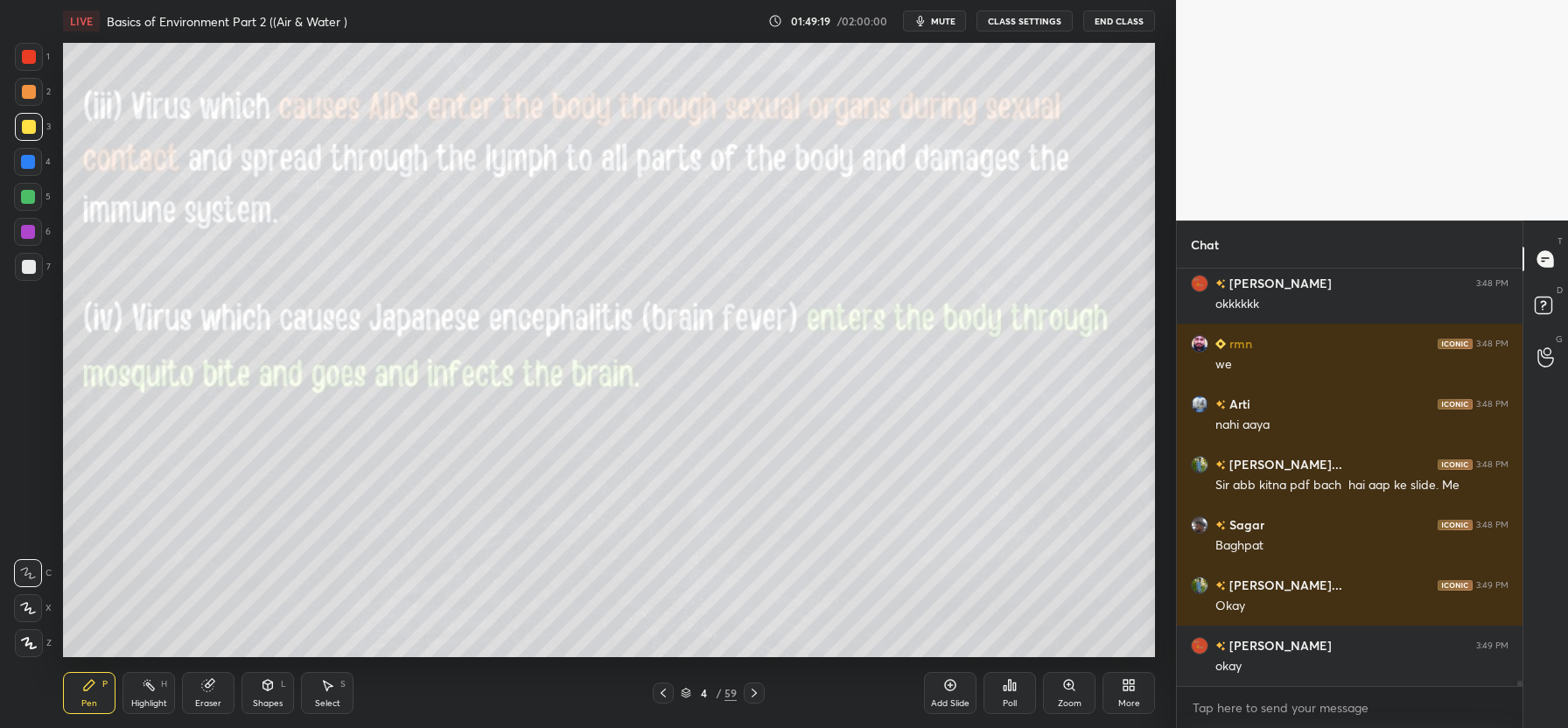
click at [661, 693] on icon at bounding box center [663, 693] width 5 height 9
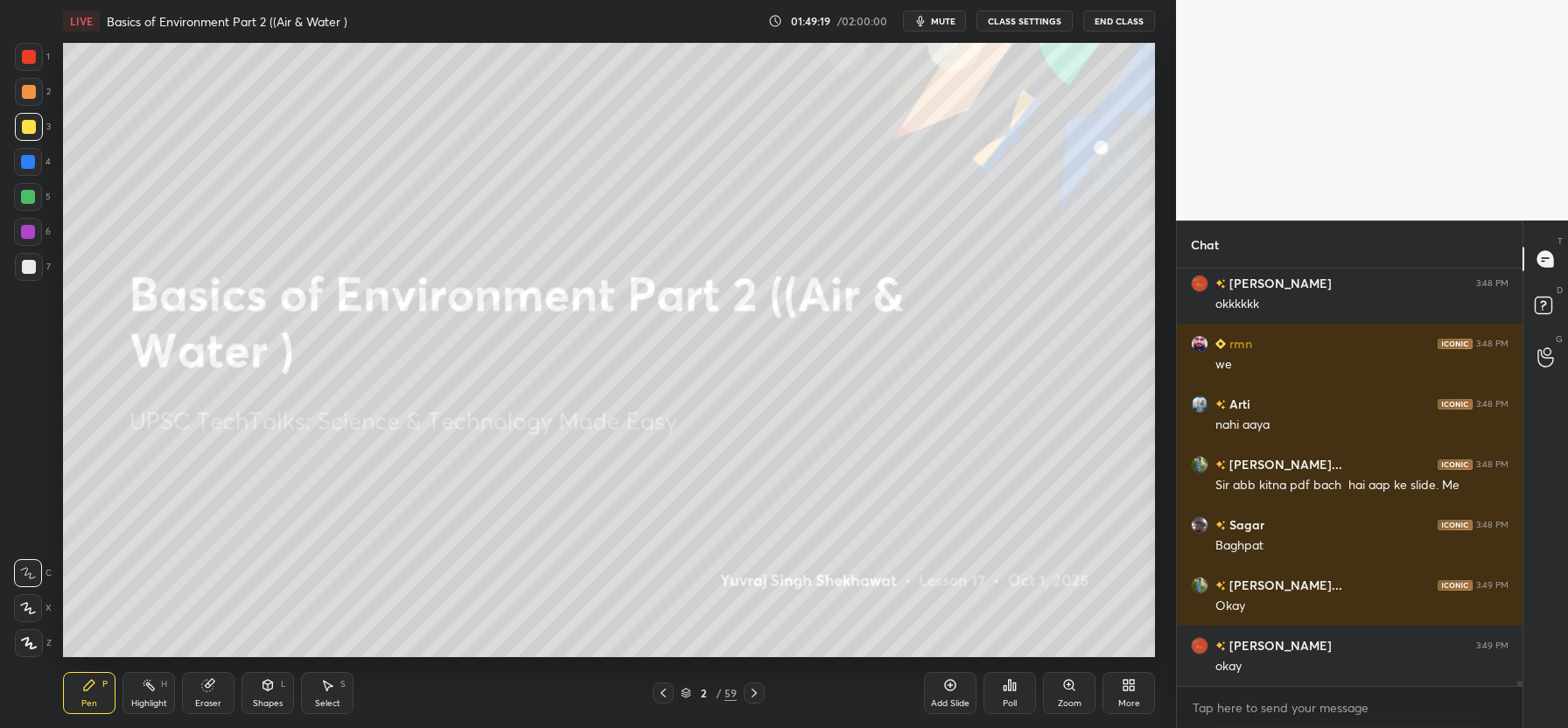
click at [661, 693] on icon at bounding box center [663, 693] width 5 height 9
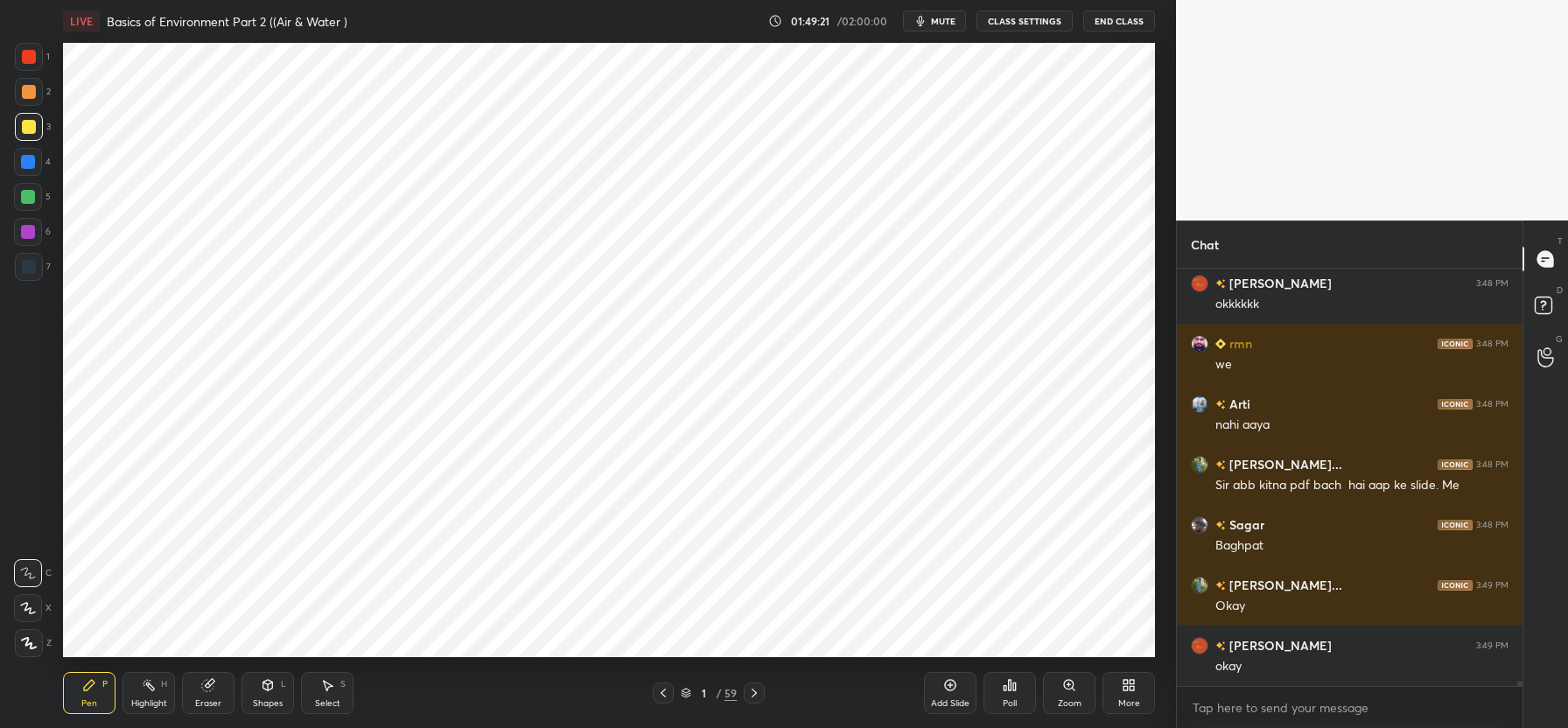
click at [756, 693] on icon at bounding box center [754, 693] width 14 height 14
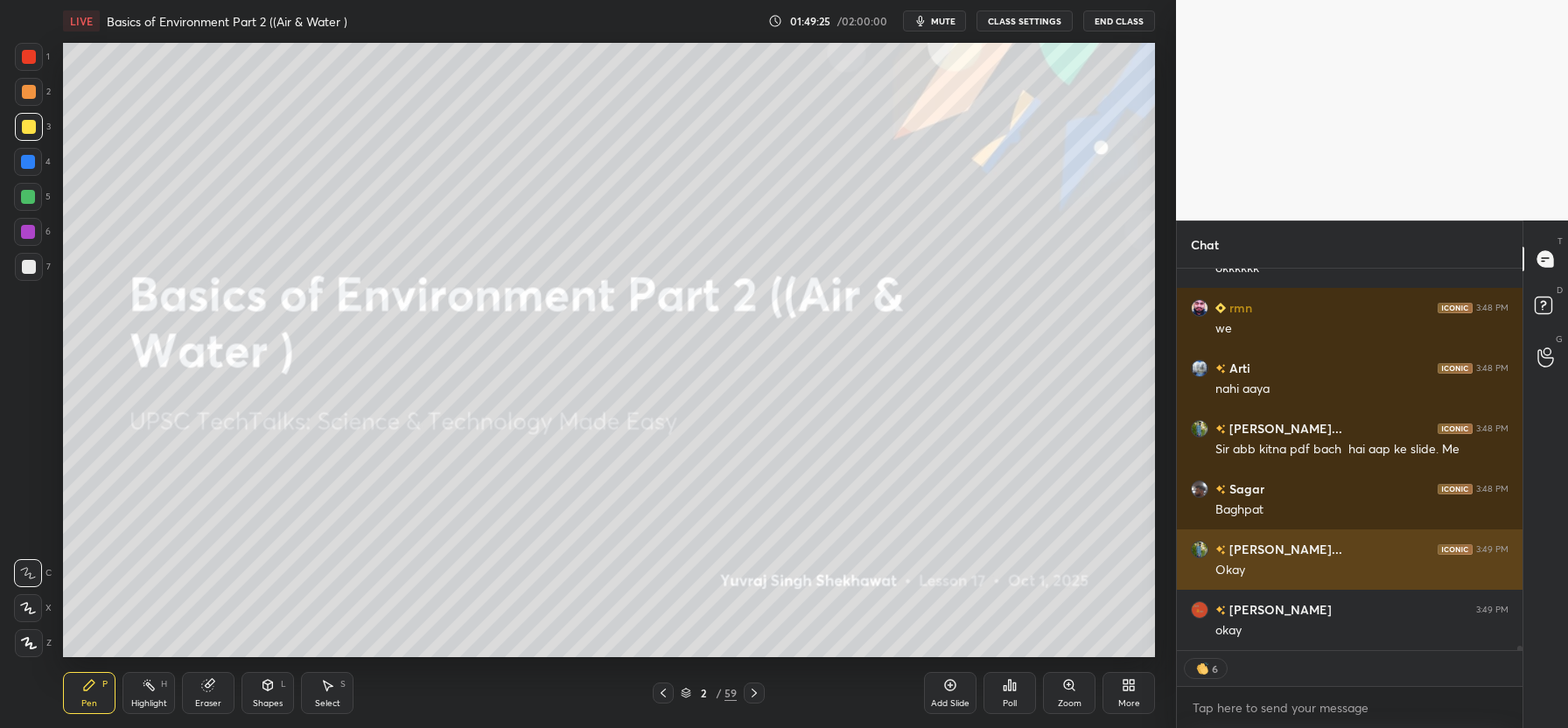
scroll to position [30668, 0]
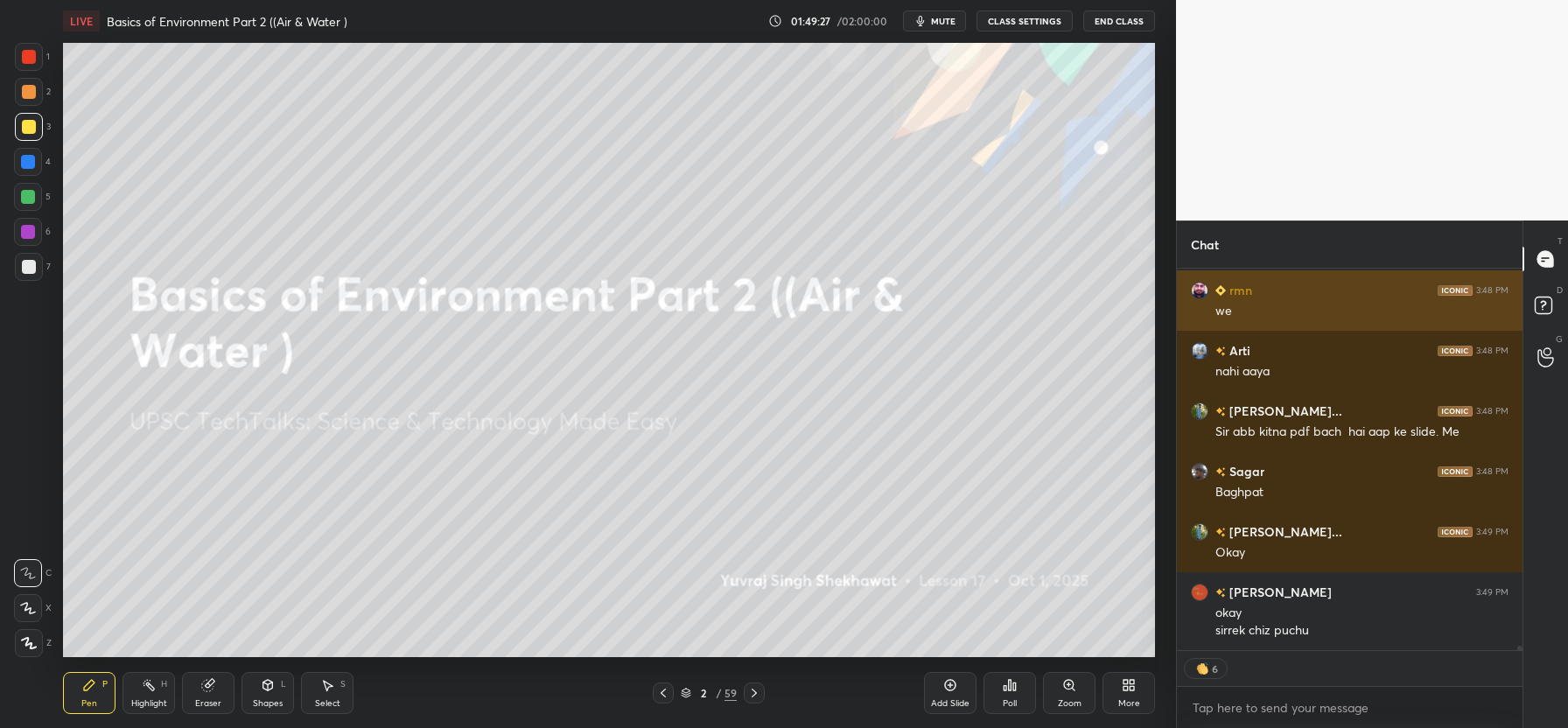
drag, startPoint x: 1348, startPoint y: 537, endPoint x: 1348, endPoint y: 309, distance: 228.0
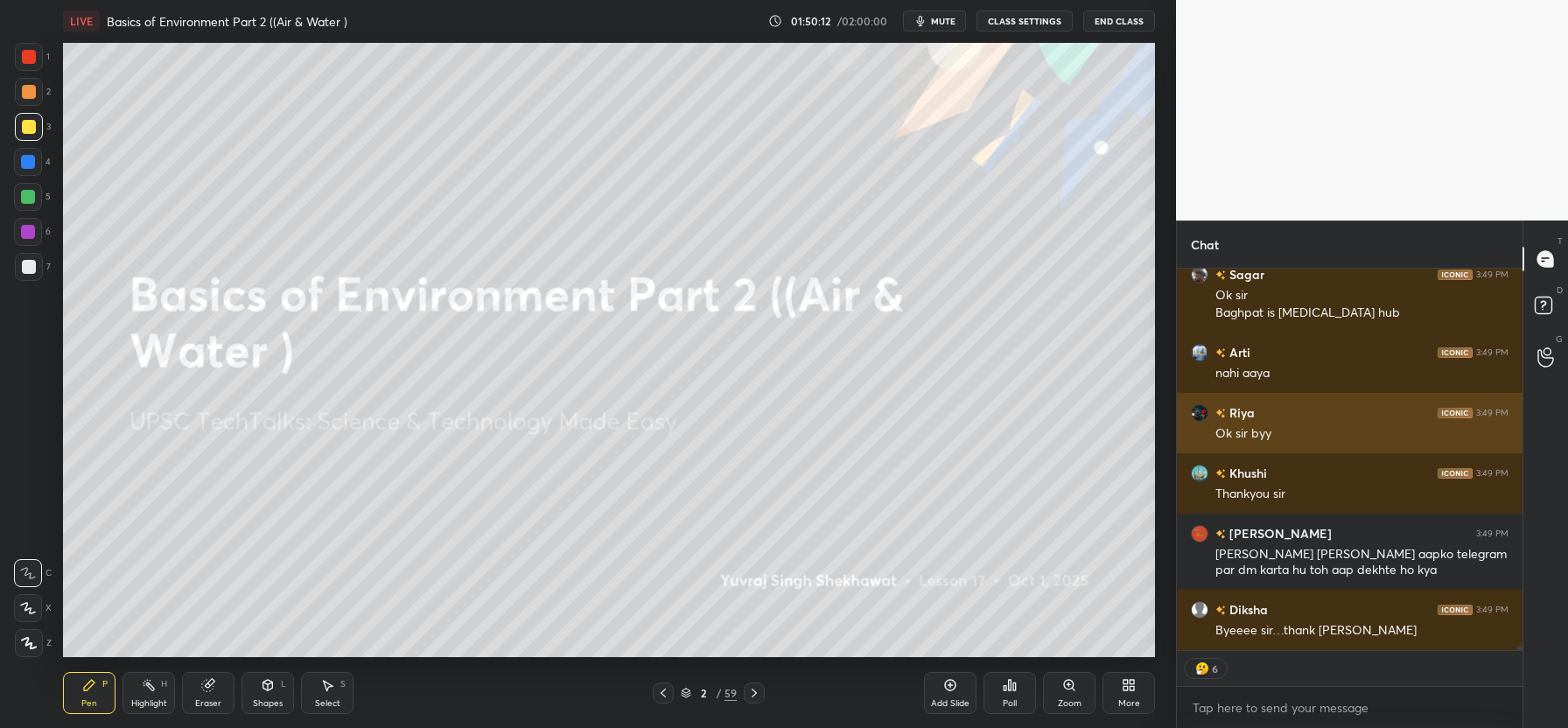
scroll to position [31381, 0]
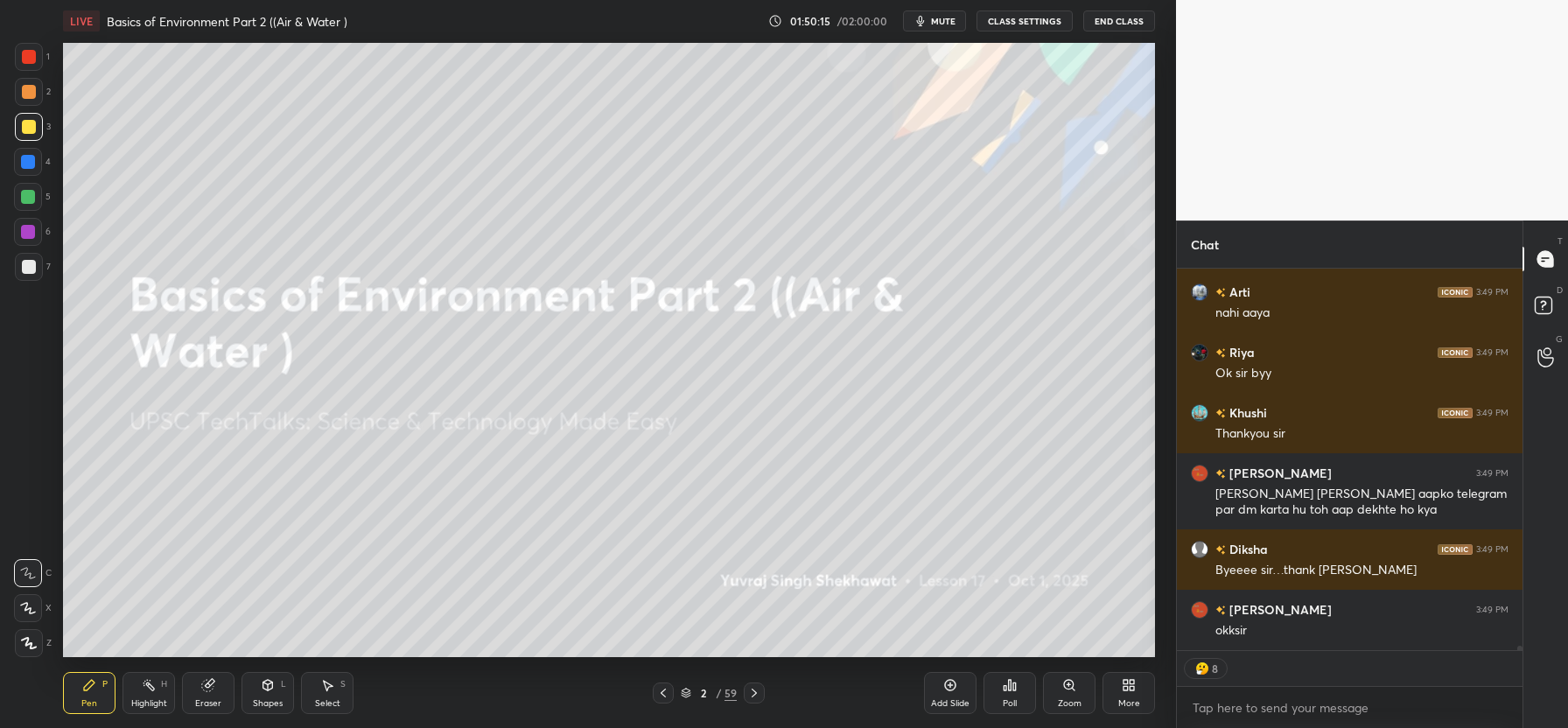
click at [1126, 24] on button "End Class" at bounding box center [1119, 21] width 72 height 21
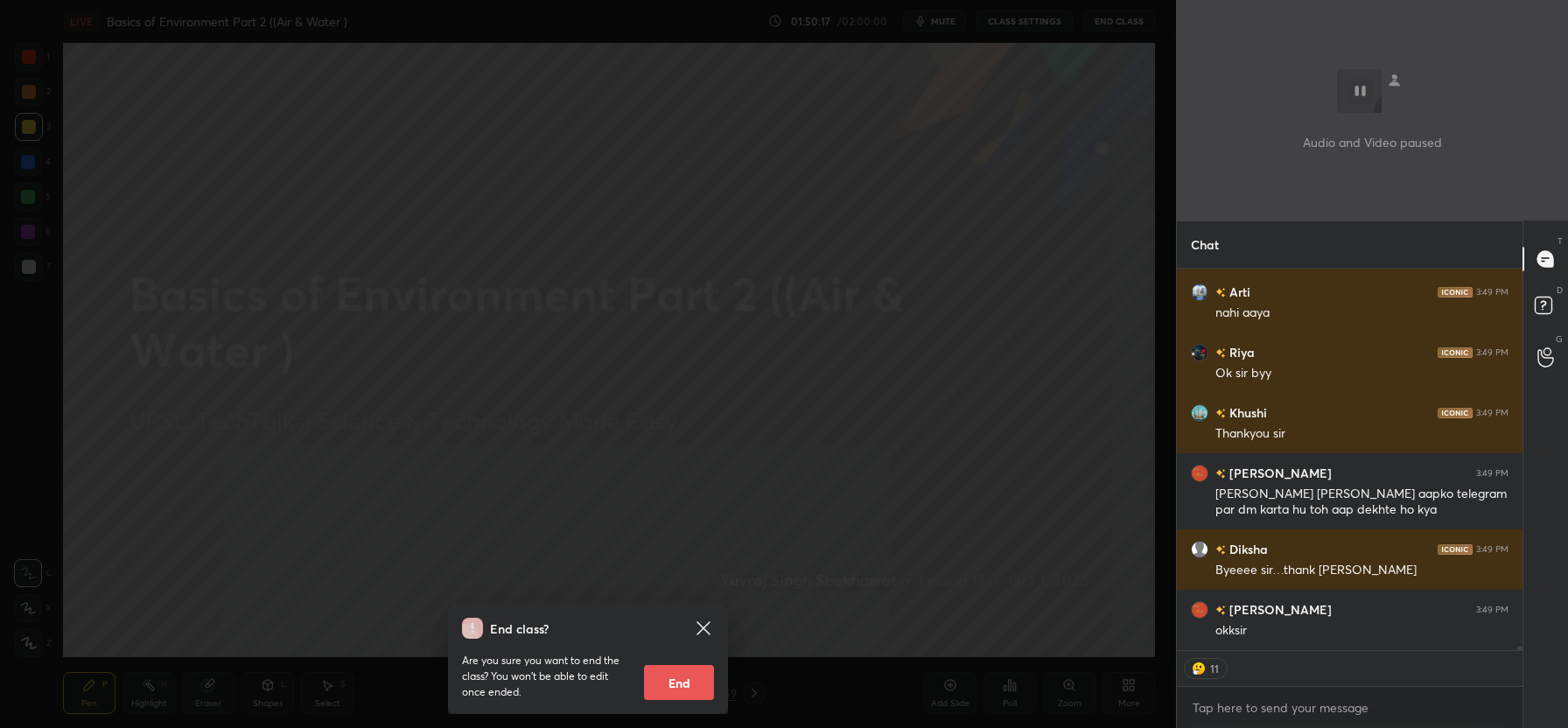
scroll to position [31441, 0]
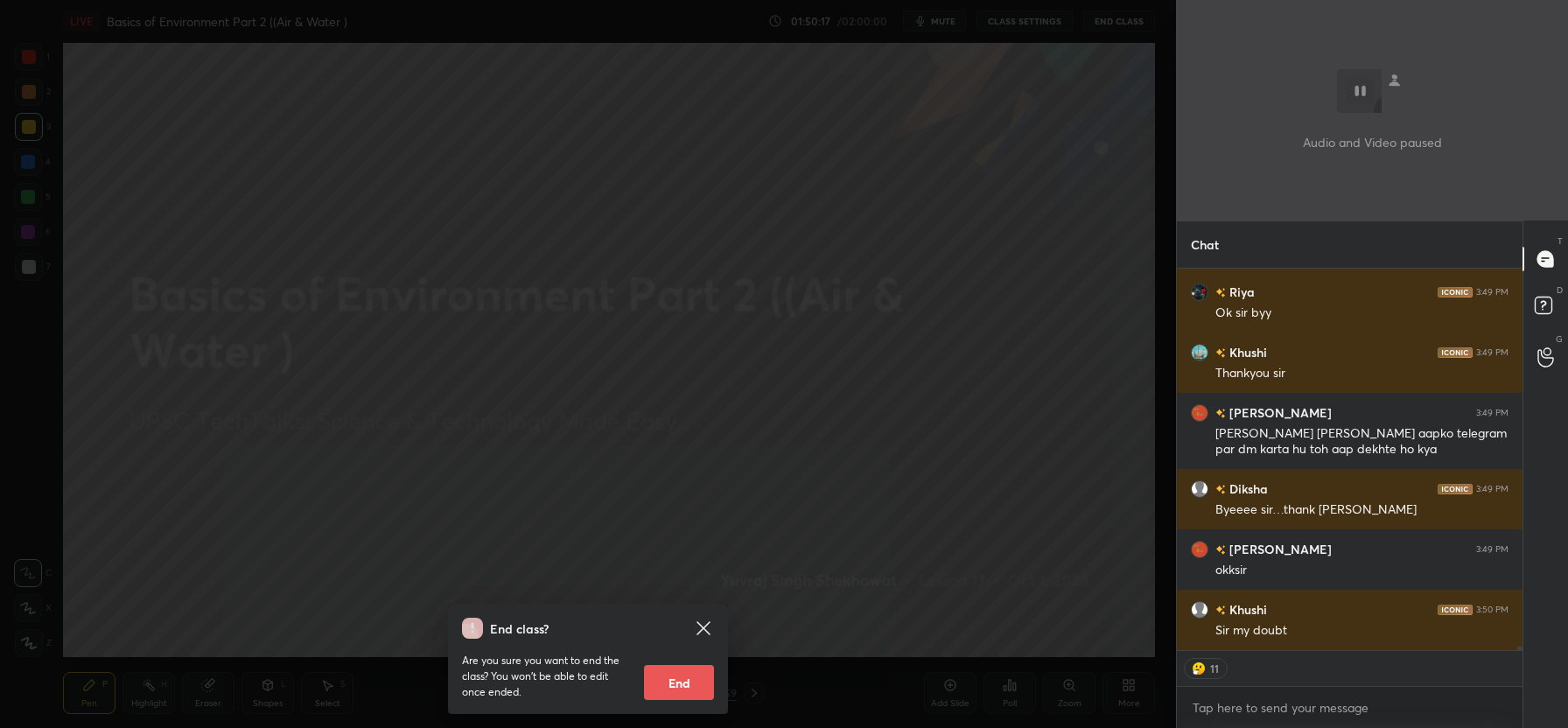
click at [686, 676] on button "End" at bounding box center [679, 683] width 70 height 35
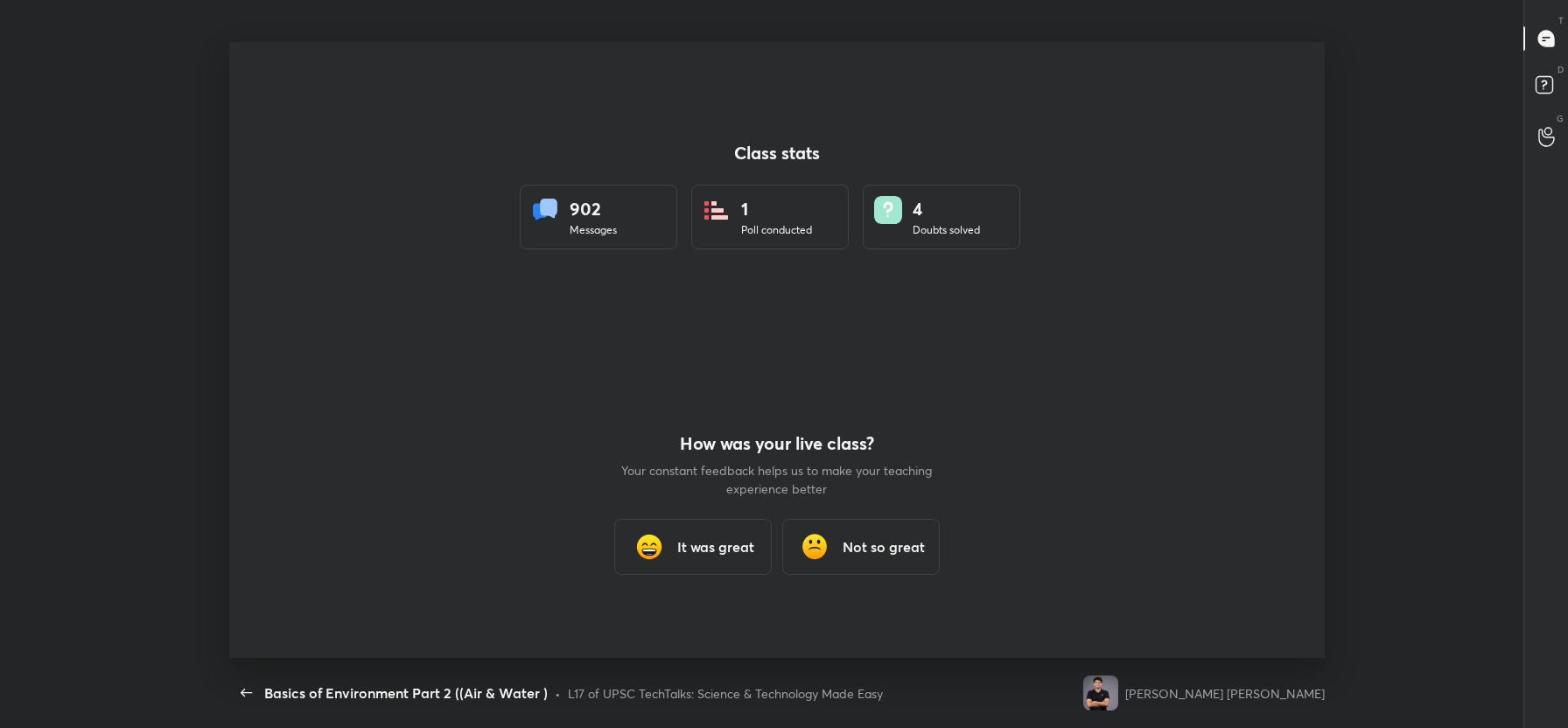
scroll to position [0, 0]
click at [699, 557] on h3 "It was great" at bounding box center [716, 547] width 77 height 21
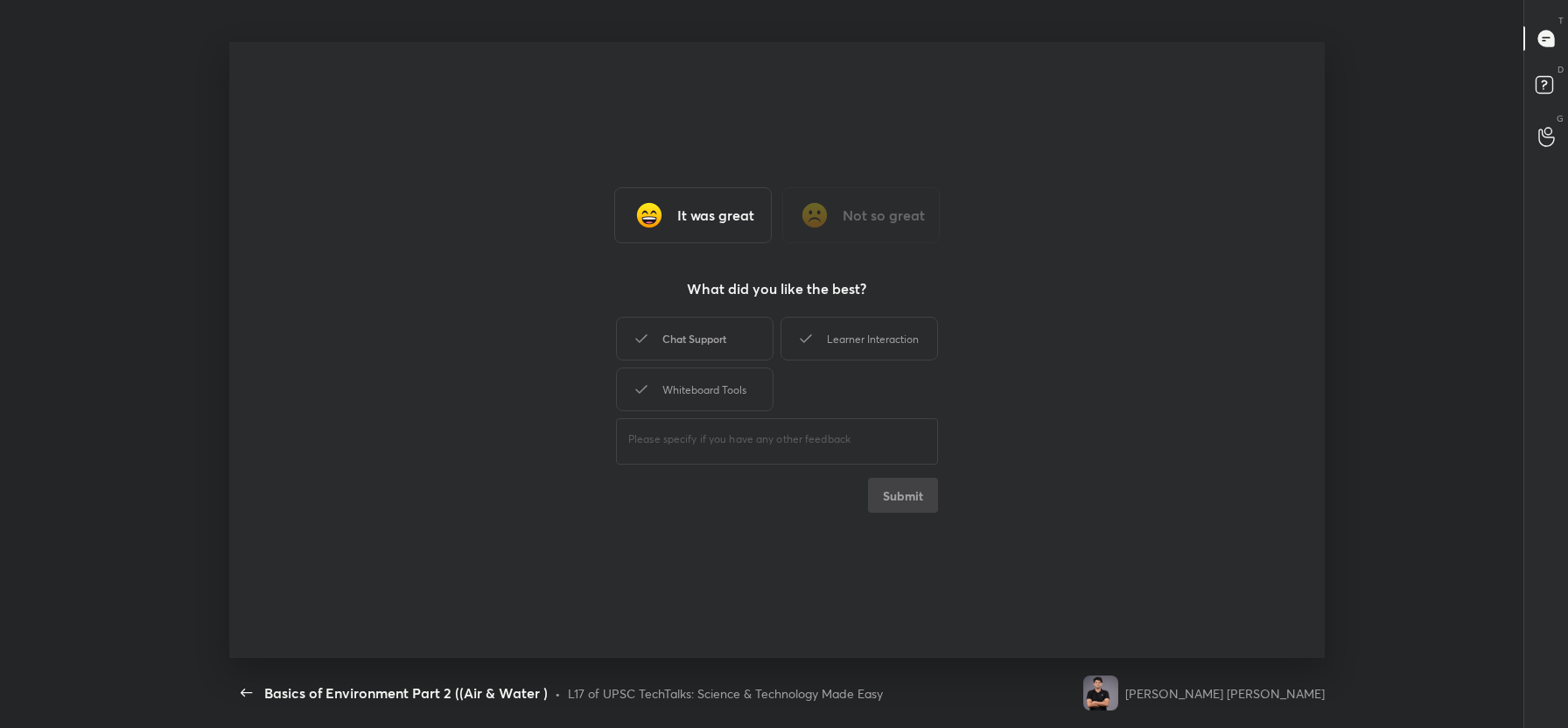
click at [694, 341] on div "Chat Support" at bounding box center [694, 339] width 158 height 43
click at [869, 339] on div "Learner Interaction" at bounding box center [859, 339] width 158 height 43
click at [703, 386] on div "Whiteboard Tools" at bounding box center [694, 389] width 158 height 43
click at [894, 488] on button "Submit" at bounding box center [902, 496] width 70 height 35
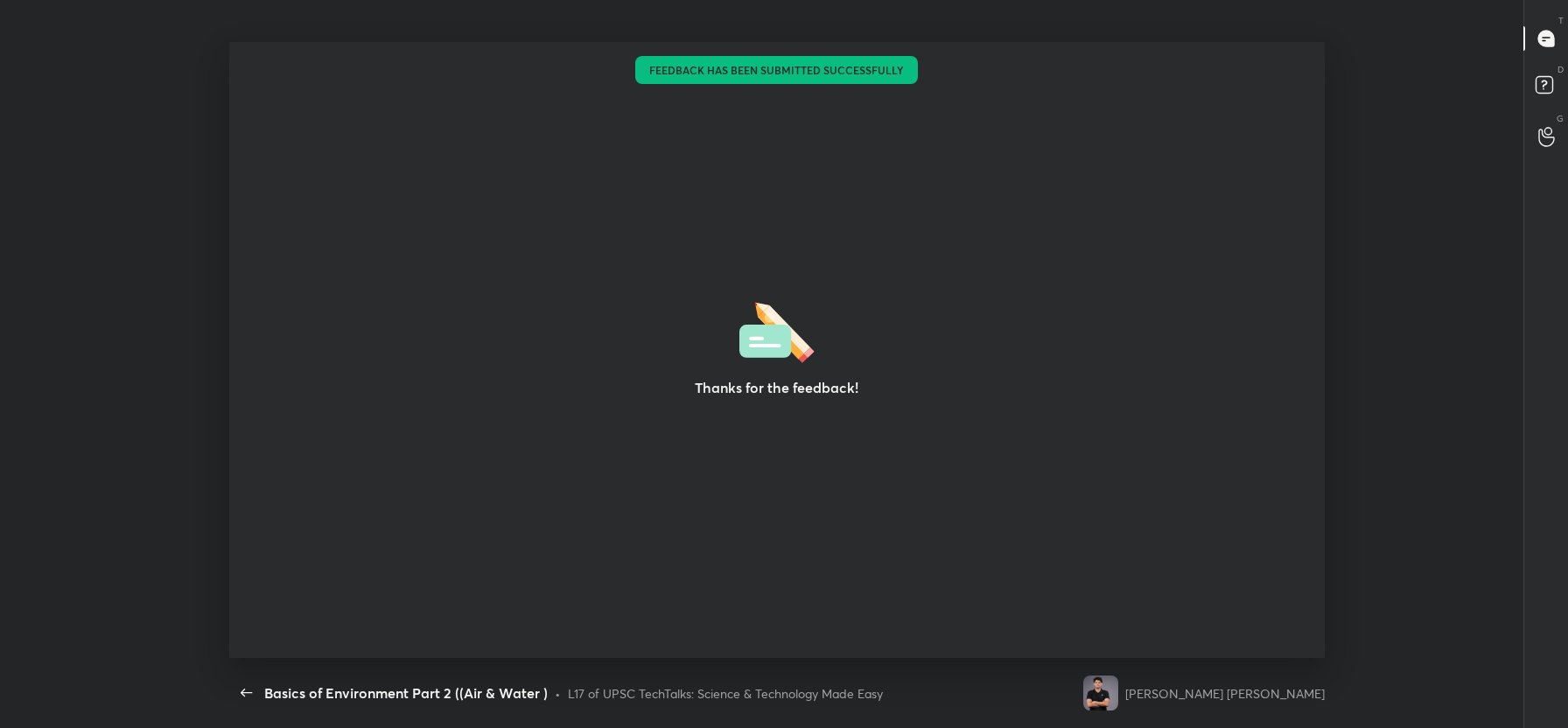
type textarea "x"
click at [240, 695] on icon "button" at bounding box center [246, 693] width 21 height 21
